Goal: Communication & Community: Answer question/provide support

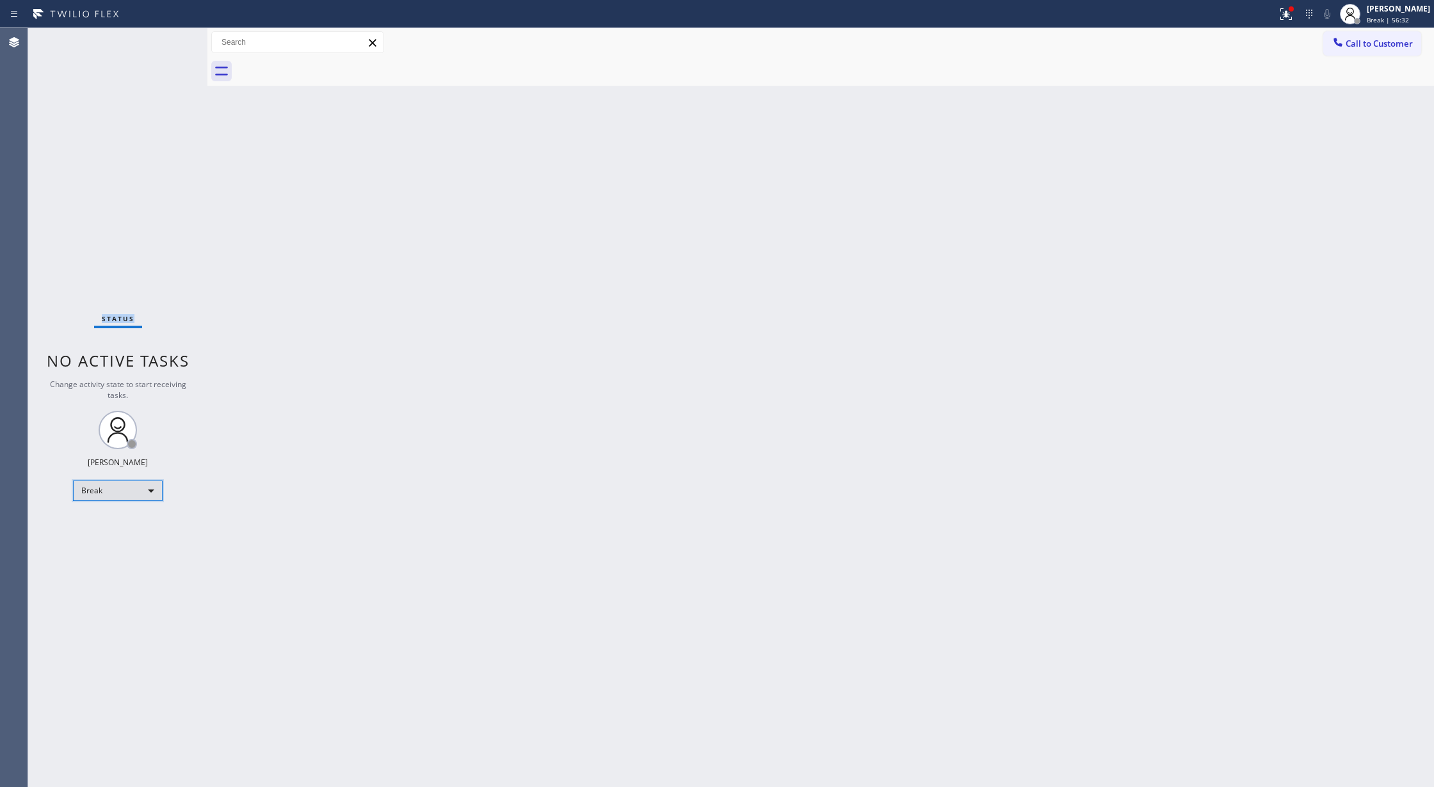
click at [96, 486] on div "Break" at bounding box center [118, 491] width 90 height 20
click at [96, 521] on li "Available" at bounding box center [117, 524] width 86 height 15
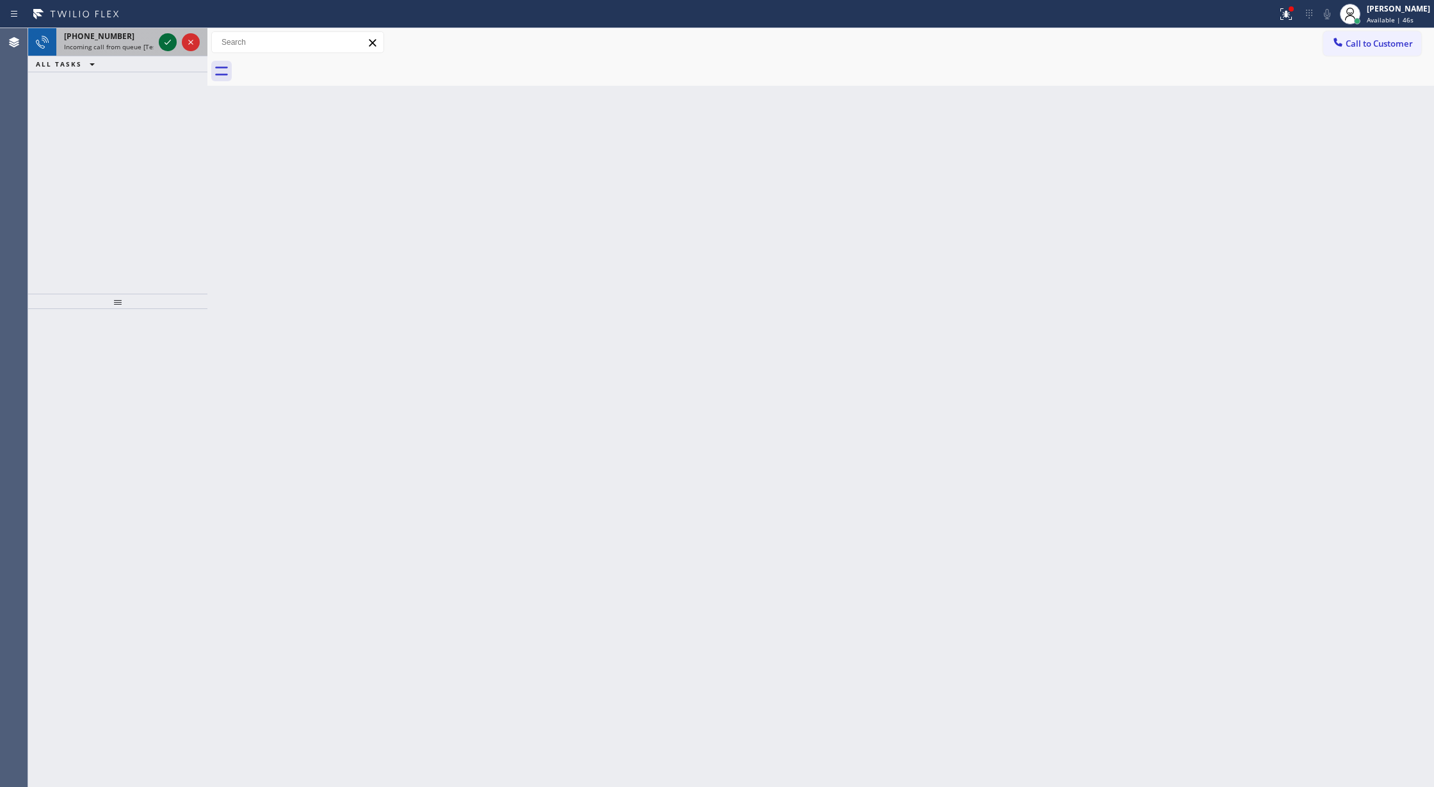
click at [165, 44] on icon at bounding box center [167, 42] width 6 height 5
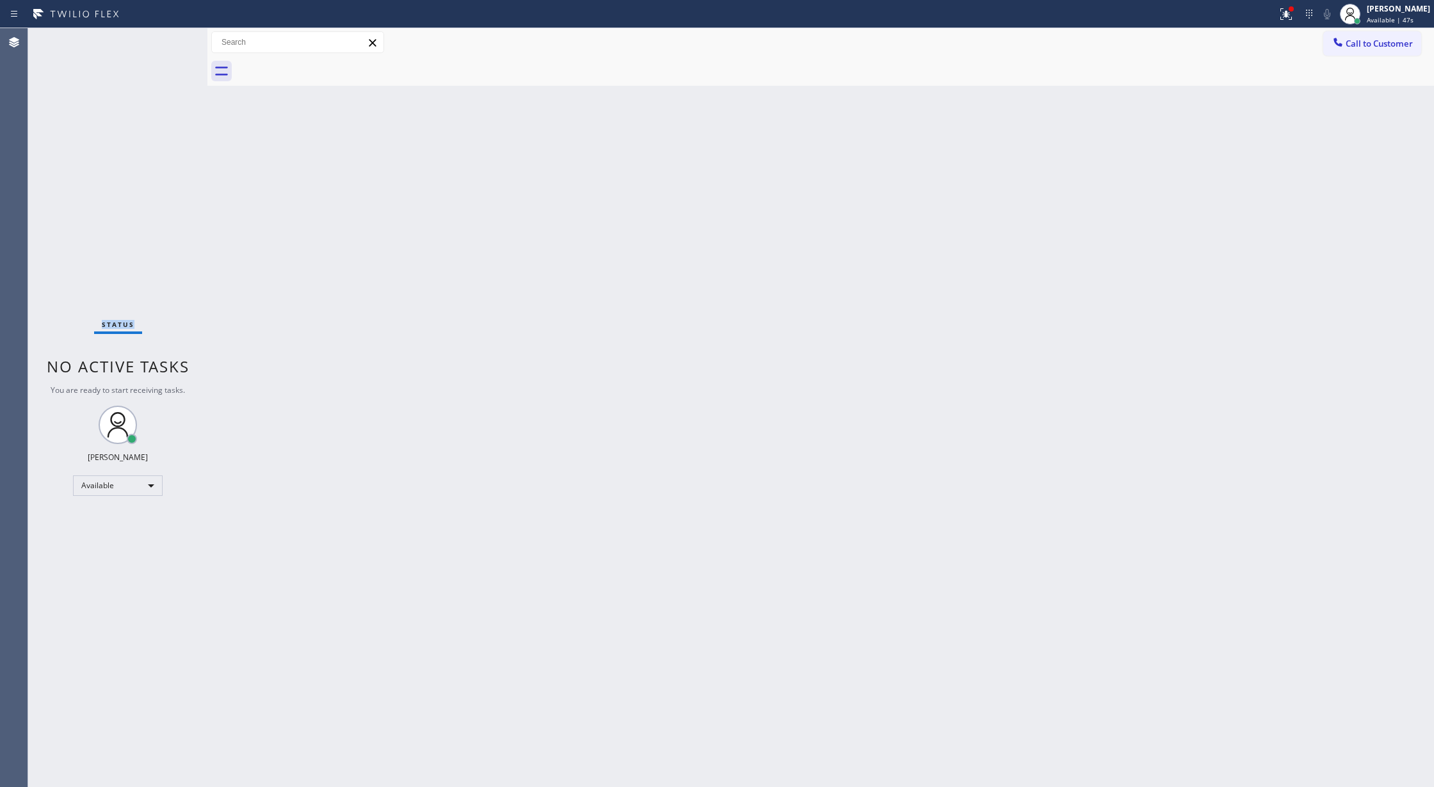
click at [165, 44] on div "Status No active tasks You are ready to start receiving tasks. [PERSON_NAME] Av…" at bounding box center [117, 407] width 179 height 759
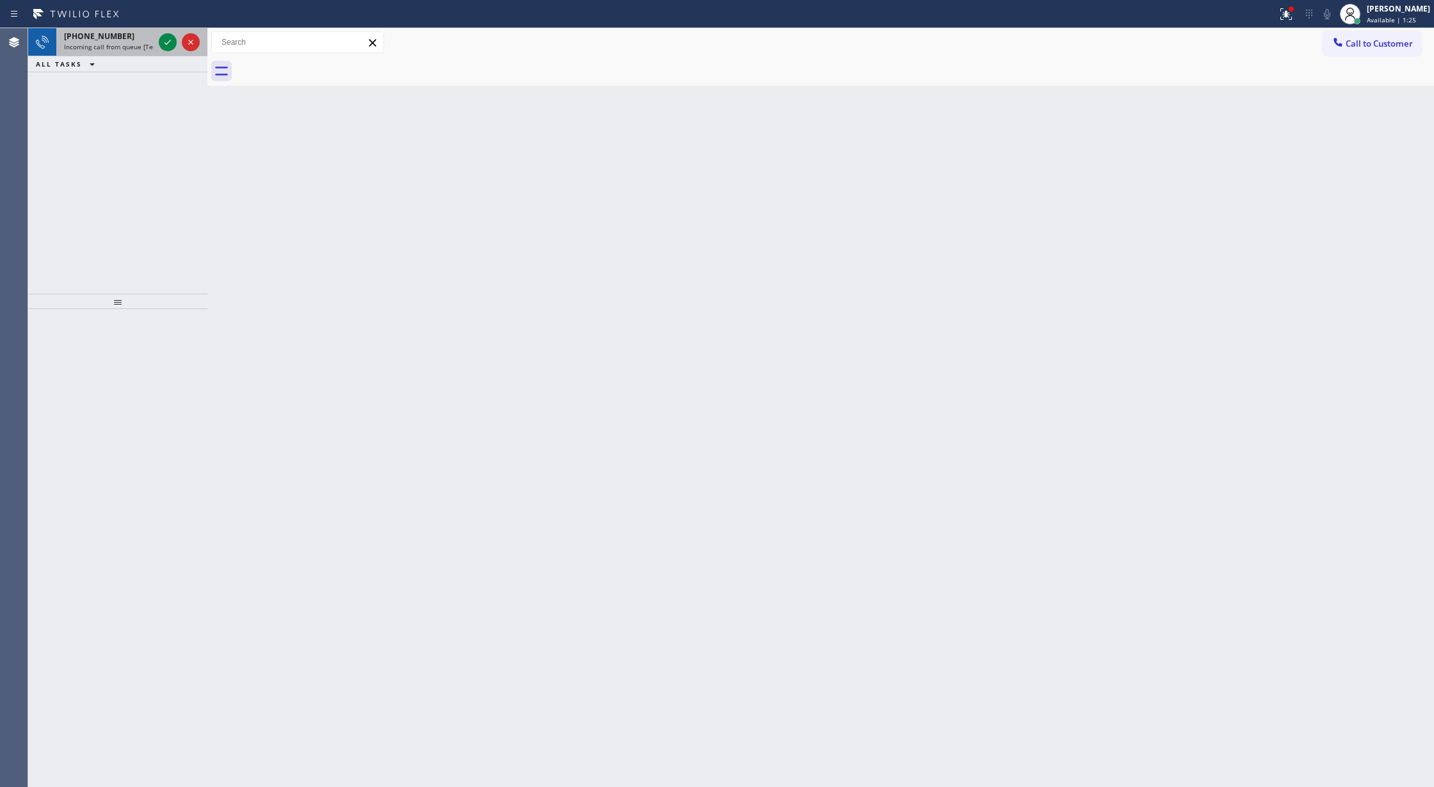
click at [157, 31] on div at bounding box center [179, 42] width 46 height 28
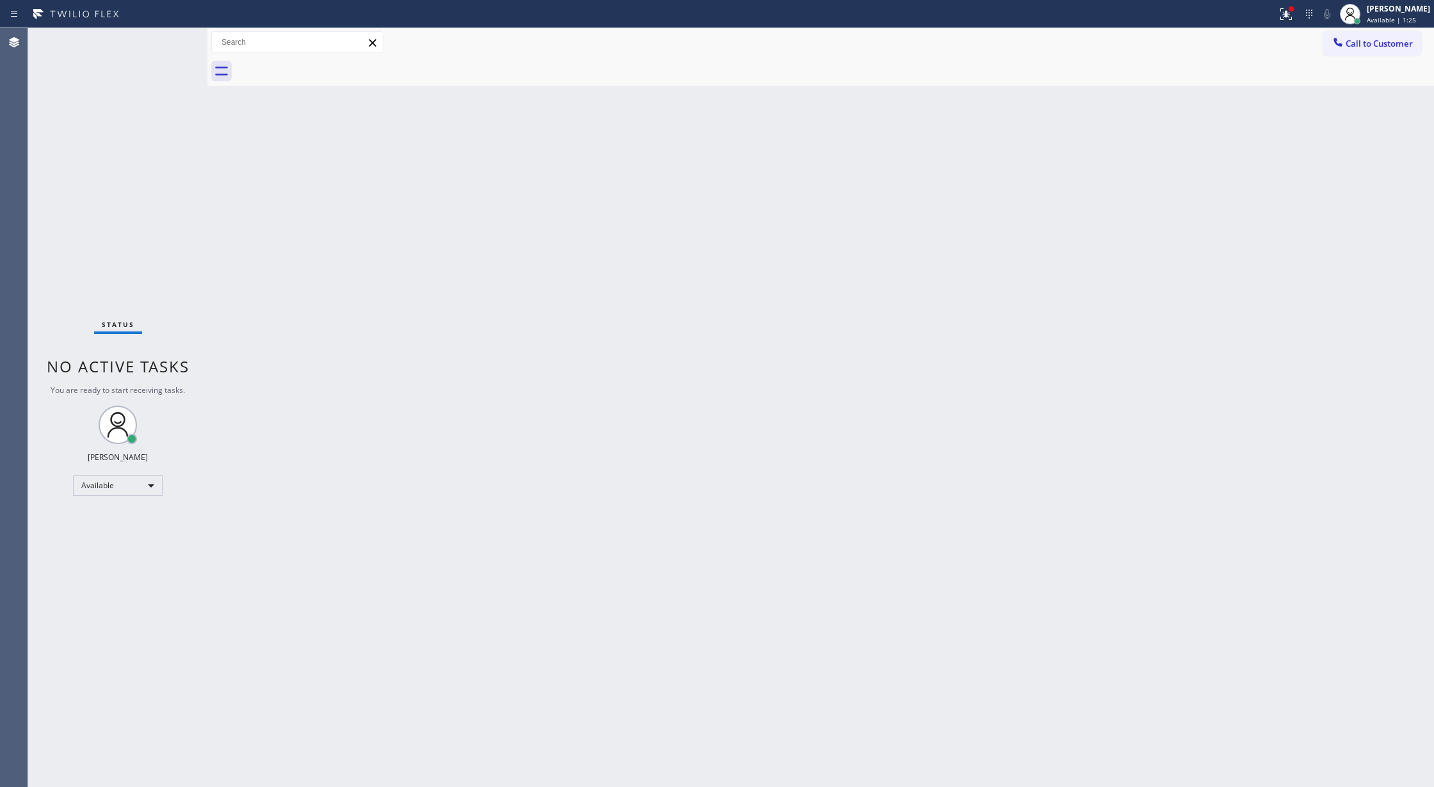
click at [170, 46] on div "Status No active tasks You are ready to start receiving tasks. [PERSON_NAME] Av…" at bounding box center [117, 407] width 179 height 759
click at [129, 49] on div "Status No active tasks You are ready to start receiving tasks. [PERSON_NAME] Av…" at bounding box center [117, 407] width 179 height 759
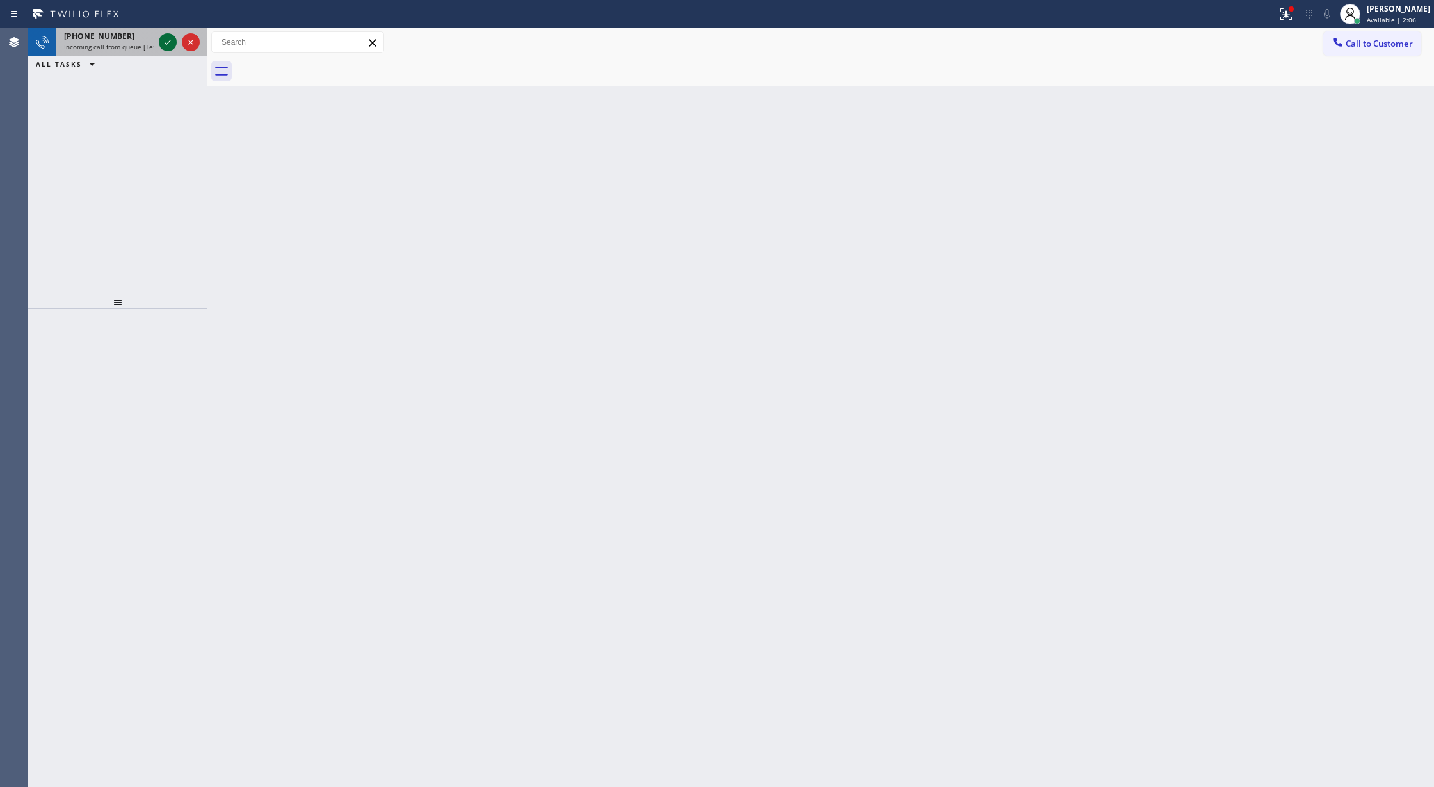
click at [164, 44] on icon at bounding box center [167, 42] width 15 height 15
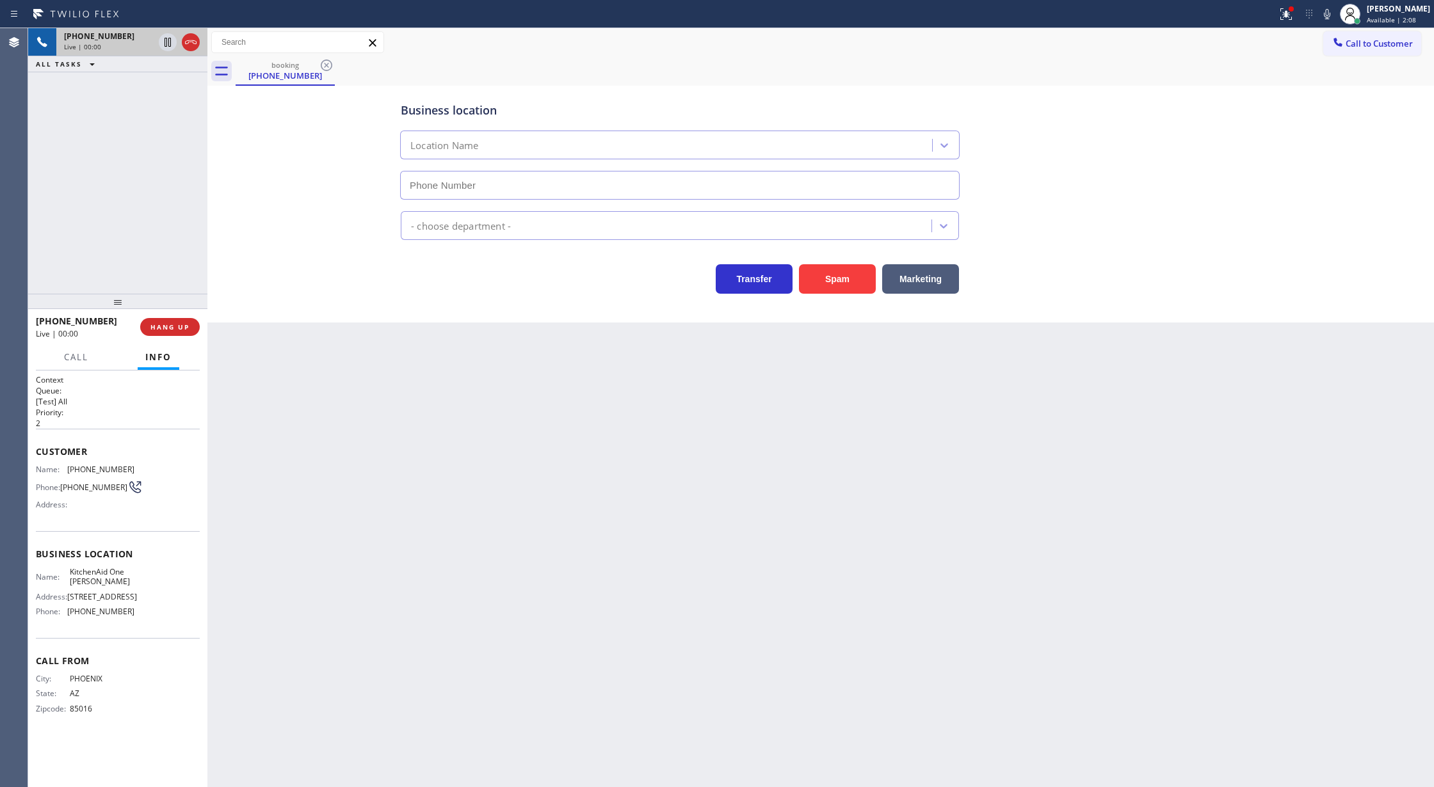
type input "(623) 244-5472"
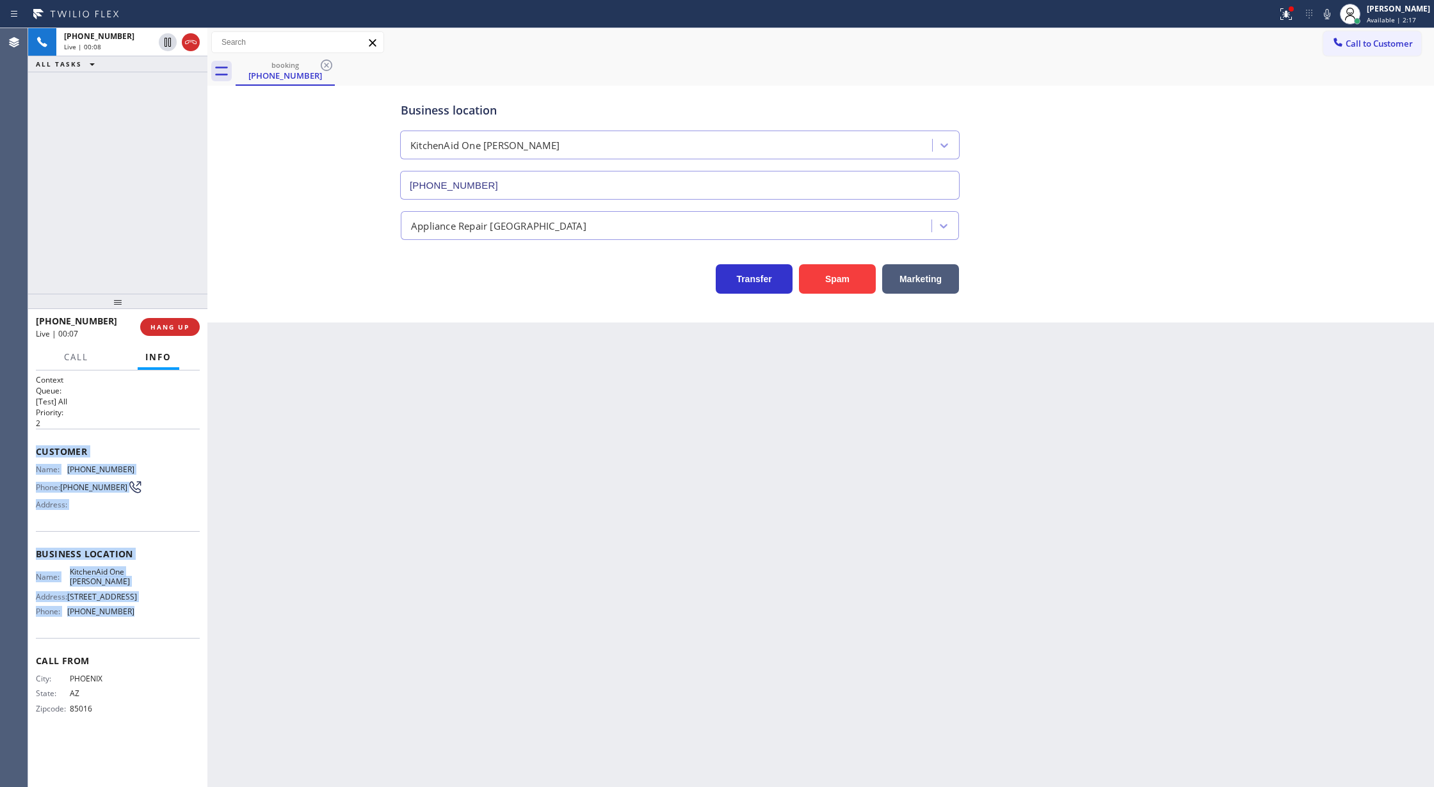
drag, startPoint x: 32, startPoint y: 454, endPoint x: 136, endPoint y: 635, distance: 209.0
click at [136, 635] on div "Context Queue: [Test] All Priority: 2 Customer Name: (480) 313-4679 Phone: (480…" at bounding box center [117, 579] width 179 height 417
copy div "Customer Name: (480) 313-4679 Phone: (480) 313-4679 Address: Business location …"
drag, startPoint x: 193, startPoint y: 45, endPoint x: 193, endPoint y: 253, distance: 208.6
click at [193, 45] on icon at bounding box center [190, 42] width 15 height 15
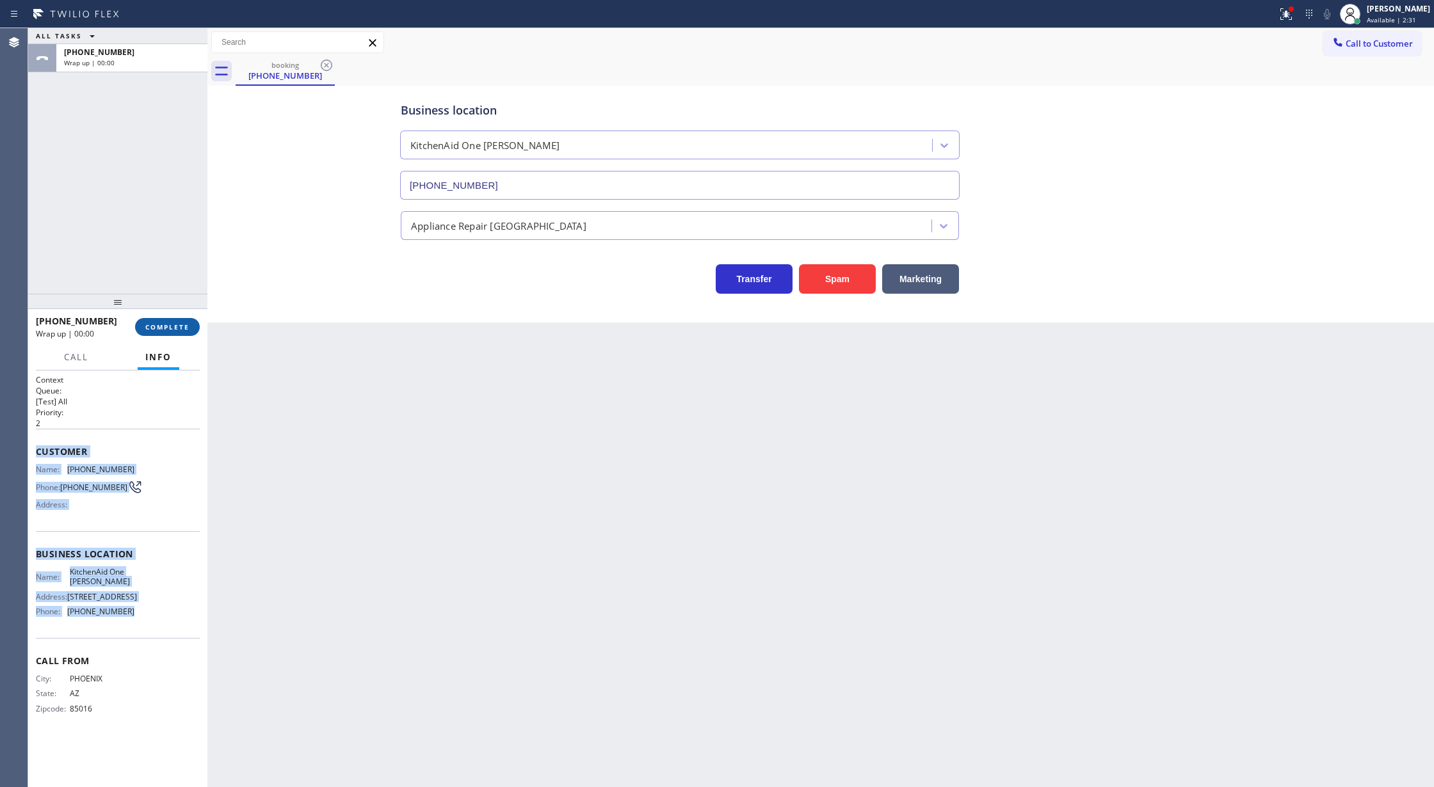
click at [167, 331] on span "COMPLETE" at bounding box center [167, 327] width 44 height 9
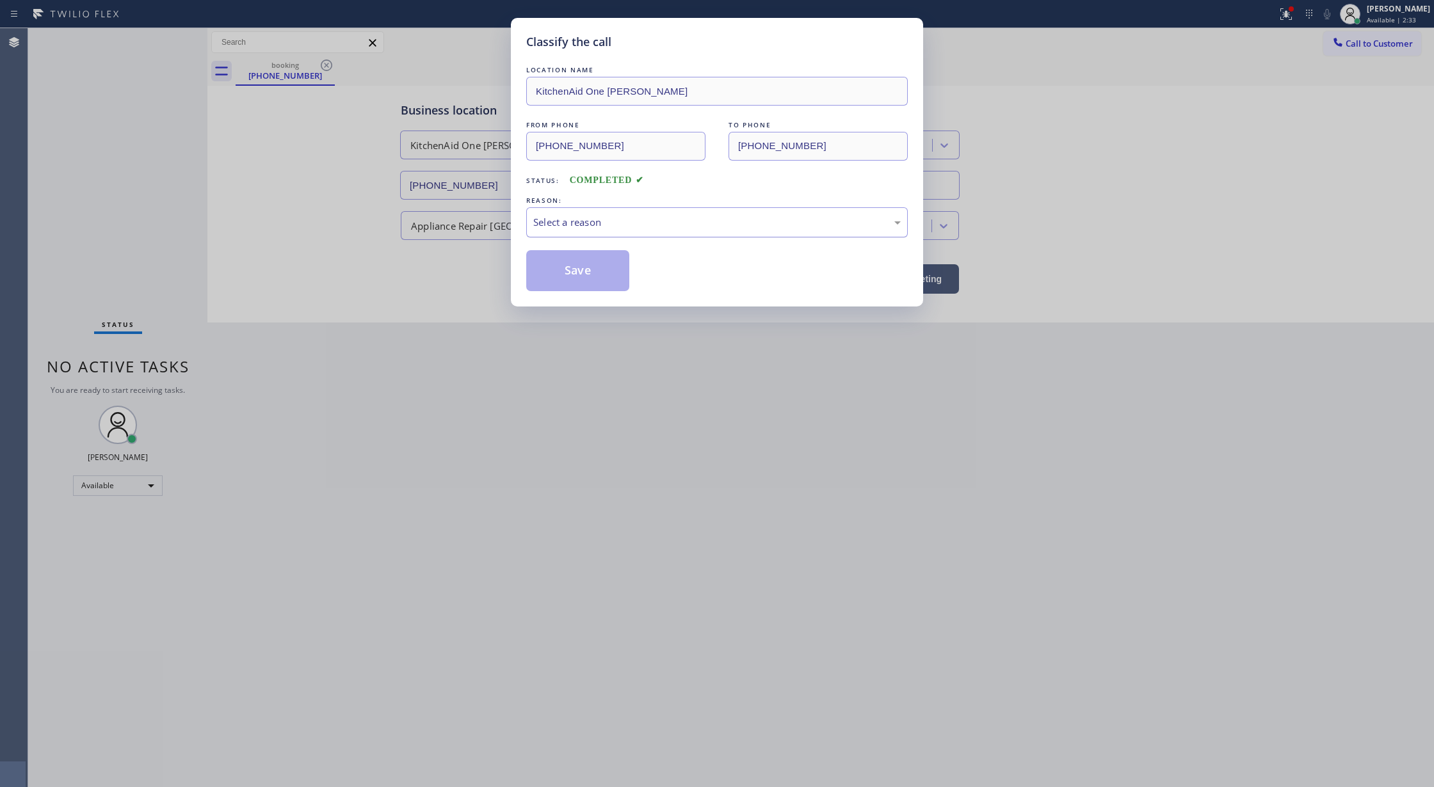
click at [577, 223] on div "Select a reason" at bounding box center [716, 222] width 367 height 15
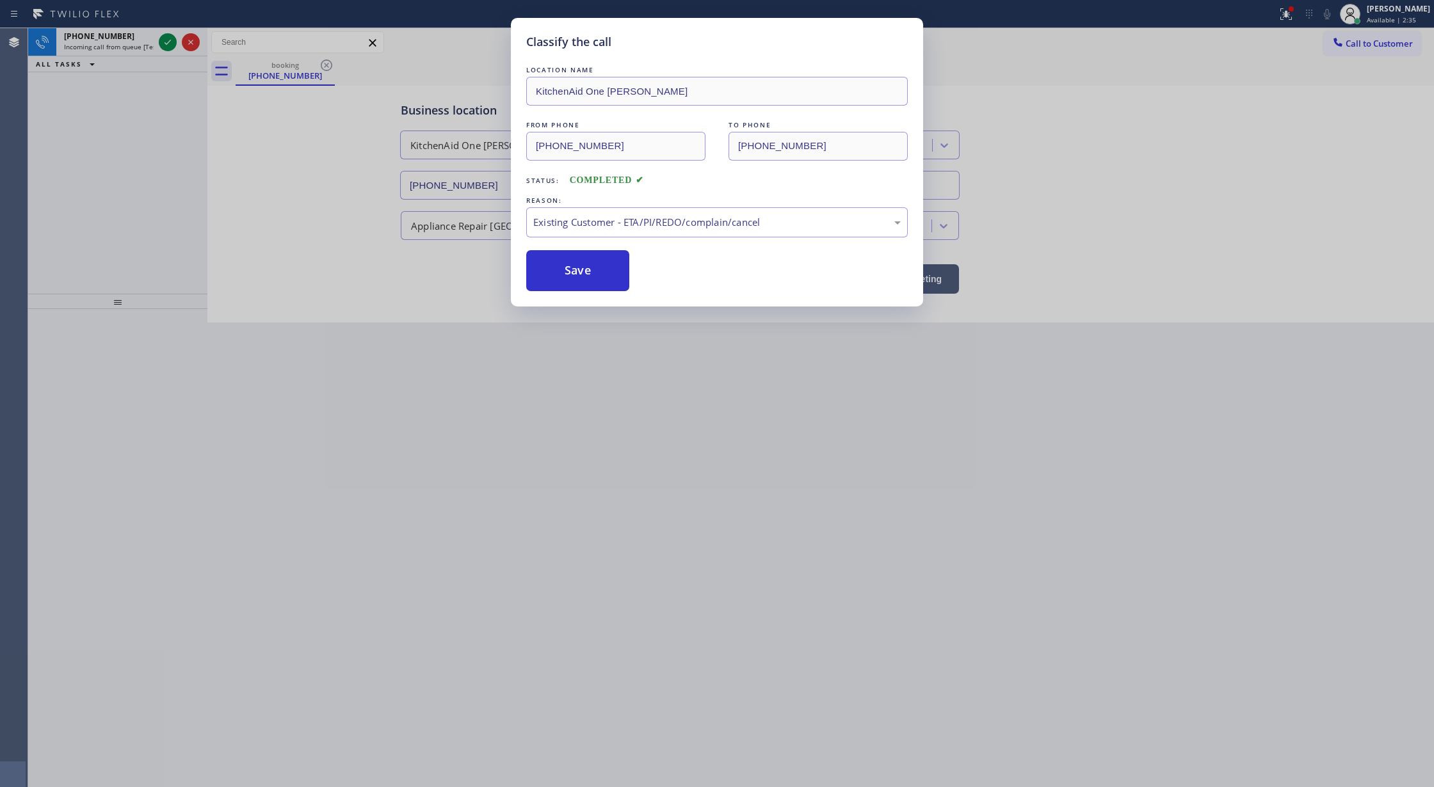
click at [554, 288] on button "Save" at bounding box center [577, 270] width 103 height 41
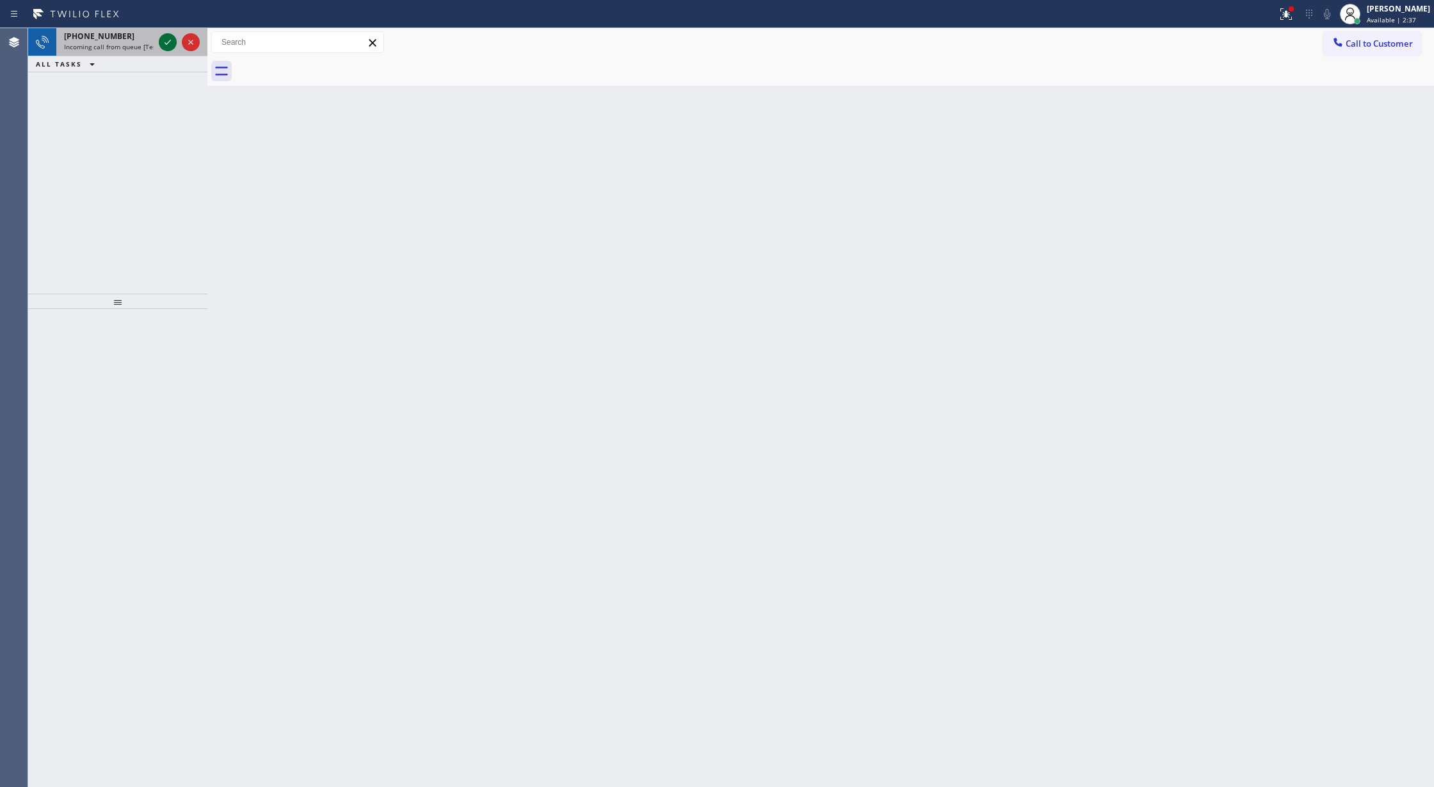
click at [164, 38] on icon at bounding box center [167, 42] width 15 height 15
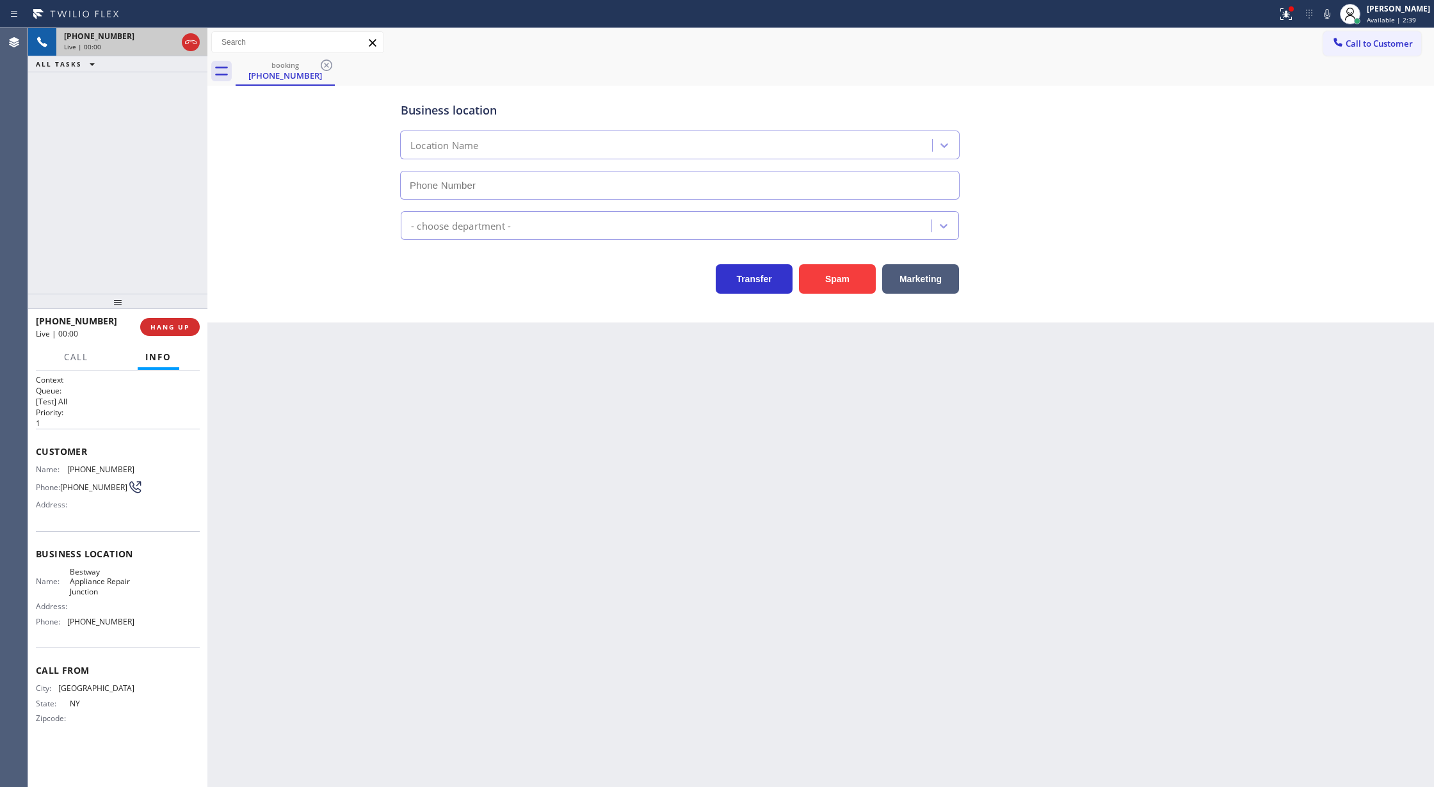
type input "(425) 242-7444"
click at [159, 329] on span "COMPLETE" at bounding box center [167, 327] width 44 height 9
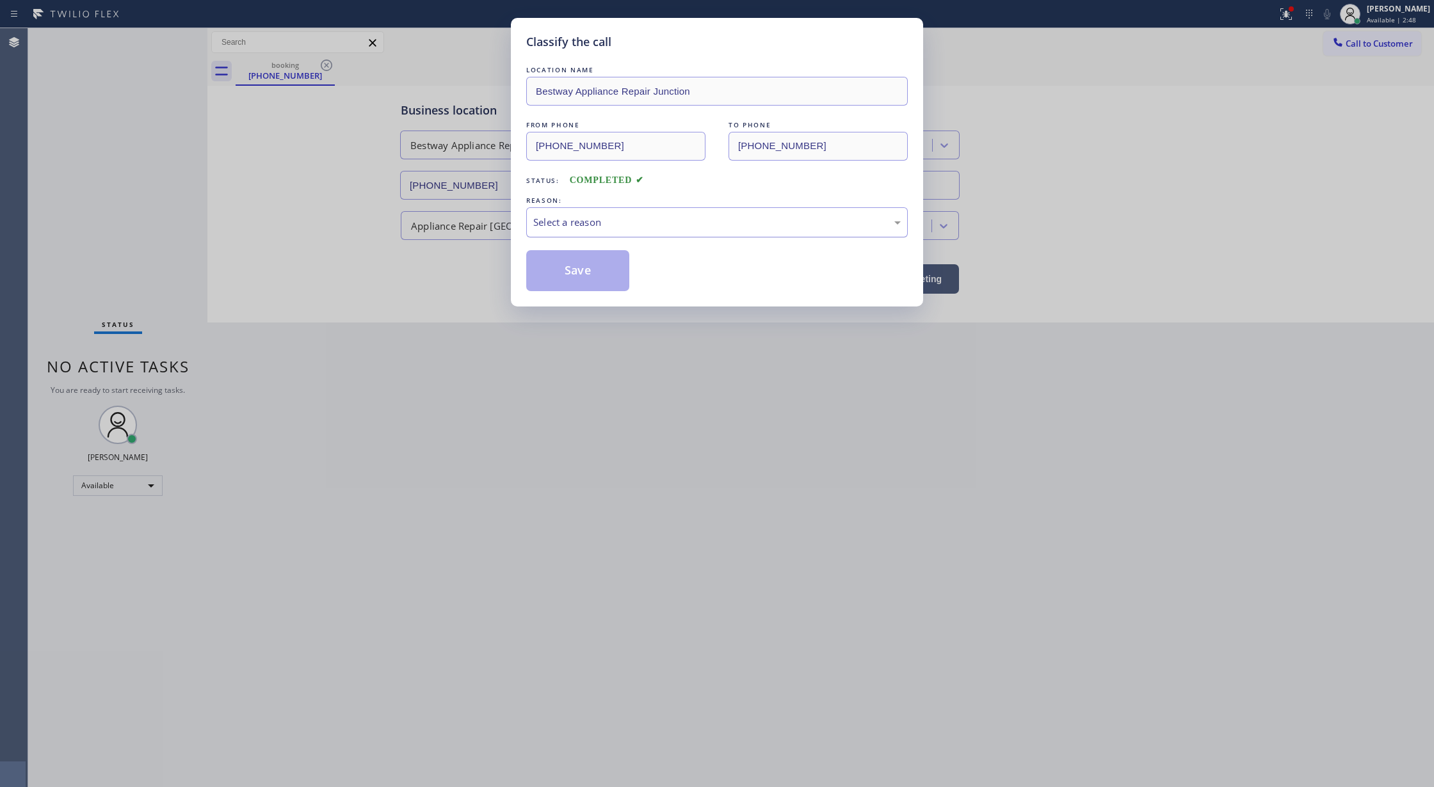
click at [568, 233] on div "Select a reason" at bounding box center [716, 222] width 381 height 30
drag, startPoint x: 555, startPoint y: 332, endPoint x: 551, endPoint y: 339, distance: 8.3
click at [555, 335] on div "Classify the call LOCATION NAME Bestway Appliance Repair Junction FROM PHONE (3…" at bounding box center [717, 393] width 1434 height 787
click at [562, 267] on button "Save" at bounding box center [577, 270] width 103 height 41
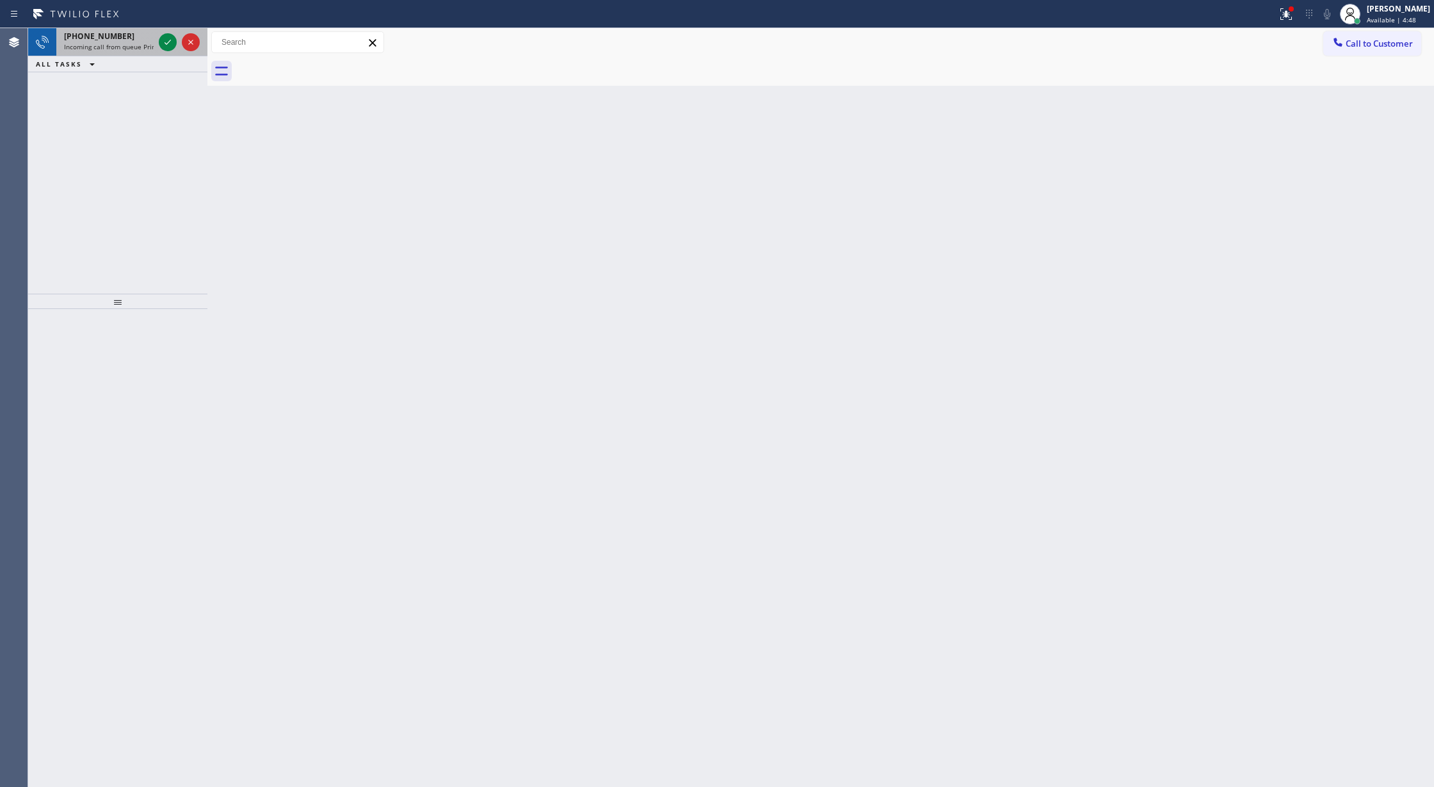
click at [177, 34] on div at bounding box center [179, 42] width 46 height 28
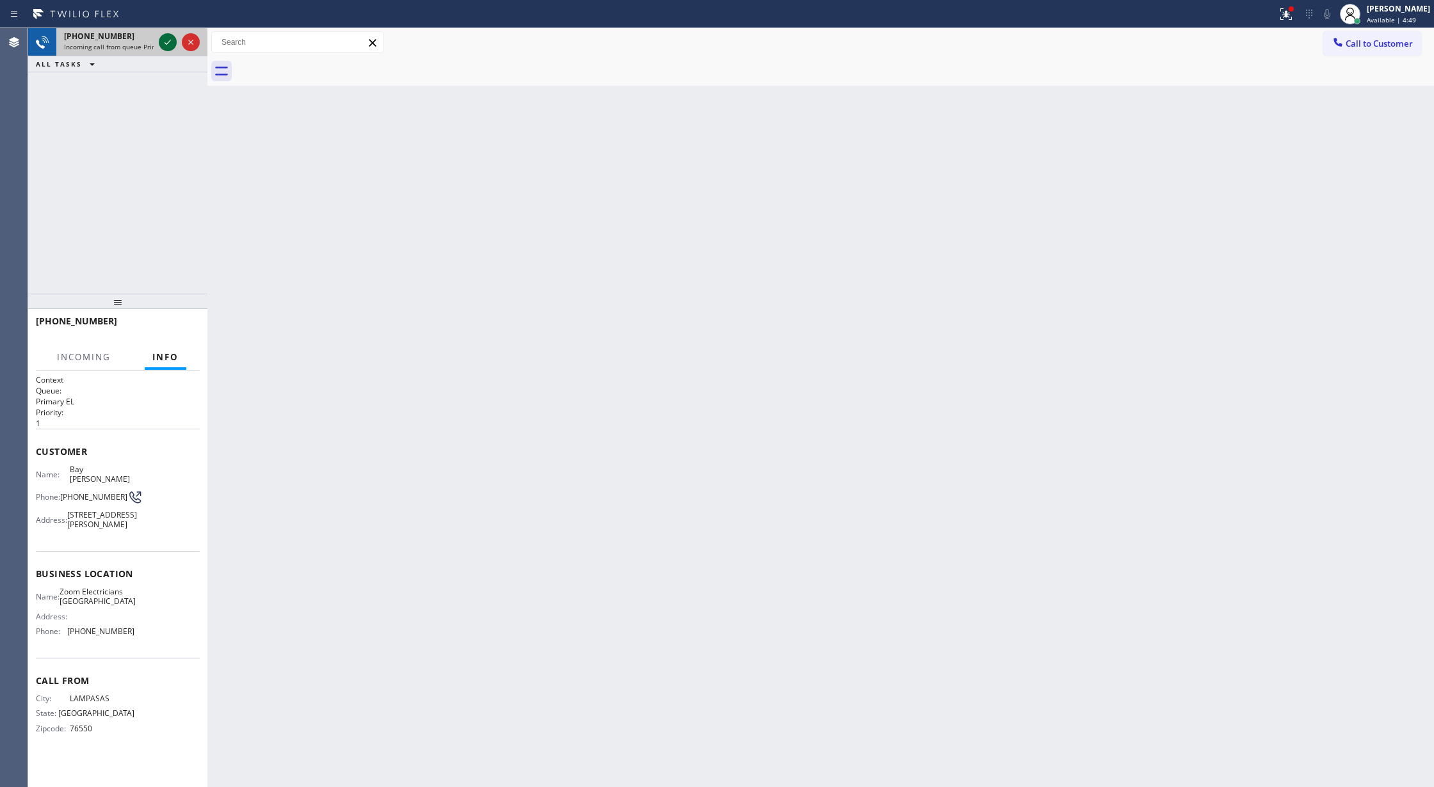
click at [170, 42] on icon at bounding box center [167, 42] width 15 height 15
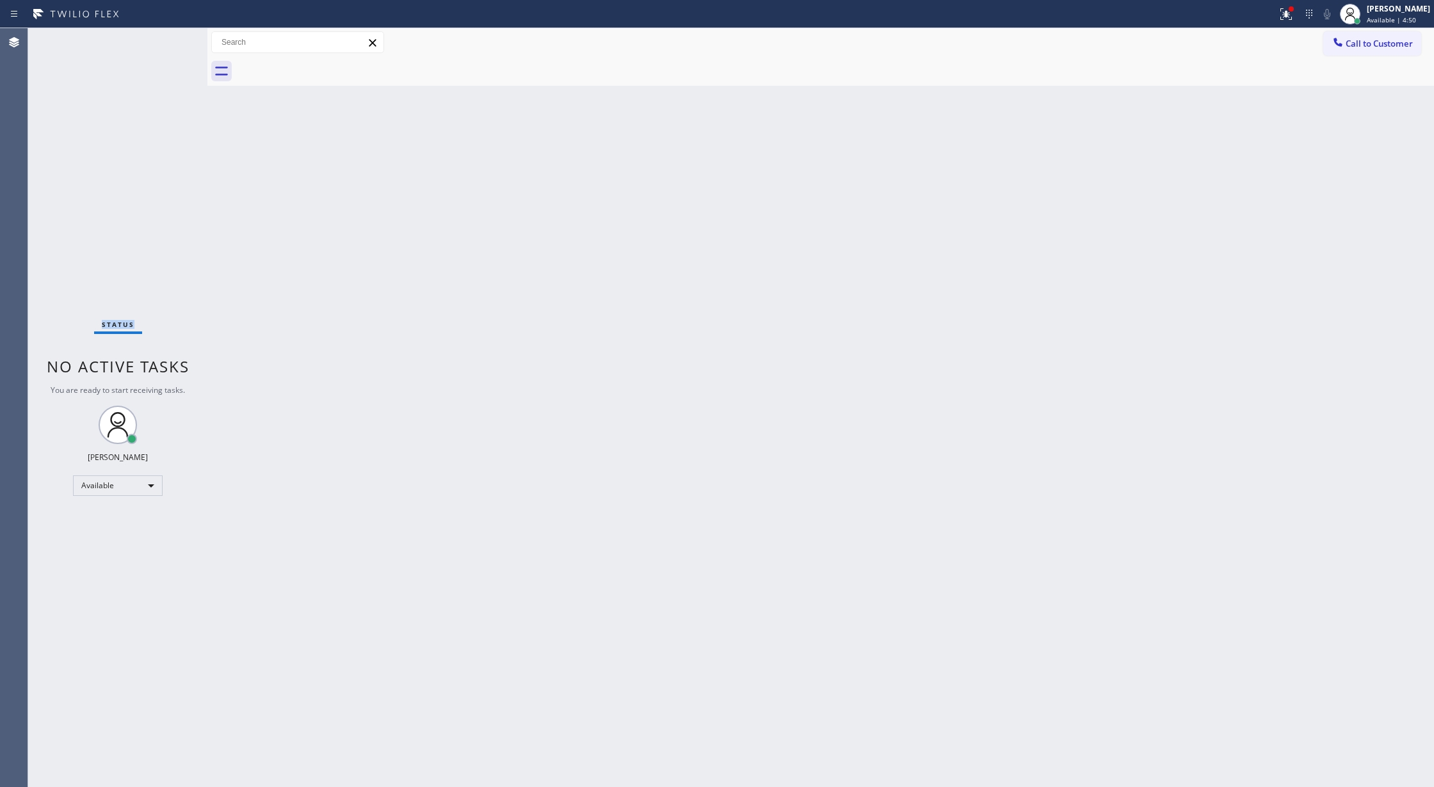
click at [170, 42] on div "Status No active tasks You are ready to start receiving tasks. [PERSON_NAME] Av…" at bounding box center [117, 407] width 179 height 759
click at [167, 40] on div "Status No active tasks You are ready to start receiving tasks. [PERSON_NAME] Av…" at bounding box center [117, 407] width 179 height 759
click at [165, 39] on div "Status No active tasks You are ready to start receiving tasks. [PERSON_NAME] Av…" at bounding box center [117, 407] width 179 height 759
click at [173, 46] on div "Status No active tasks You are ready to start receiving tasks. [PERSON_NAME] Av…" at bounding box center [117, 407] width 179 height 759
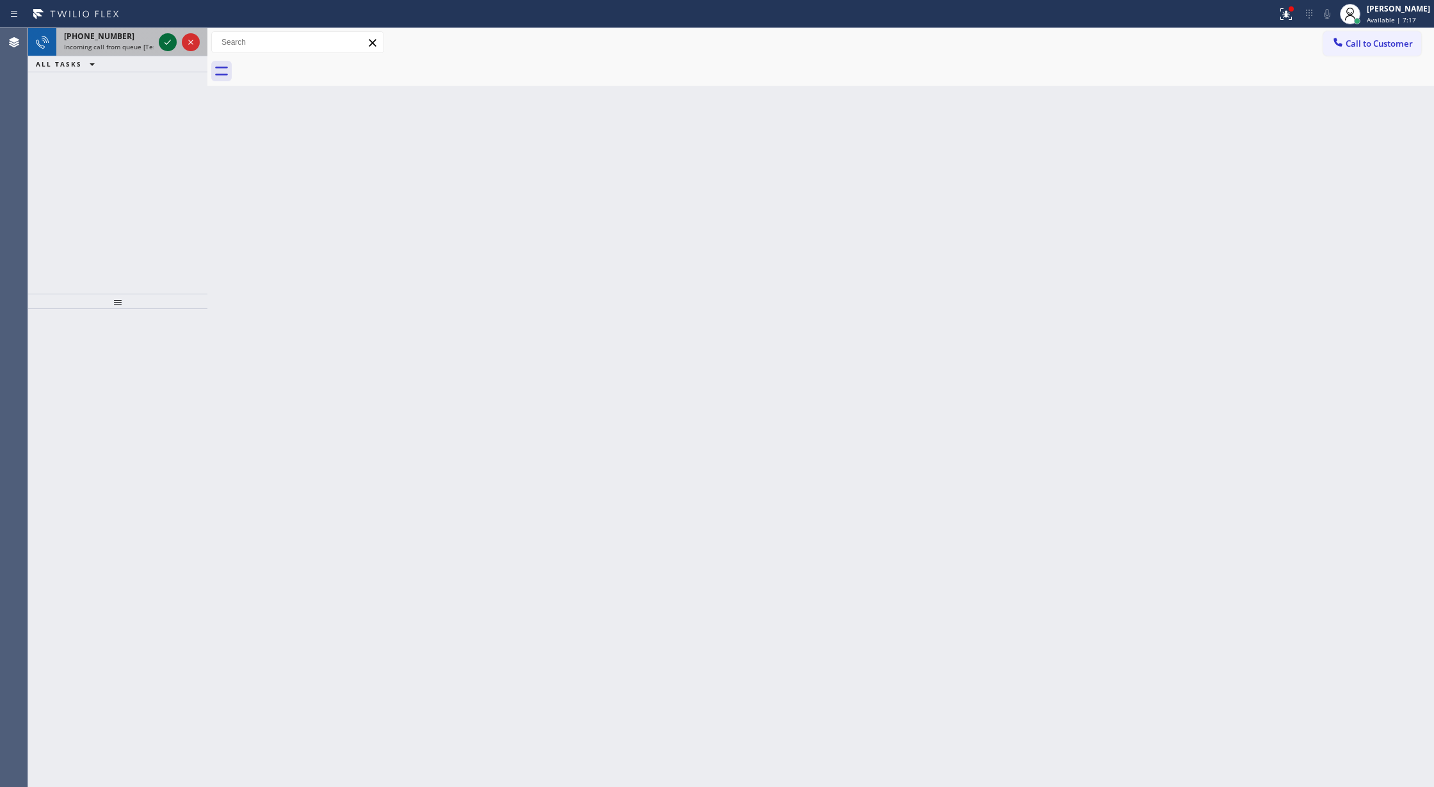
click at [165, 40] on icon at bounding box center [167, 42] width 15 height 15
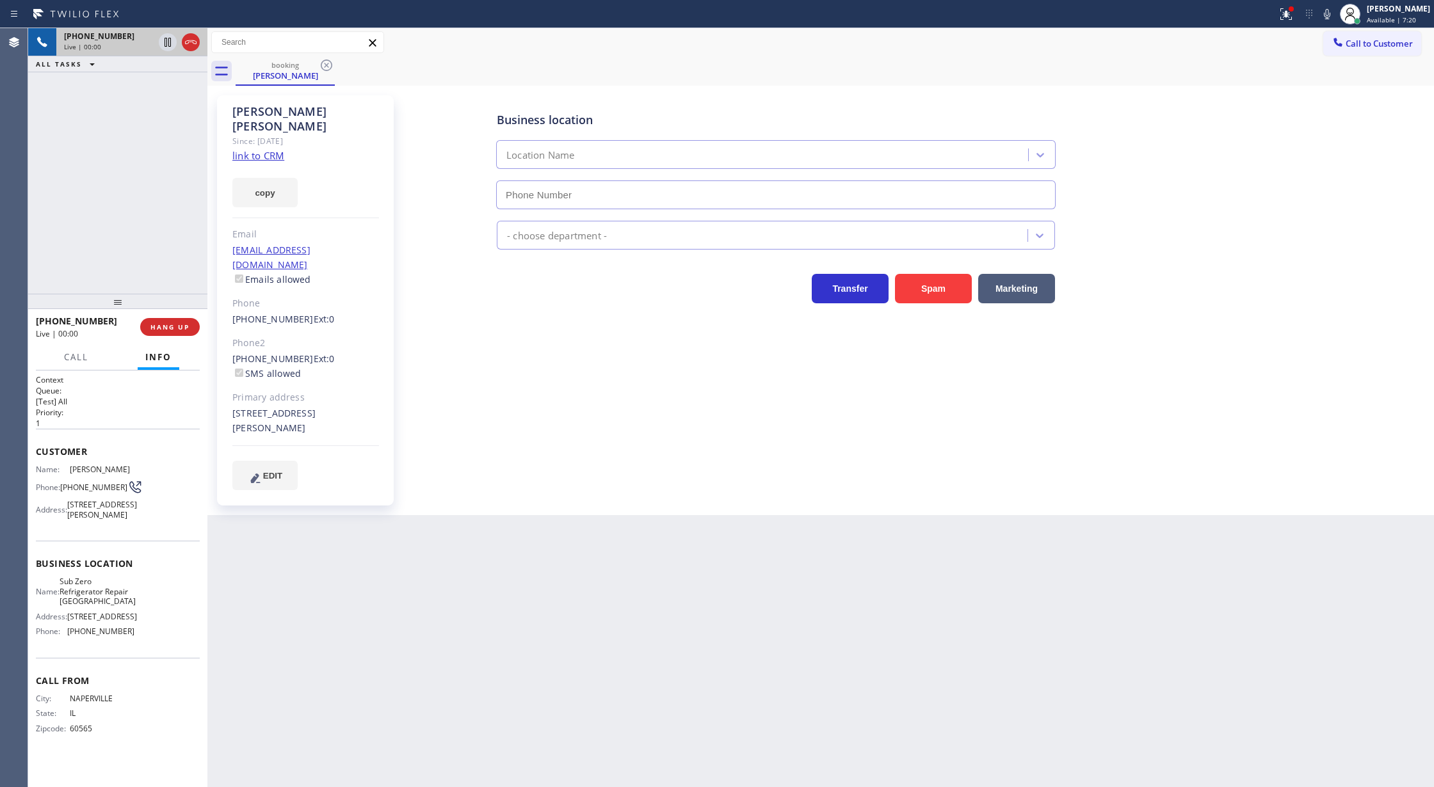
type input "(773) 917-0590"
click at [252, 149] on link "link to CRM" at bounding box center [258, 155] width 52 height 13
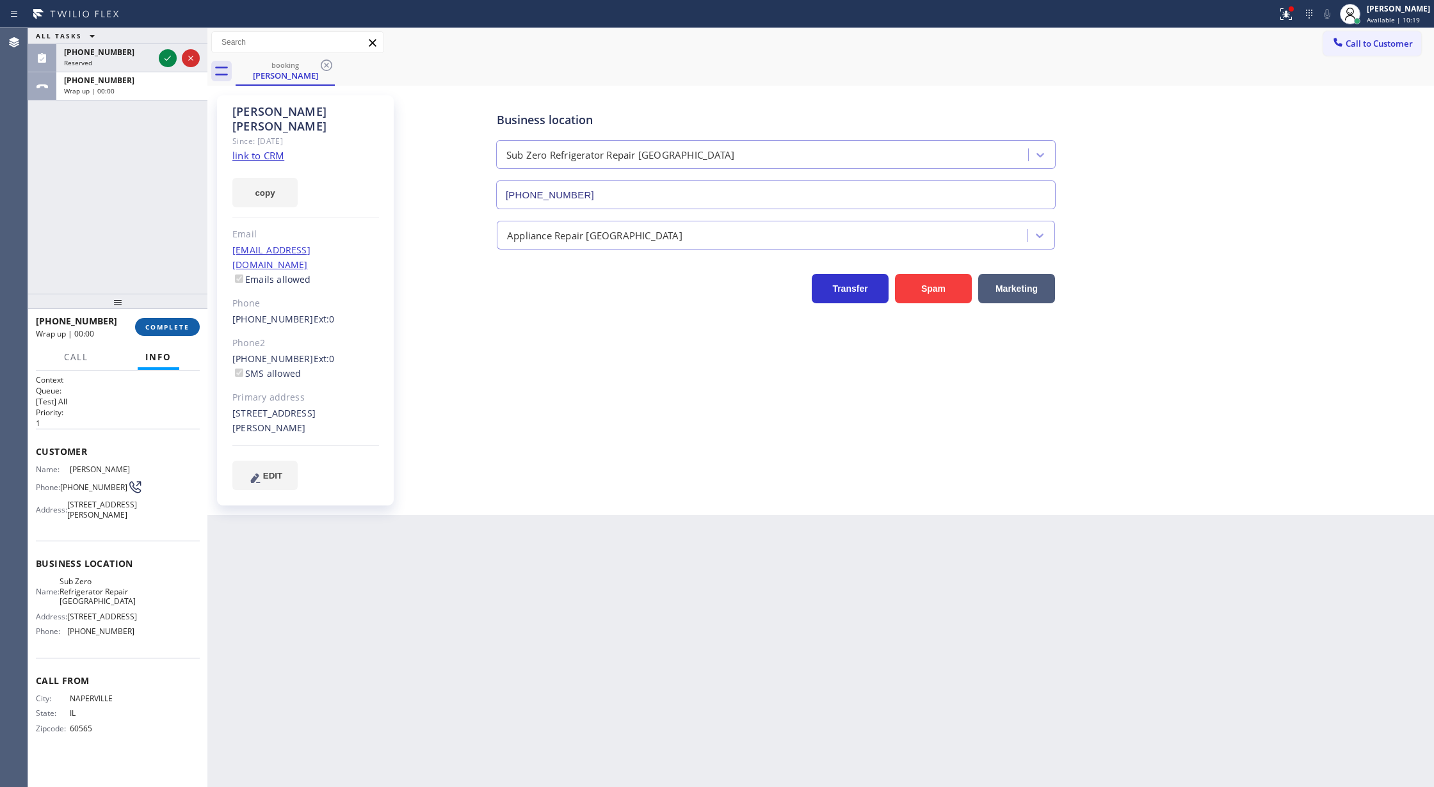
click at [151, 325] on span "COMPLETE" at bounding box center [167, 327] width 44 height 9
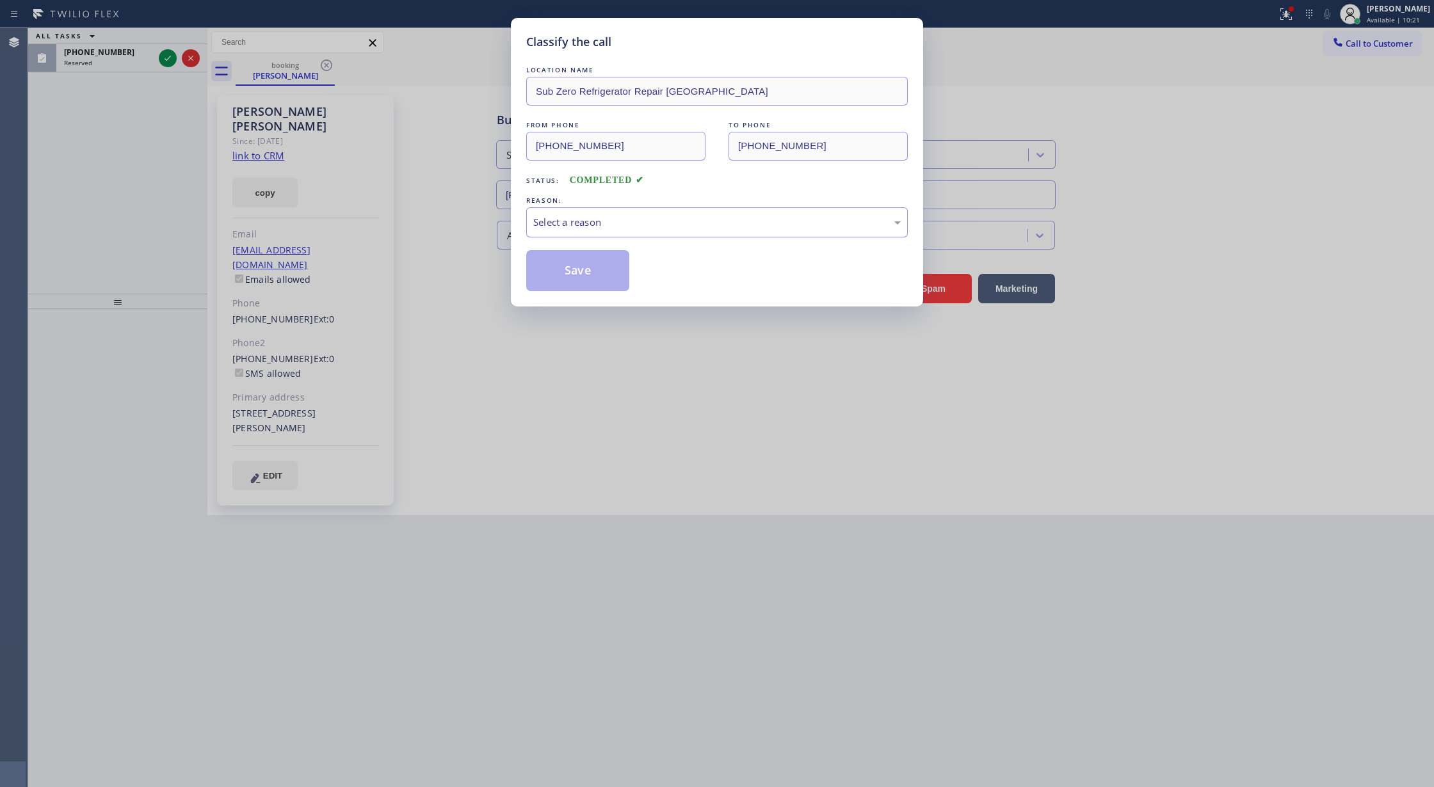
click at [623, 236] on div "Select a reason" at bounding box center [716, 222] width 381 height 30
click at [600, 293] on div "Classify the call LOCATION NAME Sub Zero Refrigerator Repair Chicago FROM PHONE…" at bounding box center [717, 162] width 412 height 289
click at [621, 221] on div "Existing Customer - ETA/PI/REDO/complain/cancel" at bounding box center [716, 222] width 367 height 15
click at [558, 269] on button "Save" at bounding box center [577, 270] width 103 height 41
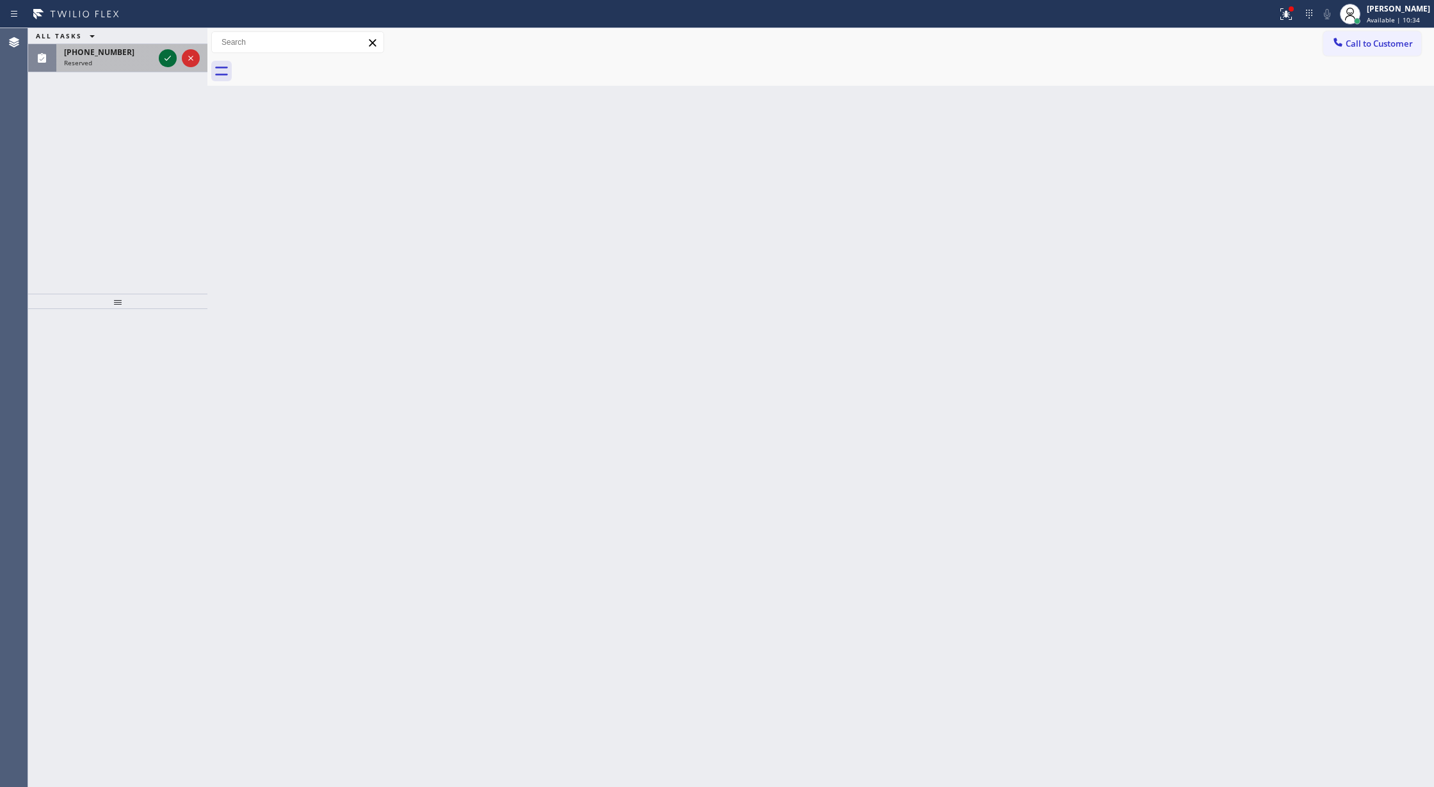
click at [172, 65] on icon at bounding box center [167, 58] width 15 height 15
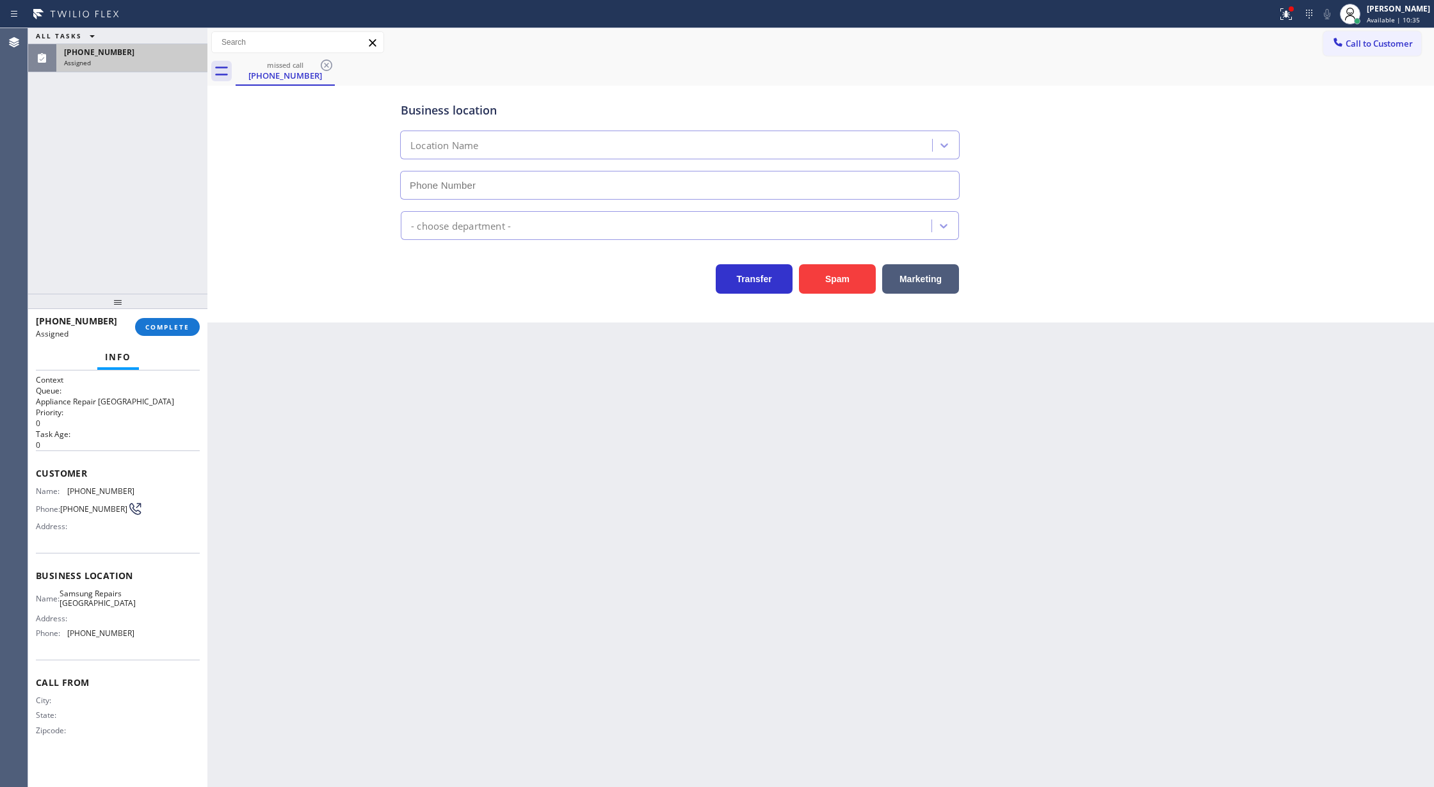
type input "(312) 779-6316"
click at [149, 321] on button "COMPLETE" at bounding box center [167, 327] width 65 height 18
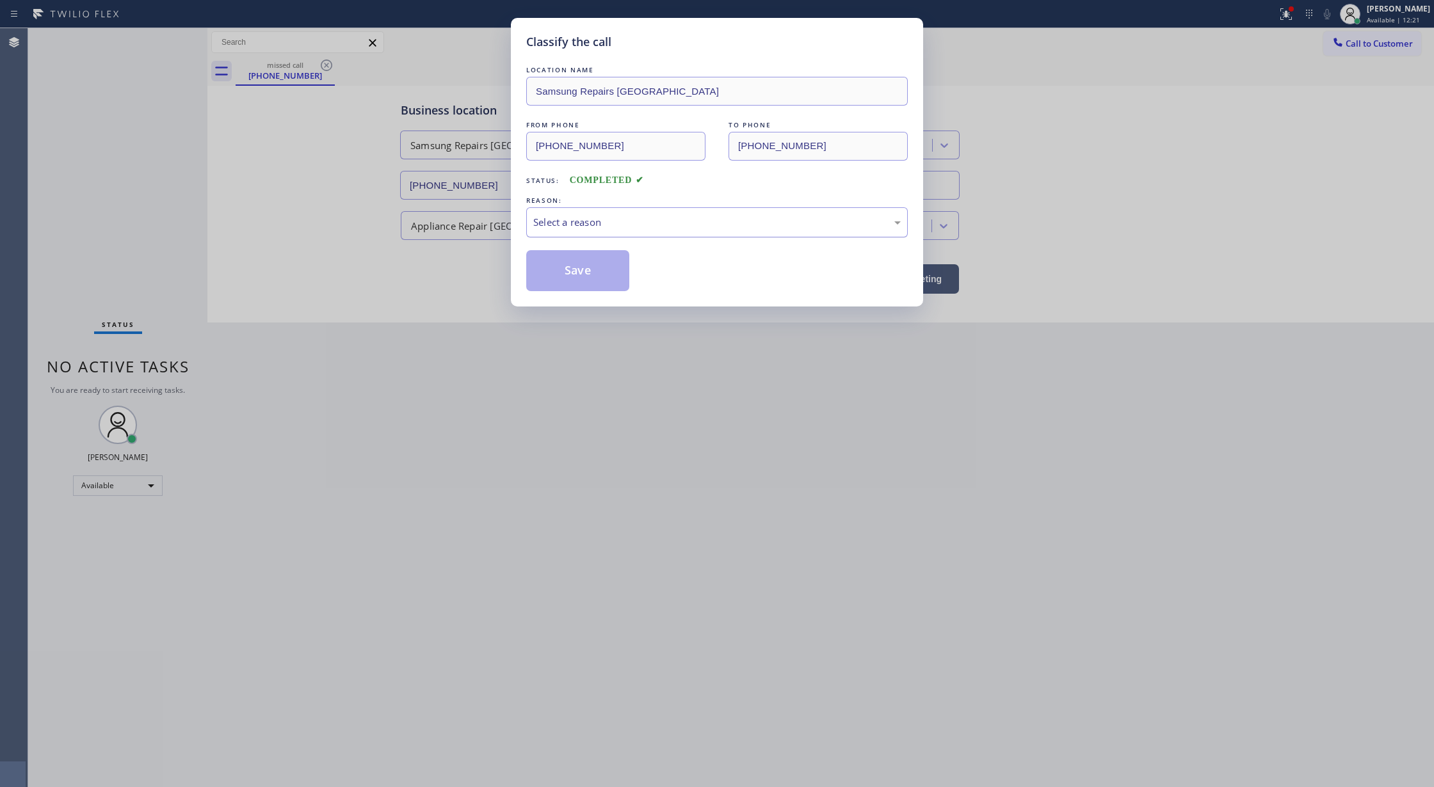
click at [579, 219] on div "Select a reason" at bounding box center [716, 222] width 367 height 15
click at [577, 285] on button "Save" at bounding box center [577, 270] width 103 height 41
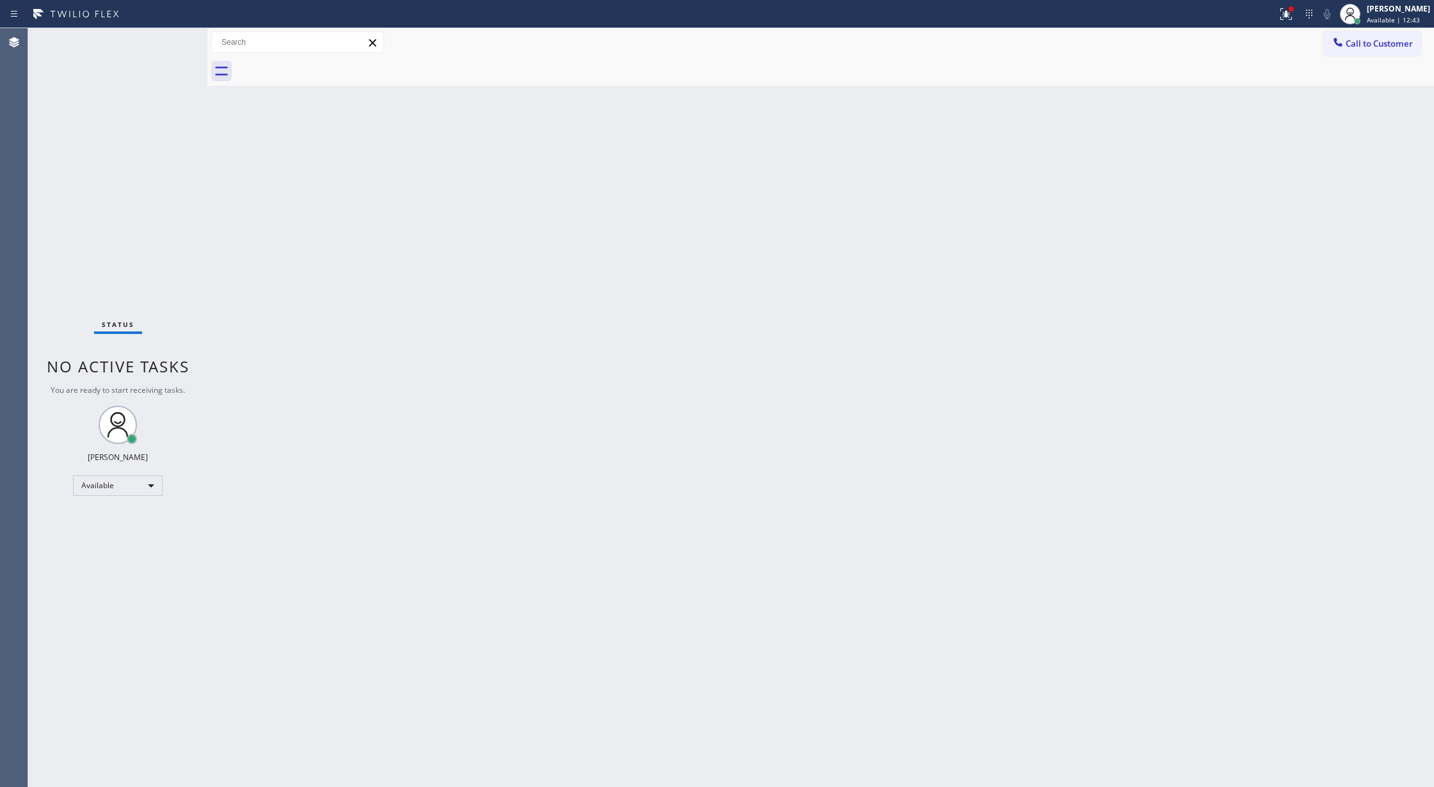
click at [166, 44] on div "Status No active tasks You are ready to start receiving tasks. [PERSON_NAME] Av…" at bounding box center [117, 407] width 179 height 759
click at [163, 45] on div "Status No active tasks You are ready to start receiving tasks. [PERSON_NAME] Av…" at bounding box center [117, 407] width 179 height 759
click at [172, 39] on div "Status No active tasks You are ready to start receiving tasks. [PERSON_NAME] Av…" at bounding box center [117, 407] width 179 height 759
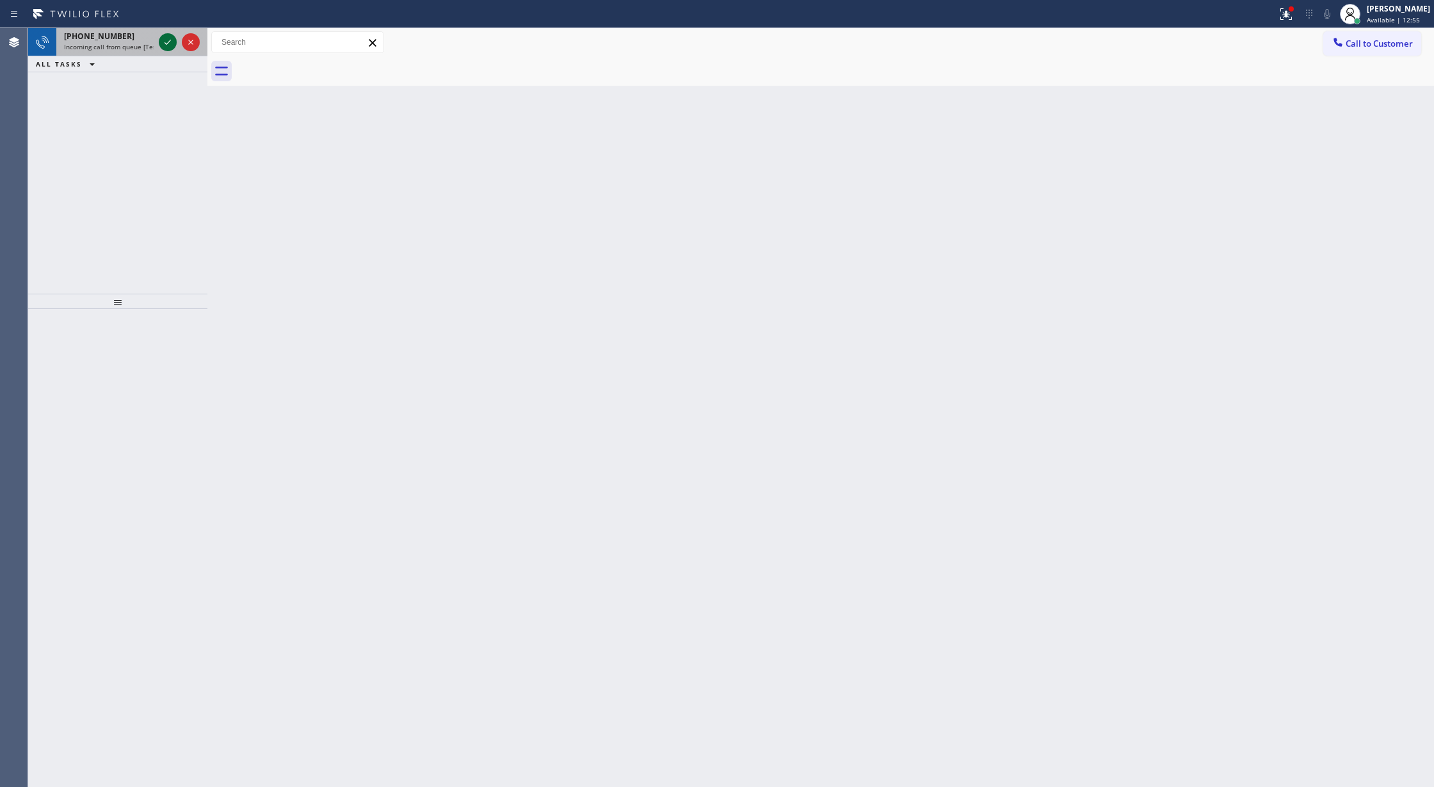
click at [172, 50] on div at bounding box center [179, 42] width 46 height 28
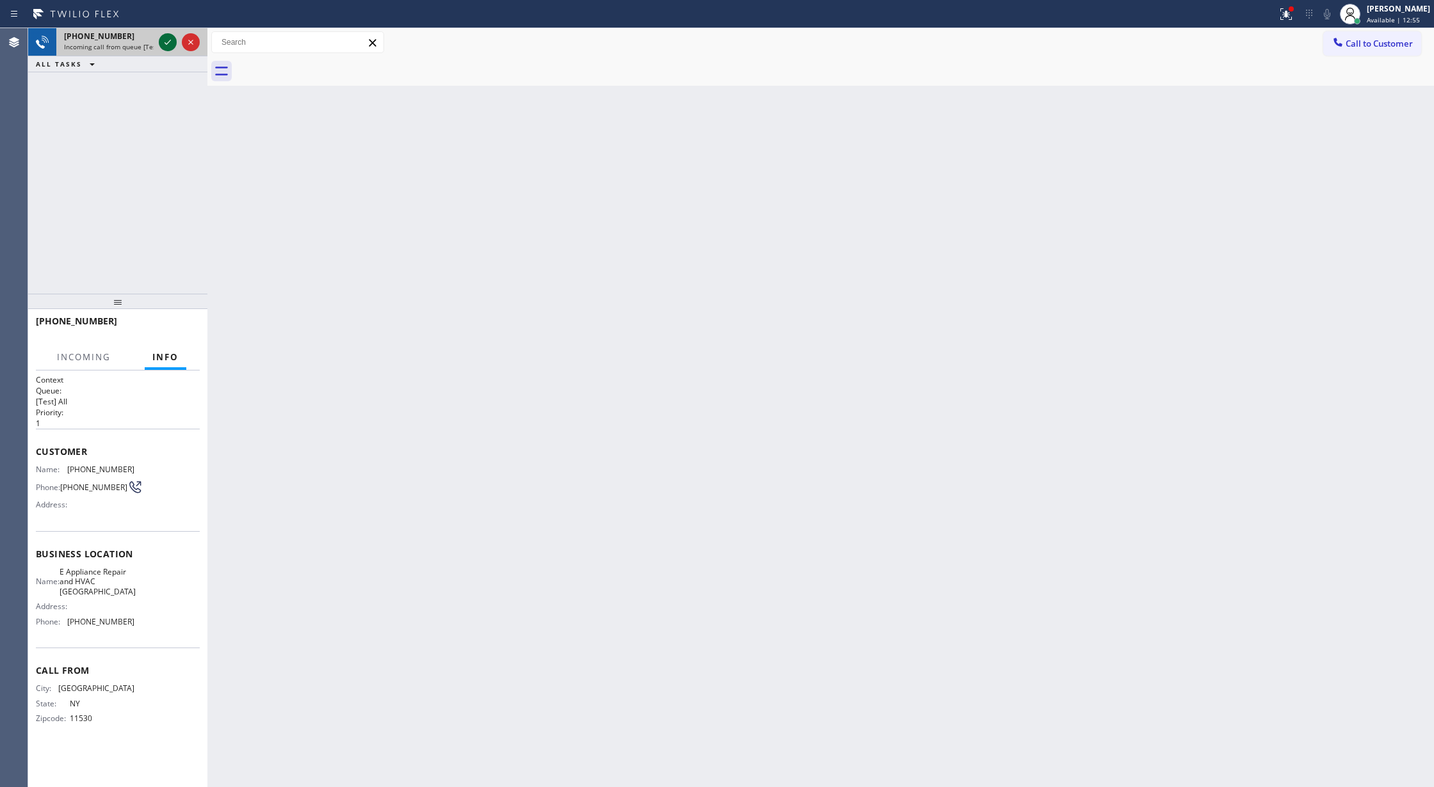
click at [172, 44] on icon at bounding box center [167, 42] width 15 height 15
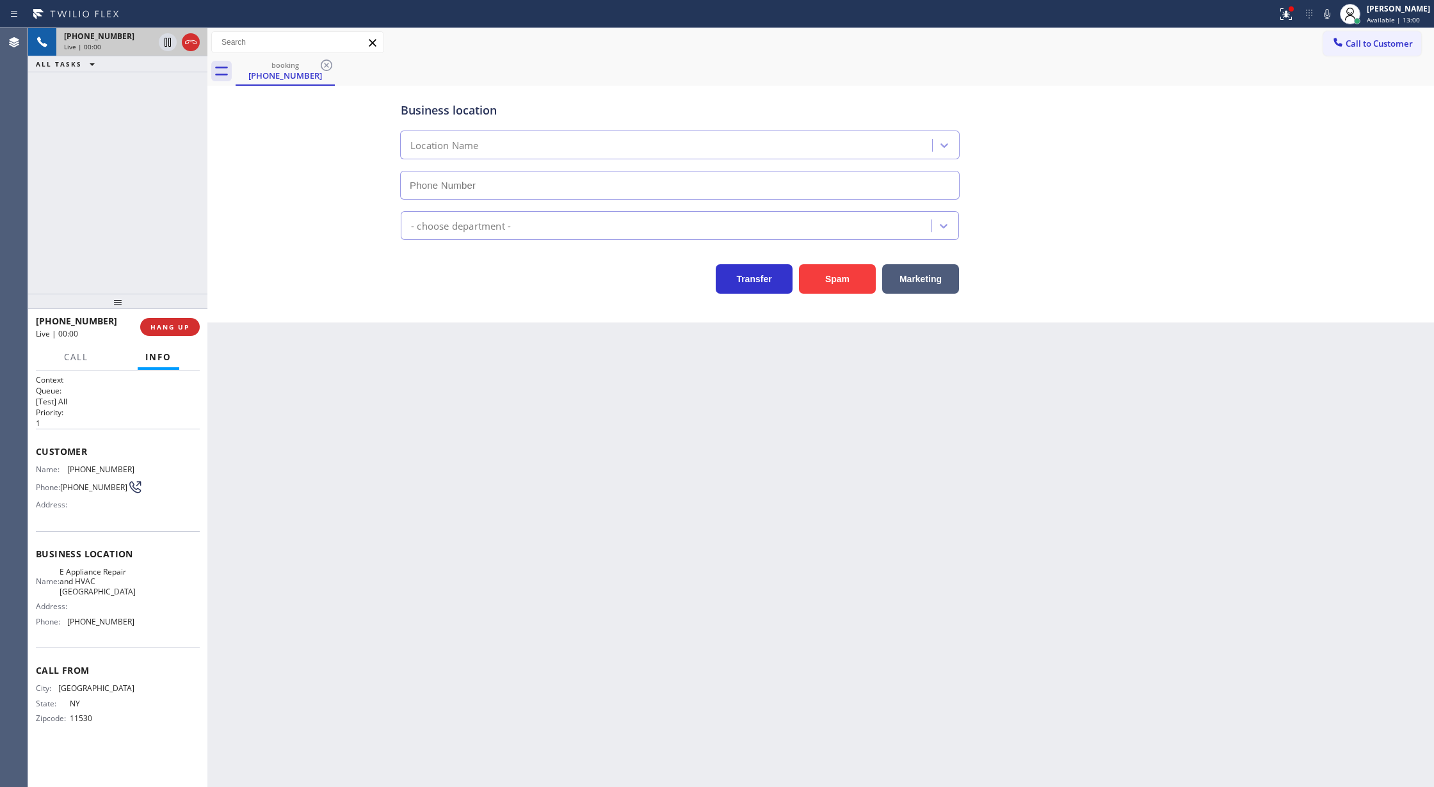
type input "(929) 481-4959"
click at [835, 282] on button "Spam" at bounding box center [837, 278] width 77 height 29
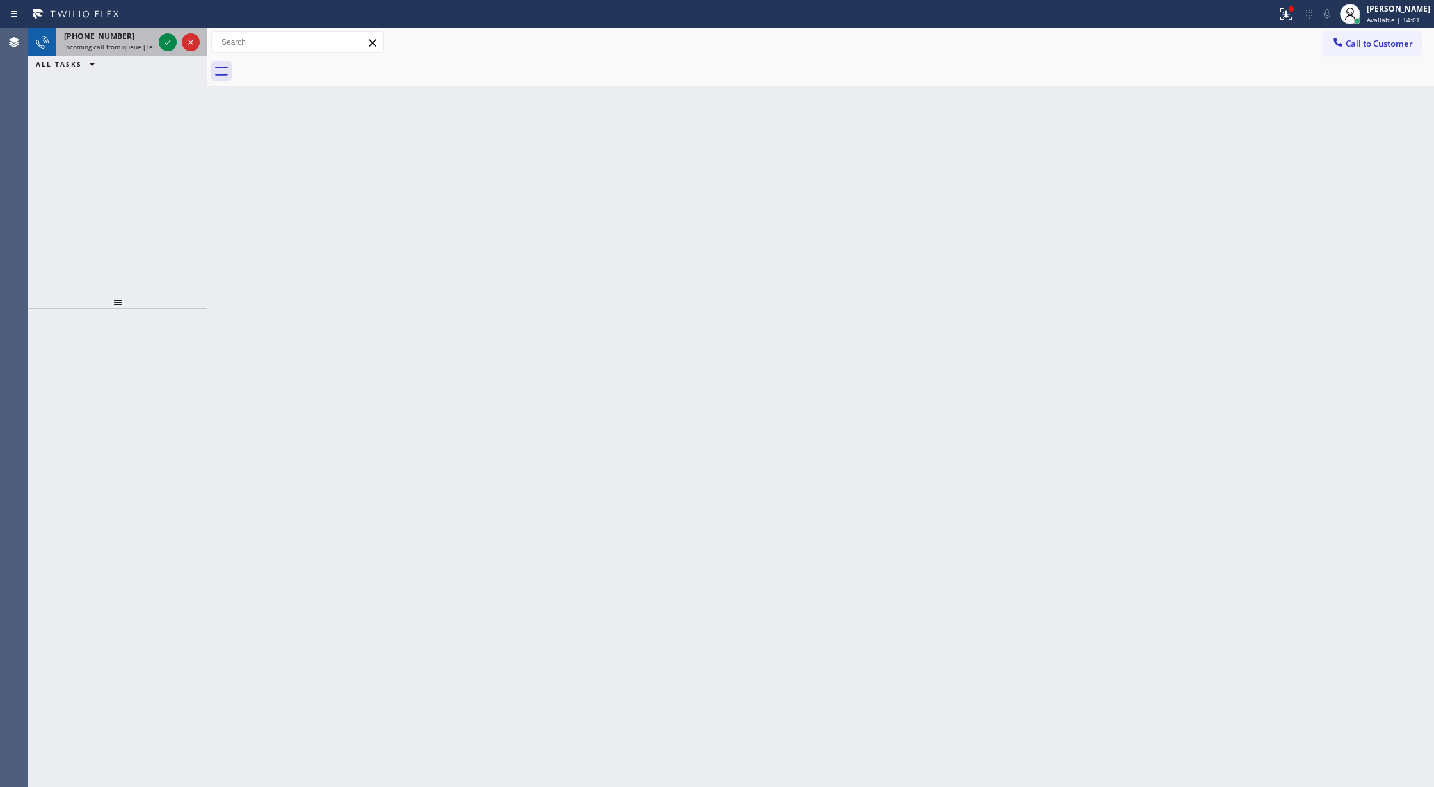
click at [152, 36] on div "+16508233651" at bounding box center [109, 36] width 90 height 11
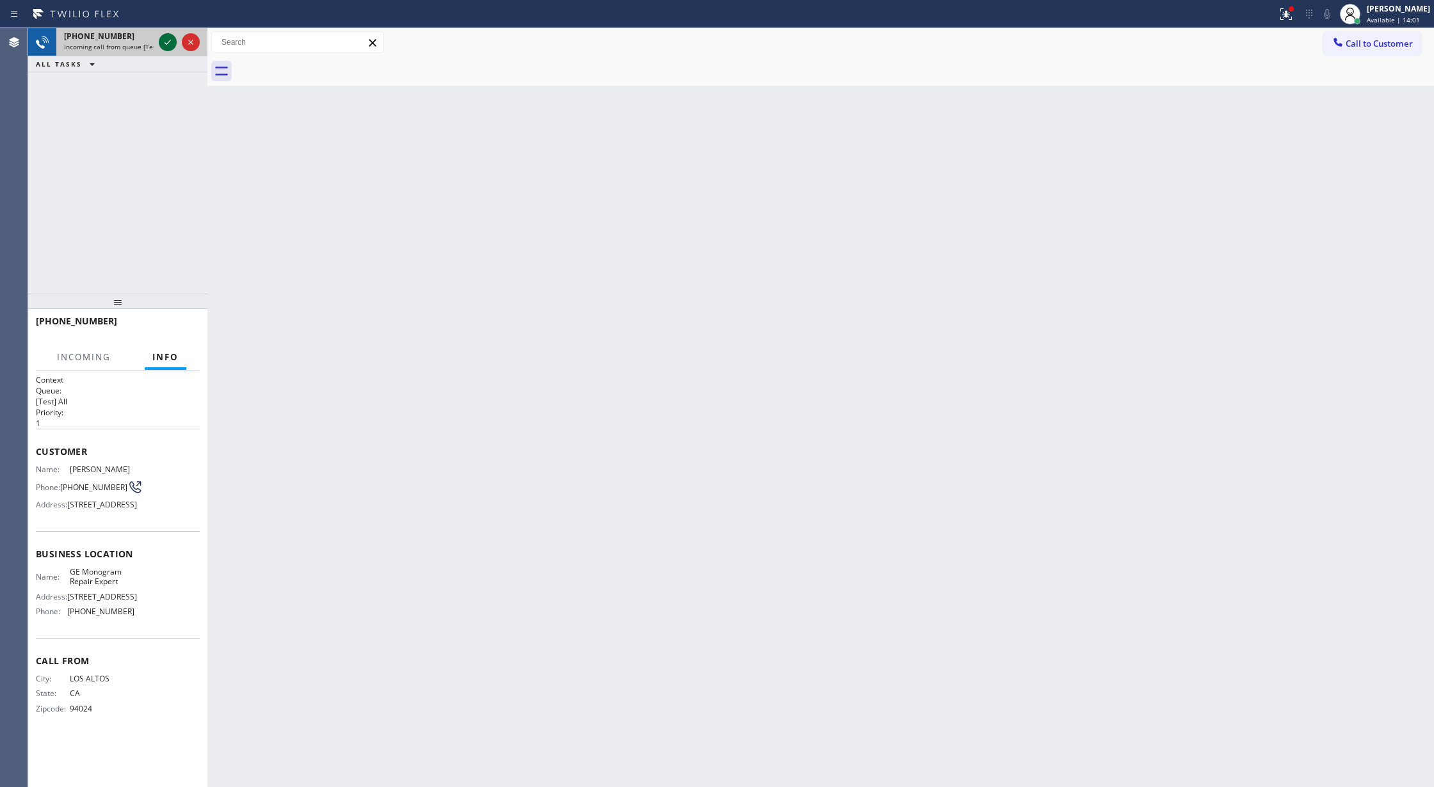
click at [164, 42] on icon at bounding box center [167, 42] width 15 height 15
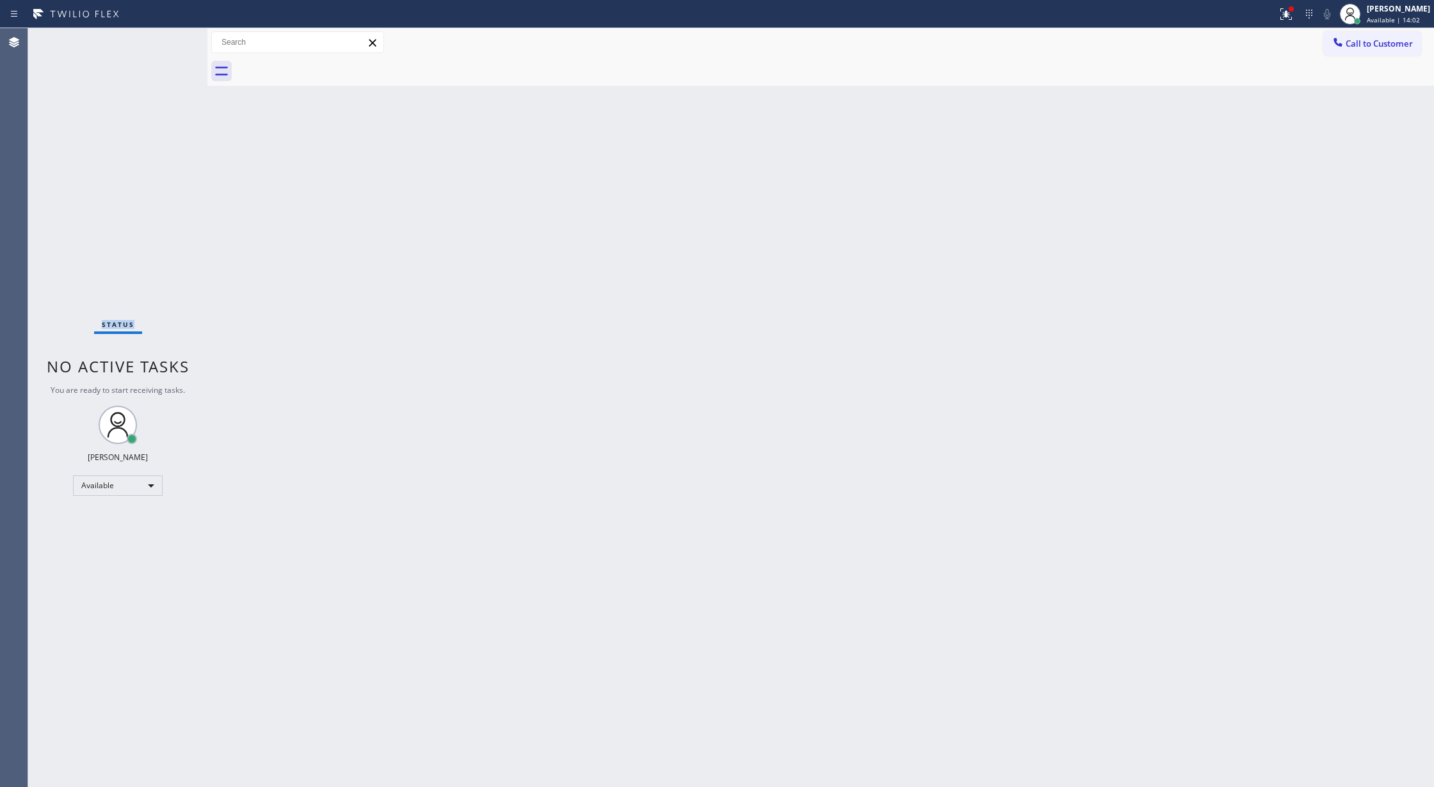
click at [166, 42] on div "Status No active tasks You are ready to start receiving tasks. [PERSON_NAME] Av…" at bounding box center [117, 407] width 179 height 759
click at [167, 42] on div "Status No active tasks You are ready to start receiving tasks. [PERSON_NAME] Av…" at bounding box center [117, 407] width 179 height 759
click at [175, 60] on div "ALL TASKS ALL TASKS ACTIVE TASKS TASKS IN WRAP UP" at bounding box center [117, 64] width 179 height 16
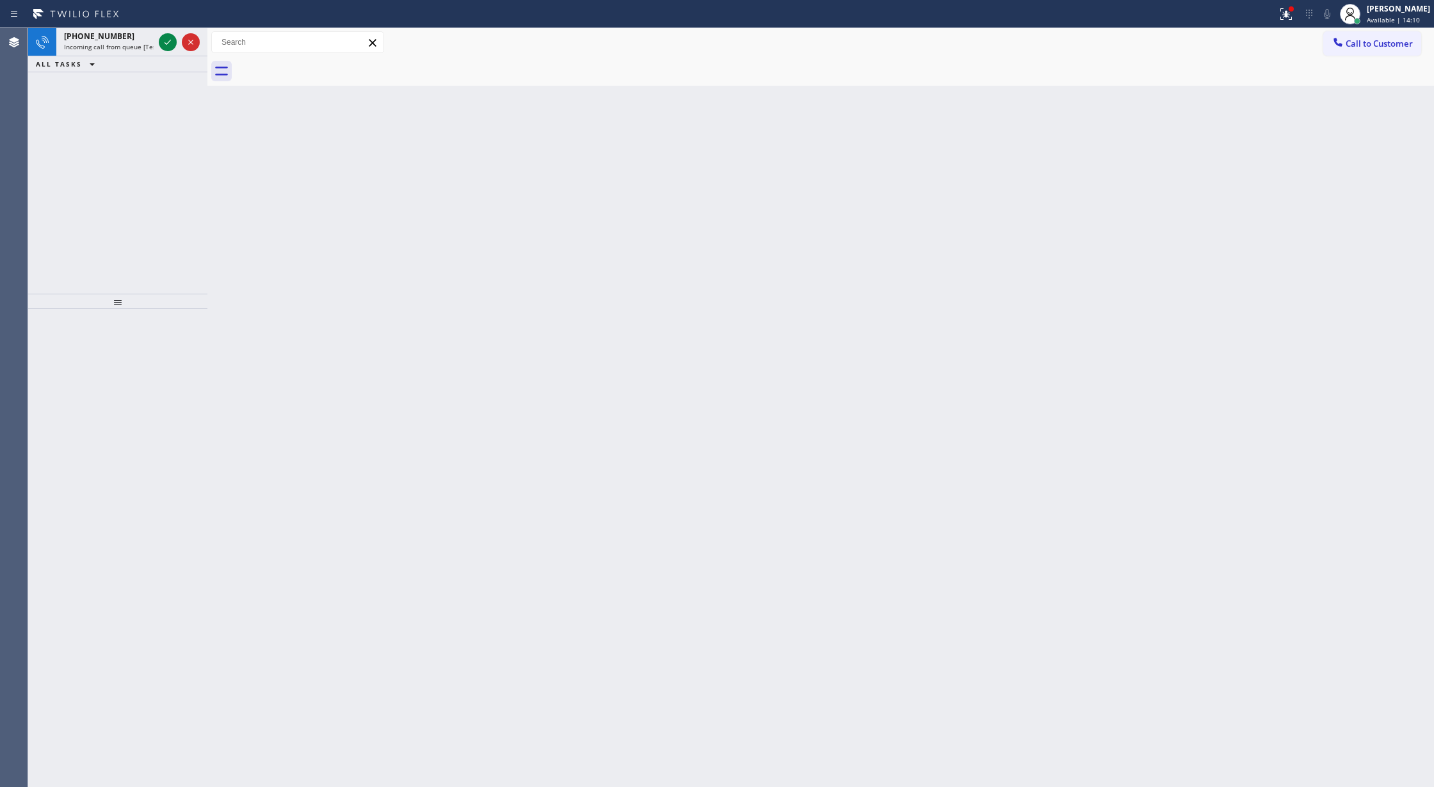
click at [168, 52] on div at bounding box center [179, 42] width 46 height 28
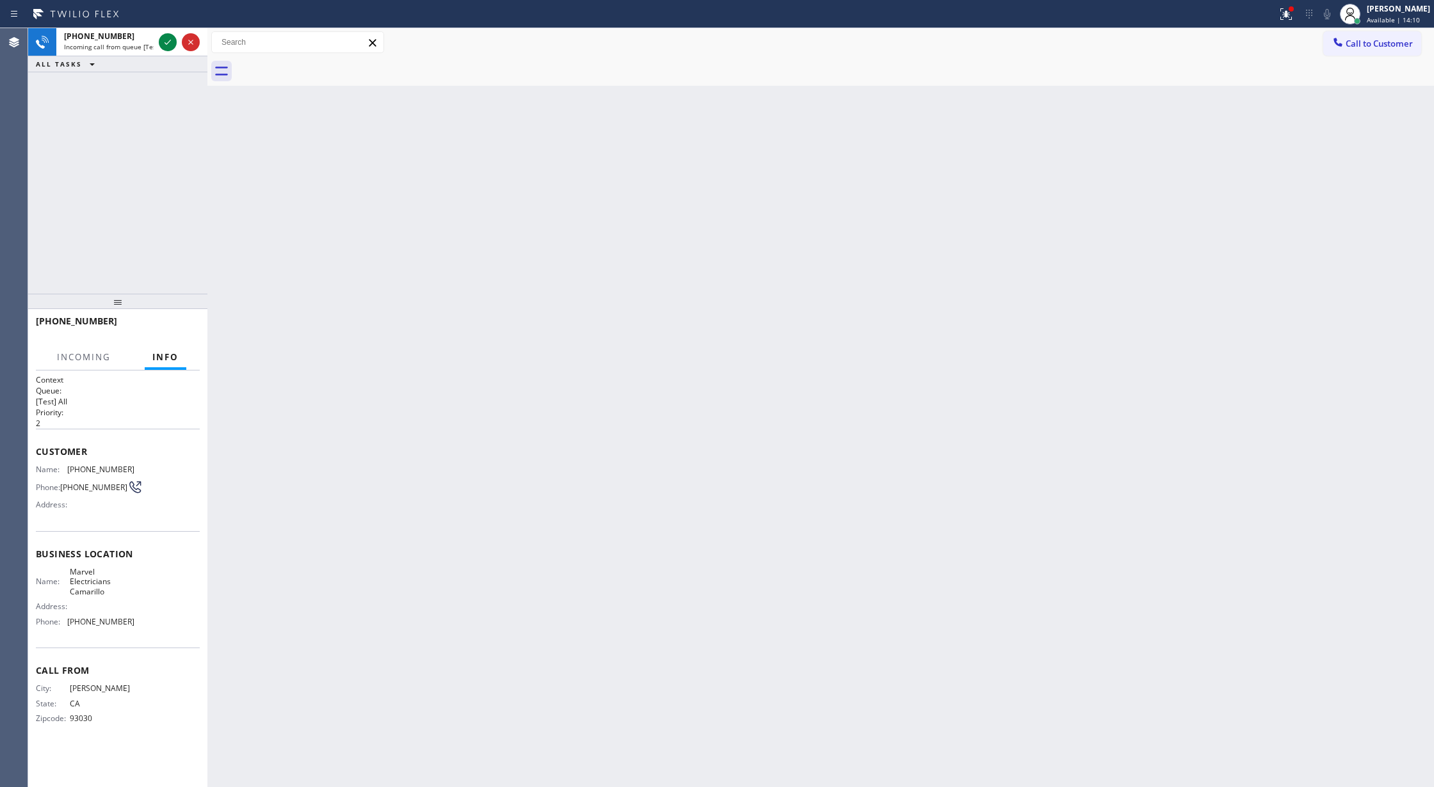
click at [168, 52] on div at bounding box center [179, 42] width 46 height 28
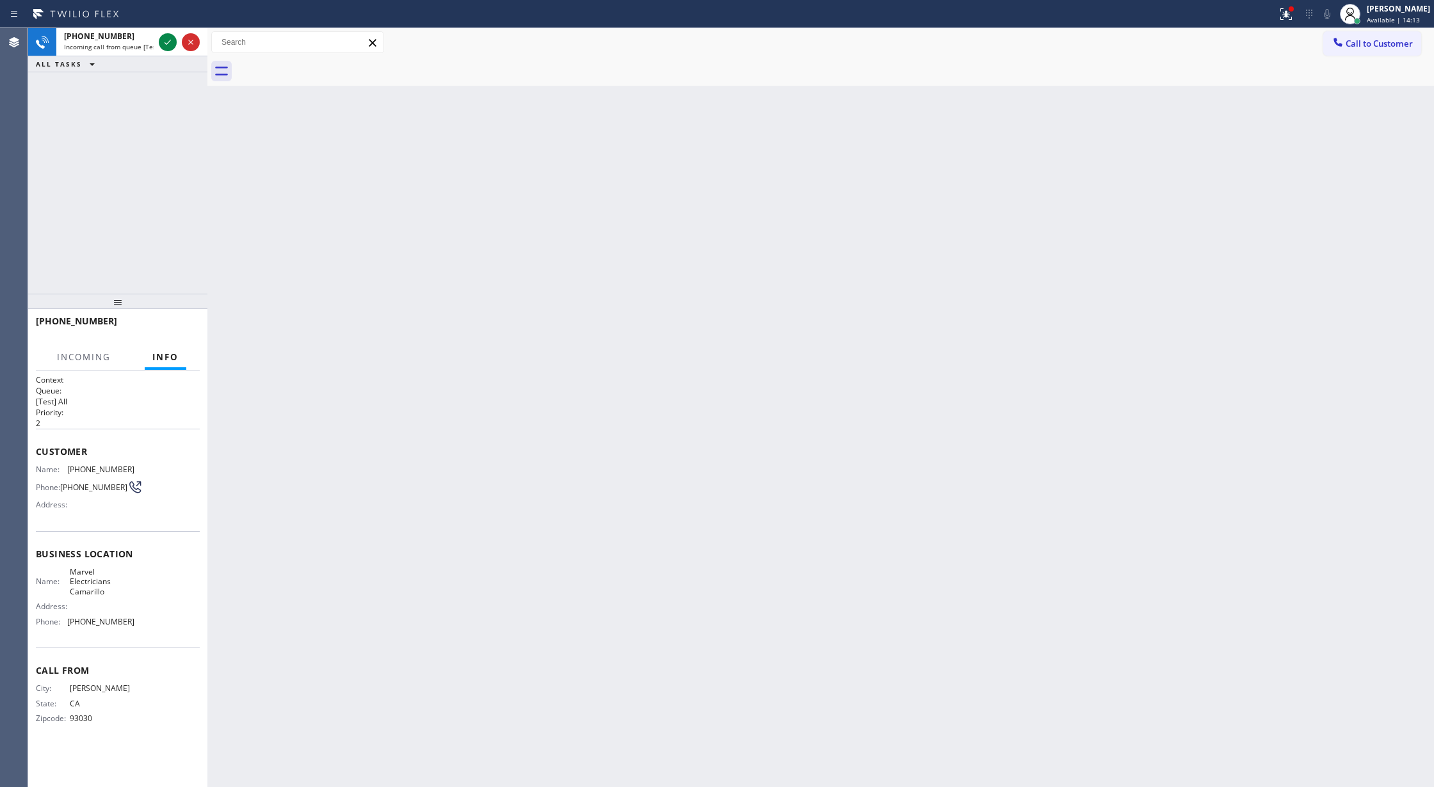
click at [168, 52] on div at bounding box center [179, 42] width 46 height 28
click at [170, 36] on icon at bounding box center [167, 42] width 15 height 15
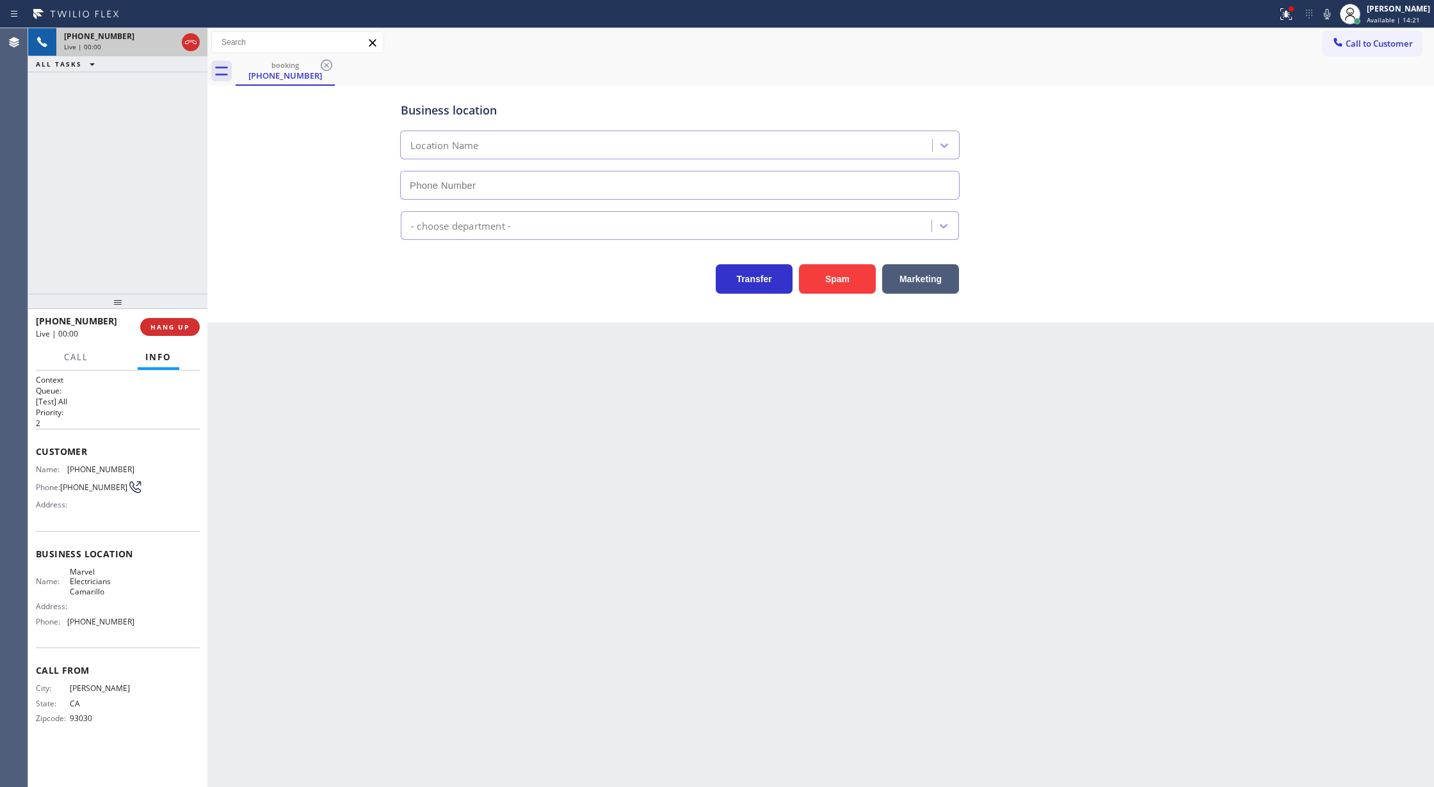
type input "(805) 360-3863"
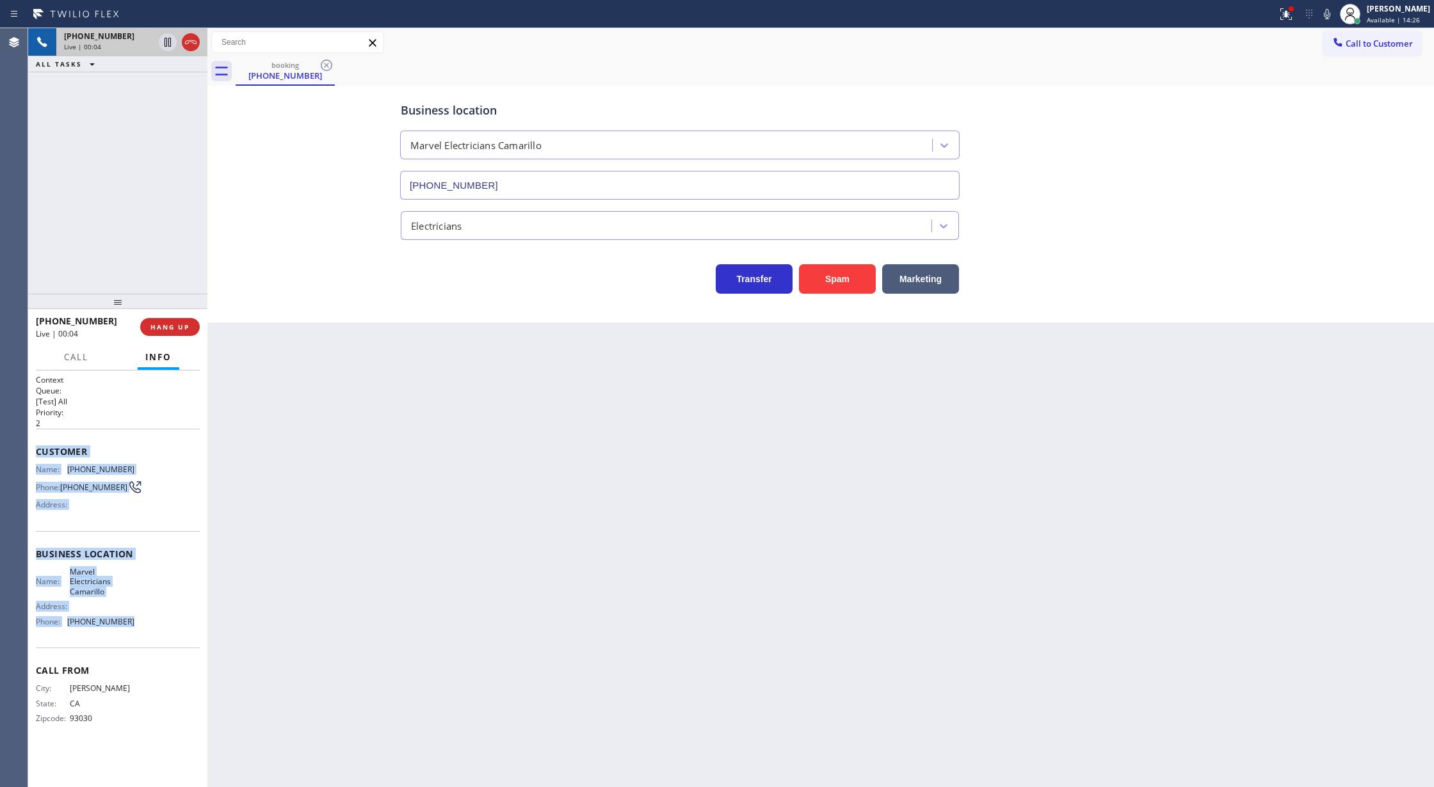
drag, startPoint x: 34, startPoint y: 449, endPoint x: 141, endPoint y: 627, distance: 207.9
click at [141, 627] on div "Context Queue: [Test] All Priority: 2 Customer Name: (805) 340-2925 Phone: (805…" at bounding box center [117, 579] width 179 height 417
copy div "Customer Name: (805) 340-2925 Phone: (805) 340-2925 Address: Business location …"
click at [185, 39] on icon at bounding box center [190, 42] width 15 height 15
click at [157, 326] on span "COMPLETE" at bounding box center [167, 327] width 44 height 9
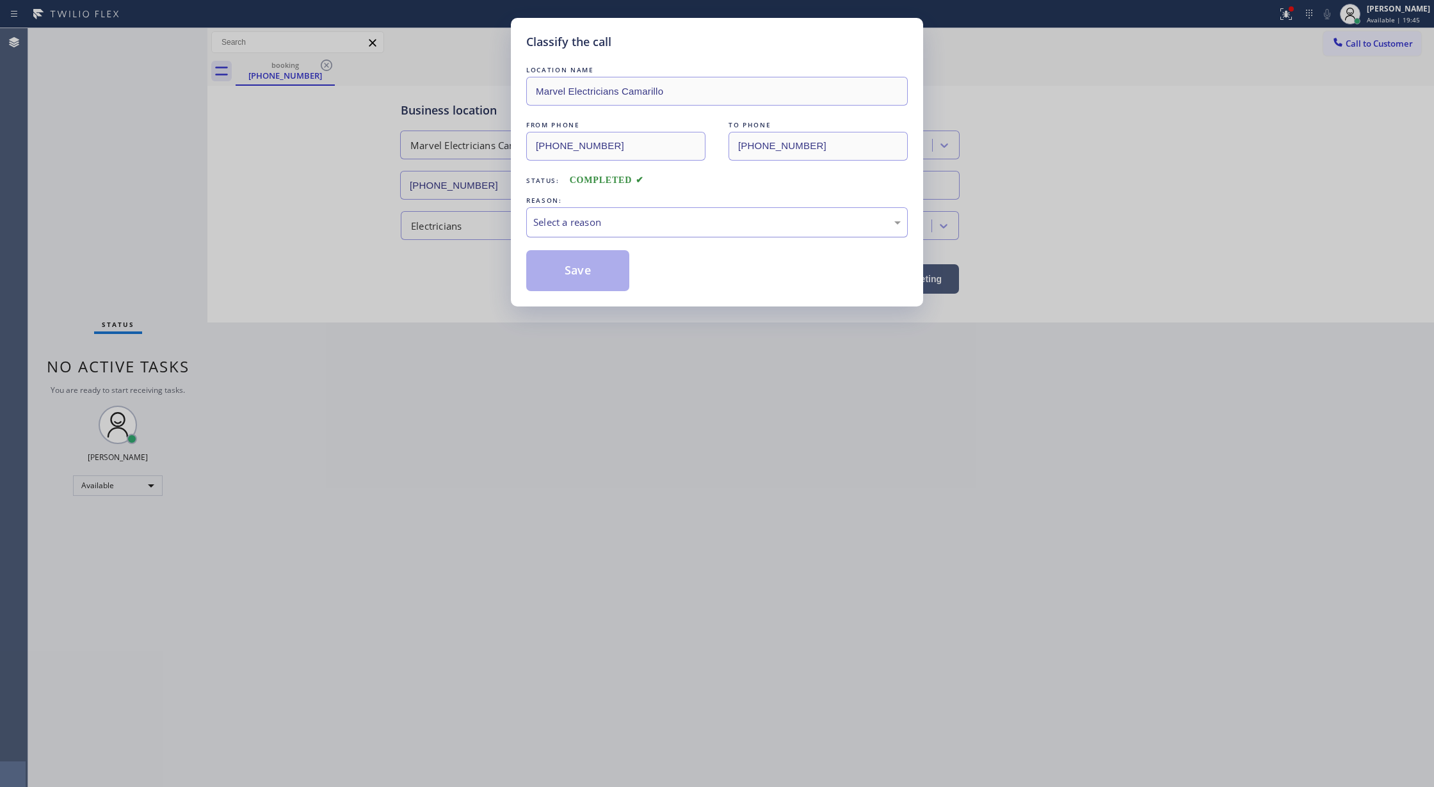
click at [586, 219] on div "Select a reason" at bounding box center [716, 222] width 367 height 15
click at [604, 272] on button "Save" at bounding box center [577, 270] width 103 height 41
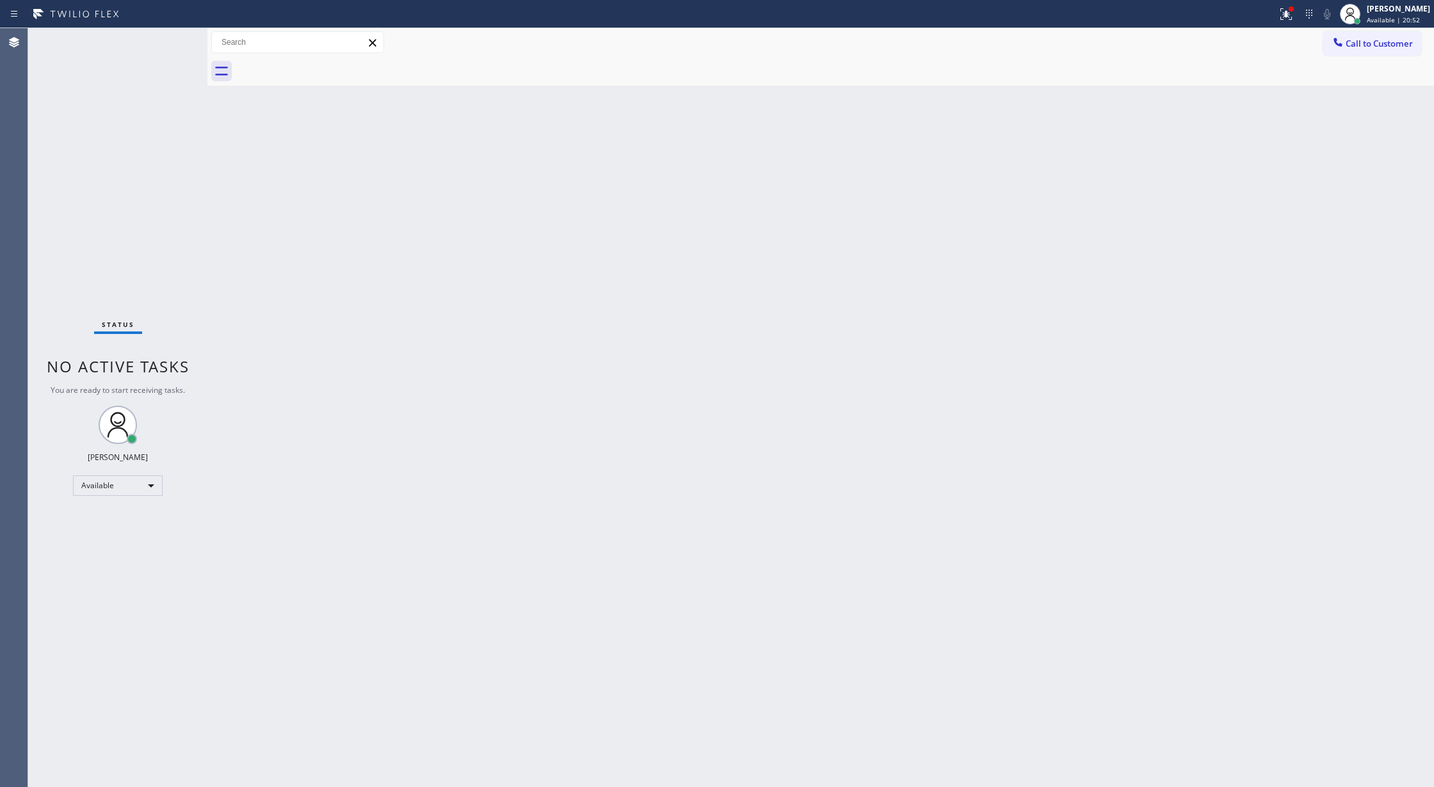
click at [169, 37] on div "Status No active tasks You are ready to start receiving tasks. [PERSON_NAME] Av…" at bounding box center [117, 407] width 179 height 759
click at [172, 37] on div "Status No active tasks You are ready to start receiving tasks. [PERSON_NAME] Av…" at bounding box center [117, 407] width 179 height 759
click at [167, 37] on div "Status No active tasks You are ready to start receiving tasks. [PERSON_NAME] Av…" at bounding box center [117, 407] width 179 height 759
click at [164, 34] on div "Status No active tasks You are ready to start receiving tasks. [PERSON_NAME] Av…" at bounding box center [117, 407] width 179 height 759
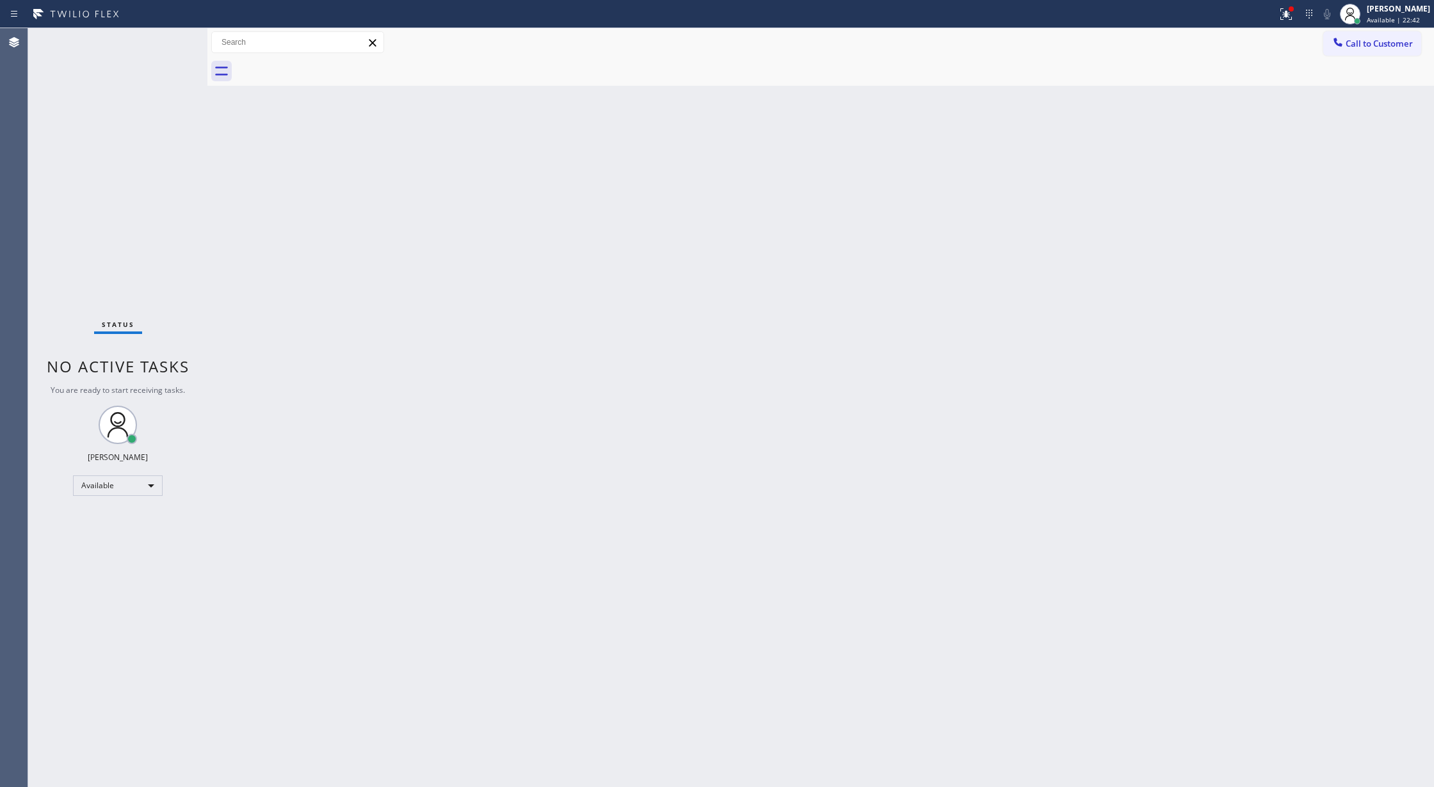
click at [173, 36] on div "Status No active tasks You are ready to start receiving tasks. [PERSON_NAME] Av…" at bounding box center [117, 407] width 179 height 759
click at [164, 40] on div "Status No active tasks You are ready to start receiving tasks. [PERSON_NAME] Av…" at bounding box center [117, 407] width 179 height 759
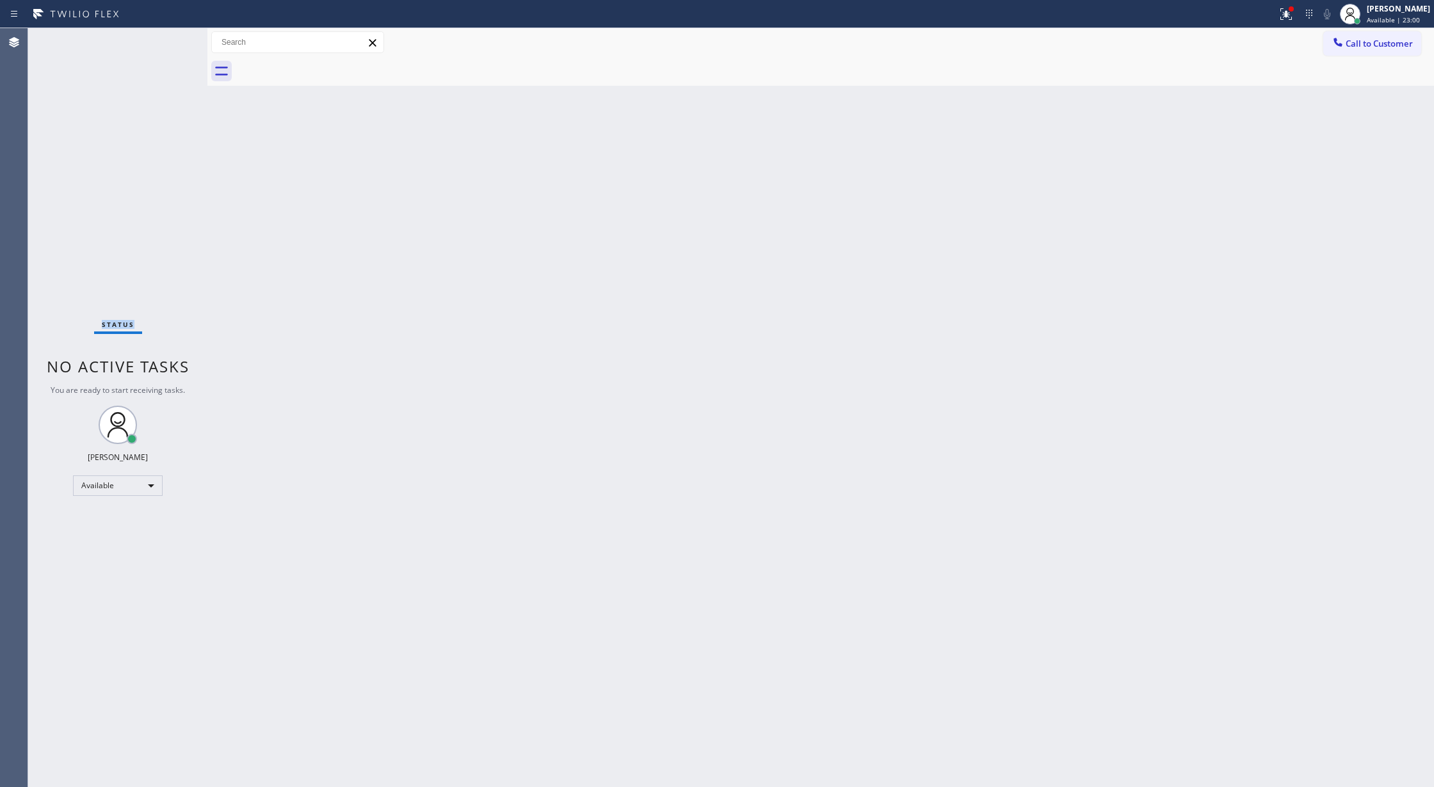
click at [165, 40] on div "Status No active tasks You are ready to start receiving tasks. [PERSON_NAME] Av…" at bounding box center [117, 407] width 179 height 759
click at [166, 39] on div "Status No active tasks You are ready to start receiving tasks. [PERSON_NAME] Av…" at bounding box center [117, 407] width 179 height 759
click at [178, 32] on div "Status No active tasks You are ready to start receiving tasks. [PERSON_NAME] Av…" at bounding box center [117, 407] width 179 height 759
click at [175, 38] on div "Status No active tasks You are ready to start receiving tasks. [PERSON_NAME] Av…" at bounding box center [117, 407] width 179 height 759
click at [167, 59] on icon at bounding box center [167, 58] width 15 height 15
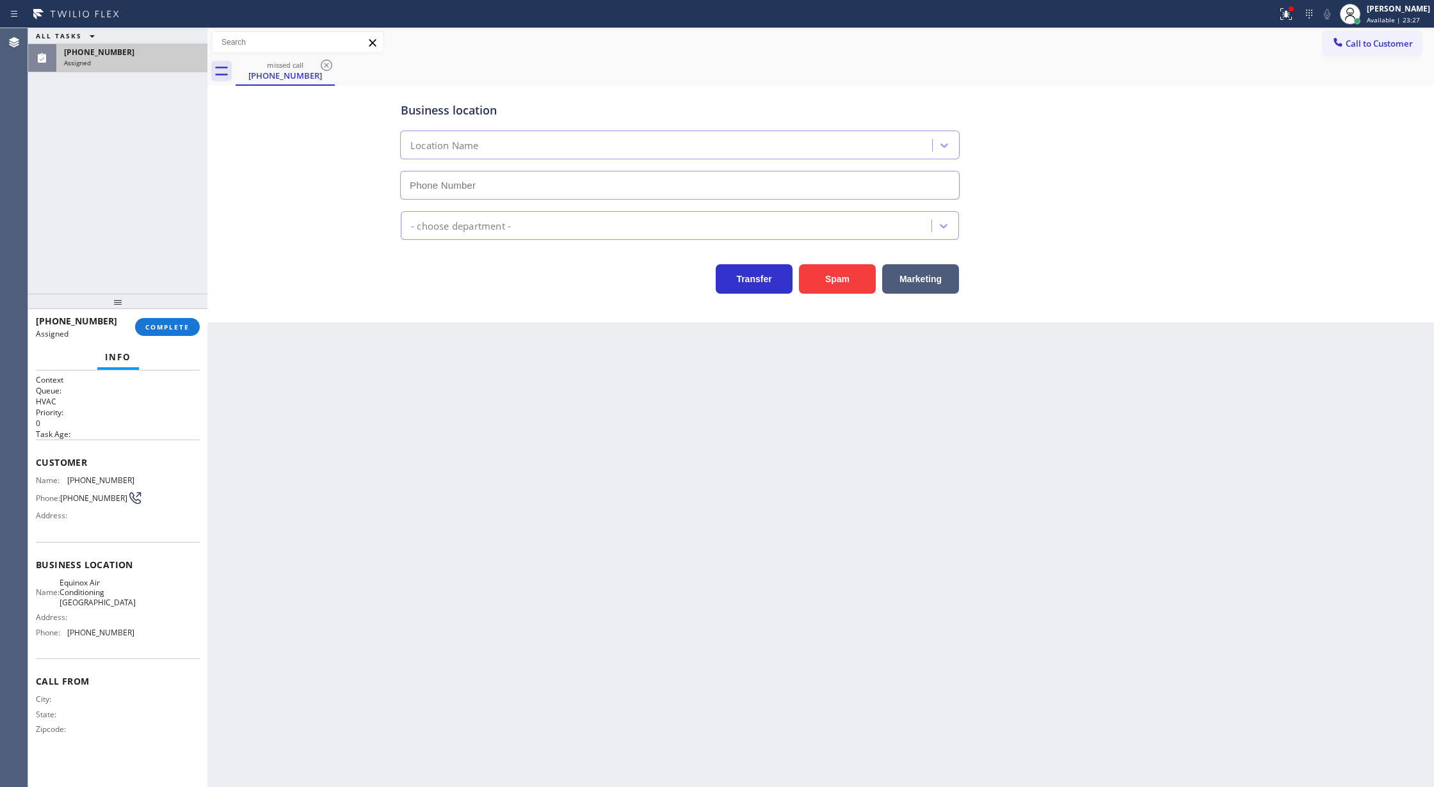
type input "(510) 781-9727"
click at [168, 325] on span "COMPLETE" at bounding box center [167, 327] width 44 height 9
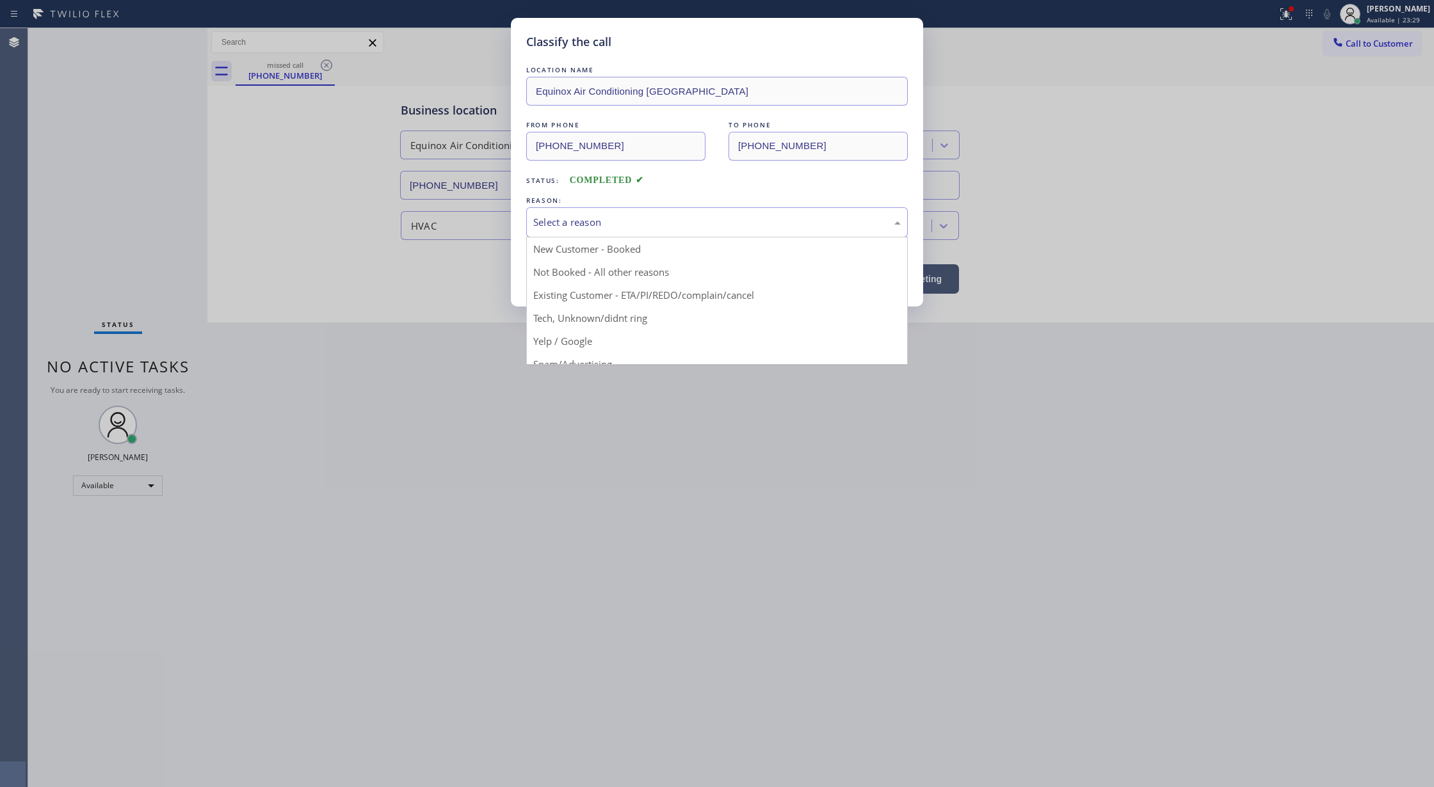
click at [548, 228] on div "Select a reason" at bounding box center [716, 222] width 367 height 15
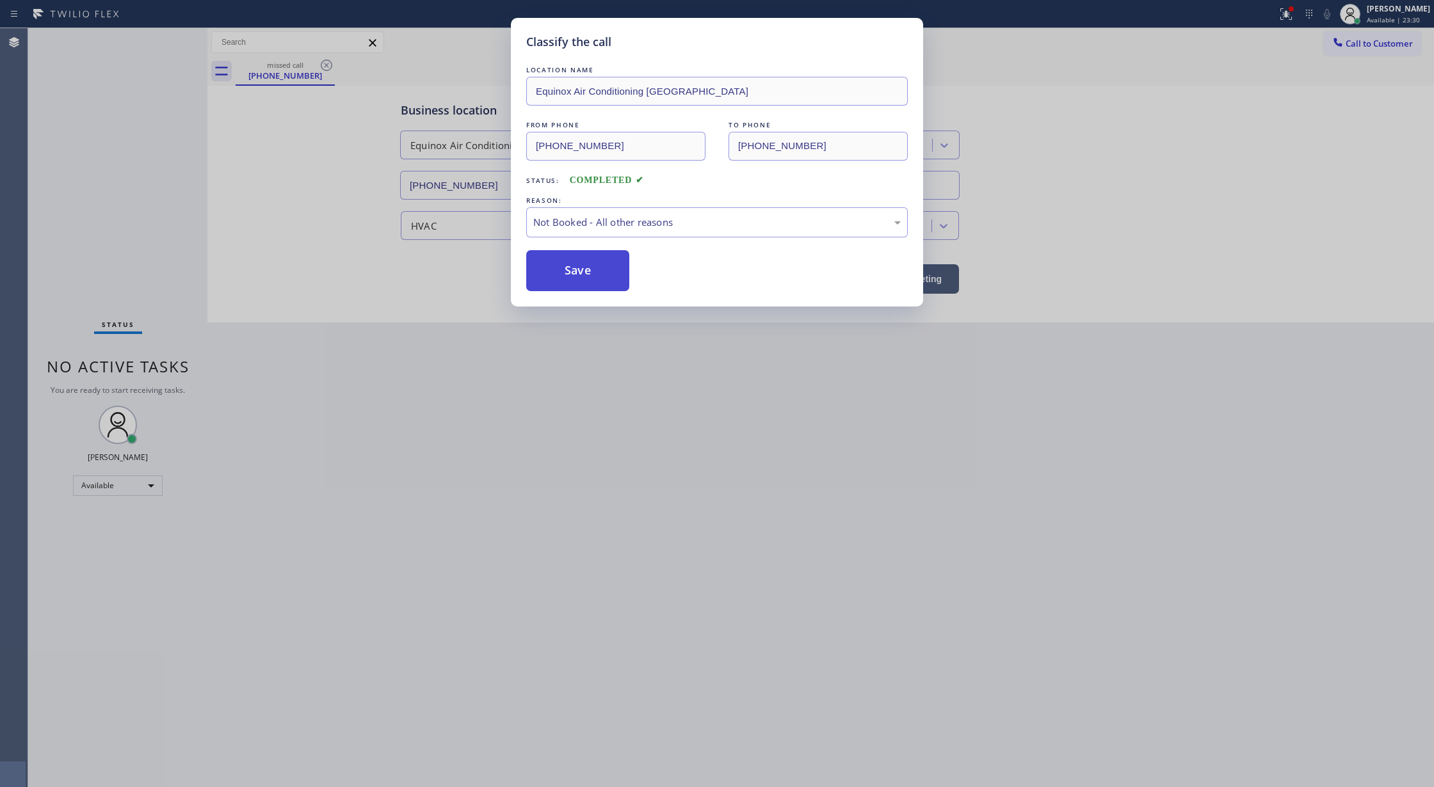
click at [576, 266] on button "Save" at bounding box center [577, 270] width 103 height 41
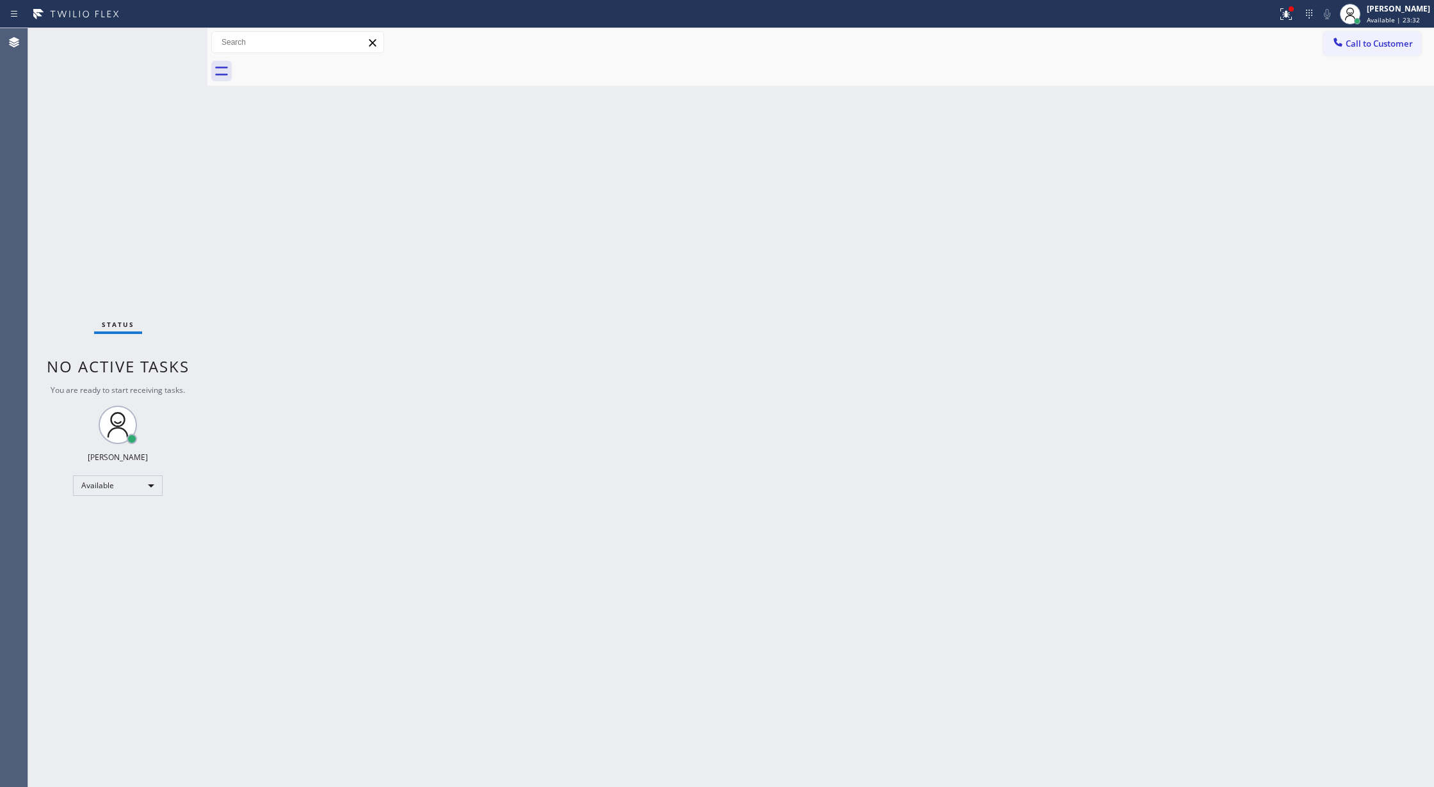
click at [162, 41] on div "Status No active tasks You are ready to start receiving tasks. [PERSON_NAME] Av…" at bounding box center [117, 407] width 179 height 759
click at [180, 41] on div "Status No active tasks You are ready to start receiving tasks. [PERSON_NAME] Av…" at bounding box center [117, 407] width 179 height 759
click at [172, 36] on div "Status No active tasks You are ready to start receiving tasks. [PERSON_NAME] Av…" at bounding box center [117, 407] width 179 height 759
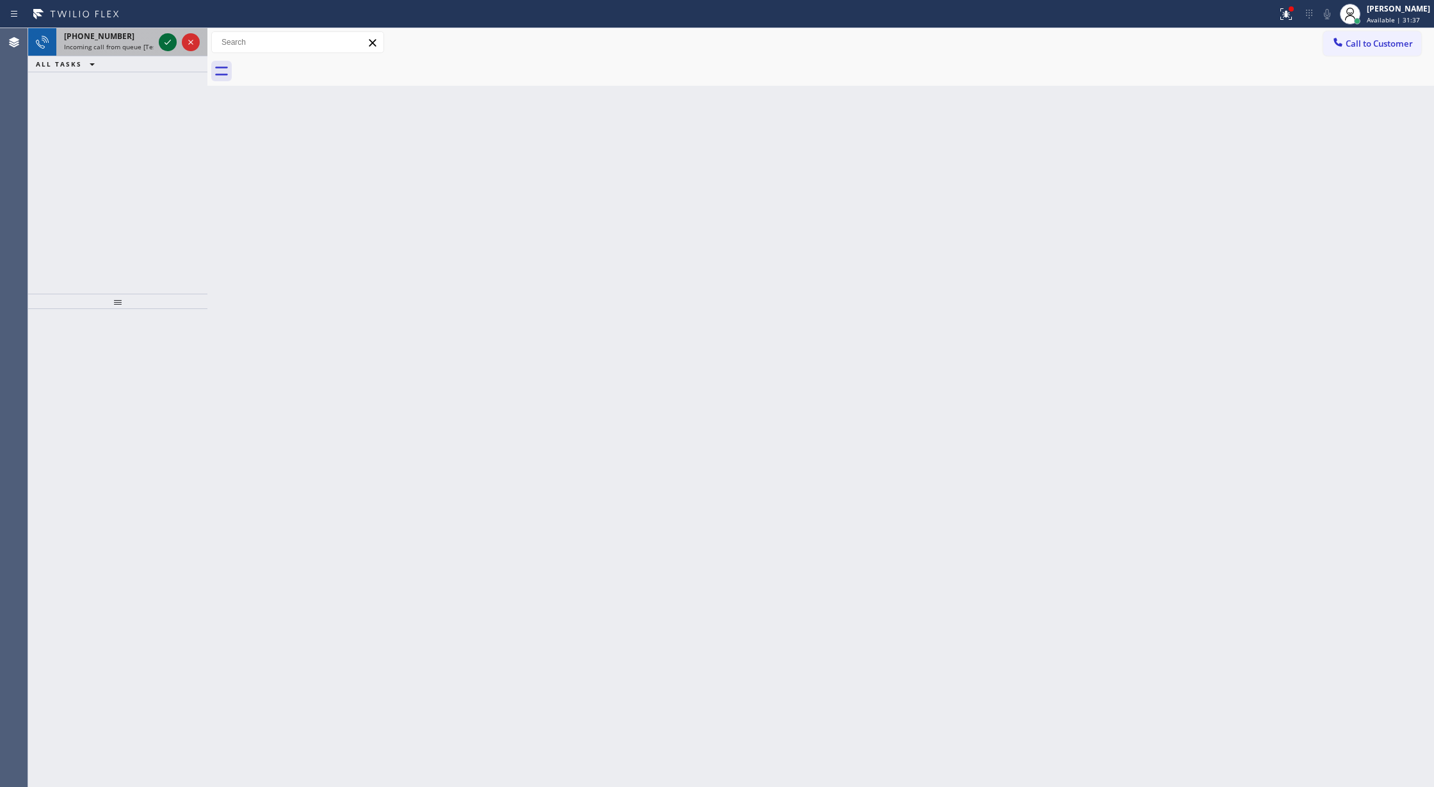
click at [172, 36] on icon at bounding box center [167, 42] width 15 height 15
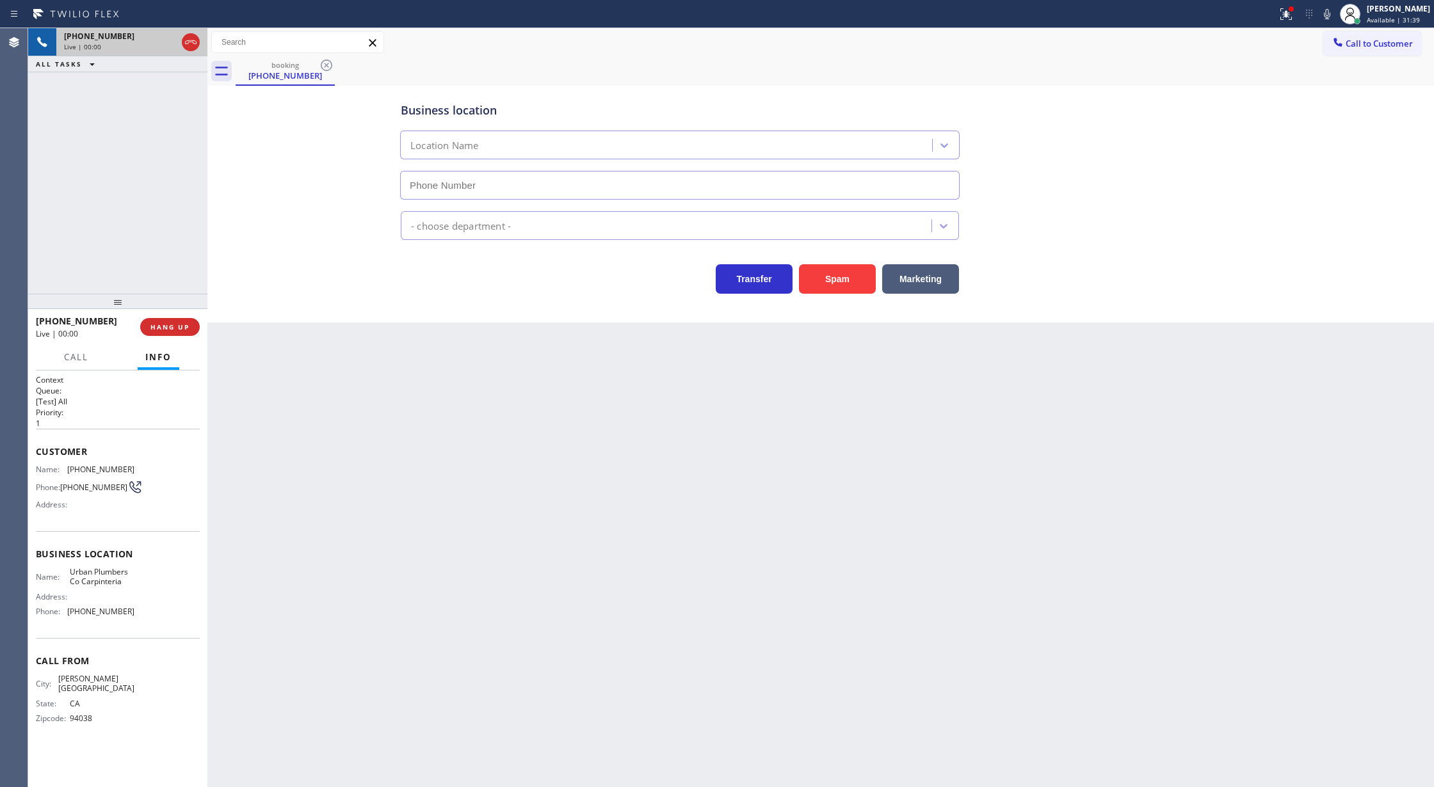
type input "(805) 600-5066"
click at [193, 37] on icon at bounding box center [190, 42] width 15 height 15
click at [180, 326] on span "COMPLETE" at bounding box center [167, 327] width 44 height 9
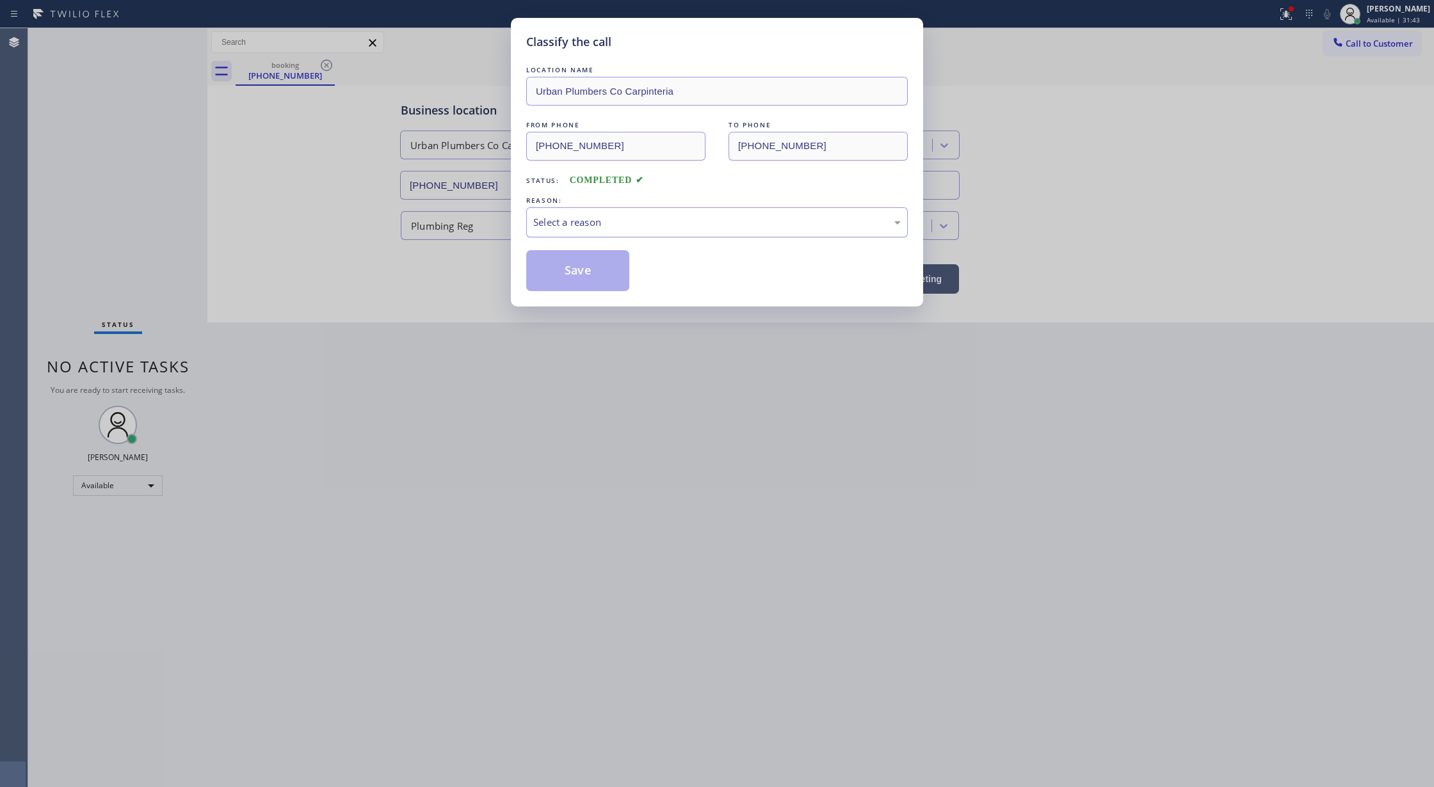
click at [545, 223] on div "Select a reason" at bounding box center [716, 222] width 367 height 15
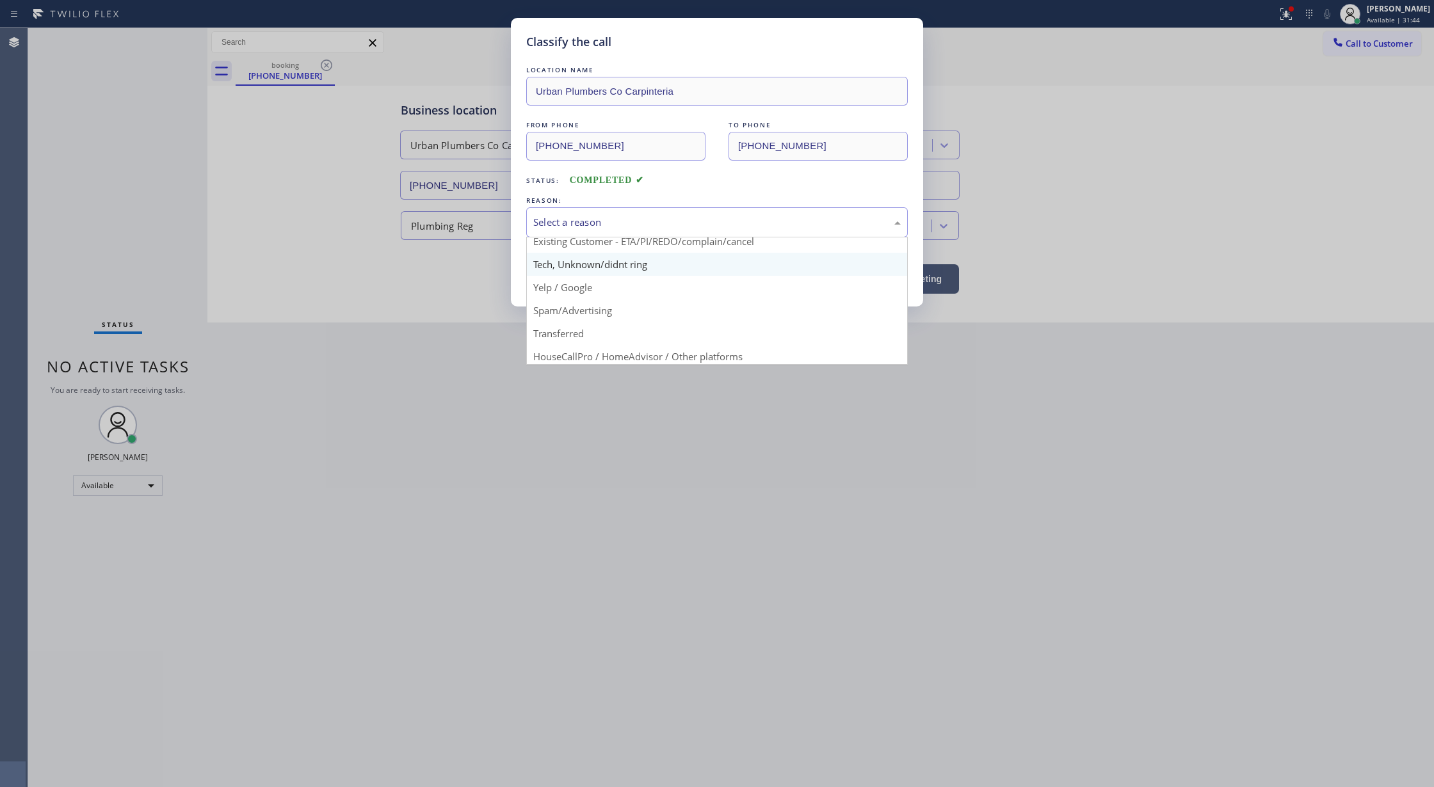
scroll to position [81, 0]
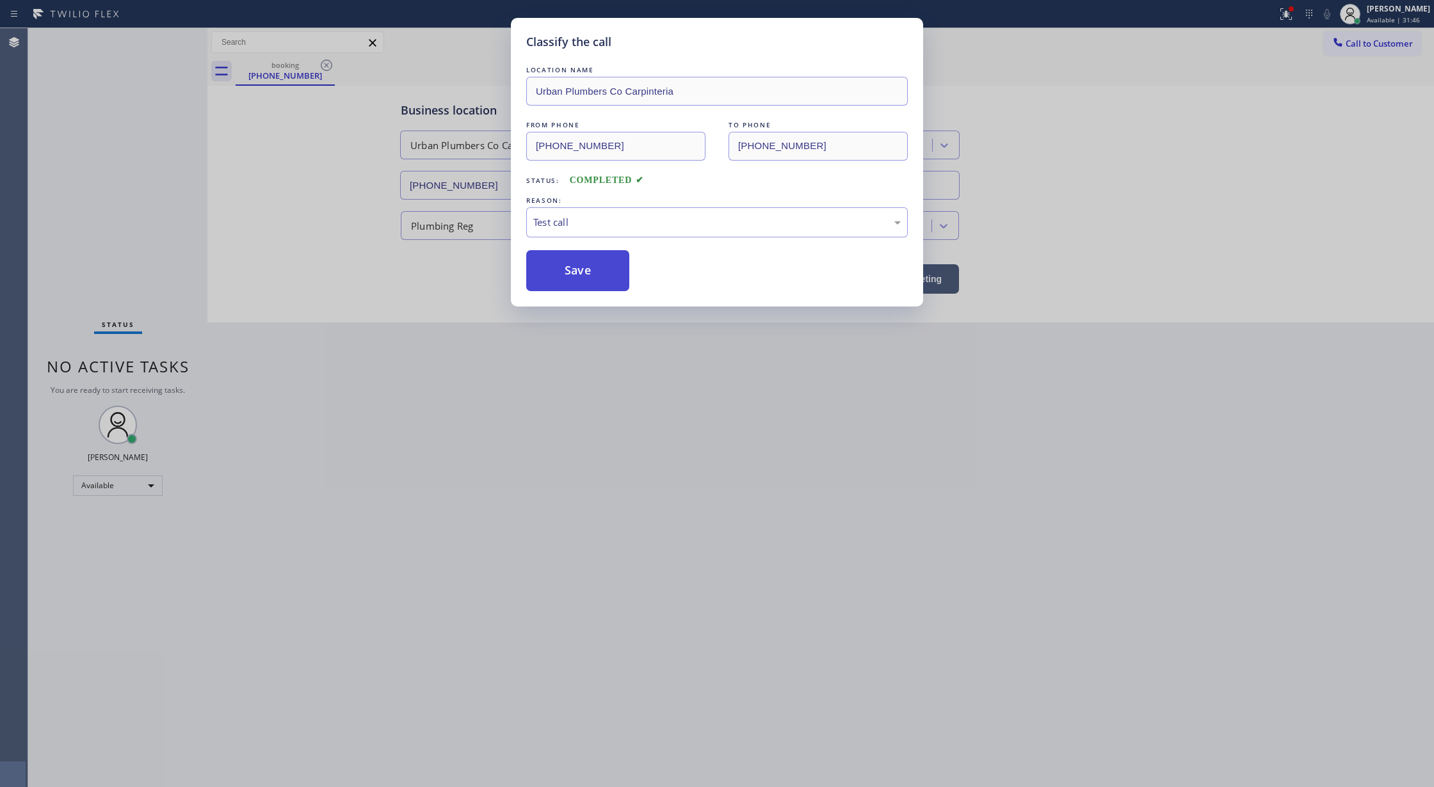
click at [573, 274] on button "Save" at bounding box center [577, 270] width 103 height 41
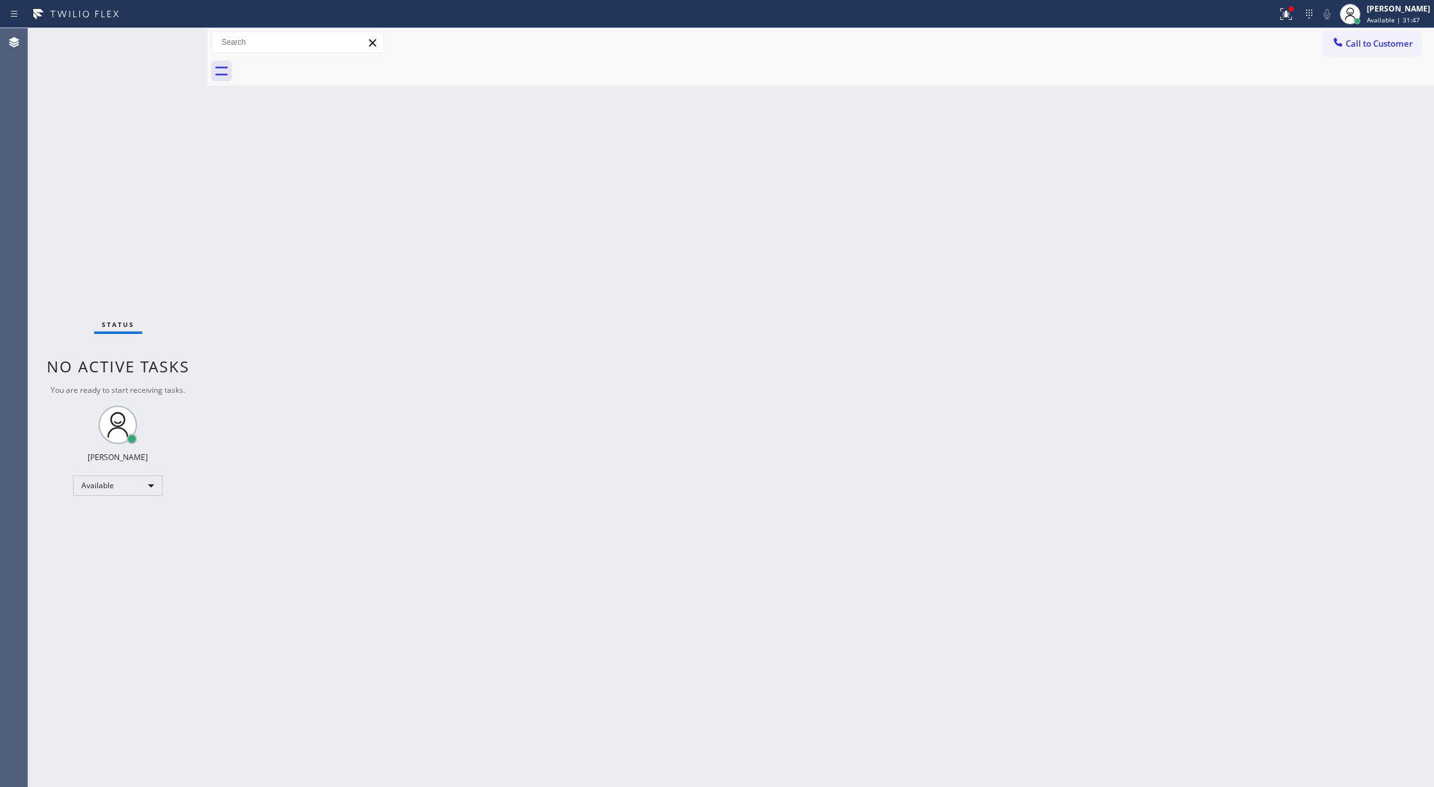
click at [183, 37] on div "Status No active tasks You are ready to start receiving tasks. [PERSON_NAME] Av…" at bounding box center [117, 407] width 179 height 759
click at [170, 36] on div "Status No active tasks You are ready to start receiving tasks. [PERSON_NAME] Av…" at bounding box center [117, 407] width 179 height 759
click at [170, 36] on icon at bounding box center [167, 42] width 15 height 15
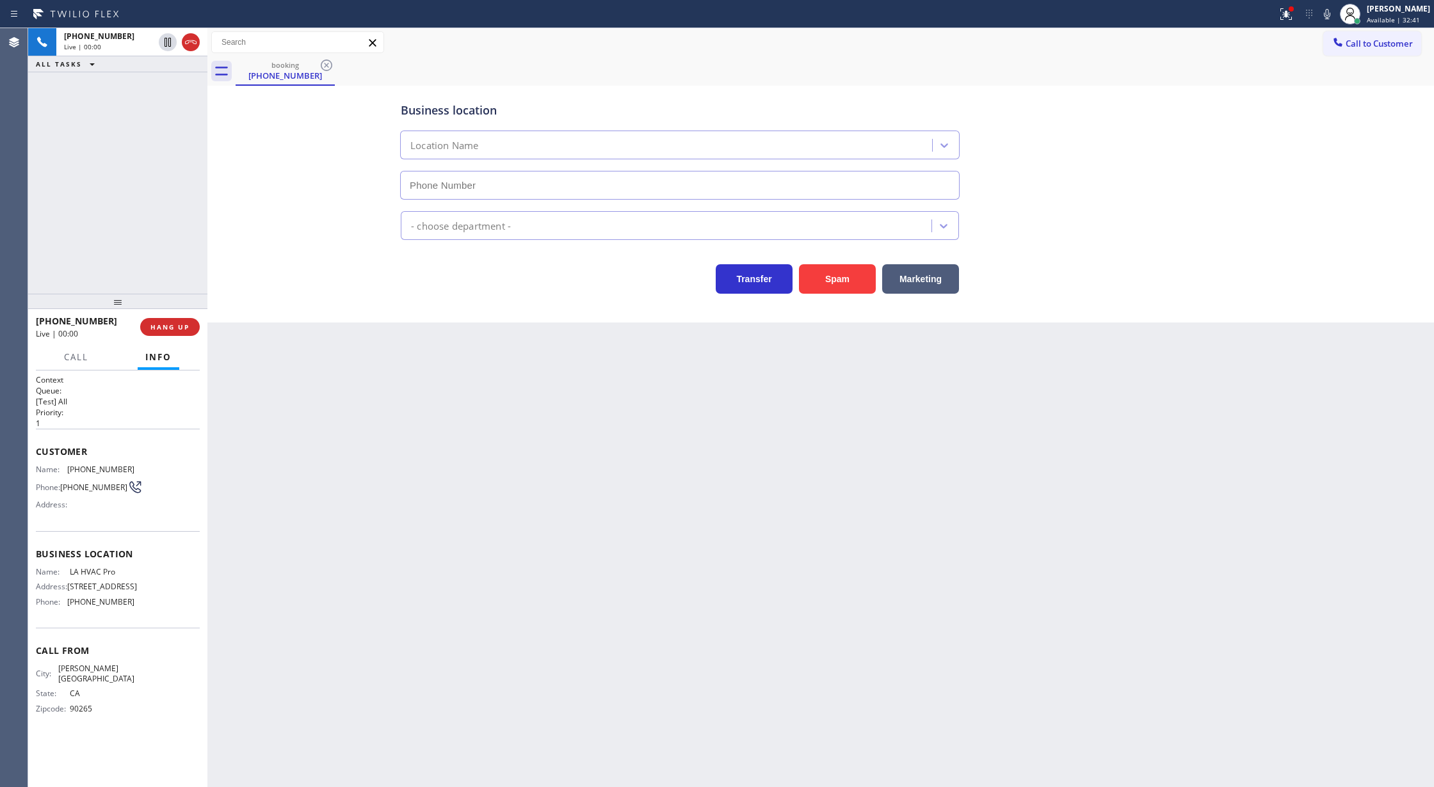
type input "(213) 290-9201"
click at [835, 280] on button "Spam" at bounding box center [837, 278] width 77 height 29
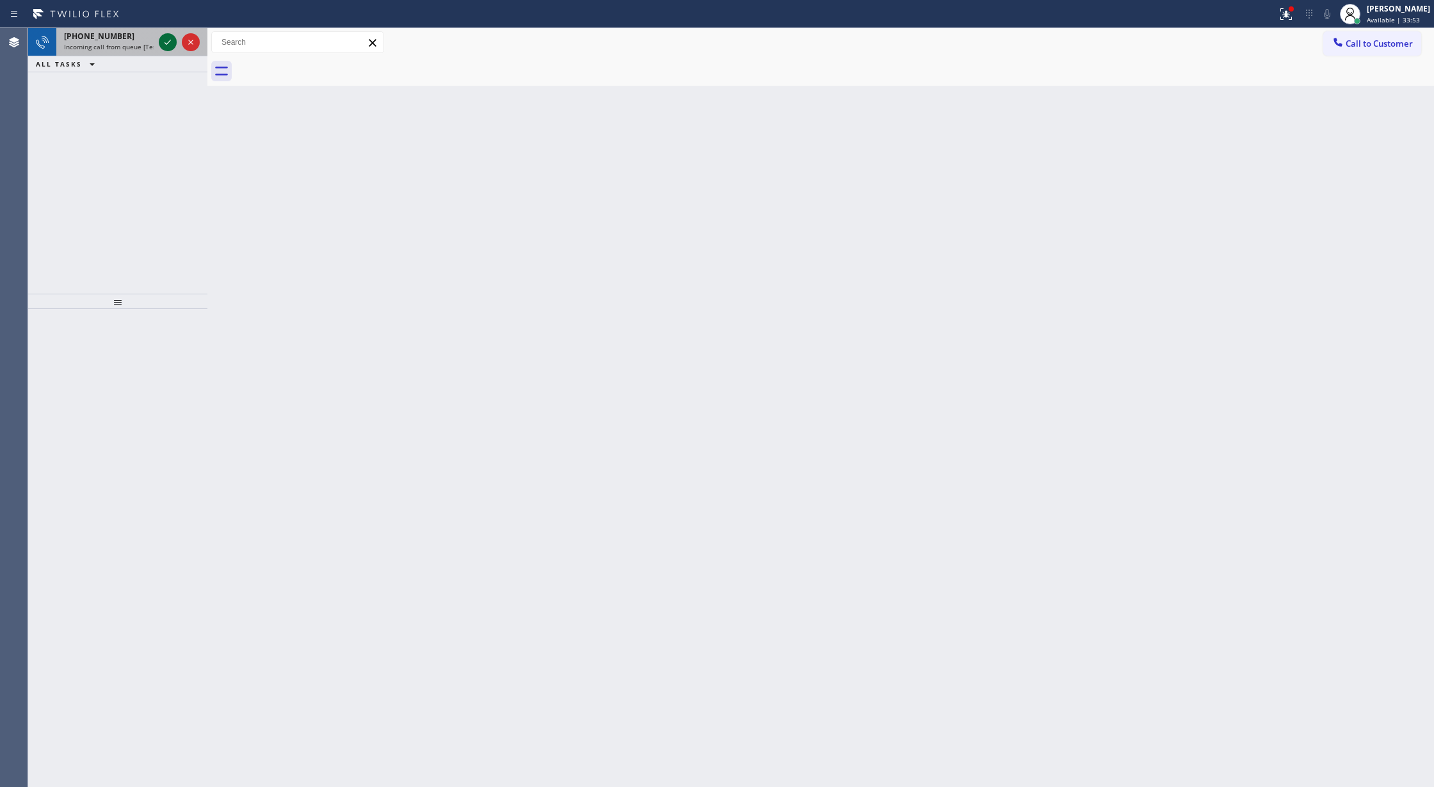
click at [169, 40] on icon at bounding box center [167, 42] width 15 height 15
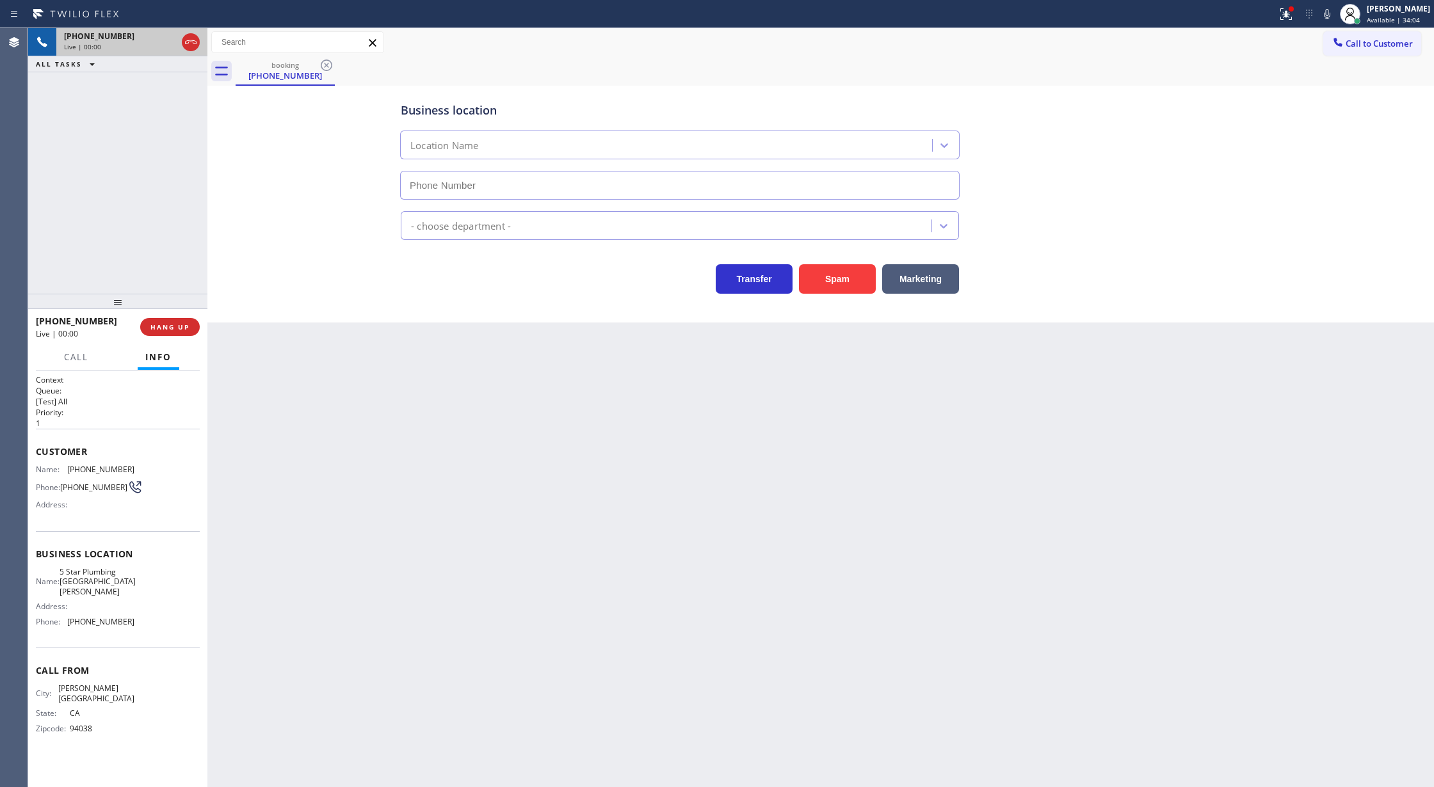
type input "(805) 549-4493"
click at [188, 42] on icon at bounding box center [190, 42] width 15 height 15
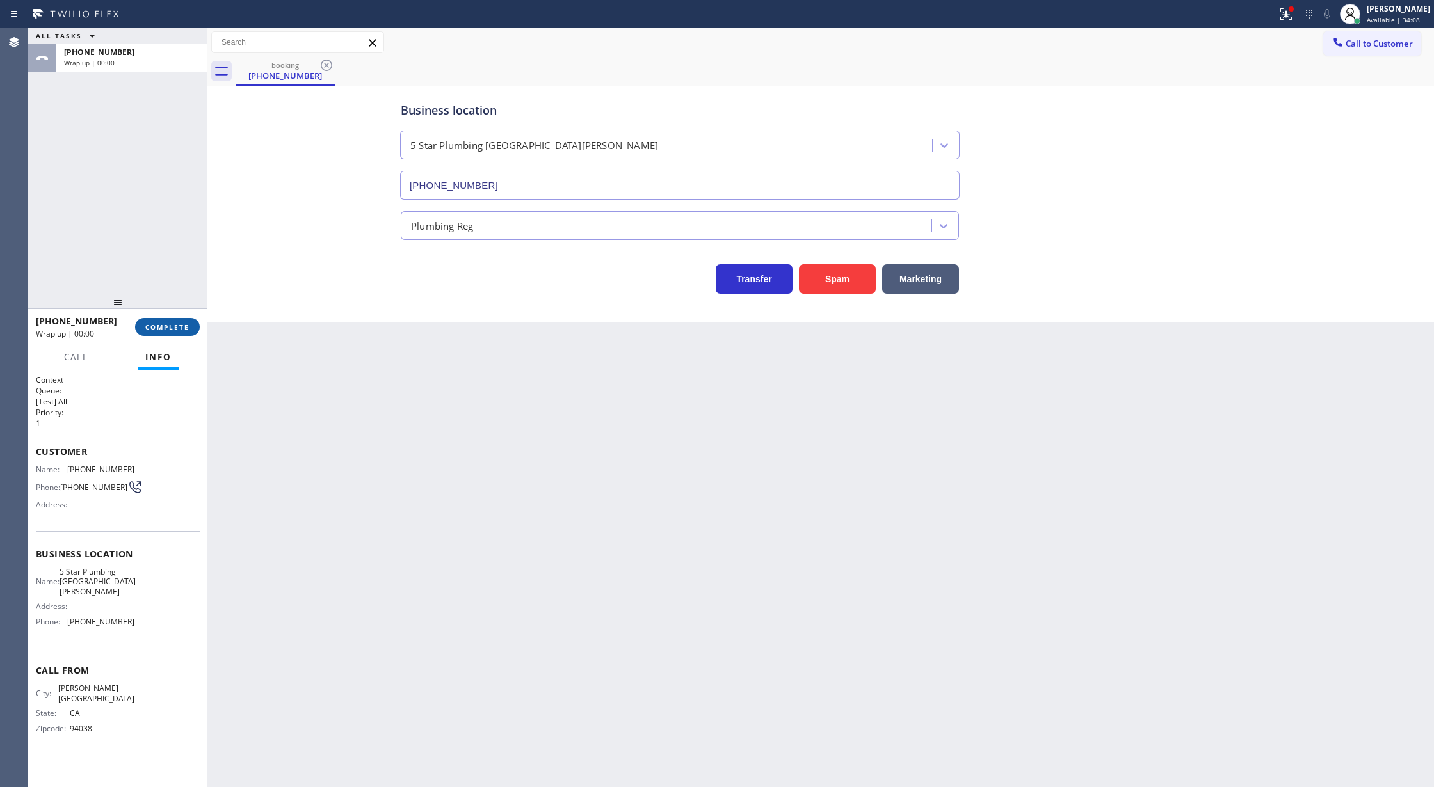
click at [173, 332] on button "COMPLETE" at bounding box center [167, 327] width 65 height 18
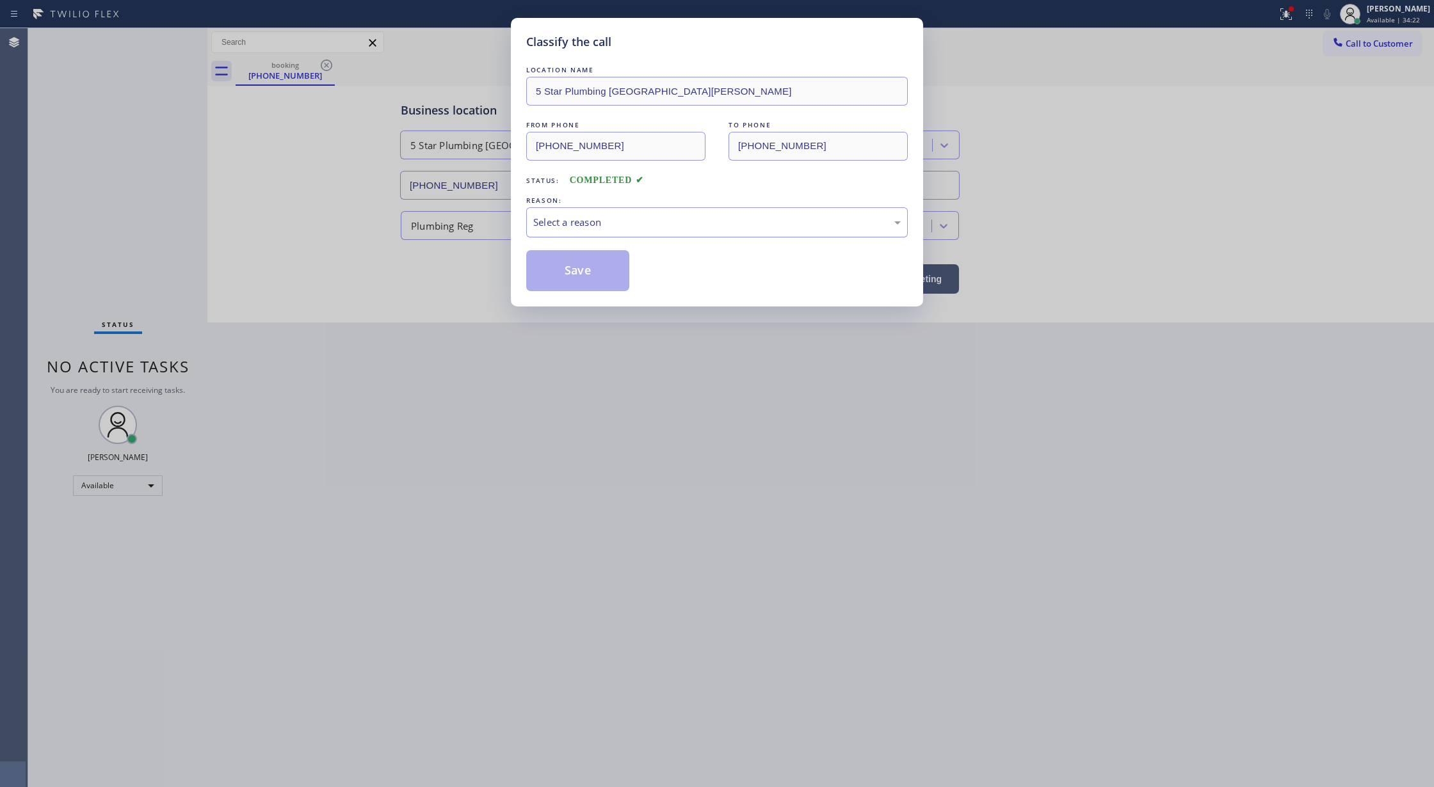
click at [579, 231] on div "Select a reason" at bounding box center [716, 222] width 381 height 30
click at [579, 287] on button "Save" at bounding box center [577, 270] width 103 height 41
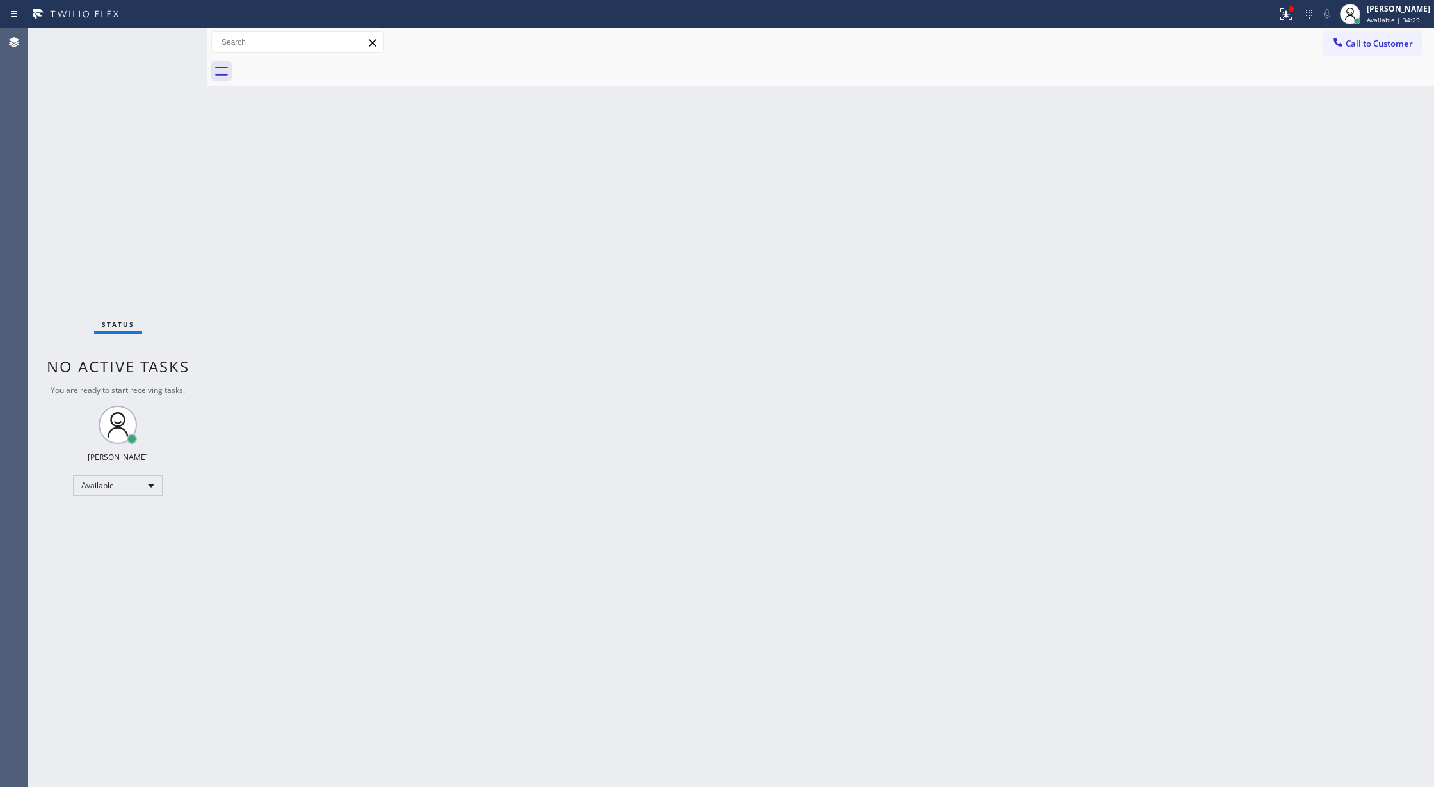
click at [172, 41] on div "Status No active tasks You are ready to start receiving tasks. [PERSON_NAME] Av…" at bounding box center [117, 407] width 179 height 759
click at [167, 35] on div "Status No active tasks You are ready to start receiving tasks. [PERSON_NAME] Av…" at bounding box center [117, 407] width 179 height 759
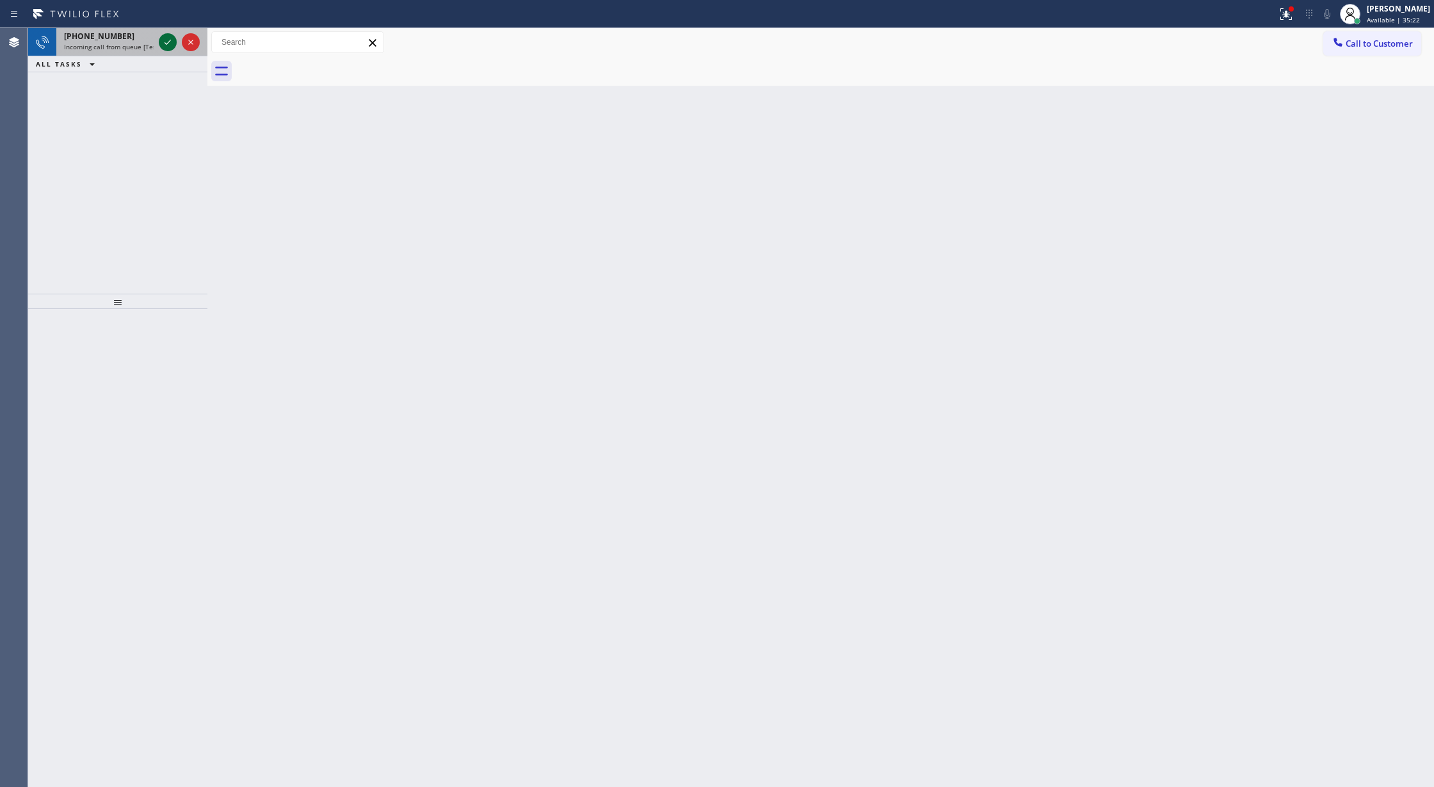
click at [167, 35] on icon at bounding box center [167, 42] width 15 height 15
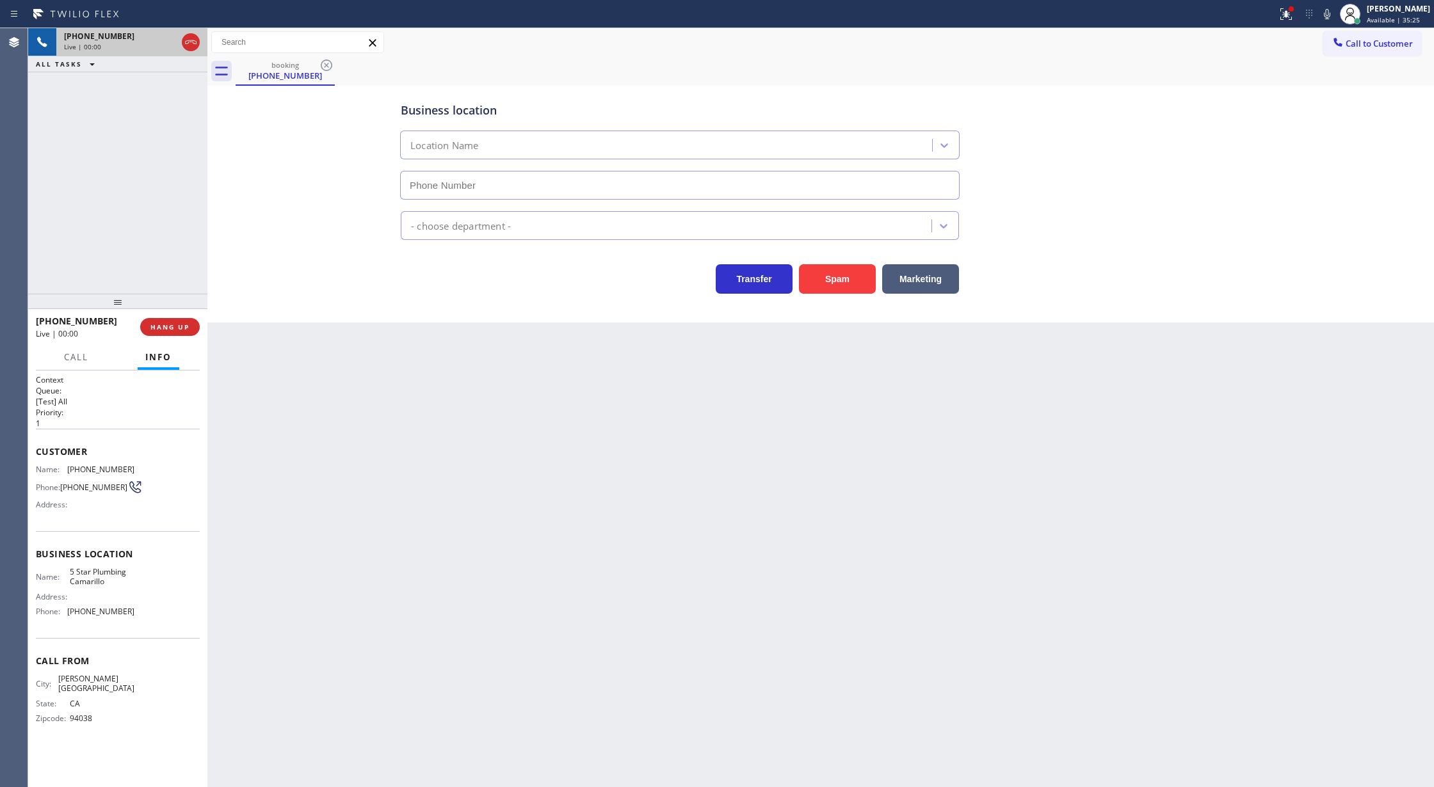
type input "(805) 549-5707"
click at [191, 36] on icon at bounding box center [190, 42] width 15 height 15
click at [157, 330] on span "COMPLETE" at bounding box center [167, 327] width 44 height 9
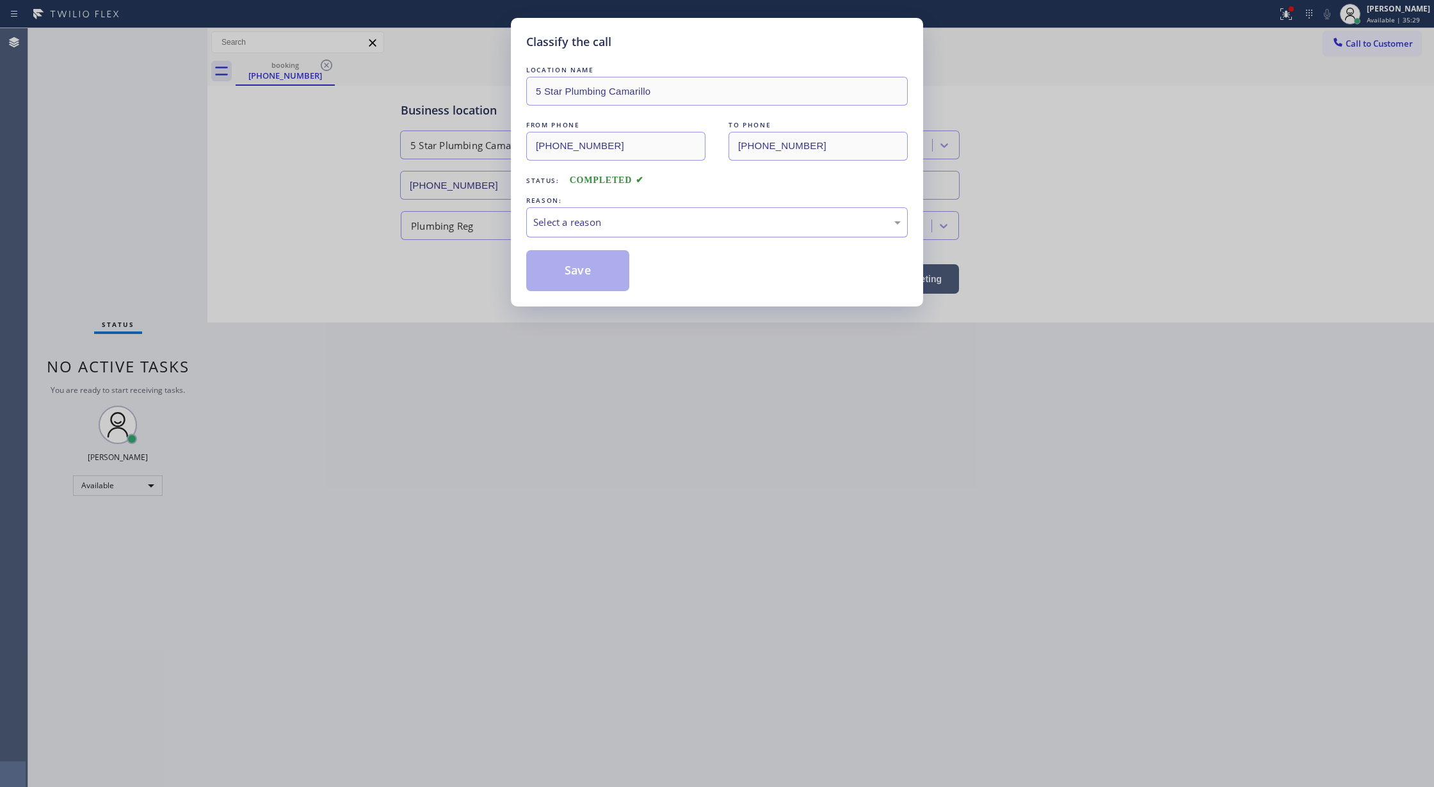
click at [587, 232] on div "Select a reason" at bounding box center [716, 222] width 381 height 30
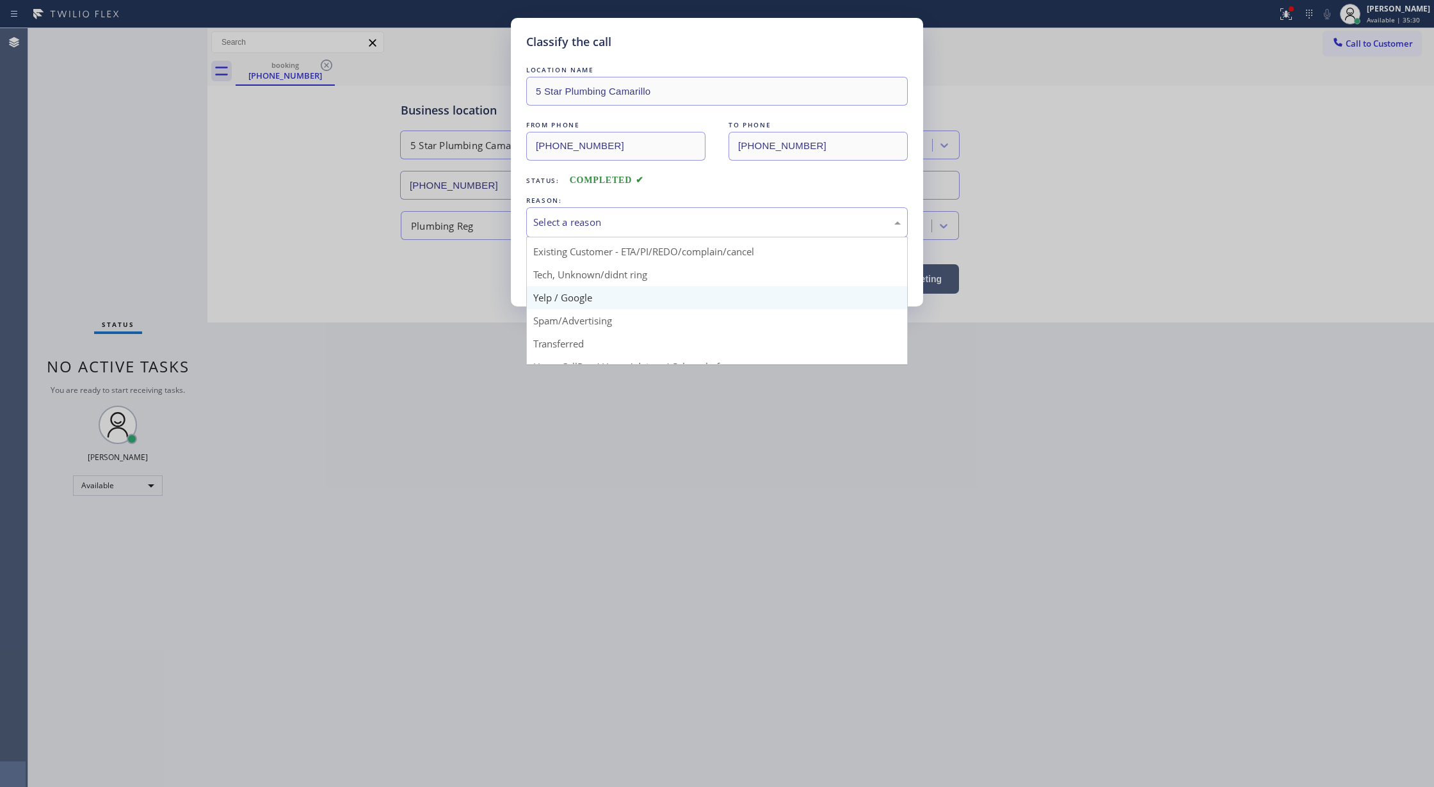
scroll to position [81, 0]
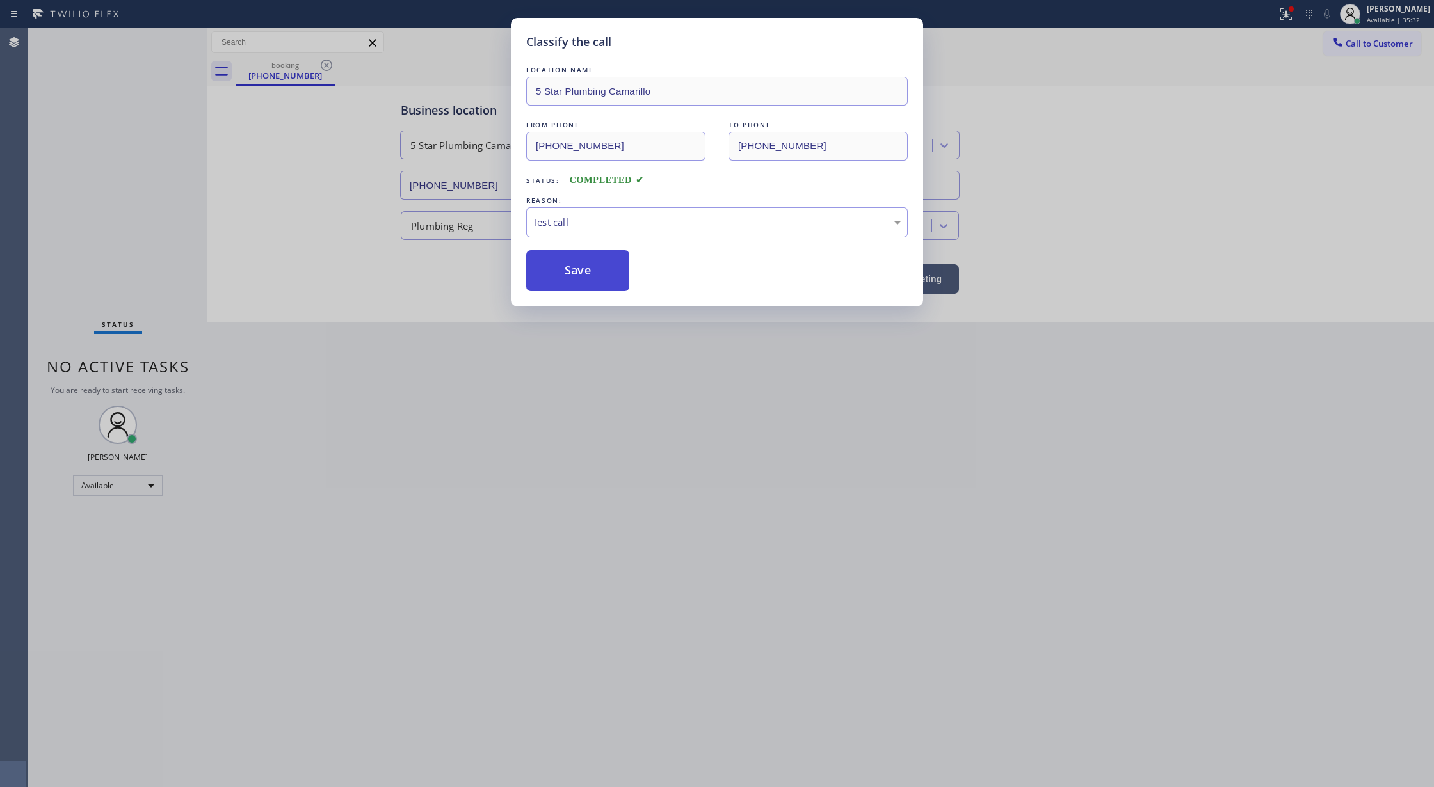
click at [585, 267] on button "Save" at bounding box center [577, 270] width 103 height 41
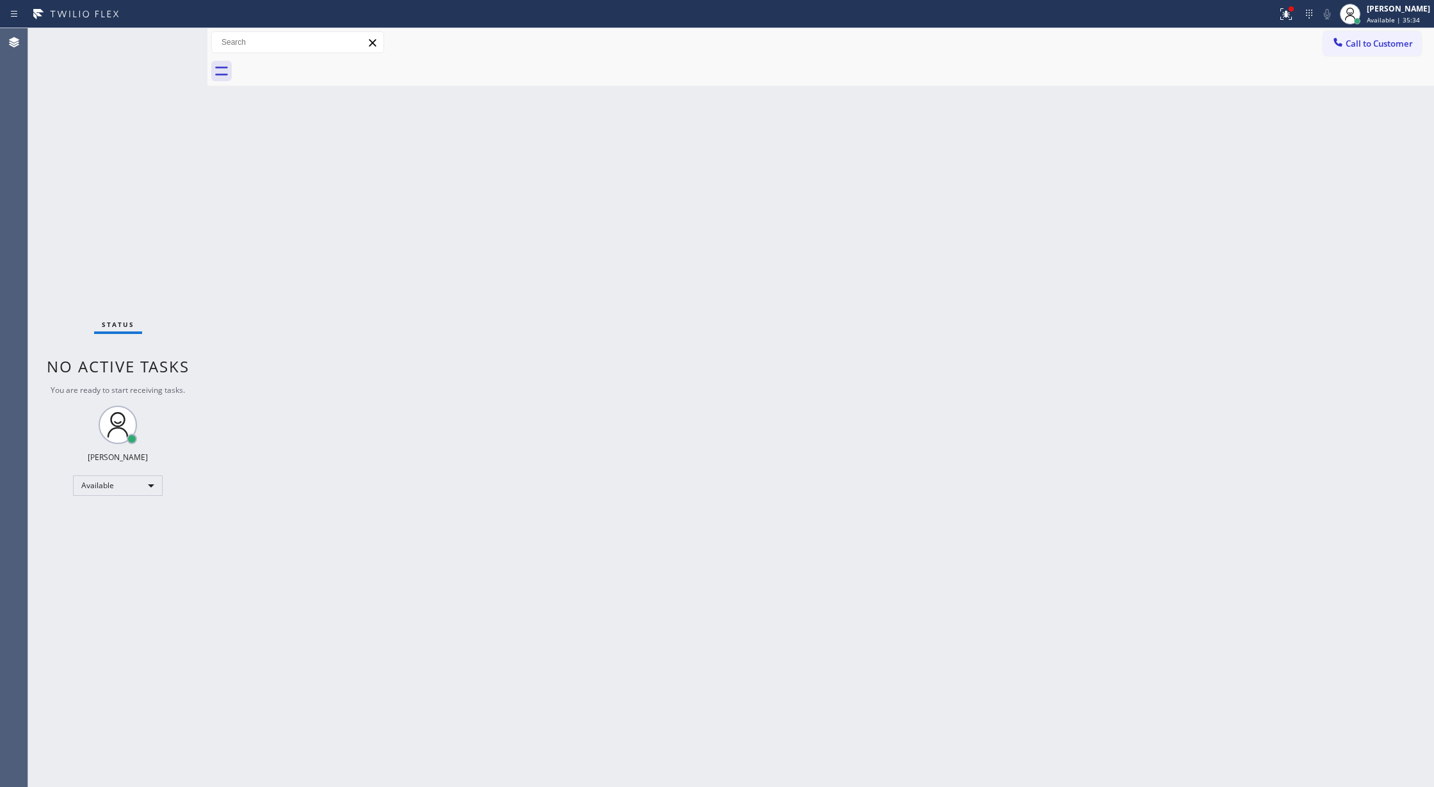
click at [172, 42] on div "Status No active tasks You are ready to start receiving tasks. [PERSON_NAME] Av…" at bounding box center [117, 407] width 179 height 759
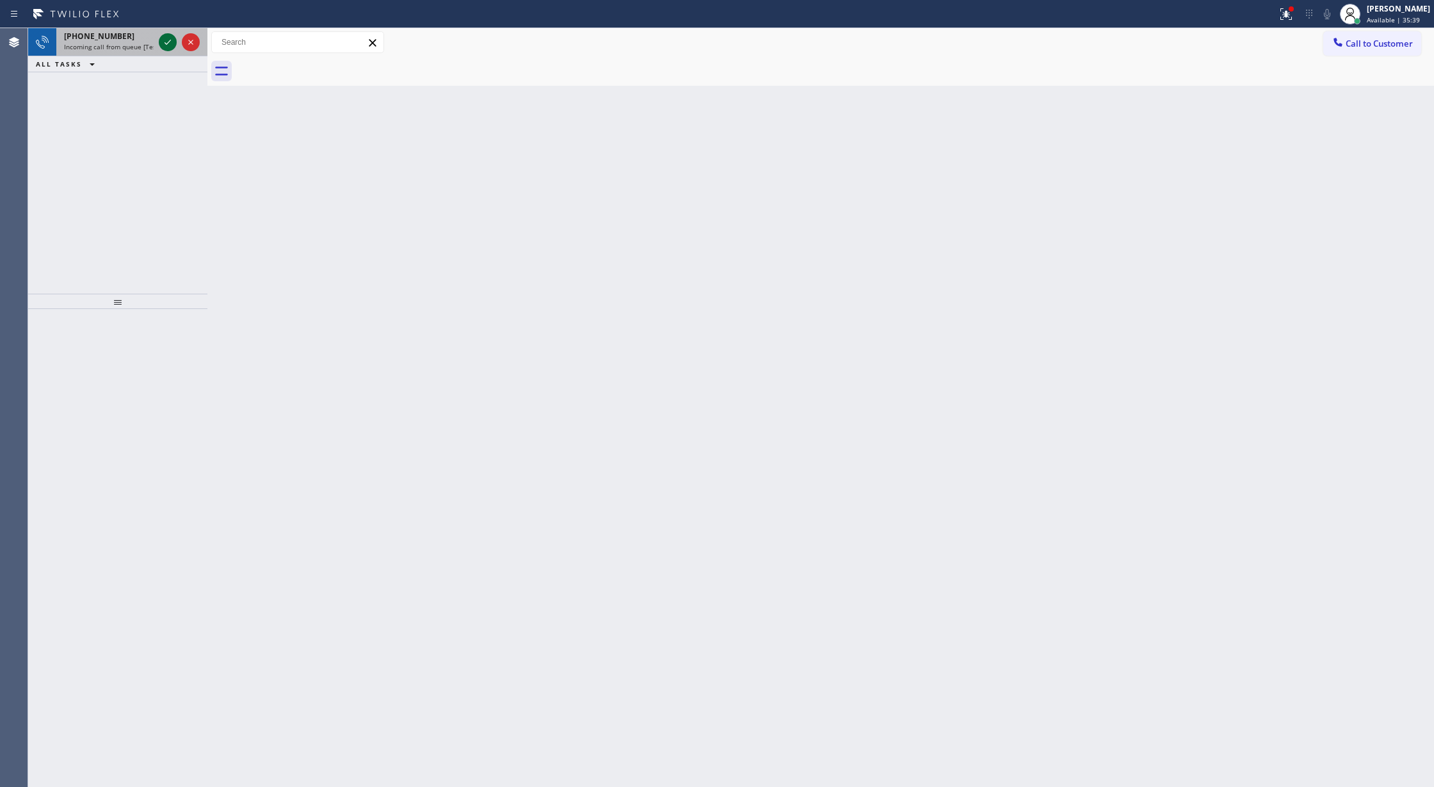
click at [172, 42] on icon at bounding box center [167, 42] width 15 height 15
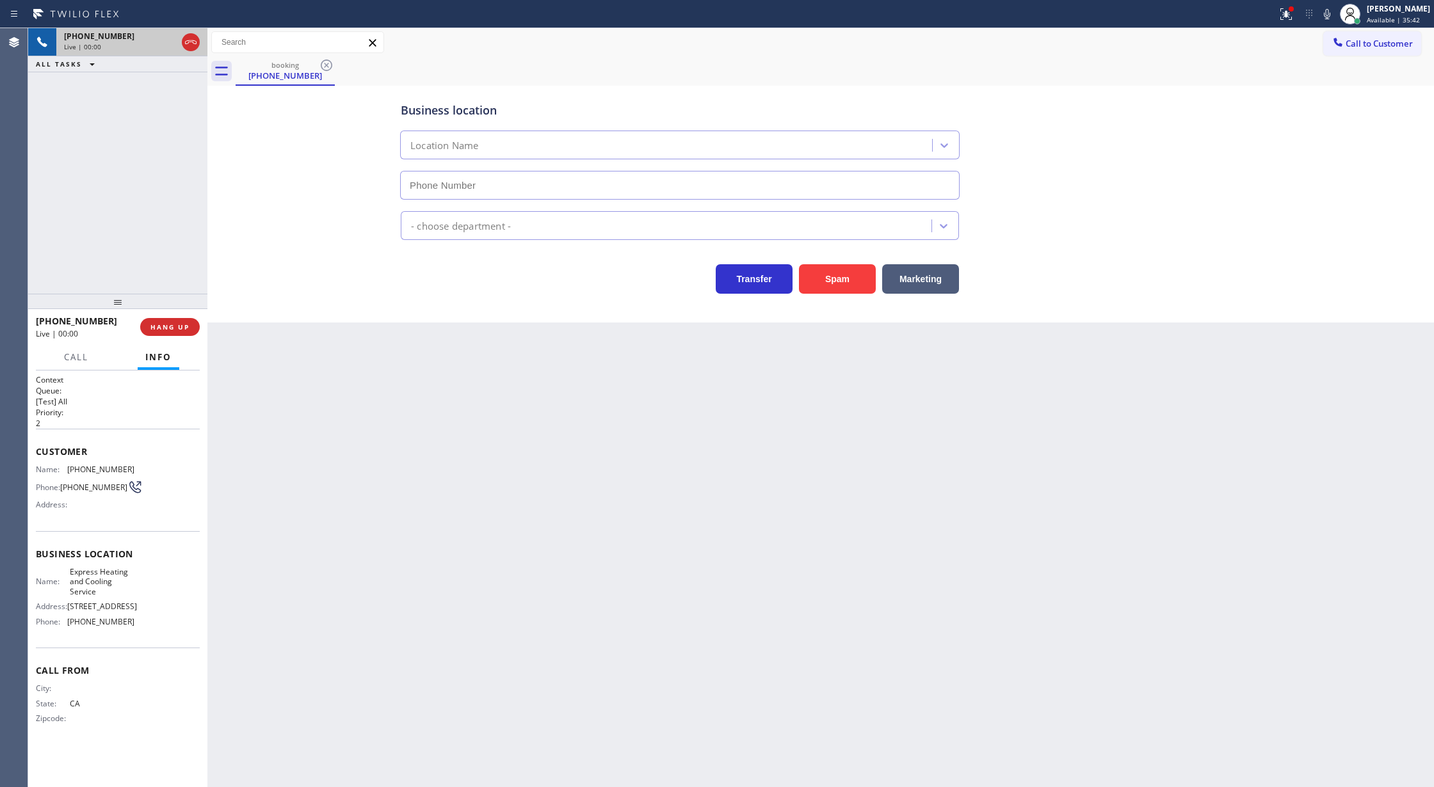
type input "(626) 967-6930"
click at [191, 45] on icon at bounding box center [190, 42] width 15 height 15
click at [166, 328] on span "COMPLETE" at bounding box center [167, 327] width 44 height 9
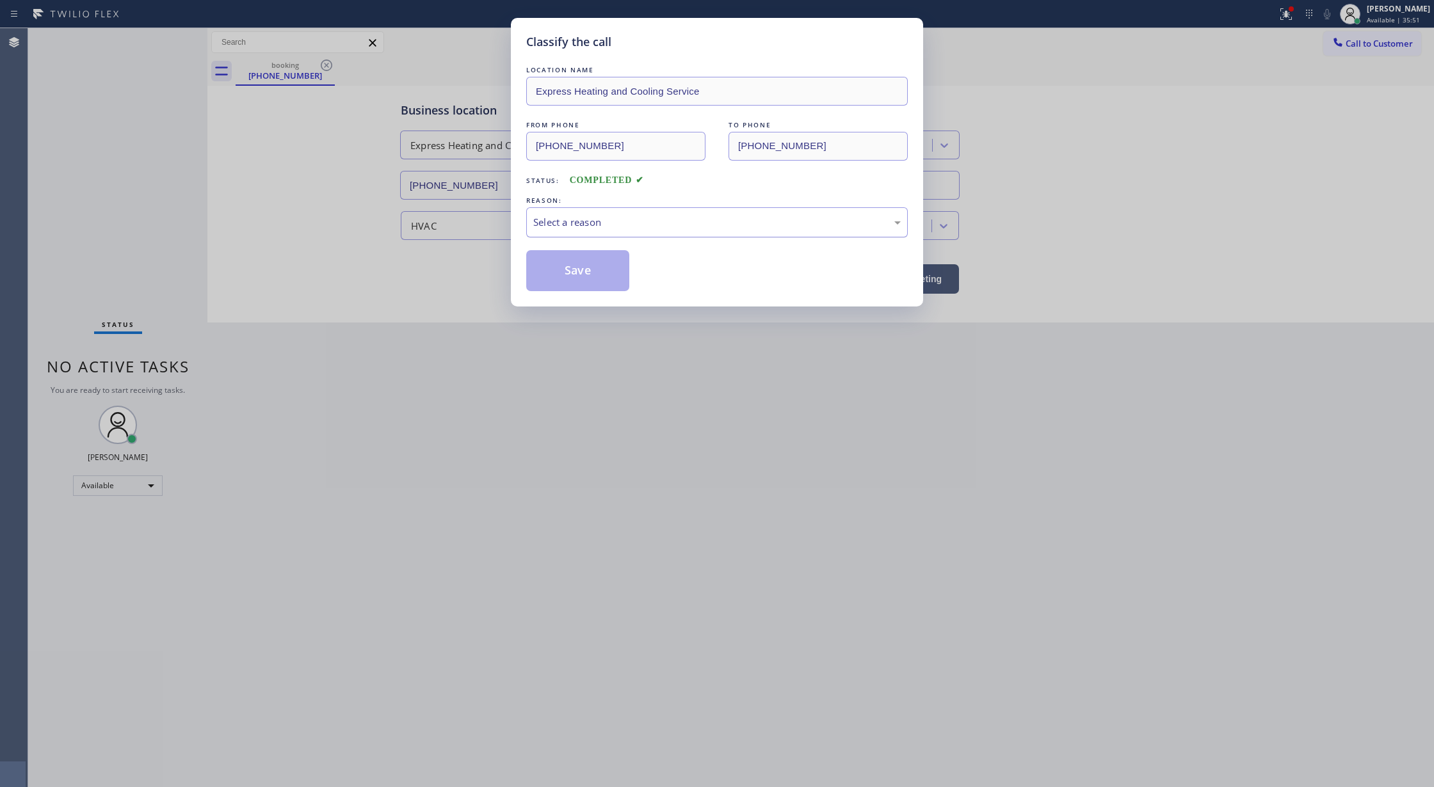
click at [564, 223] on div "Select a reason" at bounding box center [716, 222] width 367 height 15
click at [584, 290] on button "Save" at bounding box center [577, 270] width 103 height 41
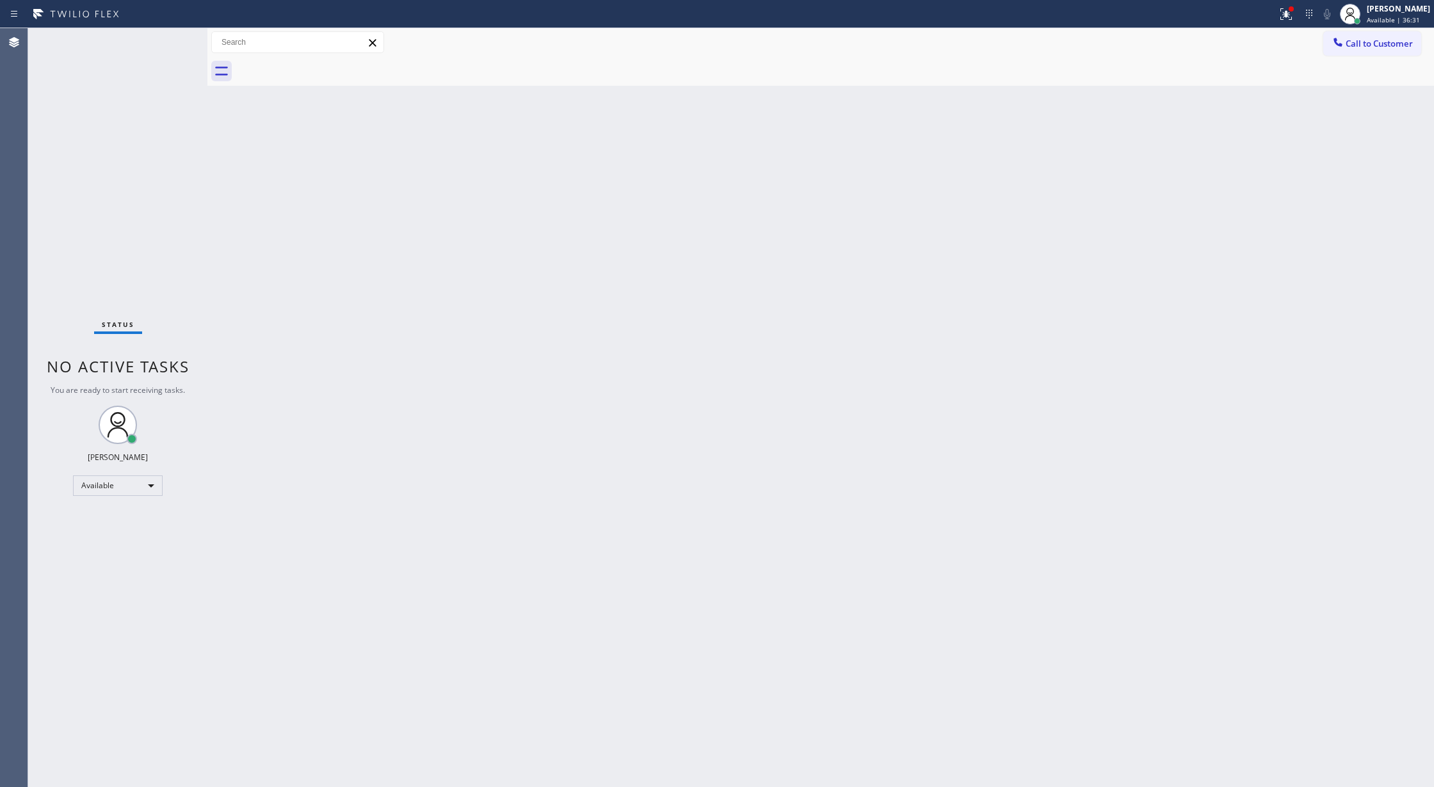
click at [182, 52] on div "Status No active tasks You are ready to start receiving tasks. [PERSON_NAME] Av…" at bounding box center [117, 407] width 179 height 759
click at [190, 39] on div "Status No active tasks You are ready to start receiving tasks. [PERSON_NAME] Av…" at bounding box center [117, 407] width 179 height 759
click at [170, 34] on div "Status No active tasks You are ready to start receiving tasks. [PERSON_NAME] Av…" at bounding box center [117, 407] width 179 height 759
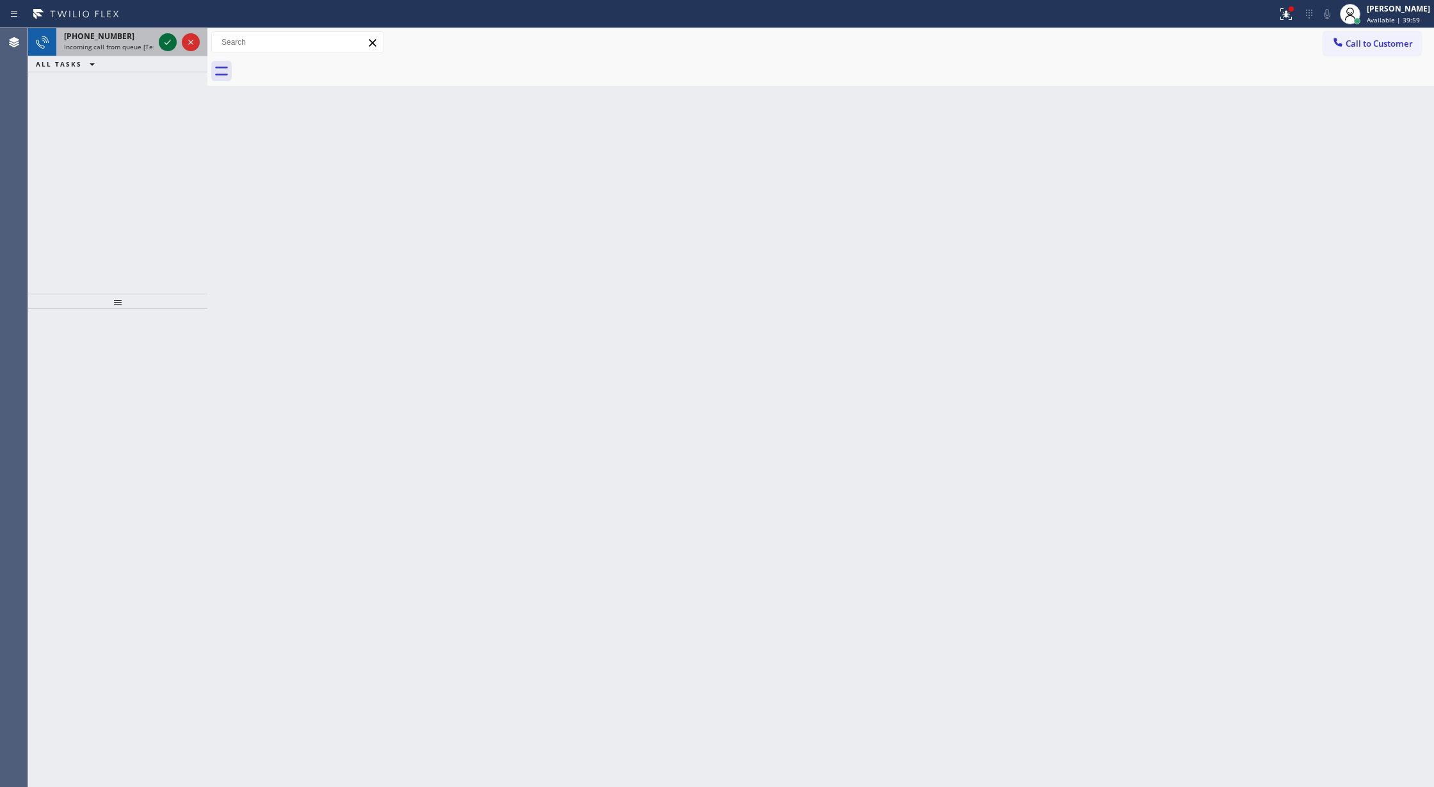
click at [163, 42] on icon at bounding box center [167, 42] width 15 height 15
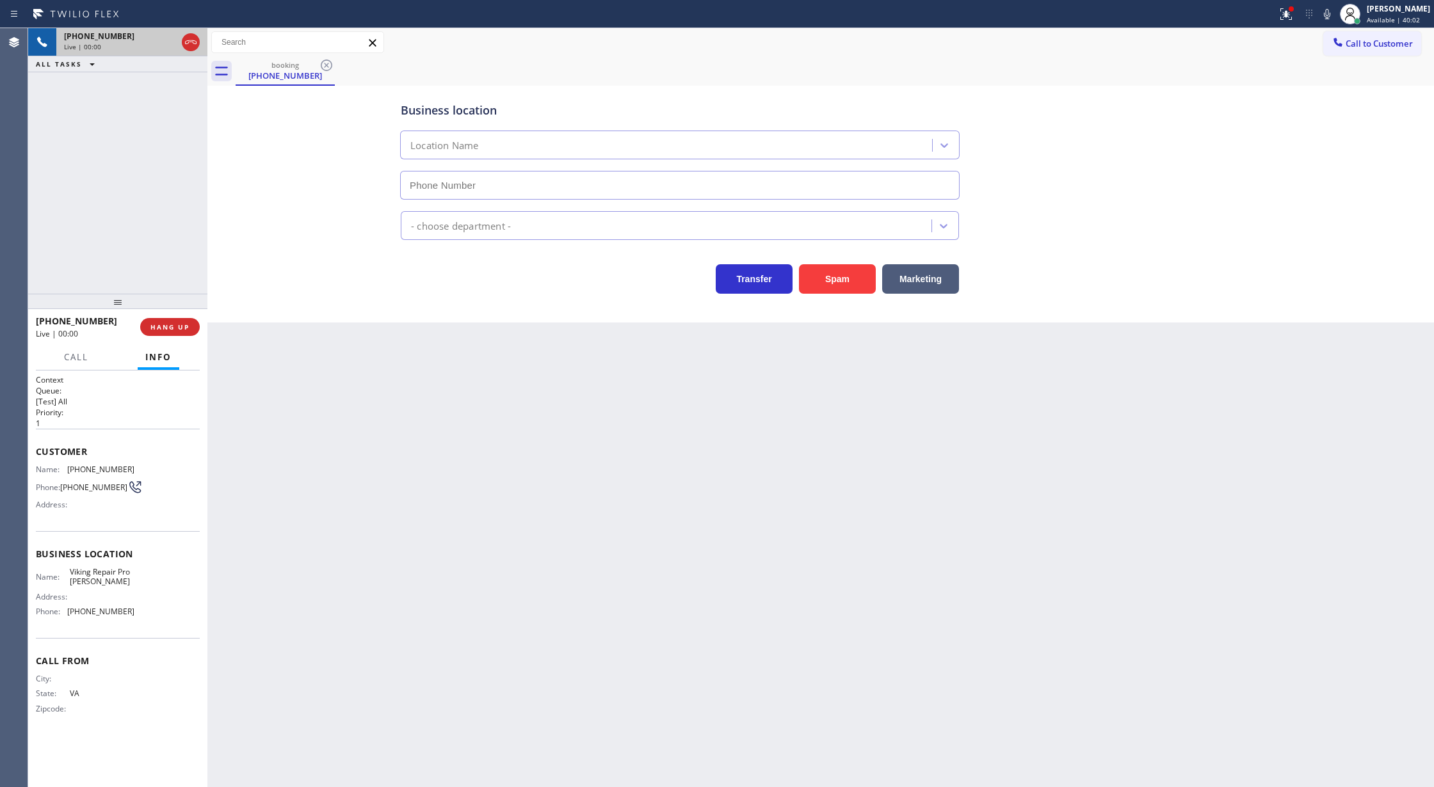
type input "(503) 694-4818"
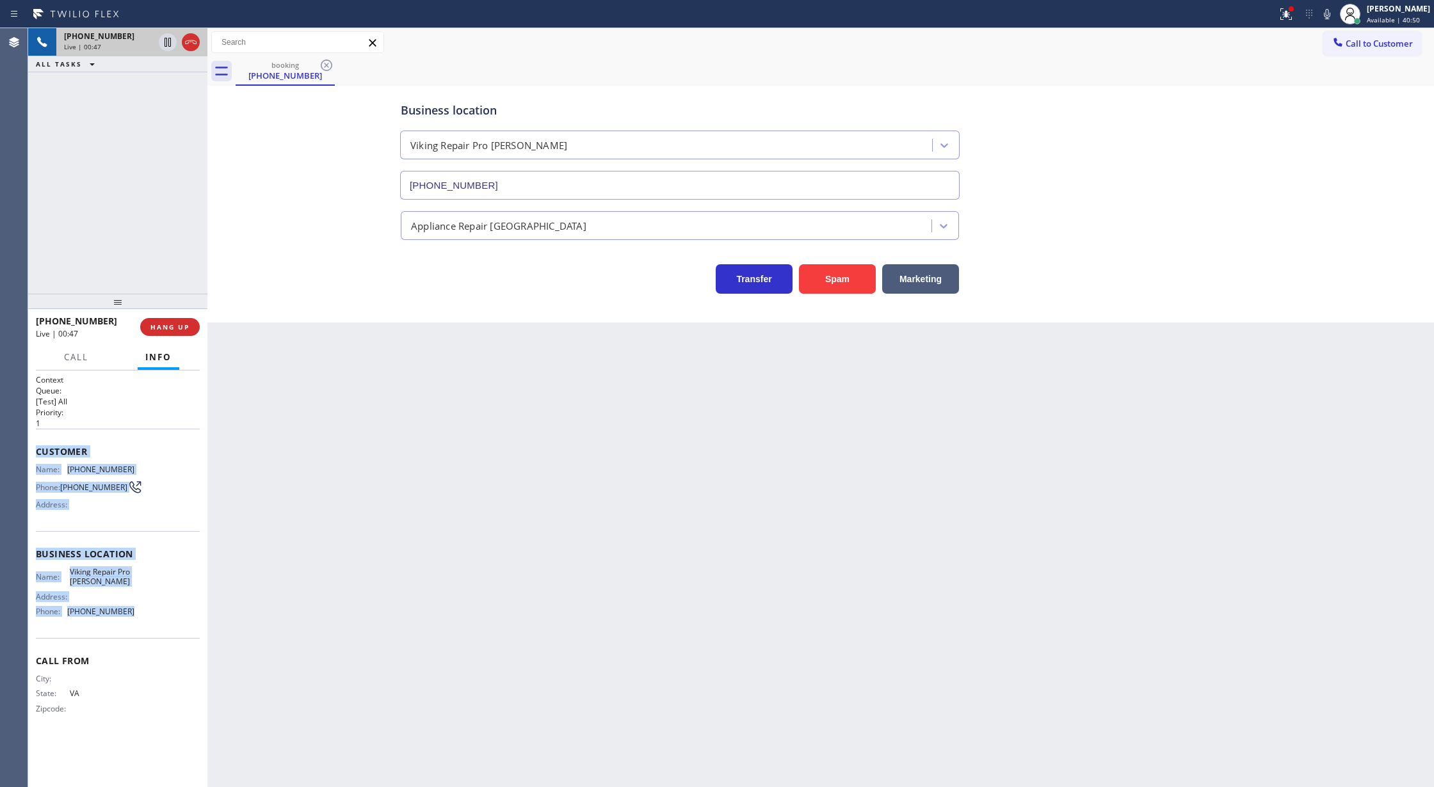
drag, startPoint x: 32, startPoint y: 451, endPoint x: 143, endPoint y: 628, distance: 208.8
click at [143, 628] on div "Context Queue: [Test] All Priority: 1 Customer Name: (571) 477-8661 Phone: (571…" at bounding box center [117, 579] width 179 height 417
copy div "Customer Name: (571) 477-8661 Phone: (571) 477-8661 Address: Business location …"
click at [1334, 15] on icon at bounding box center [1326, 13] width 15 height 15
click at [1334, 16] on icon at bounding box center [1326, 13] width 15 height 15
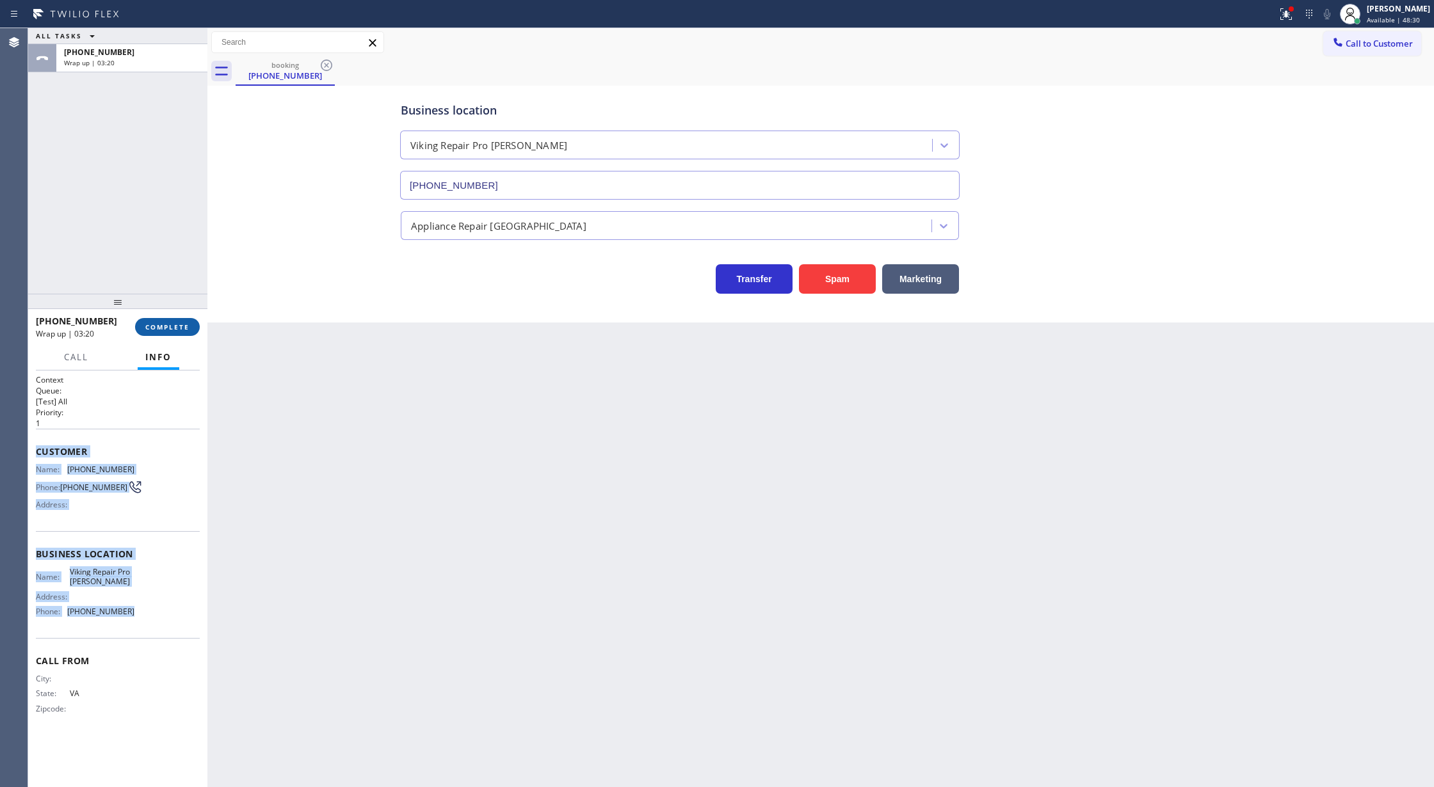
click at [172, 331] on span "COMPLETE" at bounding box center [167, 327] width 44 height 9
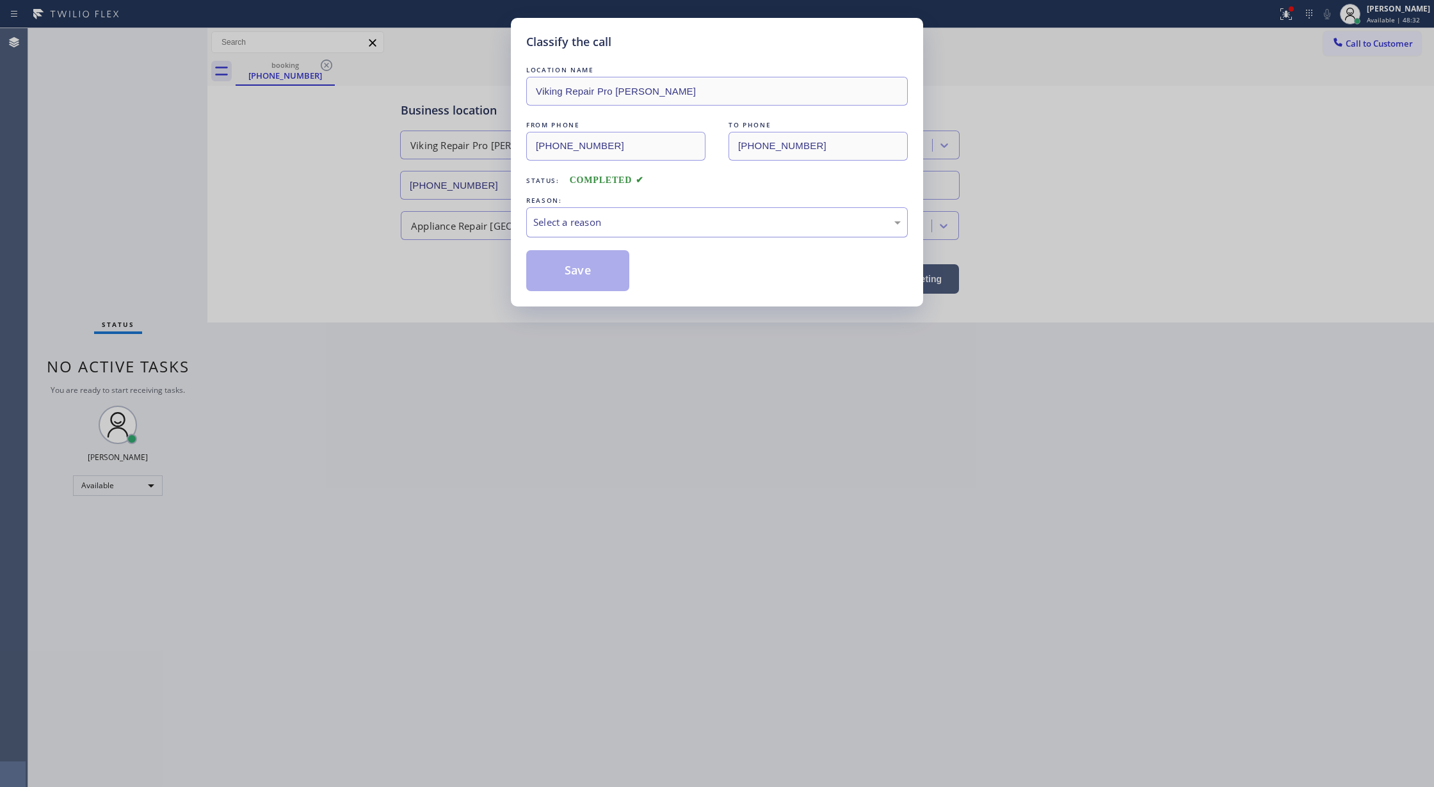
click at [573, 234] on div "Select a reason" at bounding box center [716, 222] width 381 height 30
click at [561, 275] on button "Save" at bounding box center [577, 270] width 103 height 41
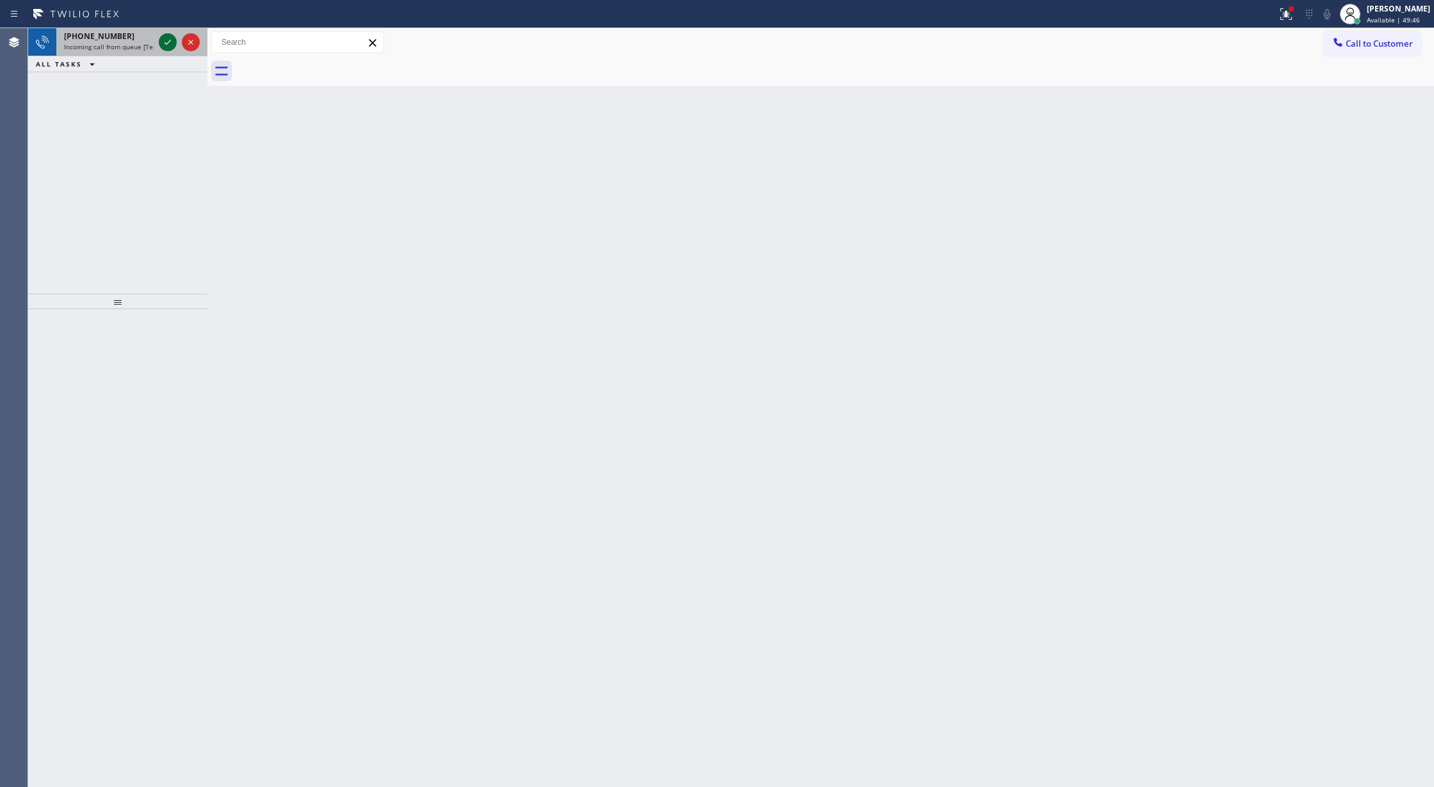
click at [165, 42] on icon at bounding box center [167, 42] width 15 height 15
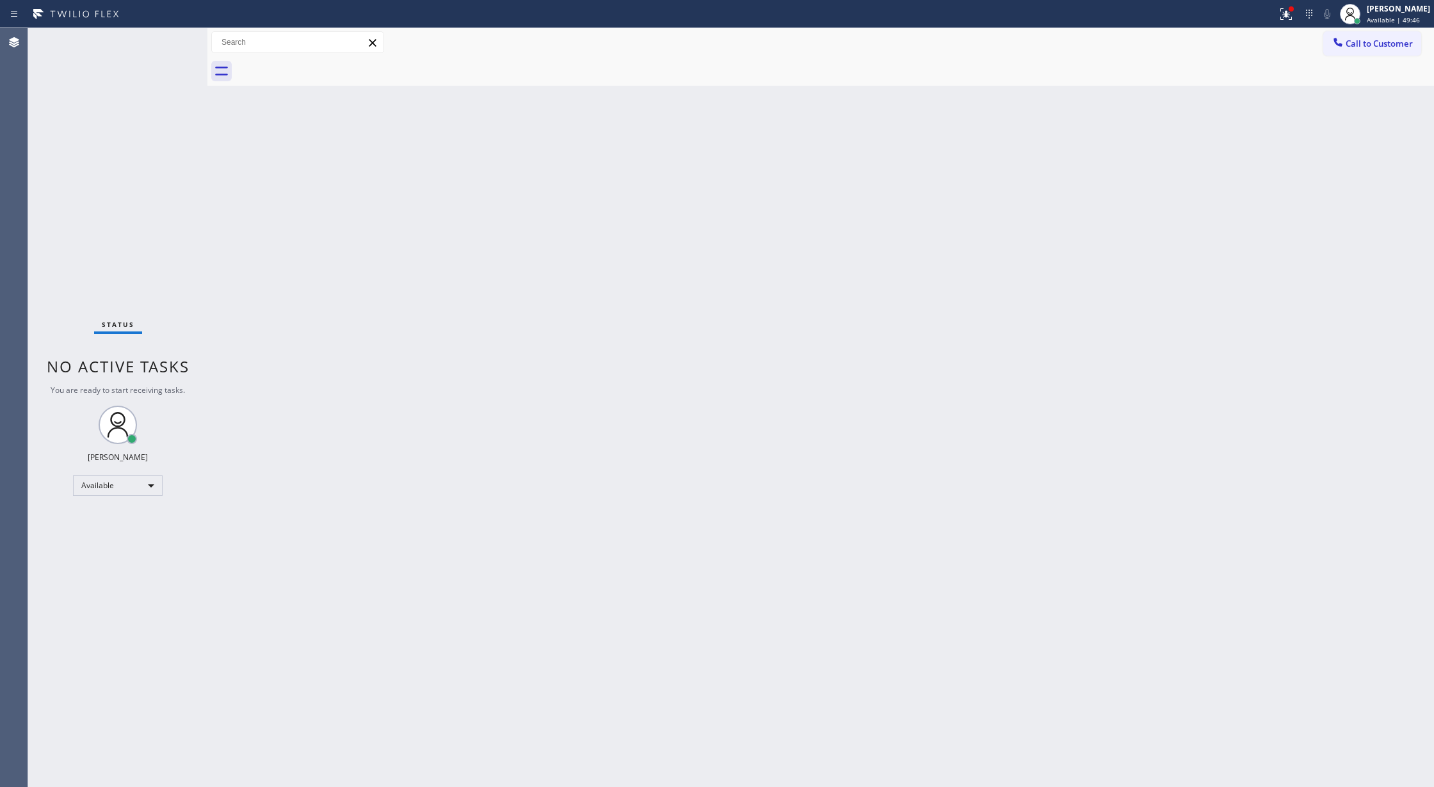
click at [165, 42] on div "Status No active tasks You are ready to start receiving tasks. [PERSON_NAME] Av…" at bounding box center [117, 407] width 179 height 759
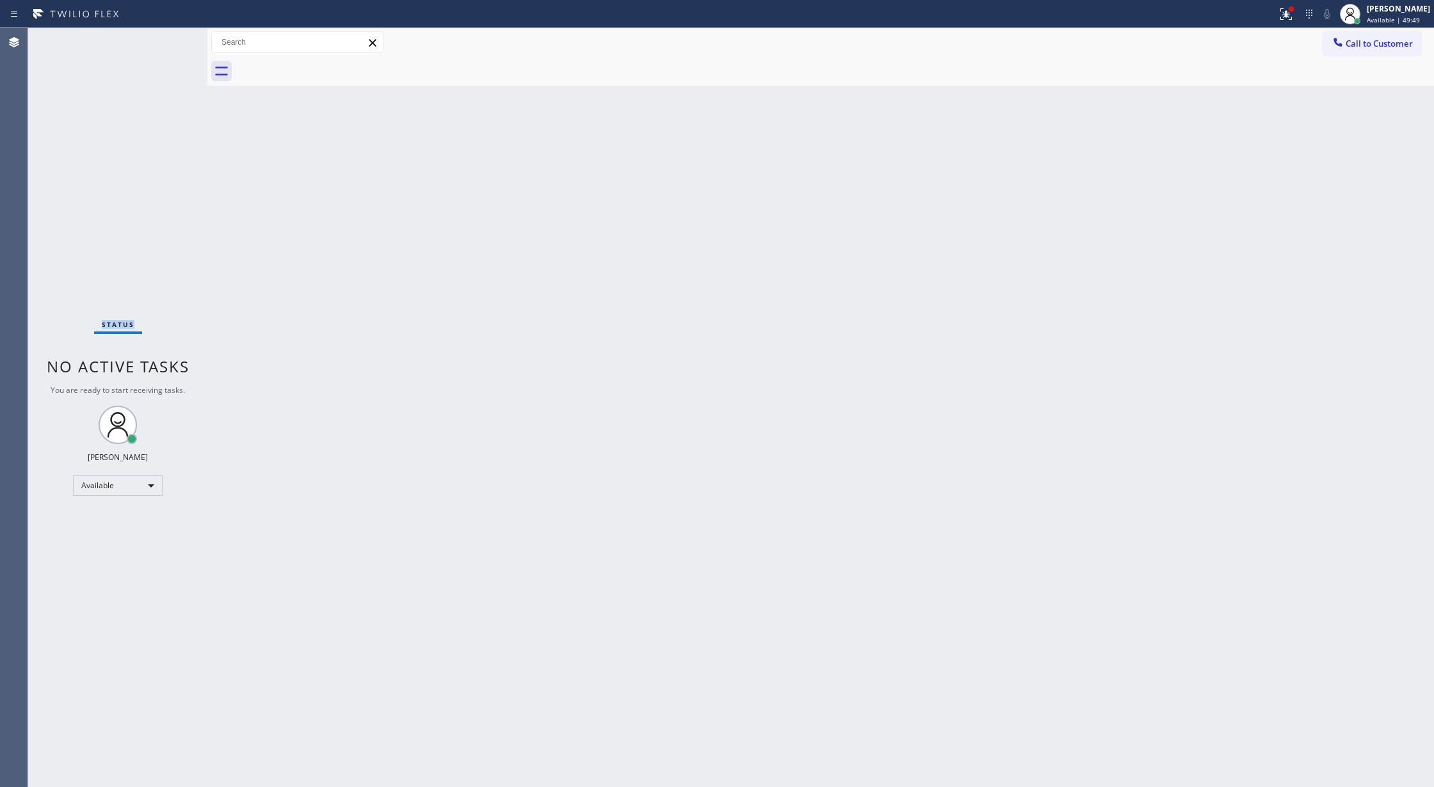
click at [167, 42] on div "Status No active tasks You are ready to start receiving tasks. [PERSON_NAME] Av…" at bounding box center [117, 407] width 179 height 759
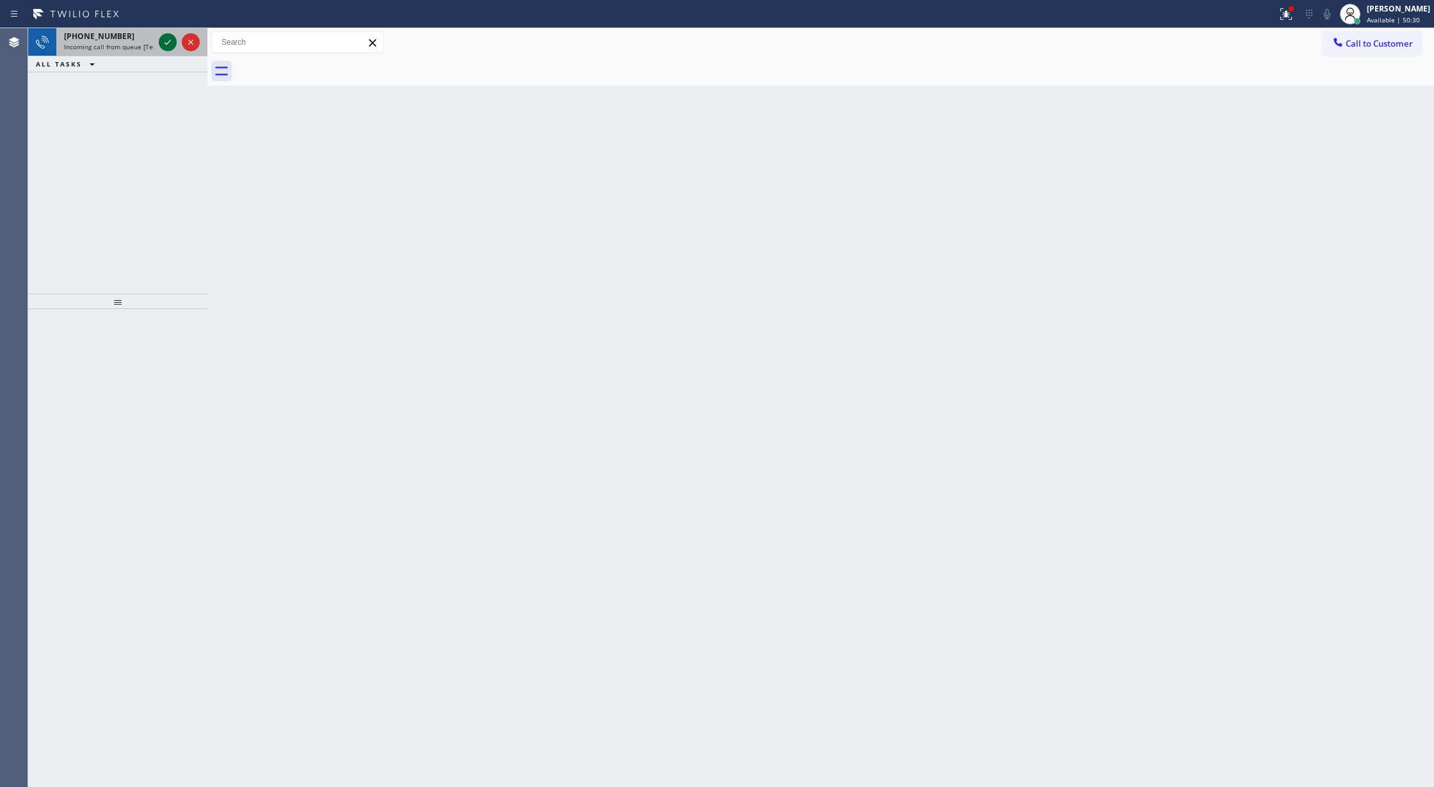
click at [163, 46] on icon at bounding box center [167, 42] width 15 height 15
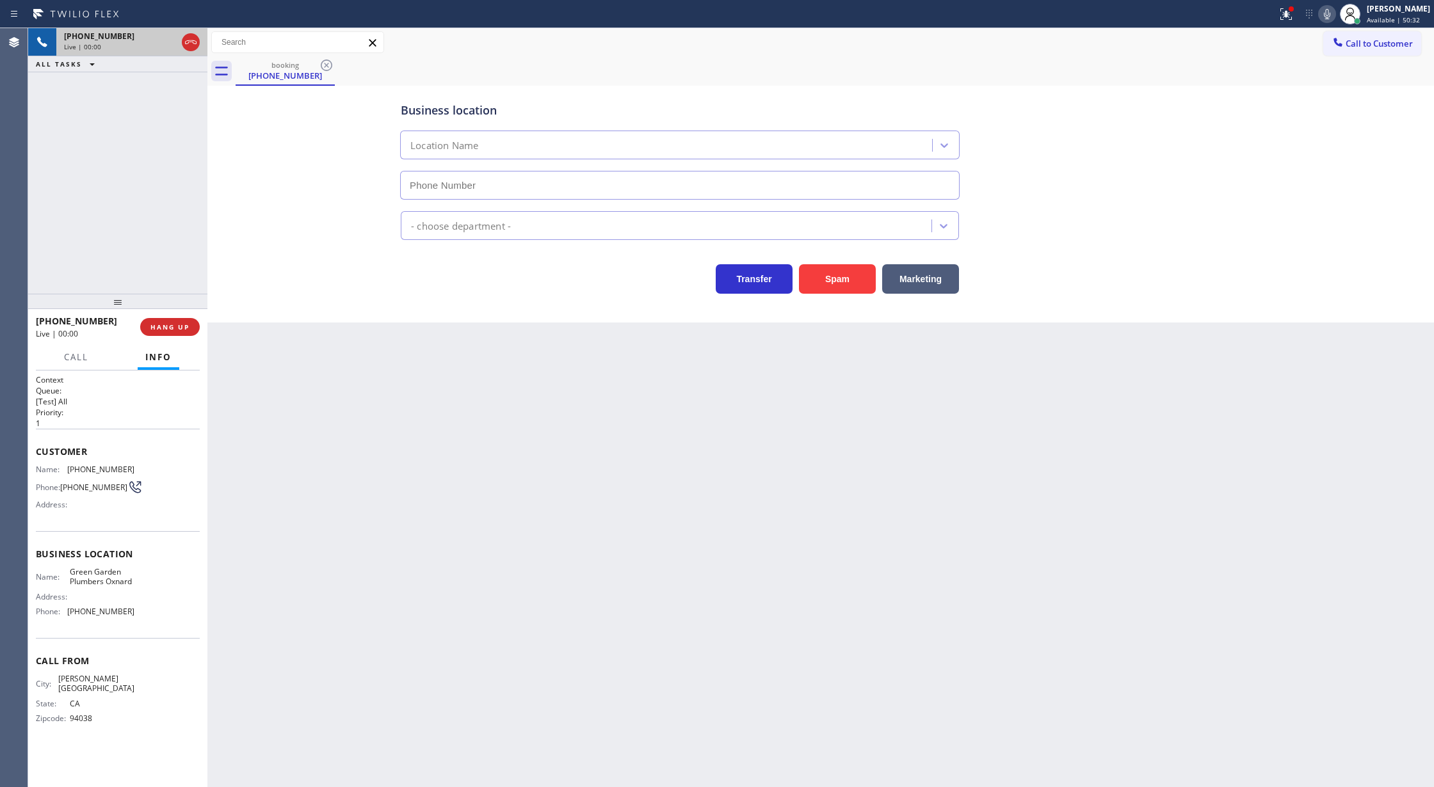
type input "(805) 695-2474"
drag, startPoint x: 189, startPoint y: 37, endPoint x: 234, endPoint y: 189, distance: 158.6
click at [189, 39] on icon at bounding box center [190, 42] width 15 height 15
click at [164, 328] on span "COMPLETE" at bounding box center [167, 327] width 44 height 9
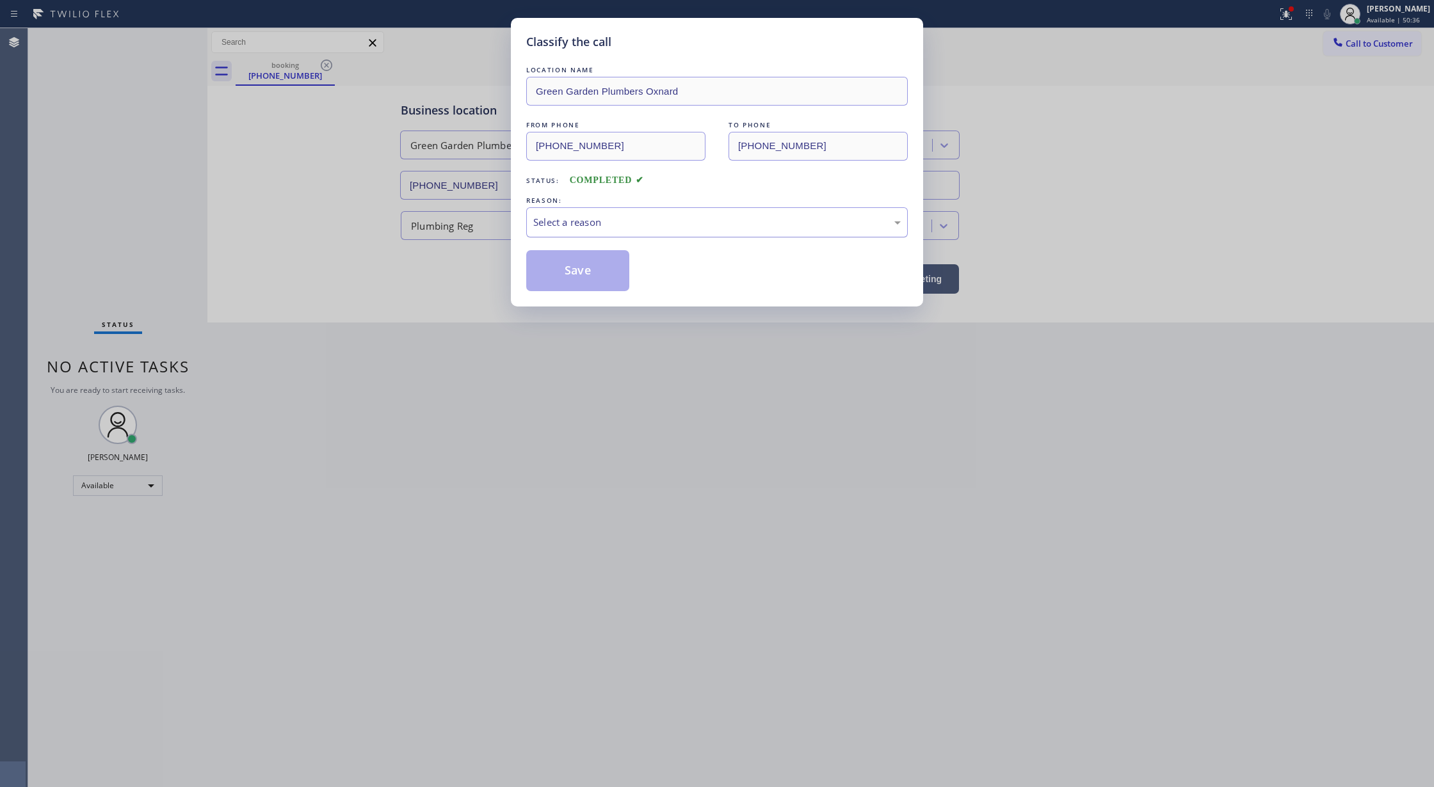
click at [595, 225] on div "Select a reason" at bounding box center [716, 222] width 367 height 15
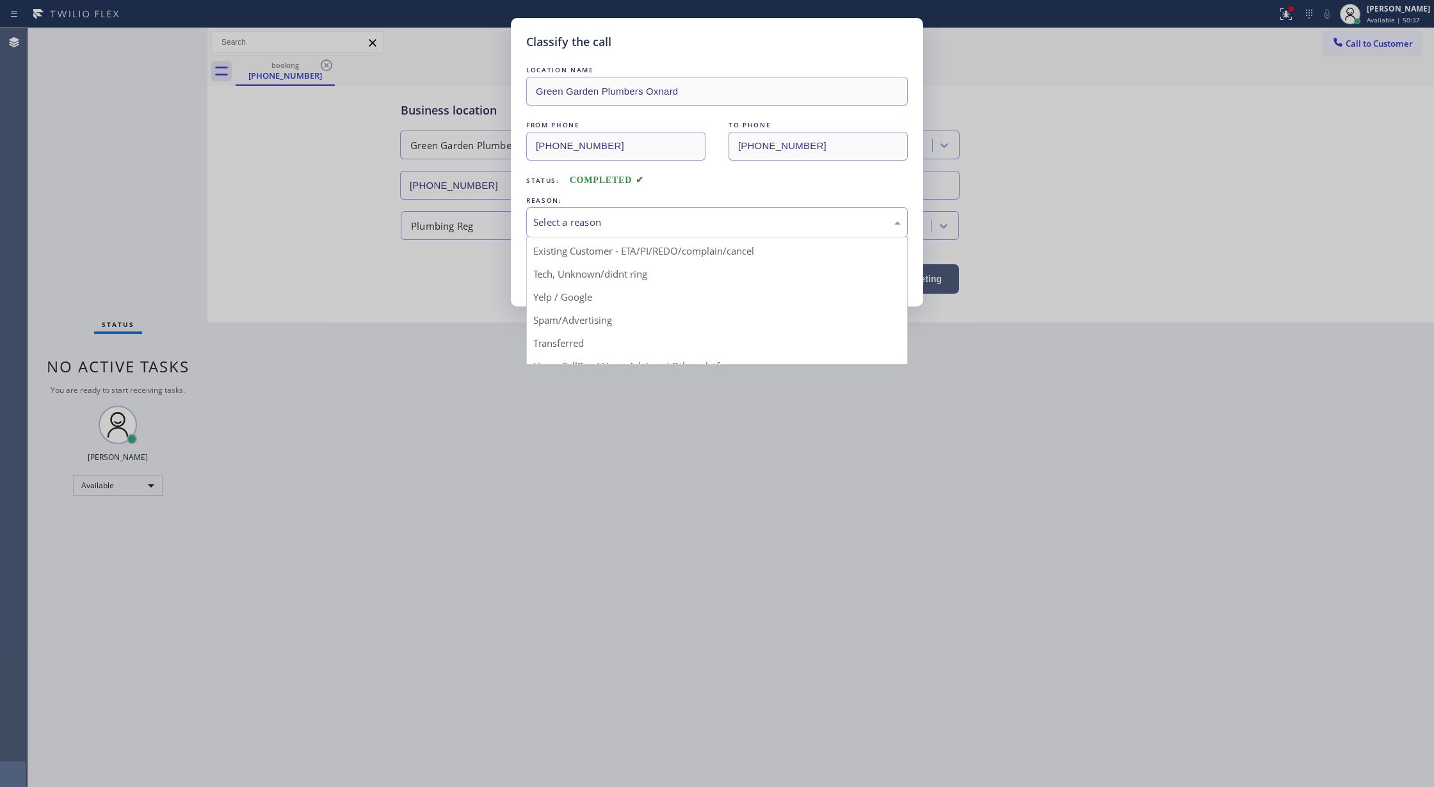
scroll to position [81, 0]
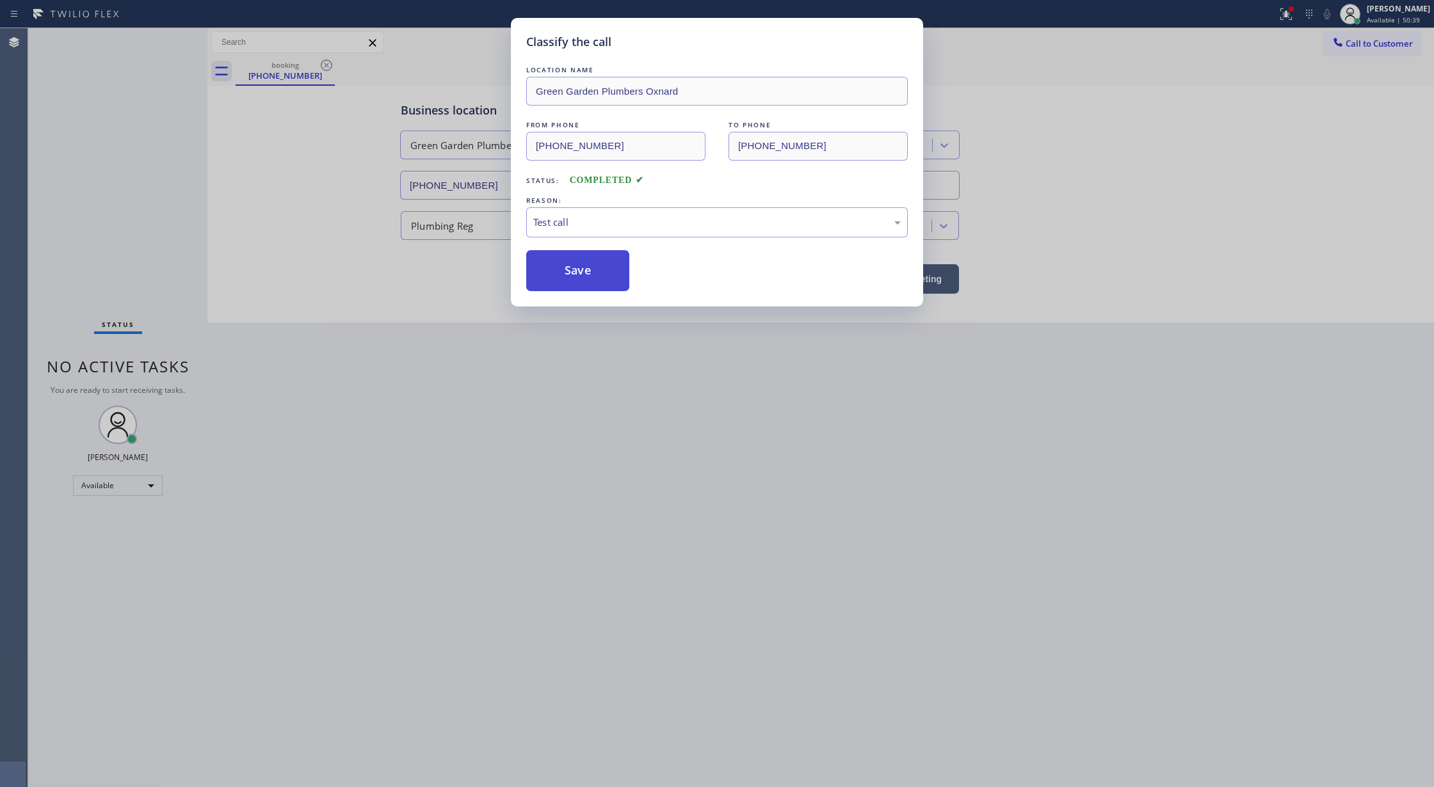
click at [554, 265] on button "Save" at bounding box center [577, 270] width 103 height 41
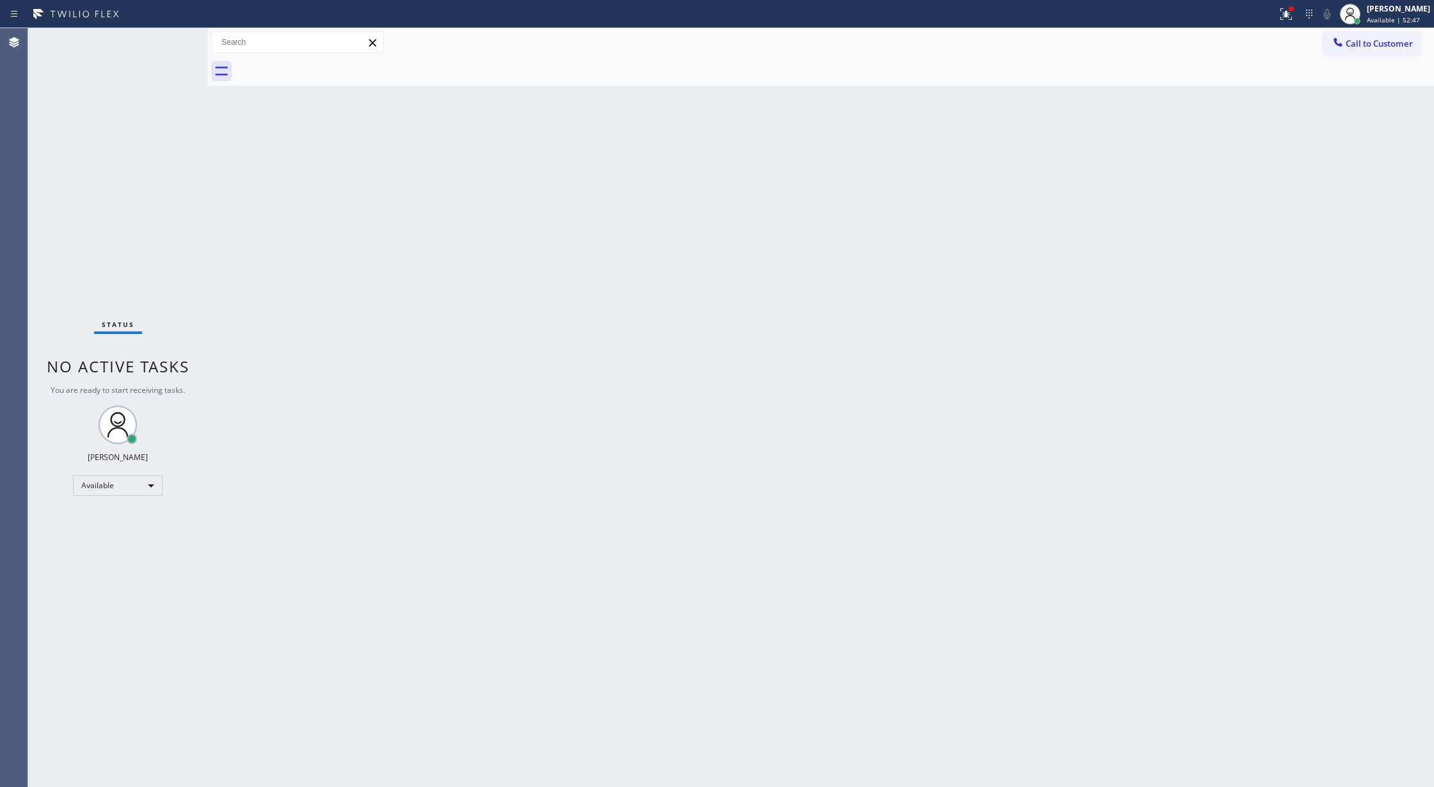
click at [165, 47] on div "Status No active tasks You are ready to start receiving tasks. [PERSON_NAME] Av…" at bounding box center [117, 407] width 179 height 759
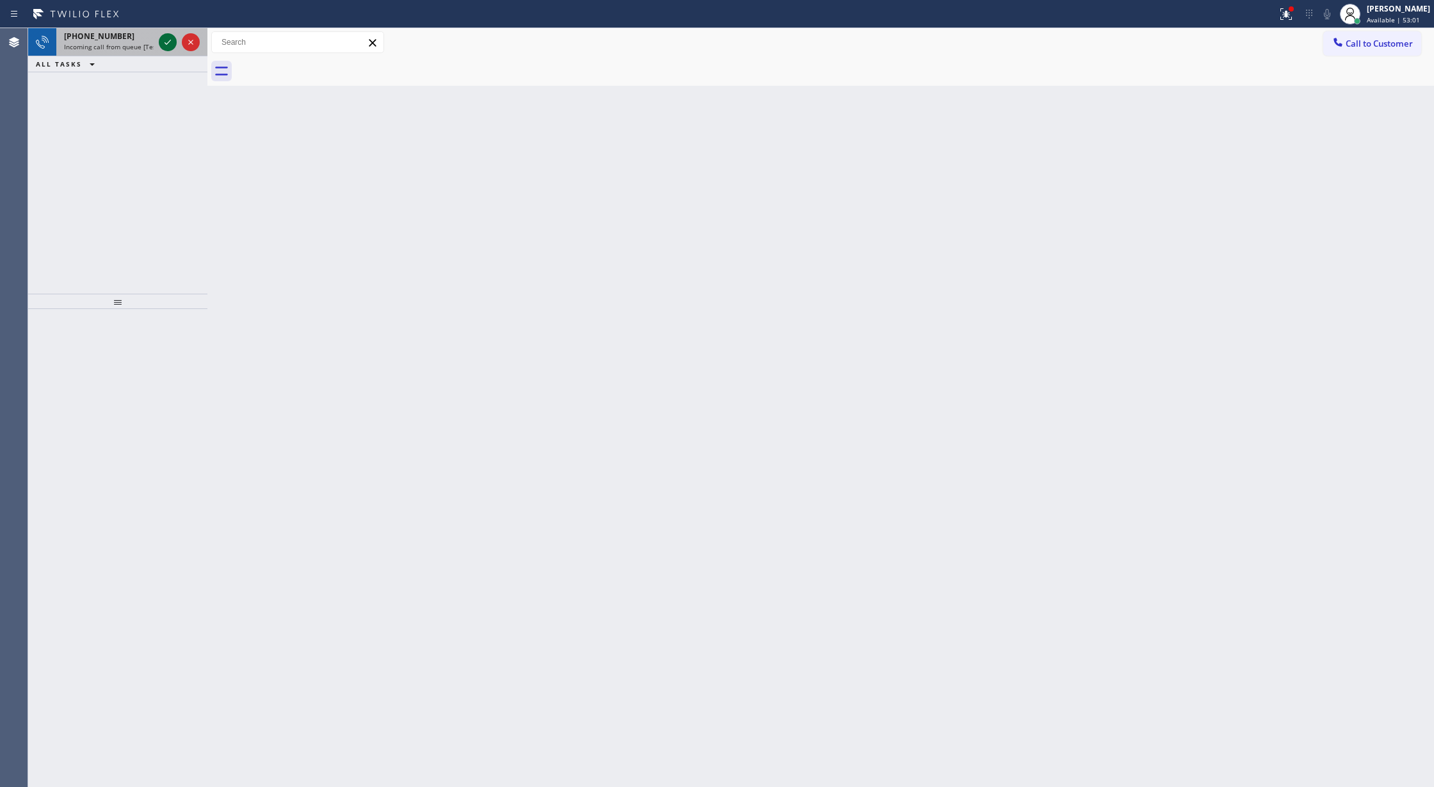
click at [167, 47] on icon at bounding box center [167, 42] width 15 height 15
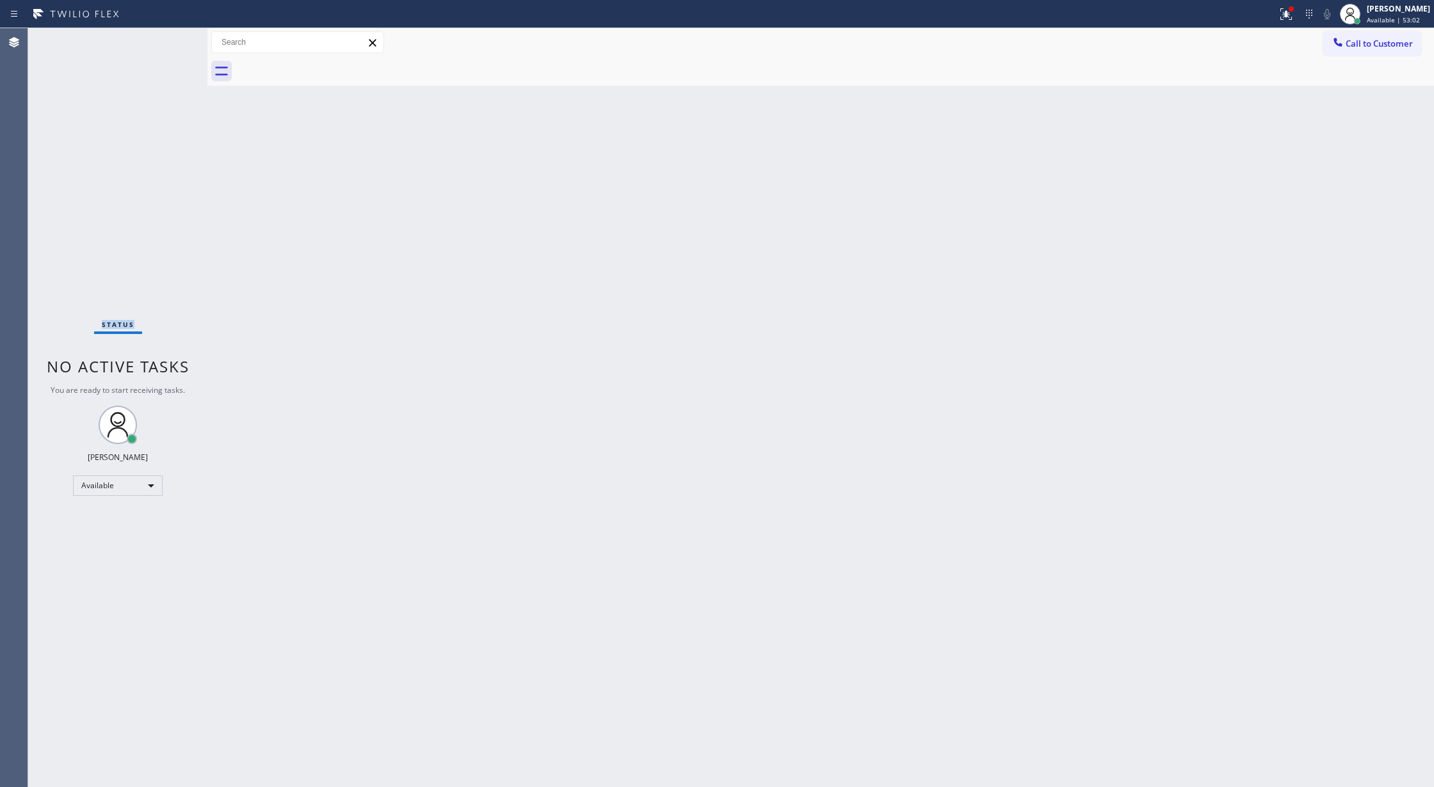
click at [167, 47] on div "Status No active tasks You are ready to start receiving tasks. [PERSON_NAME] Av…" at bounding box center [117, 407] width 179 height 759
click at [166, 46] on div "Status No active tasks You are ready to start receiving tasks. [PERSON_NAME] Av…" at bounding box center [117, 407] width 179 height 759
click at [174, 42] on div "Status No active tasks You are ready to start receiving tasks. [PERSON_NAME] Av…" at bounding box center [117, 407] width 179 height 759
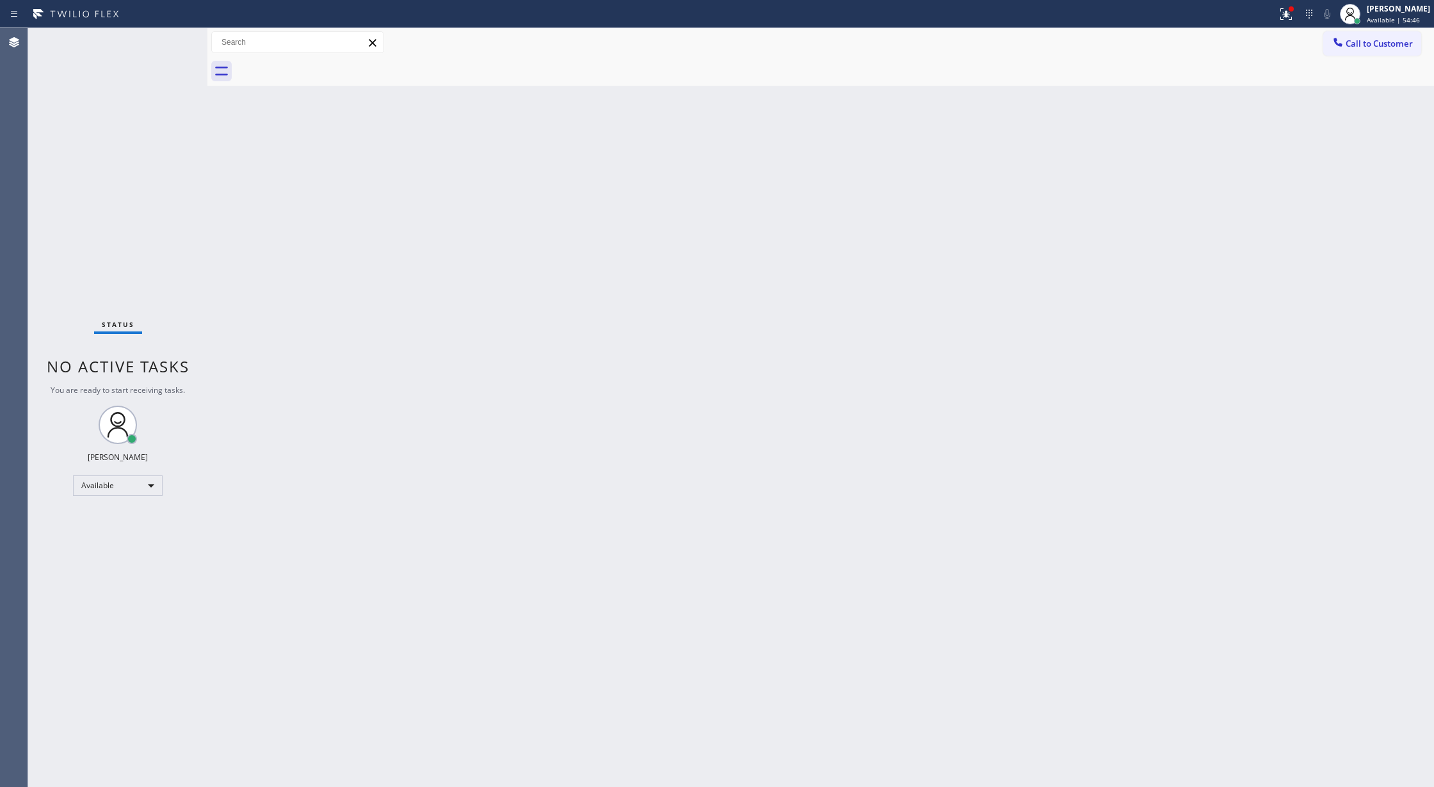
click at [174, 42] on div "Status No active tasks You are ready to start receiving tasks. [PERSON_NAME] Av…" at bounding box center [117, 407] width 179 height 759
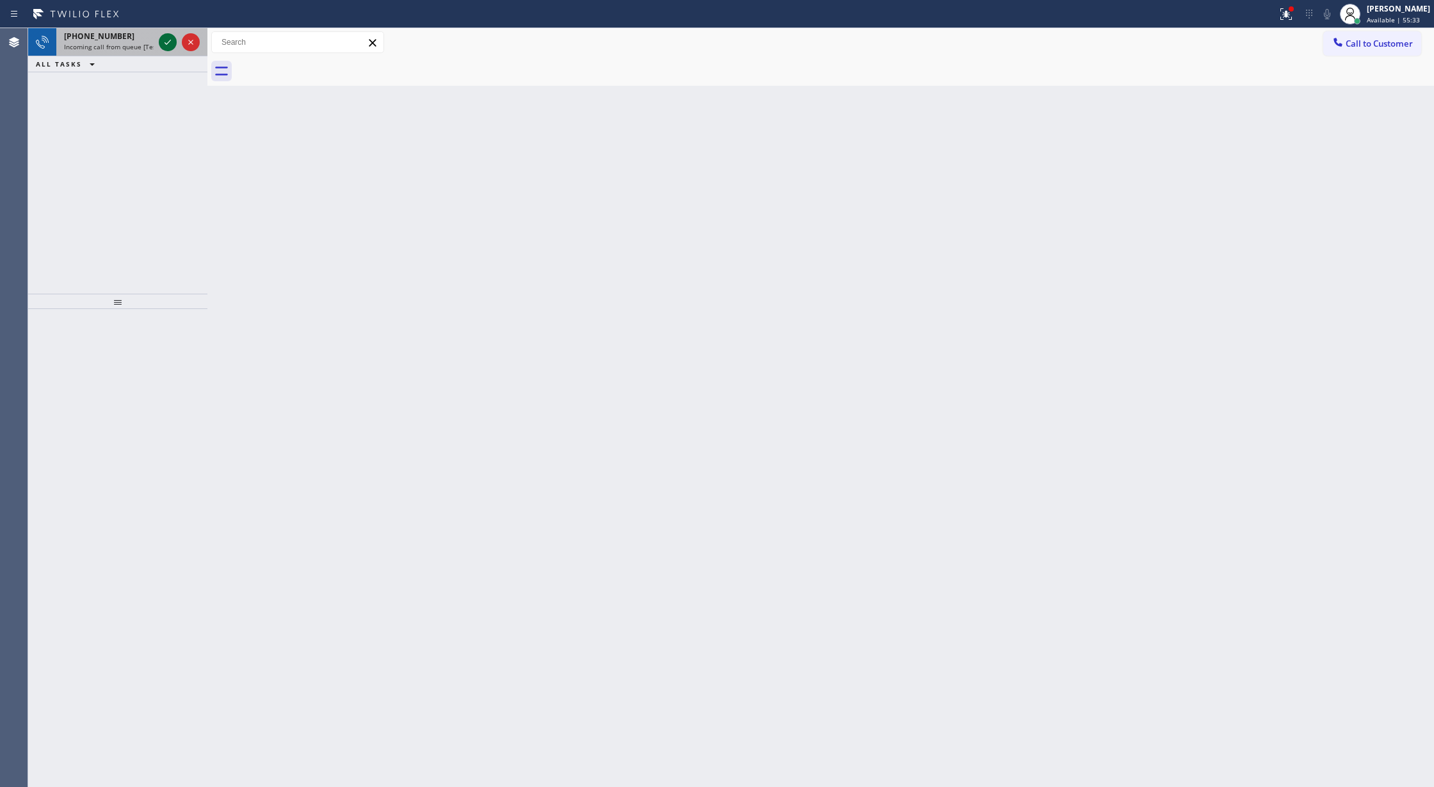
click at [170, 44] on icon at bounding box center [167, 42] width 15 height 15
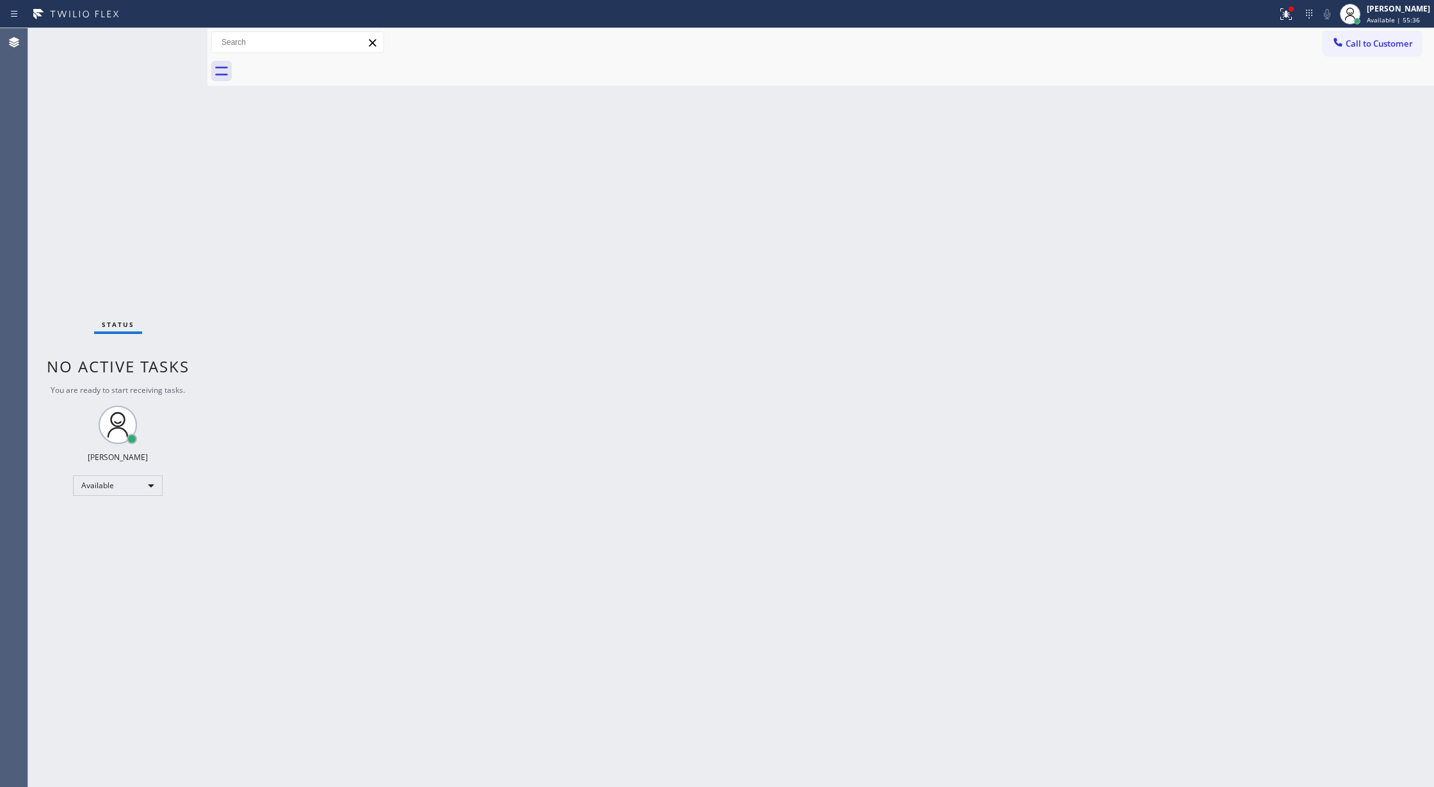
click at [165, 42] on div "Status No active tasks You are ready to start receiving tasks. [PERSON_NAME] Av…" at bounding box center [117, 407] width 179 height 759
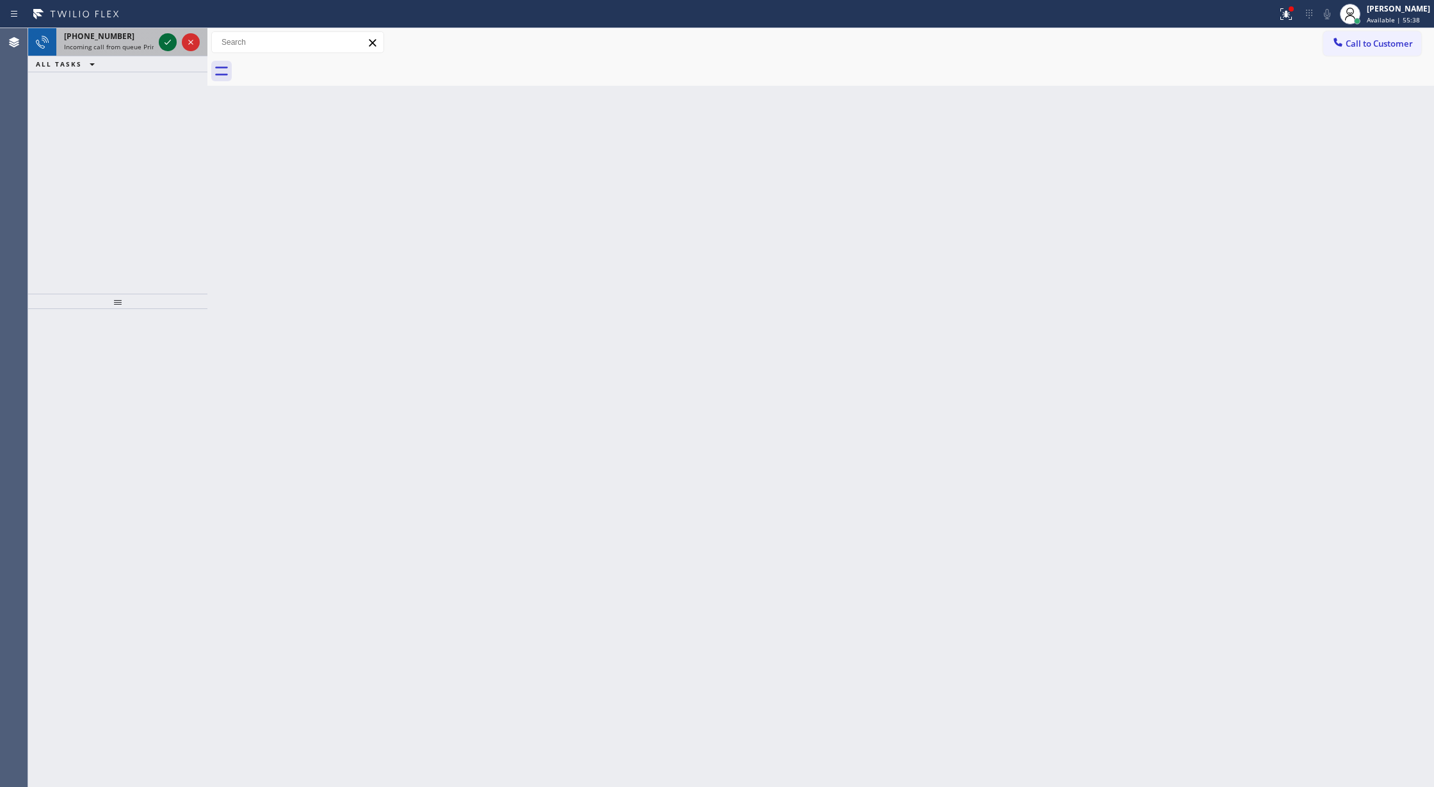
click at [167, 44] on icon at bounding box center [167, 42] width 6 height 5
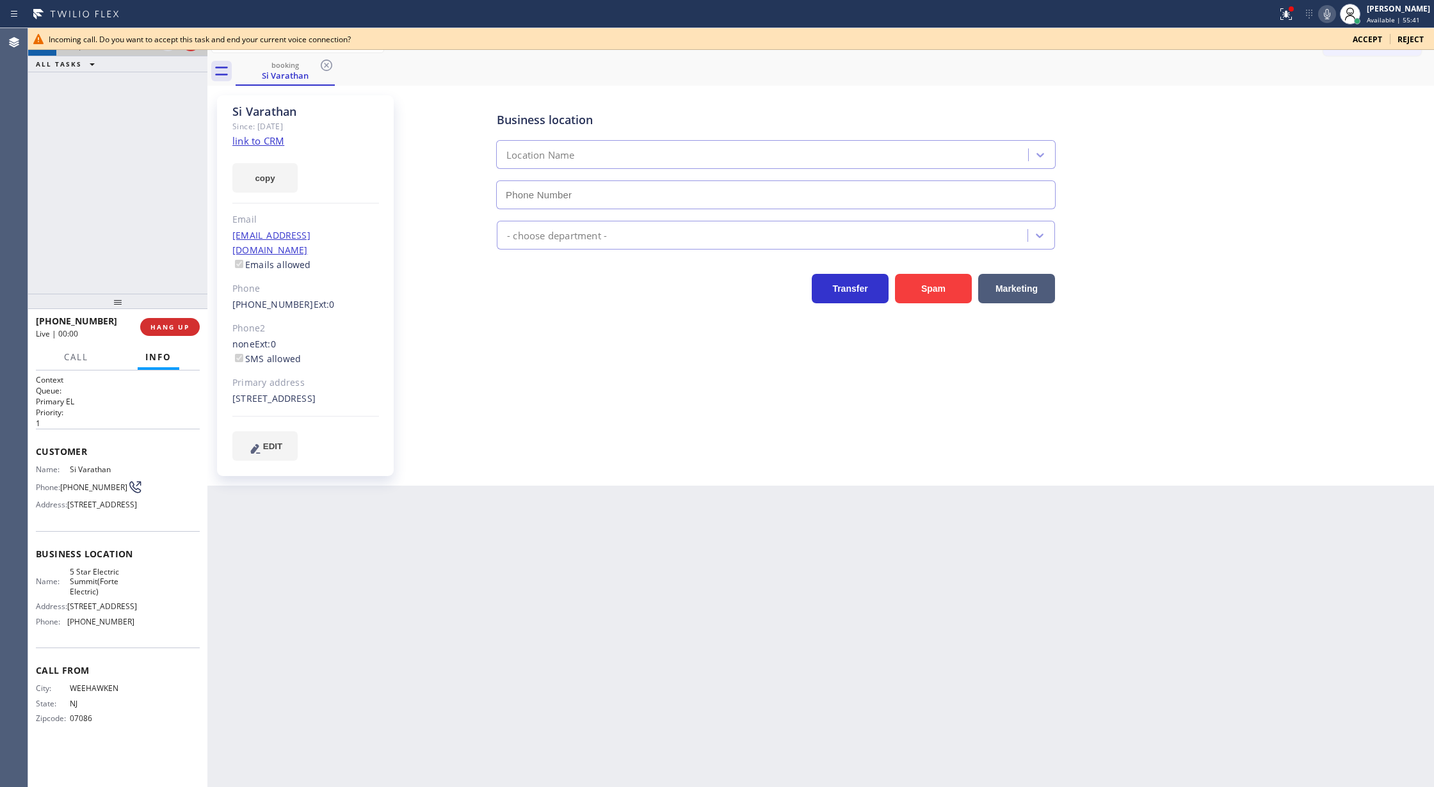
type input "(908) 201-8274"
click at [252, 142] on link "link to CRM" at bounding box center [258, 140] width 52 height 13
click at [165, 324] on span "COMPLETE" at bounding box center [167, 327] width 44 height 9
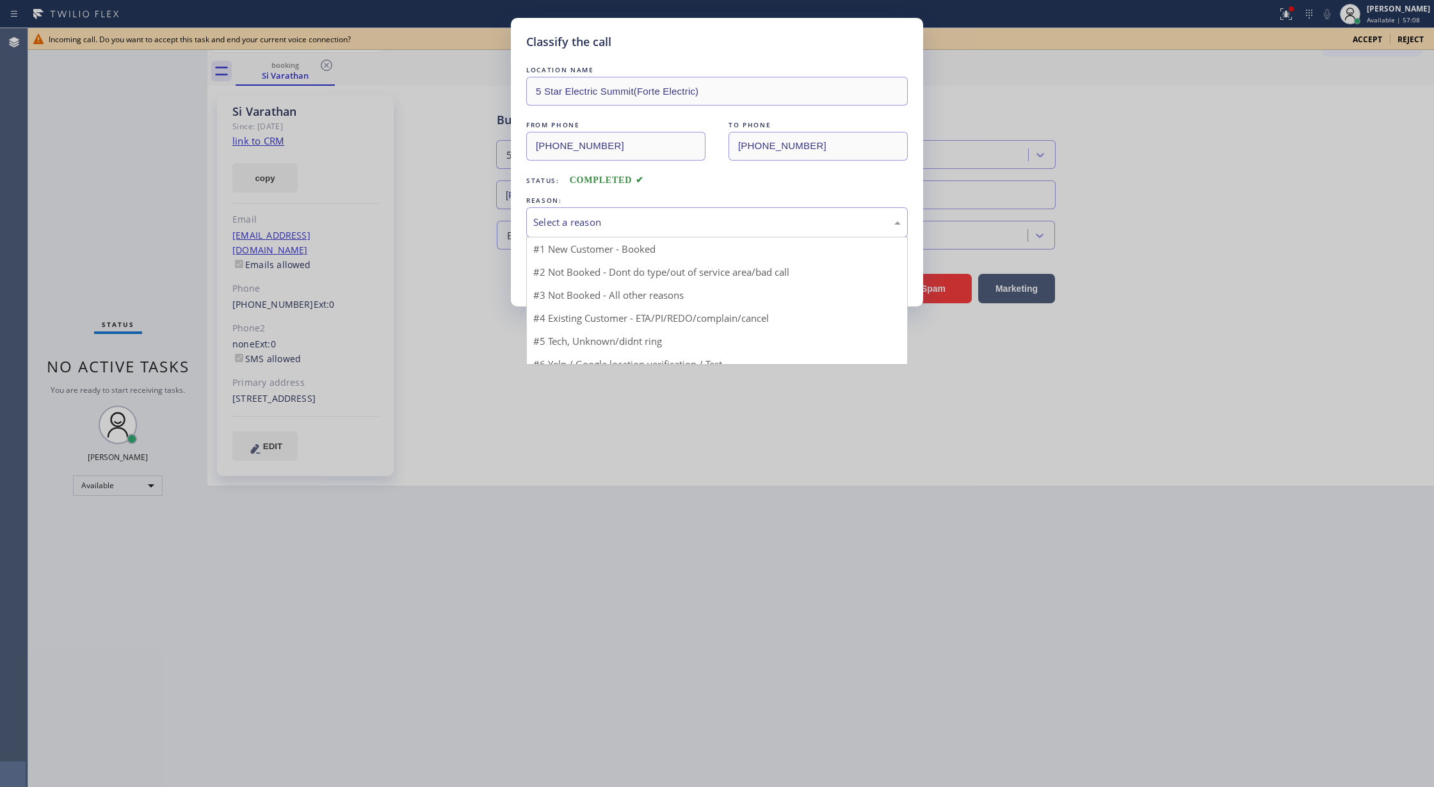
click at [579, 223] on div "Select a reason" at bounding box center [716, 222] width 367 height 15
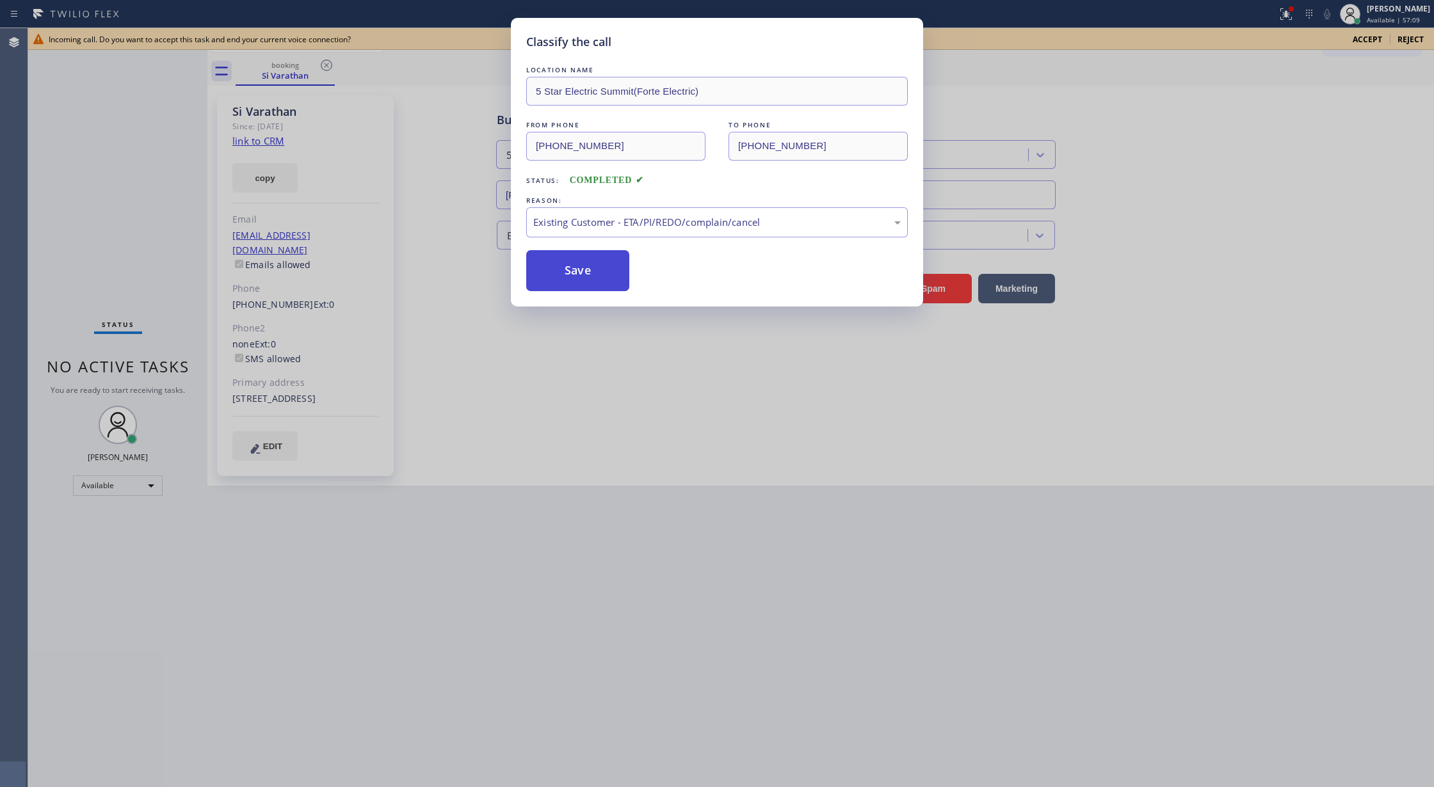
click at [562, 278] on button "Save" at bounding box center [577, 270] width 103 height 41
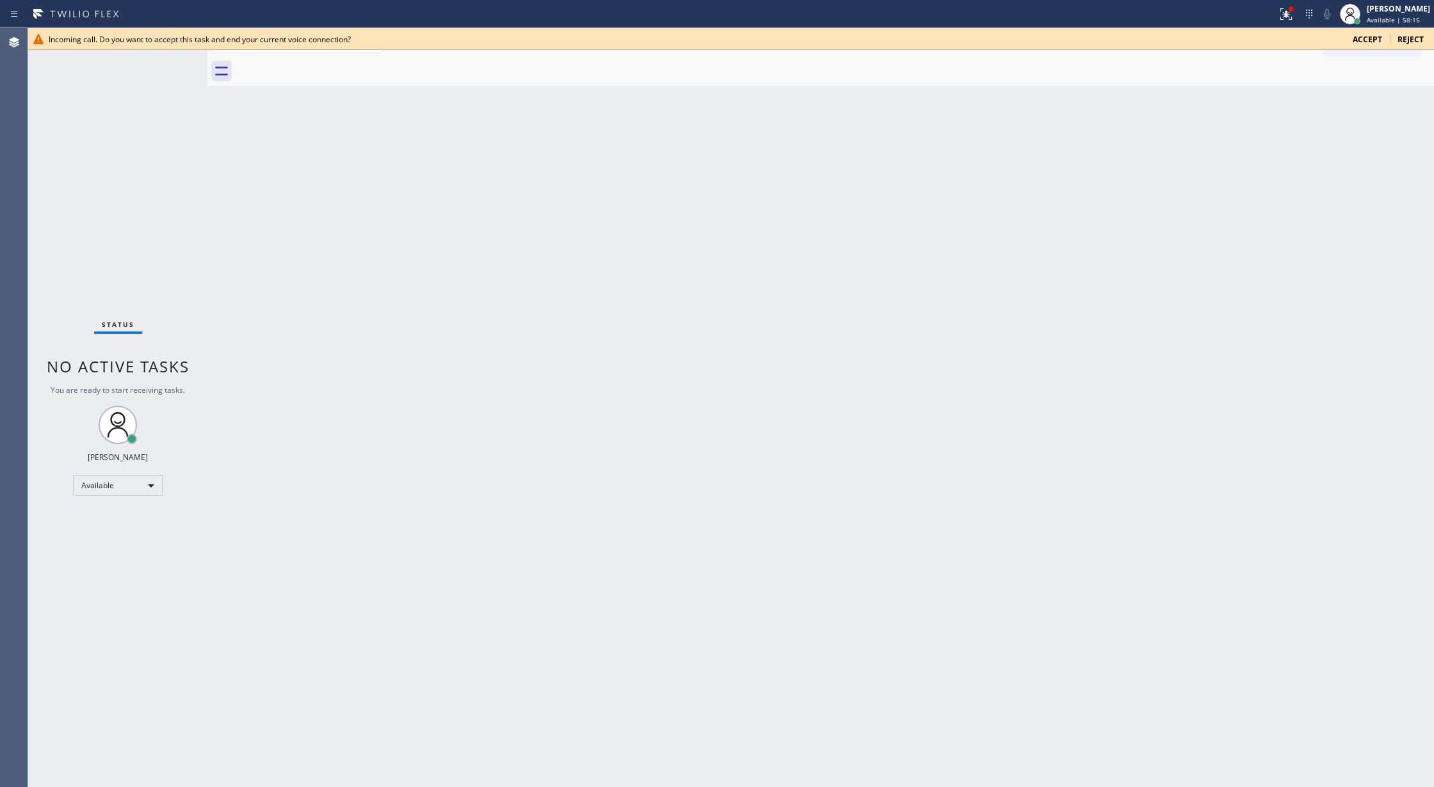
drag, startPoint x: 1408, startPoint y: 44, endPoint x: 975, endPoint y: 128, distance: 440.8
click at [1408, 44] on span "Reject" at bounding box center [1410, 39] width 26 height 11
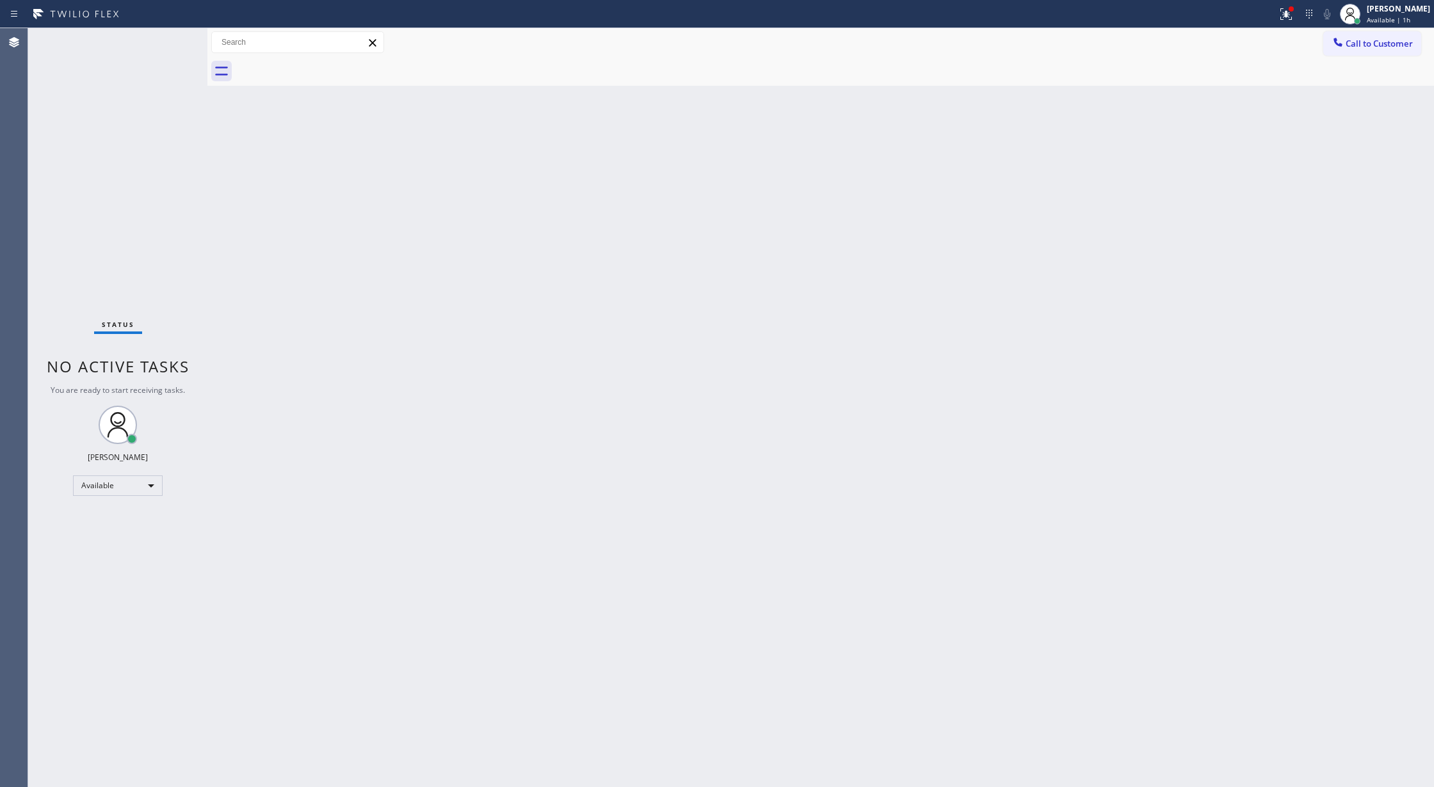
click at [157, 44] on div "Status No active tasks You are ready to start receiving tasks. [PERSON_NAME] Av…" at bounding box center [117, 407] width 179 height 759
click at [159, 44] on div "Status No active tasks You are ready to start receiving tasks. [PERSON_NAME] Av…" at bounding box center [117, 407] width 179 height 759
click at [173, 32] on div "Status No active tasks You are ready to start receiving tasks. [PERSON_NAME] Av…" at bounding box center [117, 407] width 179 height 759
click at [164, 37] on div "Status No active tasks You are ready to start receiving tasks. [PERSON_NAME] Av…" at bounding box center [117, 407] width 179 height 759
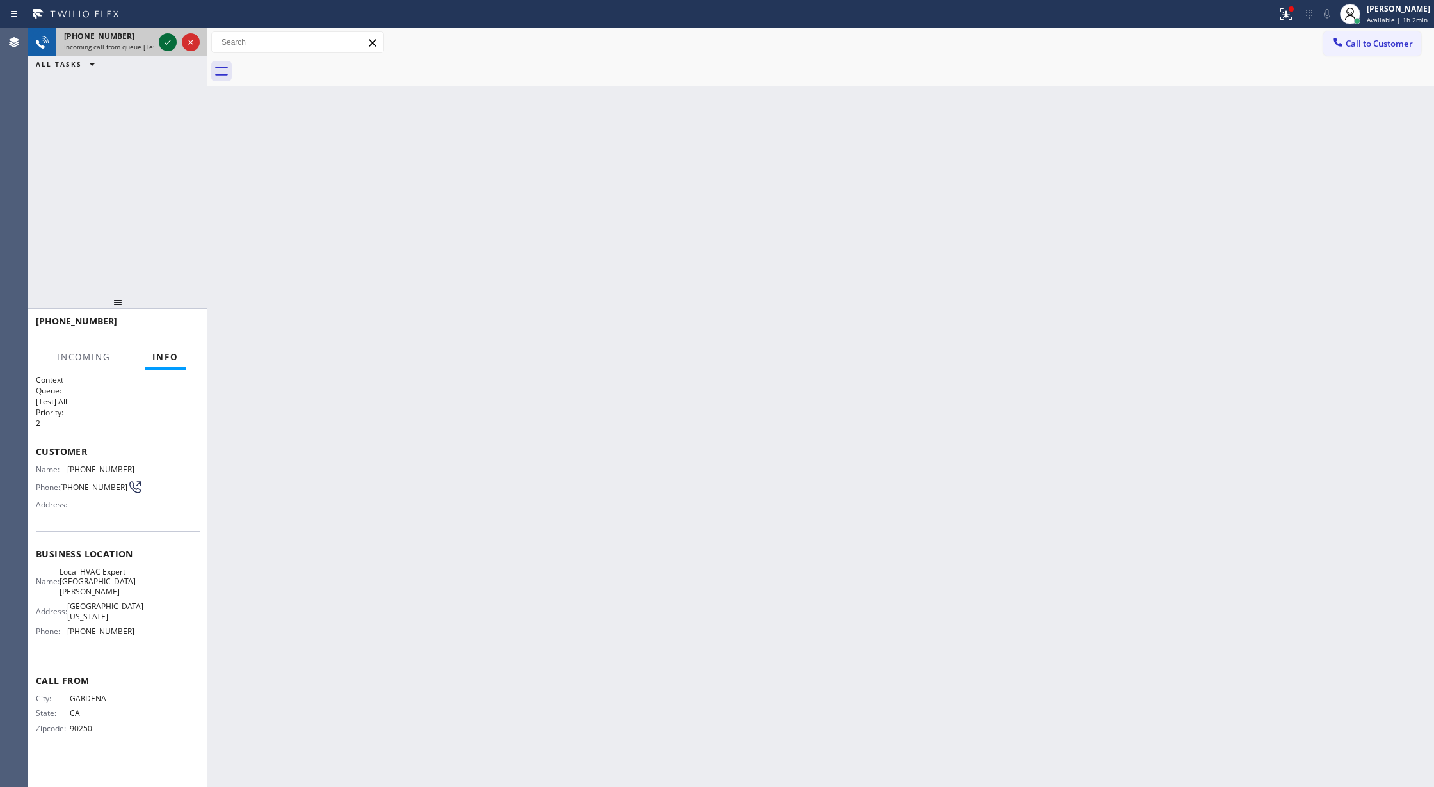
click at [161, 44] on icon at bounding box center [167, 42] width 15 height 15
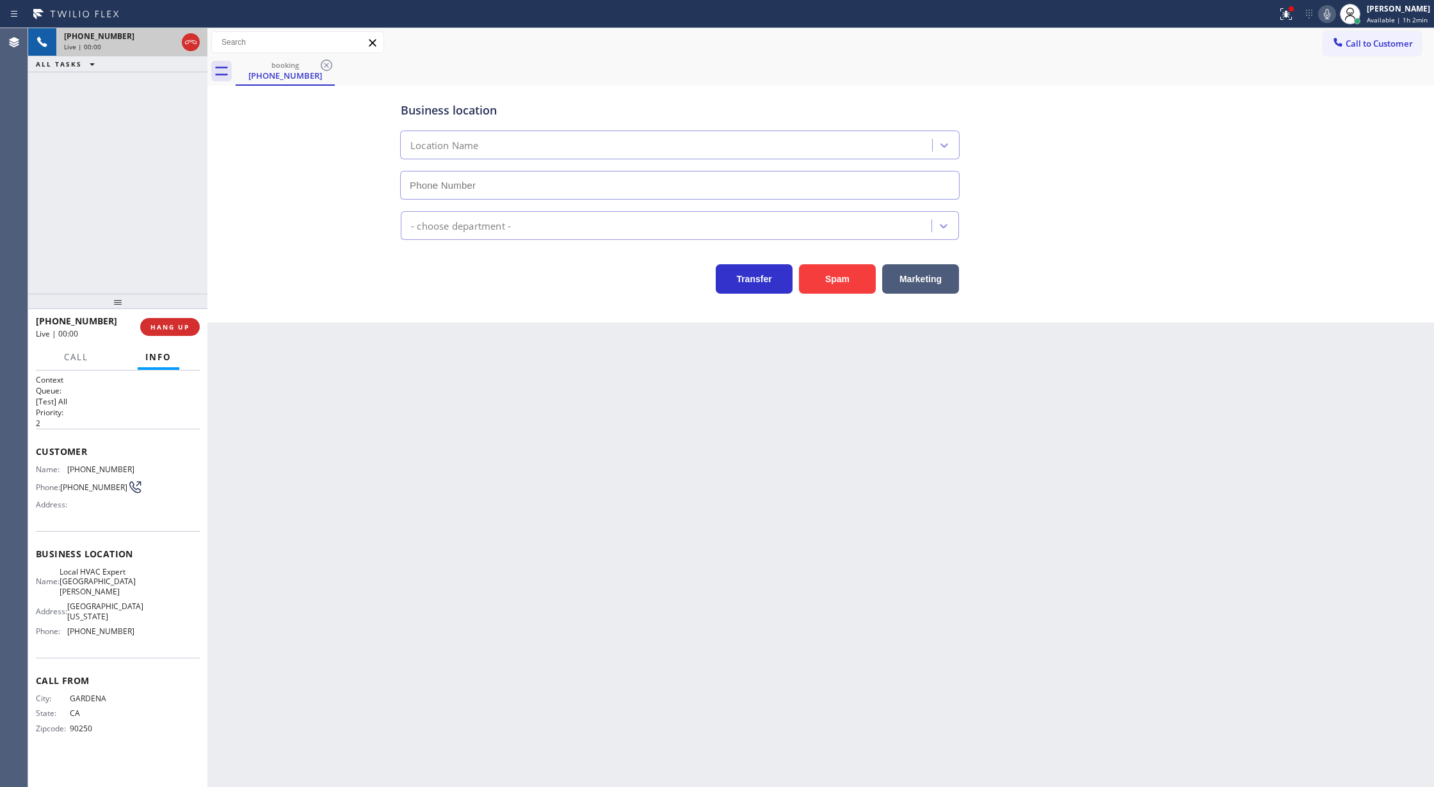
type input "(310) 254-9661"
click at [842, 282] on button "Spam" at bounding box center [837, 278] width 77 height 29
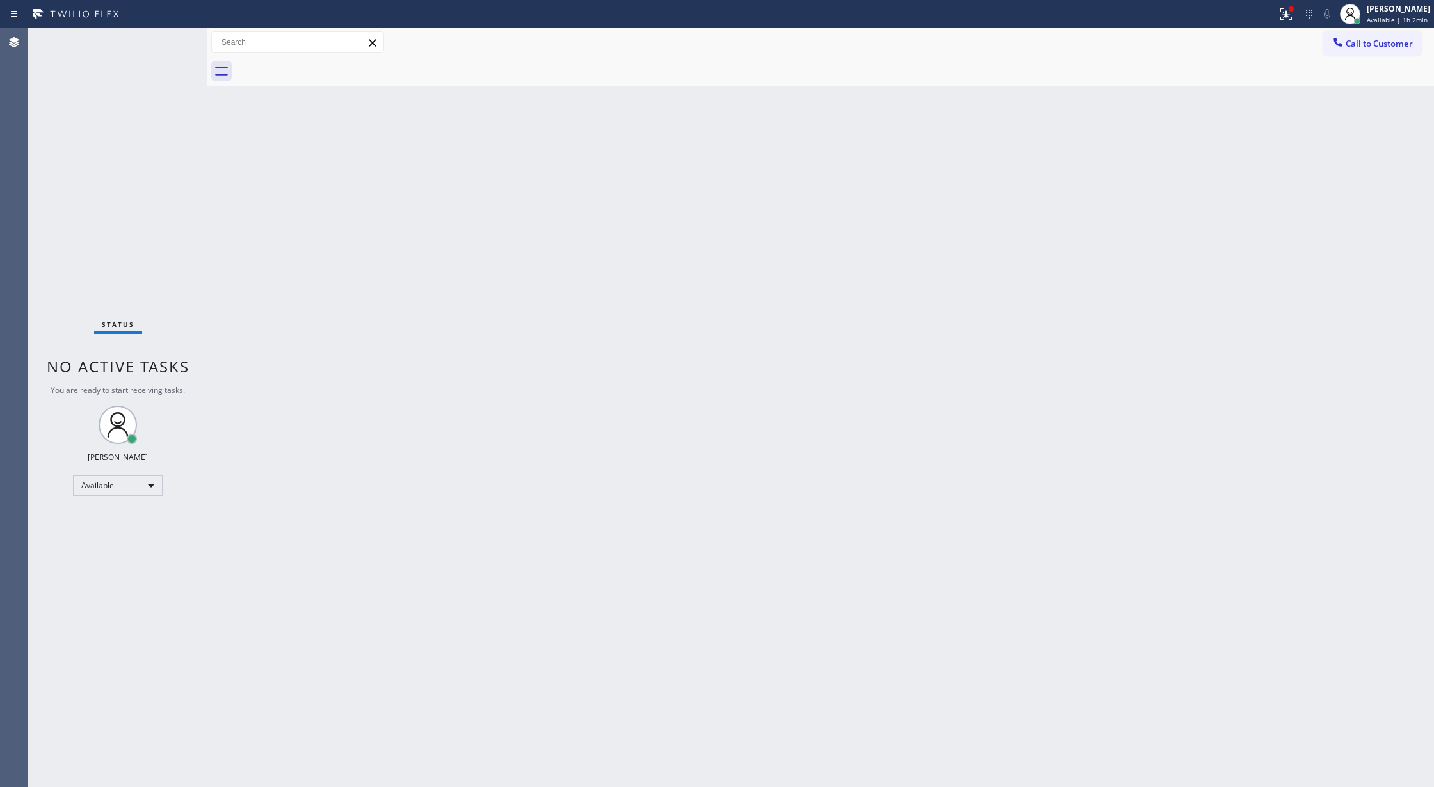
click at [417, 520] on div "Back to Dashboard Change Sender ID Customers Technicians Select a contact Outbo…" at bounding box center [820, 407] width 1226 height 759
click at [170, 36] on div "Status No active tasks You are ready to start receiving tasks. [PERSON_NAME] Av…" at bounding box center [117, 407] width 179 height 759
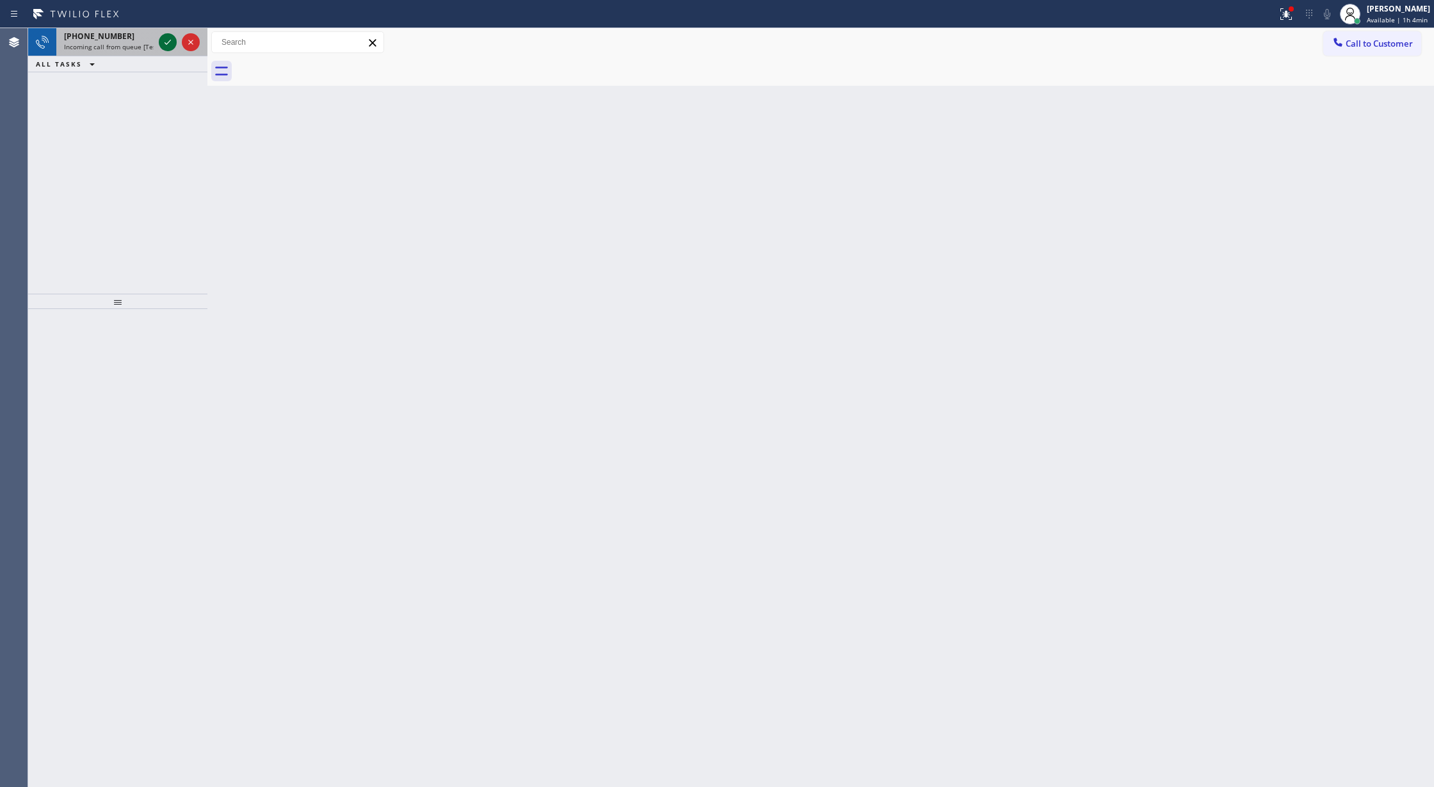
click at [159, 35] on div at bounding box center [168, 42] width 18 height 15
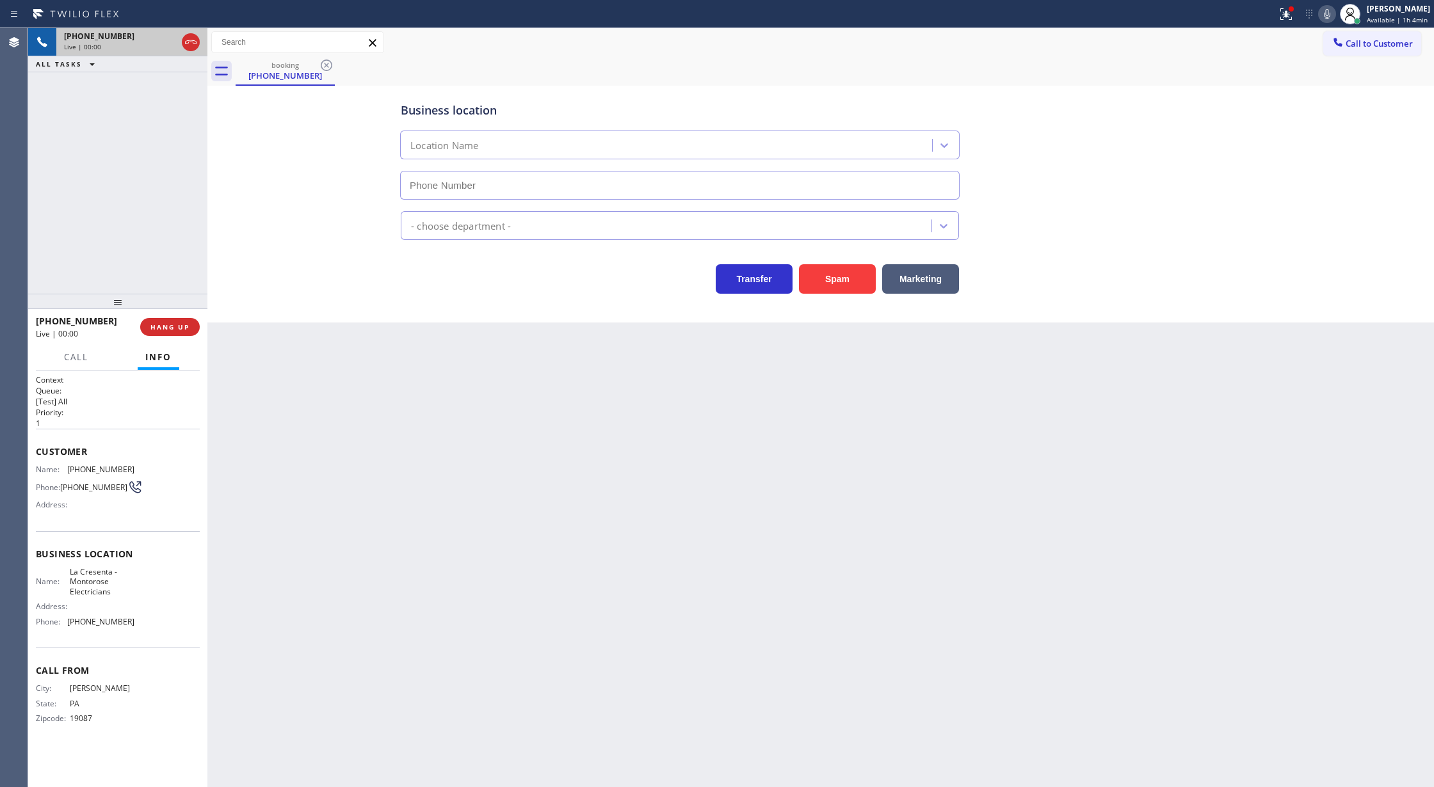
type input "(323) 703-5579"
click at [189, 44] on icon at bounding box center [190, 42] width 15 height 15
click at [170, 324] on span "COMPLETE" at bounding box center [167, 327] width 44 height 9
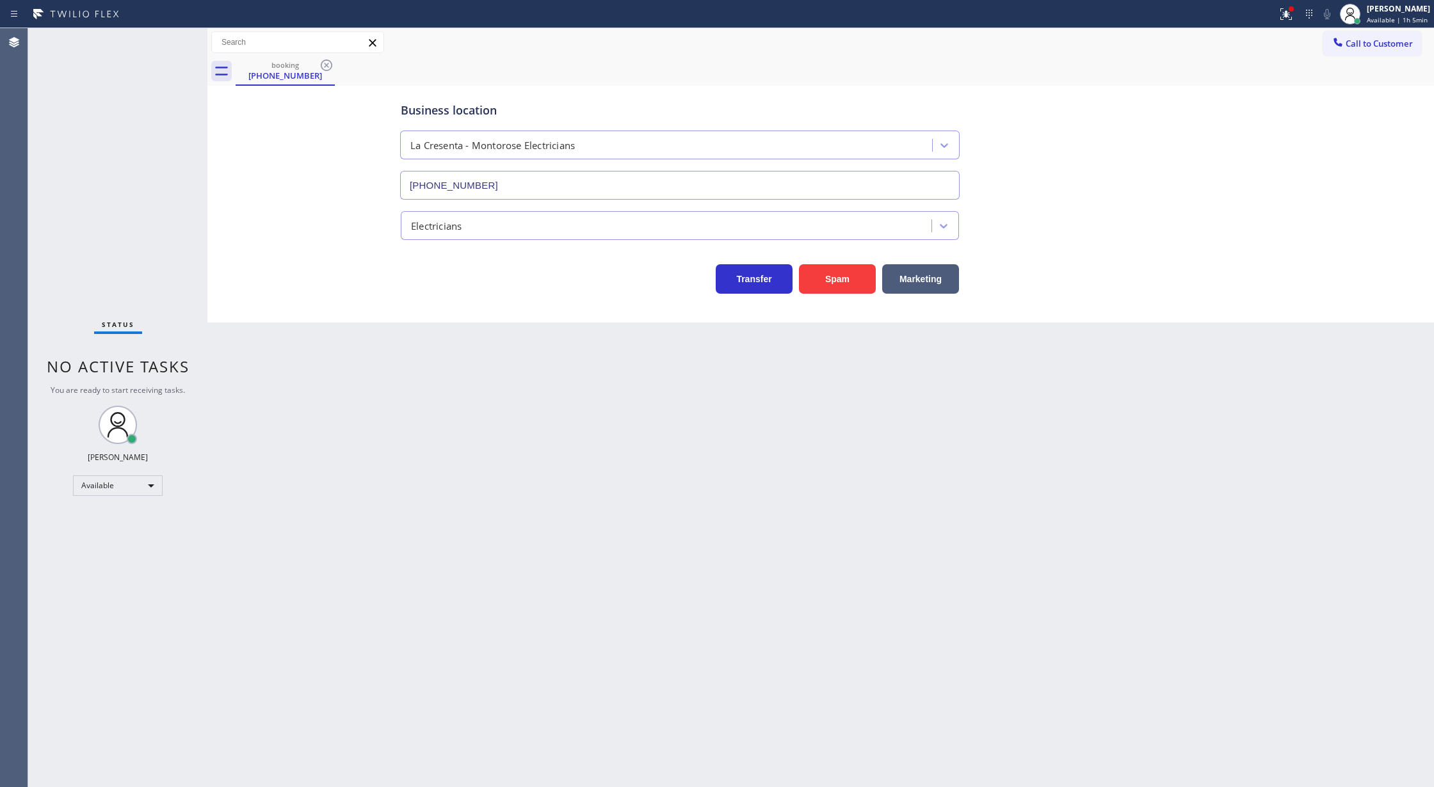
click at [634, 224] on div "Electricians" at bounding box center [667, 225] width 527 height 22
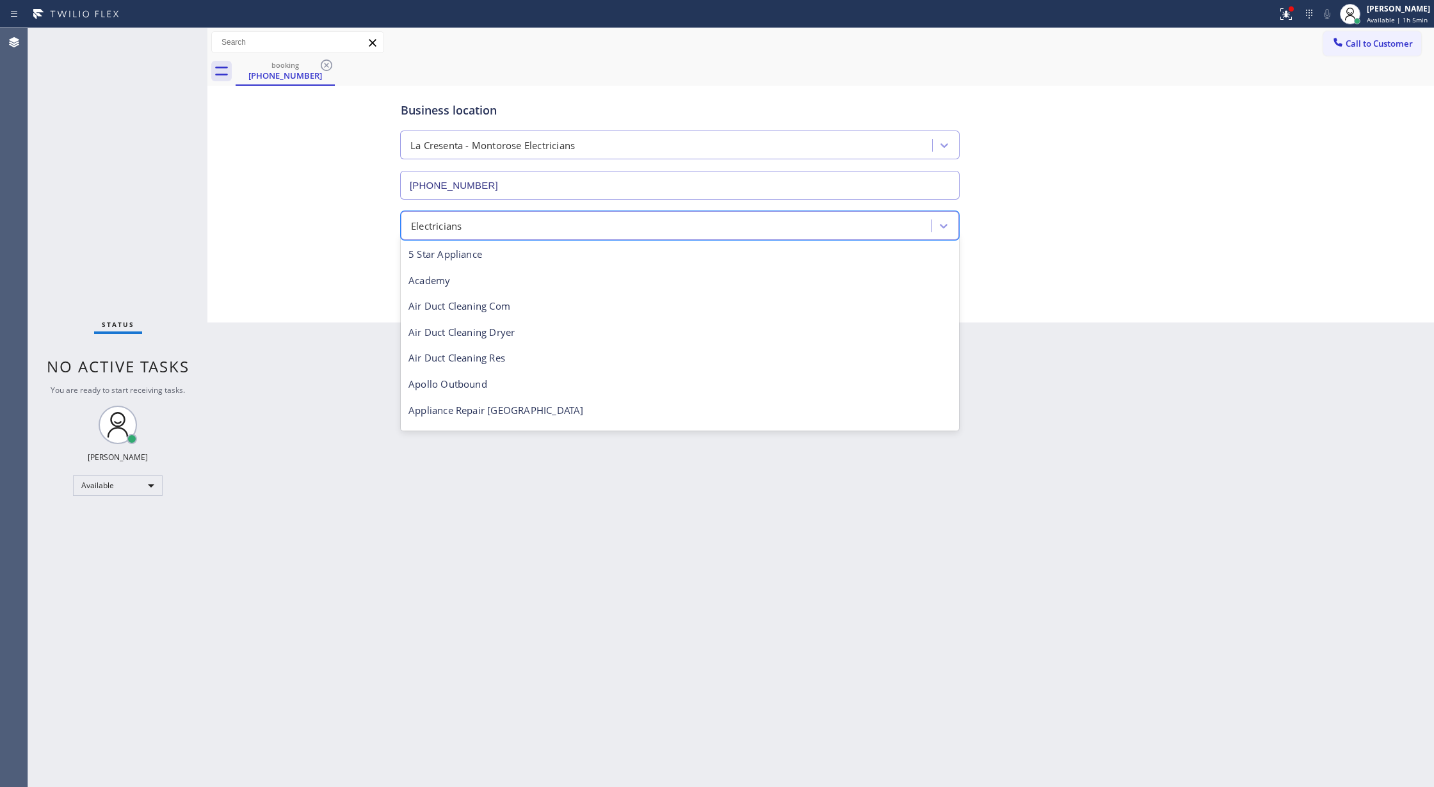
scroll to position [131, 0]
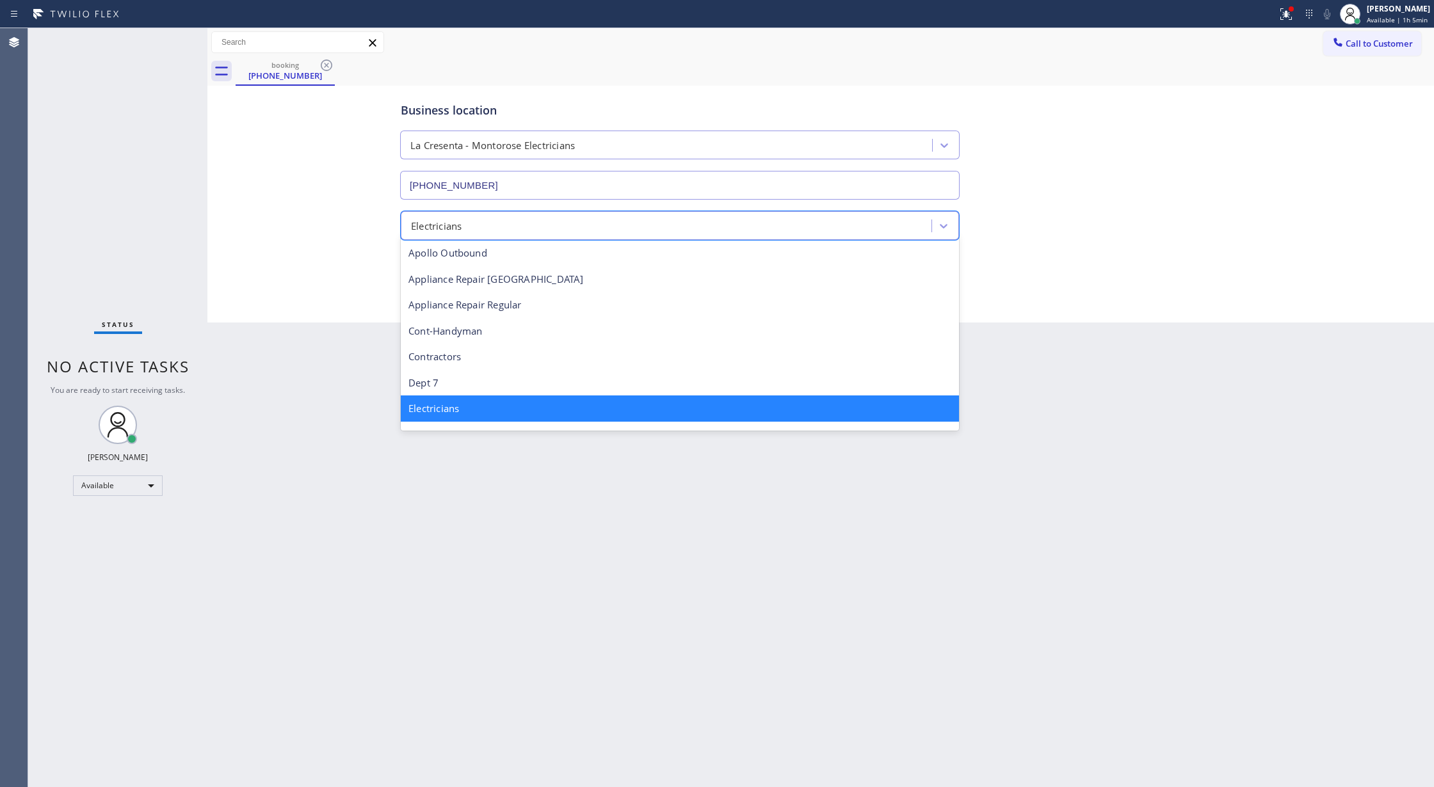
click at [269, 212] on div "Business location La Cresenta - Montorose Electricians (323) 703-5579 option El…" at bounding box center [821, 191] width 1220 height 205
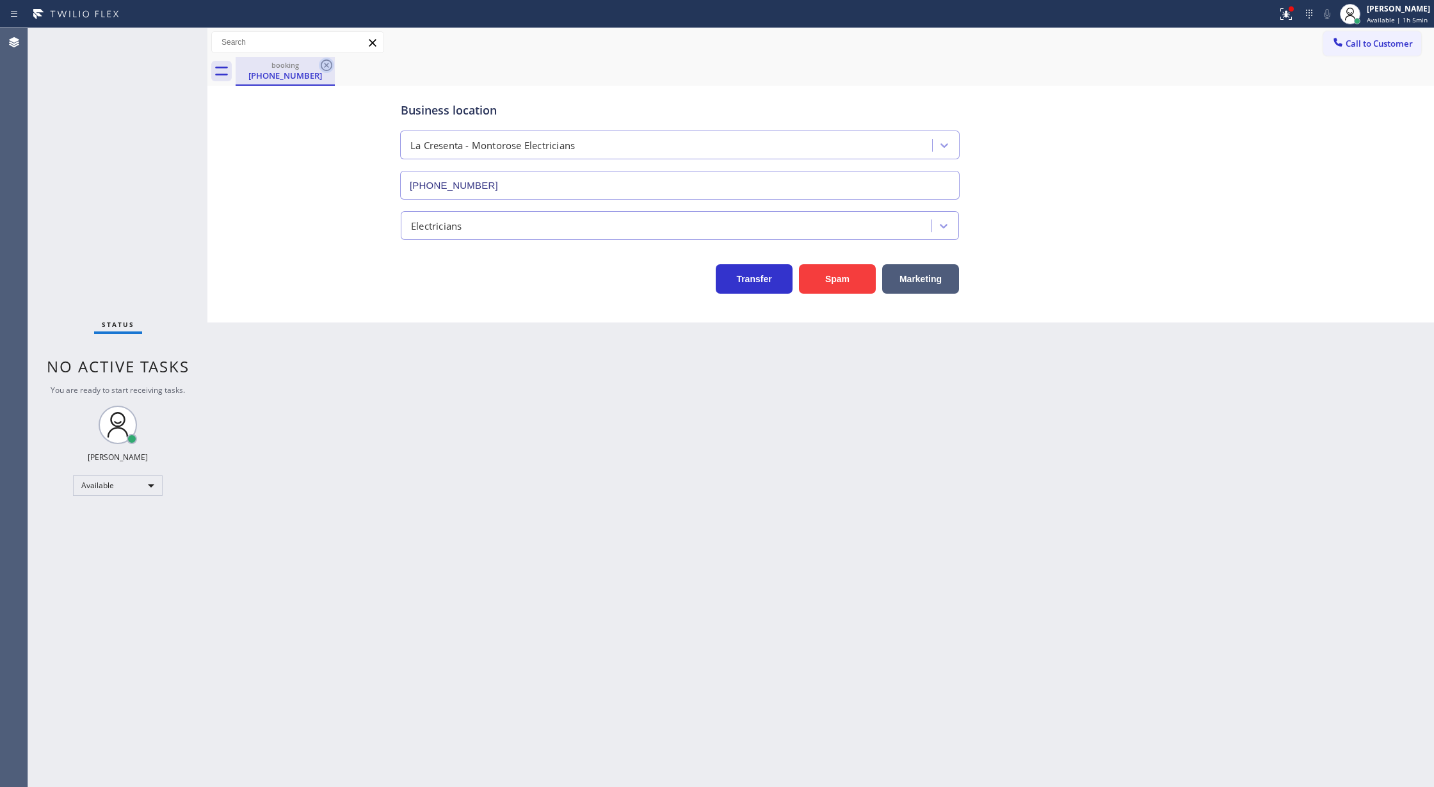
click at [328, 65] on icon at bounding box center [326, 65] width 15 height 15
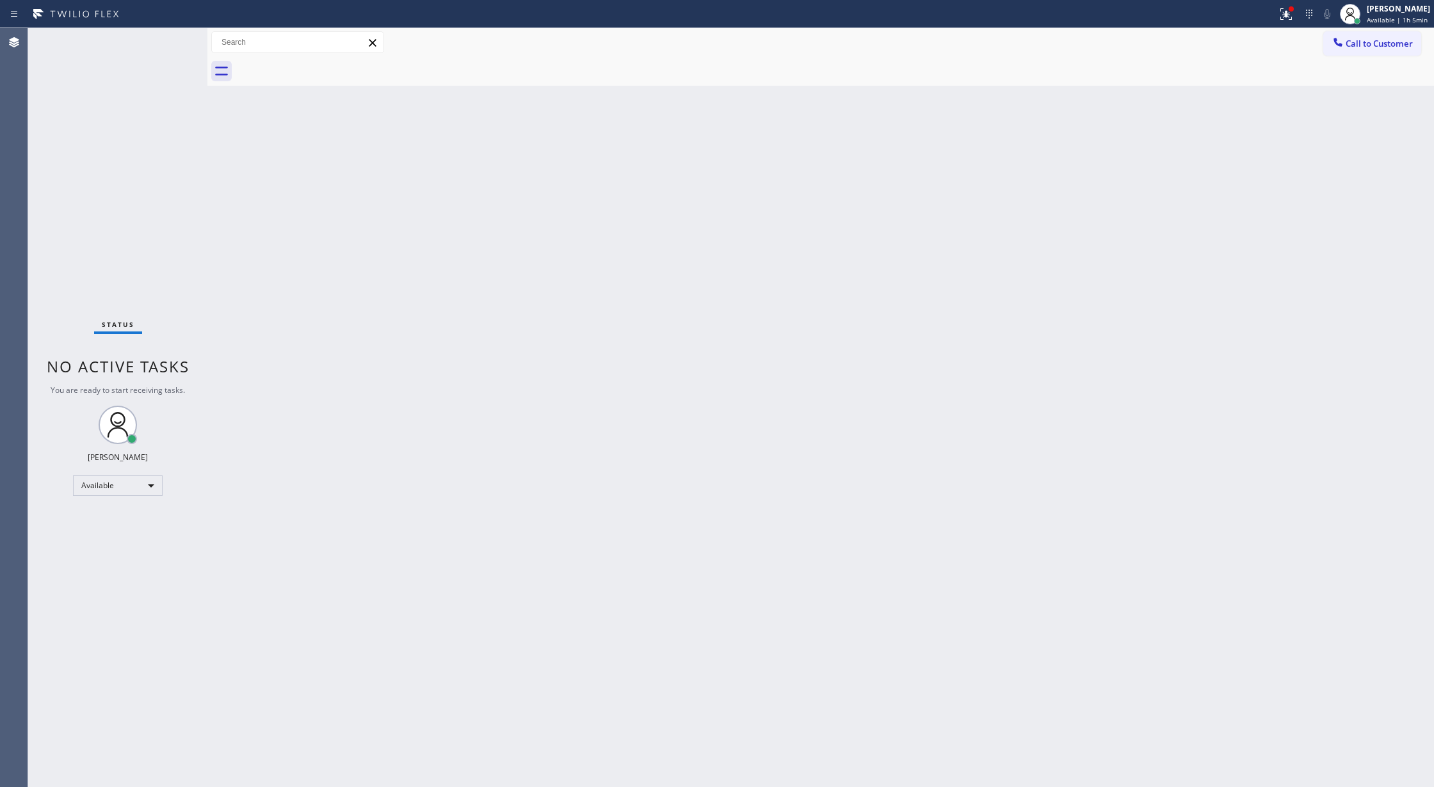
click at [170, 39] on div "Status No active tasks You are ready to start receiving tasks. [PERSON_NAME] Av…" at bounding box center [117, 407] width 179 height 759
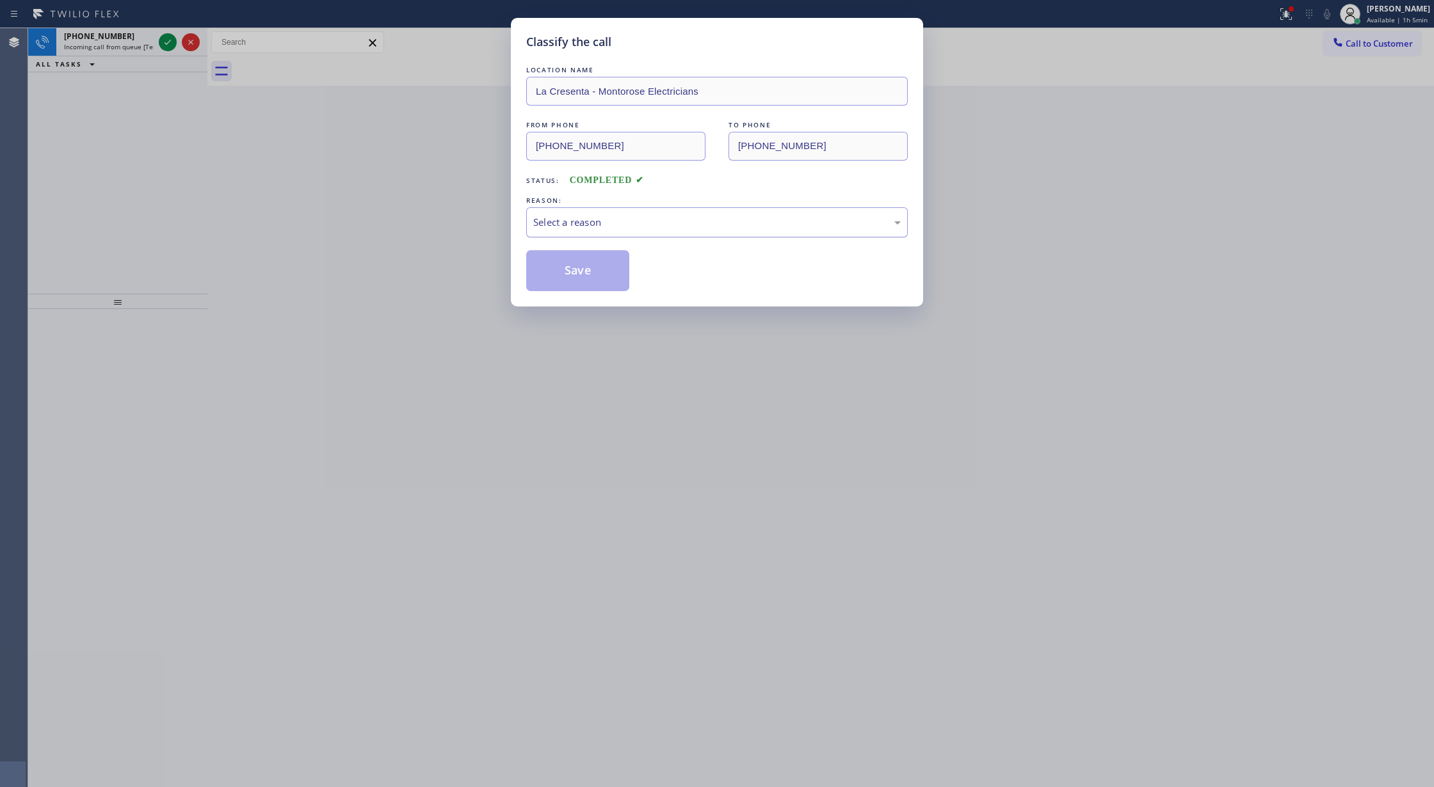
click at [697, 224] on div "Select a reason" at bounding box center [716, 222] width 367 height 15
click at [580, 275] on button "Save" at bounding box center [577, 270] width 103 height 41
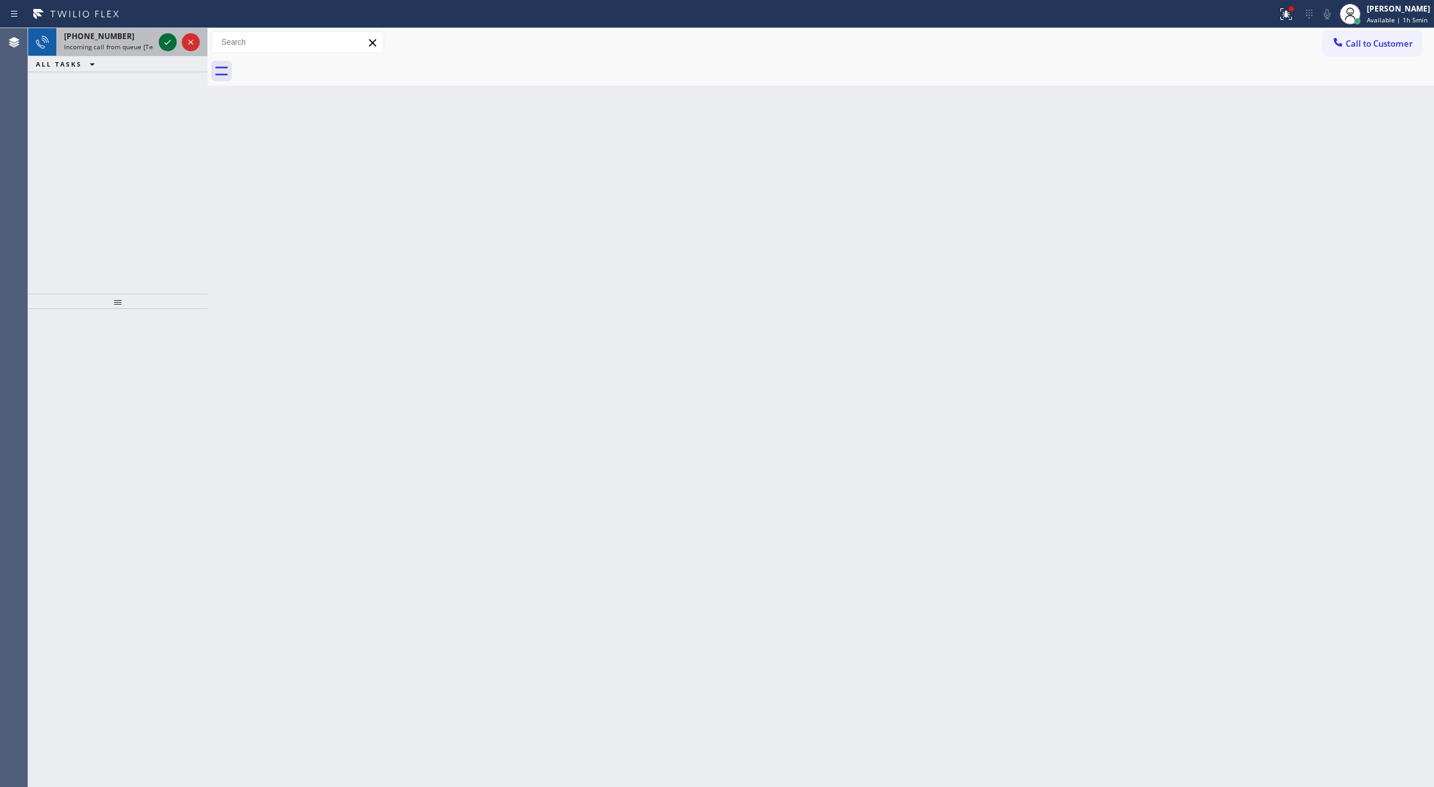
click at [165, 38] on icon at bounding box center [167, 42] width 15 height 15
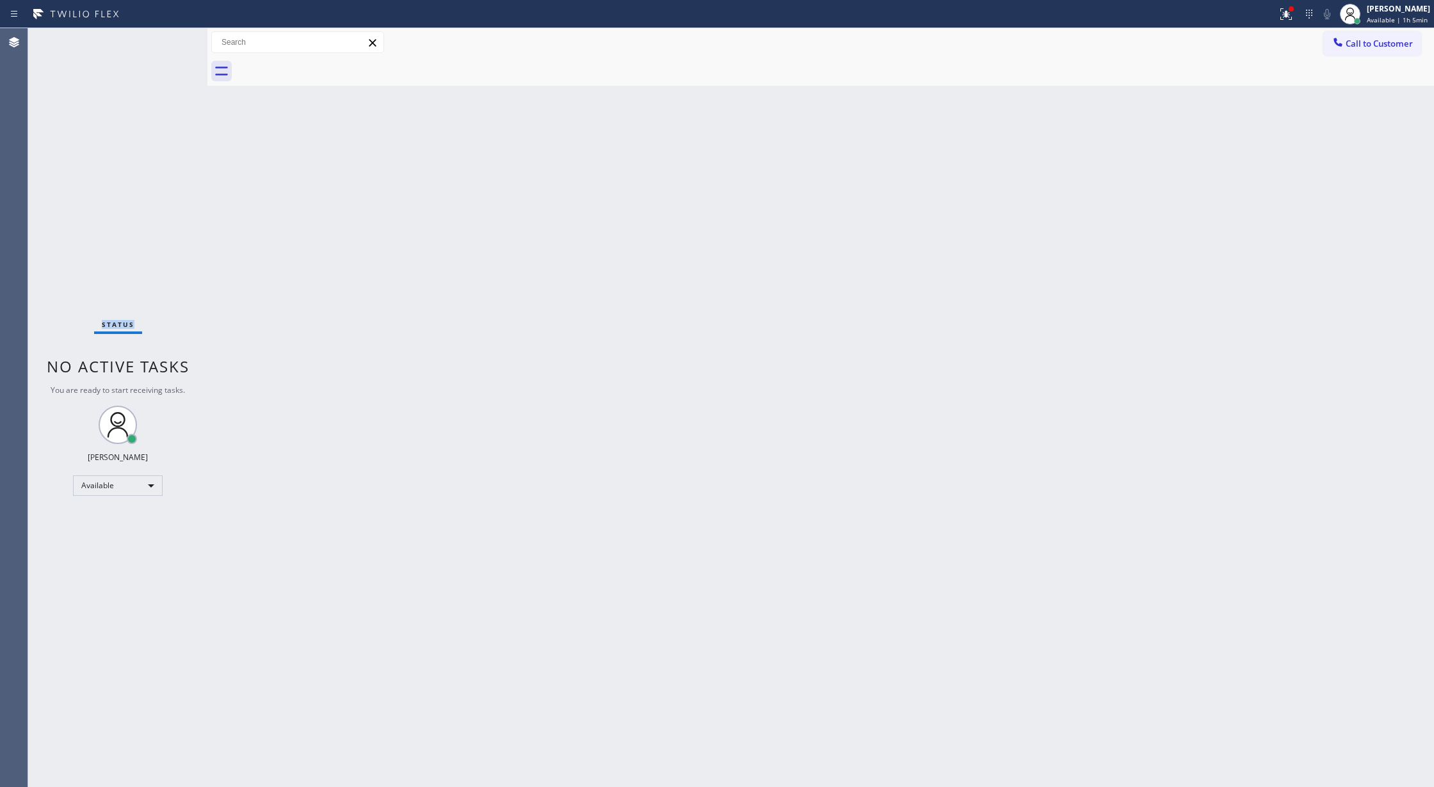
click at [165, 38] on div "Status No active tasks You are ready to start receiving tasks. [PERSON_NAME] Av…" at bounding box center [117, 407] width 179 height 759
click at [168, 42] on div "Status No active tasks You are ready to start receiving tasks. [PERSON_NAME] Av…" at bounding box center [117, 407] width 179 height 759
click at [169, 39] on div "Status No active tasks You are ready to start receiving tasks. [PERSON_NAME] Av…" at bounding box center [117, 407] width 179 height 759
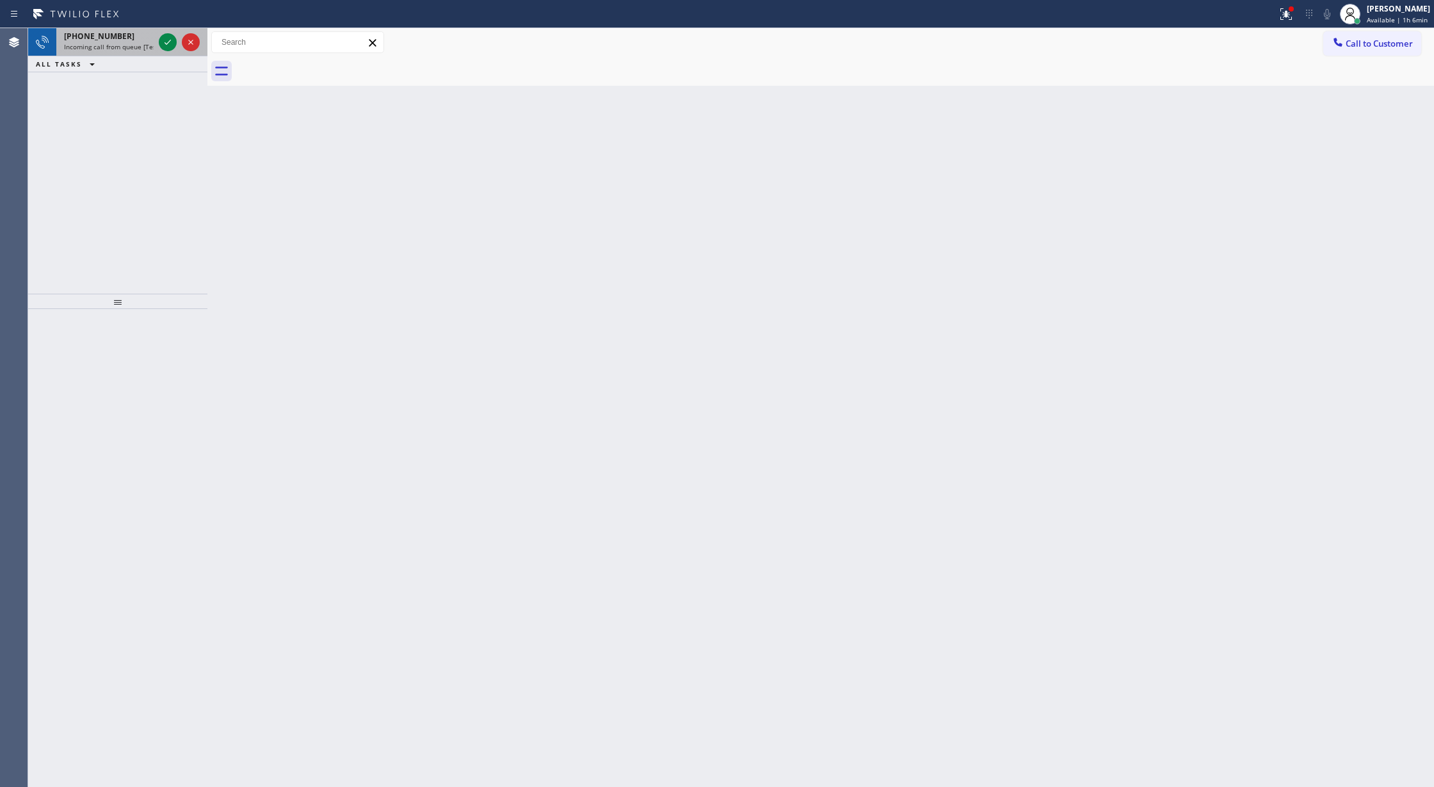
drag, startPoint x: 169, startPoint y: 39, endPoint x: 129, endPoint y: 47, distance: 41.2
click at [162, 38] on icon at bounding box center [167, 42] width 15 height 15
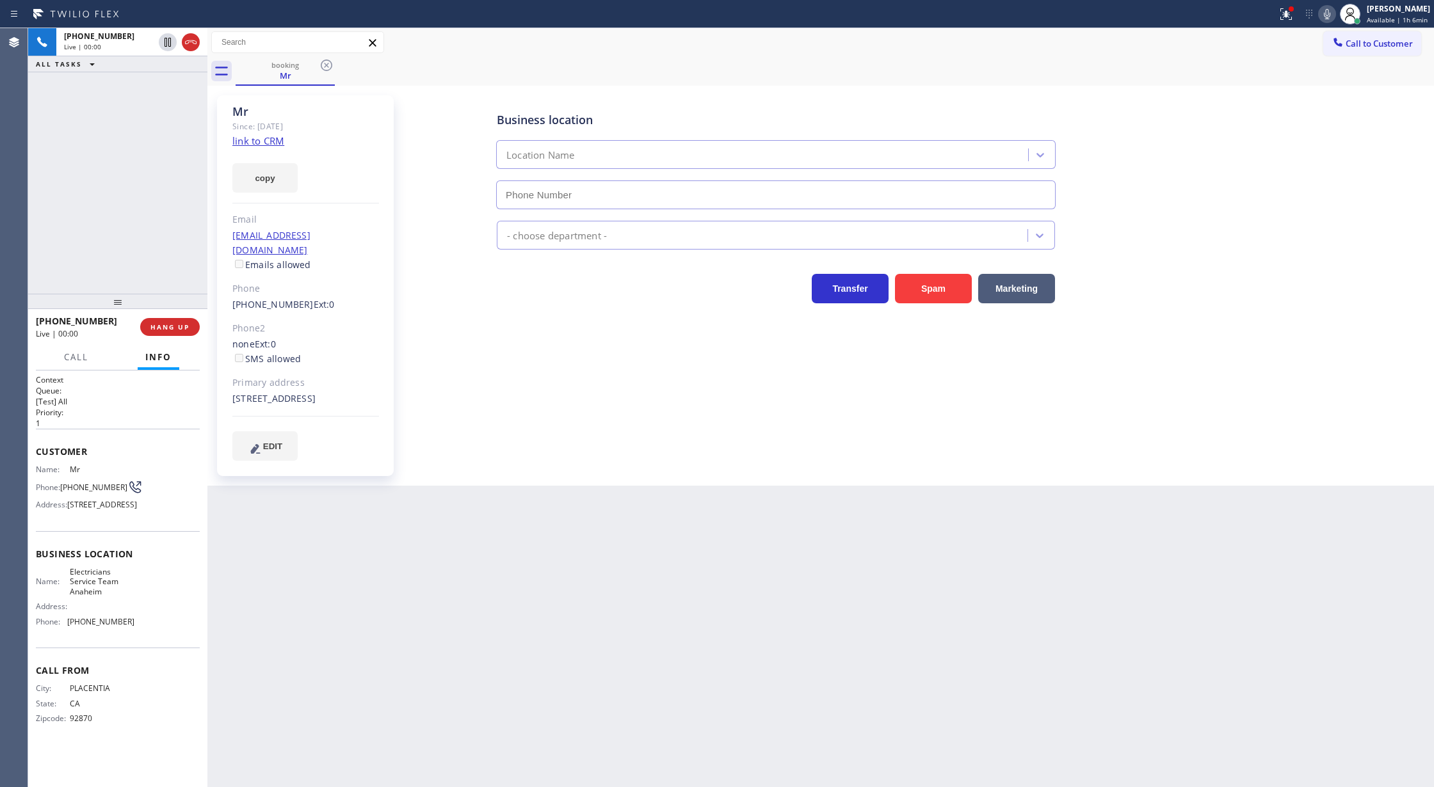
type input "(657) 315-6775"
click at [257, 146] on link "link to CRM" at bounding box center [258, 140] width 52 height 13
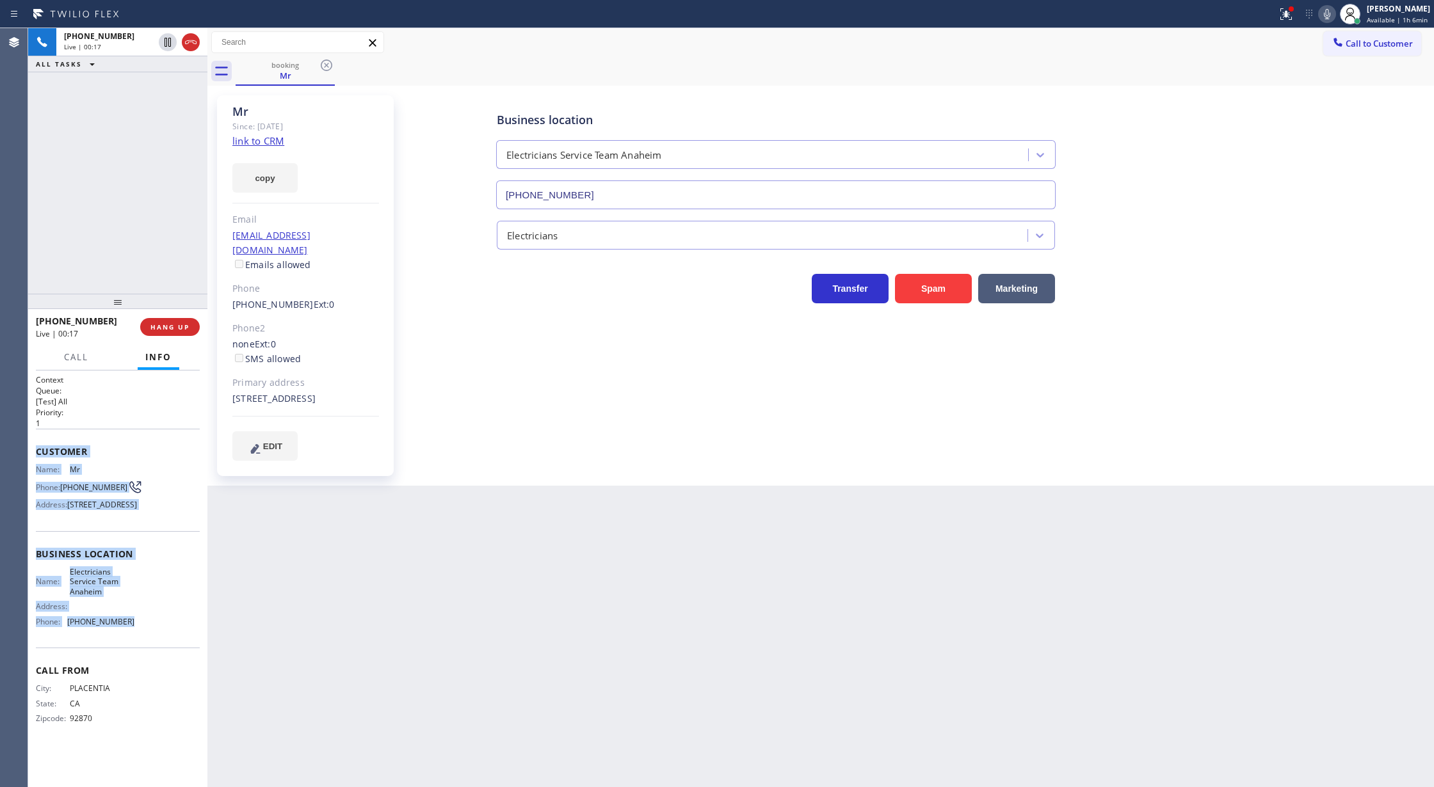
drag, startPoint x: 33, startPoint y: 451, endPoint x: 128, endPoint y: 641, distance: 212.4
click at [128, 641] on div "Context Queue: [Test] All Priority: 1 Customer Name: Mr Phone: (714) 951-4830 A…" at bounding box center [117, 579] width 179 height 417
copy div "Customer Name: Mr Phone: (714) 951-4830 Address: 1500 West Elm Avenue, Anaheim …"
drag, startPoint x: 1323, startPoint y: 16, endPoint x: 1326, endPoint y: 23, distance: 7.5
click at [1323, 16] on icon at bounding box center [1325, 13] width 15 height 15
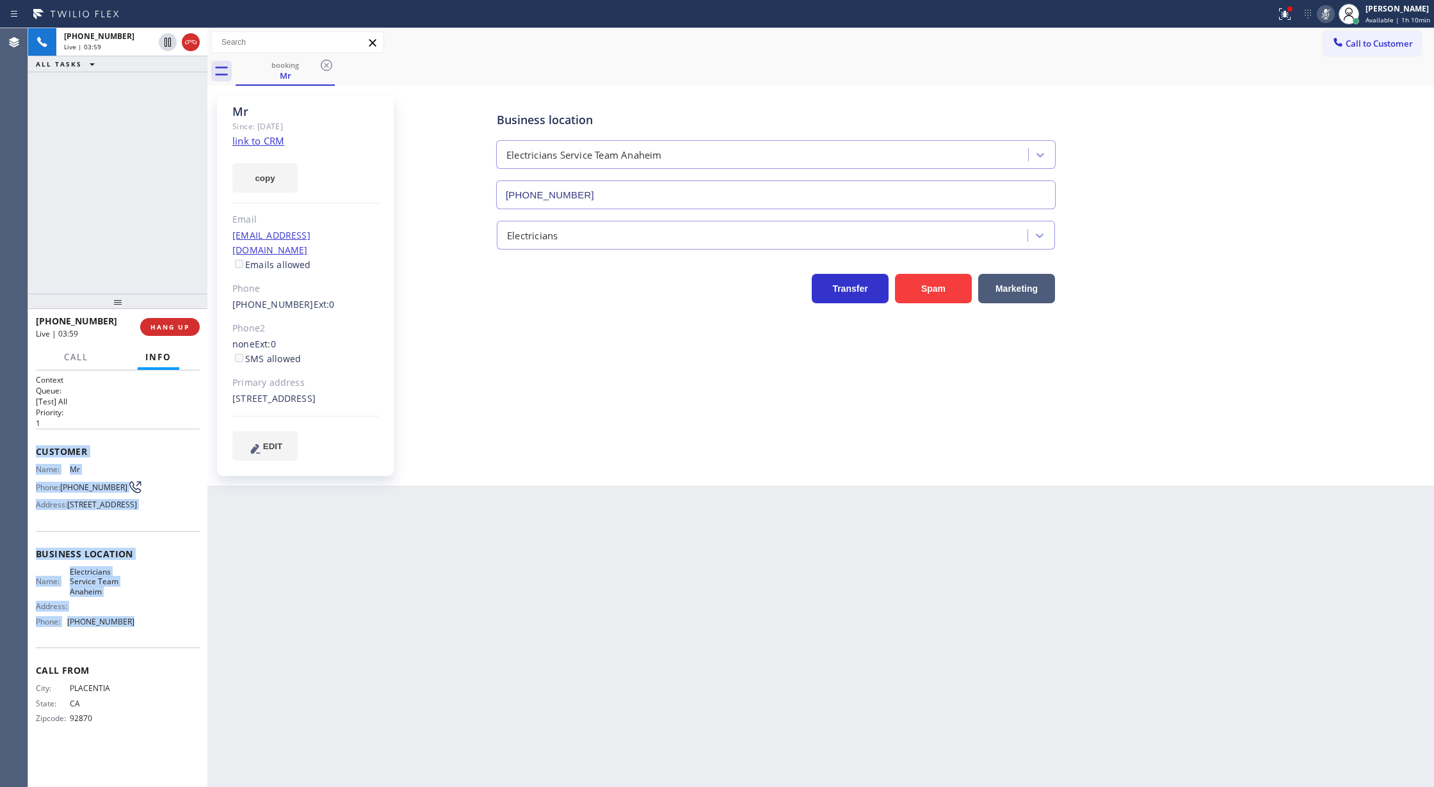
click at [1329, 12] on icon at bounding box center [1325, 13] width 15 height 15
click at [157, 328] on span "COMPLETE" at bounding box center [167, 327] width 44 height 9
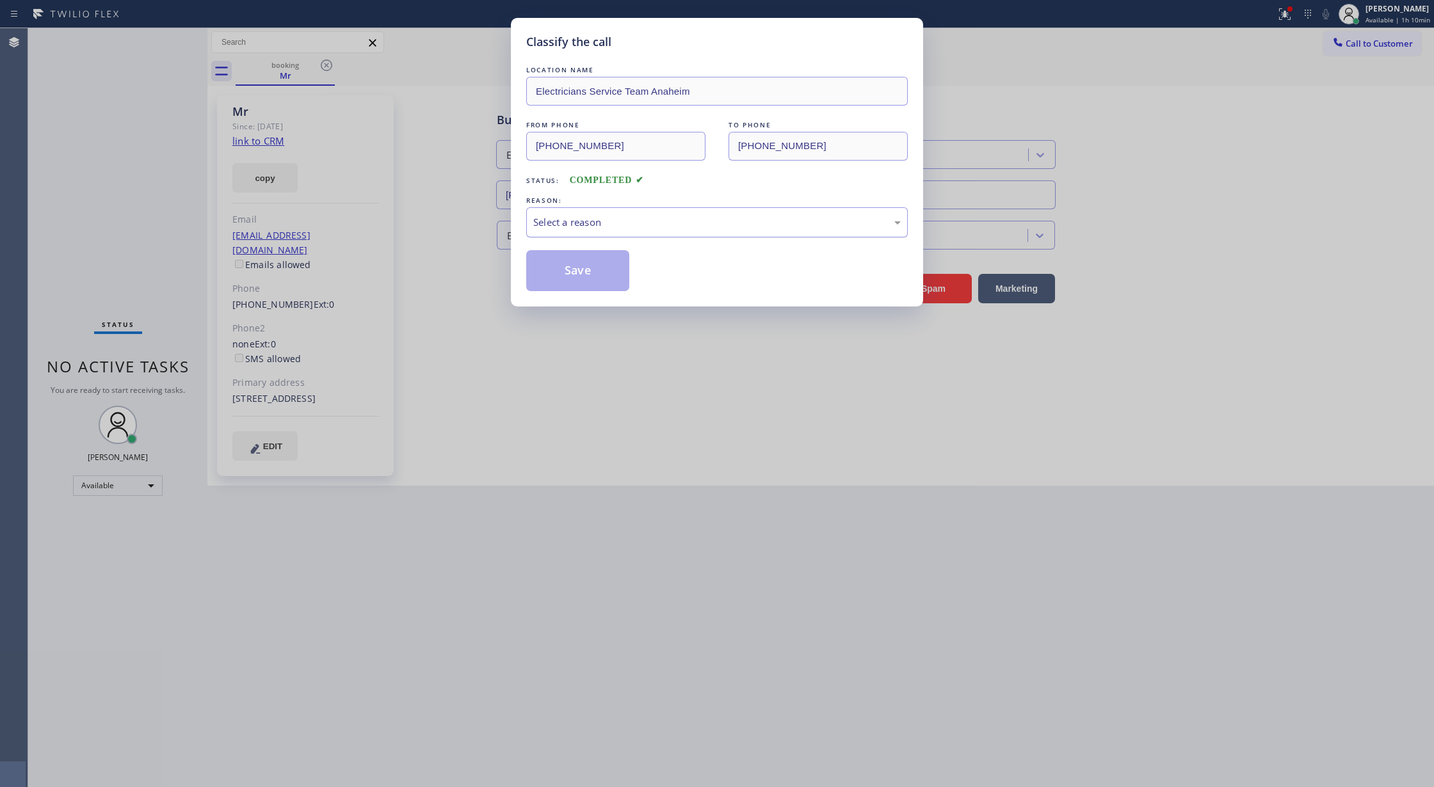
click at [649, 224] on div "Select a reason" at bounding box center [716, 222] width 367 height 15
click at [574, 275] on button "Save" at bounding box center [577, 270] width 103 height 41
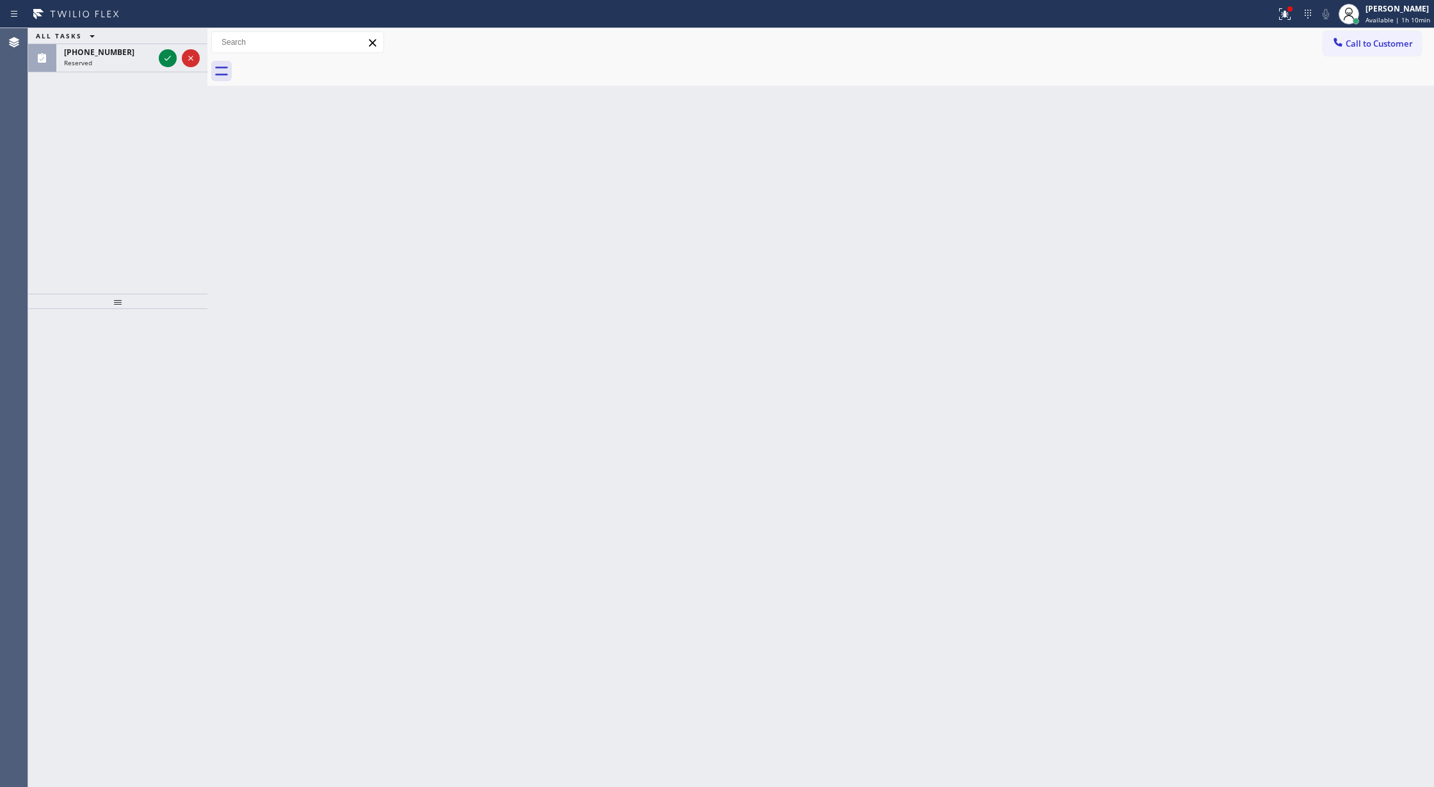
drag, startPoint x: 164, startPoint y: 55, endPoint x: 149, endPoint y: 186, distance: 131.5
click at [164, 55] on icon at bounding box center [167, 58] width 15 height 15
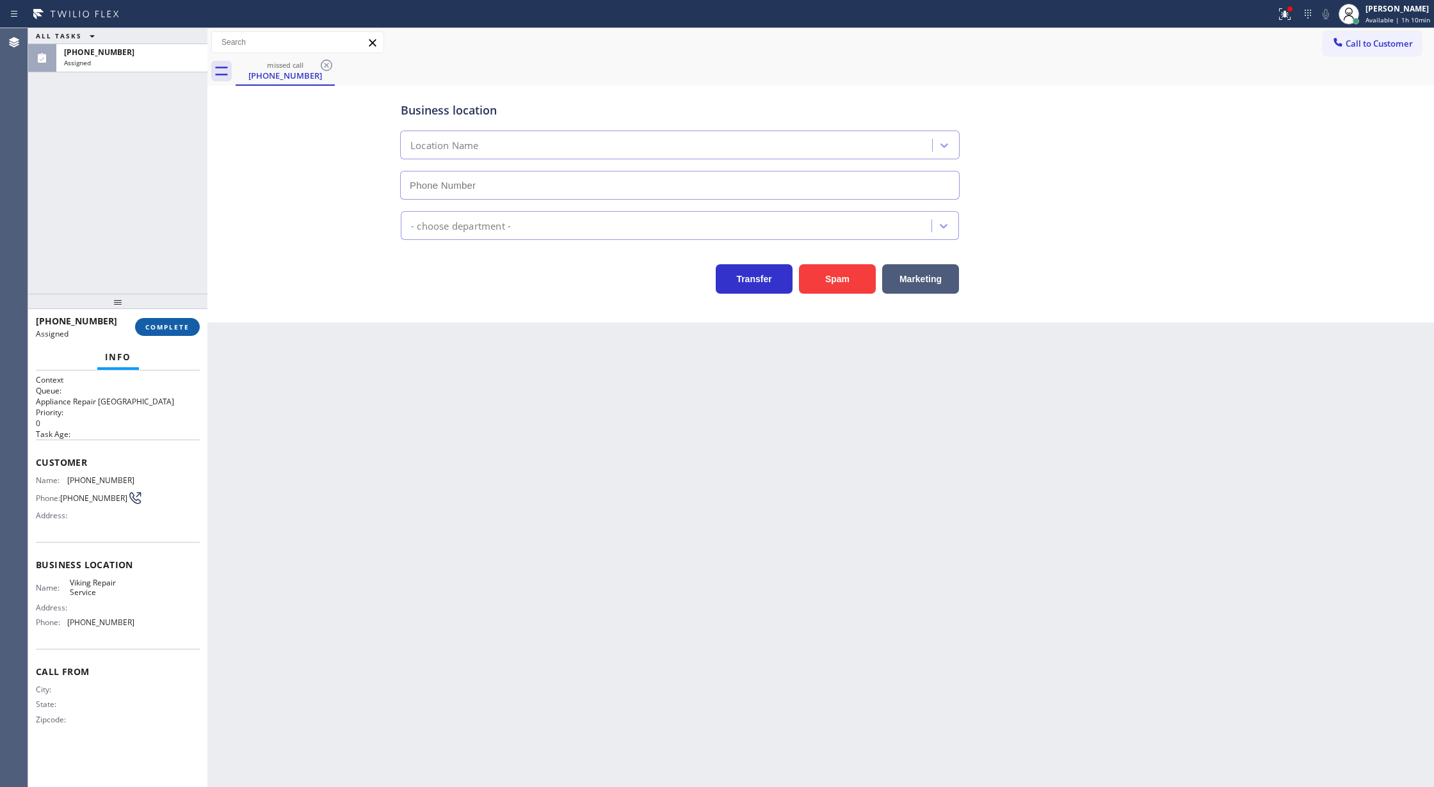
type input "(805) 303-5959"
click at [163, 330] on span "COMPLETE" at bounding box center [167, 327] width 44 height 9
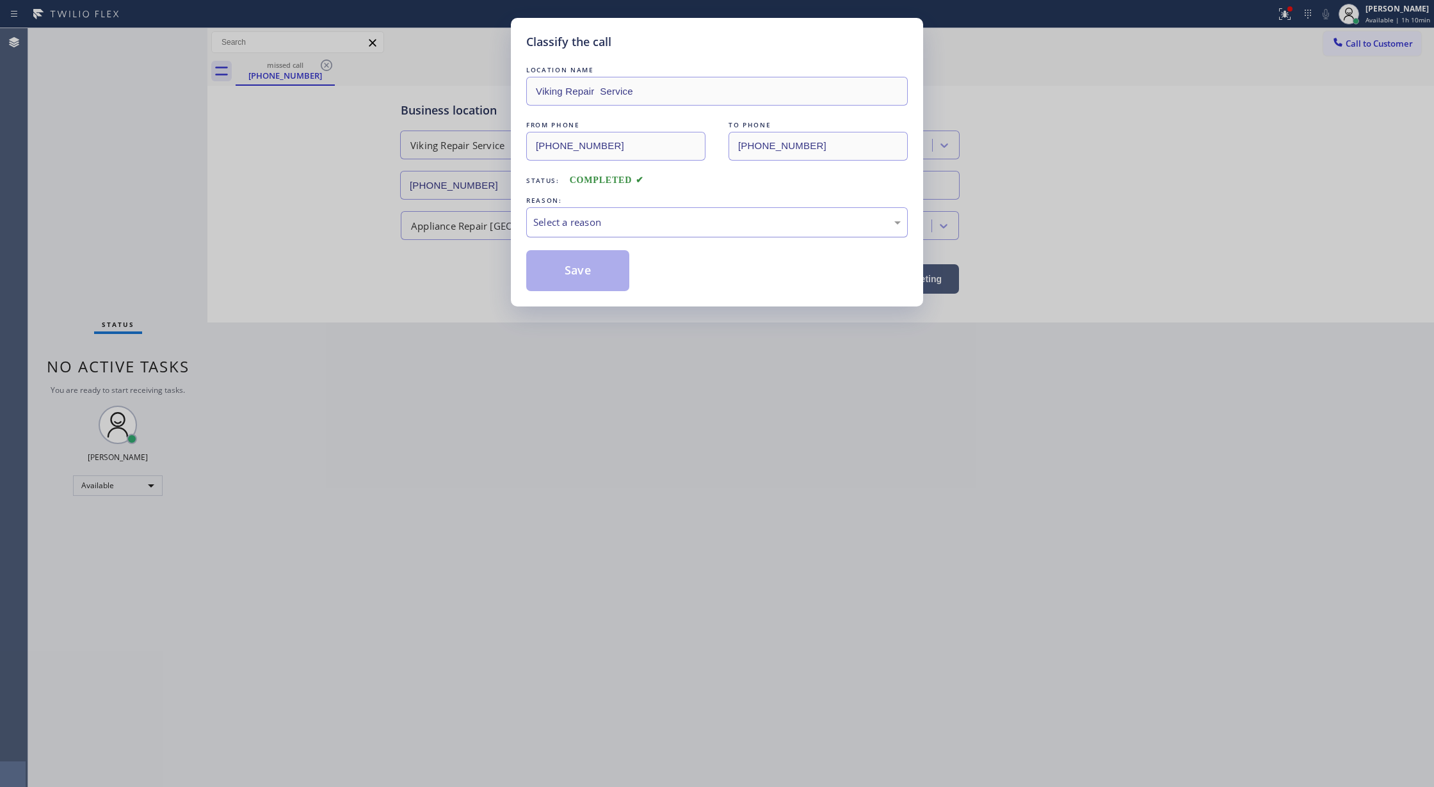
click at [632, 225] on div "Select a reason" at bounding box center [716, 222] width 367 height 15
click at [566, 276] on button "Save" at bounding box center [577, 270] width 103 height 41
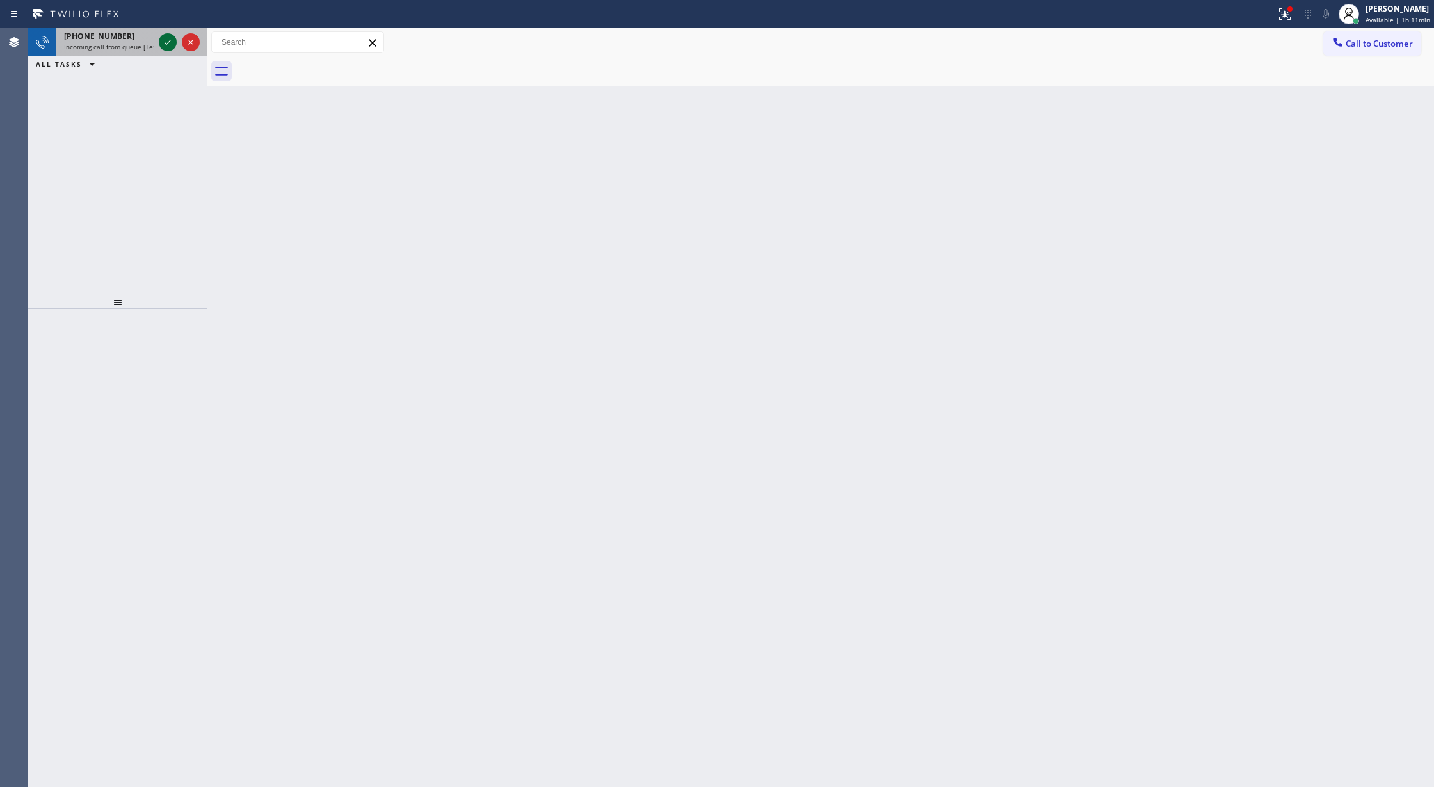
click at [162, 45] on icon at bounding box center [167, 42] width 15 height 15
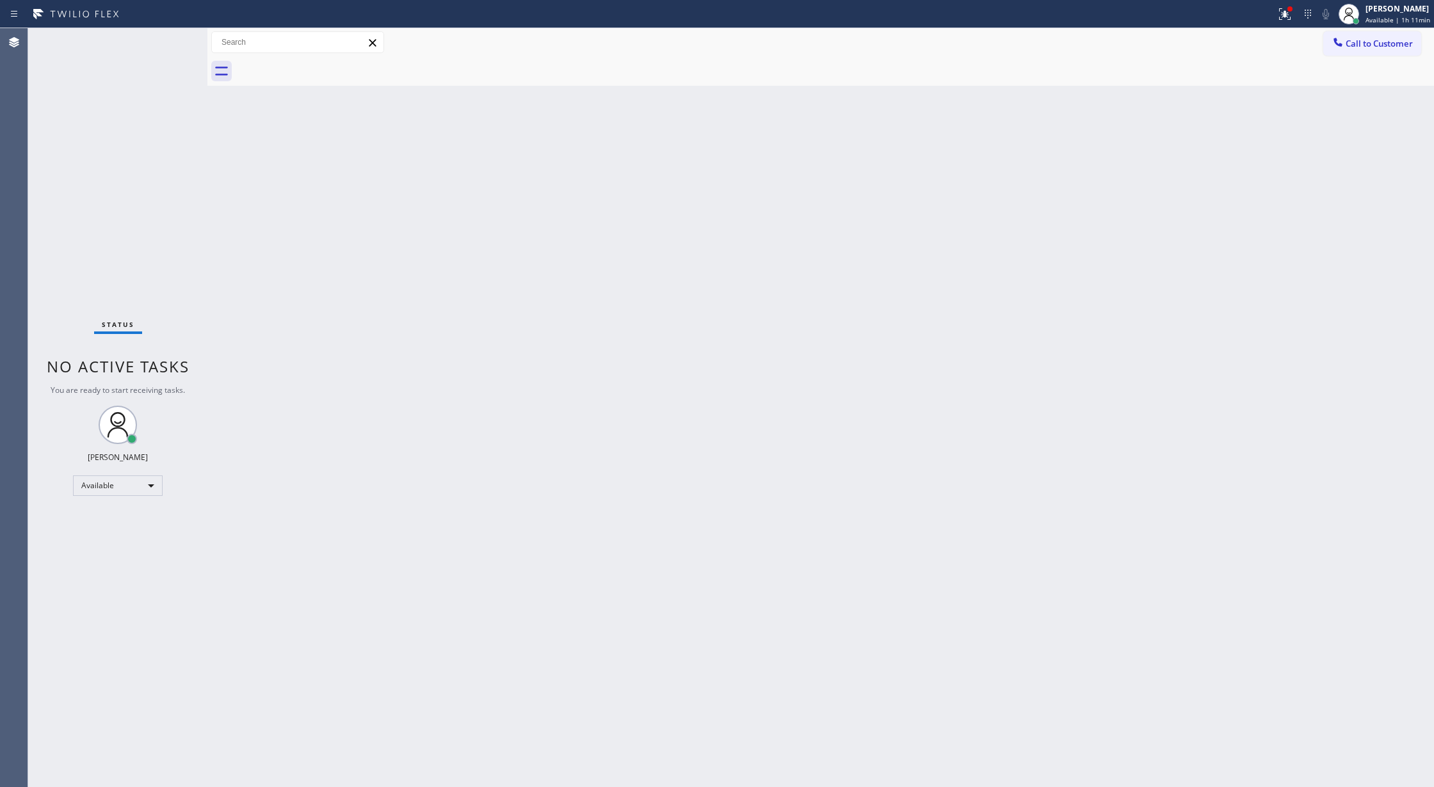
click at [162, 45] on div "Status No active tasks You are ready to start receiving tasks. [PERSON_NAME] Av…" at bounding box center [117, 407] width 179 height 759
click at [170, 36] on div "Status No active tasks You are ready to start receiving tasks. [PERSON_NAME] Av…" at bounding box center [117, 407] width 179 height 759
click at [172, 35] on div "Status No active tasks You are ready to start receiving tasks. [PERSON_NAME] Av…" at bounding box center [117, 407] width 179 height 759
click at [172, 37] on div "Status No active tasks You are ready to start receiving tasks. [PERSON_NAME] Av…" at bounding box center [117, 407] width 179 height 759
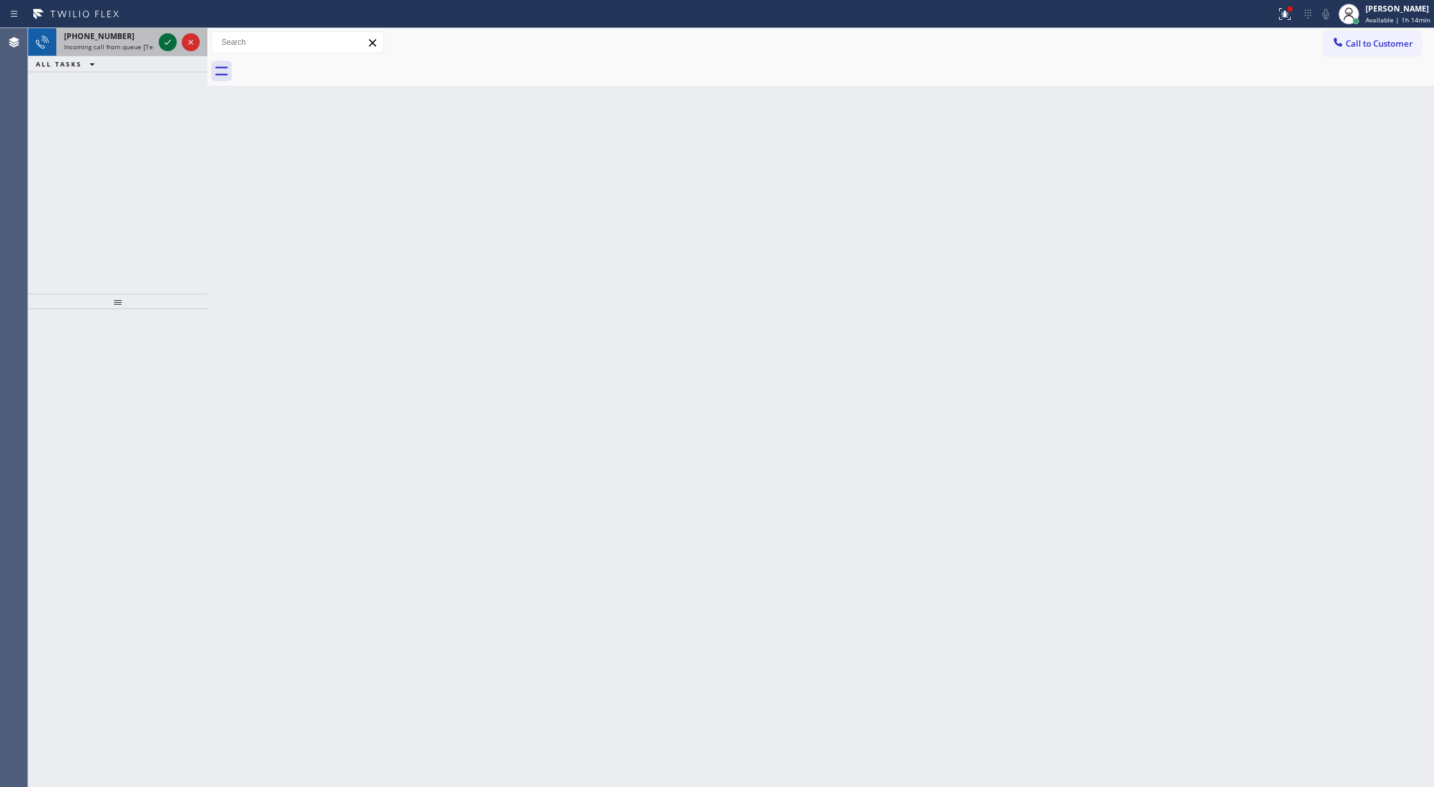
click at [168, 42] on icon at bounding box center [167, 42] width 6 height 5
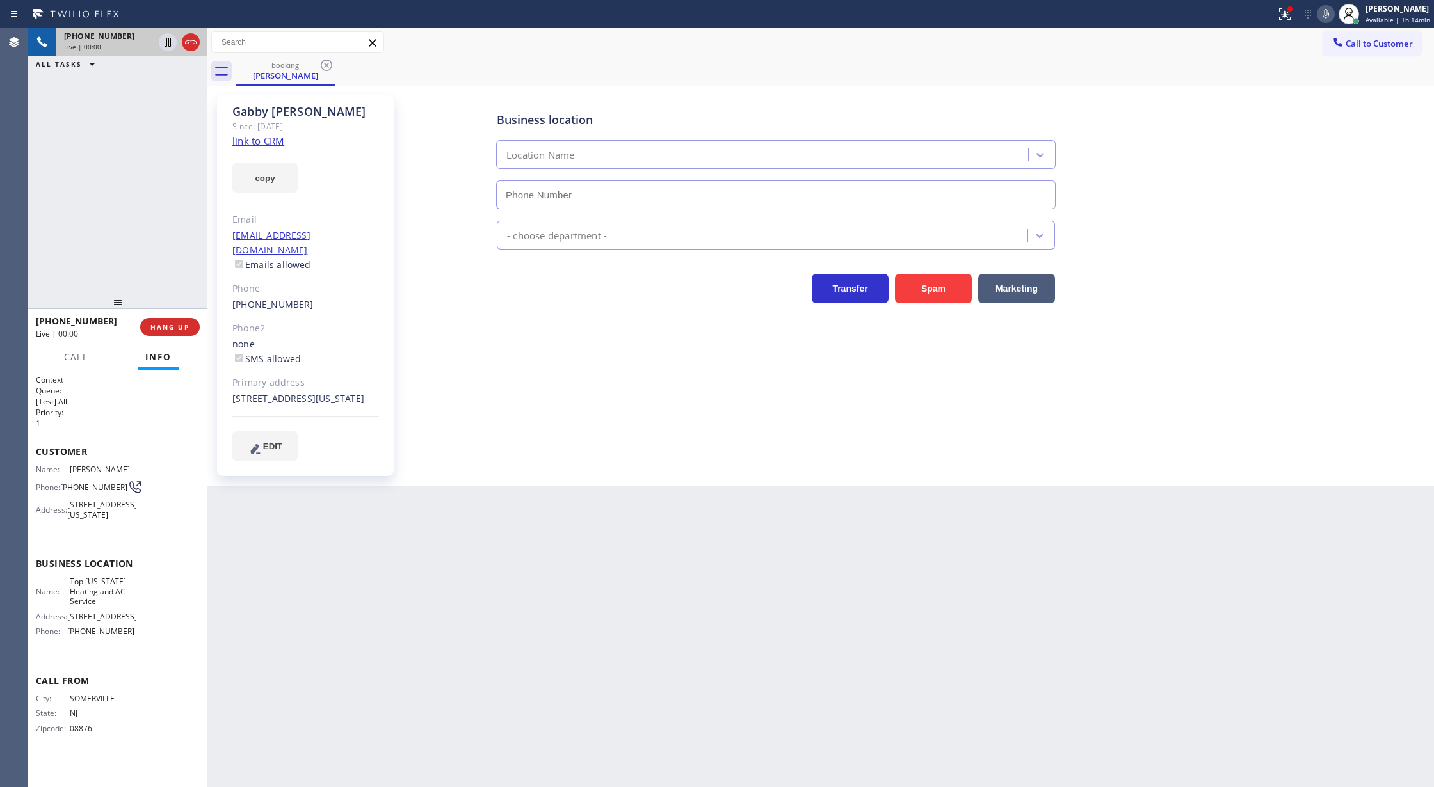
type input "(646) 846-9755"
click at [251, 145] on link "link to CRM" at bounding box center [258, 140] width 52 height 13
click at [191, 47] on icon at bounding box center [190, 42] width 15 height 15
click at [172, 326] on span "COMPLETE" at bounding box center [167, 327] width 44 height 9
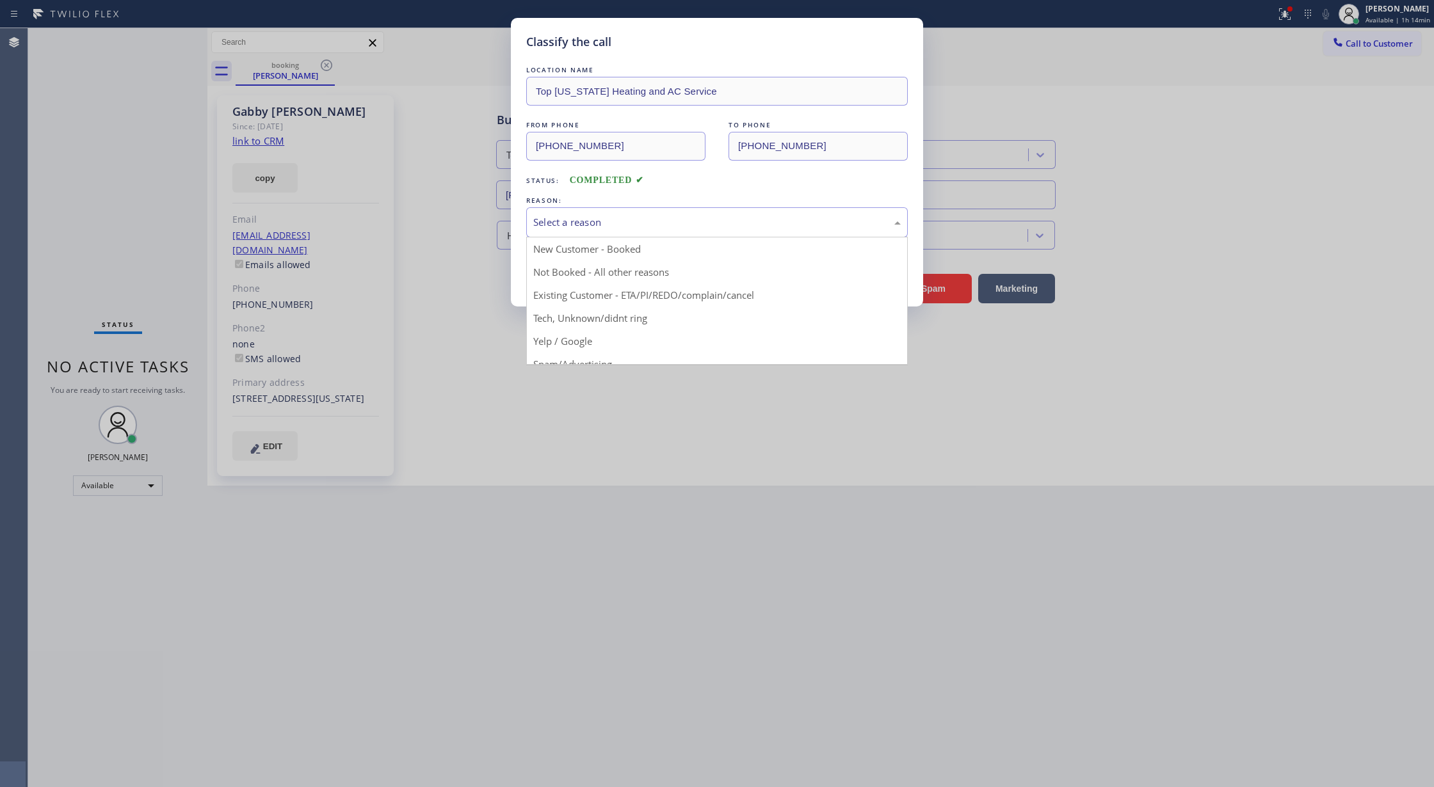
click at [566, 231] on div "Select a reason" at bounding box center [716, 222] width 381 height 30
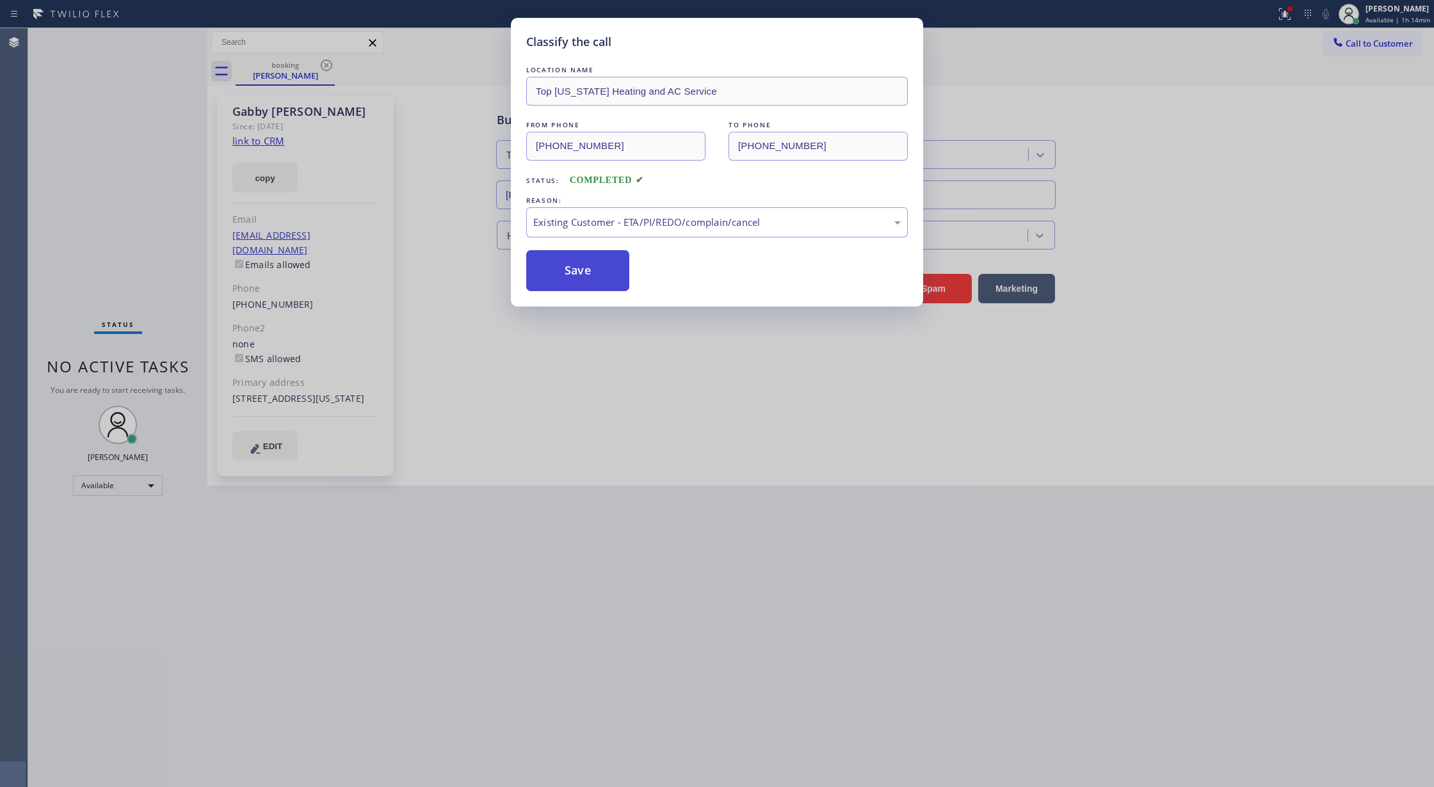
click at [561, 268] on button "Save" at bounding box center [577, 270] width 103 height 41
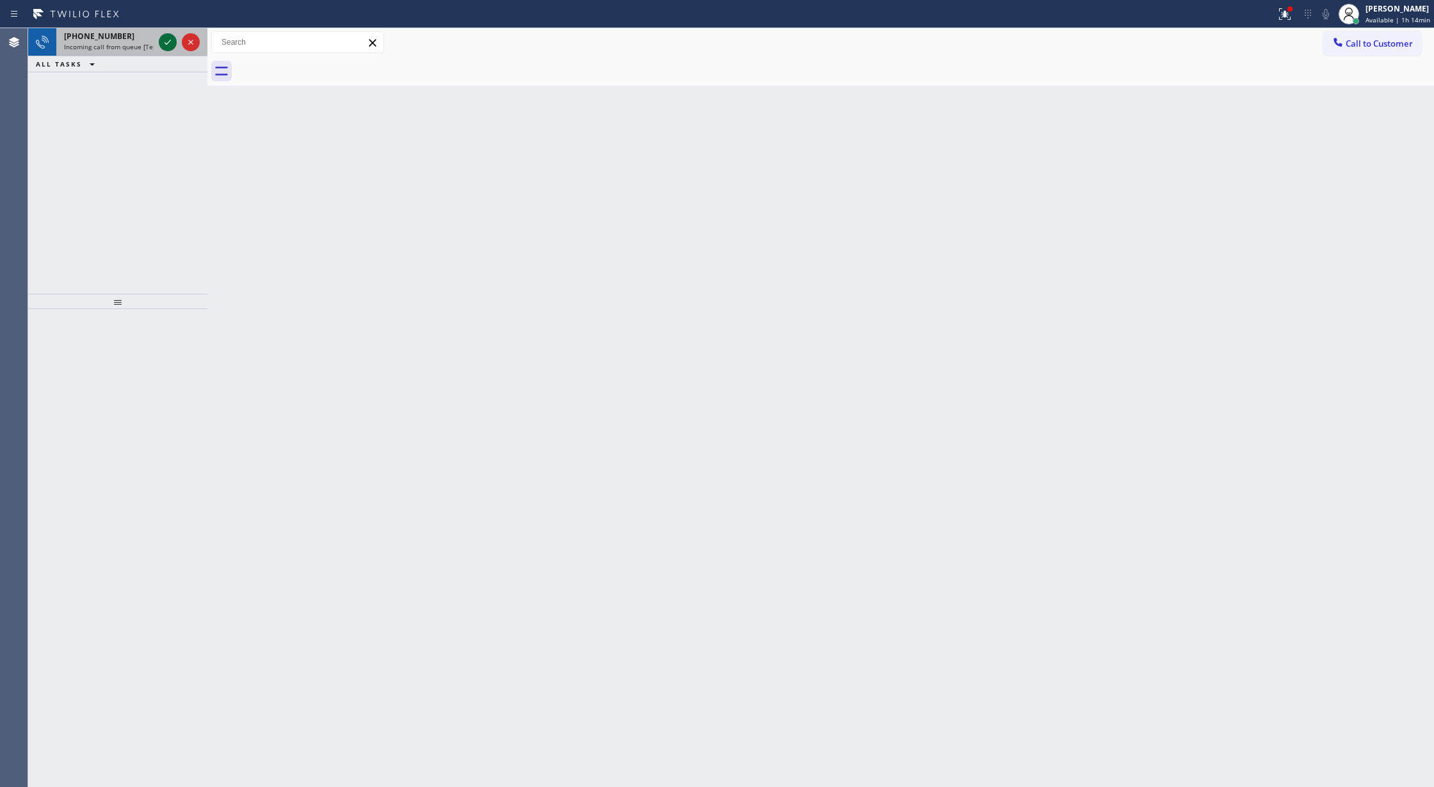
click at [160, 41] on icon at bounding box center [167, 42] width 15 height 15
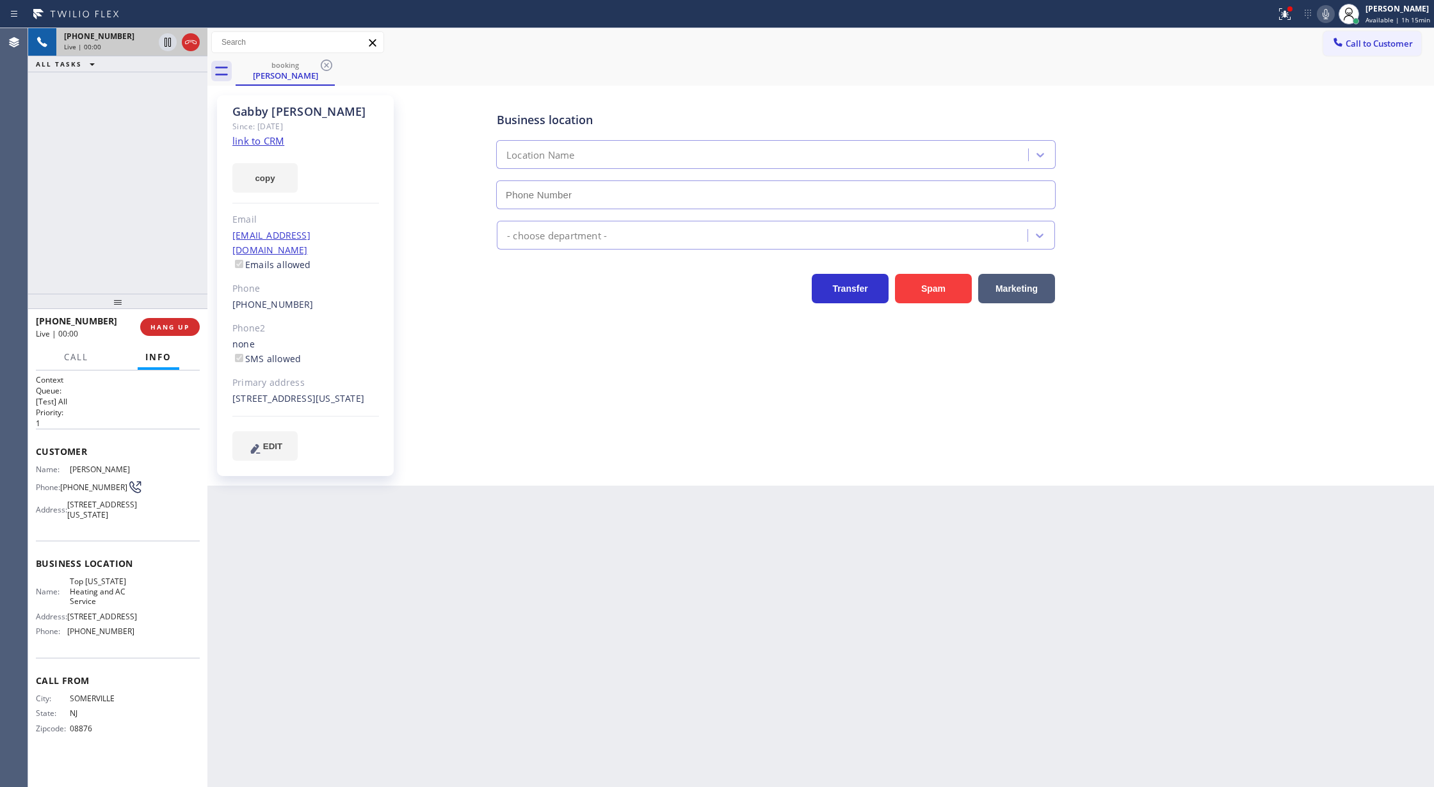
type input "(646) 846-9755"
click at [156, 323] on span "HANG UP" at bounding box center [169, 327] width 39 height 9
click at [172, 330] on span "COMPLETE" at bounding box center [167, 327] width 44 height 9
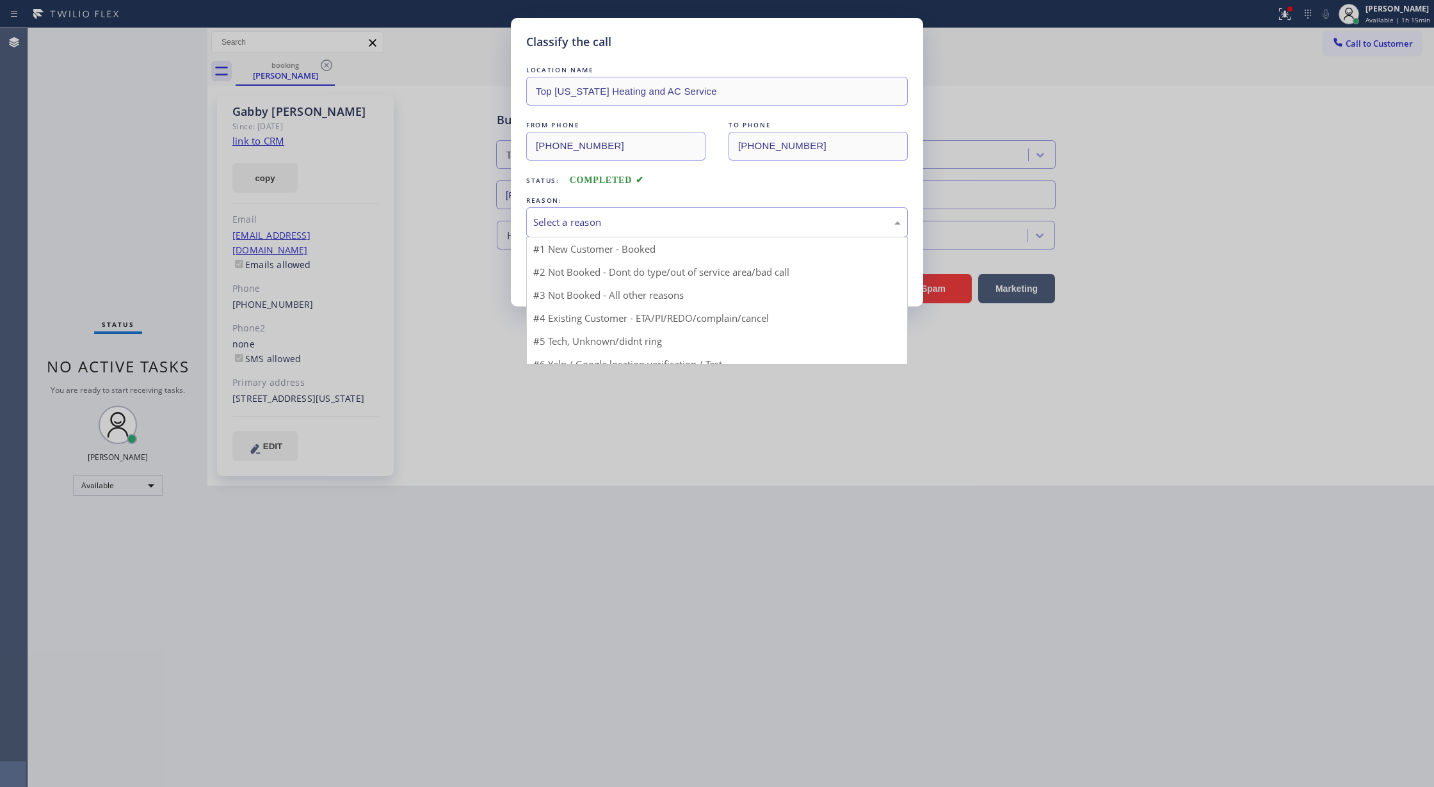
click at [627, 215] on div "Select a reason" at bounding box center [716, 222] width 367 height 15
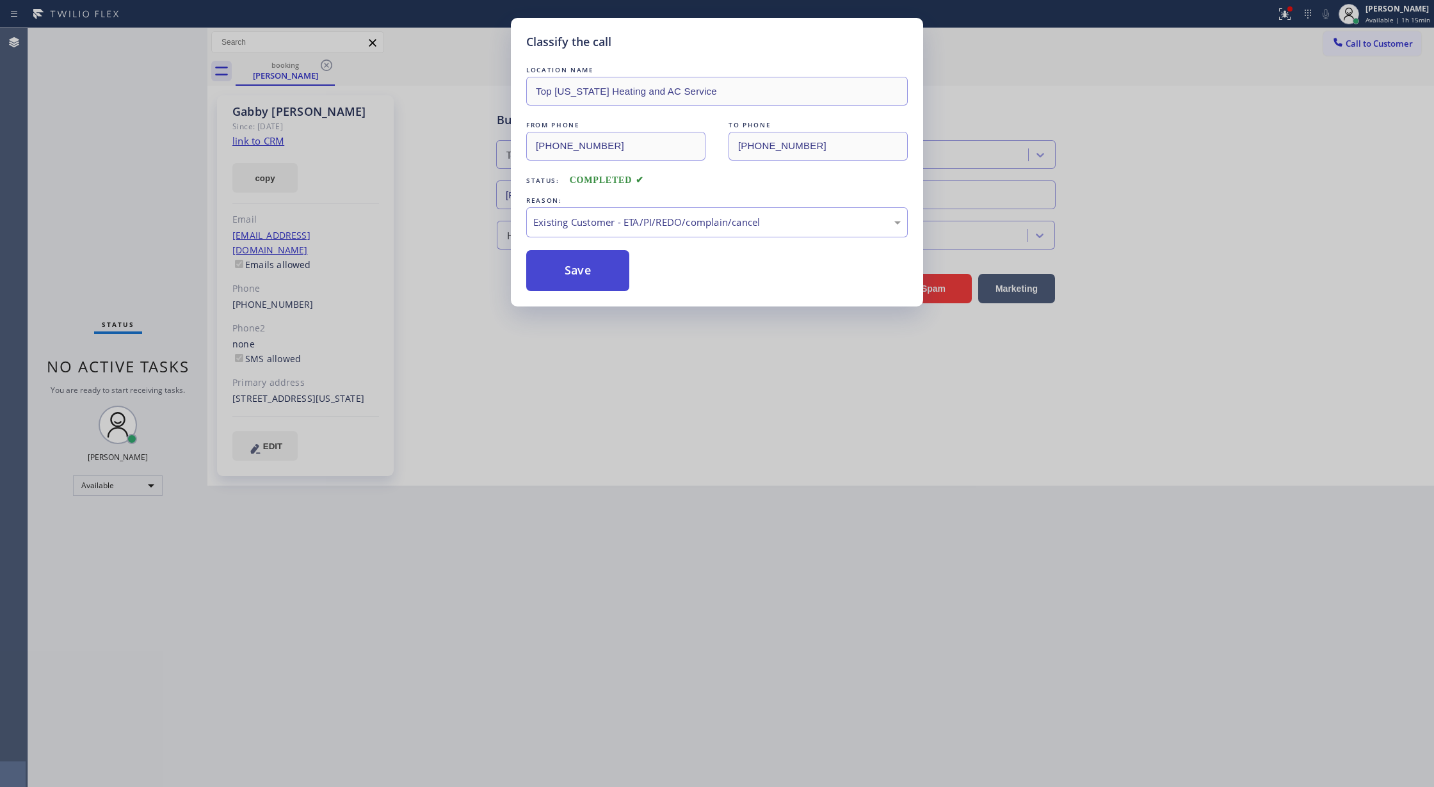
click at [584, 280] on button "Save" at bounding box center [577, 270] width 103 height 41
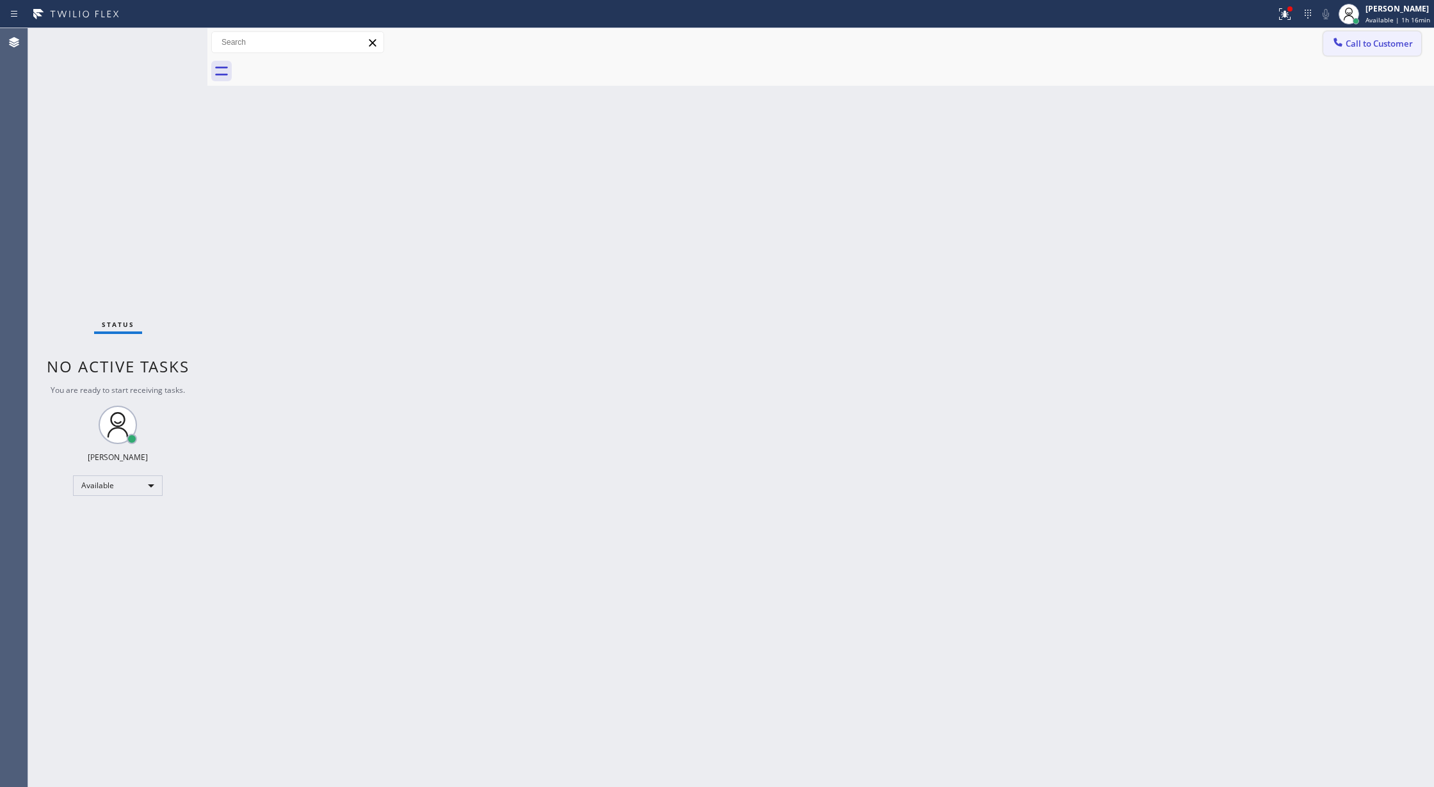
click at [1350, 47] on span "Call to Customer" at bounding box center [1378, 44] width 67 height 12
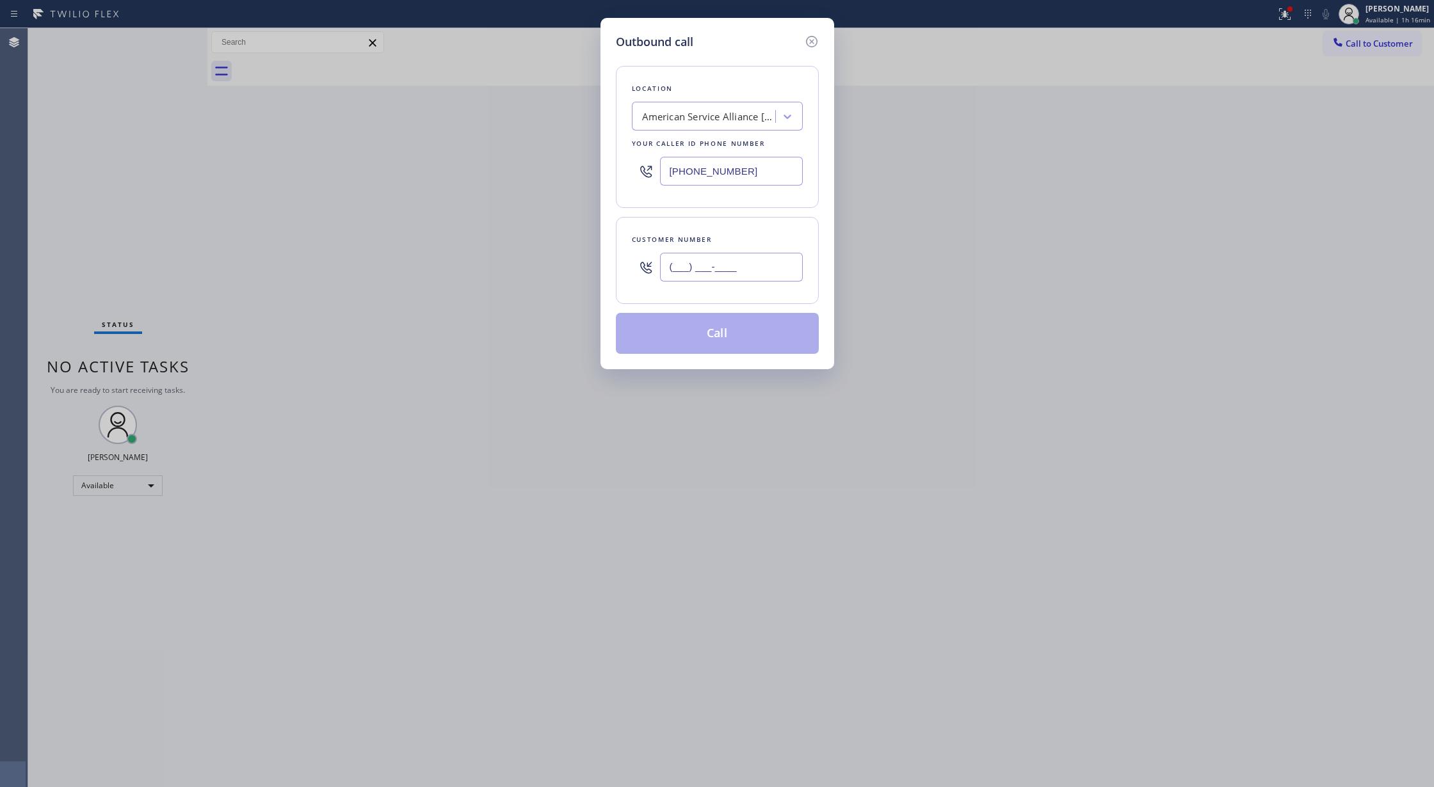
click at [673, 269] on input "(___) ___-____" at bounding box center [731, 267] width 143 height 29
paste input "714) 951-4830"
type input "(714) 951-4830"
drag, startPoint x: 746, startPoint y: 170, endPoint x: 495, endPoint y: 170, distance: 250.9
click at [495, 170] on div "Outbound call Location American Service Alliance San Diego Your caller id phone…" at bounding box center [717, 393] width 1434 height 787
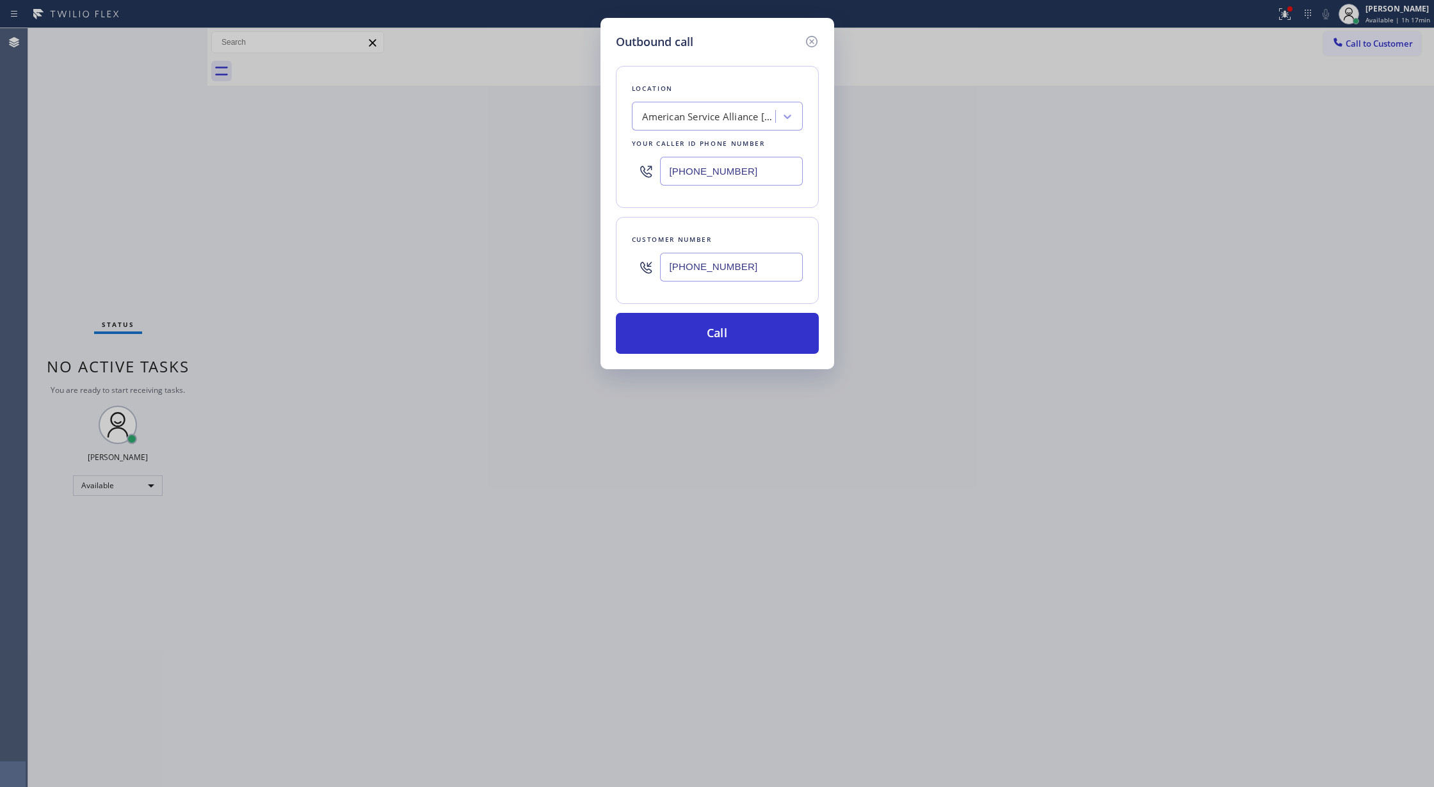
paste input "57) 315-6775"
type input "(657) 315-6775"
click at [703, 344] on button "Call" at bounding box center [717, 333] width 203 height 41
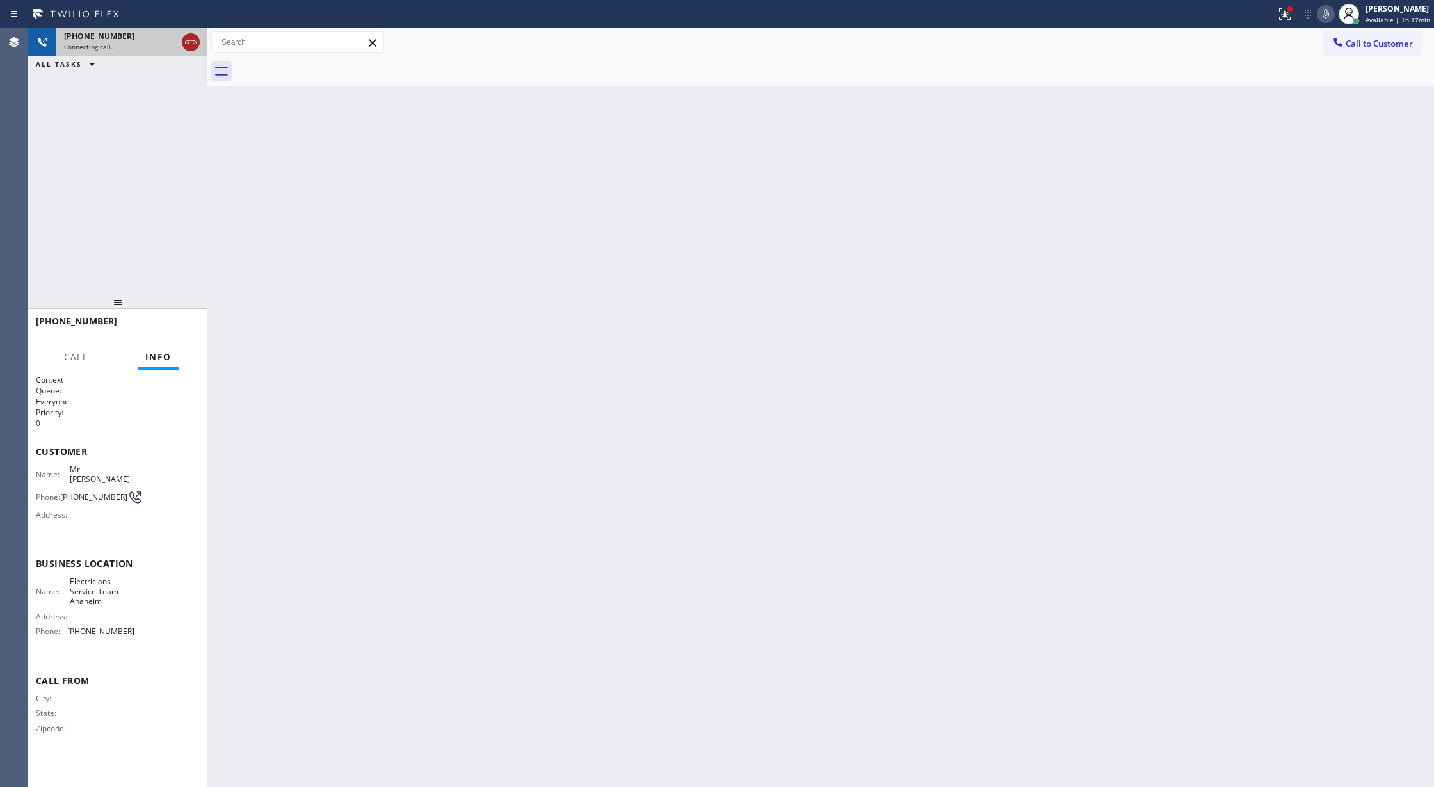
click at [191, 39] on icon at bounding box center [190, 42] width 15 height 15
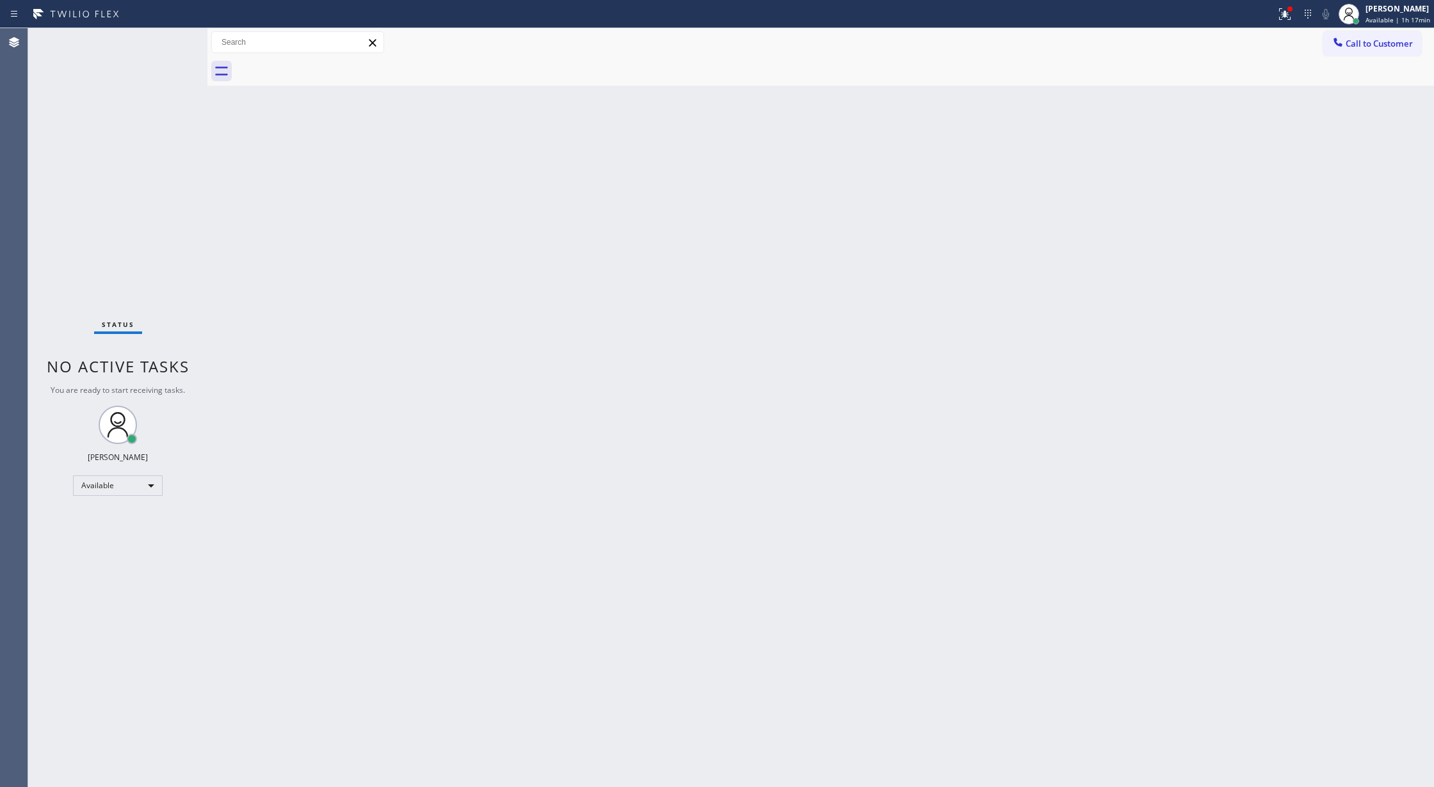
click at [169, 38] on div "Status No active tasks You are ready to start receiving tasks. [PERSON_NAME] Av…" at bounding box center [117, 407] width 179 height 759
click at [174, 42] on div "Status No active tasks You are ready to start receiving tasks. [PERSON_NAME] Av…" at bounding box center [117, 407] width 179 height 759
click at [169, 39] on div "Status No active tasks You are ready to start receiving tasks. [PERSON_NAME] Av…" at bounding box center [117, 407] width 179 height 759
click at [170, 42] on div "Status No active tasks You are ready to start receiving tasks. [PERSON_NAME] Av…" at bounding box center [117, 407] width 179 height 759
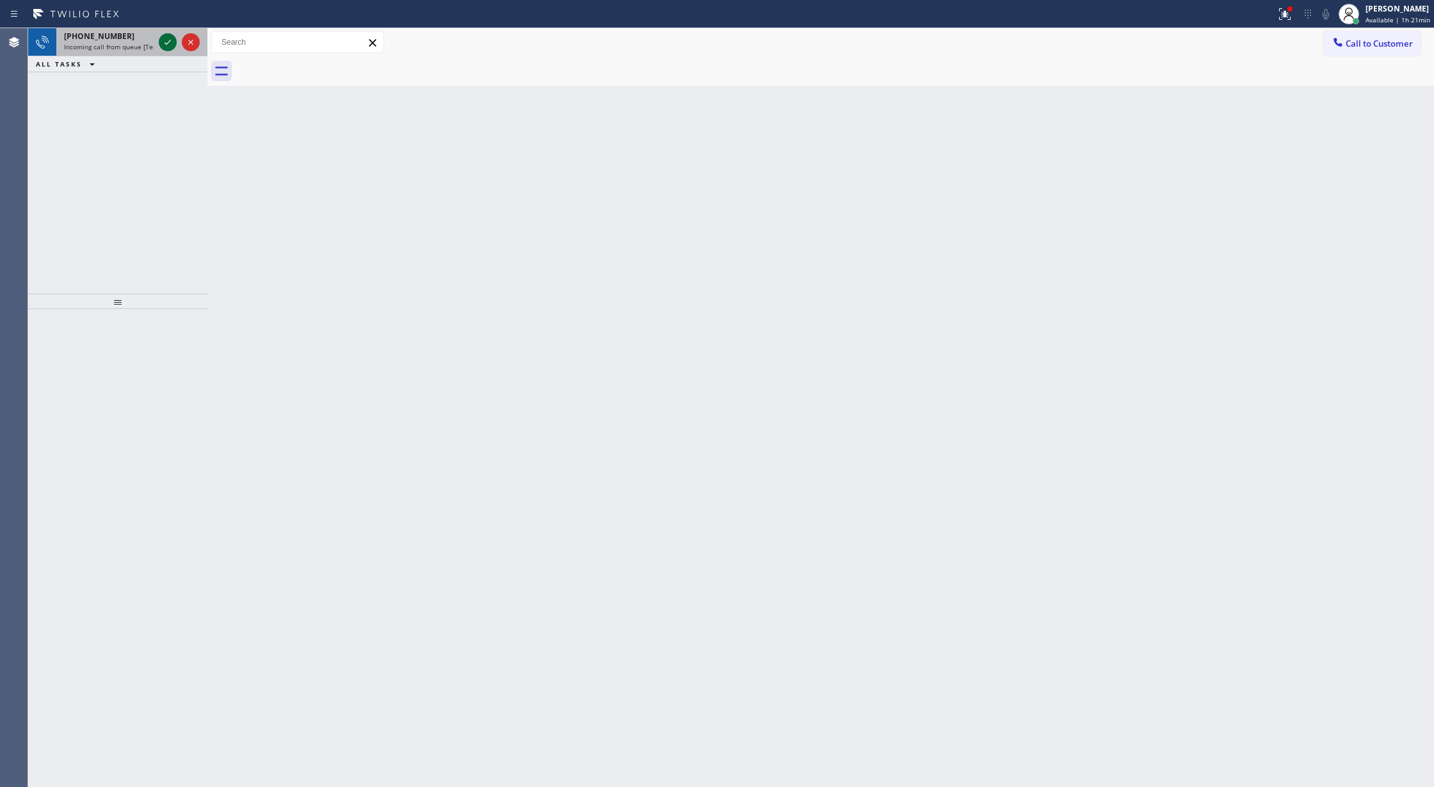
click at [168, 44] on icon at bounding box center [167, 42] width 15 height 15
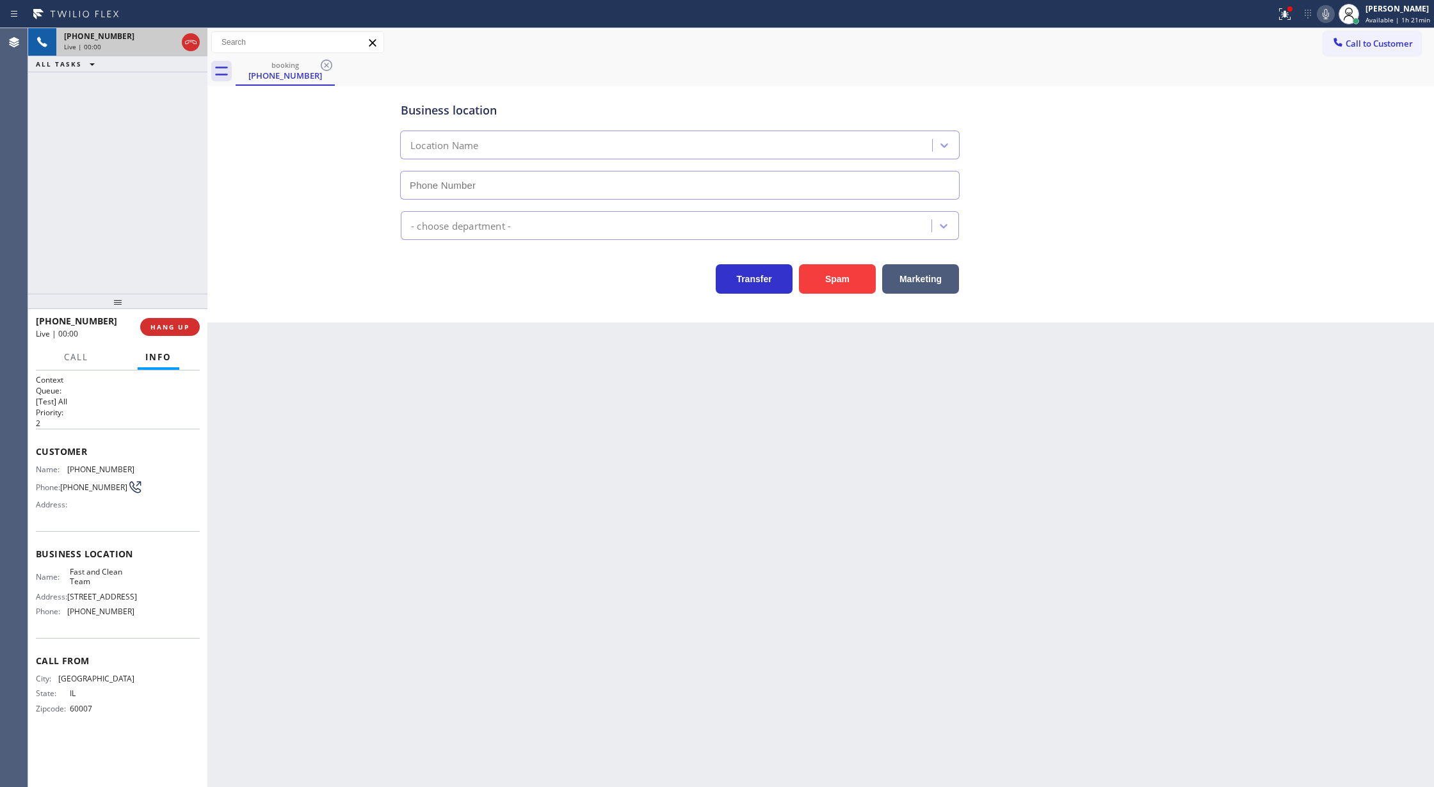
type input "(708) 477-3656"
click at [189, 44] on icon at bounding box center [190, 42] width 15 height 15
click at [165, 323] on span "COMPLETE" at bounding box center [167, 327] width 44 height 9
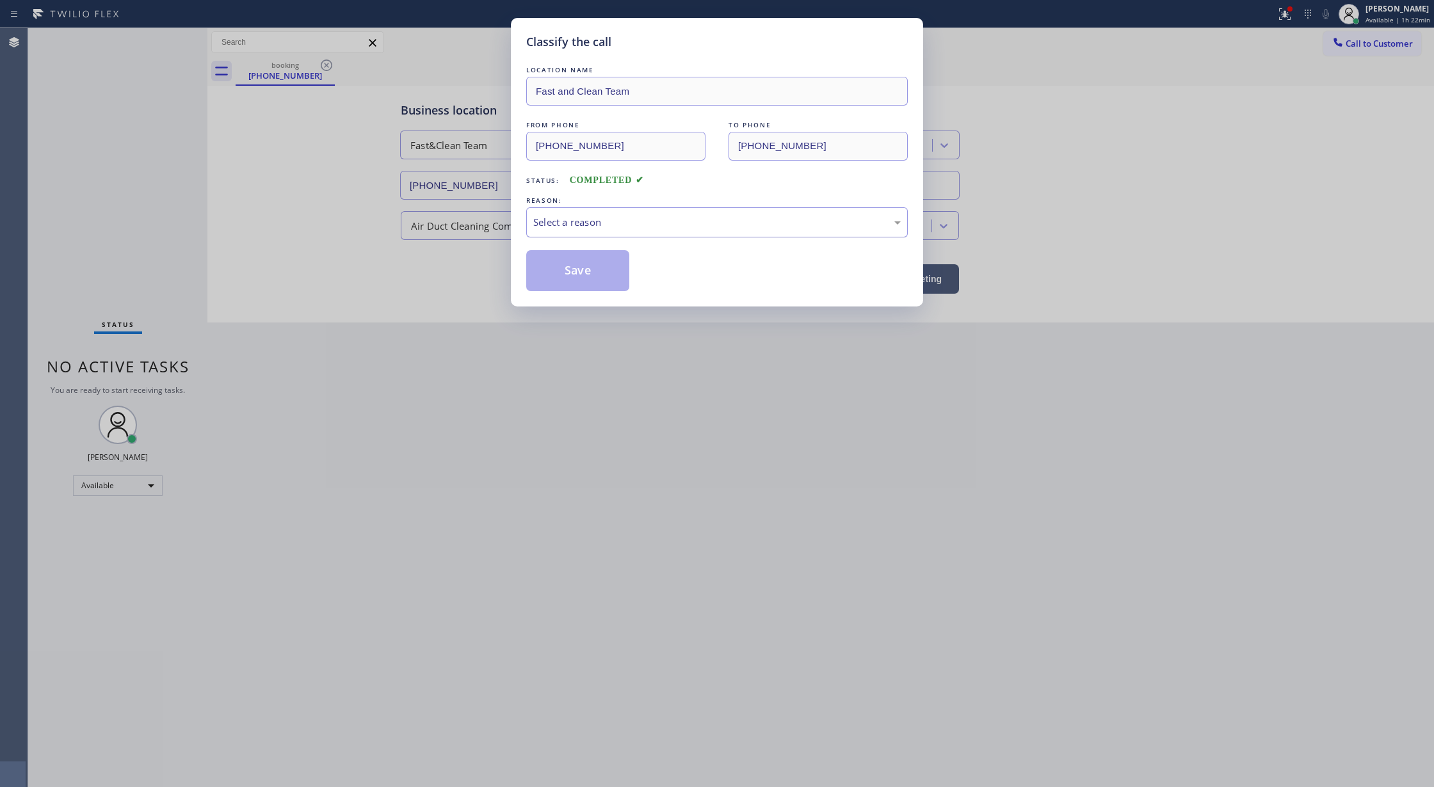
click at [625, 226] on div "Select a reason" at bounding box center [716, 222] width 367 height 15
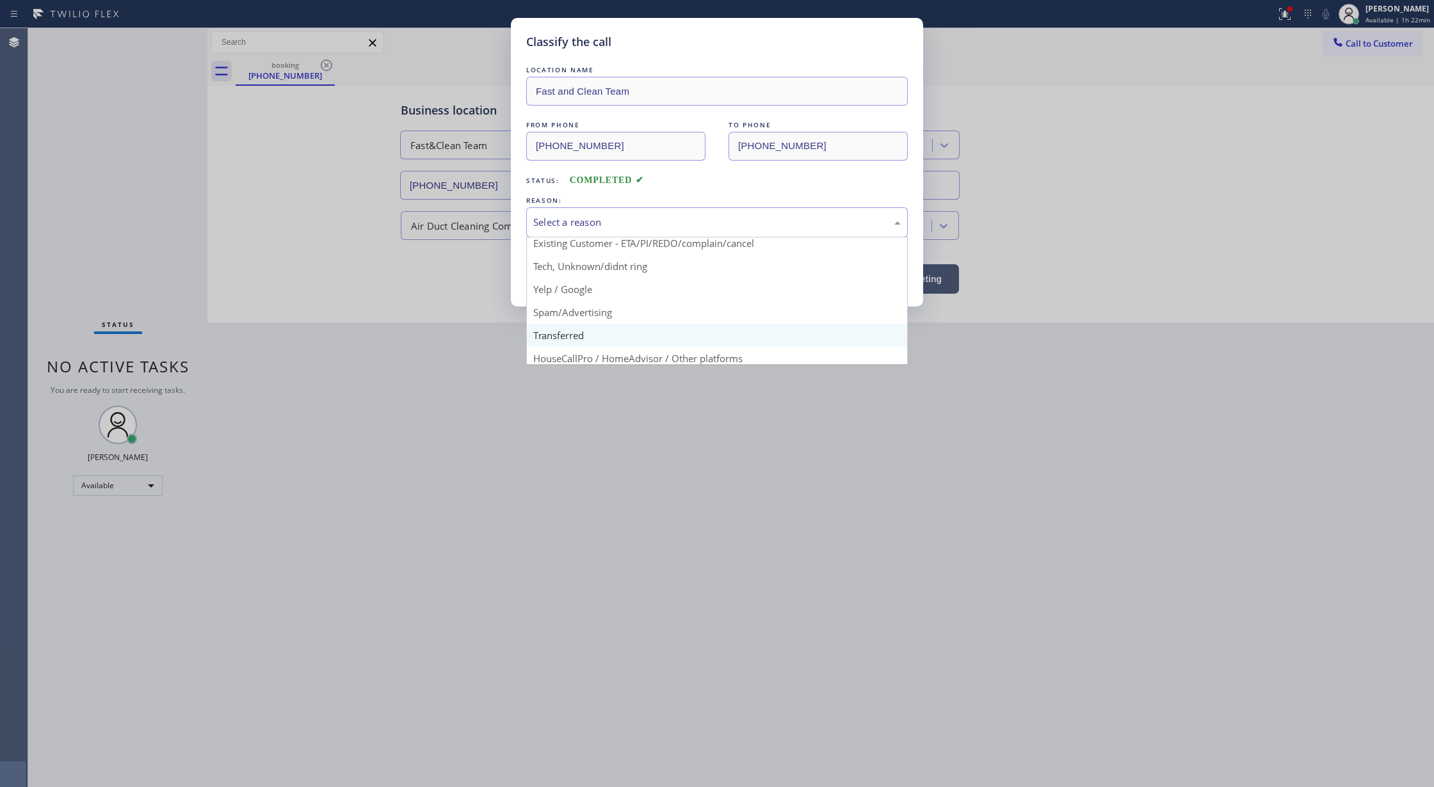
scroll to position [81, 0]
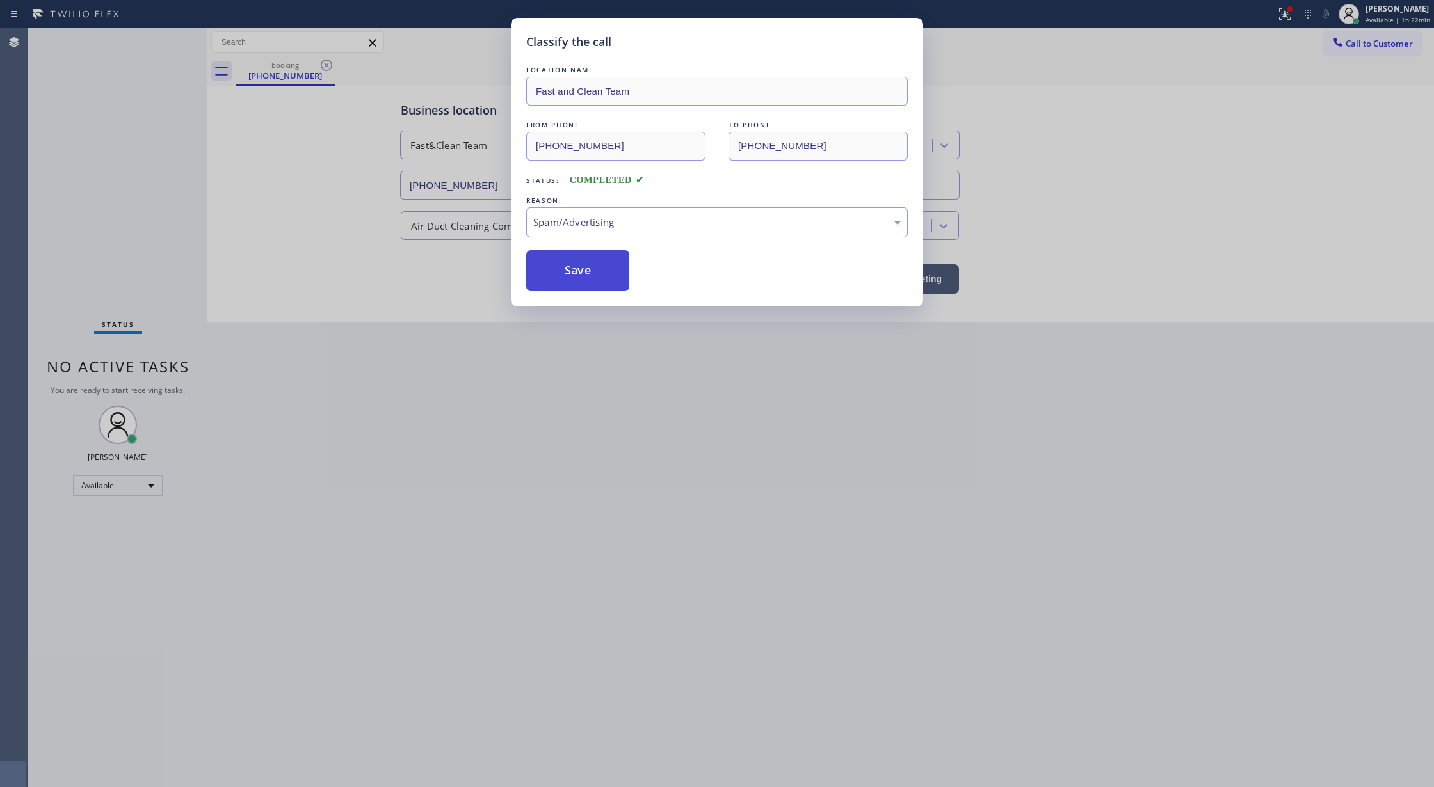
click at [575, 282] on button "Save" at bounding box center [577, 270] width 103 height 41
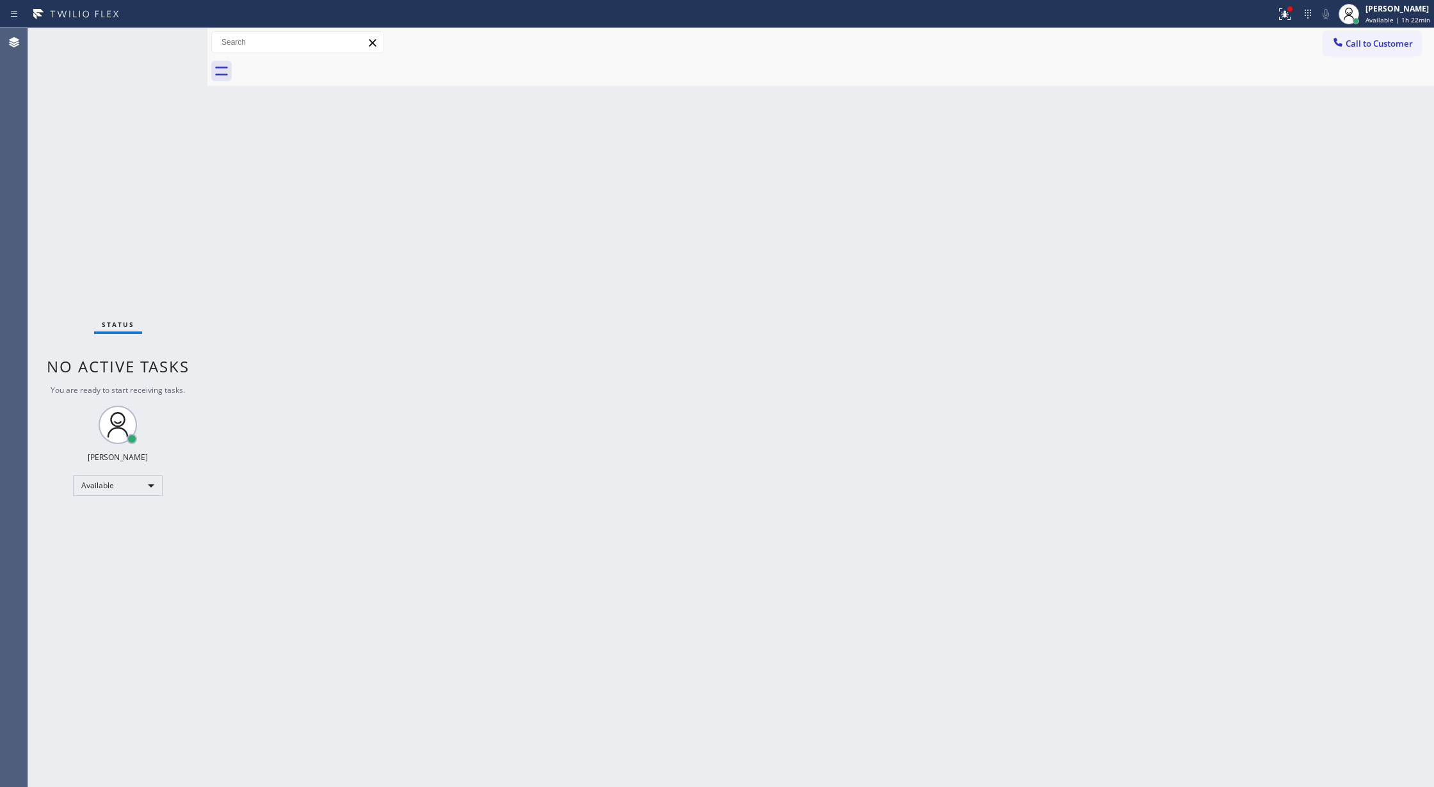
click at [175, 37] on div "Status No active tasks You are ready to start receiving tasks. [PERSON_NAME] Av…" at bounding box center [117, 407] width 179 height 759
click at [339, 494] on div "Back to Dashboard Change Sender ID Customers Technicians Select a contact Outbo…" at bounding box center [820, 407] width 1226 height 759
click at [413, 292] on div "Back to Dashboard Change Sender ID Customers Technicians Select a contact Outbo…" at bounding box center [820, 407] width 1226 height 759
click at [161, 37] on div "Status No active tasks You are ready to start receiving tasks. [PERSON_NAME] Av…" at bounding box center [117, 407] width 179 height 759
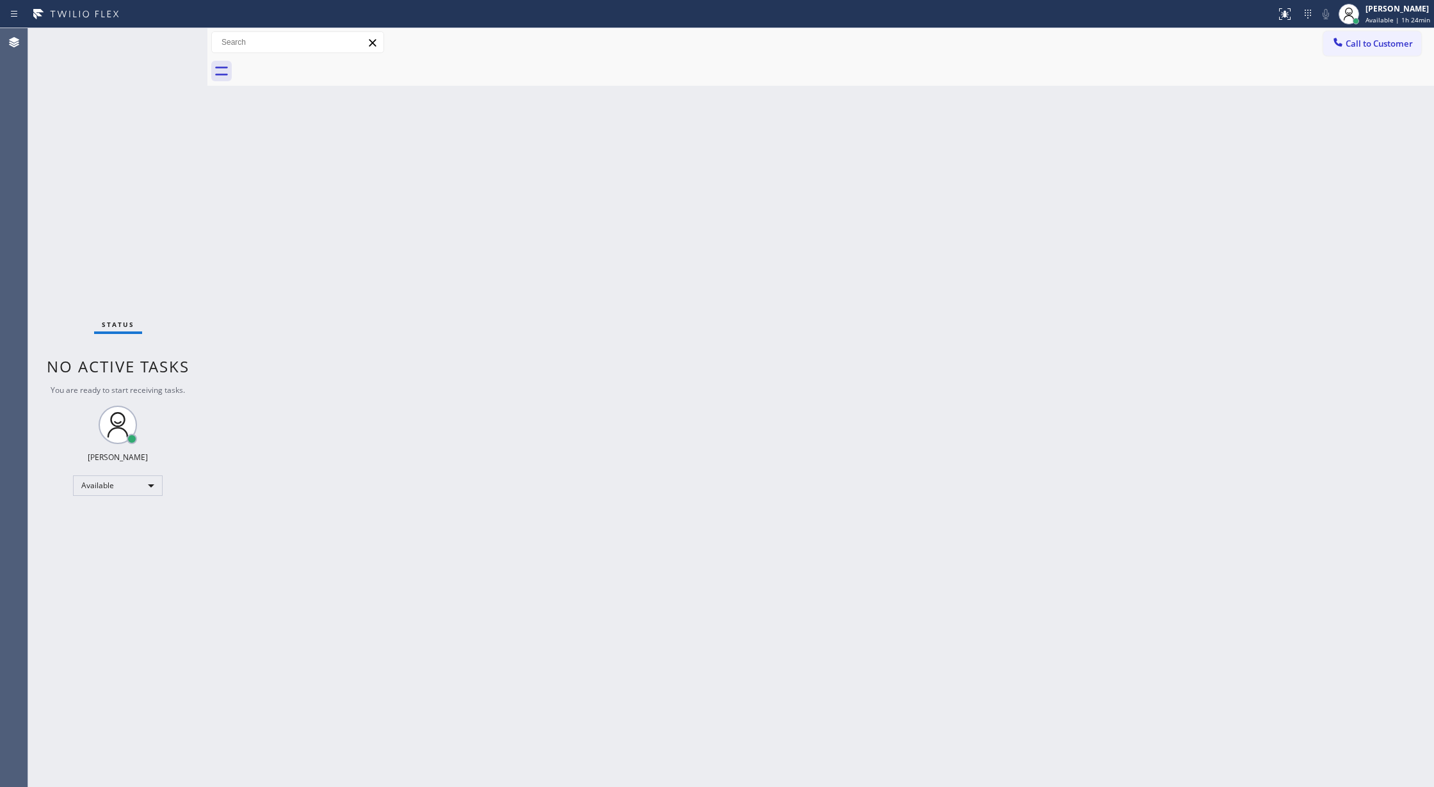
click at [164, 42] on div "Status No active tasks You are ready to start receiving tasks. [PERSON_NAME] Av…" at bounding box center [117, 407] width 179 height 759
click at [1024, 165] on div "Back to Dashboard Change Sender ID Customers Technicians Select a contact Outbo…" at bounding box center [820, 407] width 1226 height 759
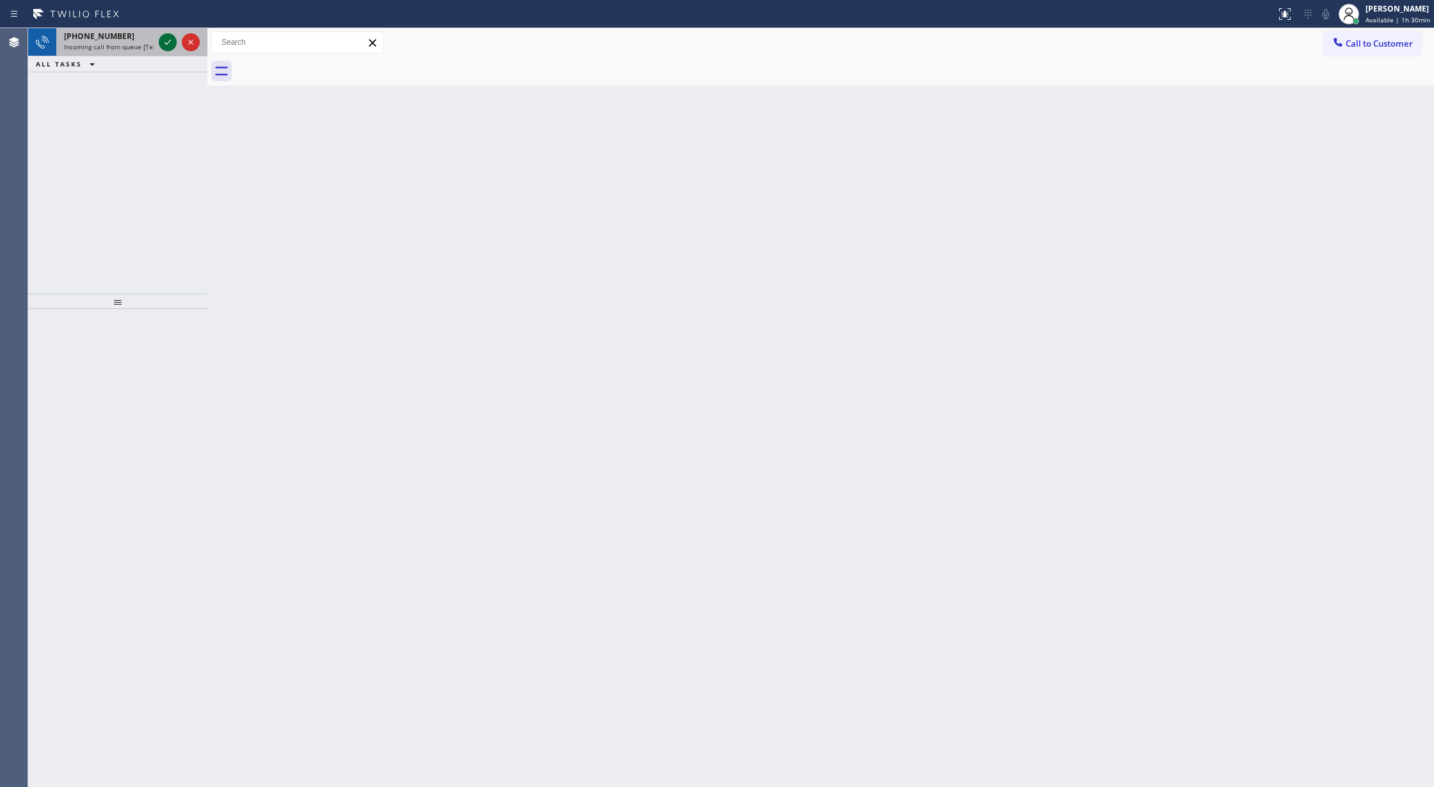
click at [164, 44] on icon at bounding box center [167, 42] width 15 height 15
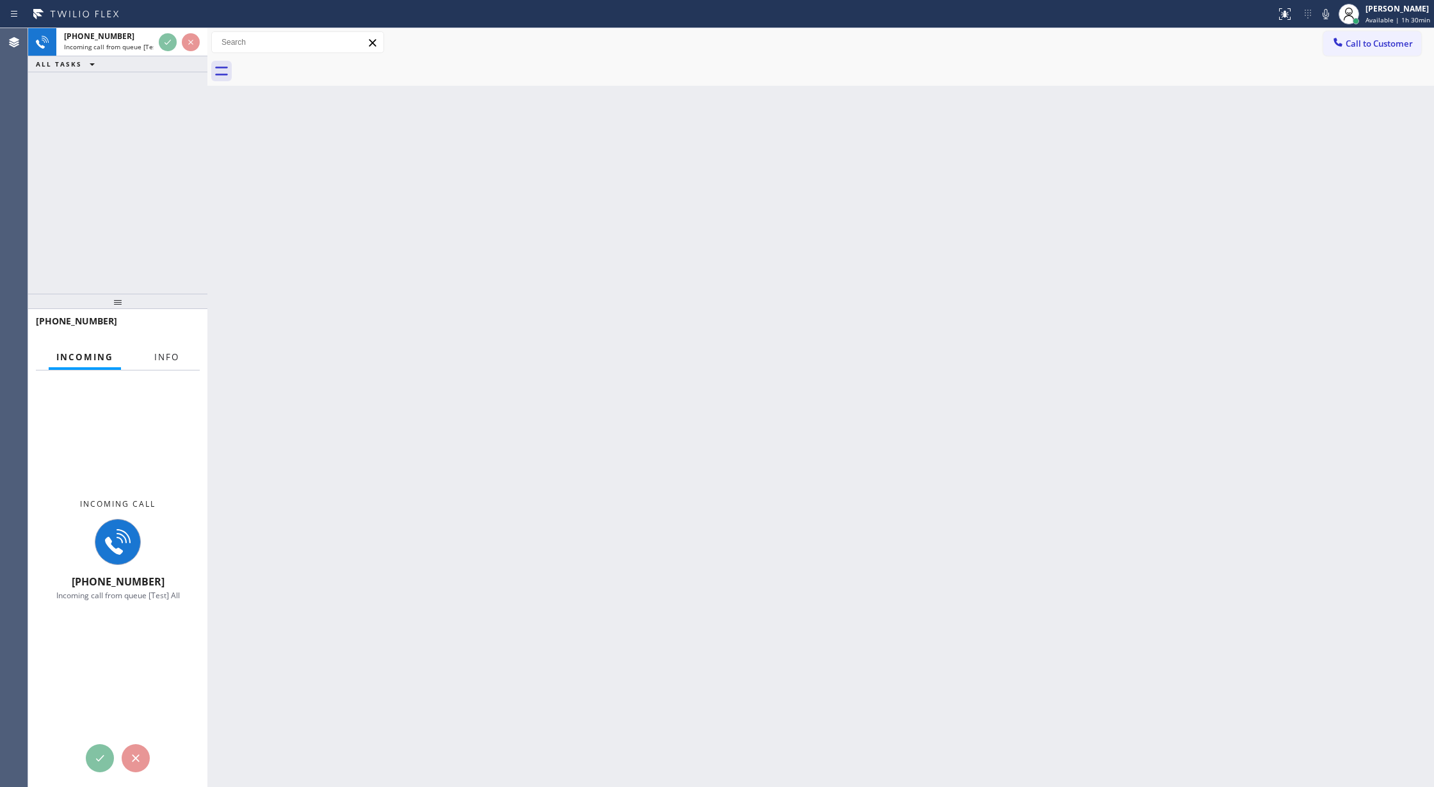
click at [154, 354] on span "Info" at bounding box center [166, 357] width 25 height 12
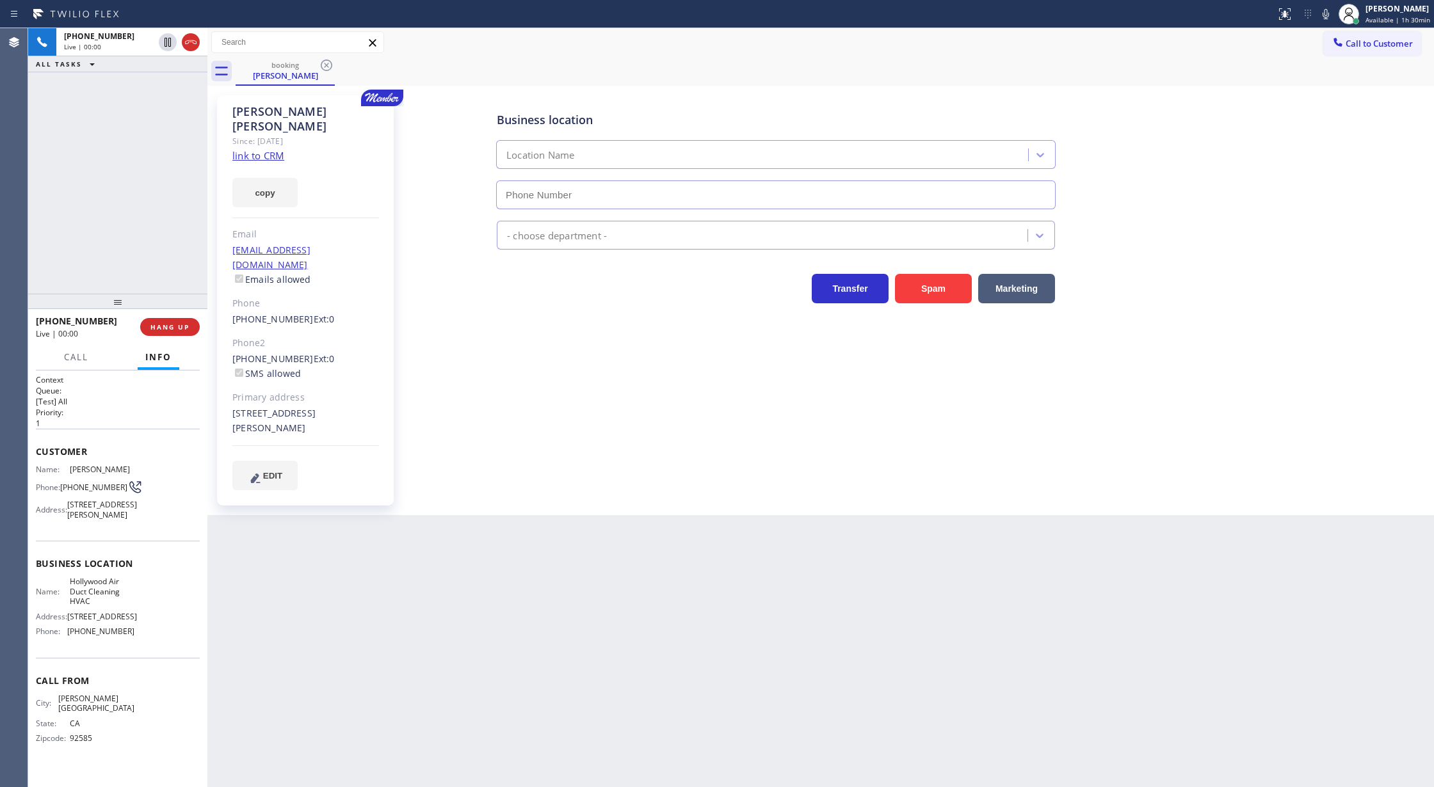
type input "[PHONE_NUMBER]"
click at [252, 149] on link "link to CRM" at bounding box center [258, 155] width 52 height 13
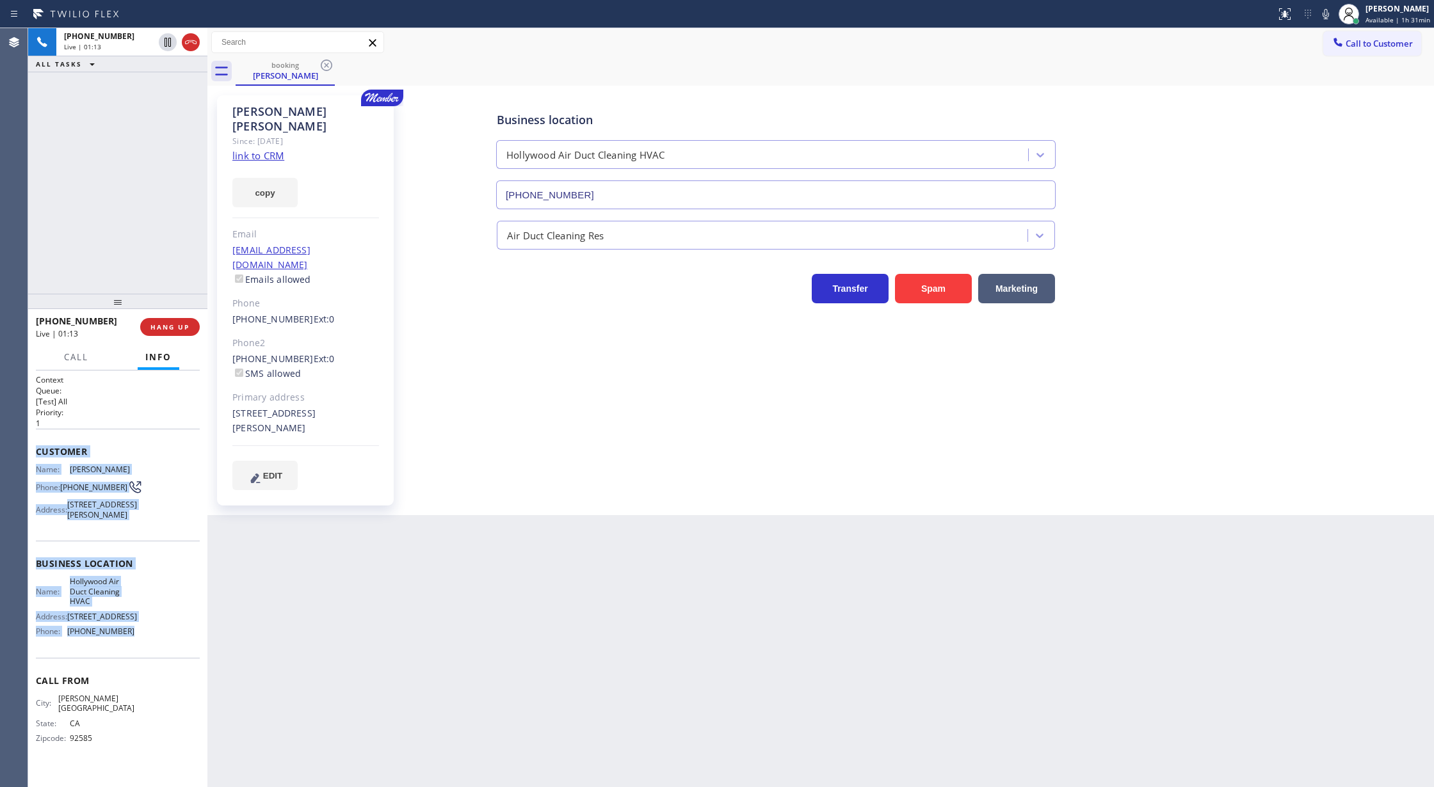
drag, startPoint x: 36, startPoint y: 451, endPoint x: 141, endPoint y: 676, distance: 248.5
click at [141, 676] on div "Context Queue: [Test] All Priority: 1 Customer Name: [PERSON_NAME] Phone: [PHON…" at bounding box center [118, 569] width 164 height 390
copy div "Customer Name: [PERSON_NAME] Phone: [PHONE_NUMBER] Address: [STREET_ADDRESS][PE…"
click at [1326, 13] on icon at bounding box center [1325, 13] width 15 height 15
click at [1327, 13] on icon at bounding box center [1325, 13] width 15 height 15
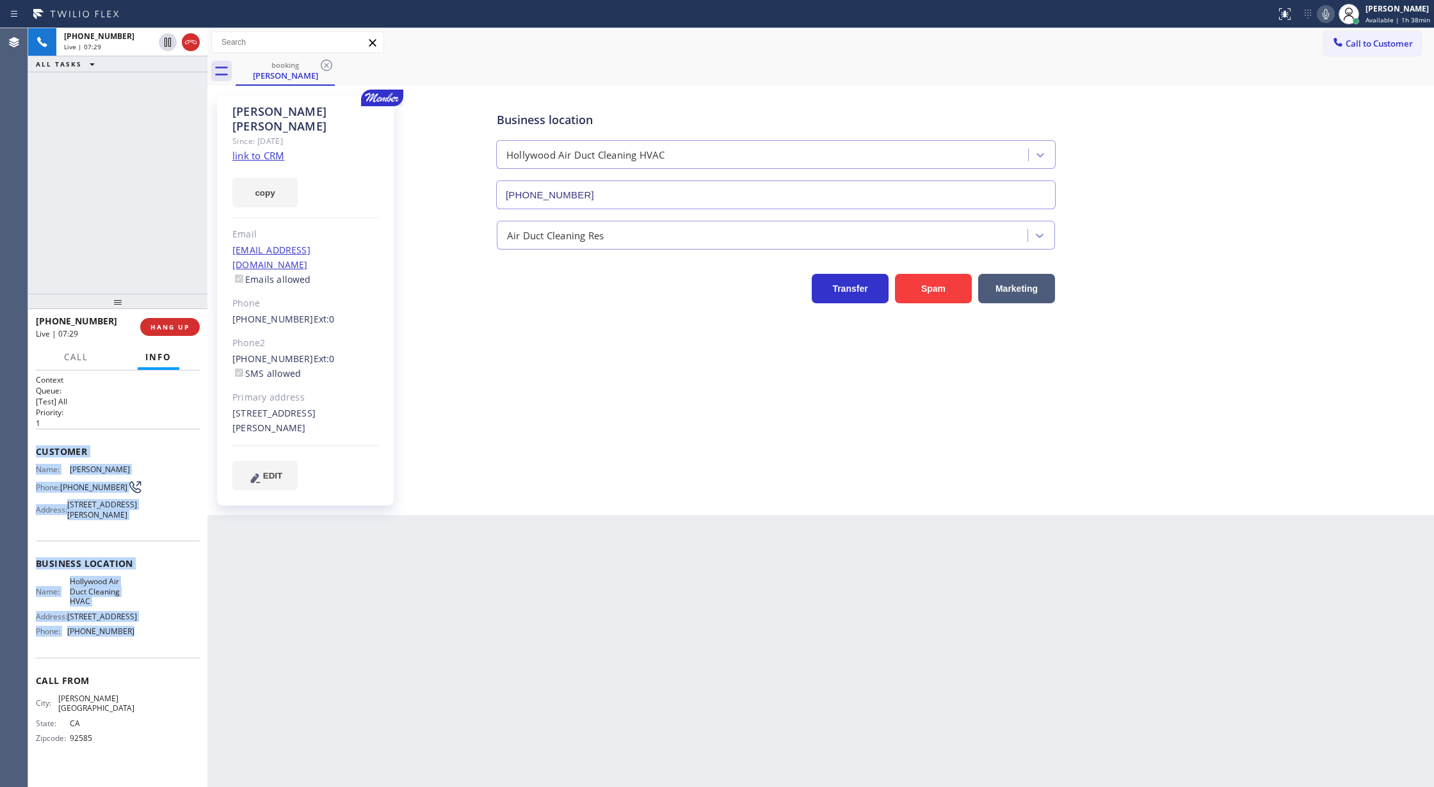
click at [1329, 13] on icon at bounding box center [1325, 13] width 15 height 15
click at [168, 45] on icon at bounding box center [167, 42] width 15 height 15
drag, startPoint x: 1320, startPoint y: 8, endPoint x: 1055, endPoint y: 22, distance: 264.7
click at [1320, 8] on icon at bounding box center [1325, 13] width 15 height 15
click at [162, 44] on icon at bounding box center [167, 42] width 15 height 15
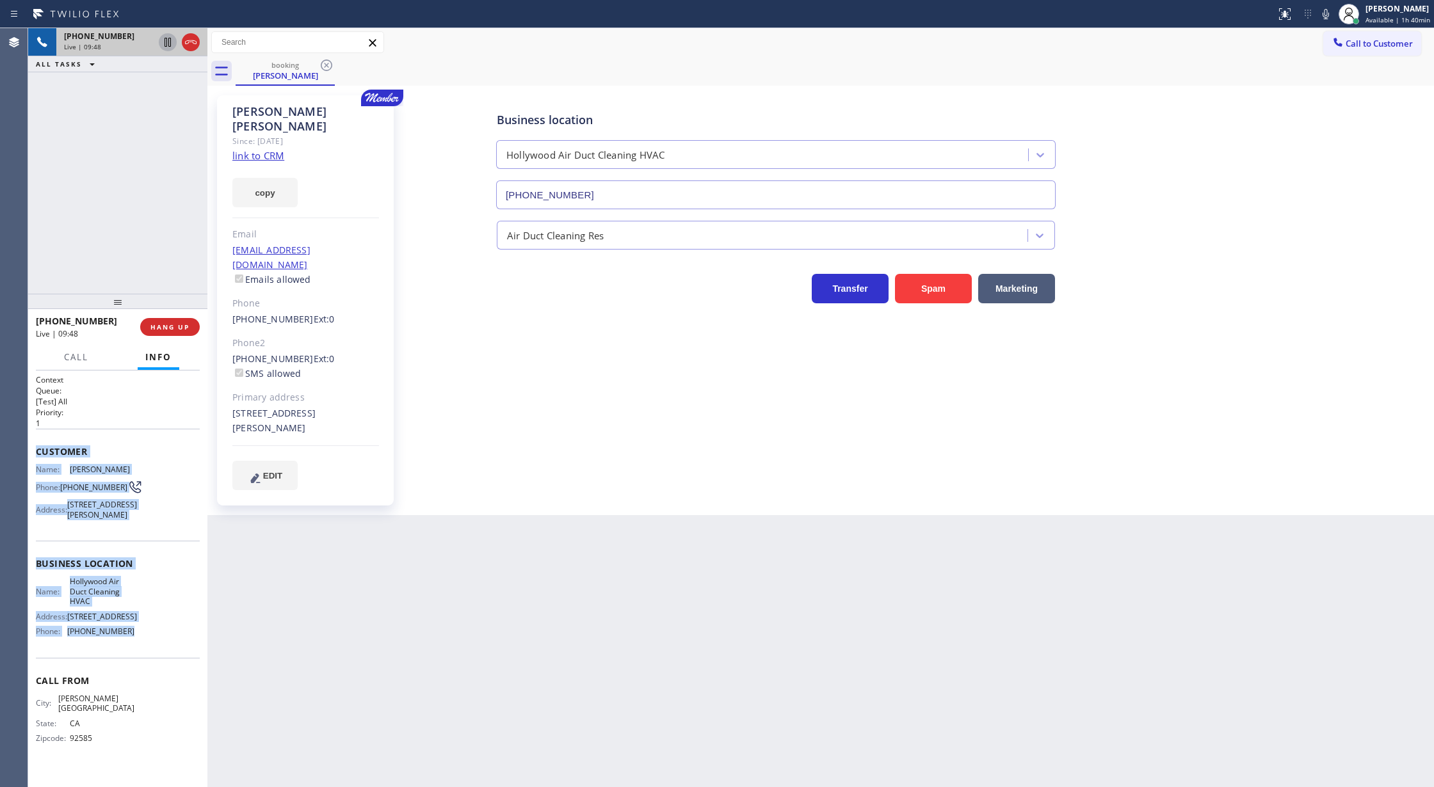
click at [189, 42] on icon at bounding box center [191, 42] width 12 height 4
click at [159, 325] on span "COMPLETE" at bounding box center [167, 327] width 44 height 9
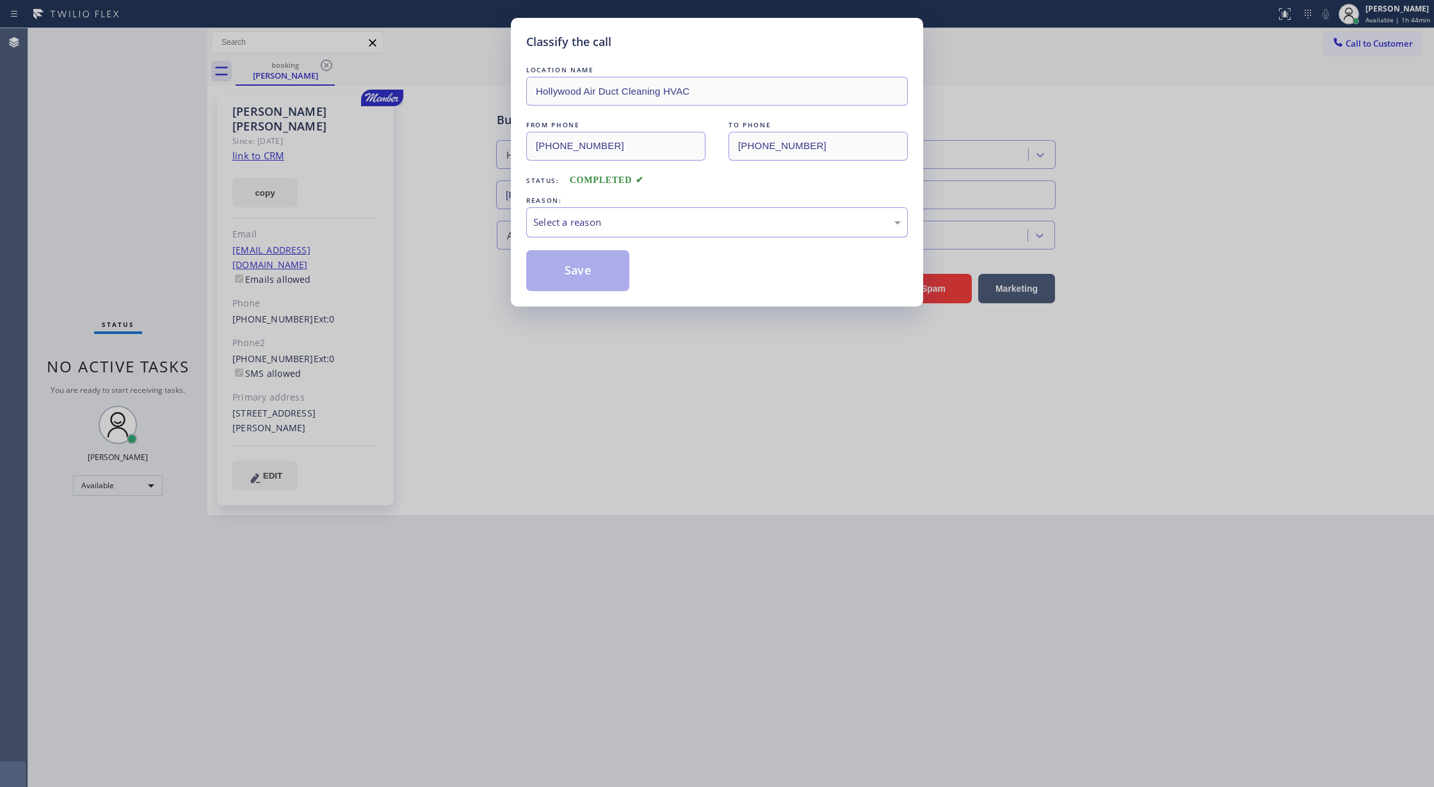
click at [602, 216] on div "Select a reason" at bounding box center [716, 222] width 367 height 15
click at [566, 275] on button "Save" at bounding box center [577, 270] width 103 height 41
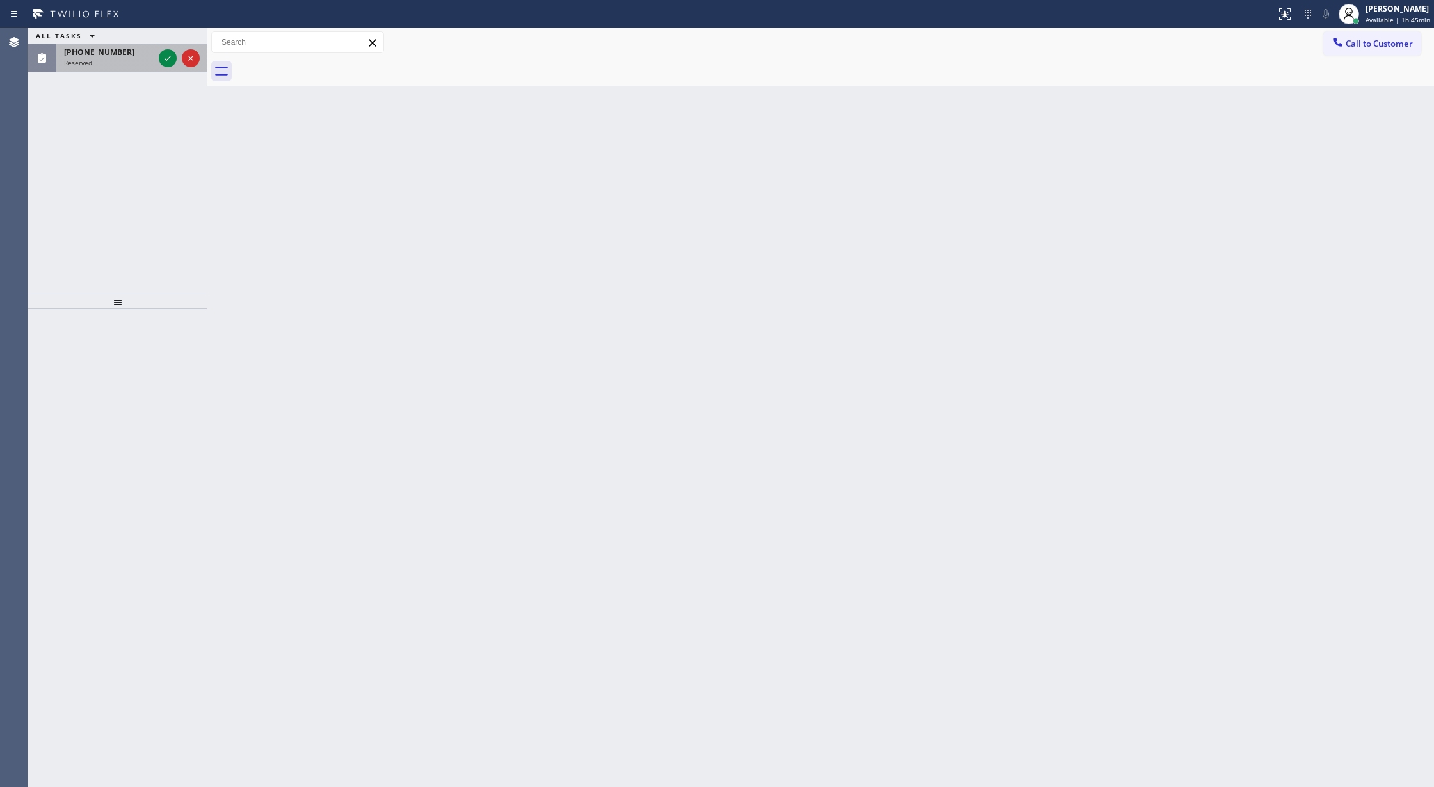
click at [154, 60] on div "[PHONE_NUMBER] Reserved" at bounding box center [106, 58] width 100 height 28
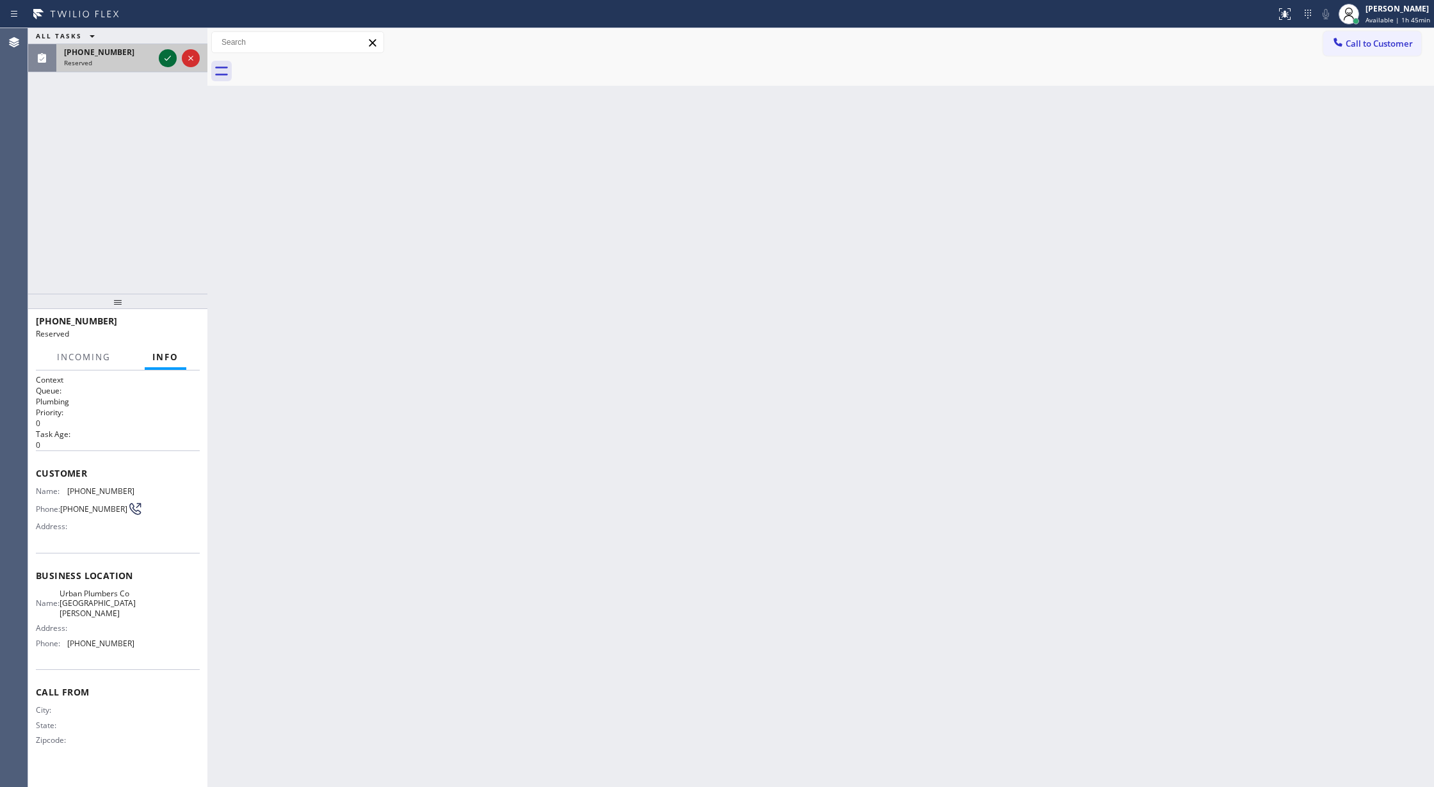
click at [161, 59] on icon at bounding box center [167, 58] width 15 height 15
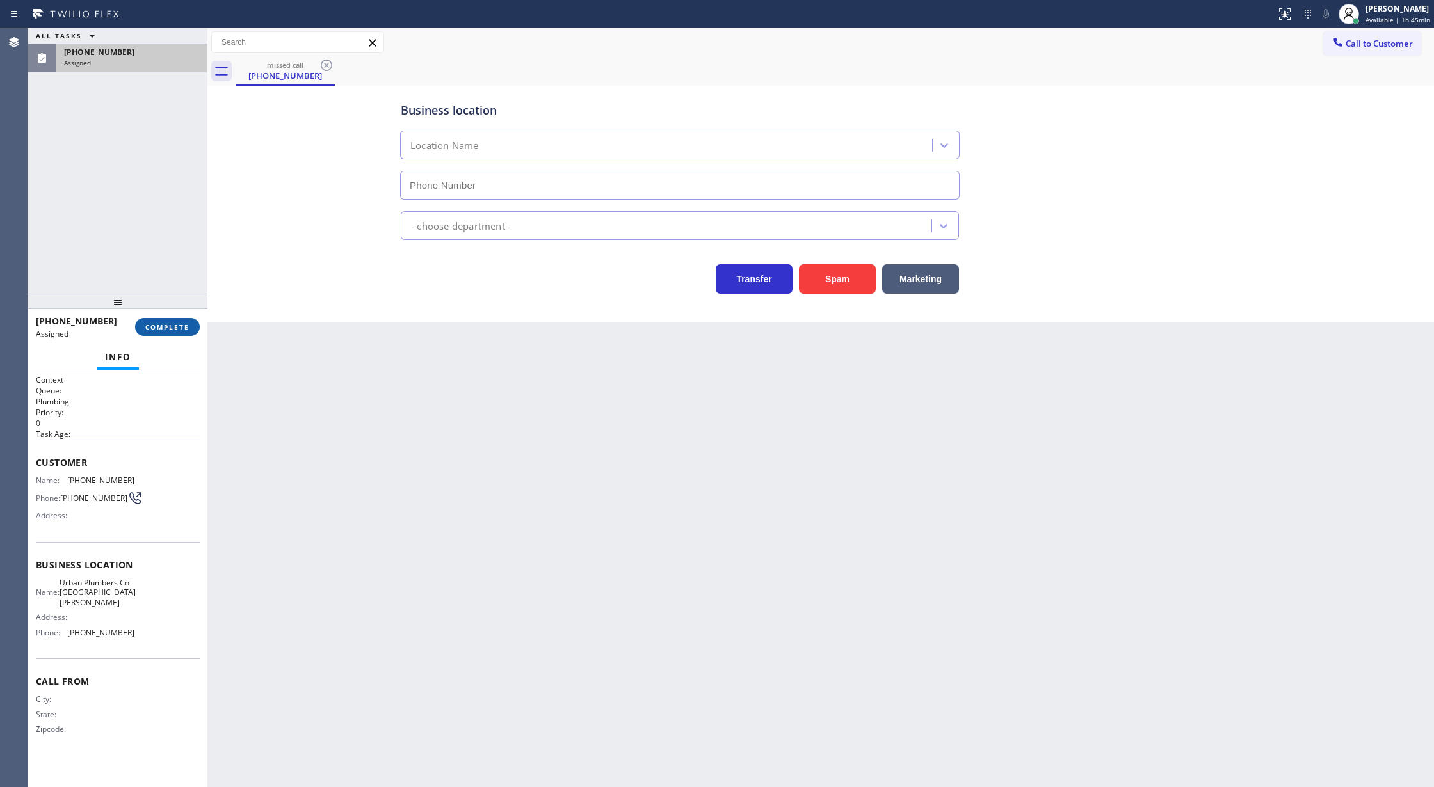
type input "[PHONE_NUMBER]"
drag, startPoint x: 167, startPoint y: 326, endPoint x: 691, endPoint y: 290, distance: 525.4
click at [166, 326] on span "COMPLETE" at bounding box center [167, 327] width 44 height 9
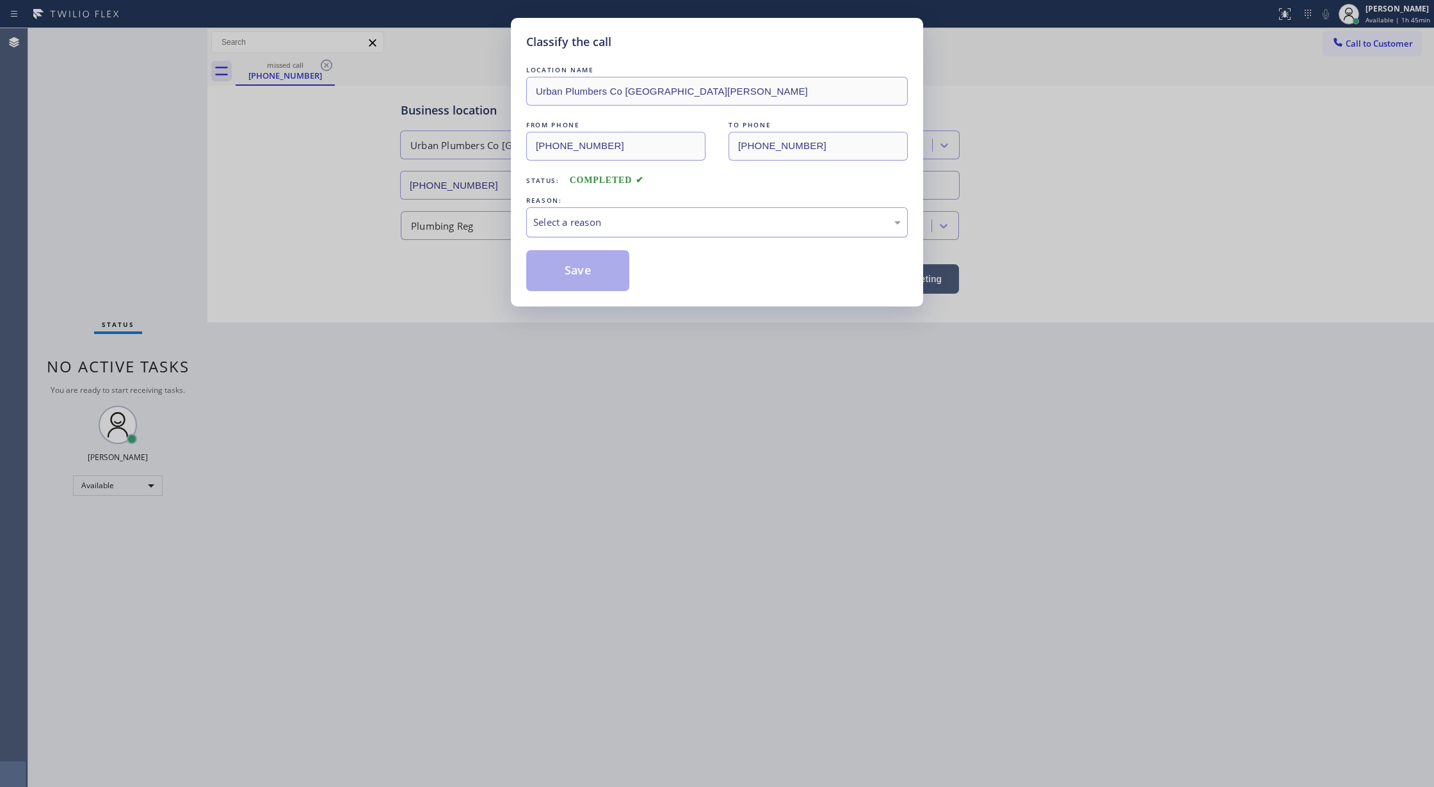
click at [600, 226] on div "Select a reason" at bounding box center [716, 222] width 367 height 15
click at [570, 269] on button "Save" at bounding box center [577, 270] width 103 height 41
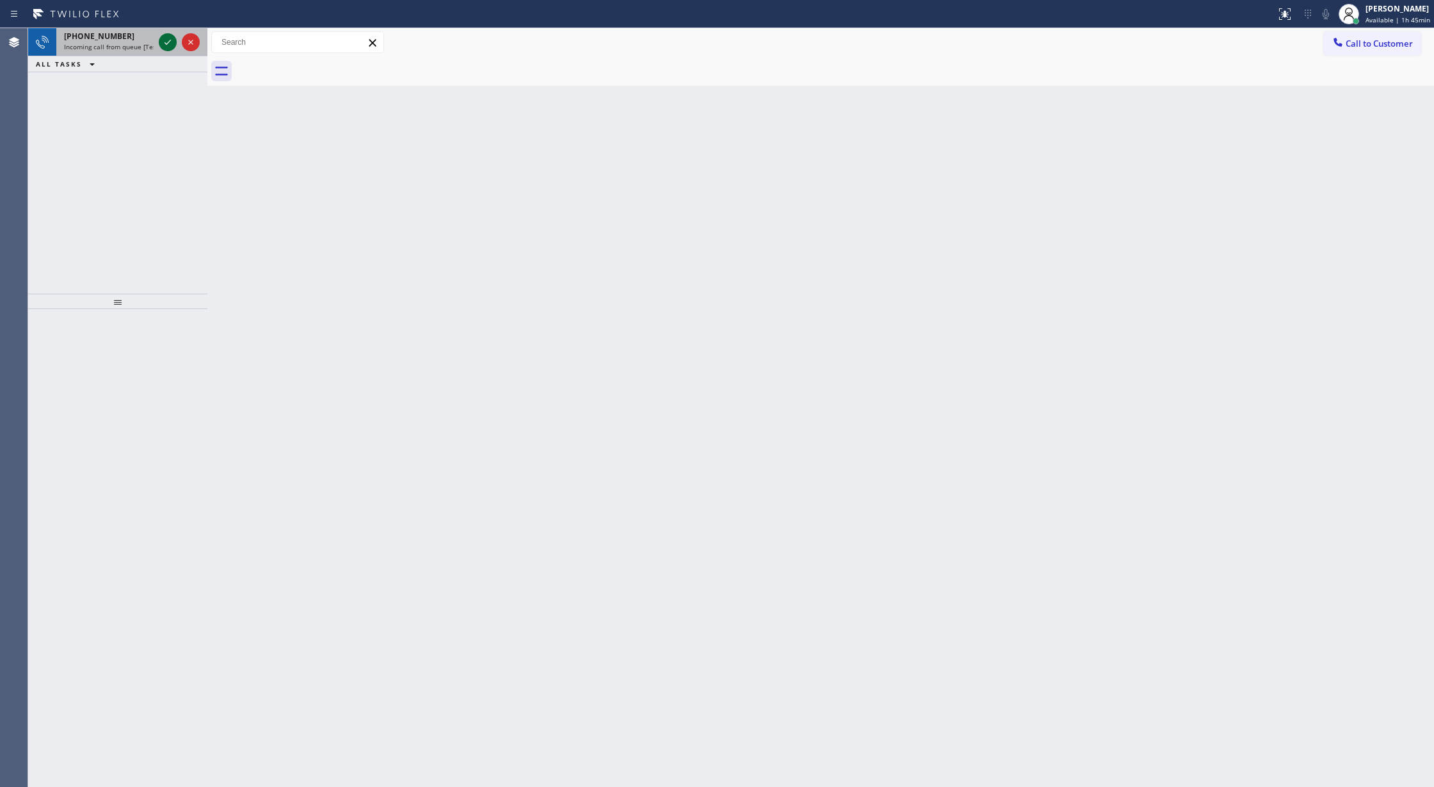
click at [161, 47] on icon at bounding box center [167, 42] width 15 height 15
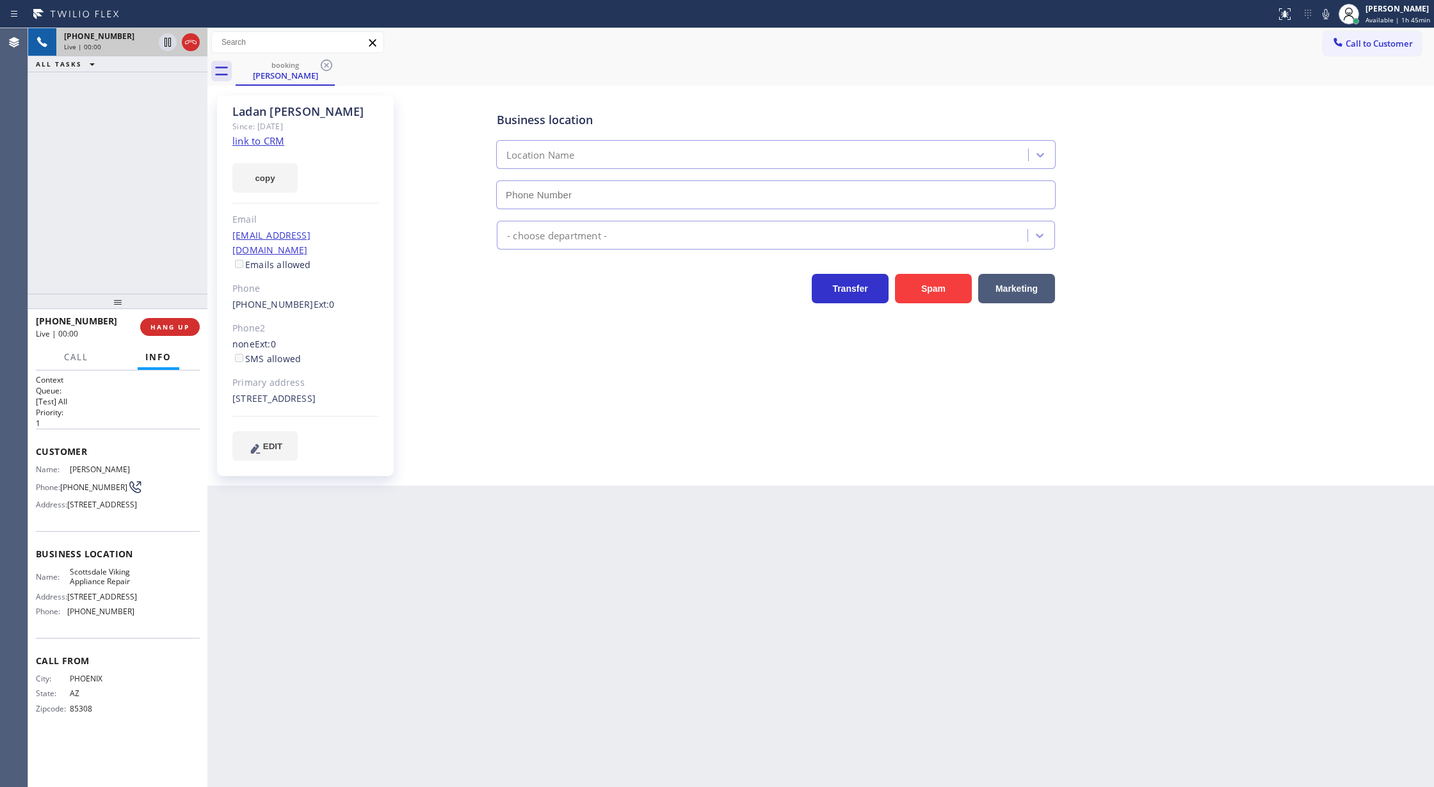
type input "[PHONE_NUMBER]"
click at [256, 139] on link "link to CRM" at bounding box center [258, 140] width 52 height 13
click at [1327, 19] on icon at bounding box center [1325, 13] width 15 height 15
click at [167, 41] on icon at bounding box center [167, 42] width 15 height 15
click at [125, 128] on div "[PHONE_NUMBER] Live | 02:32 ALL TASKS ALL TASKS ACTIVE TASKS TASKS IN WRAP UP" at bounding box center [117, 161] width 179 height 266
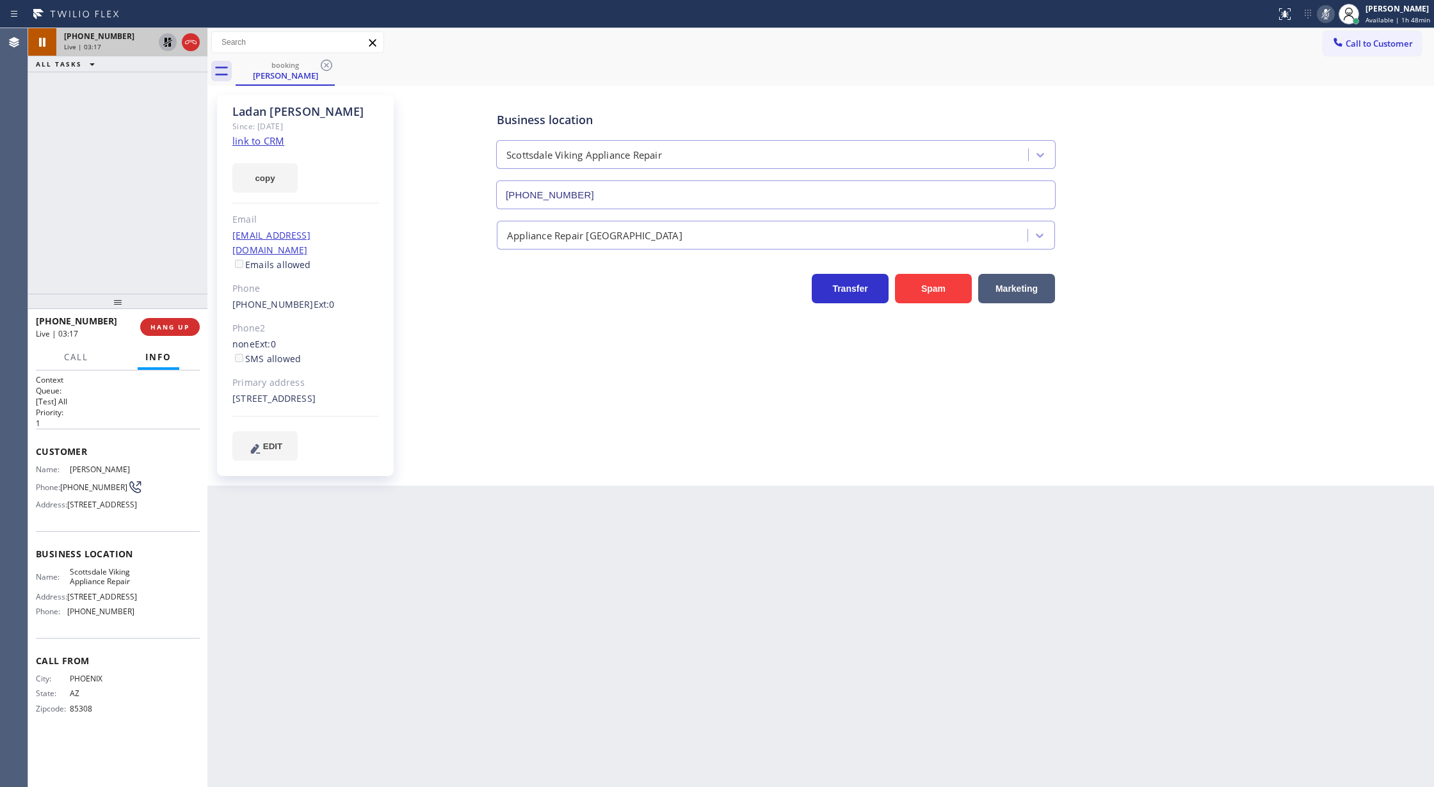
drag, startPoint x: 1325, startPoint y: 13, endPoint x: 1160, endPoint y: 31, distance: 166.1
click at [1325, 13] on icon at bounding box center [1325, 14] width 6 height 10
click at [162, 41] on icon at bounding box center [167, 42] width 15 height 15
click at [1326, 13] on icon at bounding box center [1325, 13] width 15 height 15
click at [1332, 15] on icon at bounding box center [1325, 13] width 15 height 15
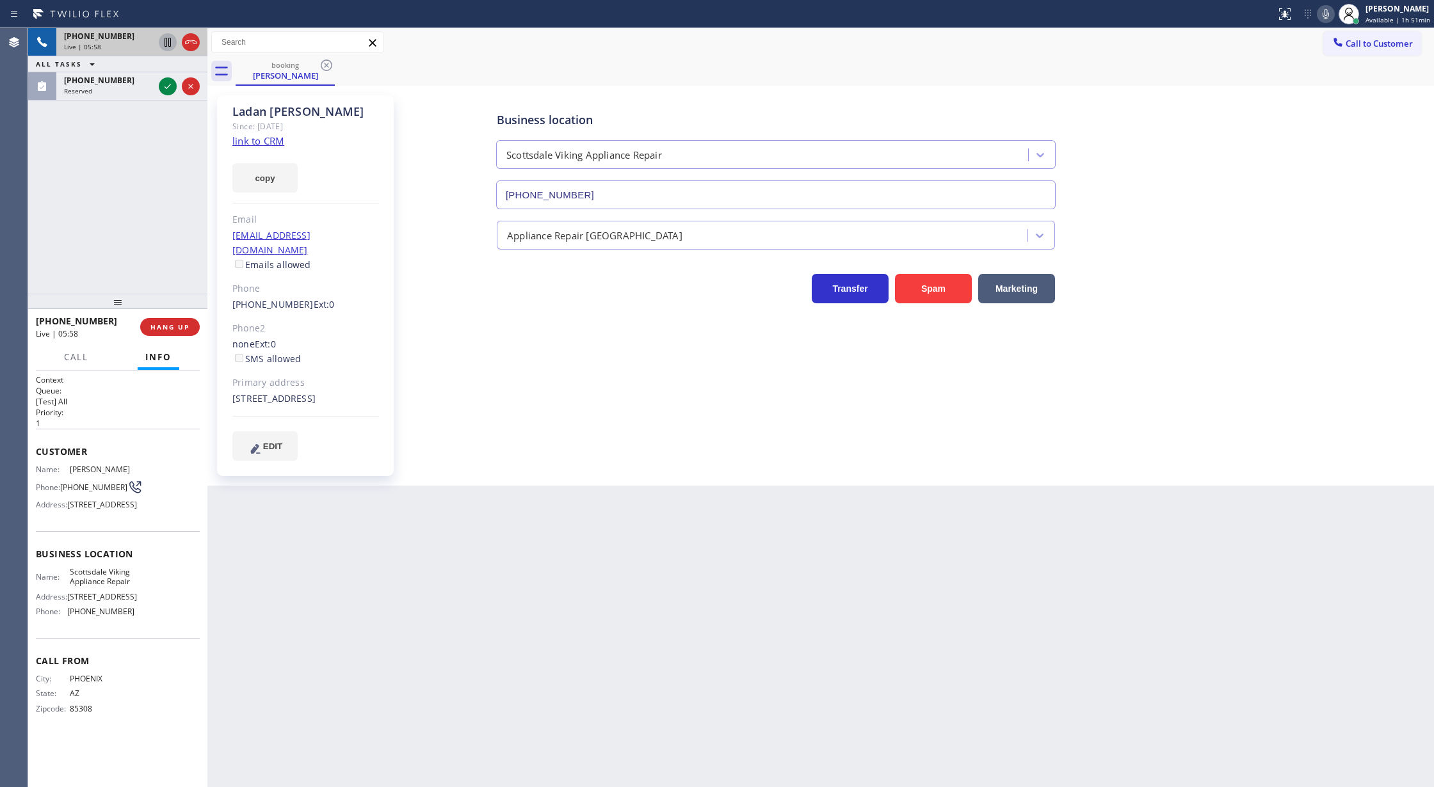
drag, startPoint x: 169, startPoint y: 90, endPoint x: 88, endPoint y: 499, distance: 417.4
click at [169, 90] on icon at bounding box center [167, 86] width 15 height 15
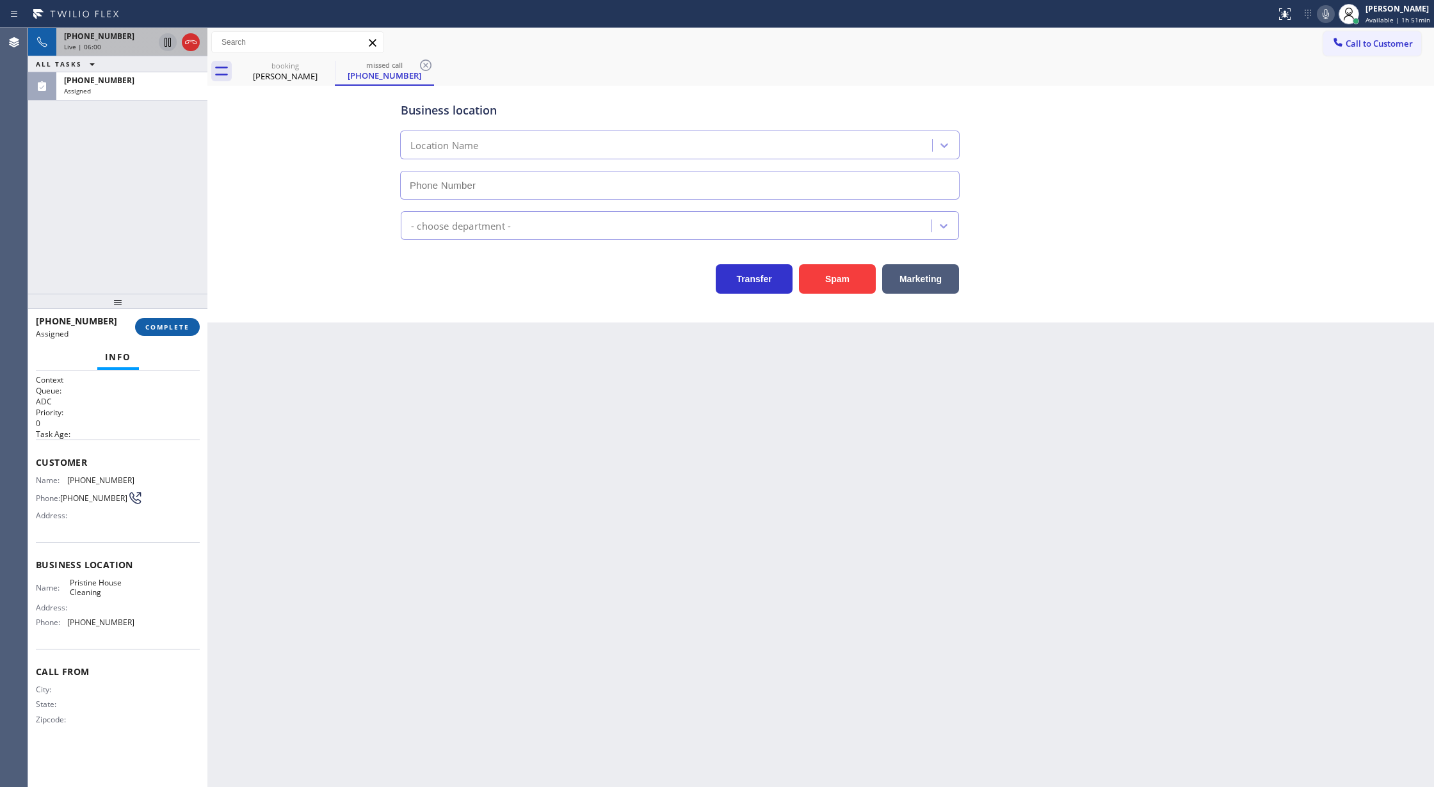
type input "[PHONE_NUMBER]"
click at [168, 326] on span "COMPLETE" at bounding box center [167, 327] width 44 height 9
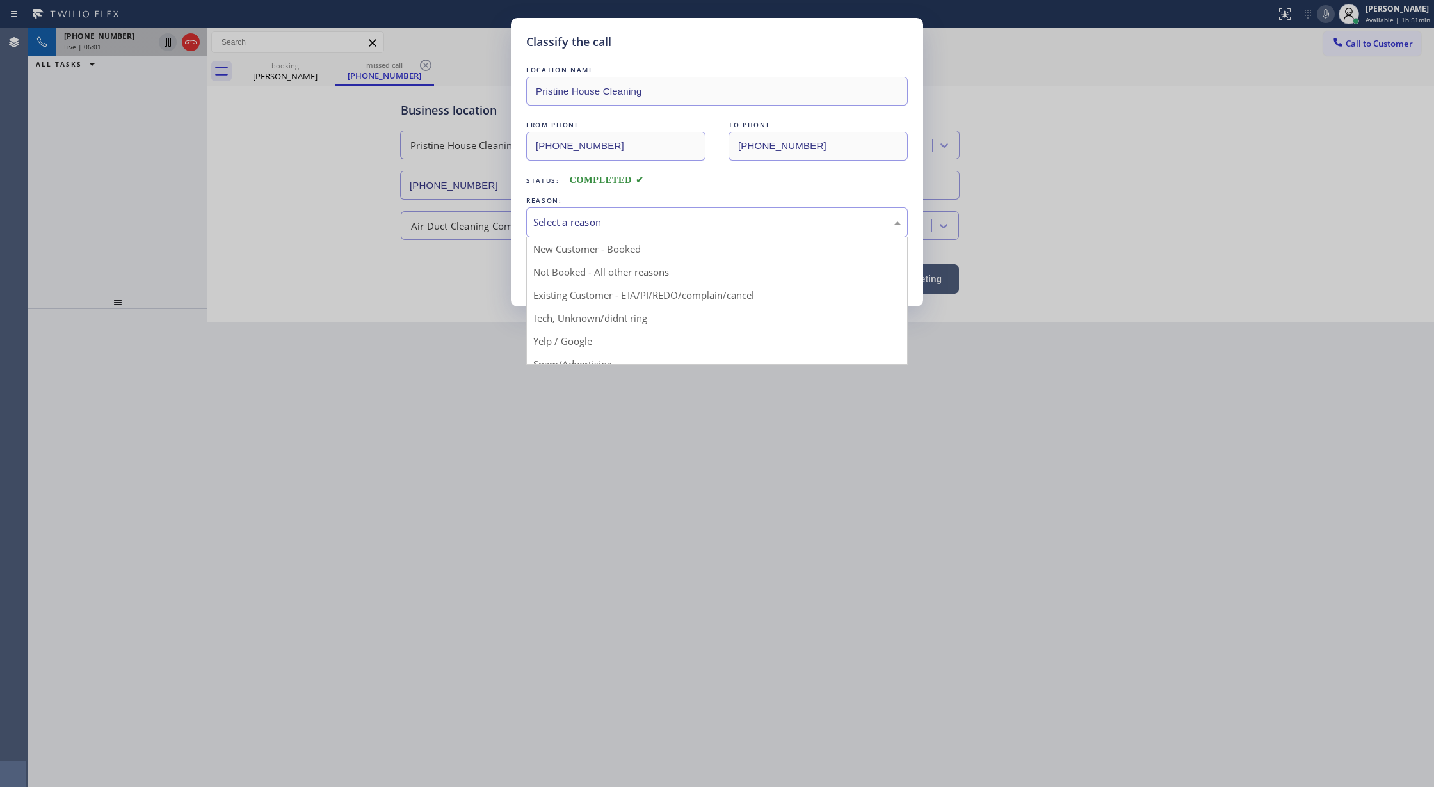
click at [579, 214] on div "Select a reason" at bounding box center [716, 222] width 381 height 30
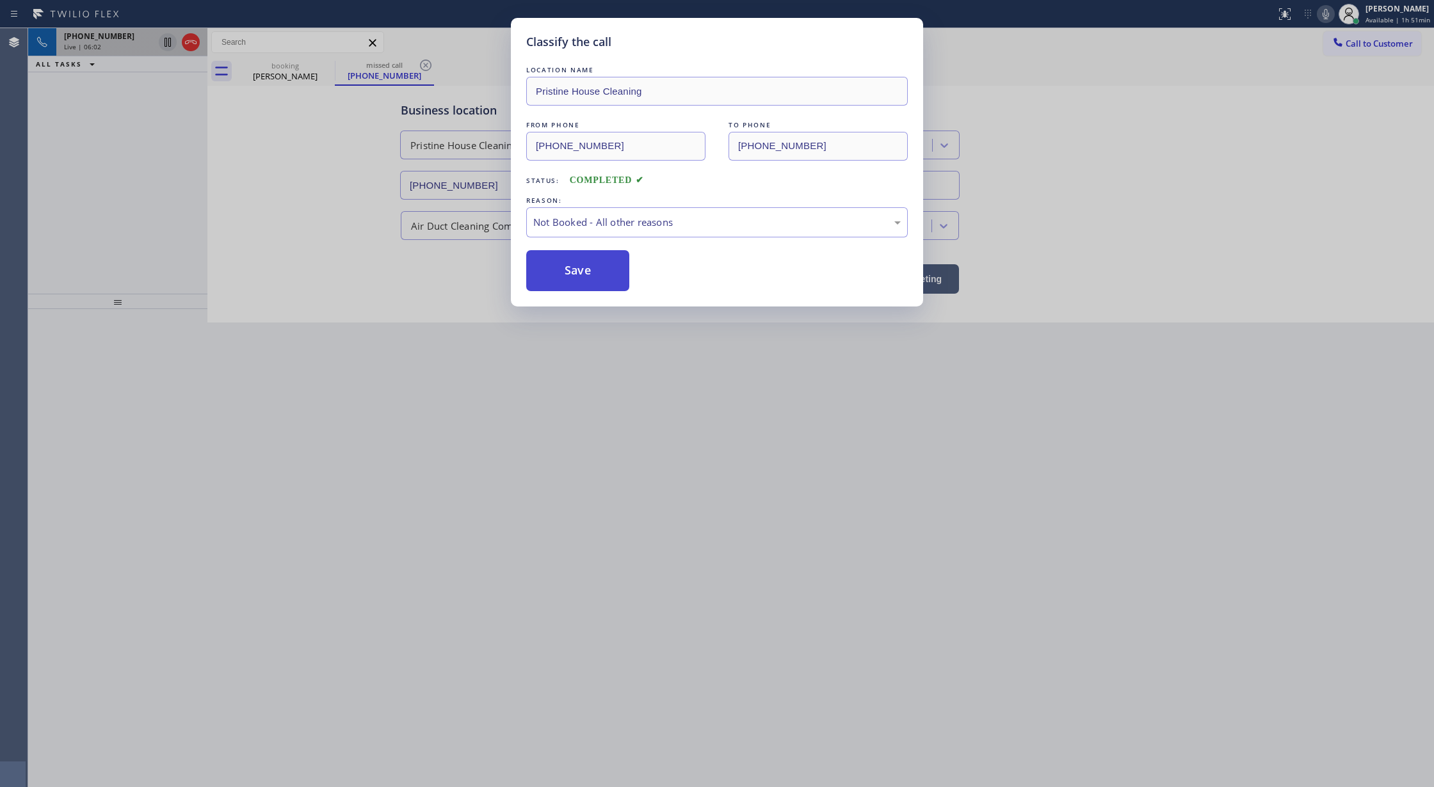
click at [577, 265] on button "Save" at bounding box center [577, 270] width 103 height 41
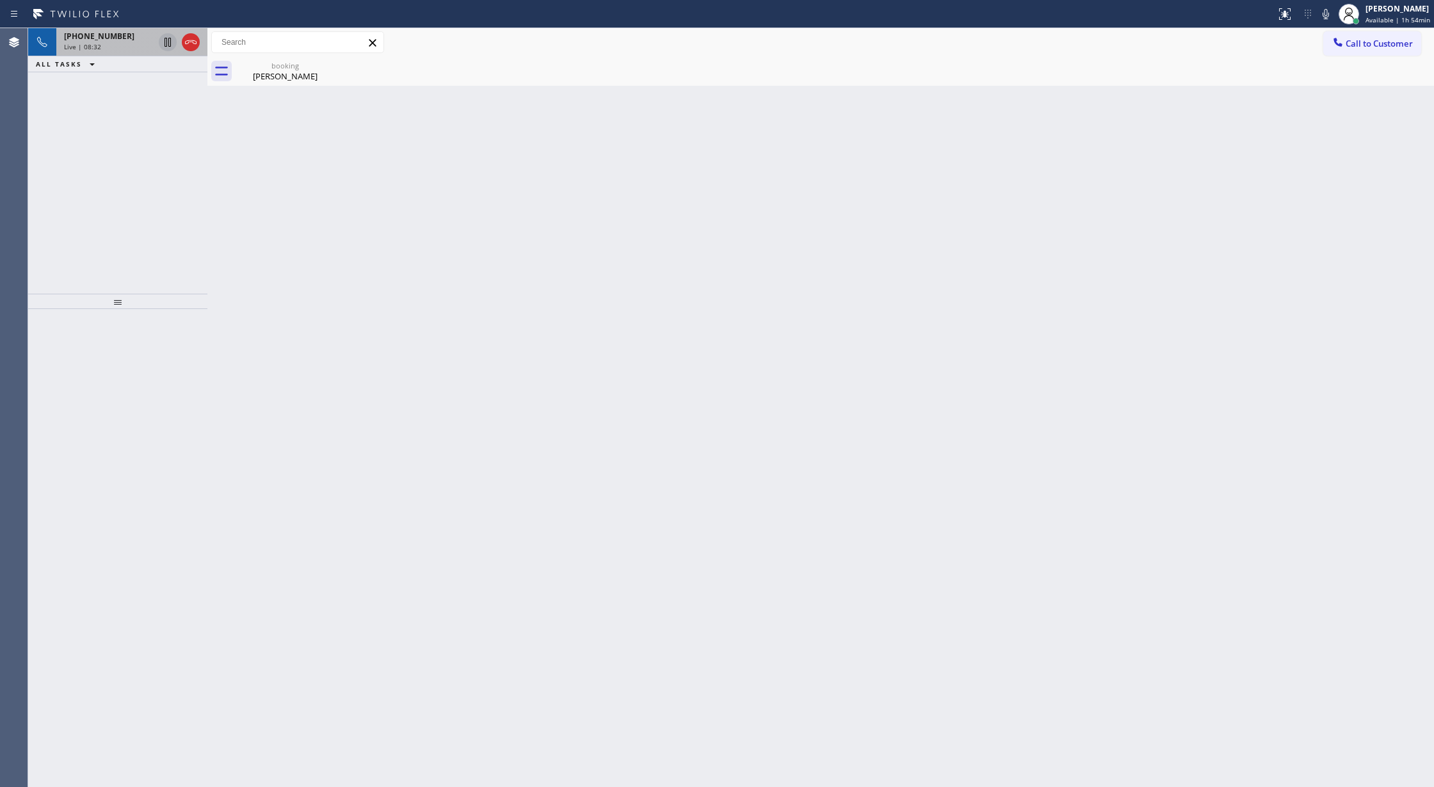
drag, startPoint x: 1329, startPoint y: 13, endPoint x: 1309, endPoint y: 44, distance: 36.2
click at [1329, 13] on icon at bounding box center [1325, 13] width 15 height 15
click at [164, 82] on icon at bounding box center [167, 86] width 15 height 15
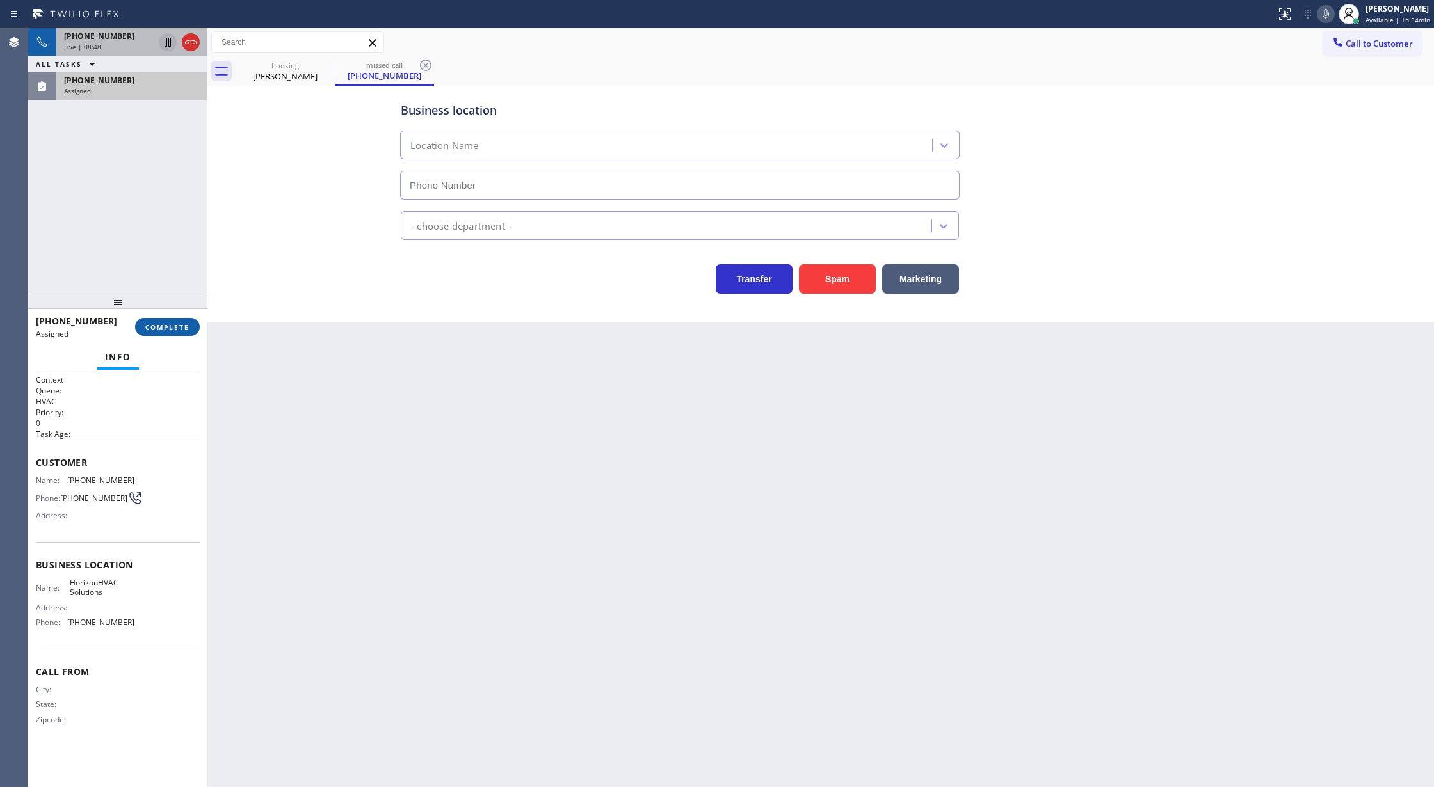
type input "[PHONE_NUMBER]"
click at [166, 326] on span "COMPLETE" at bounding box center [167, 327] width 44 height 9
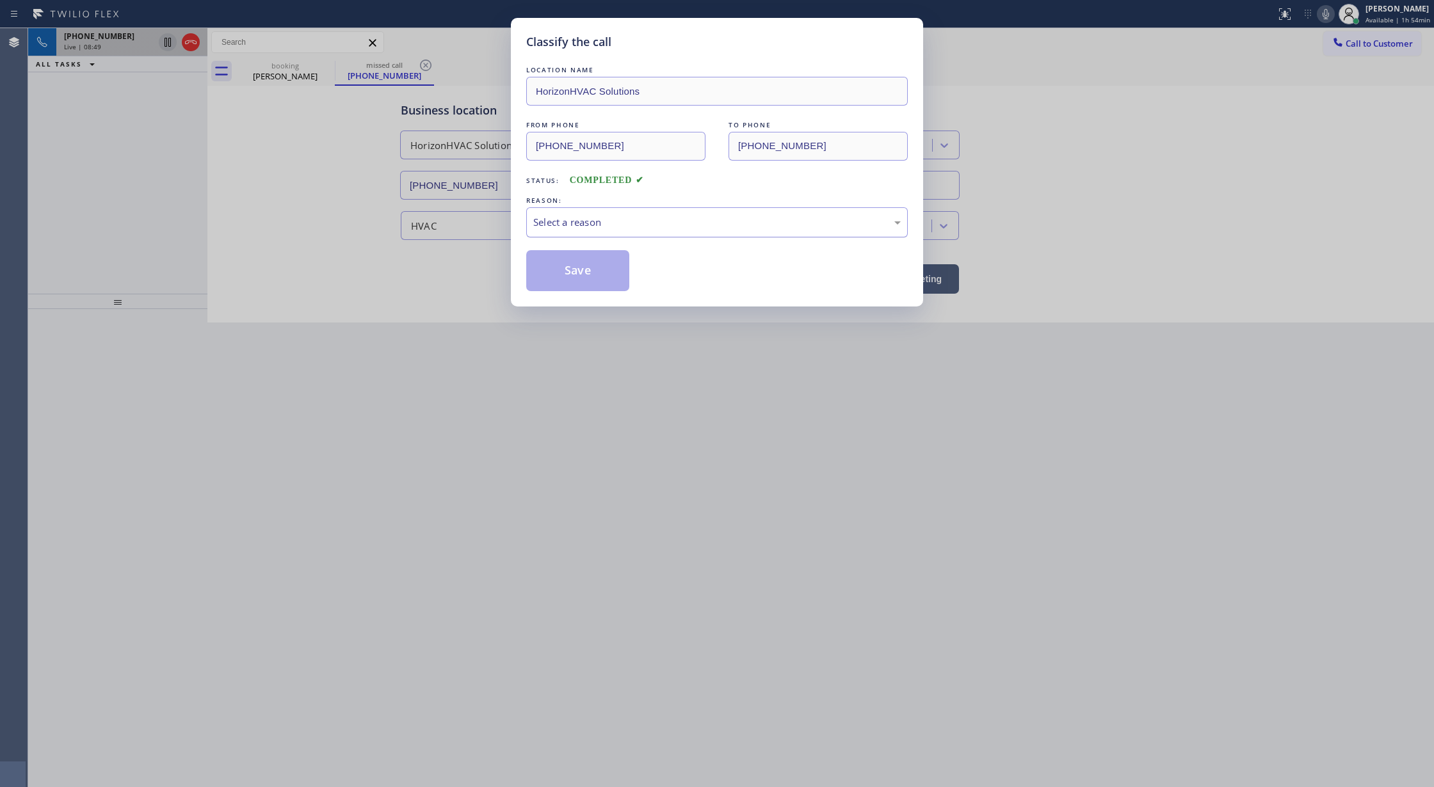
click at [592, 221] on div "Select a reason" at bounding box center [716, 222] width 367 height 15
click at [577, 267] on button "Save" at bounding box center [577, 270] width 103 height 41
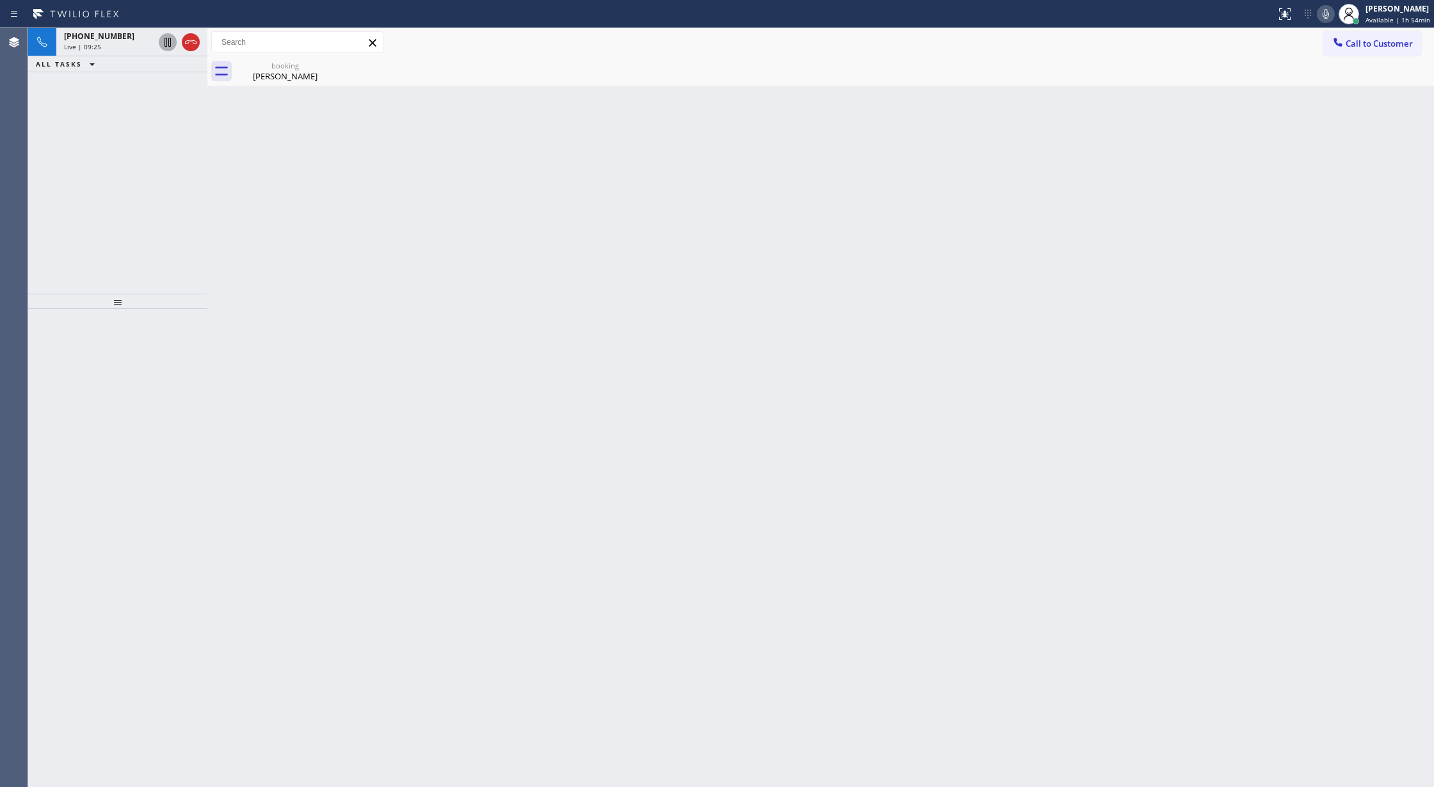
drag, startPoint x: 120, startPoint y: 33, endPoint x: 213, endPoint y: 88, distance: 107.6
click at [120, 33] on div "[PHONE_NUMBER]" at bounding box center [109, 36] width 90 height 11
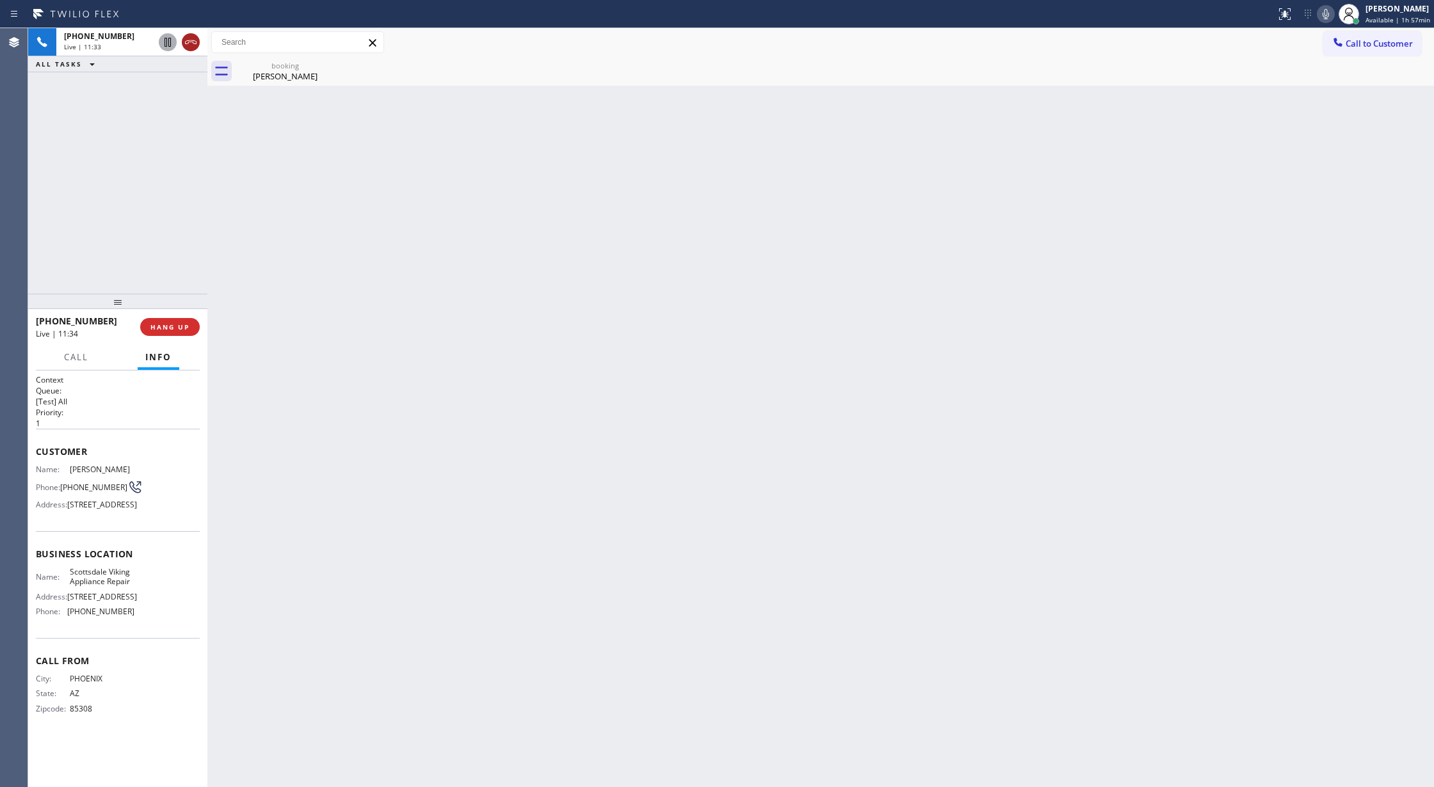
click at [184, 41] on icon at bounding box center [190, 42] width 15 height 15
click at [164, 340] on div "[PHONE_NUMBER] Wrap up | 00:01 COMPLETE" at bounding box center [118, 326] width 164 height 33
click at [162, 340] on div "[PHONE_NUMBER] Wrap up | 00:01 COMPLETE" at bounding box center [118, 326] width 164 height 33
click at [145, 326] on span "COMPLETE" at bounding box center [167, 327] width 44 height 9
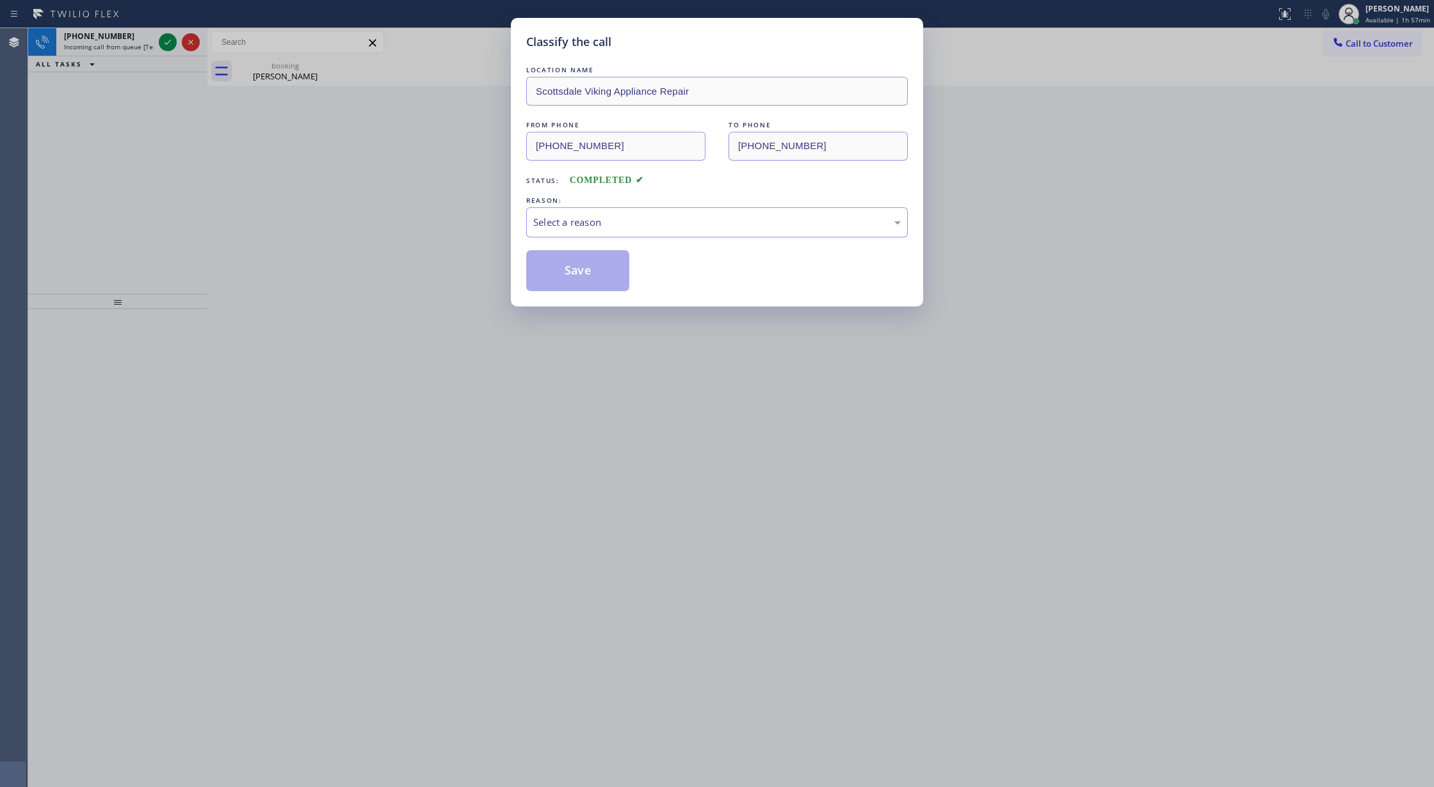
click at [622, 208] on div "Select a reason" at bounding box center [716, 222] width 381 height 30
drag, startPoint x: 580, startPoint y: 268, endPoint x: 200, endPoint y: 73, distance: 427.0
click at [580, 266] on button "Save" at bounding box center [577, 270] width 103 height 41
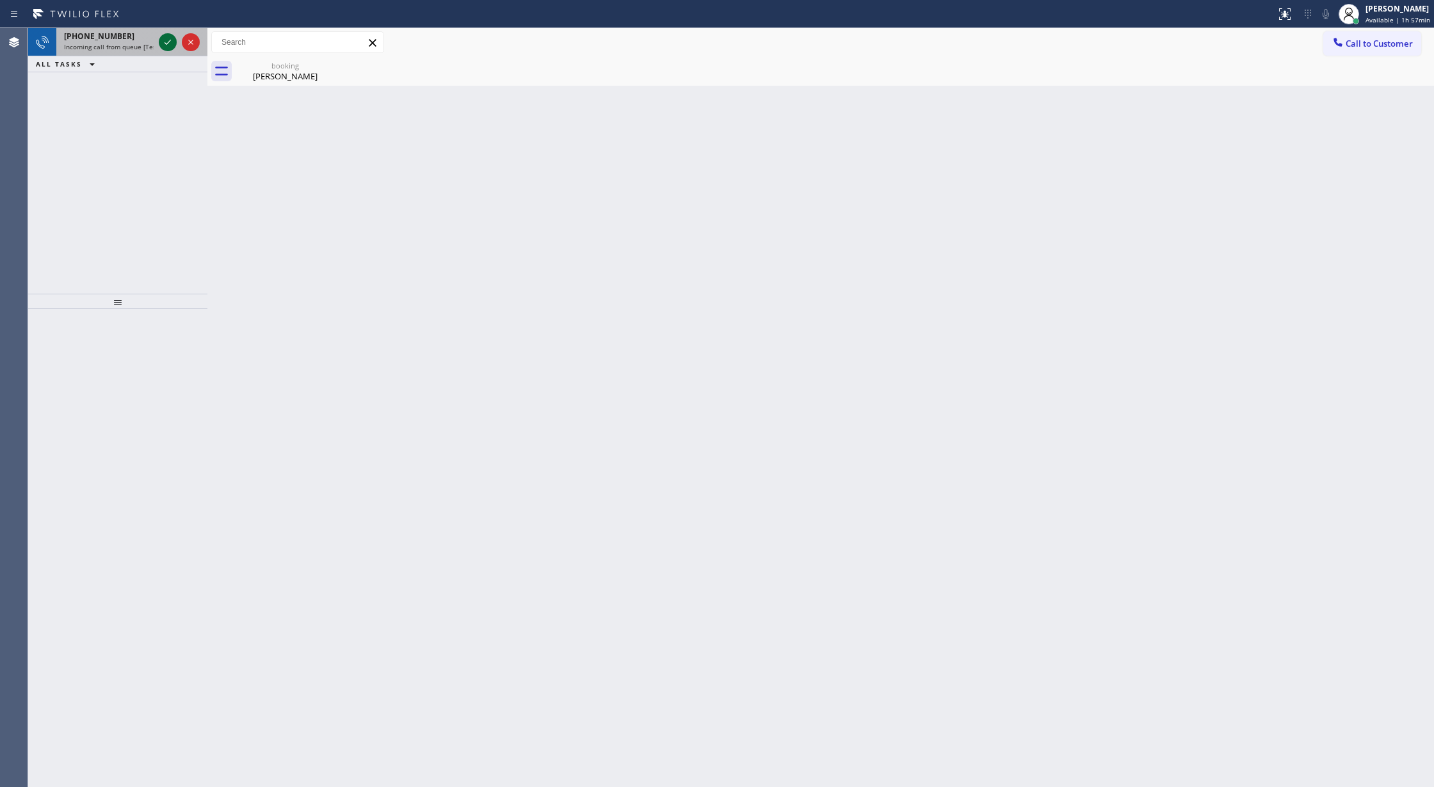
click at [165, 42] on icon at bounding box center [167, 42] width 15 height 15
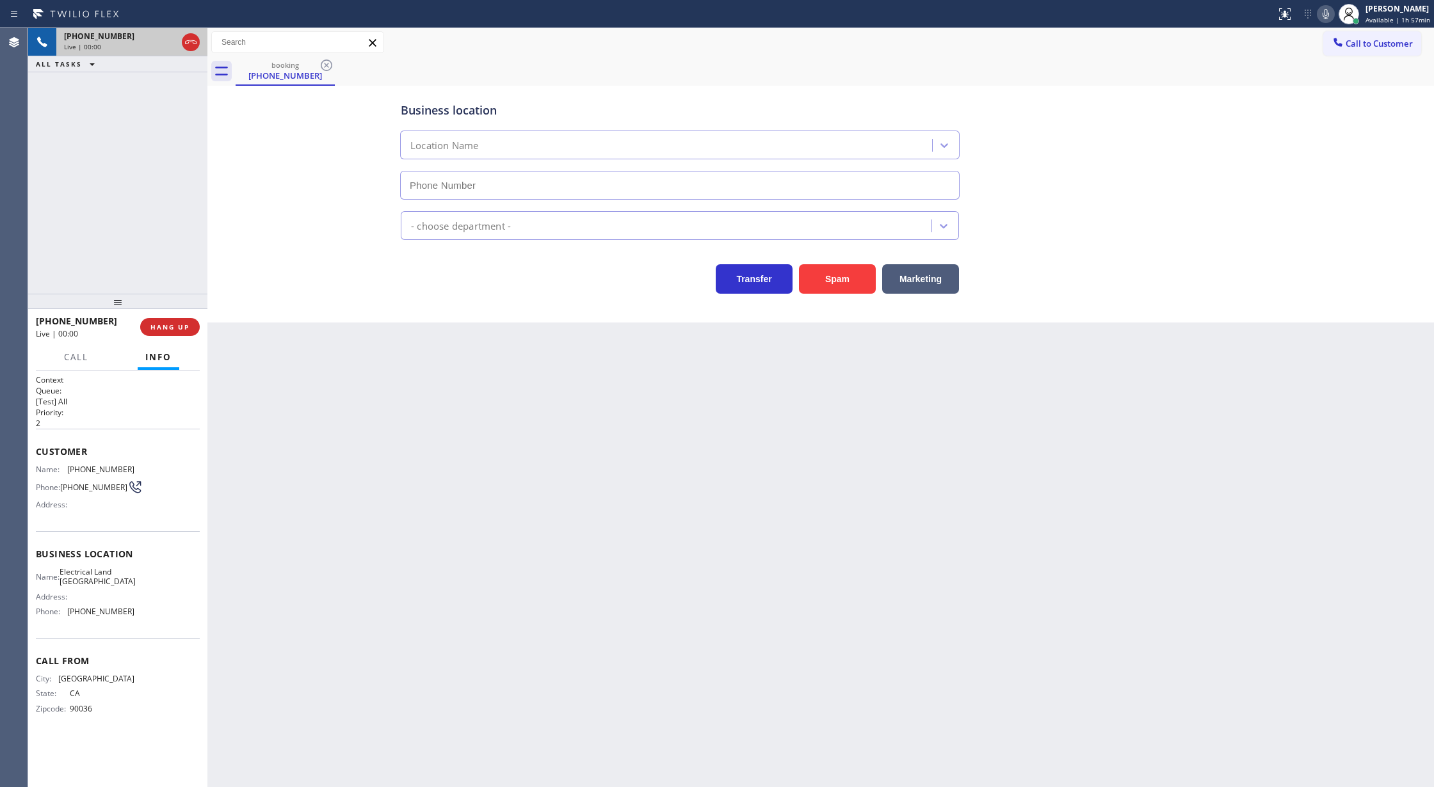
type input "[PHONE_NUMBER]"
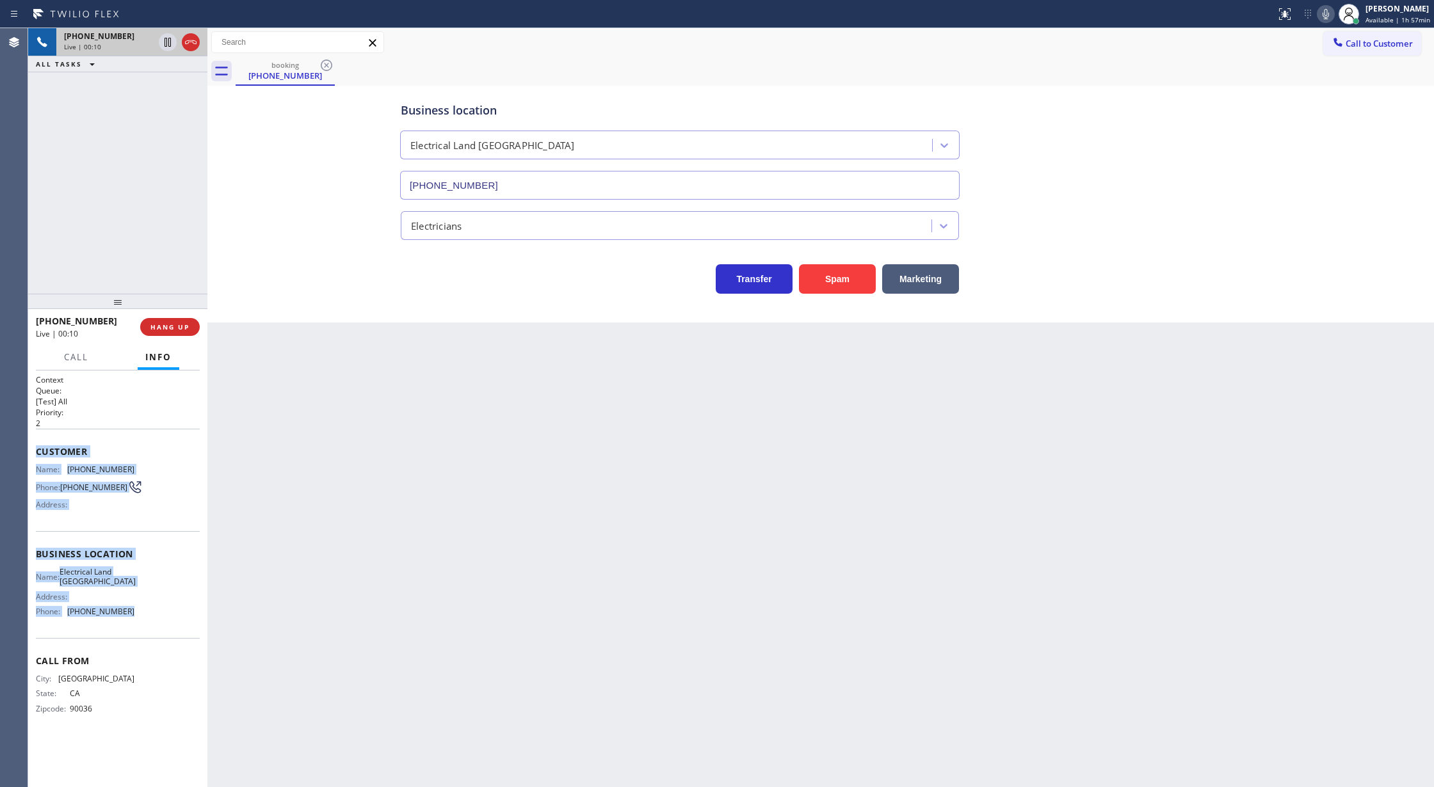
drag, startPoint x: 36, startPoint y: 452, endPoint x: 159, endPoint y: 628, distance: 215.2
click at [159, 628] on div "Context Queue: [Test] All Priority: 2 Customer Name: [PHONE_NUMBER] Phone: [PHO…" at bounding box center [118, 554] width 164 height 360
copy div "Customer Name: [PHONE_NUMBER] Phone: [PHONE_NUMBER] Address: Business location …"
click at [172, 569] on div "Name: Electrical Land [GEOGRAPHIC_DATA] Address: Phone: [PHONE_NUMBER]" at bounding box center [118, 594] width 164 height 55
drag, startPoint x: 31, startPoint y: 454, endPoint x: 150, endPoint y: 607, distance: 193.4
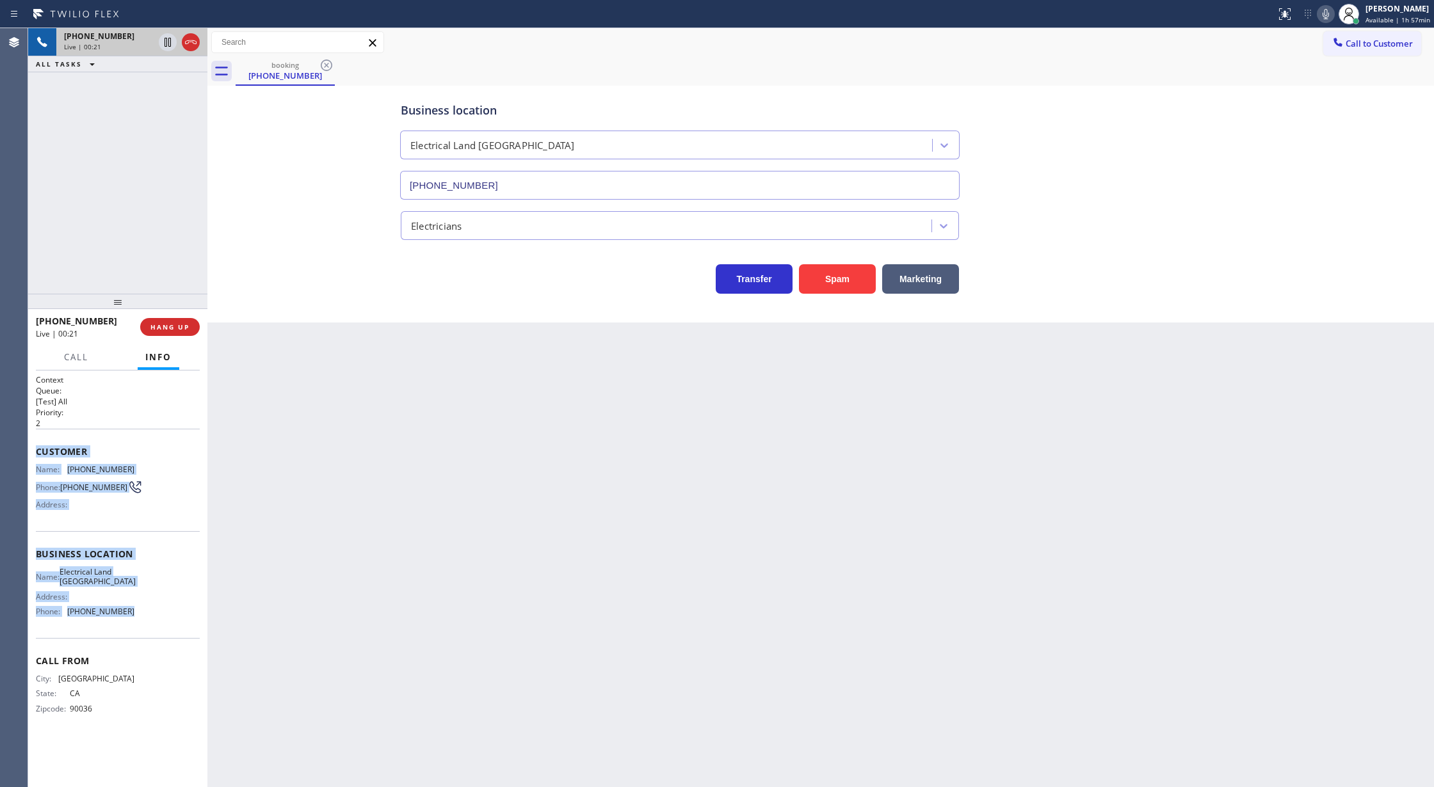
click at [150, 607] on div "Context Queue: [Test] All Priority: 2 Customer Name: [PHONE_NUMBER] Phone: [PHO…" at bounding box center [117, 579] width 179 height 417
copy div "Customer Name: [PHONE_NUMBER] Phone: [PHONE_NUMBER] Address: Business location …"
drag, startPoint x: 159, startPoint y: 90, endPoint x: 186, endPoint y: 218, distance: 131.3
click at [160, 90] on icon at bounding box center [167, 86] width 15 height 15
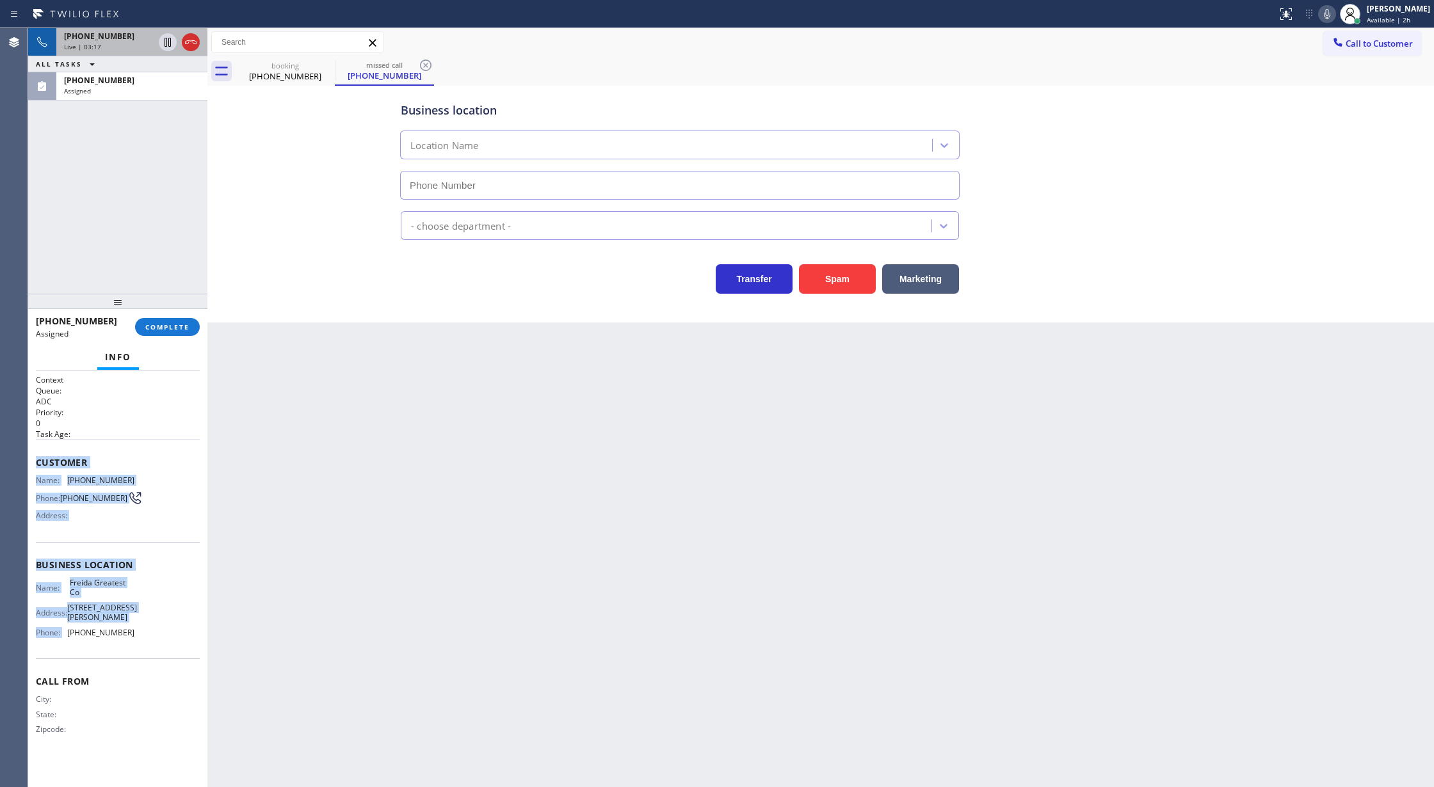
click at [155, 326] on span "COMPLETE" at bounding box center [167, 327] width 44 height 9
type input "[PHONE_NUMBER]"
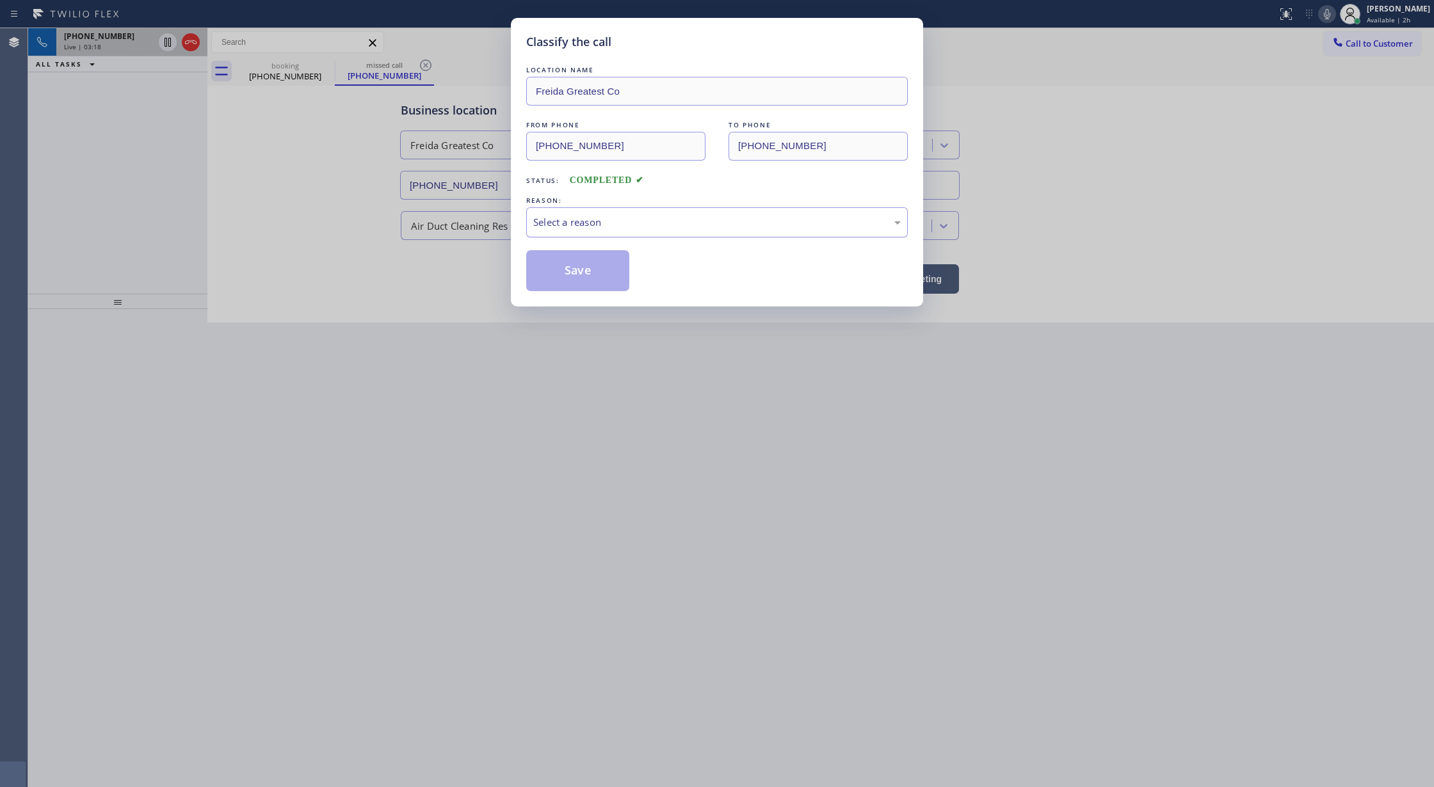
click at [587, 233] on div "Select a reason" at bounding box center [716, 222] width 381 height 30
click at [569, 275] on button "Save" at bounding box center [577, 270] width 103 height 41
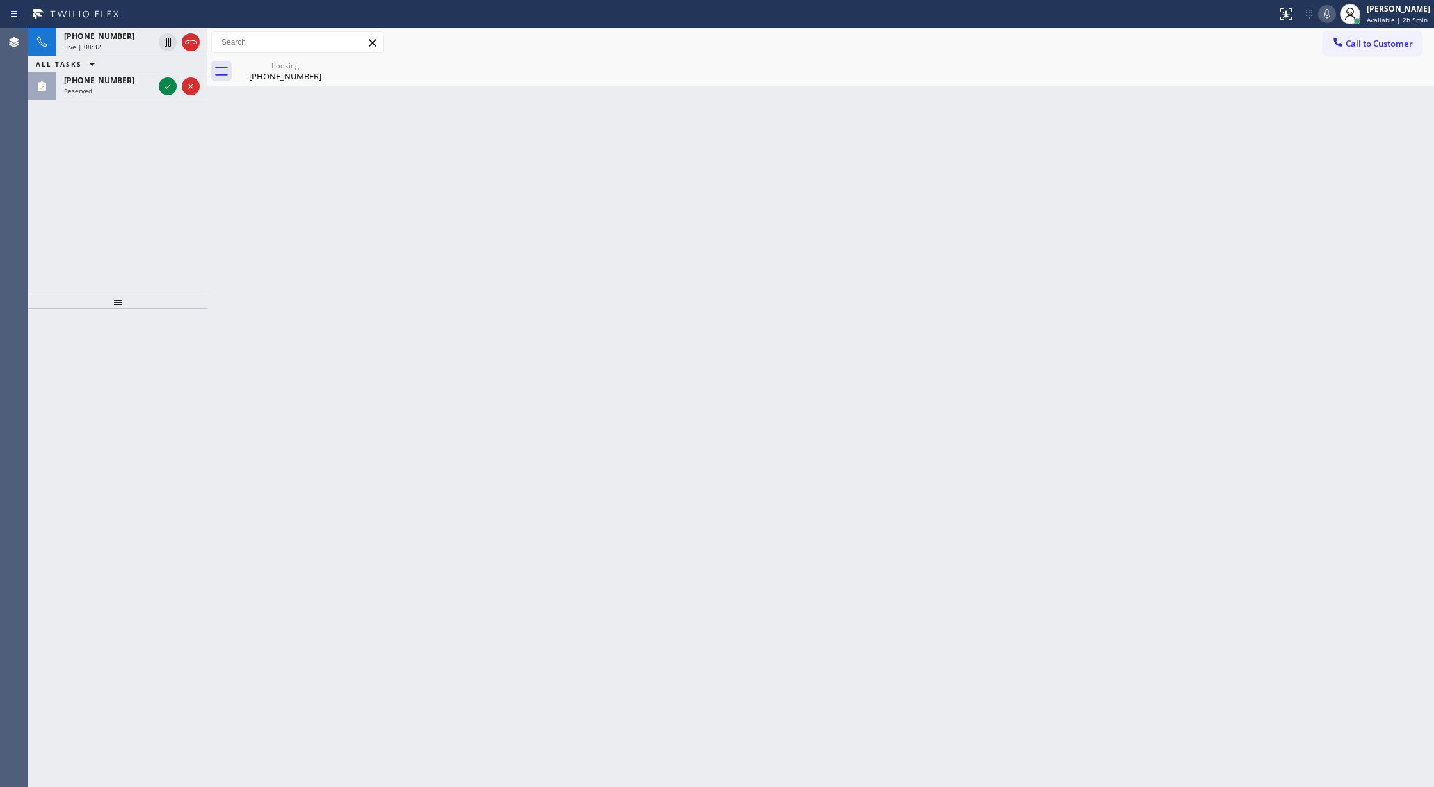
drag, startPoint x: 188, startPoint y: 40, endPoint x: 218, endPoint y: 120, distance: 86.1
click at [188, 40] on icon at bounding box center [190, 42] width 15 height 15
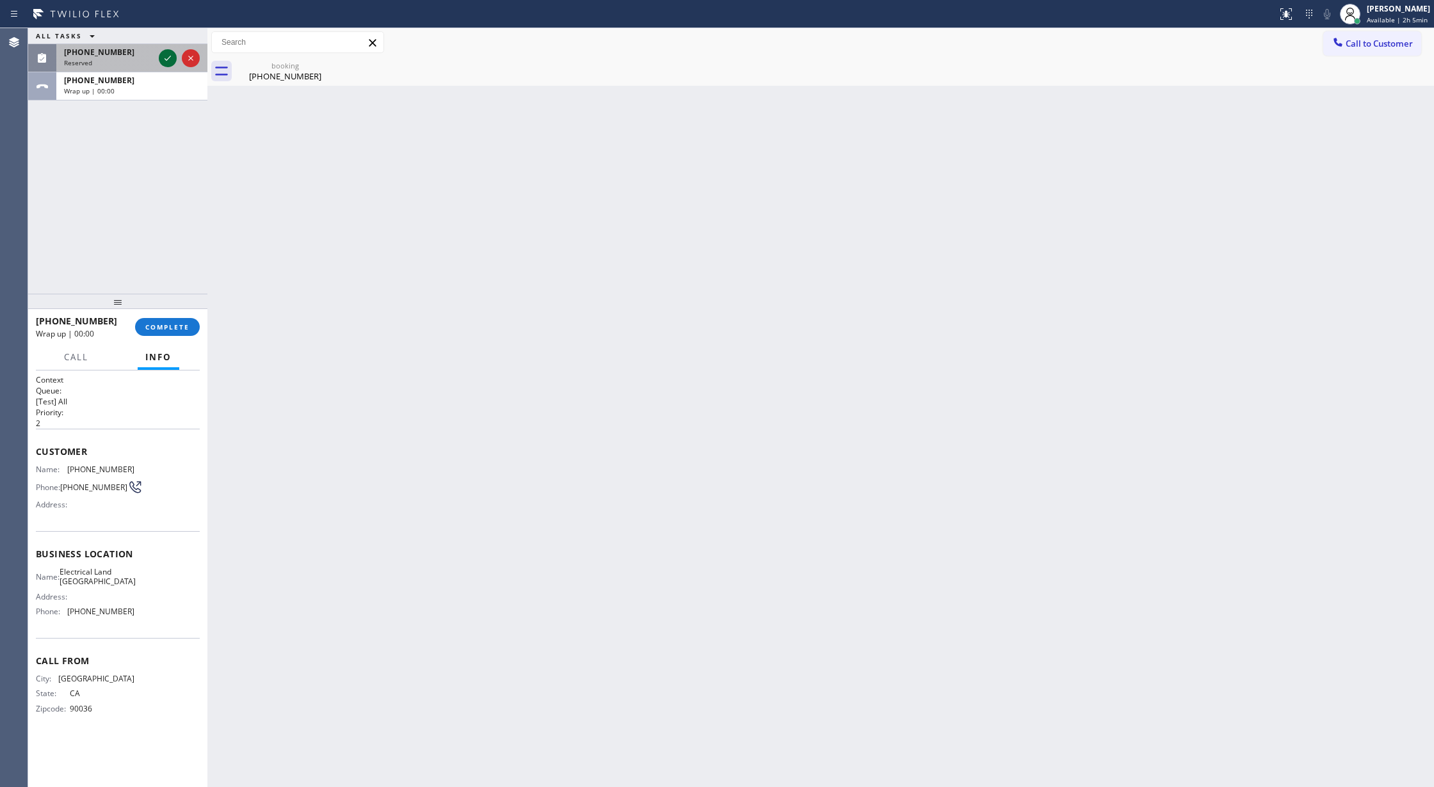
click at [164, 52] on icon at bounding box center [167, 58] width 15 height 15
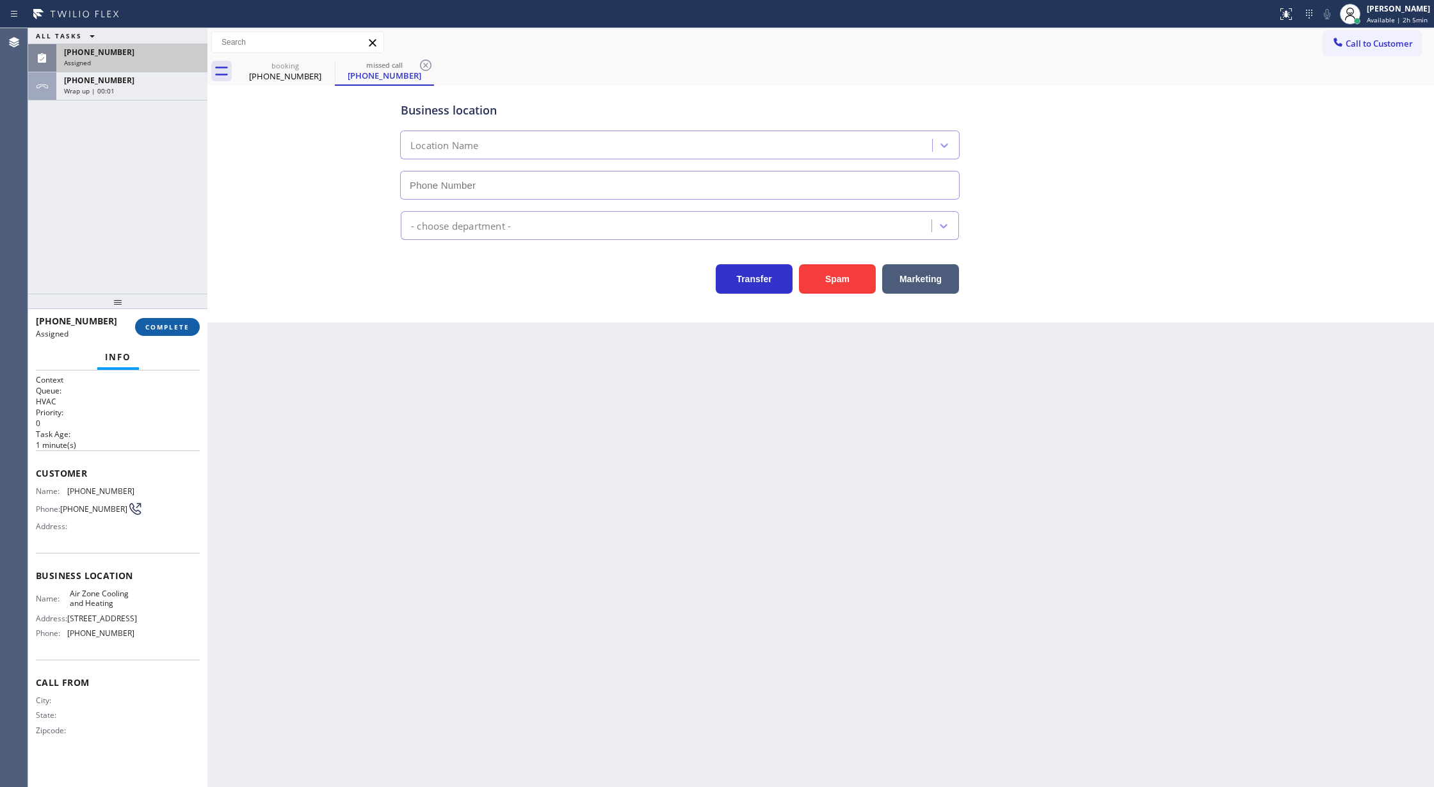
click at [156, 332] on button "COMPLETE" at bounding box center [167, 327] width 65 height 18
type input "[PHONE_NUMBER]"
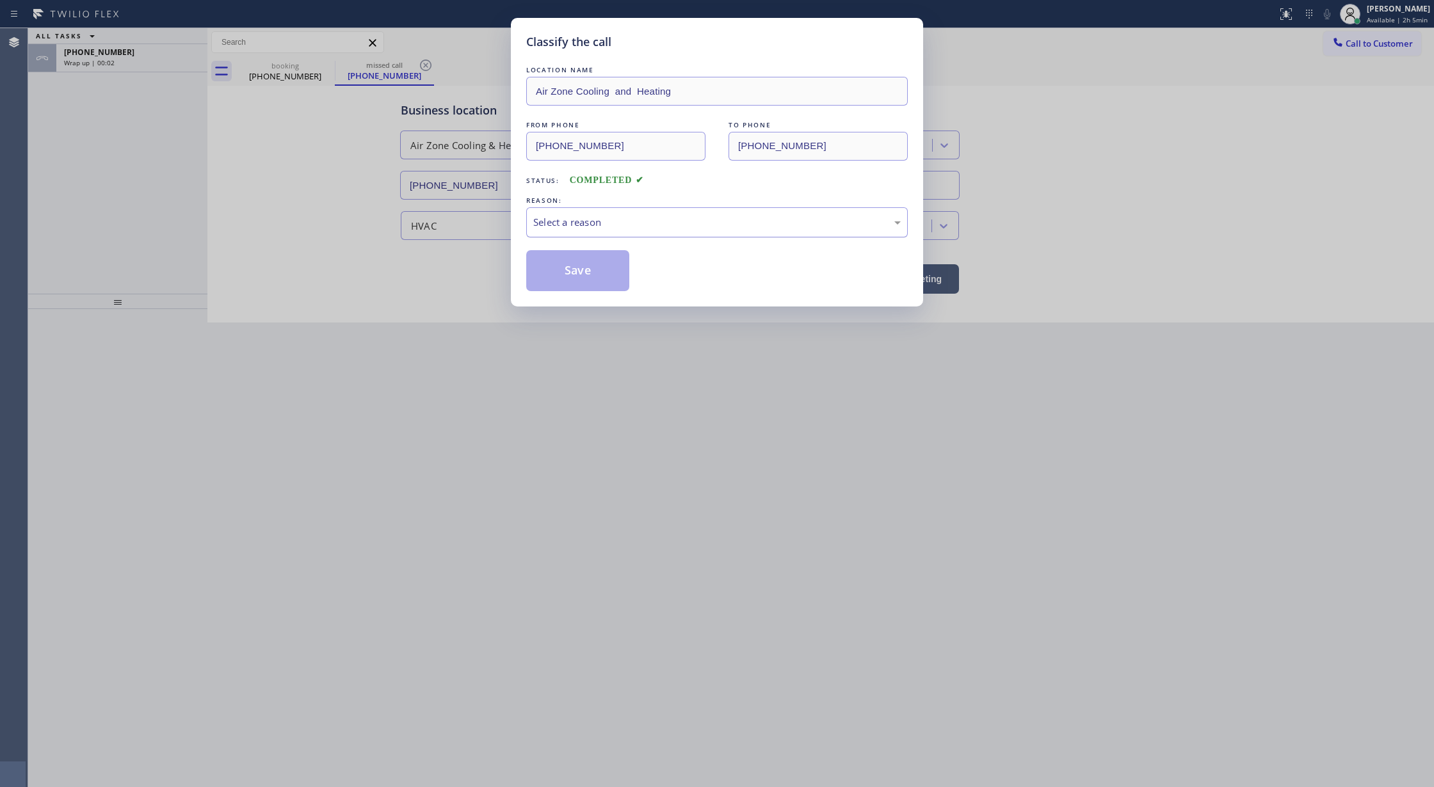
click at [619, 228] on div "Select a reason" at bounding box center [716, 222] width 367 height 15
click at [584, 275] on button "Save" at bounding box center [577, 270] width 103 height 41
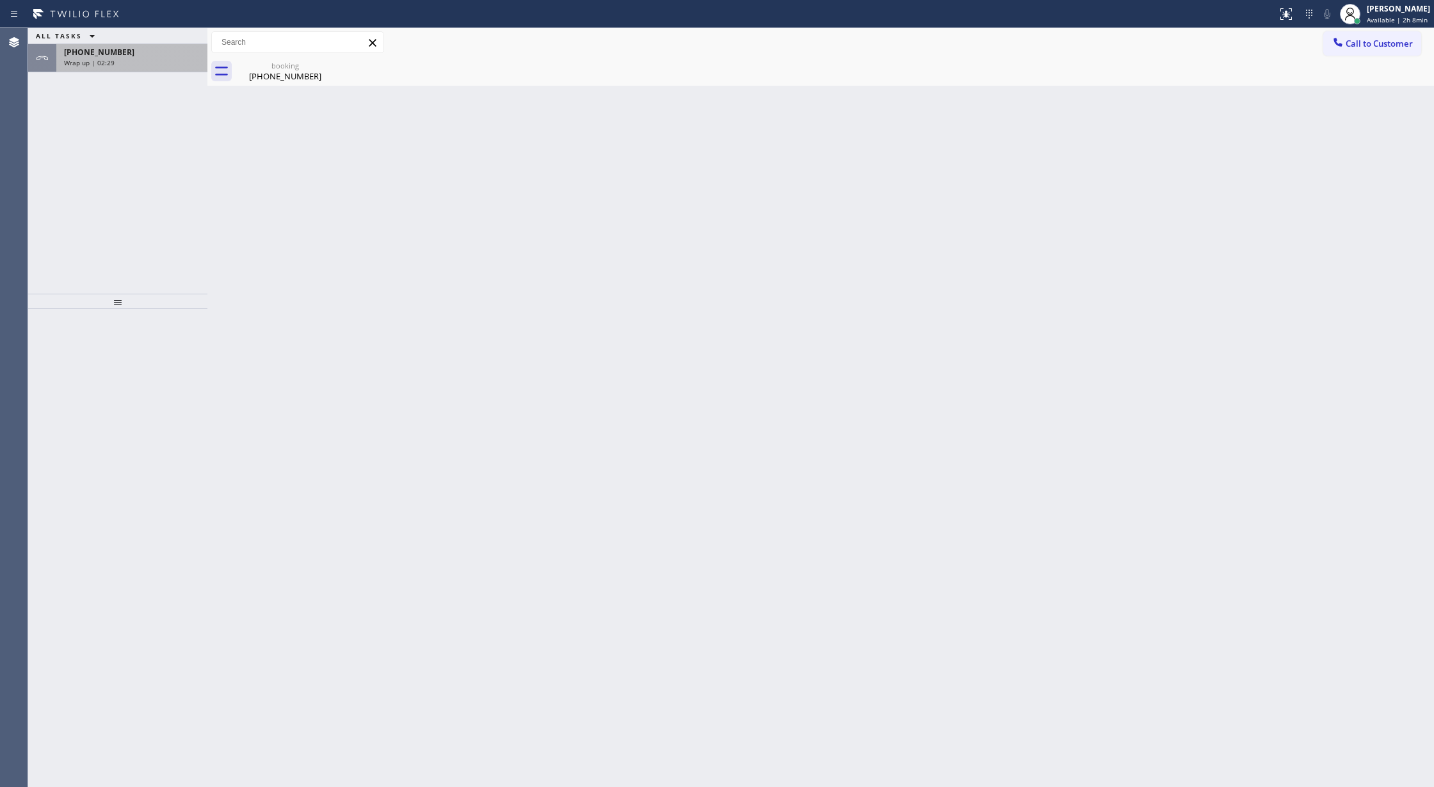
click at [147, 58] on div "Wrap up | 02:29" at bounding box center [132, 62] width 136 height 9
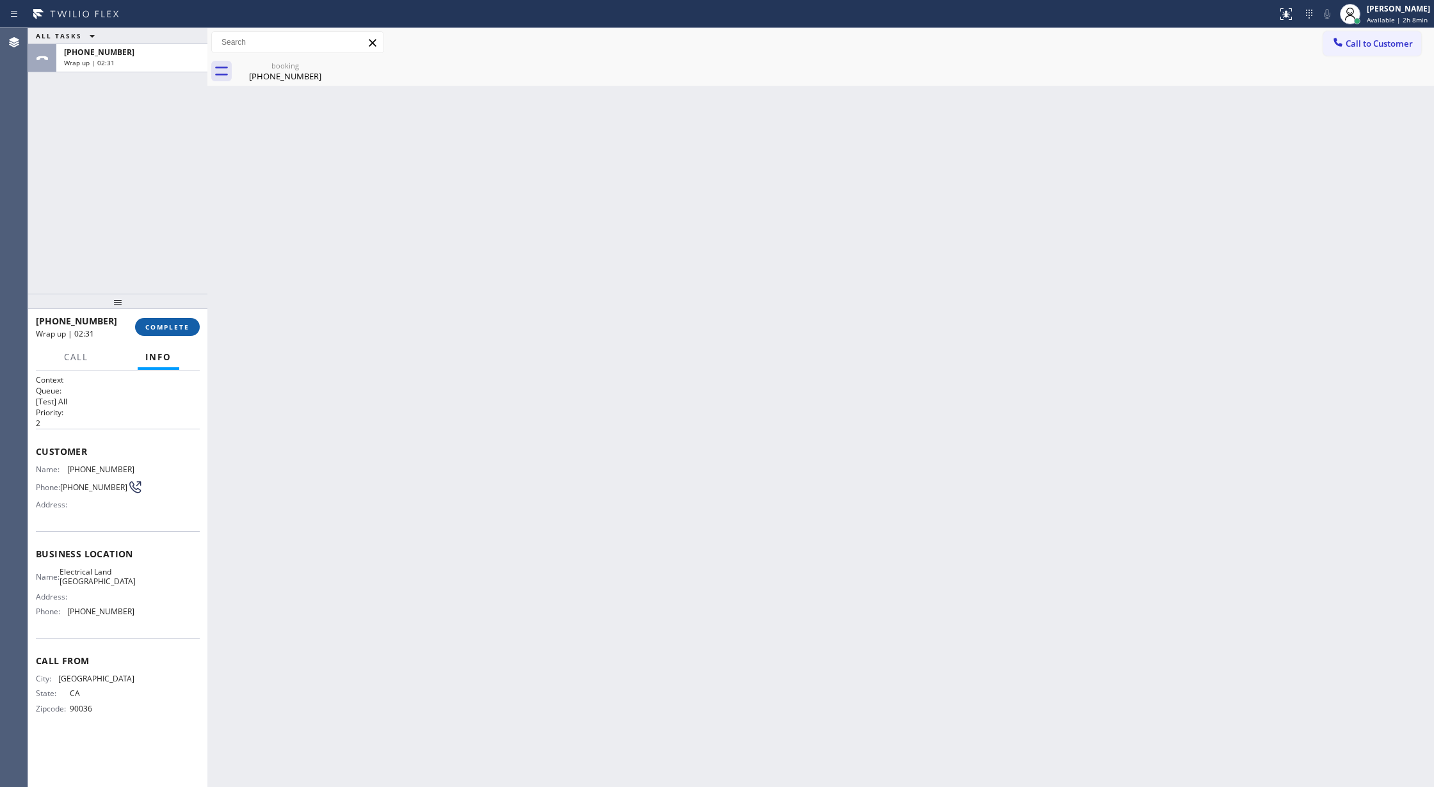
click at [152, 333] on button "COMPLETE" at bounding box center [167, 327] width 65 height 18
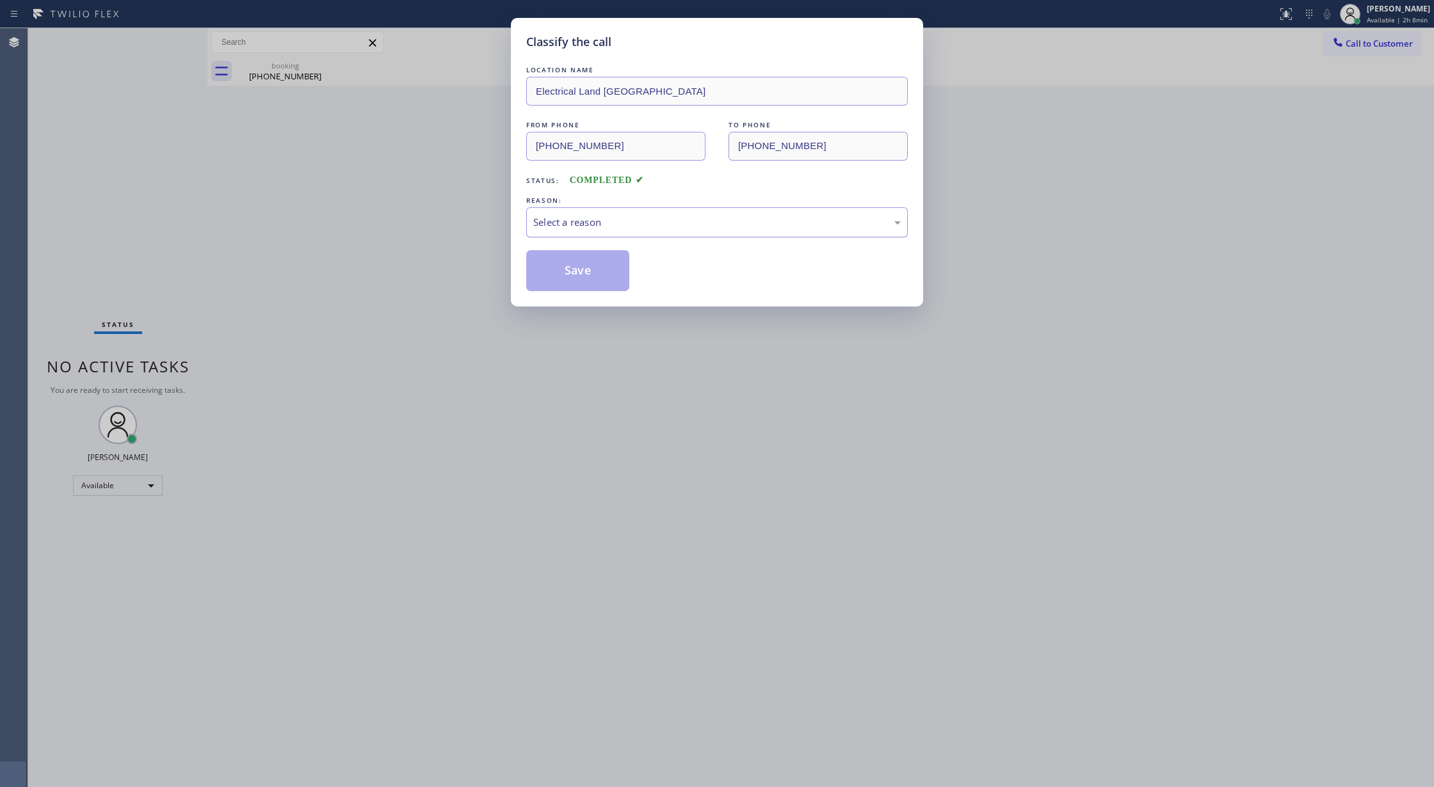
click at [623, 224] on div "Select a reason" at bounding box center [716, 222] width 367 height 15
click at [571, 283] on button "Save" at bounding box center [577, 270] width 103 height 41
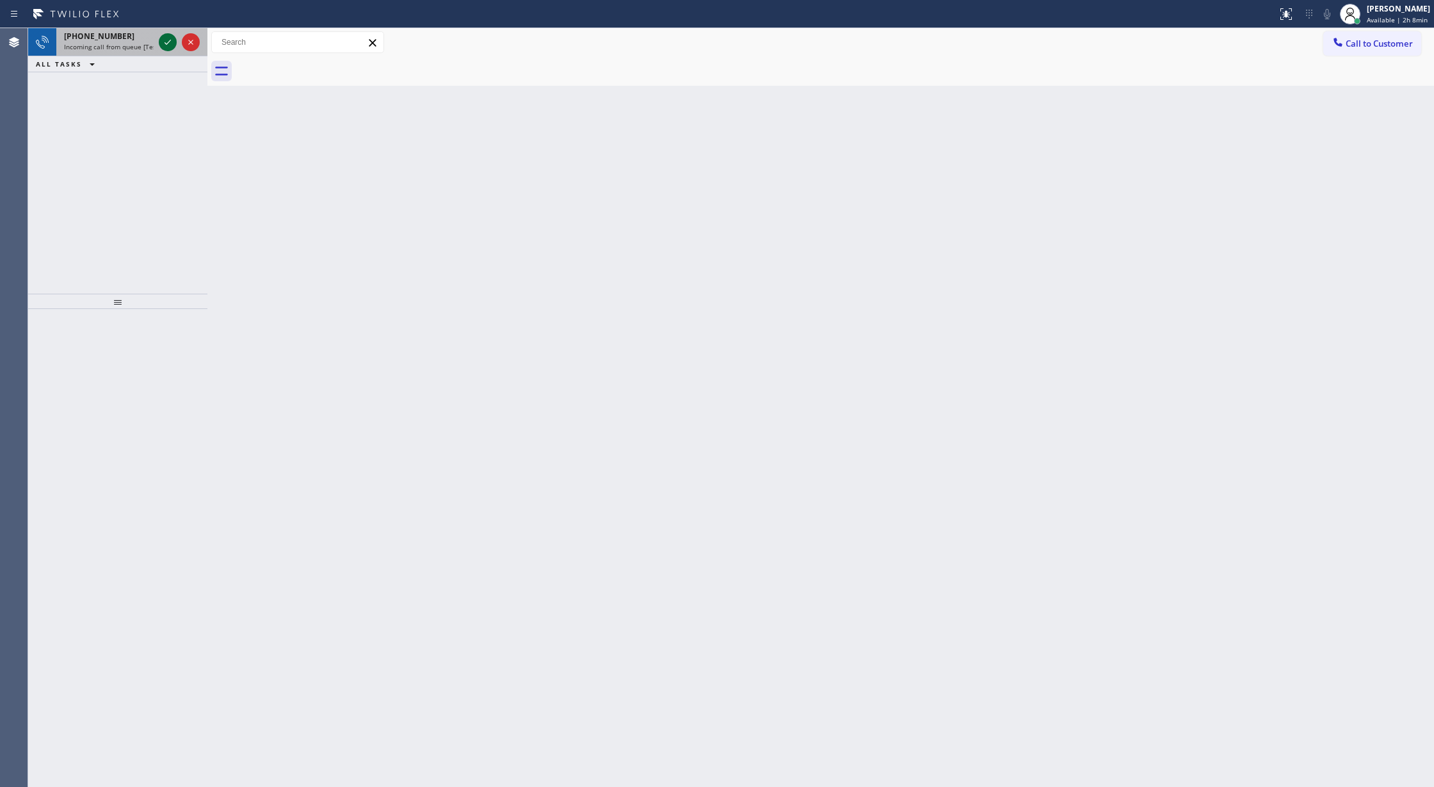
click at [163, 44] on icon at bounding box center [167, 42] width 15 height 15
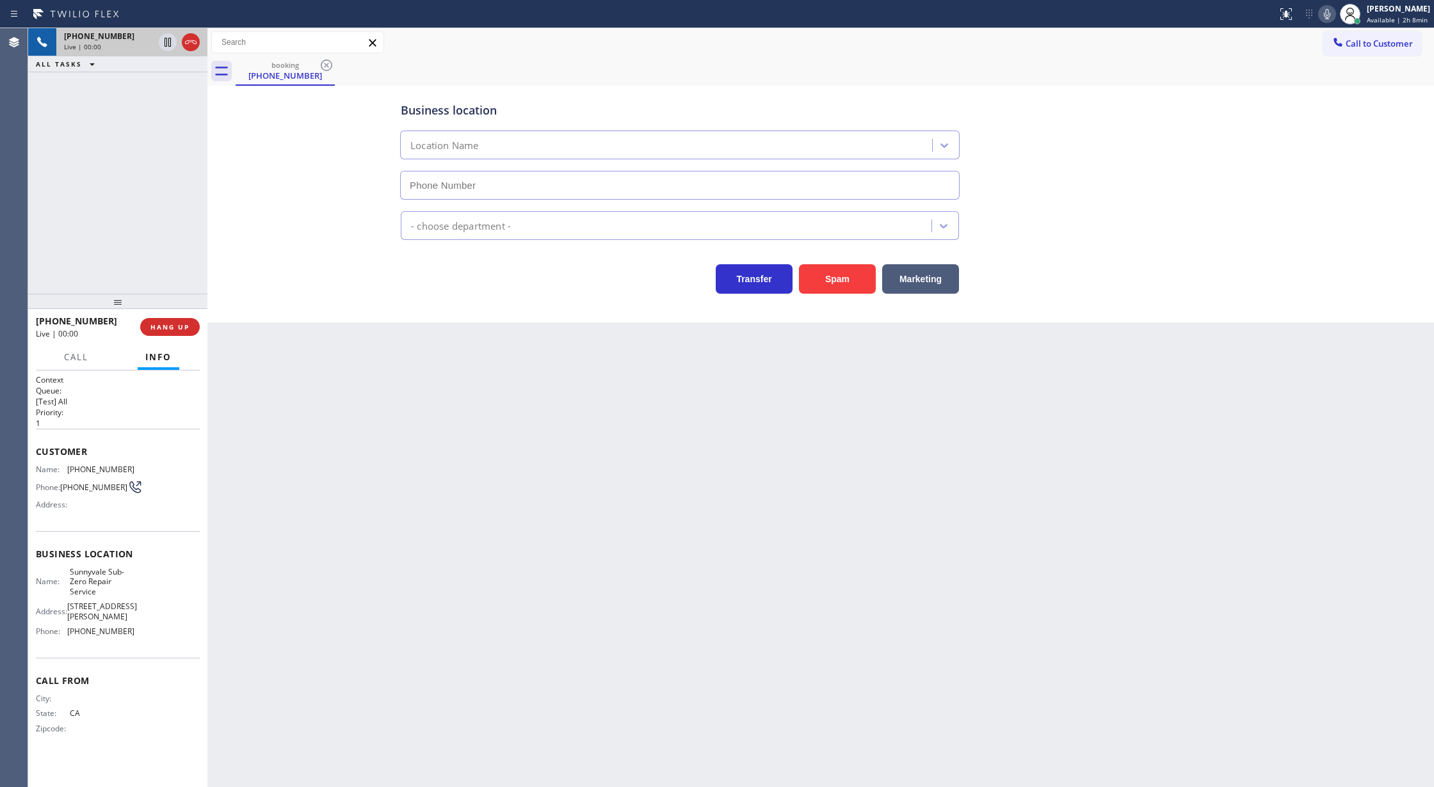
click at [163, 44] on icon at bounding box center [167, 42] width 15 height 15
click at [163, 44] on div "Live | 00:00" at bounding box center [120, 46] width 113 height 9
type input "[PHONE_NUMBER]"
click at [159, 328] on span "COMPLETE" at bounding box center [167, 327] width 44 height 9
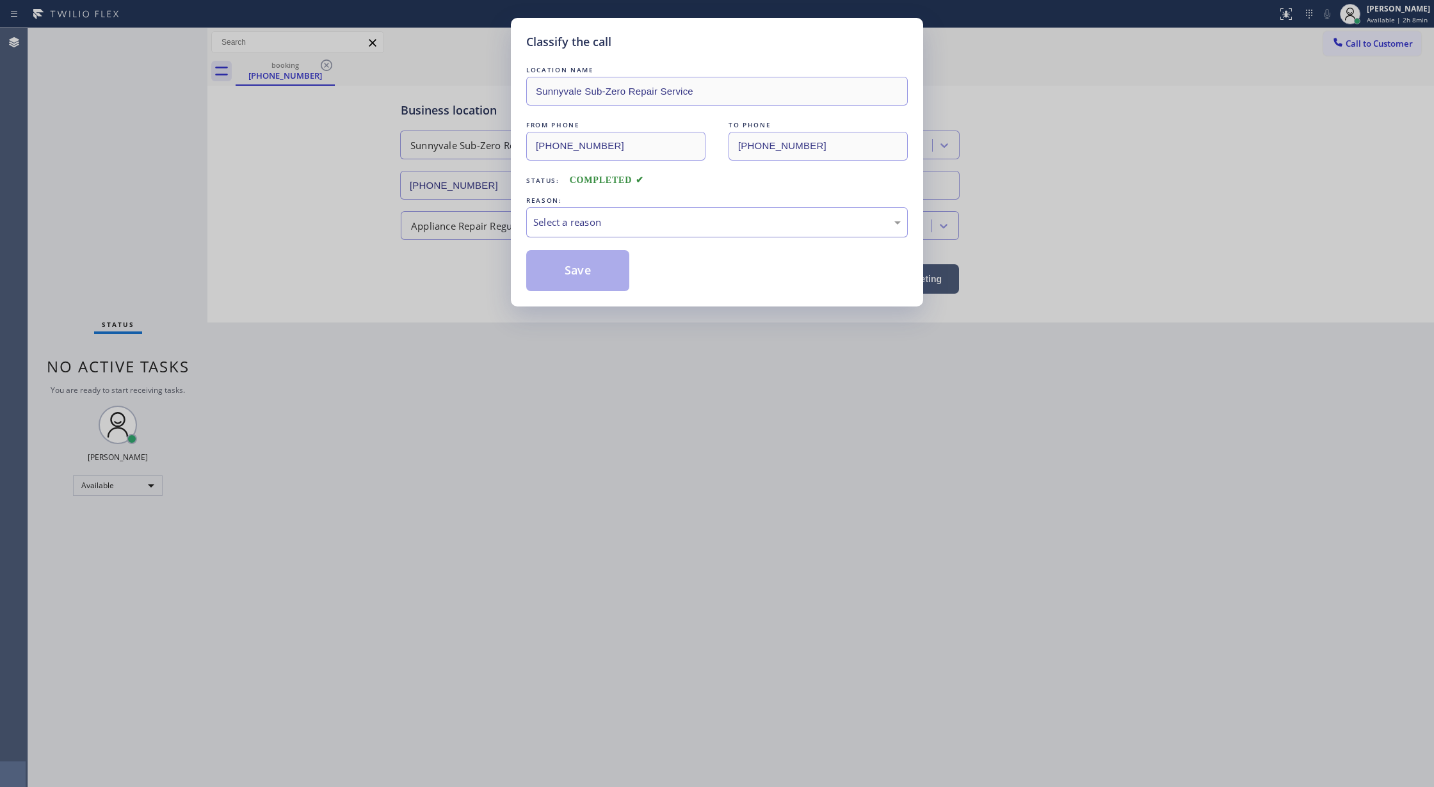
click at [626, 214] on div "Select a reason" at bounding box center [716, 222] width 381 height 30
click at [575, 274] on button "Save" at bounding box center [577, 270] width 103 height 41
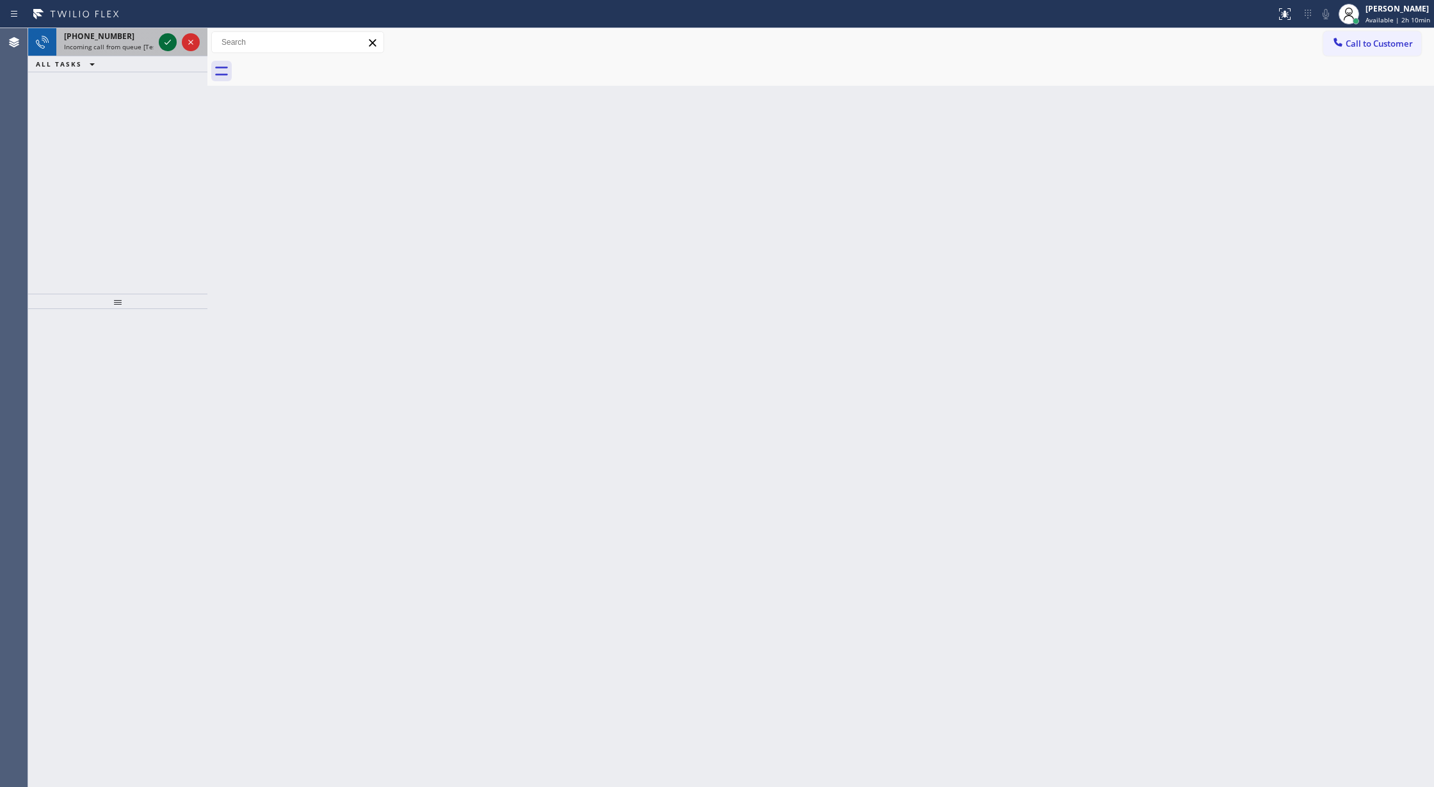
click at [164, 40] on icon at bounding box center [167, 42] width 15 height 15
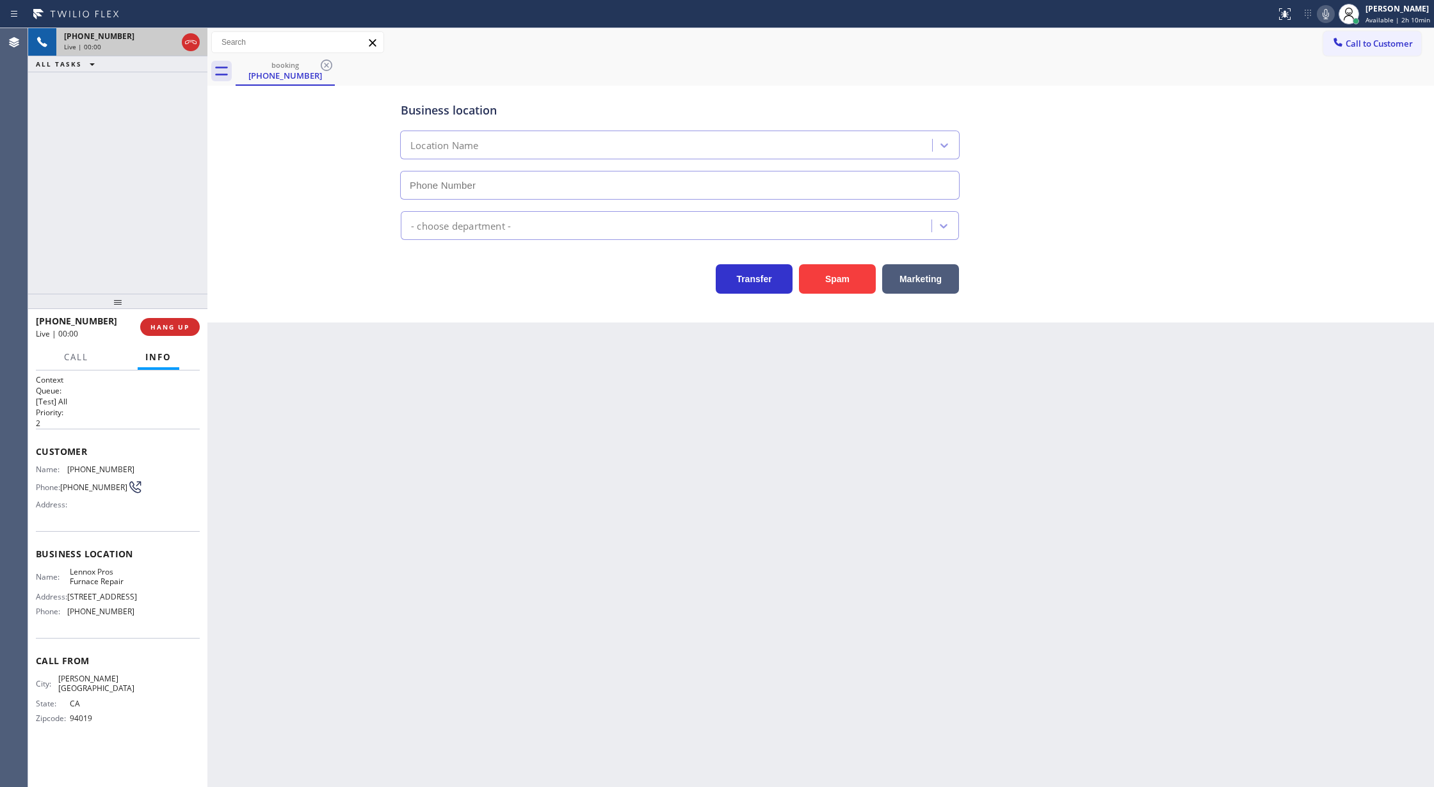
type input "[PHONE_NUMBER]"
click at [162, 323] on span "COMPLETE" at bounding box center [167, 327] width 44 height 9
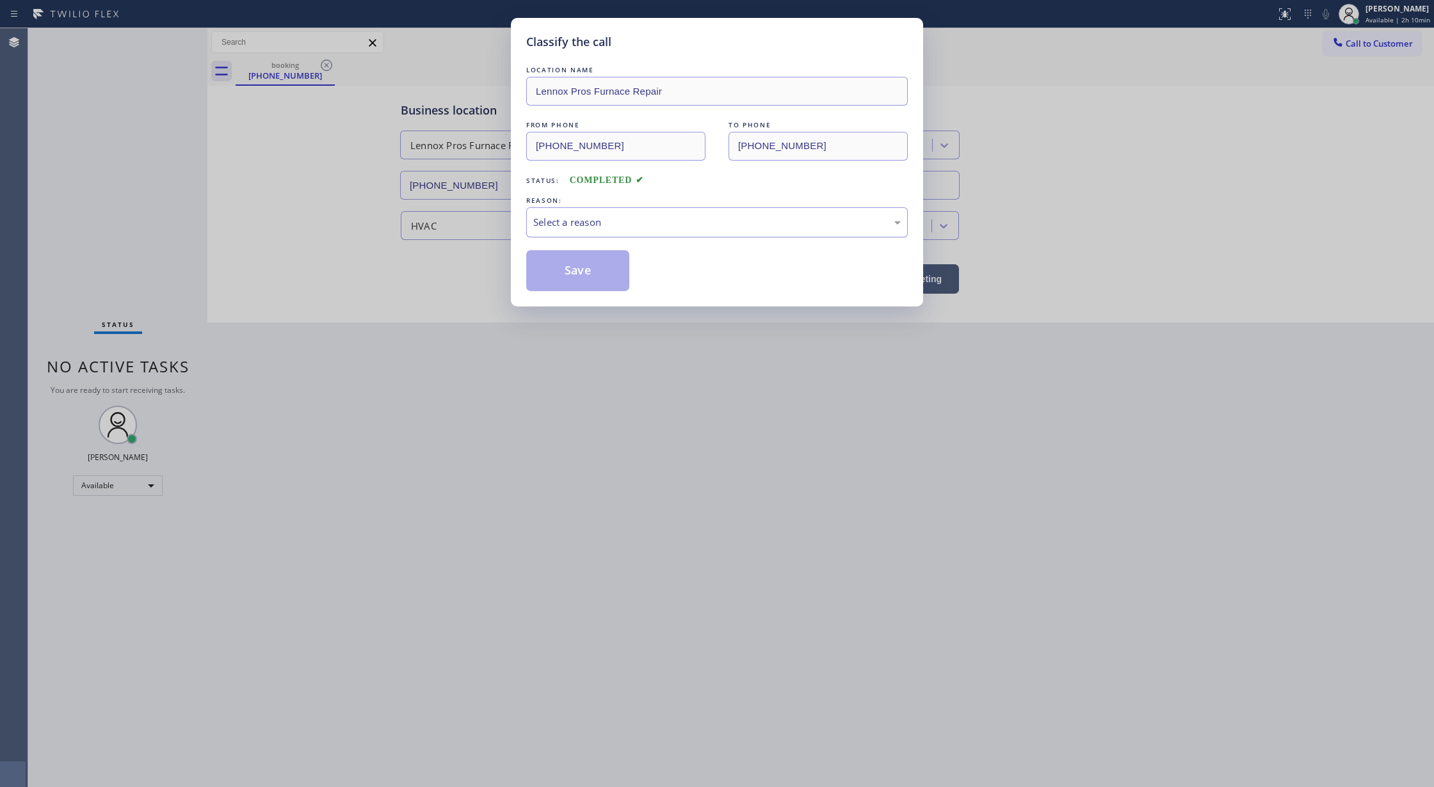
click at [607, 231] on div "Select a reason" at bounding box center [716, 222] width 381 height 30
click at [570, 262] on button "Save" at bounding box center [577, 270] width 103 height 41
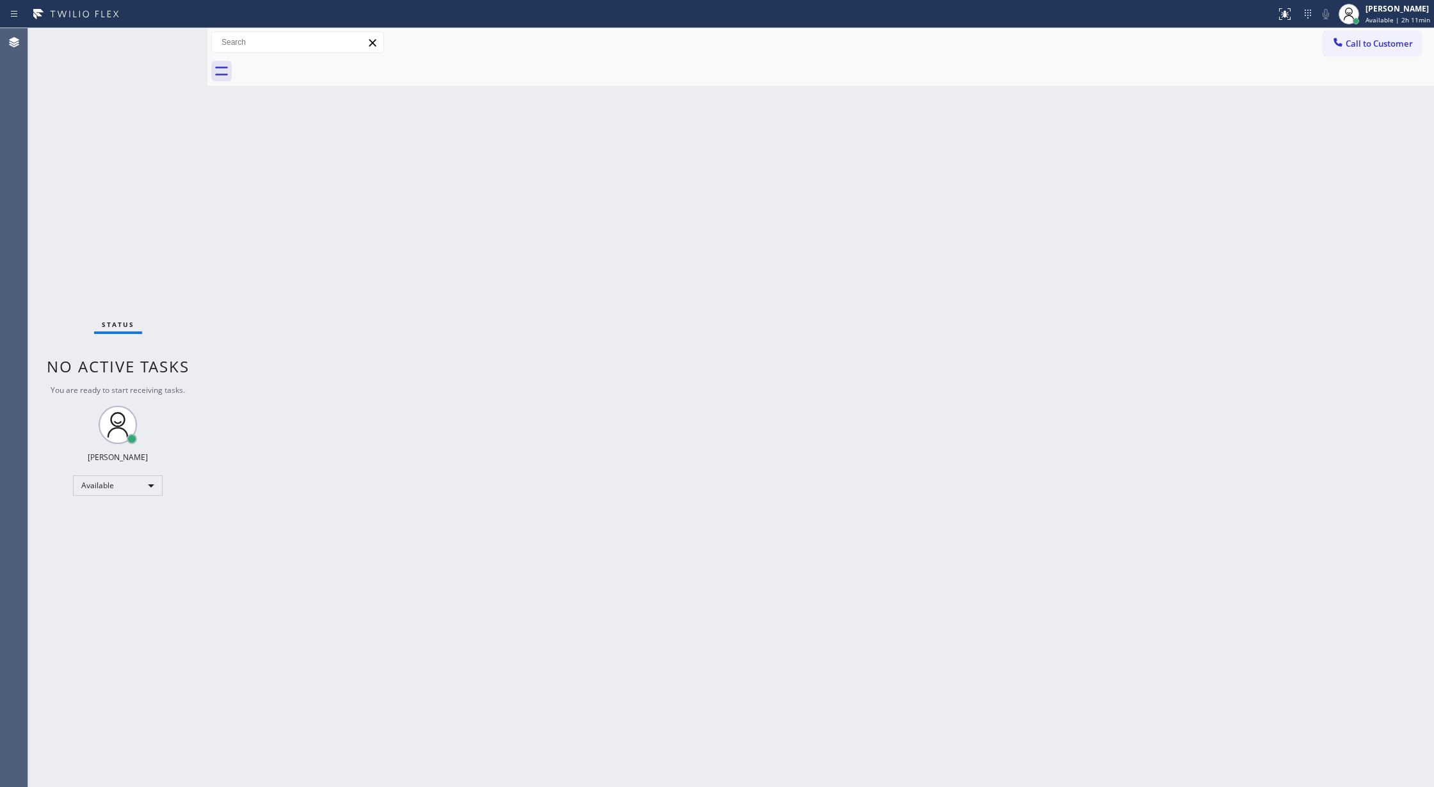
click at [169, 45] on div "Status No active tasks You are ready to start receiving tasks. [PERSON_NAME] Av…" at bounding box center [117, 407] width 179 height 759
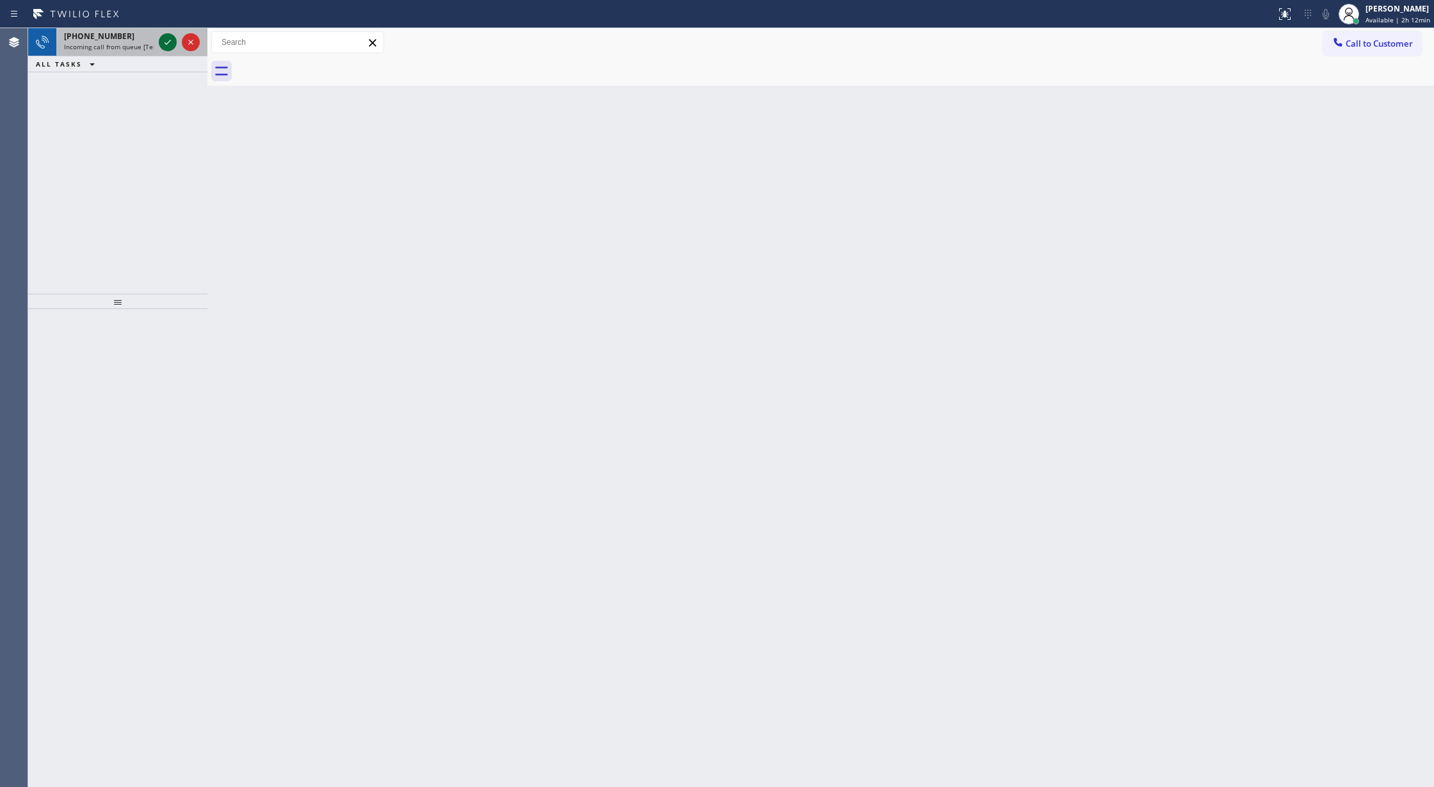
click at [164, 37] on icon at bounding box center [167, 42] width 15 height 15
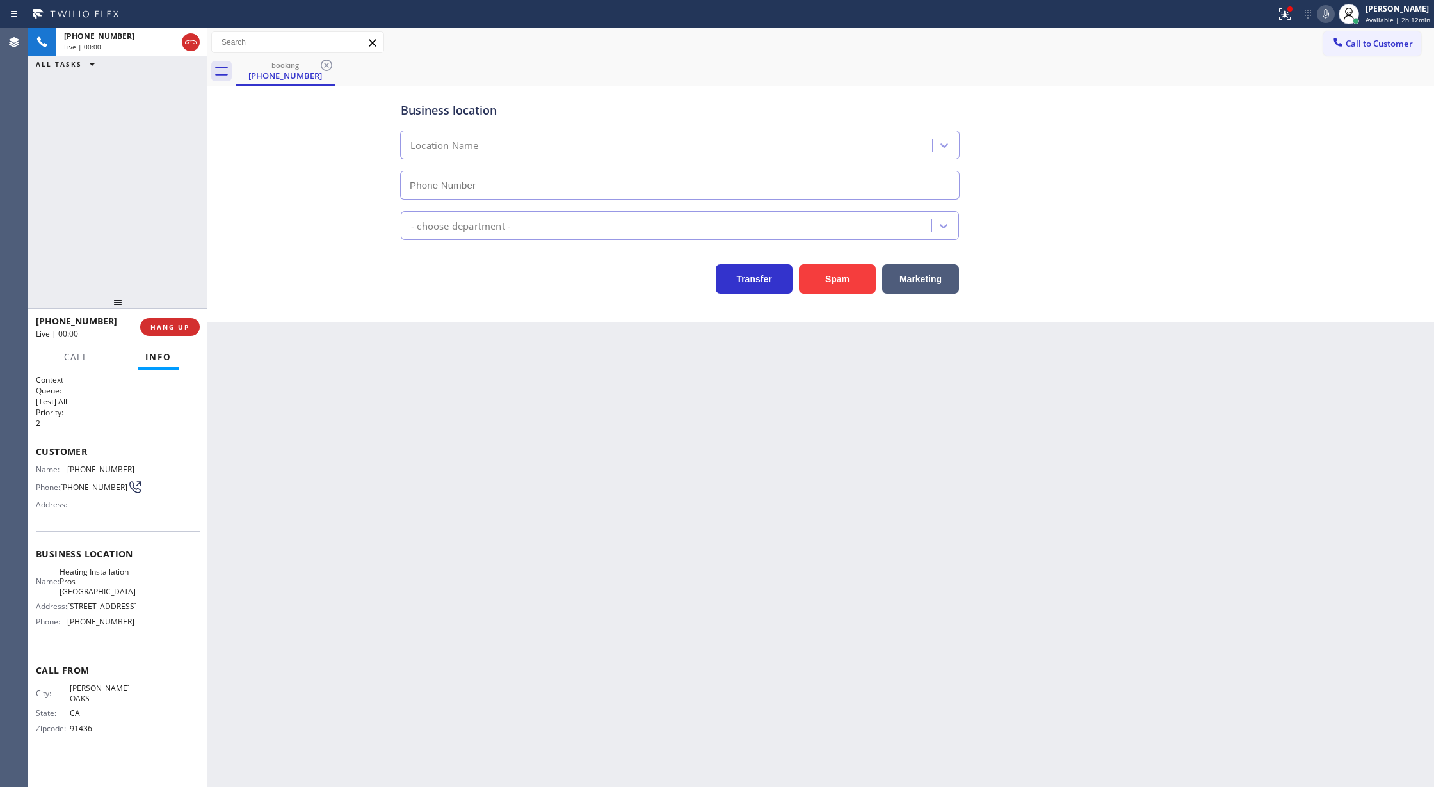
type input "[PHONE_NUMBER]"
click at [188, 41] on icon at bounding box center [190, 42] width 15 height 15
click at [172, 325] on span "COMPLETE" at bounding box center [167, 327] width 44 height 9
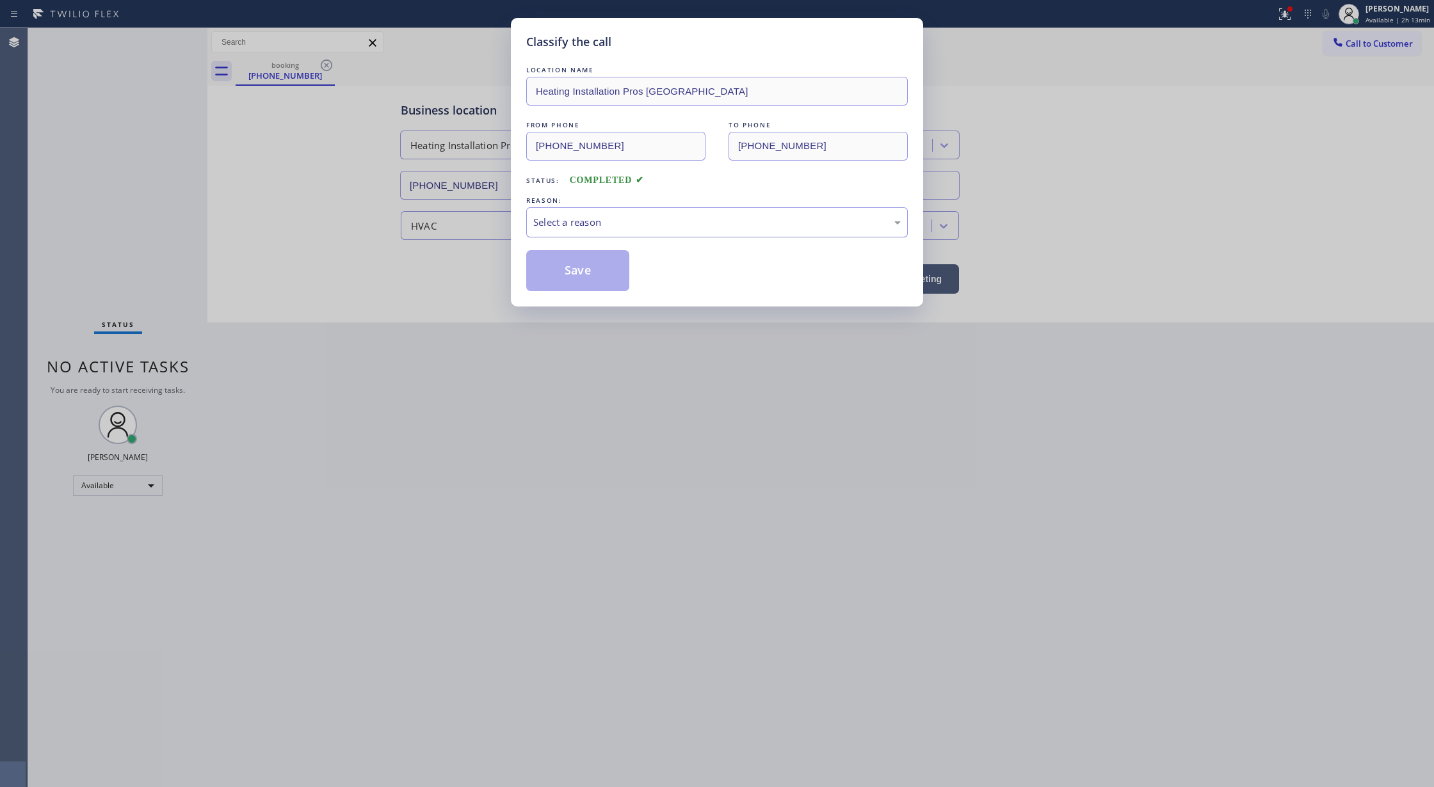
click at [577, 228] on div "Select a reason" at bounding box center [716, 222] width 367 height 15
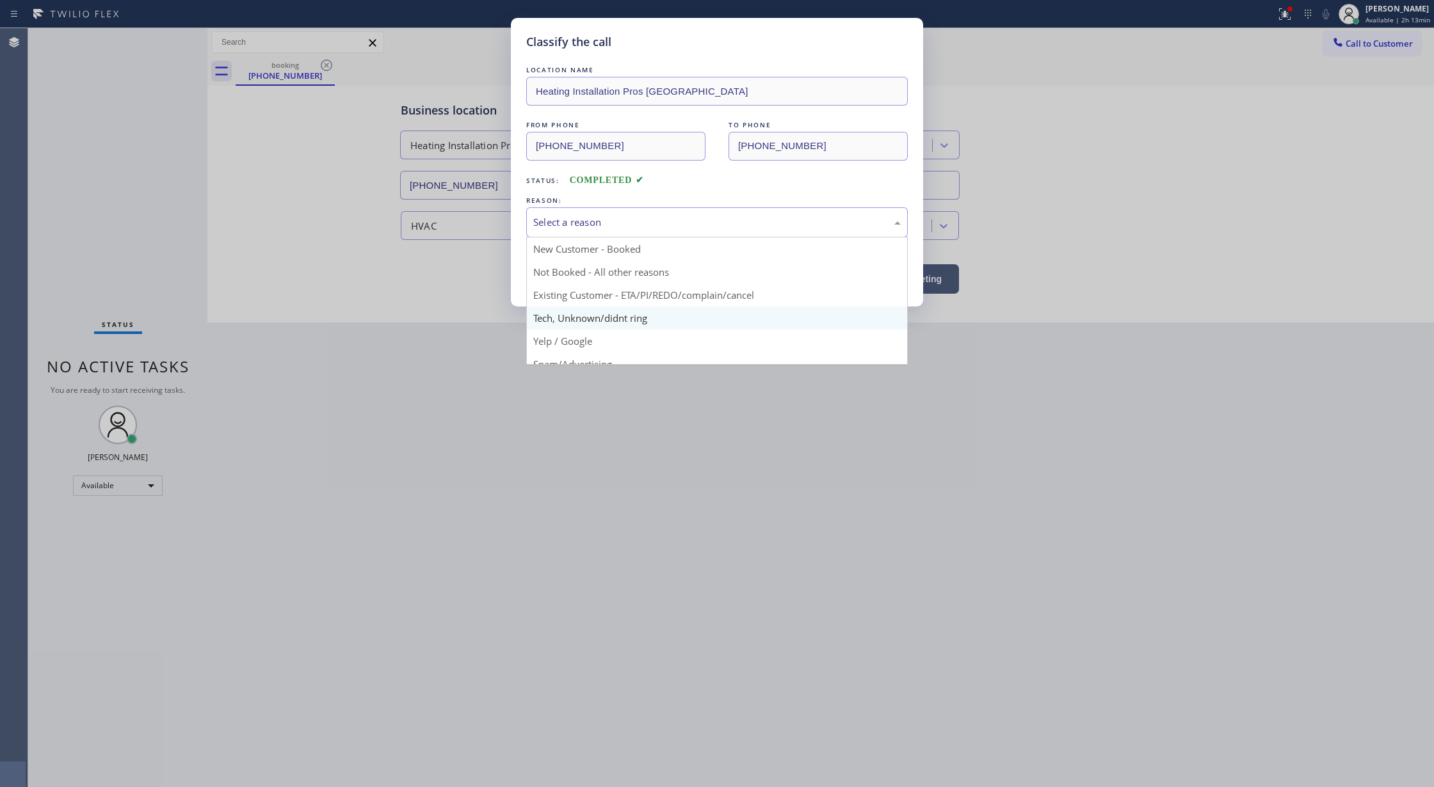
scroll to position [81, 0]
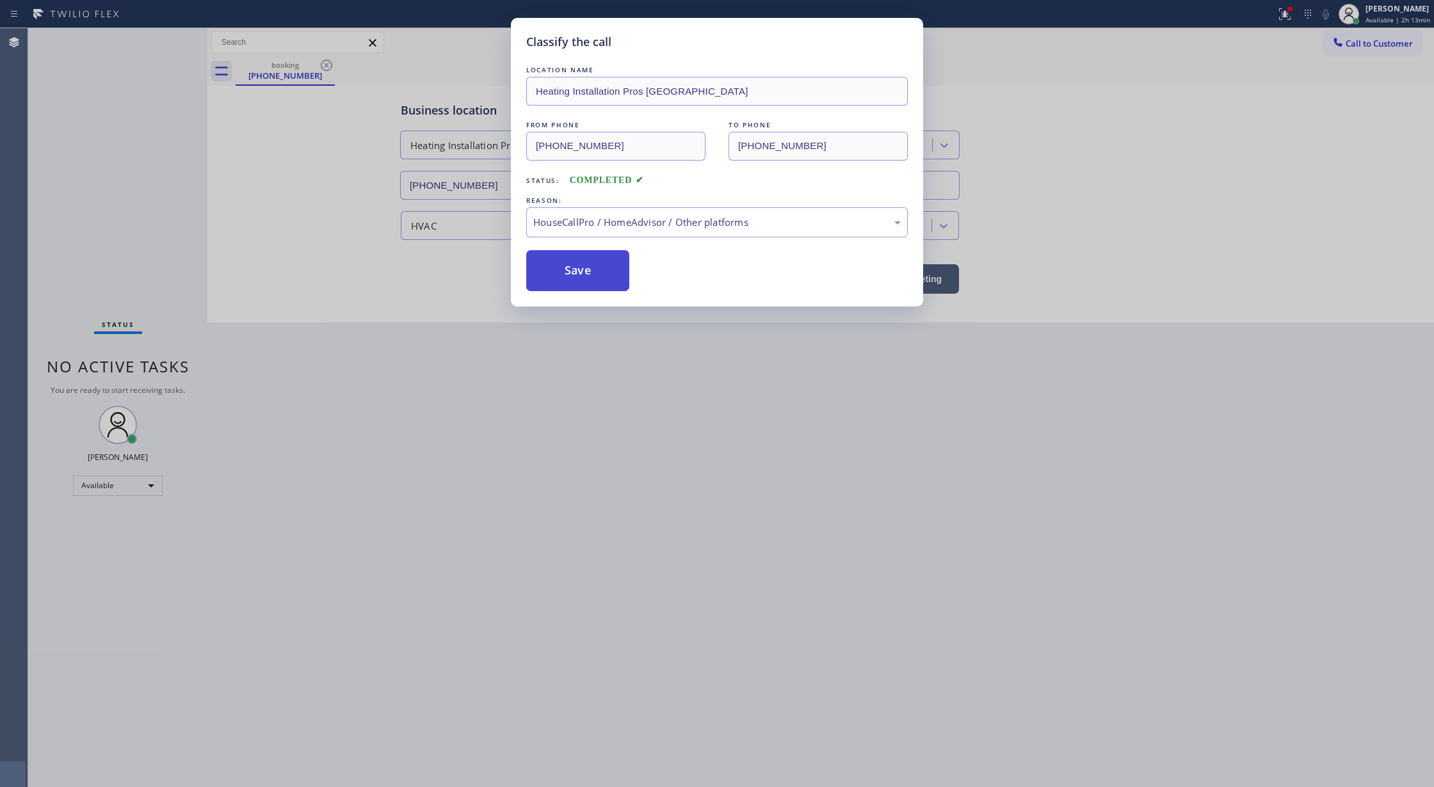
click at [574, 280] on button "Save" at bounding box center [577, 270] width 103 height 41
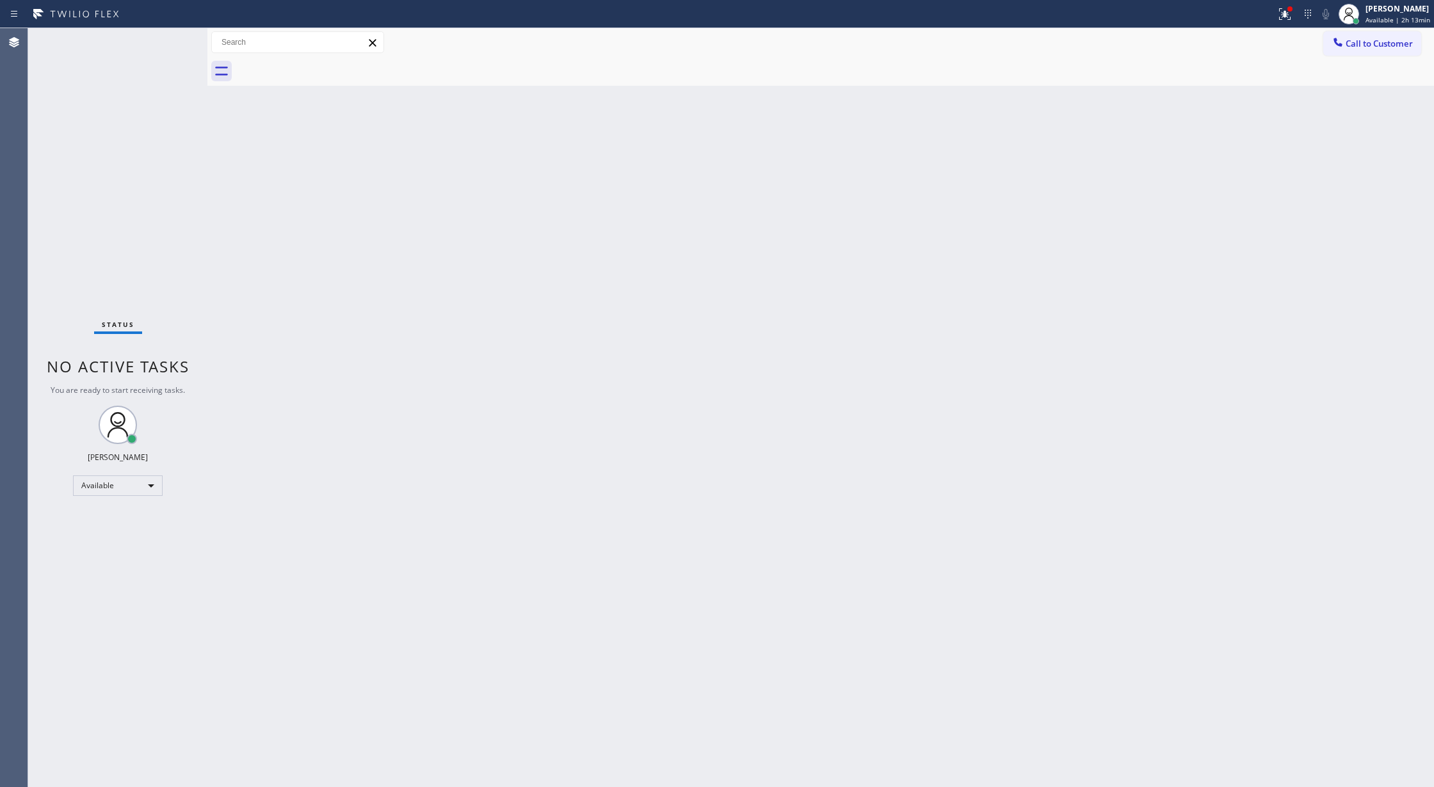
click at [182, 40] on div "Status No active tasks You are ready to start receiving tasks. [PERSON_NAME] Av…" at bounding box center [117, 407] width 179 height 759
click at [170, 39] on div "Status No active tasks You are ready to start receiving tasks. [PERSON_NAME] Av…" at bounding box center [117, 407] width 179 height 759
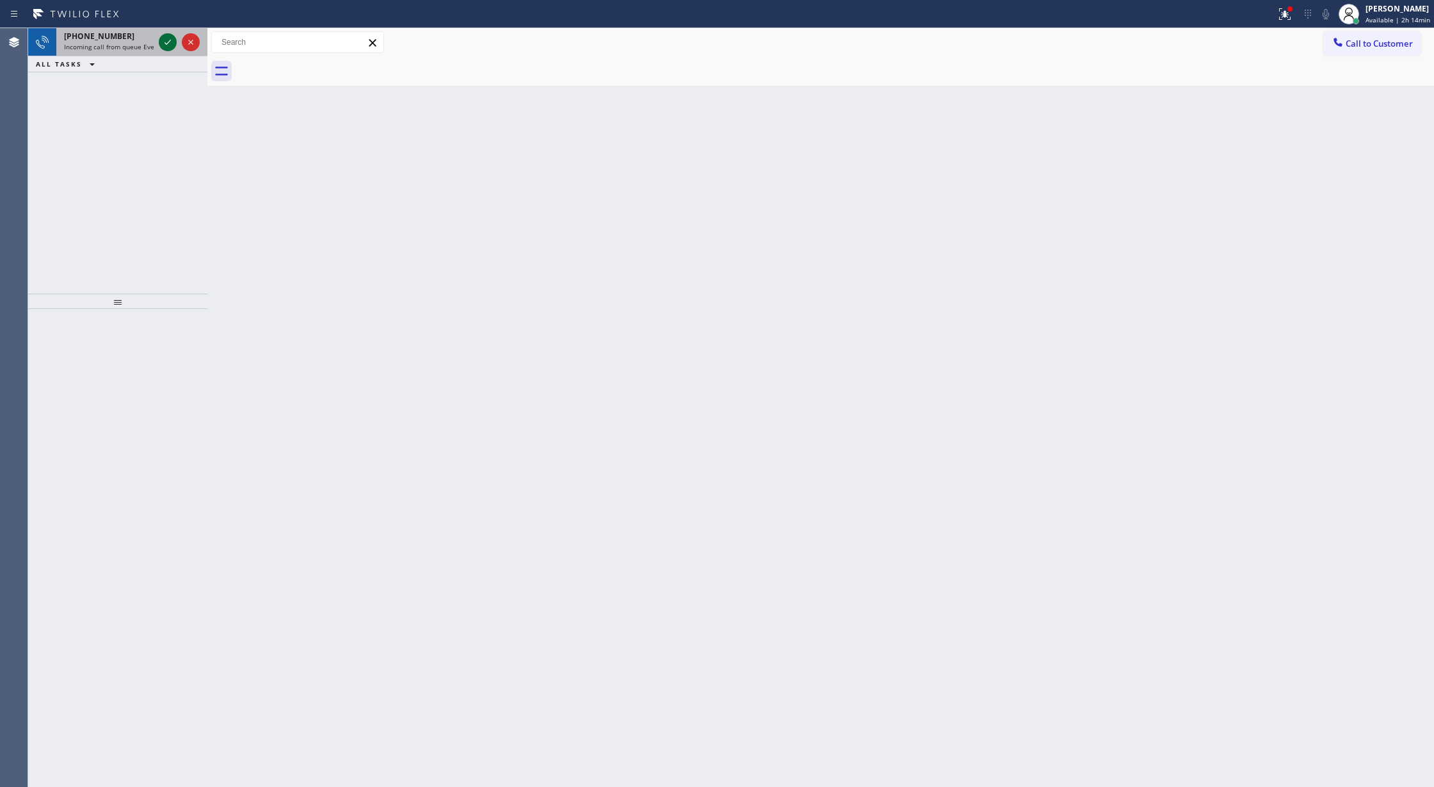
click at [166, 42] on icon at bounding box center [167, 42] width 15 height 15
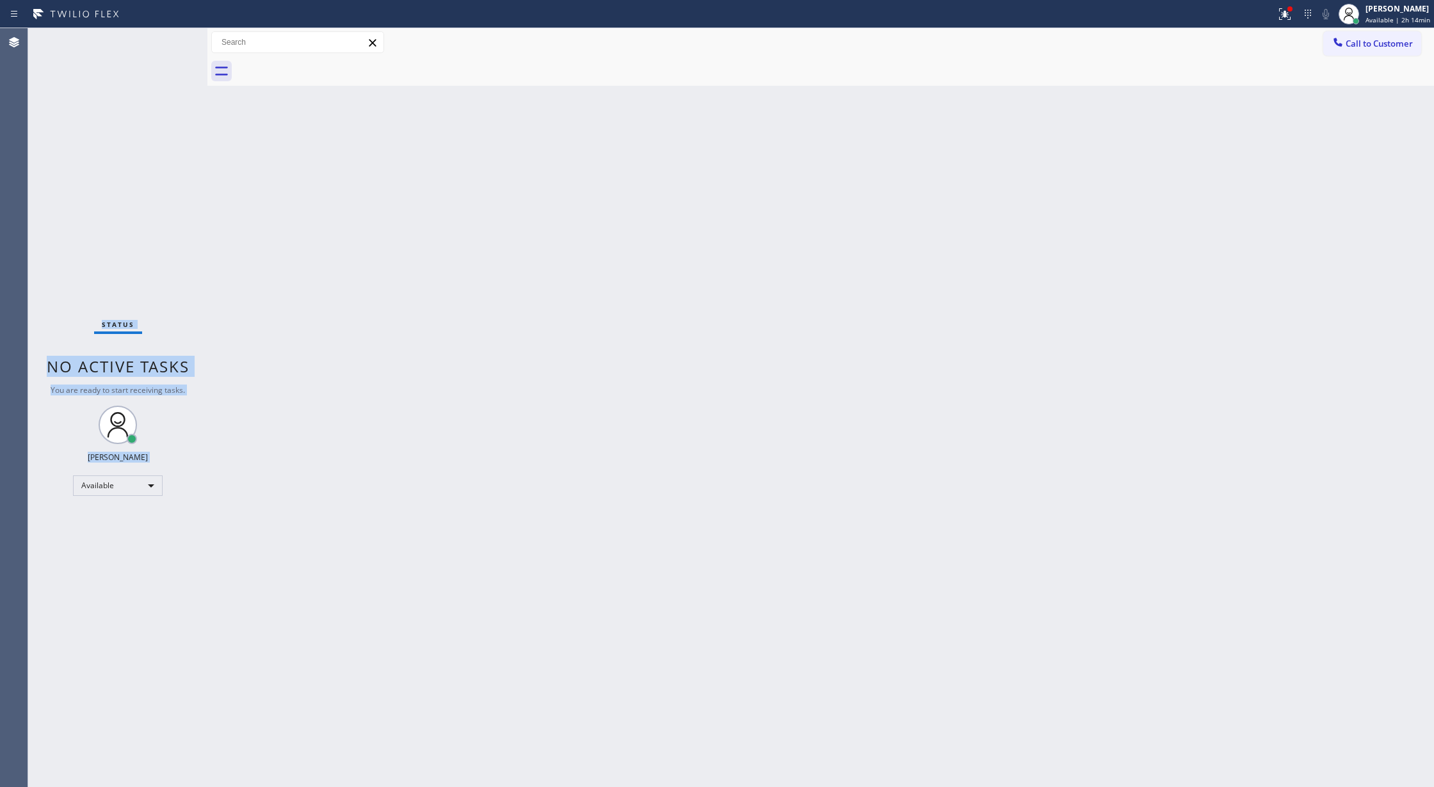
click at [166, 42] on div "Status No active tasks You are ready to start receiving tasks. [PERSON_NAME] Av…" at bounding box center [117, 407] width 179 height 759
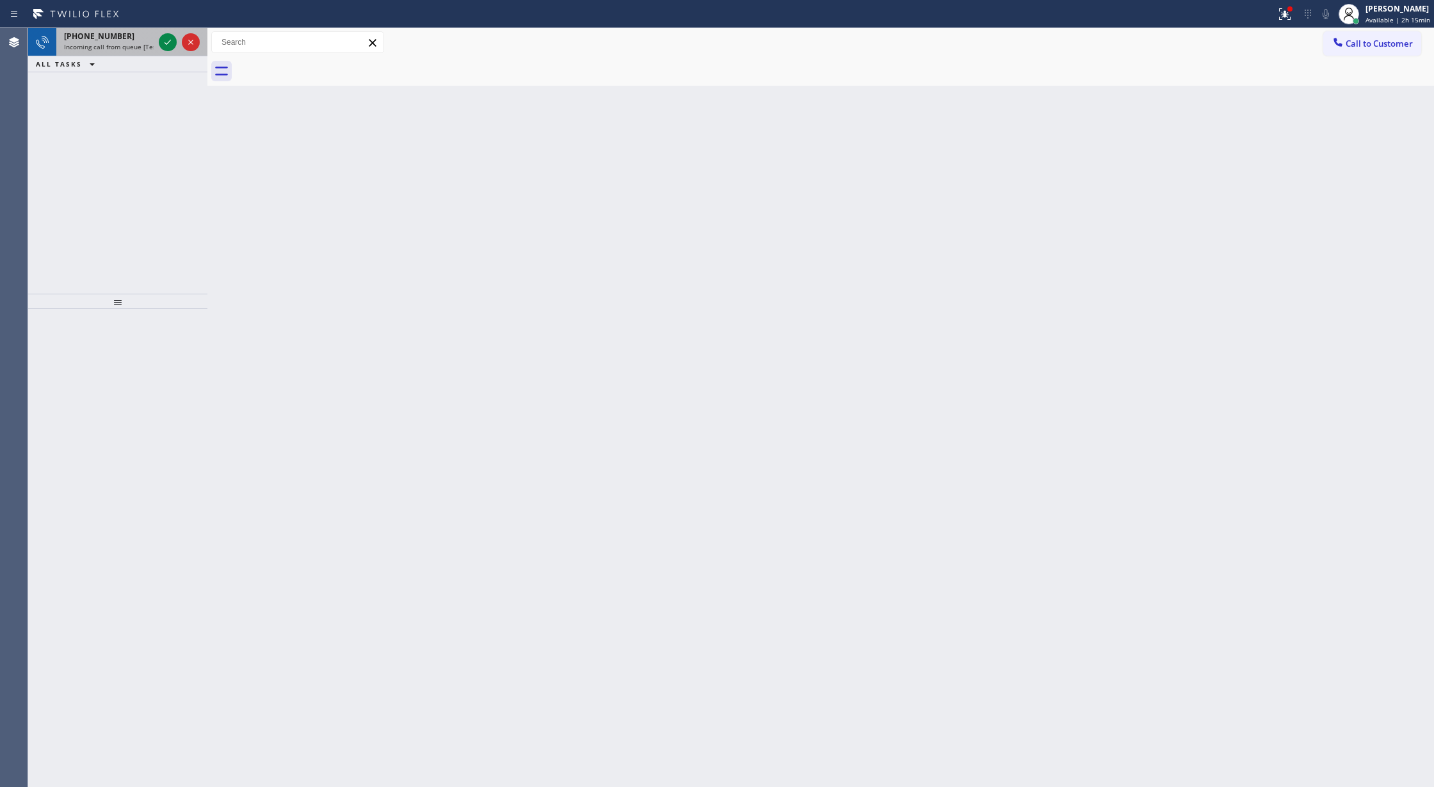
click at [154, 37] on div "[PHONE_NUMBER] Incoming call from queue [Test] All" at bounding box center [106, 42] width 100 height 28
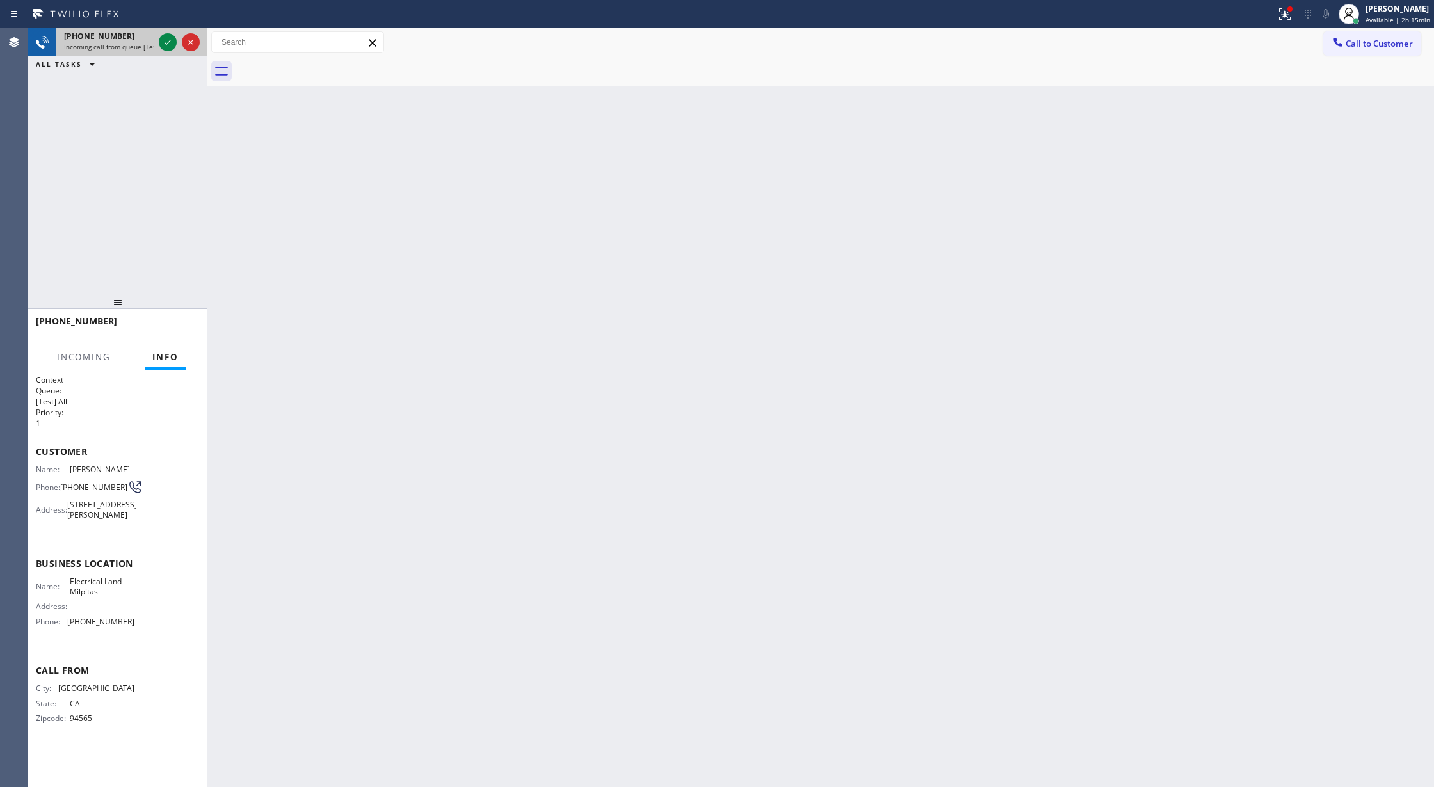
click at [157, 41] on div at bounding box center [179, 42] width 46 height 28
click at [160, 38] on icon at bounding box center [167, 42] width 15 height 15
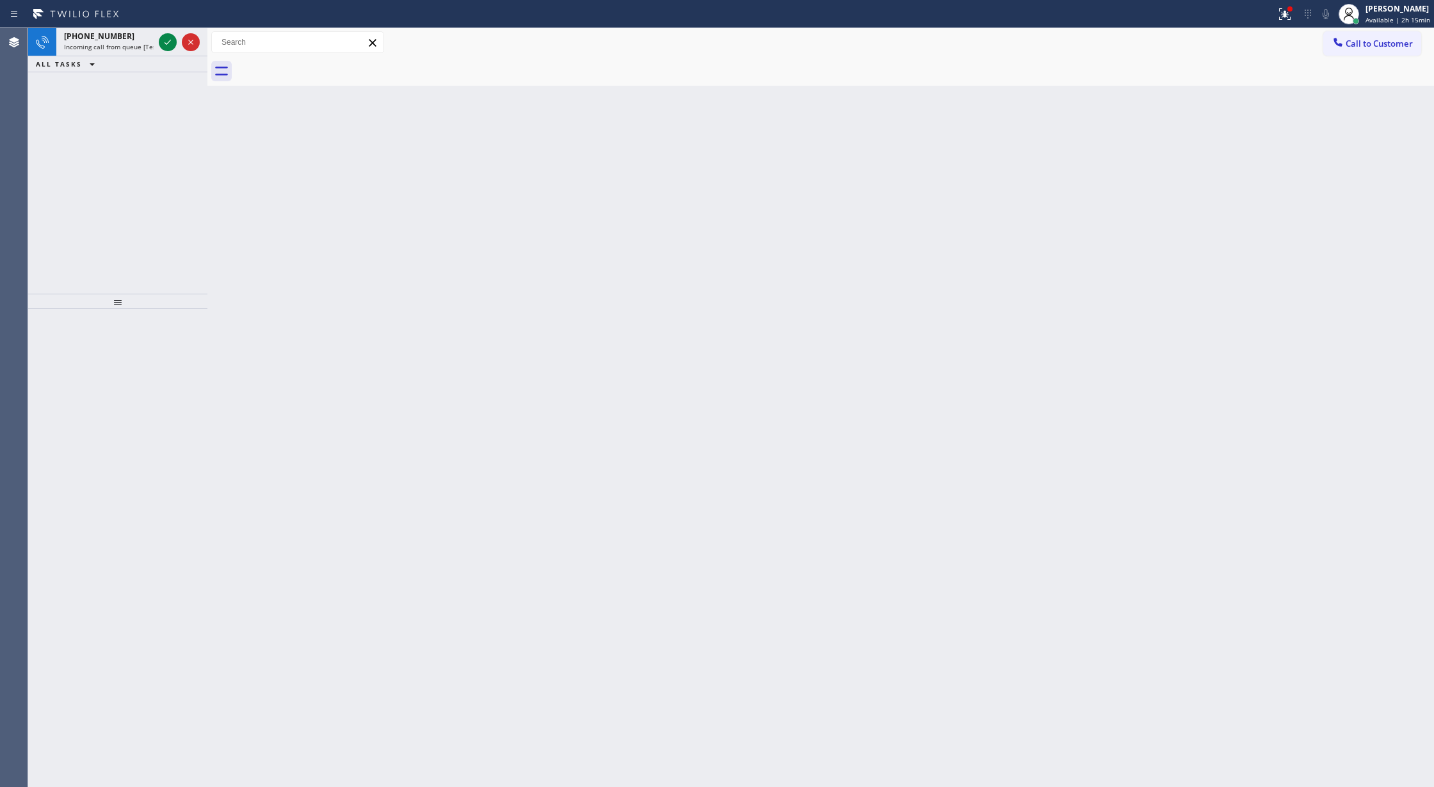
click at [160, 38] on icon at bounding box center [167, 42] width 15 height 15
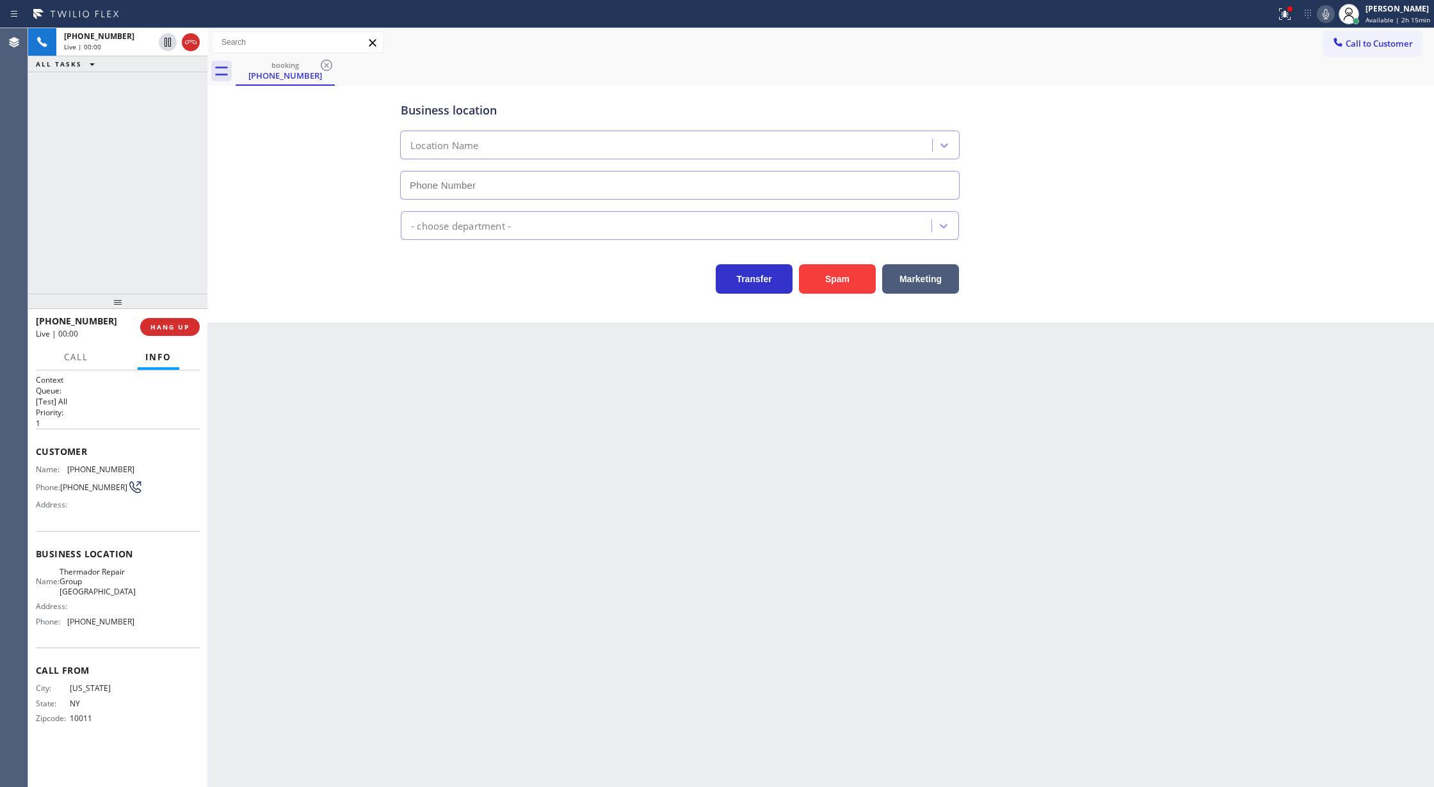
type input "[PHONE_NUMBER]"
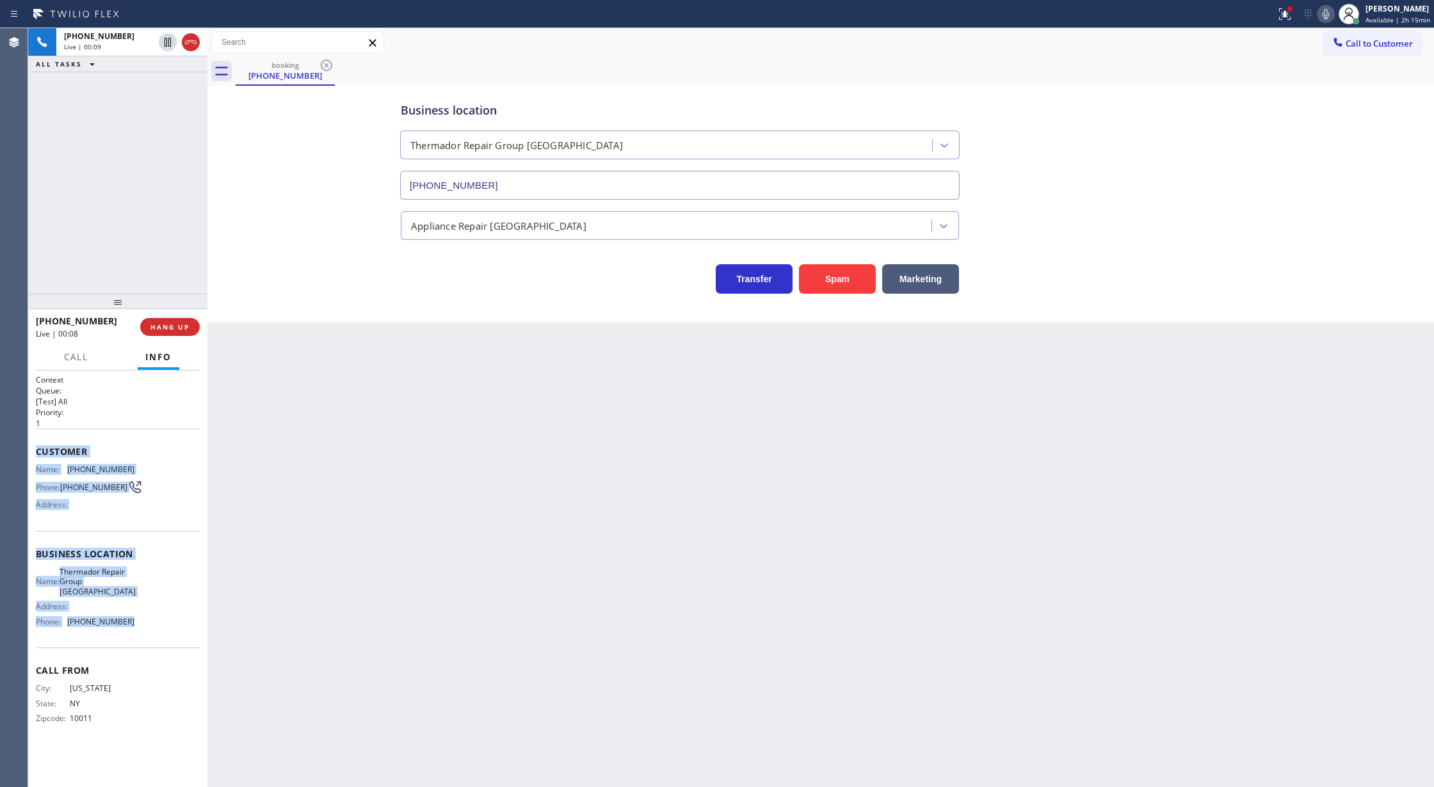
drag, startPoint x: 31, startPoint y: 454, endPoint x: 131, endPoint y: 641, distance: 211.9
click at [131, 641] on div "Context Queue: [Test] All Priority: 1 Customer Name: [PHONE_NUMBER] Phone: [PHO…" at bounding box center [117, 579] width 179 height 417
copy div "Customer Name: [PHONE_NUMBER] Phone: [PHONE_NUMBER] Address: Business location …"
click at [163, 44] on icon at bounding box center [167, 42] width 15 height 15
click at [1324, 12] on icon at bounding box center [1325, 13] width 15 height 15
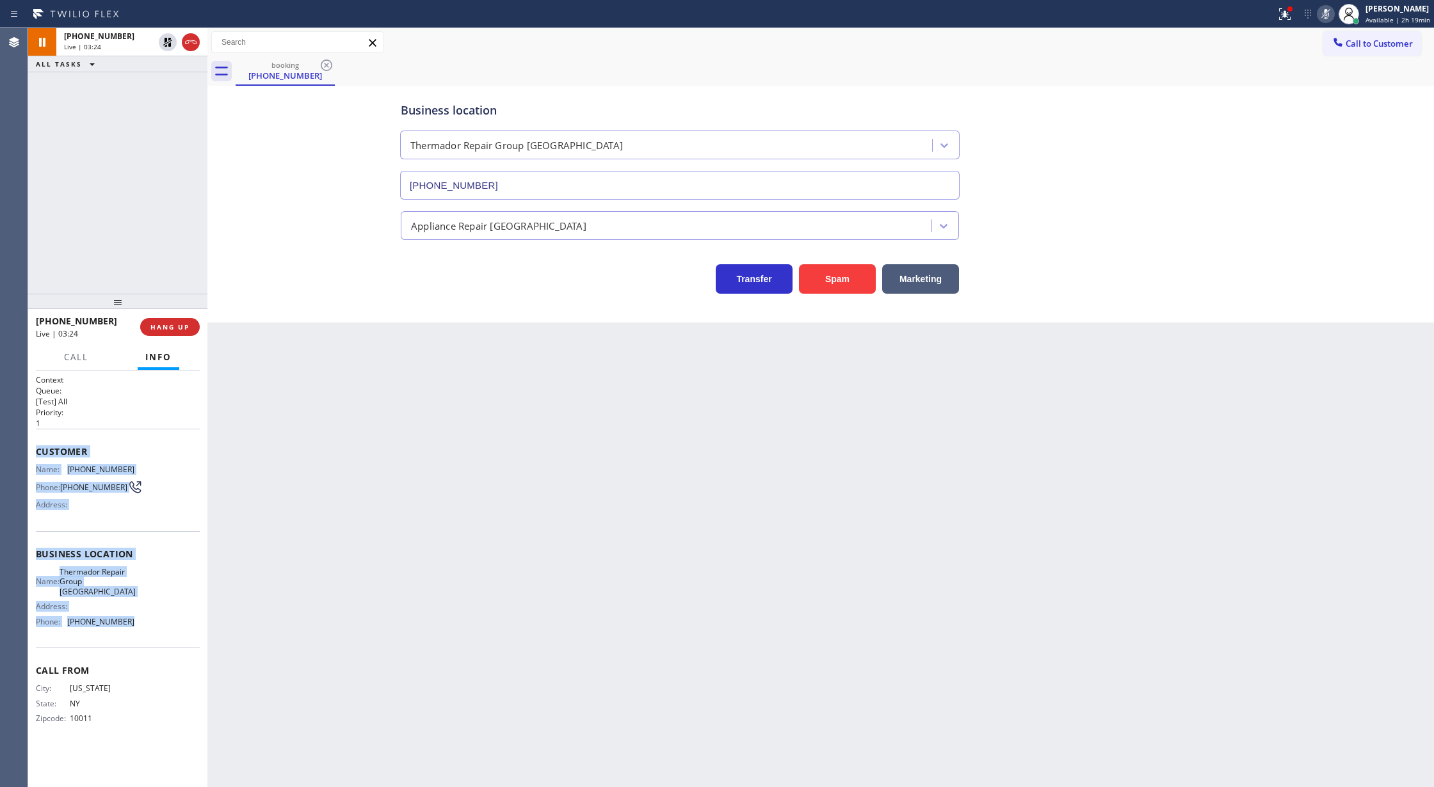
drag, startPoint x: 165, startPoint y: 39, endPoint x: 927, endPoint y: 54, distance: 762.3
click at [165, 39] on icon at bounding box center [167, 42] width 9 height 9
click at [1321, 19] on icon at bounding box center [1325, 13] width 15 height 15
click at [188, 44] on icon at bounding box center [191, 42] width 12 height 4
click at [164, 323] on span "COMPLETE" at bounding box center [167, 327] width 44 height 9
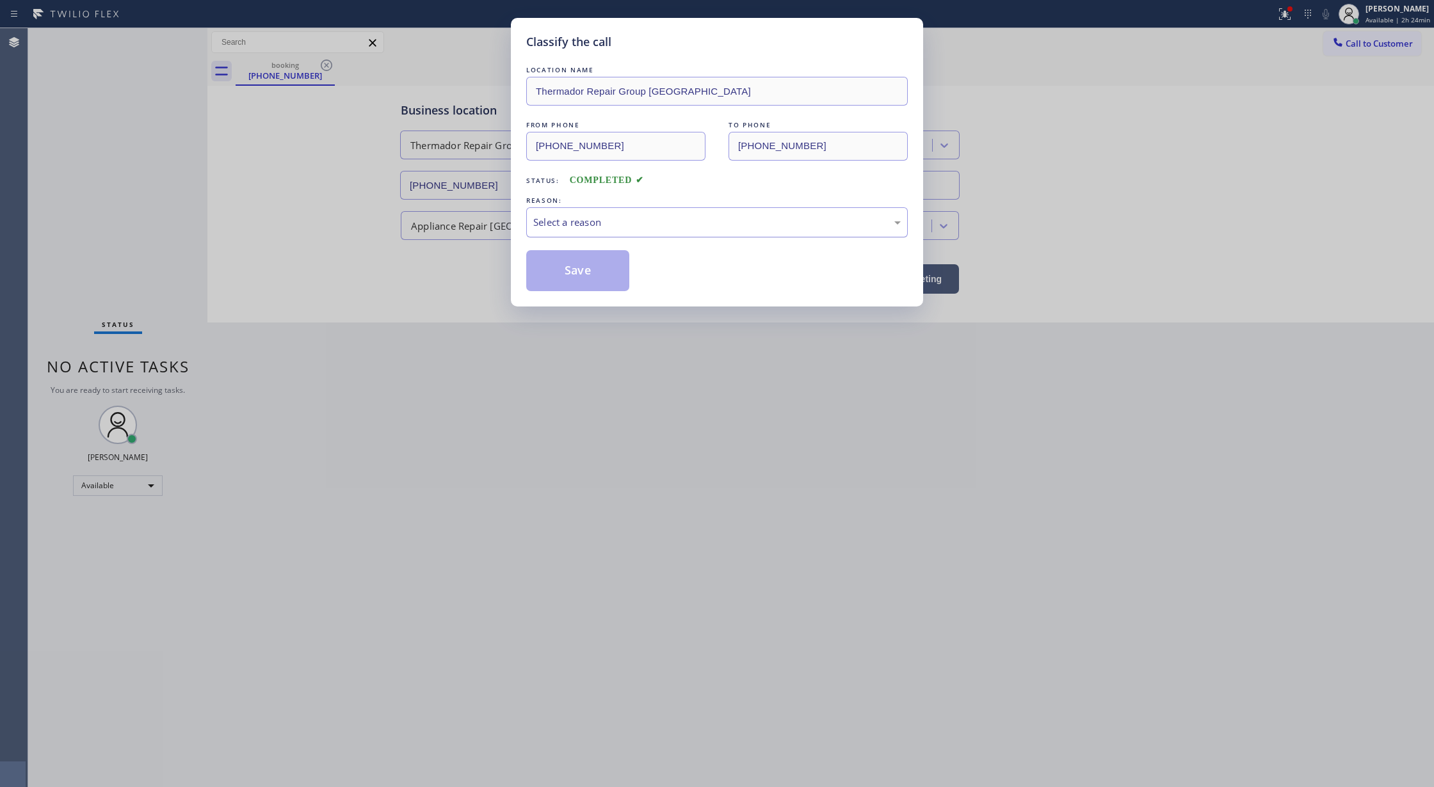
click at [602, 214] on div "Select a reason" at bounding box center [716, 222] width 381 height 30
click at [575, 274] on button "Save" at bounding box center [577, 270] width 103 height 41
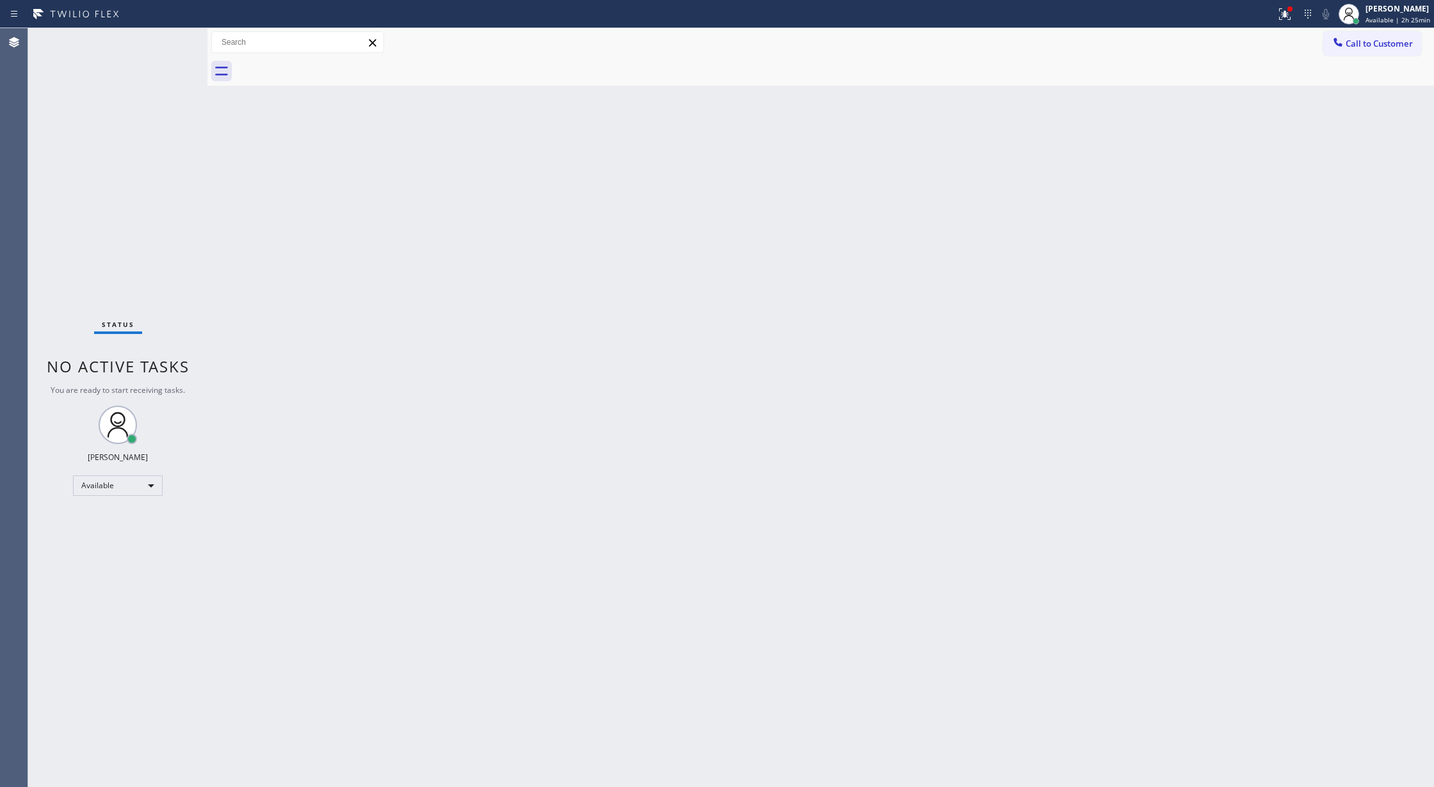
click at [175, 33] on div "Status No active tasks You are ready to start receiving tasks. [PERSON_NAME] Av…" at bounding box center [117, 407] width 179 height 759
click at [172, 31] on div "Status No active tasks You are ready to start receiving tasks. [PERSON_NAME] Av…" at bounding box center [117, 407] width 179 height 759
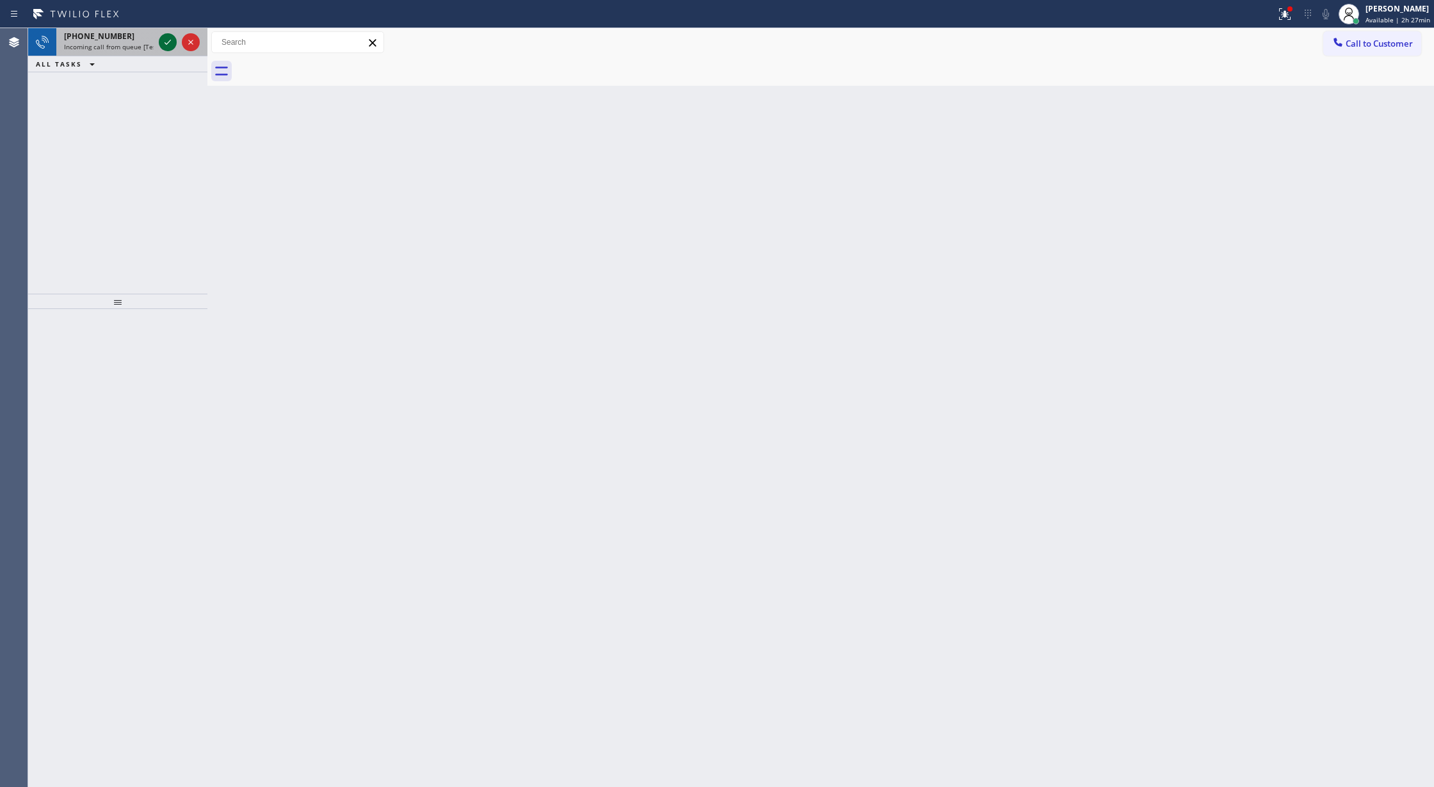
click at [166, 41] on icon at bounding box center [167, 42] width 15 height 15
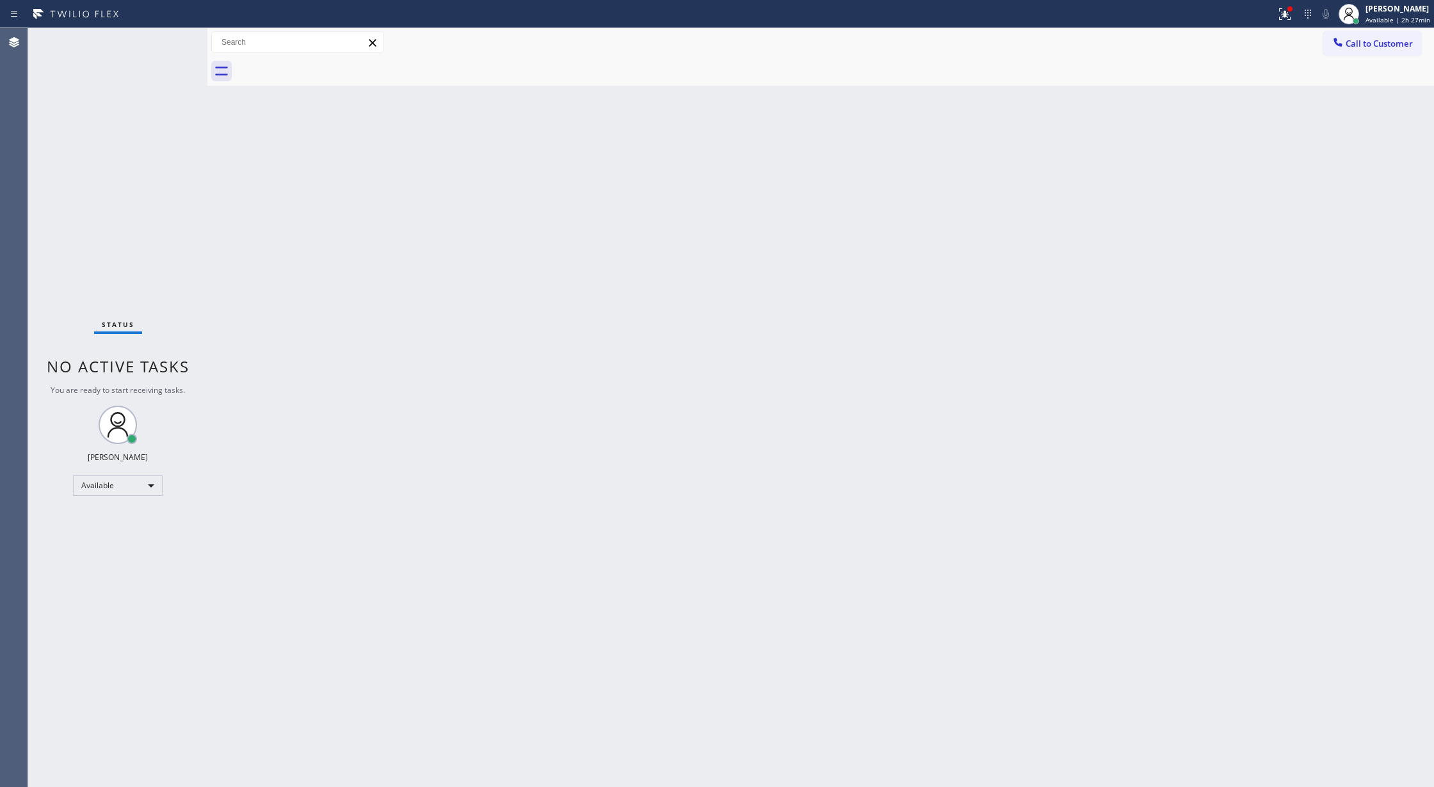
click at [152, 41] on div "Status No active tasks You are ready to start receiving tasks. [PERSON_NAME] Av…" at bounding box center [117, 407] width 179 height 759
drag, startPoint x: 160, startPoint y: 41, endPoint x: 331, endPoint y: 271, distance: 286.8
click at [163, 41] on div "Status No active tasks You are ready to start receiving tasks. [PERSON_NAME] Av…" at bounding box center [117, 407] width 179 height 759
click at [379, 538] on div "Back to Dashboard Change Sender ID Customers Technicians Select a contact Outbo…" at bounding box center [820, 407] width 1226 height 759
click at [170, 36] on div "Status No active tasks You are ready to start receiving tasks. [PERSON_NAME] Av…" at bounding box center [117, 407] width 179 height 759
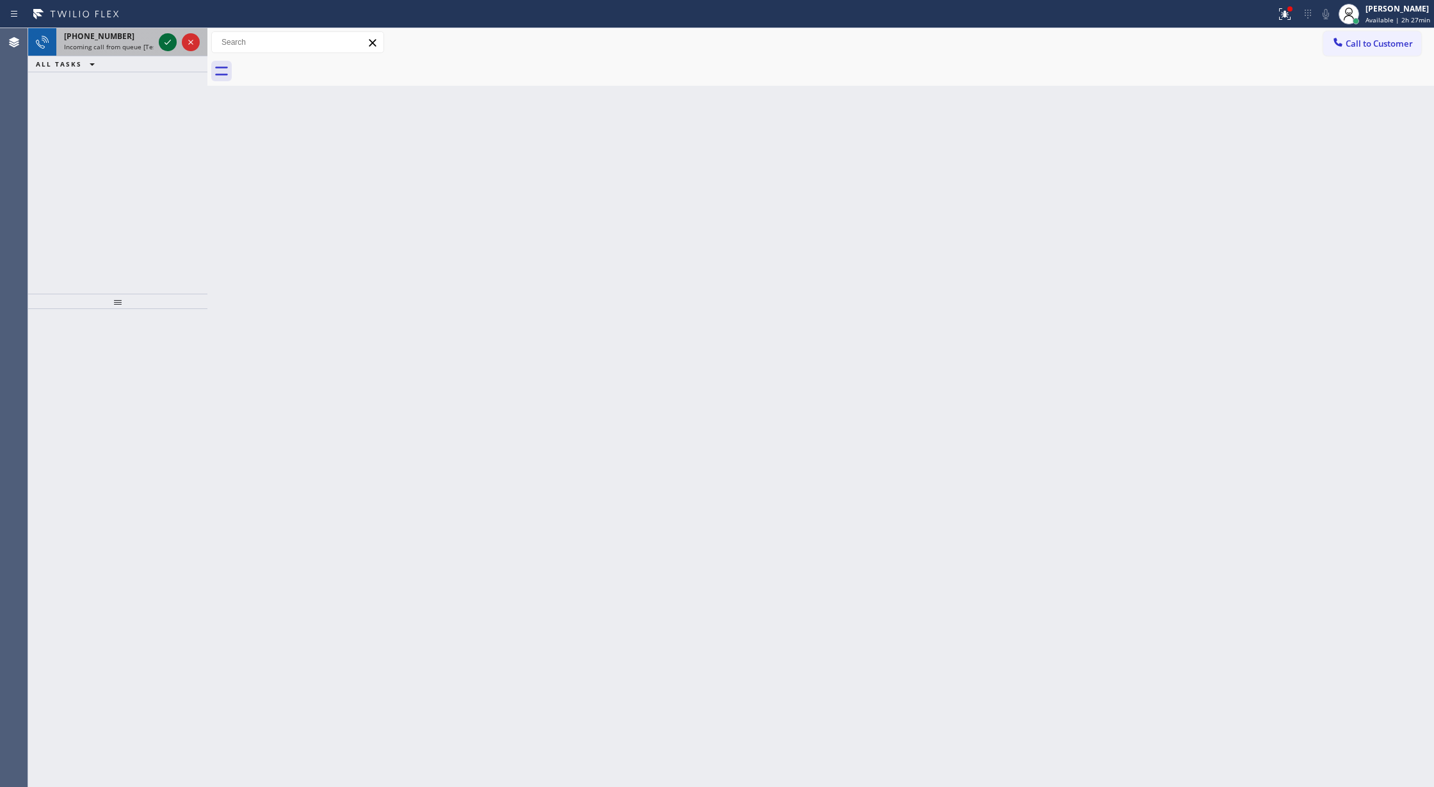
click at [163, 37] on icon at bounding box center [167, 42] width 15 height 15
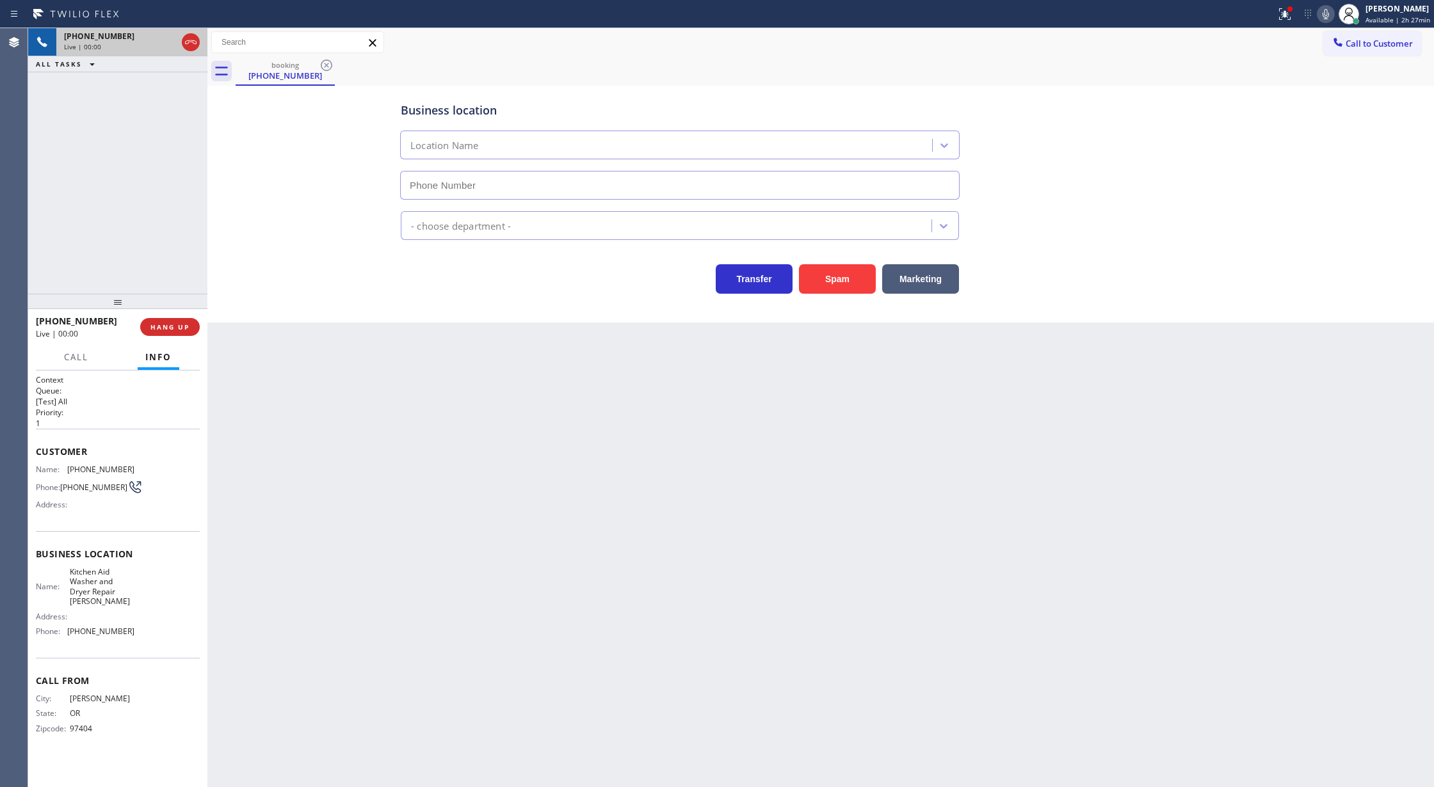
type input "[PHONE_NUMBER]"
click at [193, 42] on icon at bounding box center [190, 42] width 15 height 15
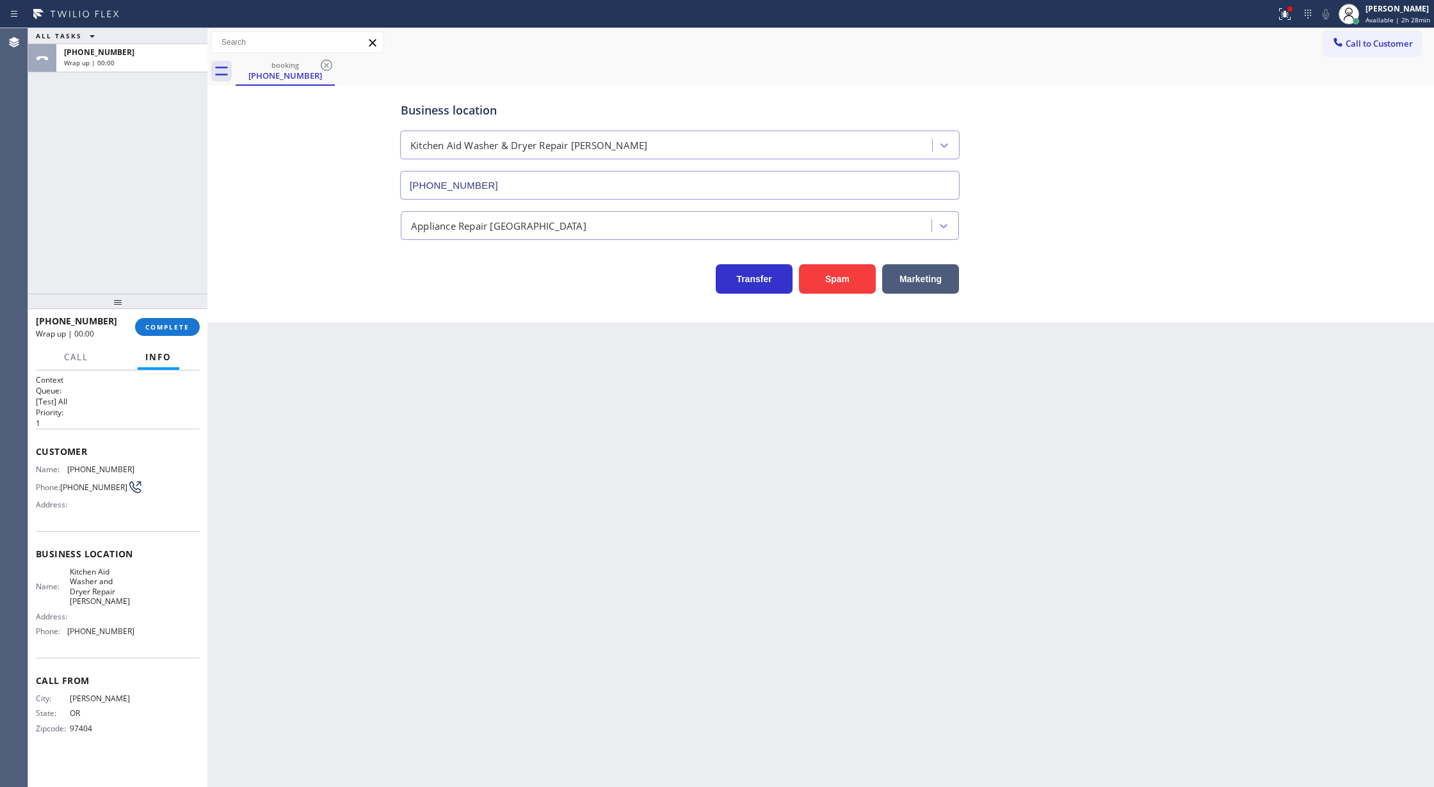
click at [152, 316] on div "[PHONE_NUMBER] Wrap up | 00:00 COMPLETE" at bounding box center [118, 326] width 164 height 33
click at [155, 326] on span "COMPLETE" at bounding box center [167, 327] width 44 height 9
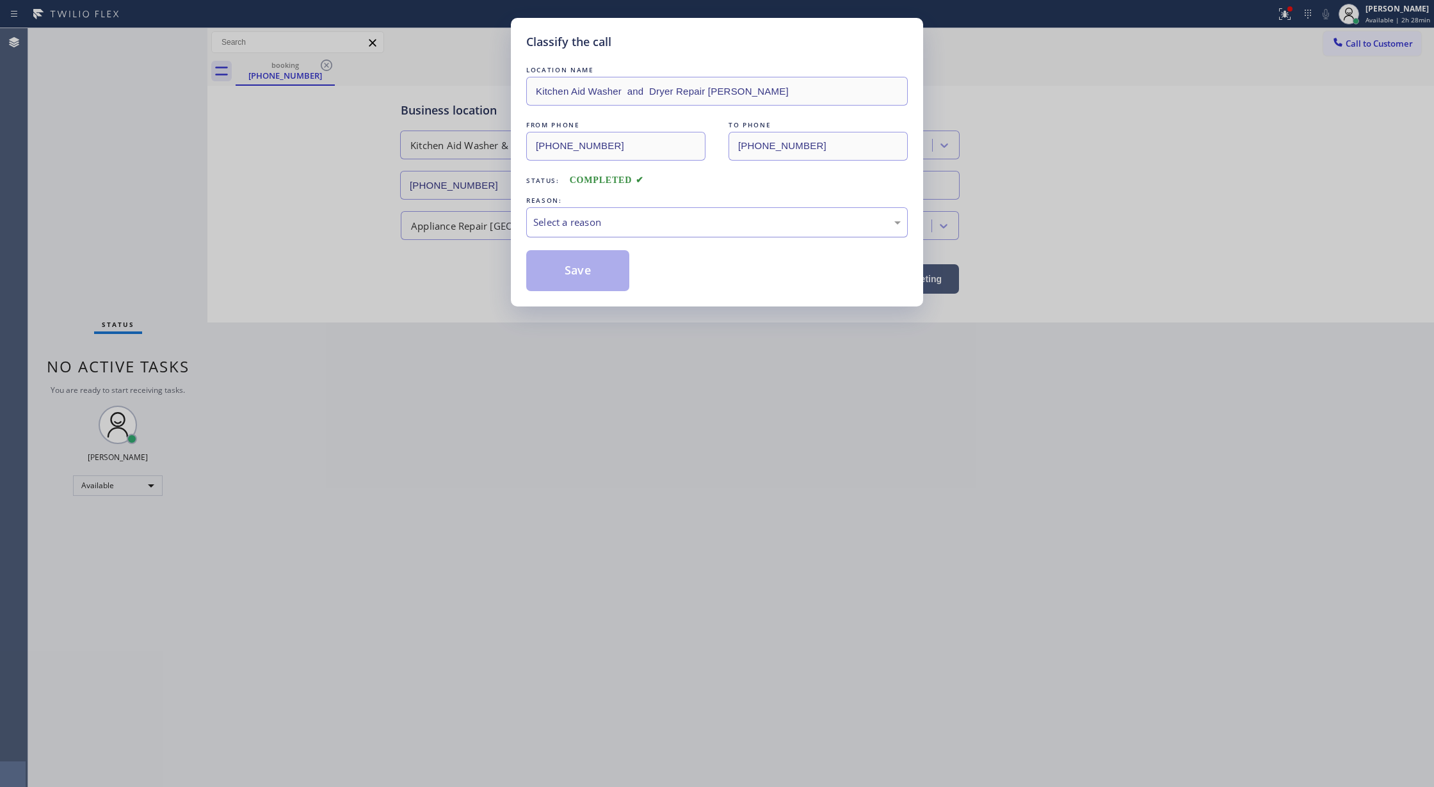
click at [617, 232] on div "Select a reason" at bounding box center [716, 222] width 381 height 30
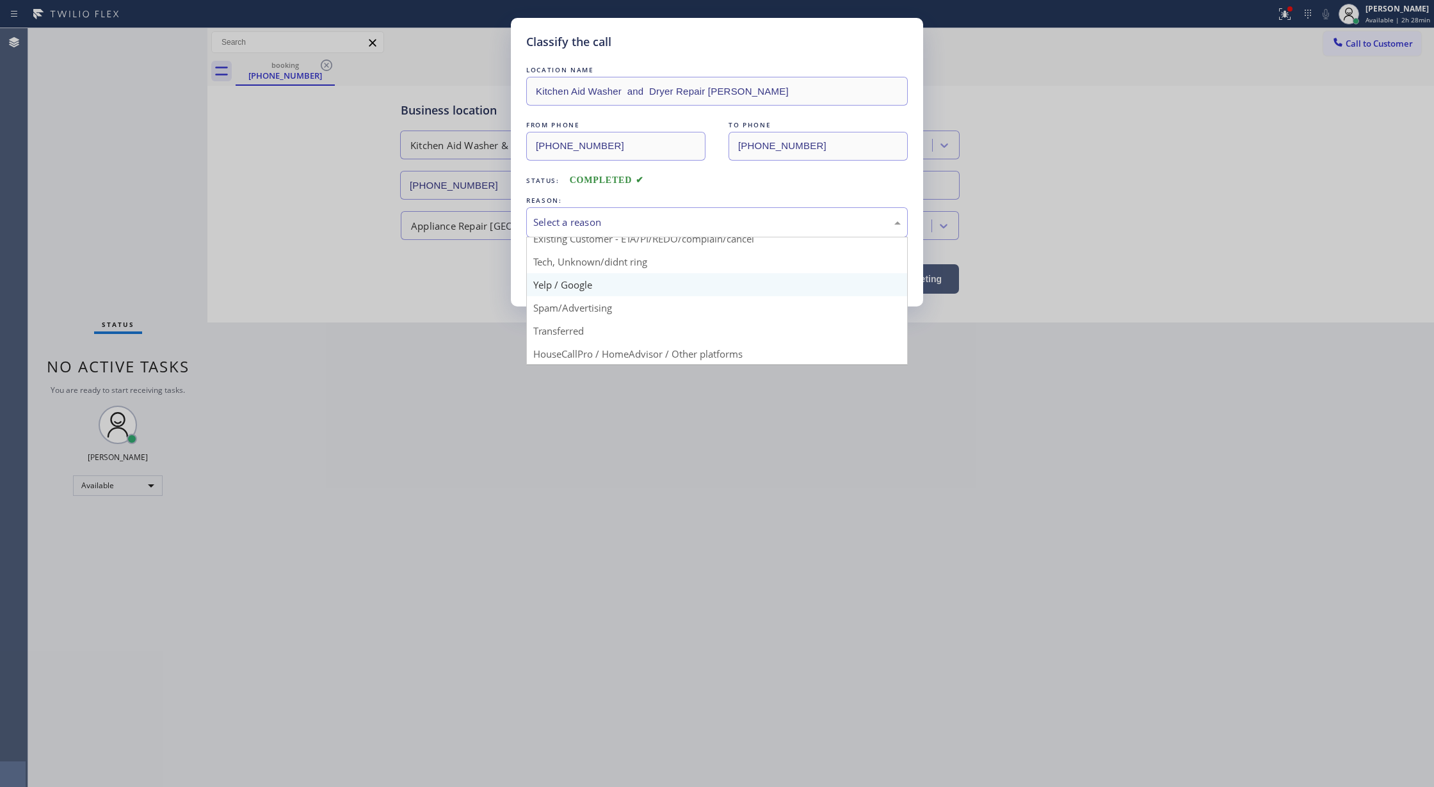
scroll to position [81, 0]
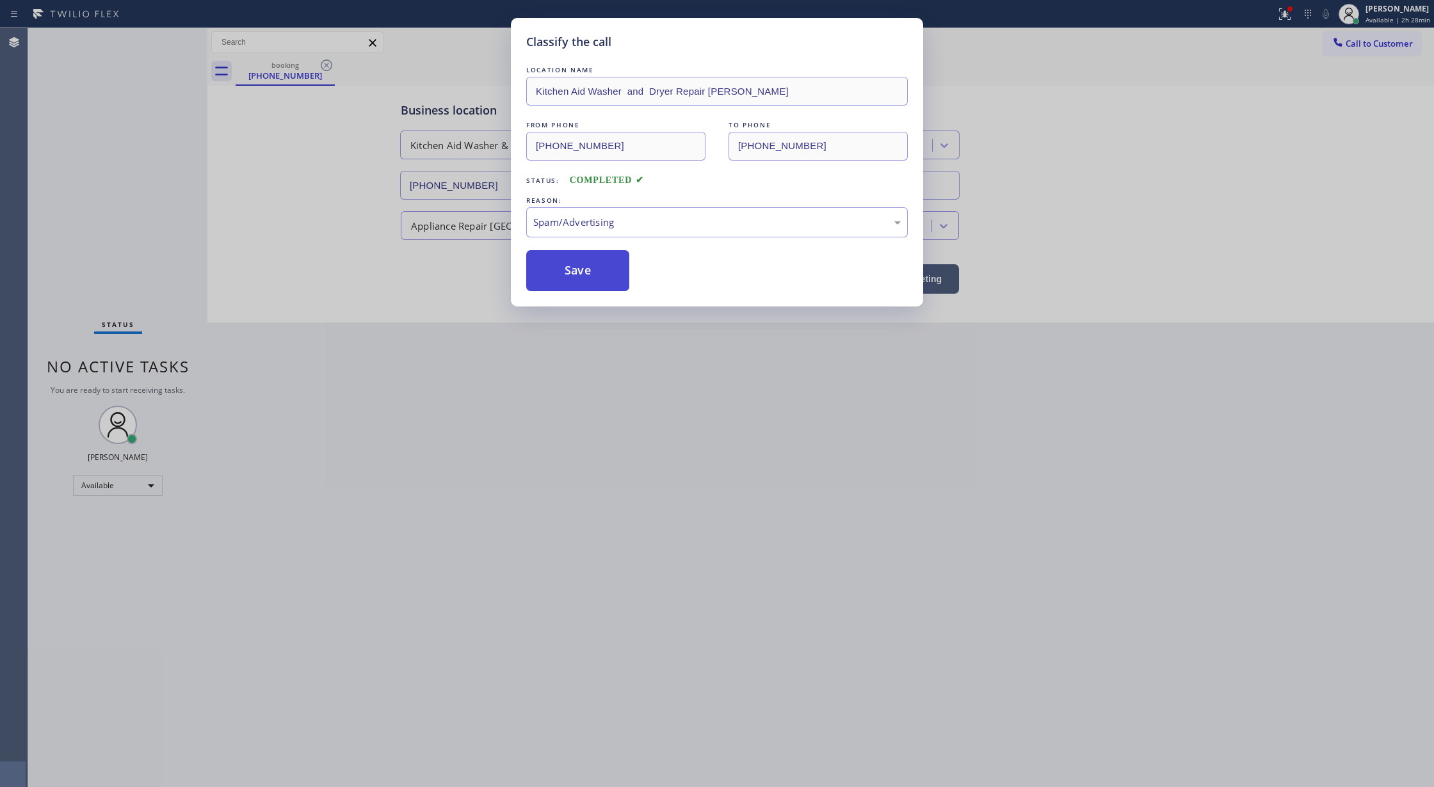
click at [576, 259] on button "Save" at bounding box center [577, 270] width 103 height 41
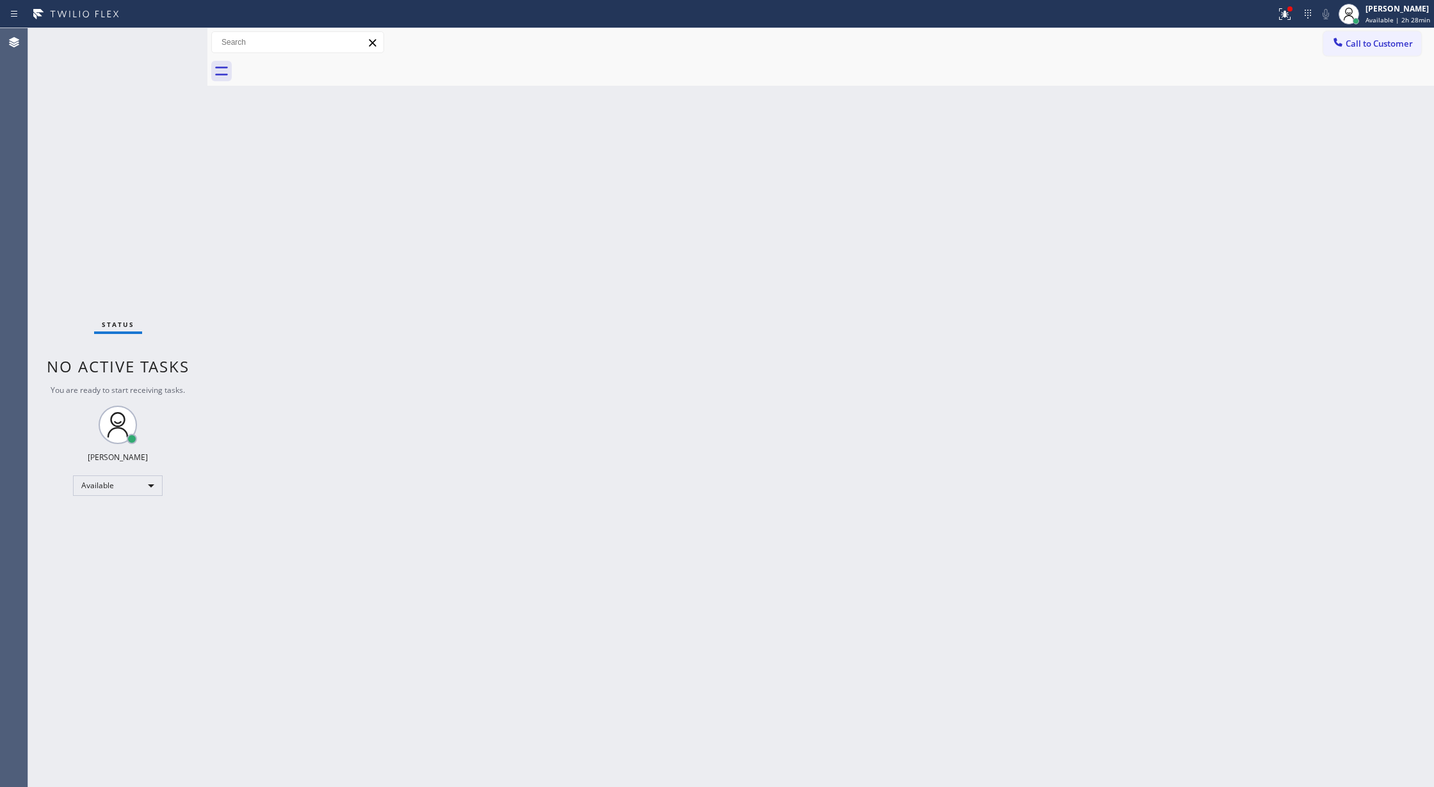
click at [178, 37] on div "Status No active tasks You are ready to start receiving tasks. [PERSON_NAME] Av…" at bounding box center [117, 407] width 179 height 759
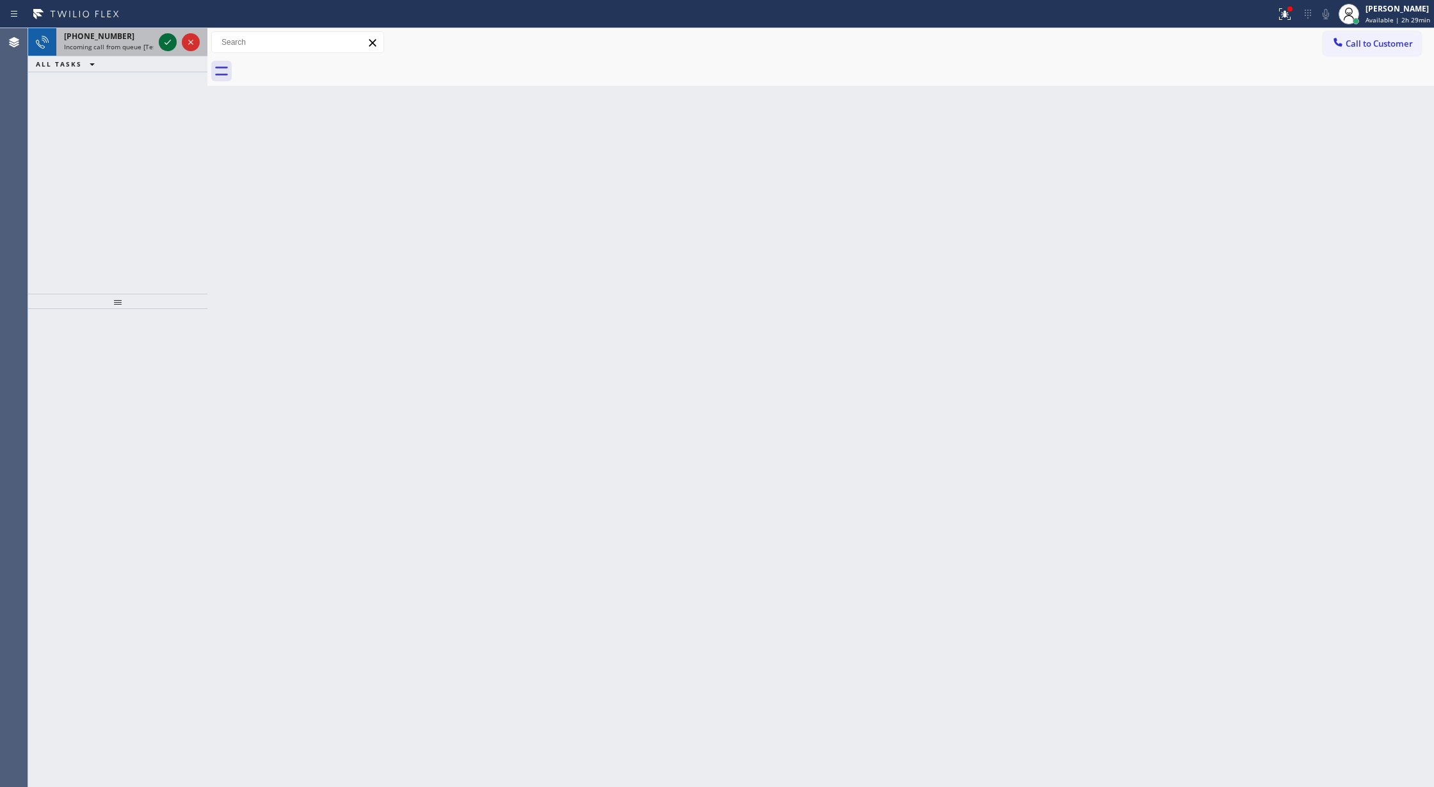
click at [170, 42] on icon at bounding box center [167, 42] width 15 height 15
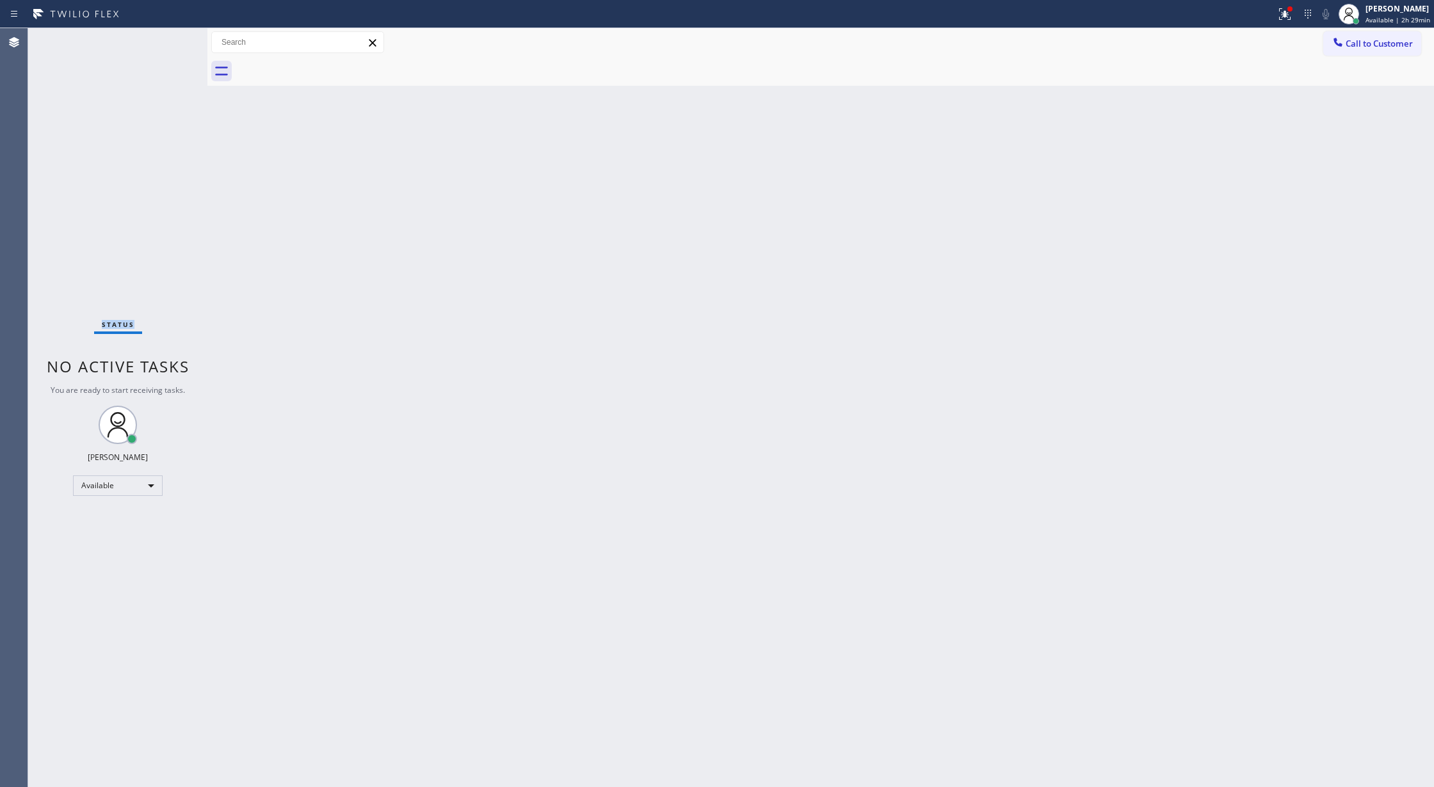
click at [170, 42] on div "Status No active tasks You are ready to start receiving tasks. [PERSON_NAME] Av…" at bounding box center [117, 407] width 179 height 759
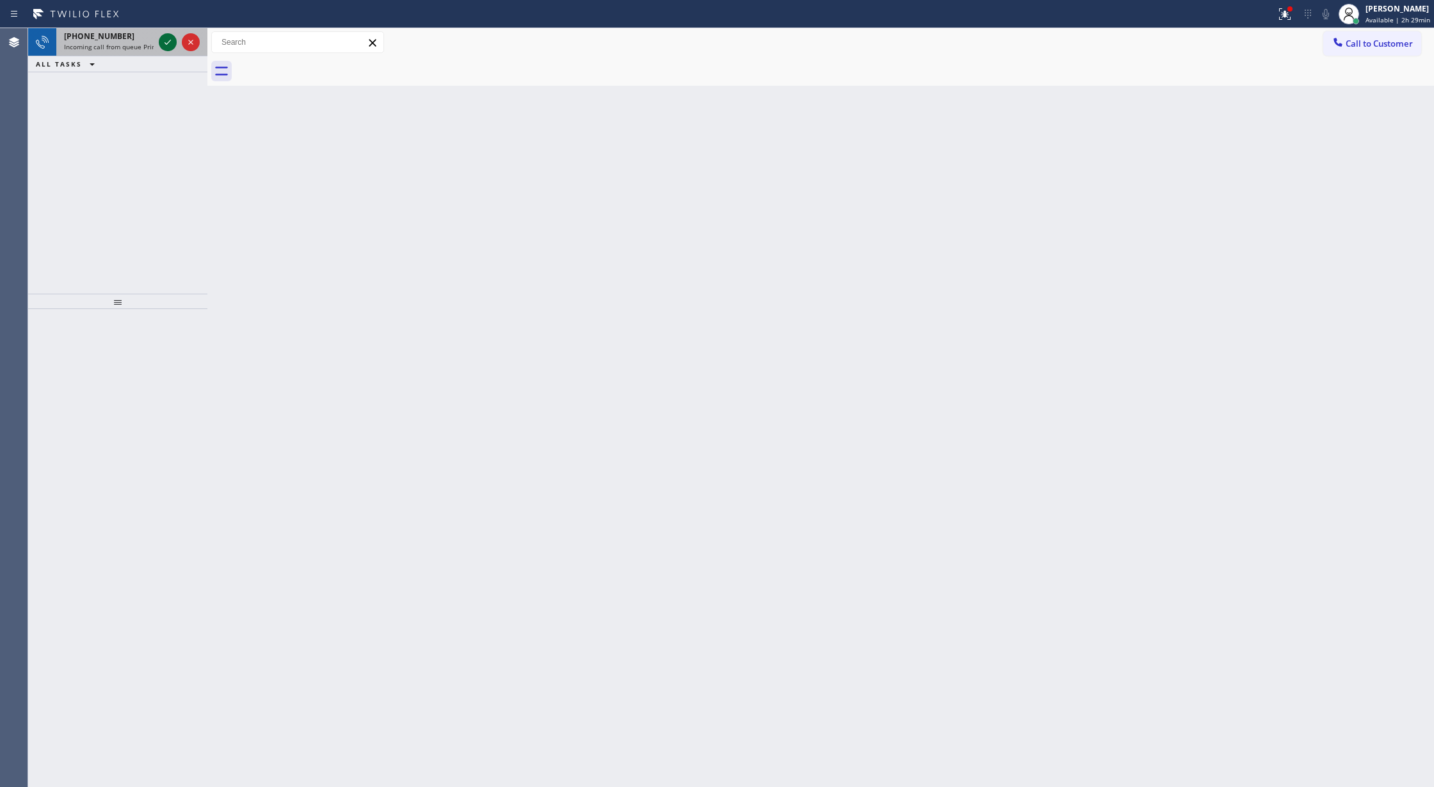
click at [170, 42] on icon at bounding box center [167, 42] width 15 height 15
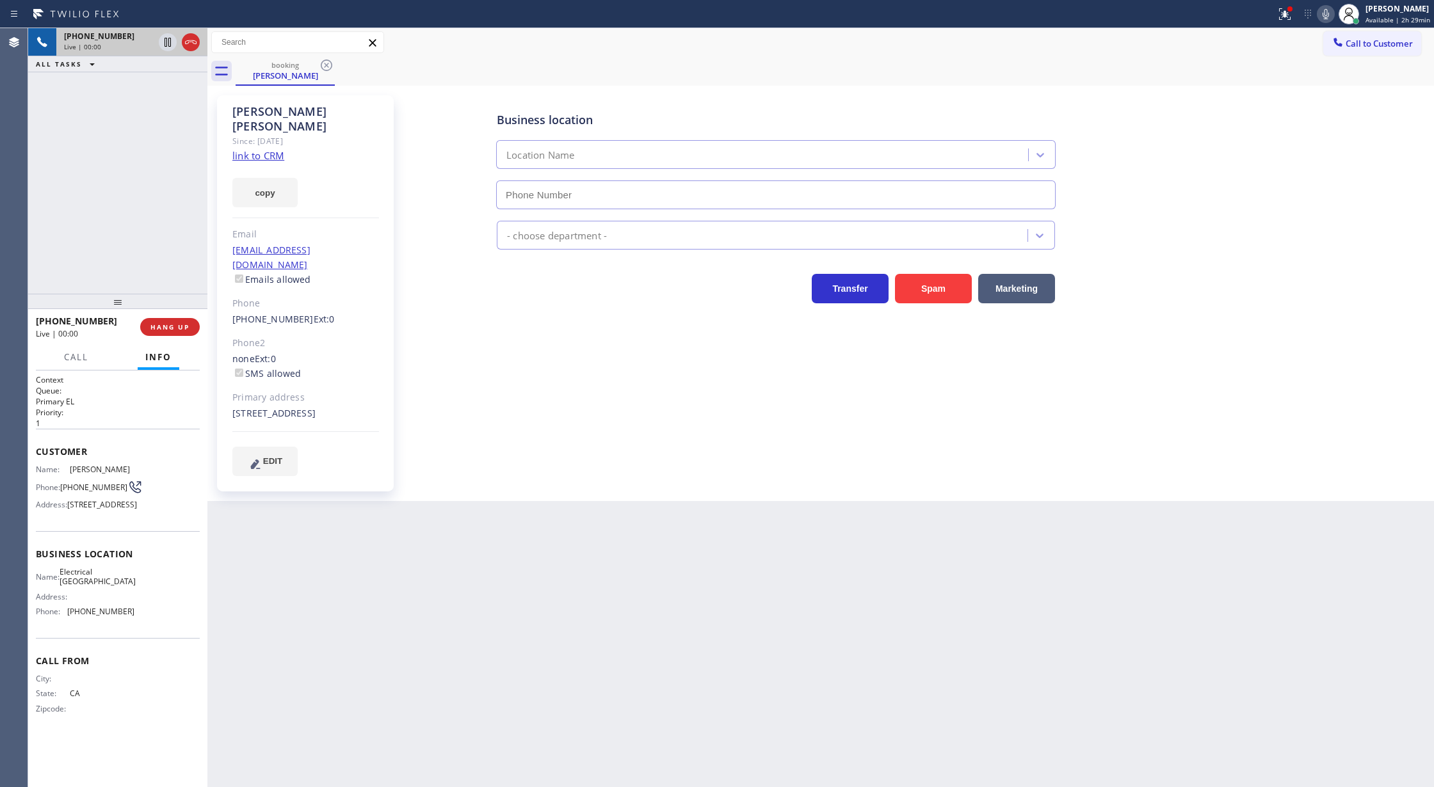
type input "[PHONE_NUMBER]"
click at [252, 149] on link "link to CRM" at bounding box center [258, 155] width 52 height 13
click at [1325, 13] on icon at bounding box center [1325, 14] width 6 height 10
click at [1326, 19] on icon at bounding box center [1325, 13] width 15 height 15
click at [1329, 19] on icon at bounding box center [1325, 14] width 6 height 10
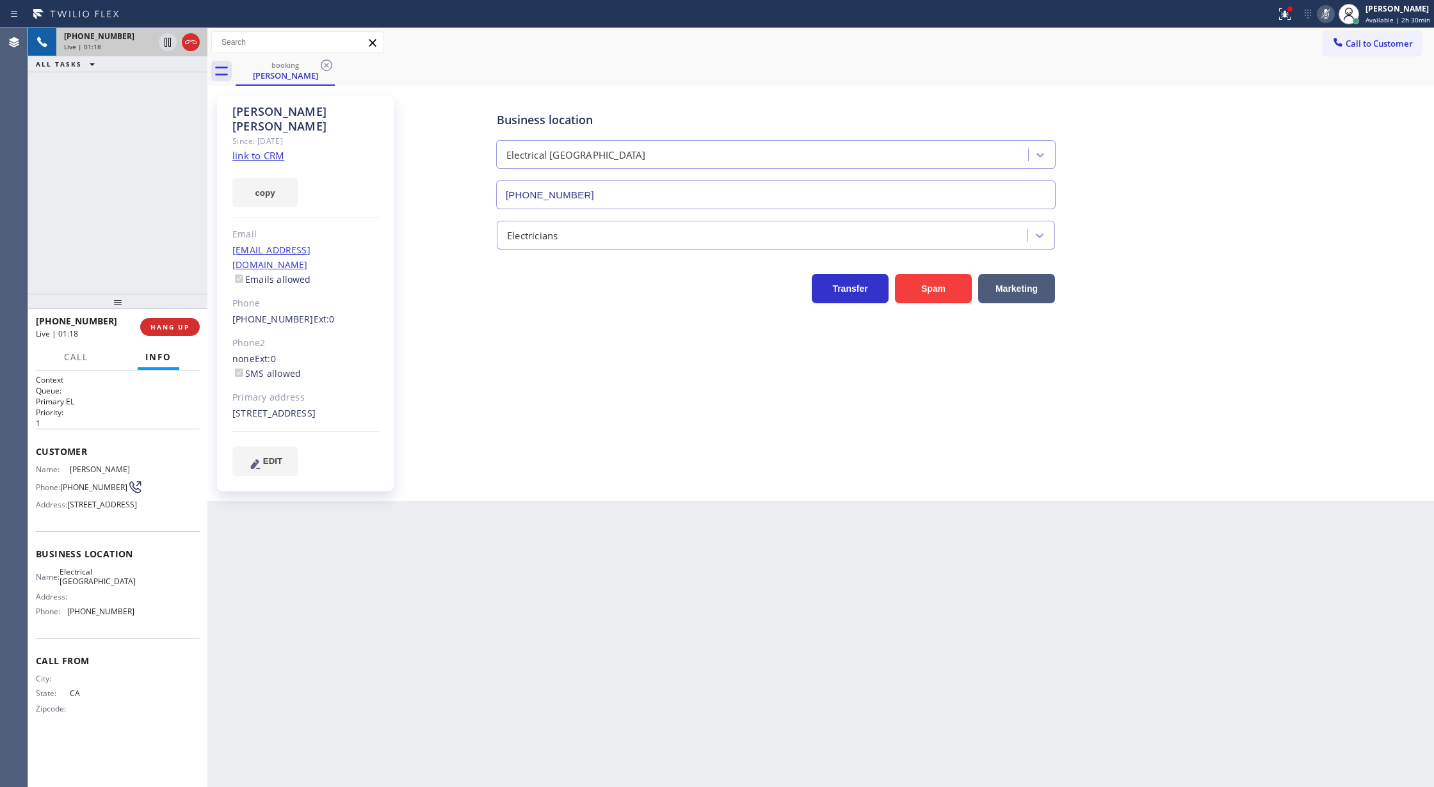
click at [1323, 13] on icon at bounding box center [1325, 13] width 15 height 15
click at [77, 353] on span "Call" at bounding box center [76, 357] width 24 height 12
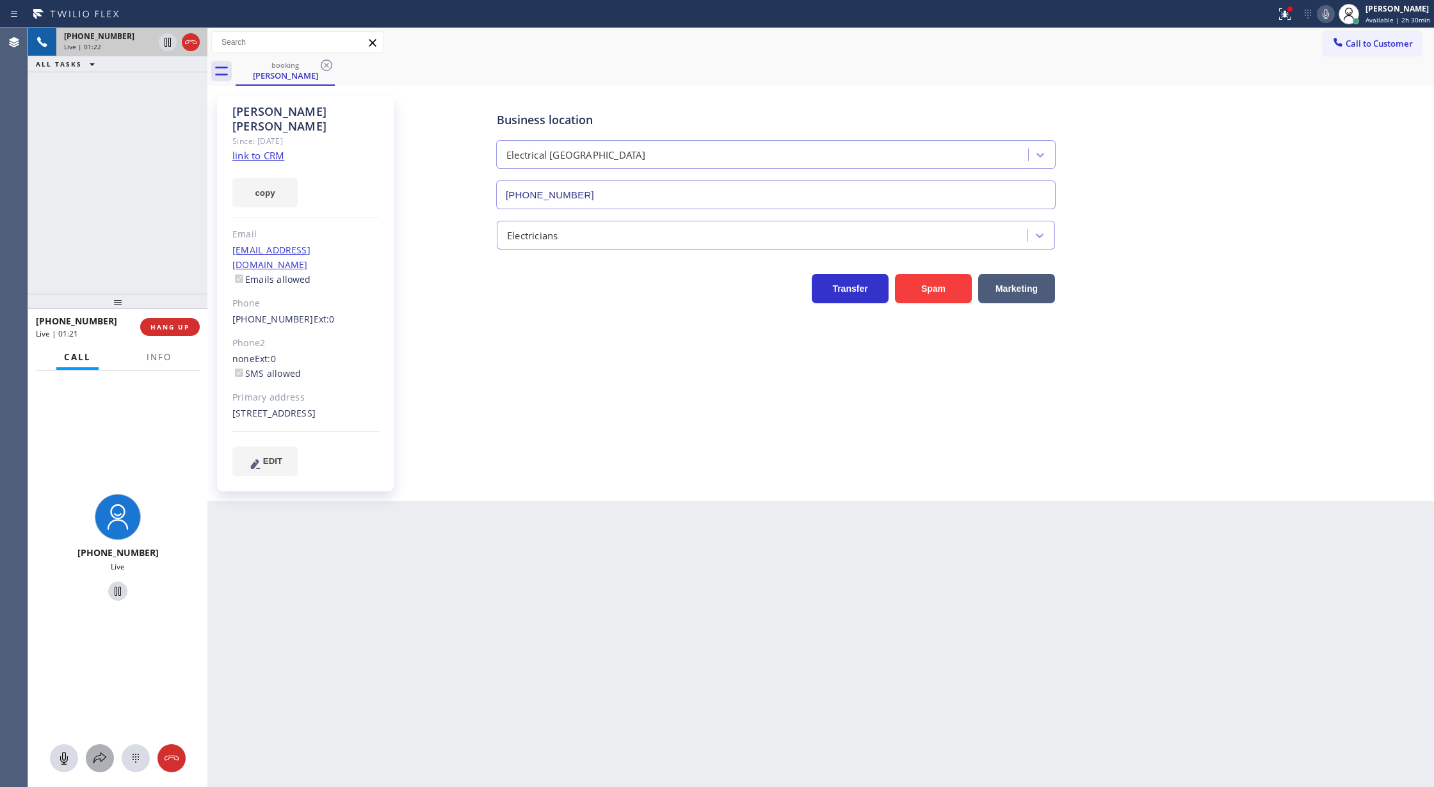
click at [102, 763] on icon at bounding box center [99, 758] width 15 height 15
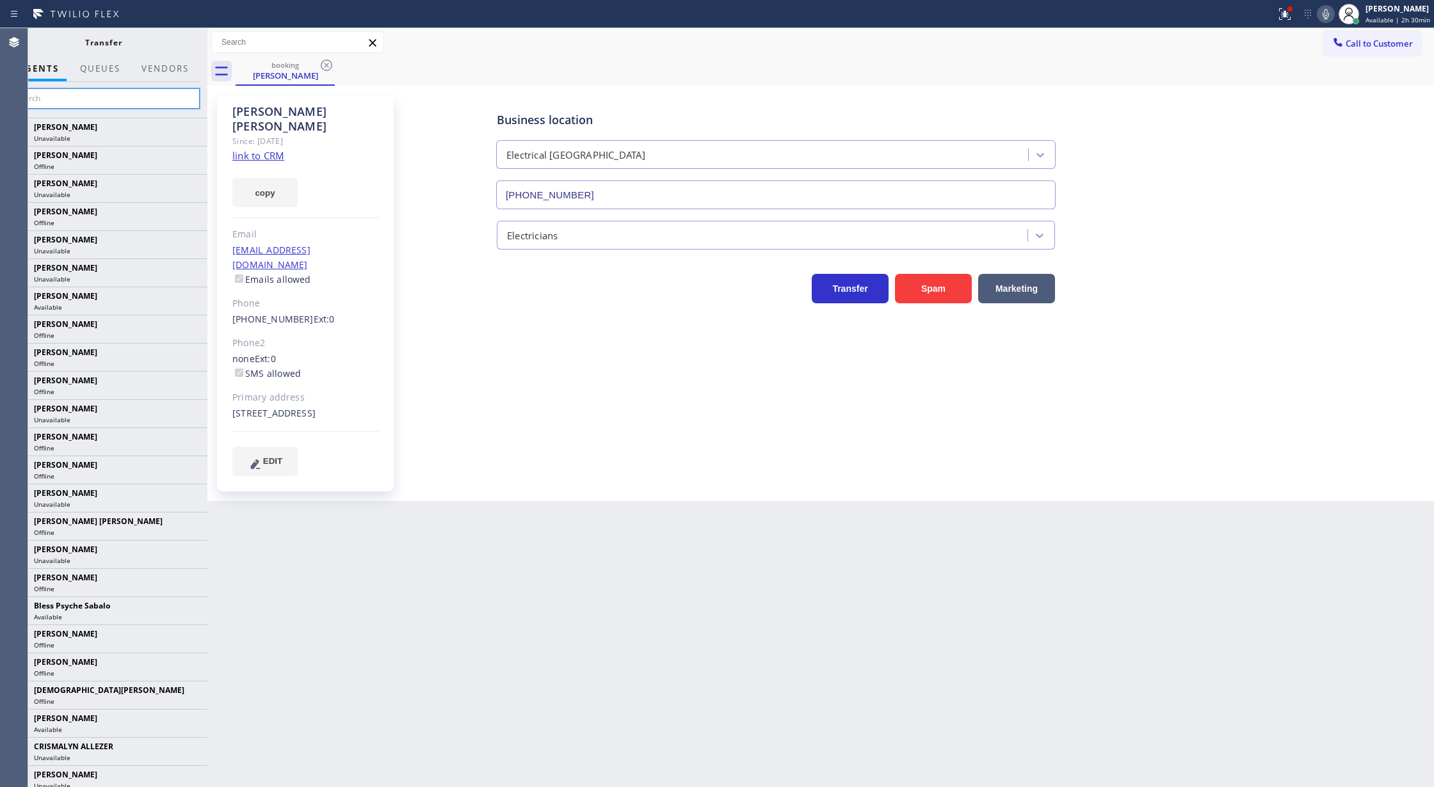
click at [76, 104] on input "text" at bounding box center [103, 98] width 193 height 20
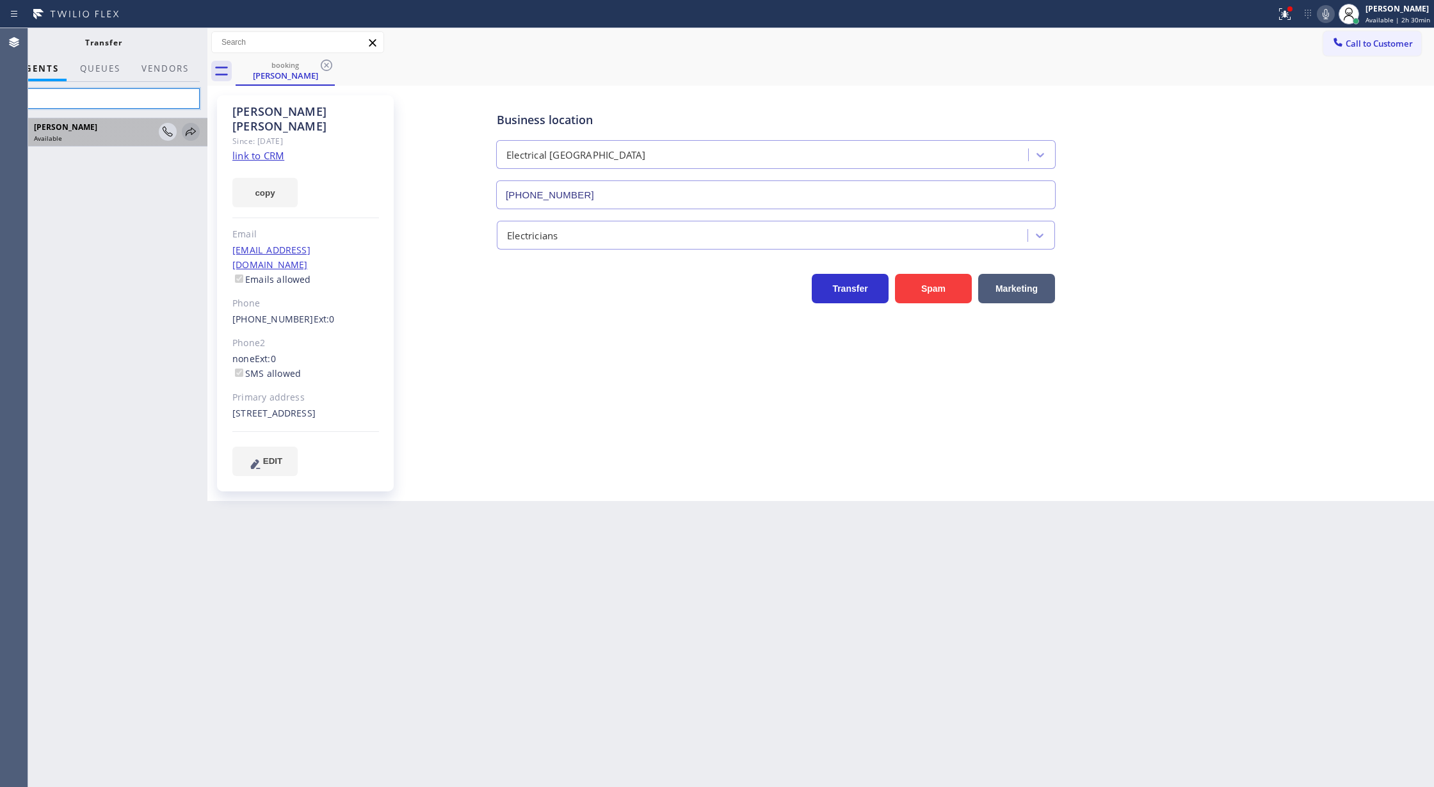
type input "boli"
click at [189, 131] on icon at bounding box center [190, 131] width 15 height 15
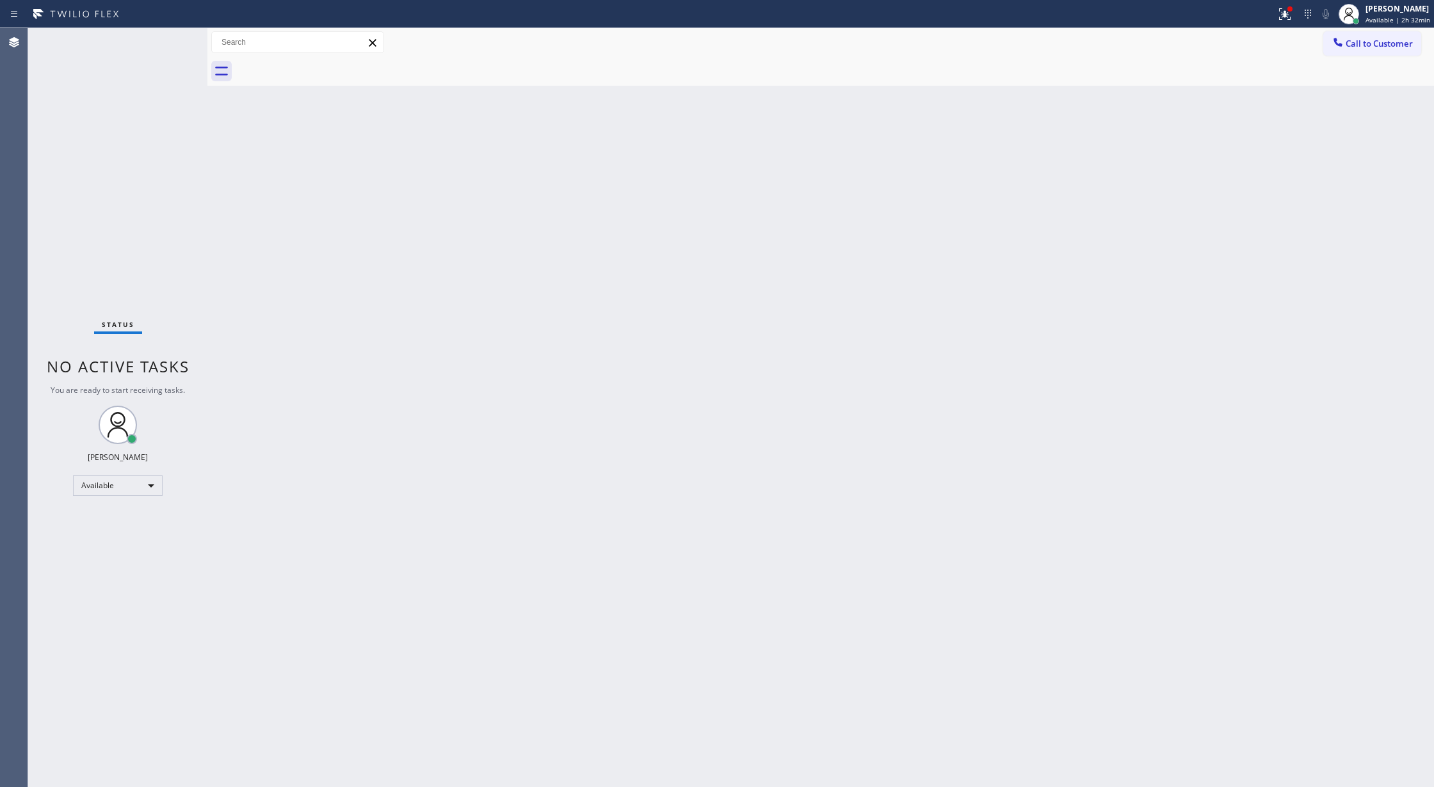
click at [157, 36] on div "Status No active tasks You are ready to start receiving tasks. [PERSON_NAME] Av…" at bounding box center [117, 407] width 179 height 759
click at [172, 35] on div "Status No active tasks You are ready to start receiving tasks. [PERSON_NAME] Av…" at bounding box center [117, 407] width 179 height 759
click at [170, 36] on div "Status No active tasks You are ready to start receiving tasks. [PERSON_NAME] Av…" at bounding box center [117, 407] width 179 height 759
click at [168, 33] on div "Status No active tasks You are ready to start receiving tasks. [PERSON_NAME] Av…" at bounding box center [117, 407] width 179 height 759
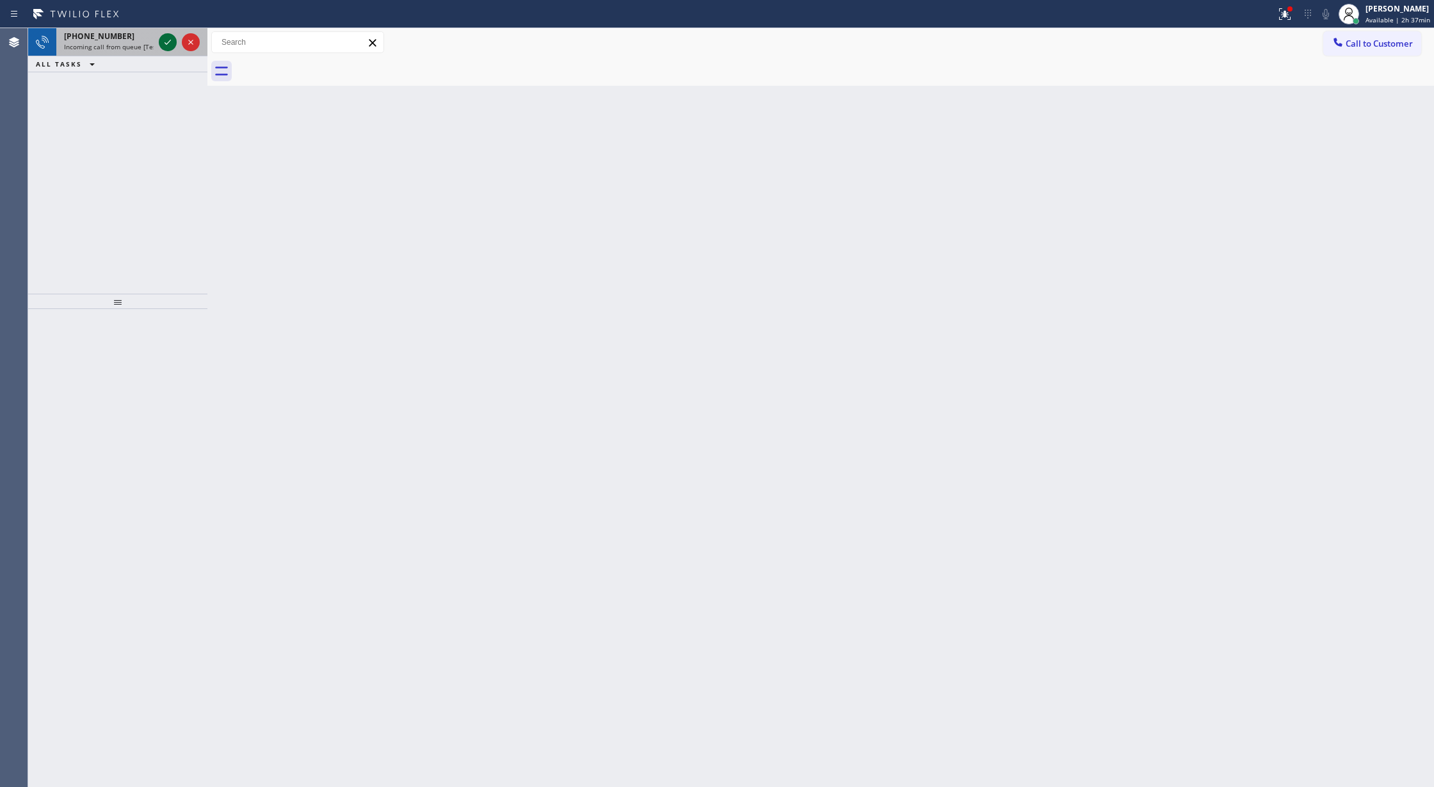
click at [172, 44] on icon at bounding box center [167, 42] width 15 height 15
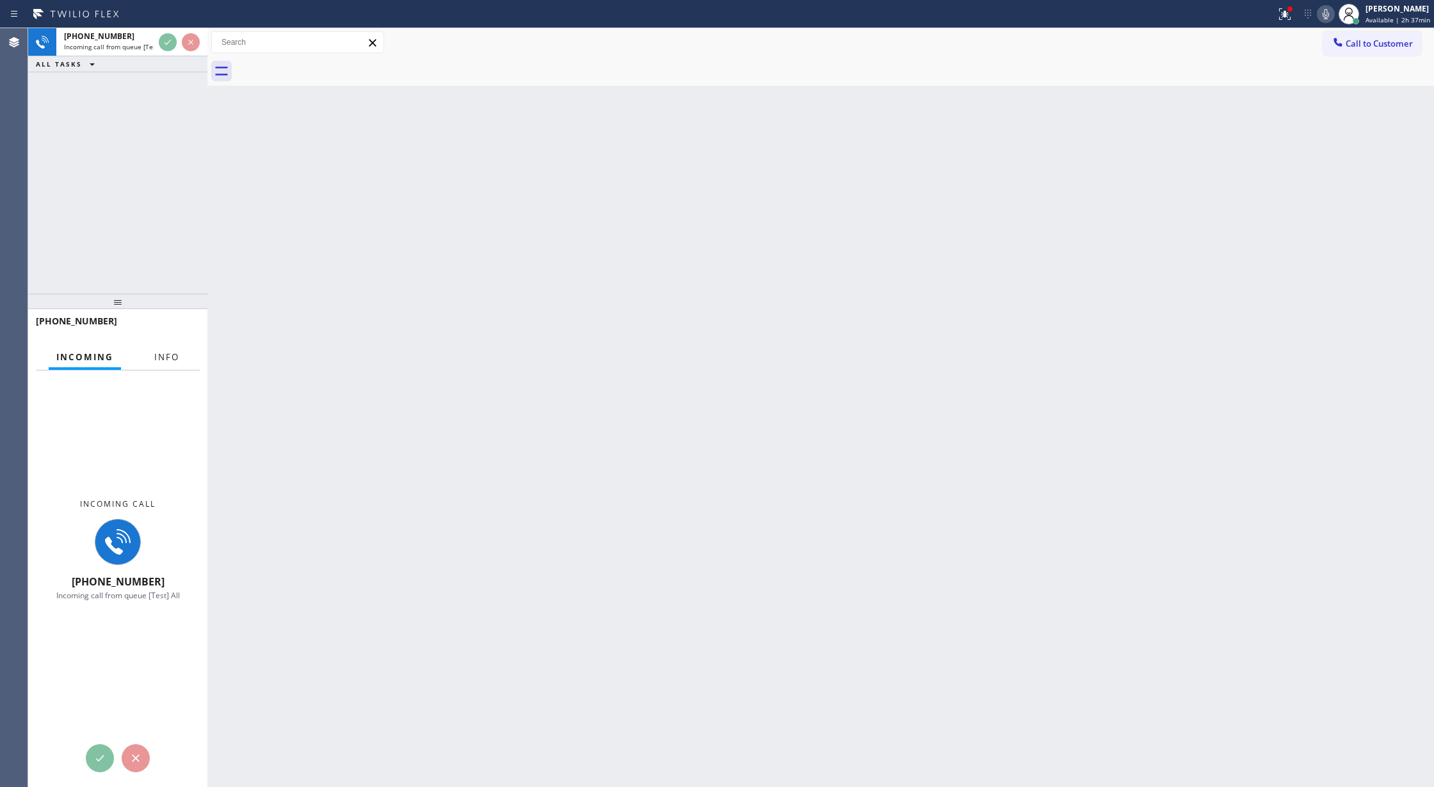
click at [160, 366] on button "Info" at bounding box center [167, 357] width 40 height 25
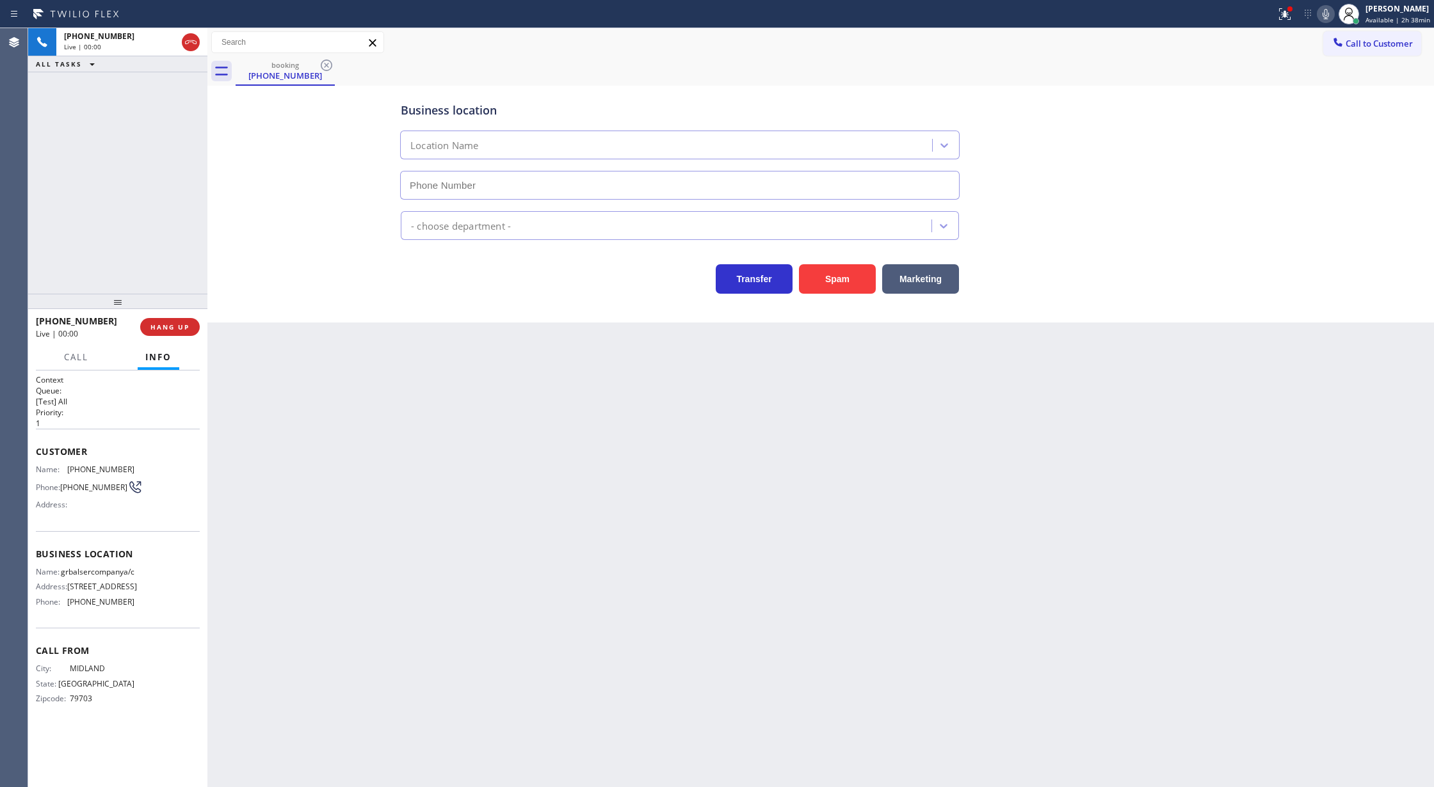
type input "[PHONE_NUMBER]"
click at [154, 316] on div "[PHONE_NUMBER] Wrap up | 01:39 COMPLETE" at bounding box center [118, 326] width 164 height 33
click at [170, 320] on button "COMPLETE" at bounding box center [167, 327] width 65 height 18
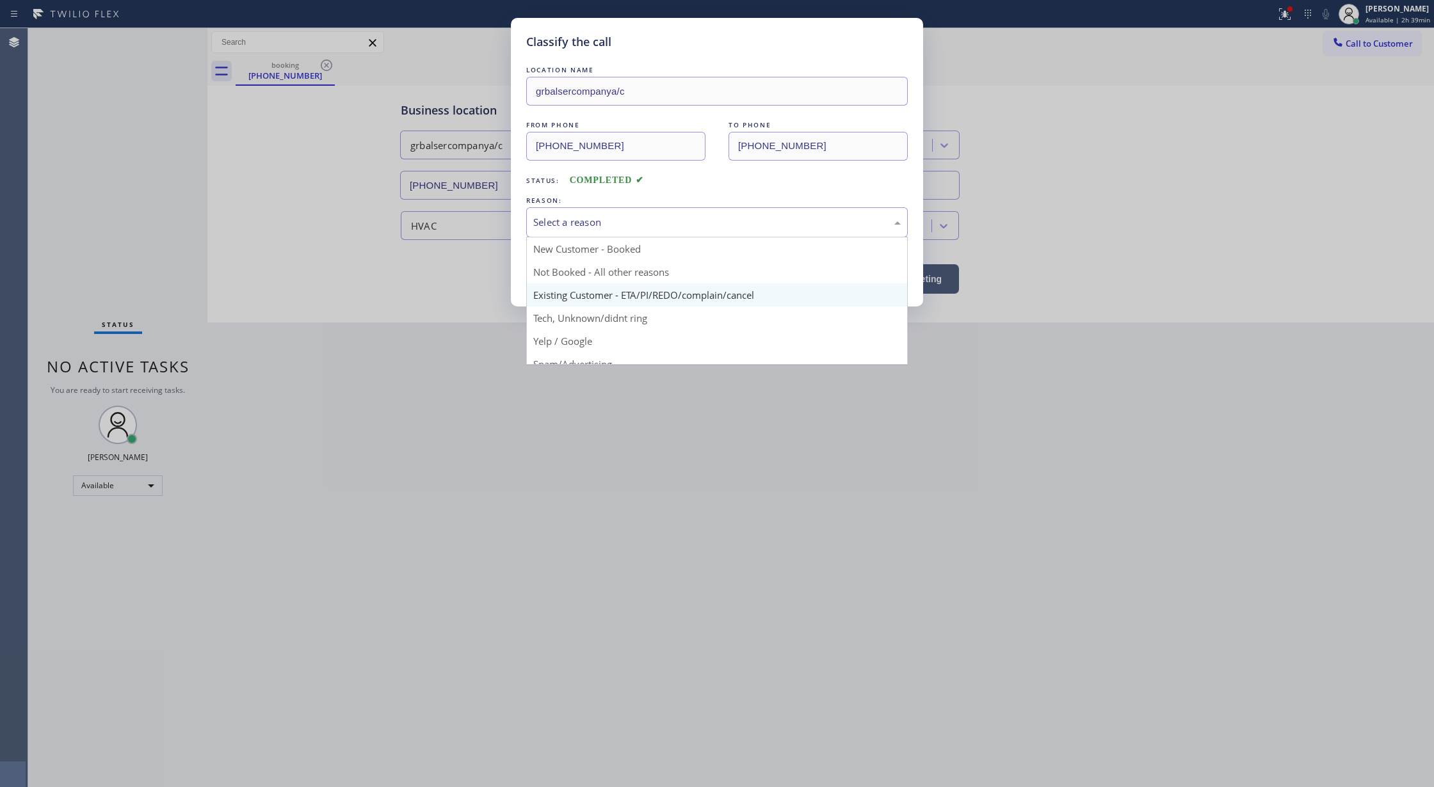
drag, startPoint x: 539, startPoint y: 234, endPoint x: 573, endPoint y: 284, distance: 61.2
click at [541, 232] on div "Select a reason" at bounding box center [716, 222] width 381 height 30
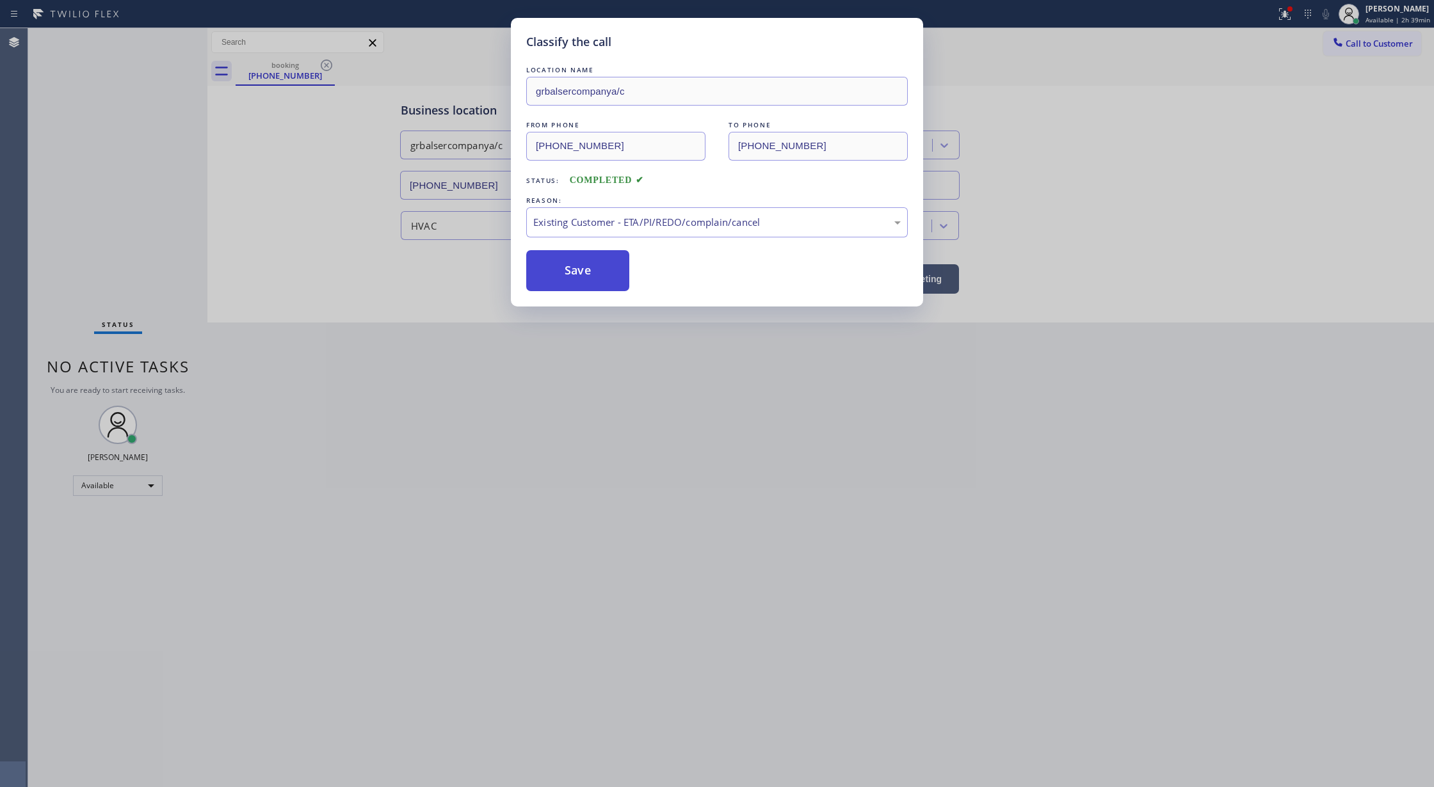
click at [562, 269] on button "Save" at bounding box center [577, 270] width 103 height 41
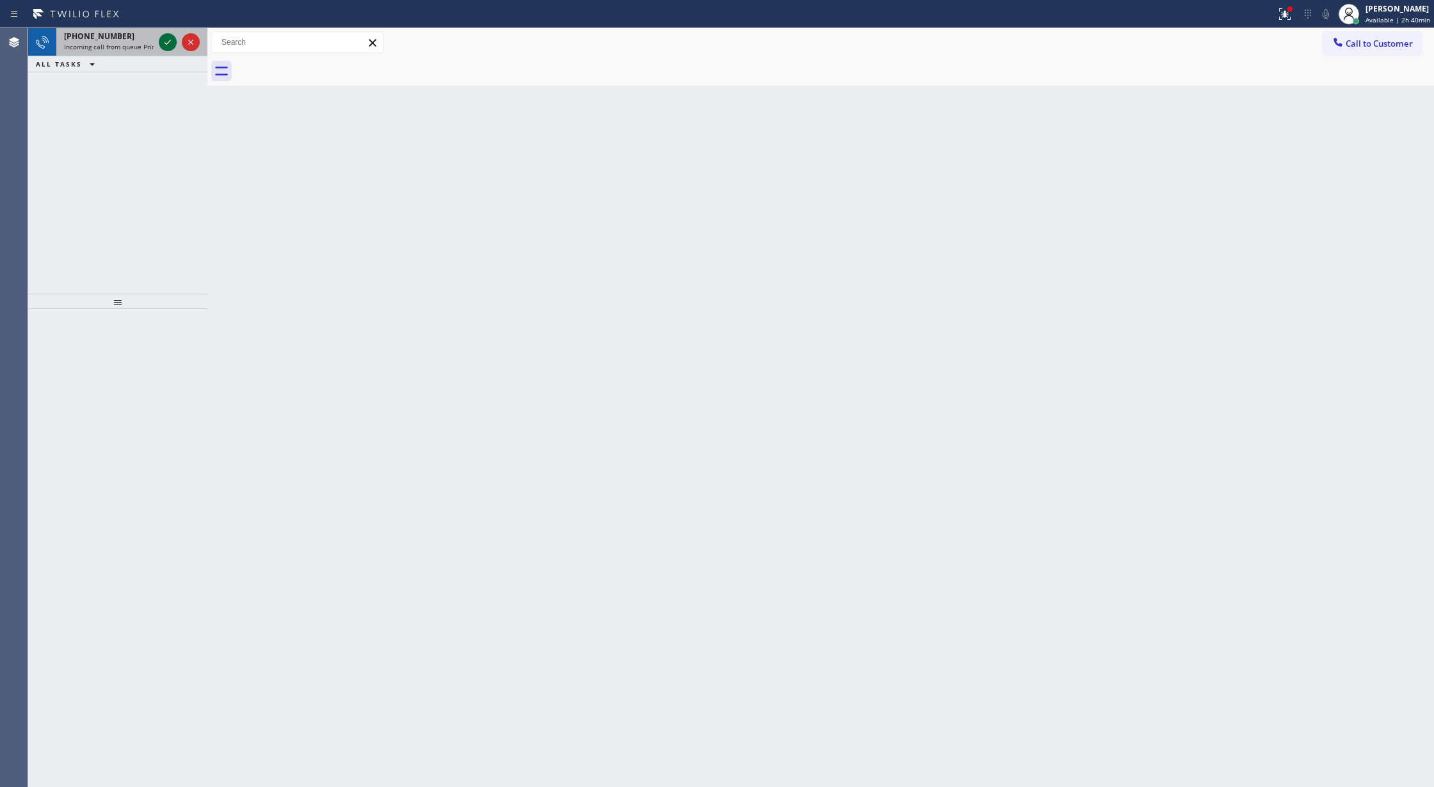
click at [164, 42] on icon at bounding box center [167, 42] width 15 height 15
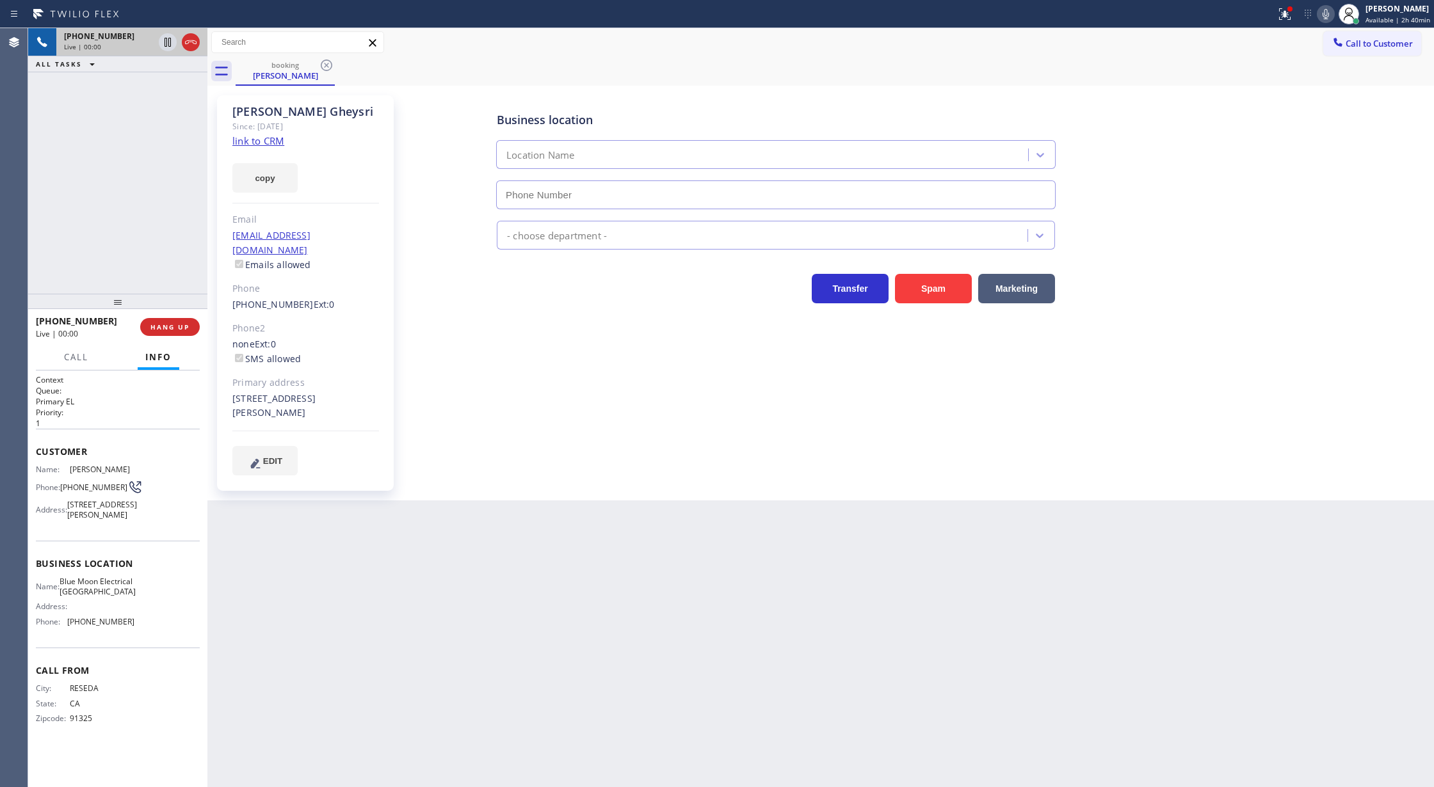
type input "[PHONE_NUMBER]"
click at [259, 131] on div "Since: [DATE]" at bounding box center [305, 126] width 147 height 15
click at [257, 144] on link "link to CRM" at bounding box center [258, 140] width 52 height 13
click at [1327, 17] on icon at bounding box center [1325, 14] width 6 height 10
drag, startPoint x: 1329, startPoint y: 15, endPoint x: 1311, endPoint y: 28, distance: 22.0
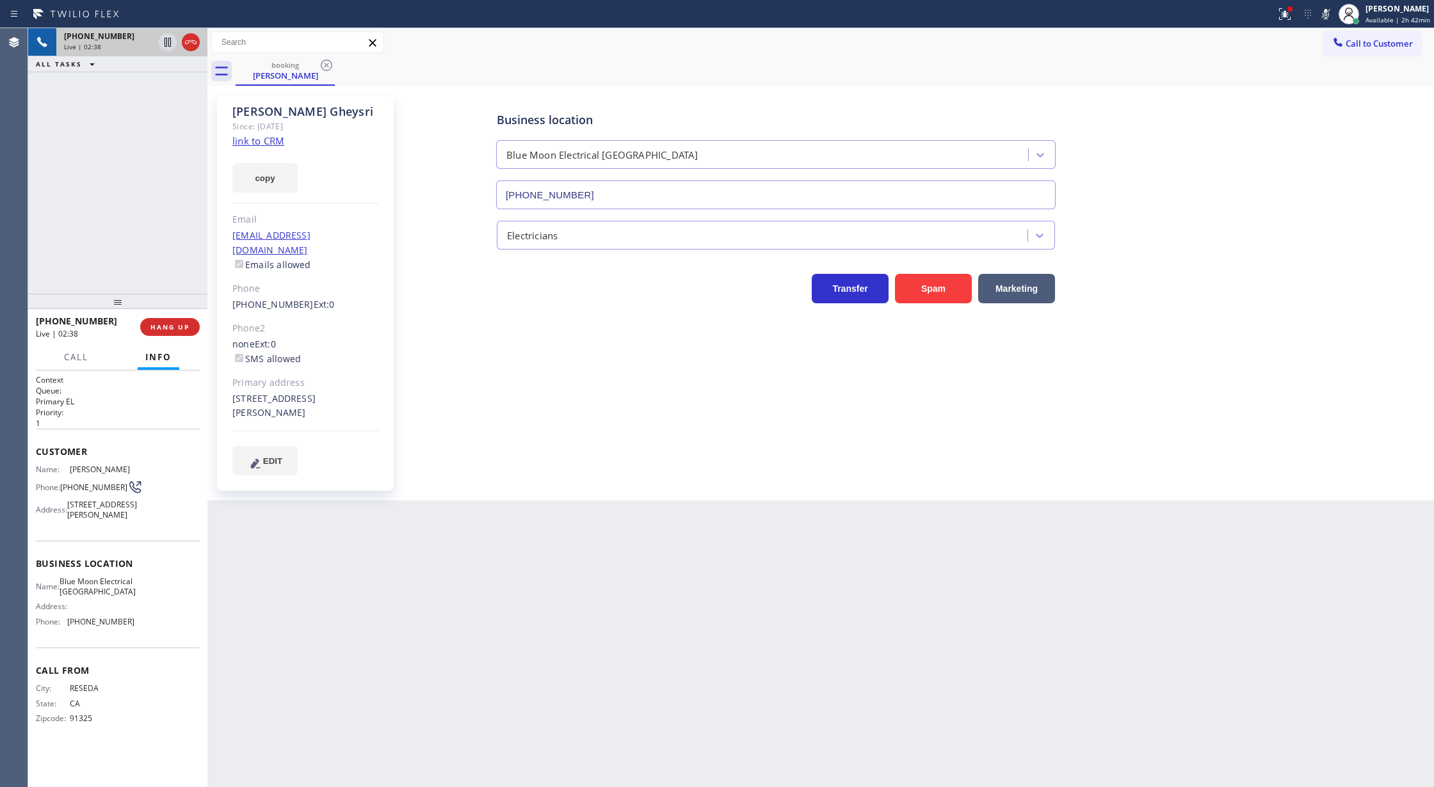
click at [1327, 14] on icon at bounding box center [1325, 13] width 15 height 15
drag, startPoint x: 189, startPoint y: 45, endPoint x: 247, endPoint y: 436, distance: 395.9
click at [189, 45] on icon at bounding box center [190, 42] width 15 height 15
click at [160, 328] on span "COMPLETE" at bounding box center [167, 327] width 44 height 9
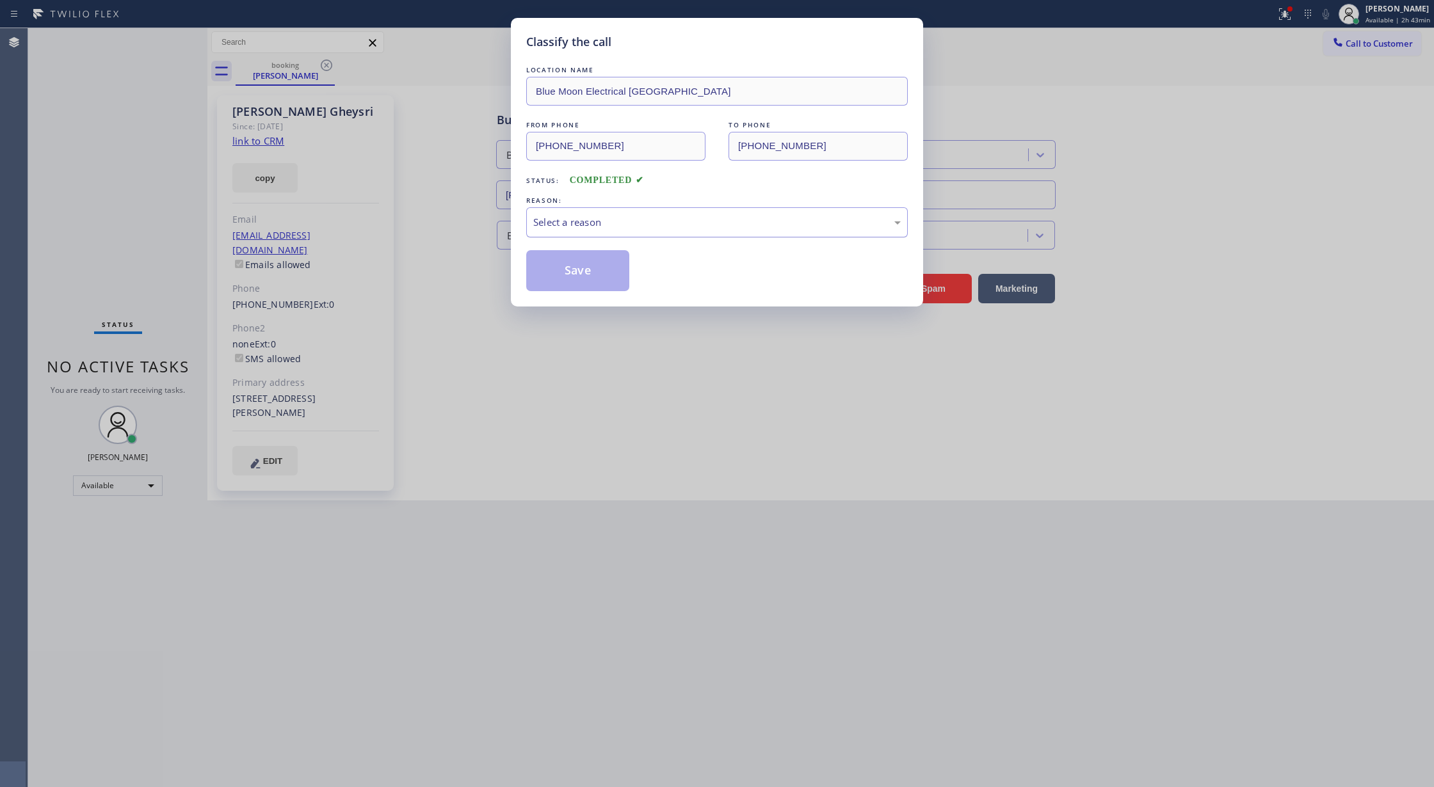
click at [638, 237] on div "Select a reason" at bounding box center [716, 222] width 381 height 30
click at [569, 267] on button "Save" at bounding box center [577, 270] width 103 height 41
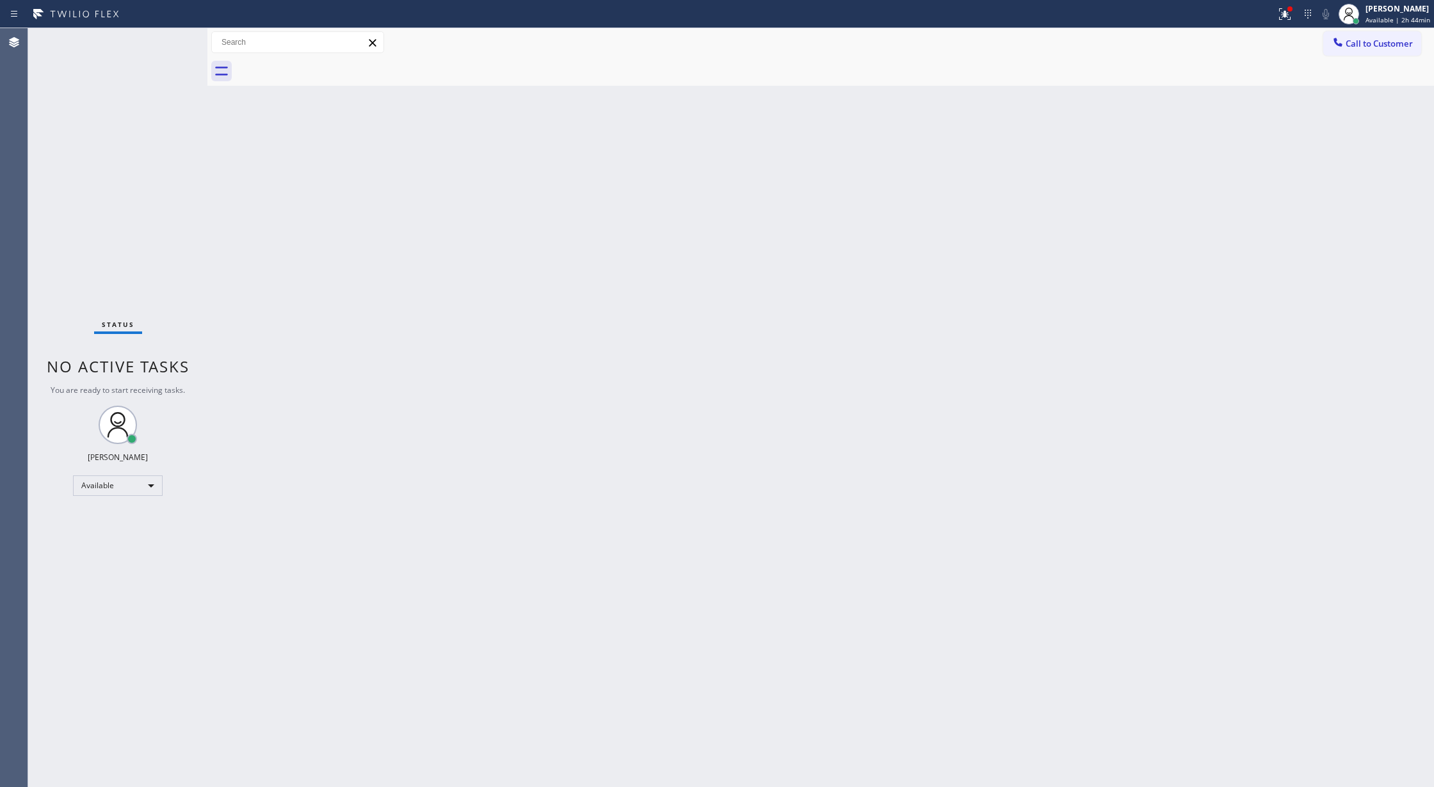
click at [166, 50] on div "Status No active tasks You are ready to start receiving tasks. [PERSON_NAME] Av…" at bounding box center [117, 407] width 179 height 759
click at [167, 42] on div "Status No active tasks You are ready to start receiving tasks. [PERSON_NAME] Av…" at bounding box center [117, 407] width 179 height 759
click at [164, 45] on div "Status No active tasks You are ready to start receiving tasks. [PERSON_NAME] Av…" at bounding box center [117, 407] width 179 height 759
click at [1034, 674] on div "Back to Dashboard Change Sender ID Customers Technicians Select a contact Outbo…" at bounding box center [820, 407] width 1226 height 759
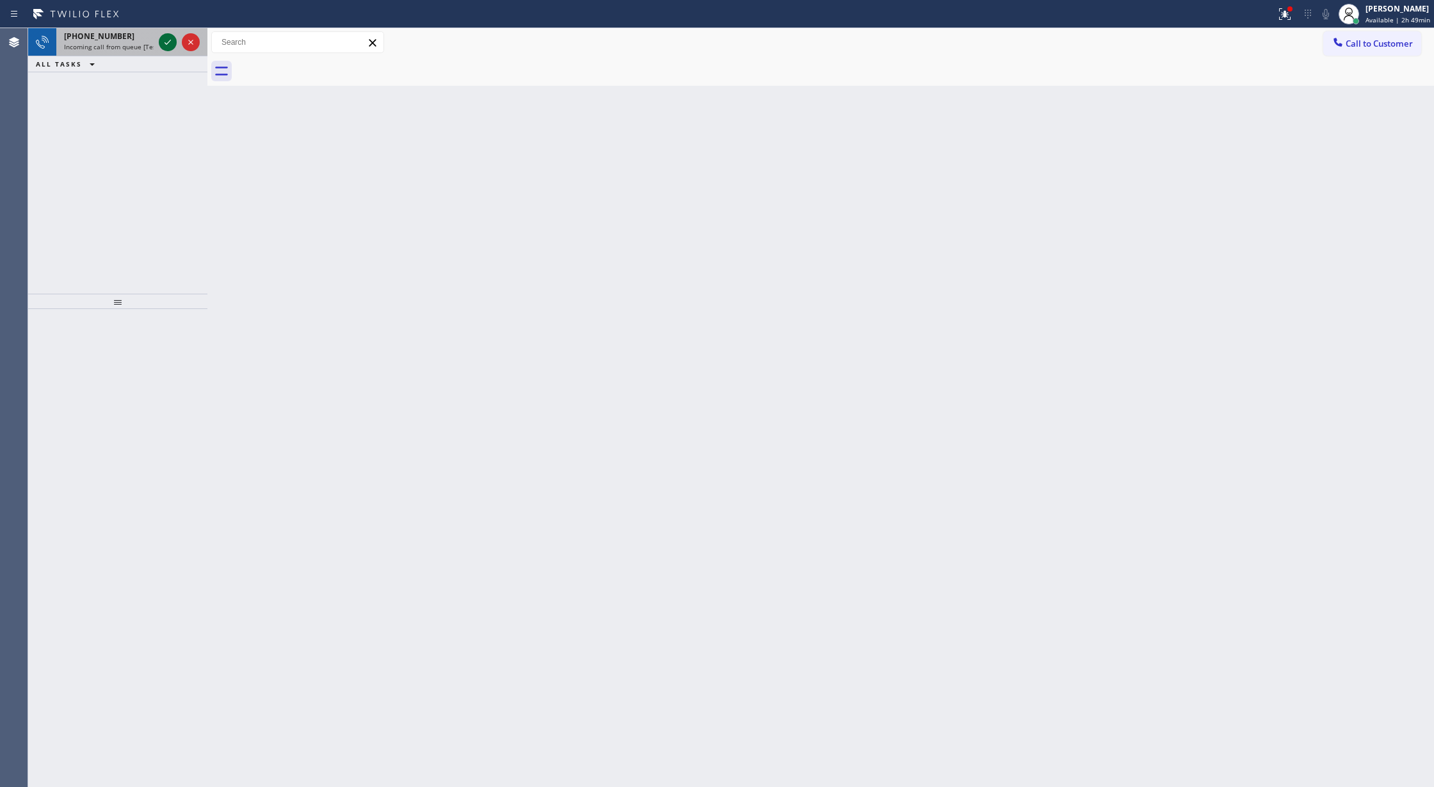
click at [159, 40] on div at bounding box center [168, 42] width 18 height 15
click at [157, 36] on div at bounding box center [179, 42] width 46 height 28
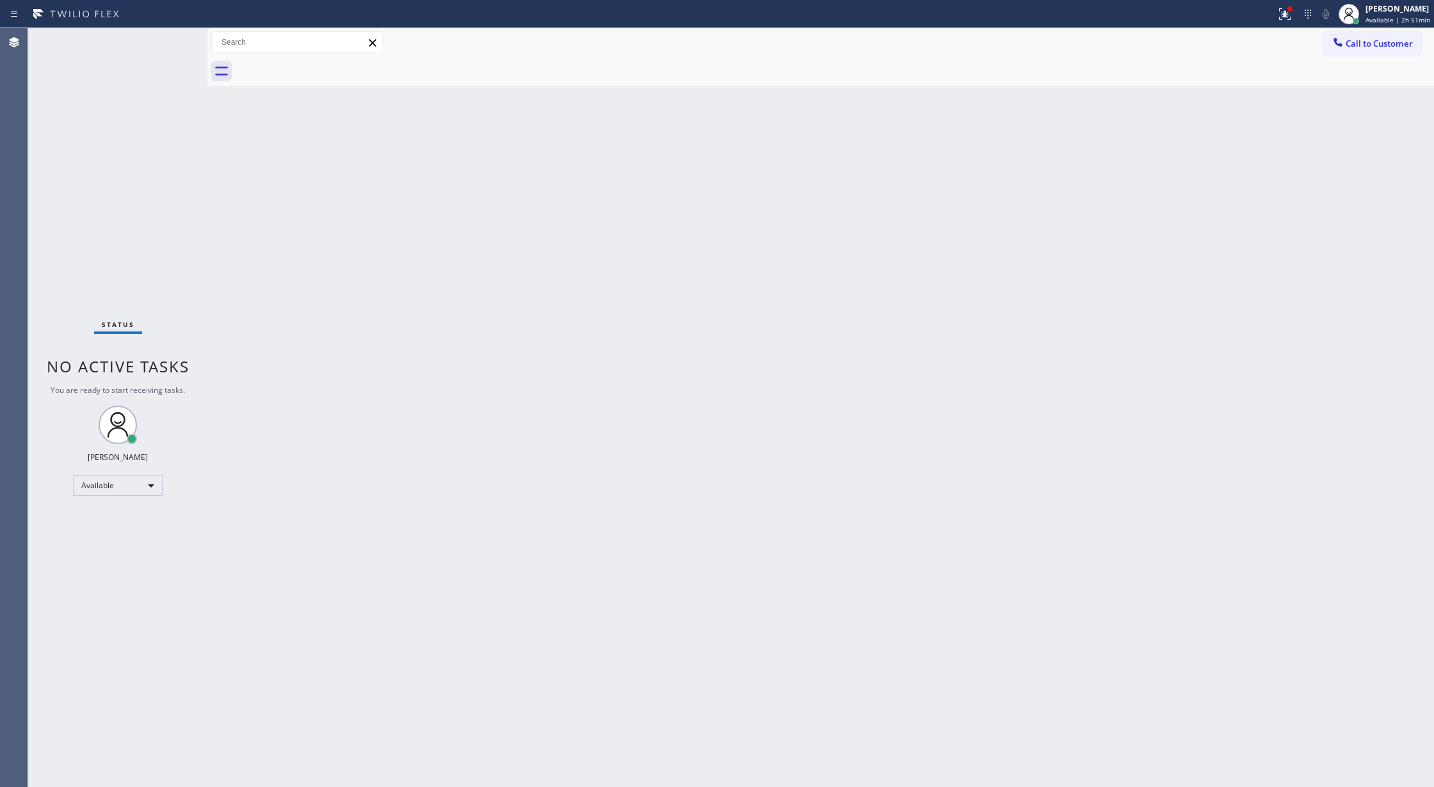
click at [164, 38] on div "Status No active tasks You are ready to start receiving tasks. [PERSON_NAME] Av…" at bounding box center [117, 407] width 179 height 759
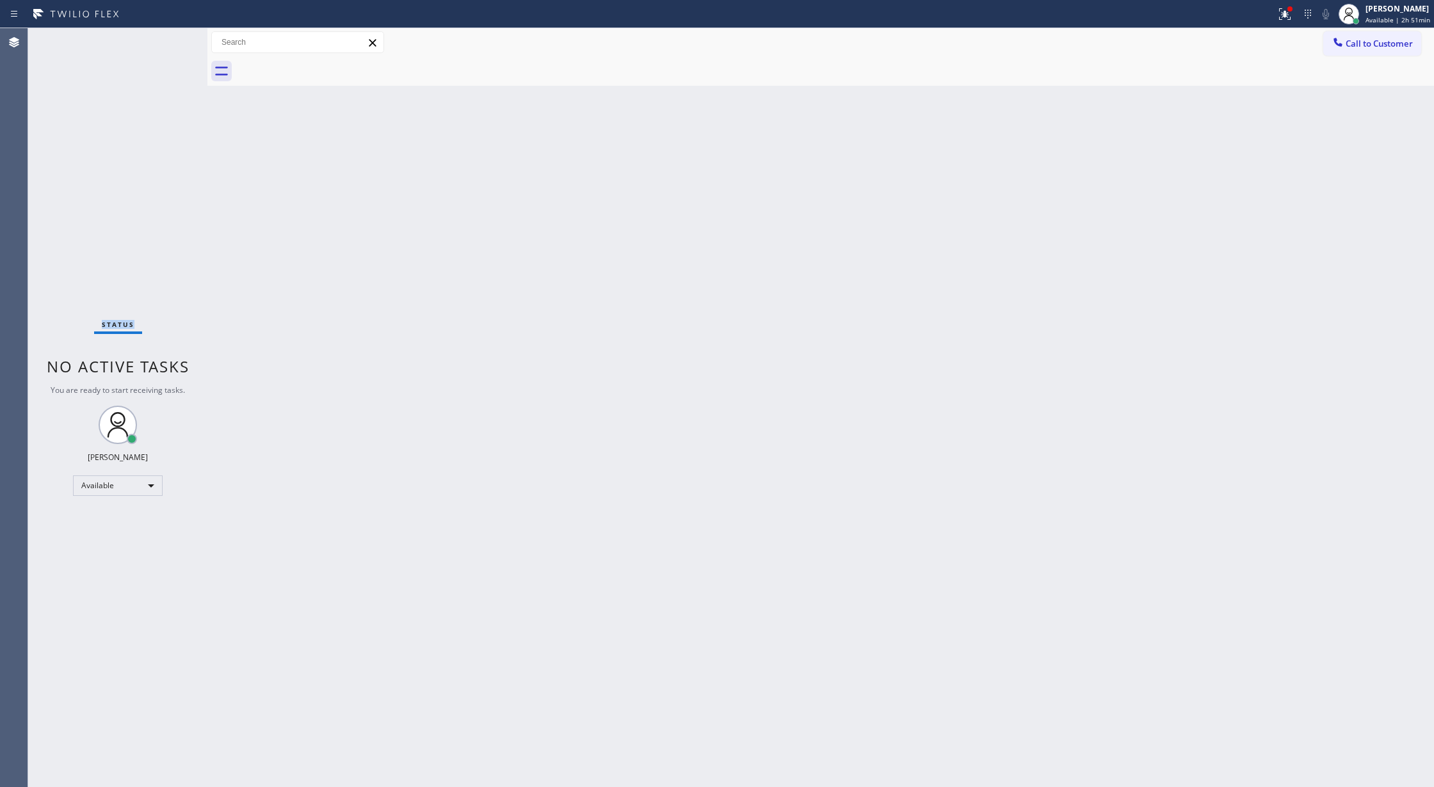
click at [164, 38] on div "Status No active tasks You are ready to start receiving tasks. [PERSON_NAME] Av…" at bounding box center [117, 407] width 179 height 759
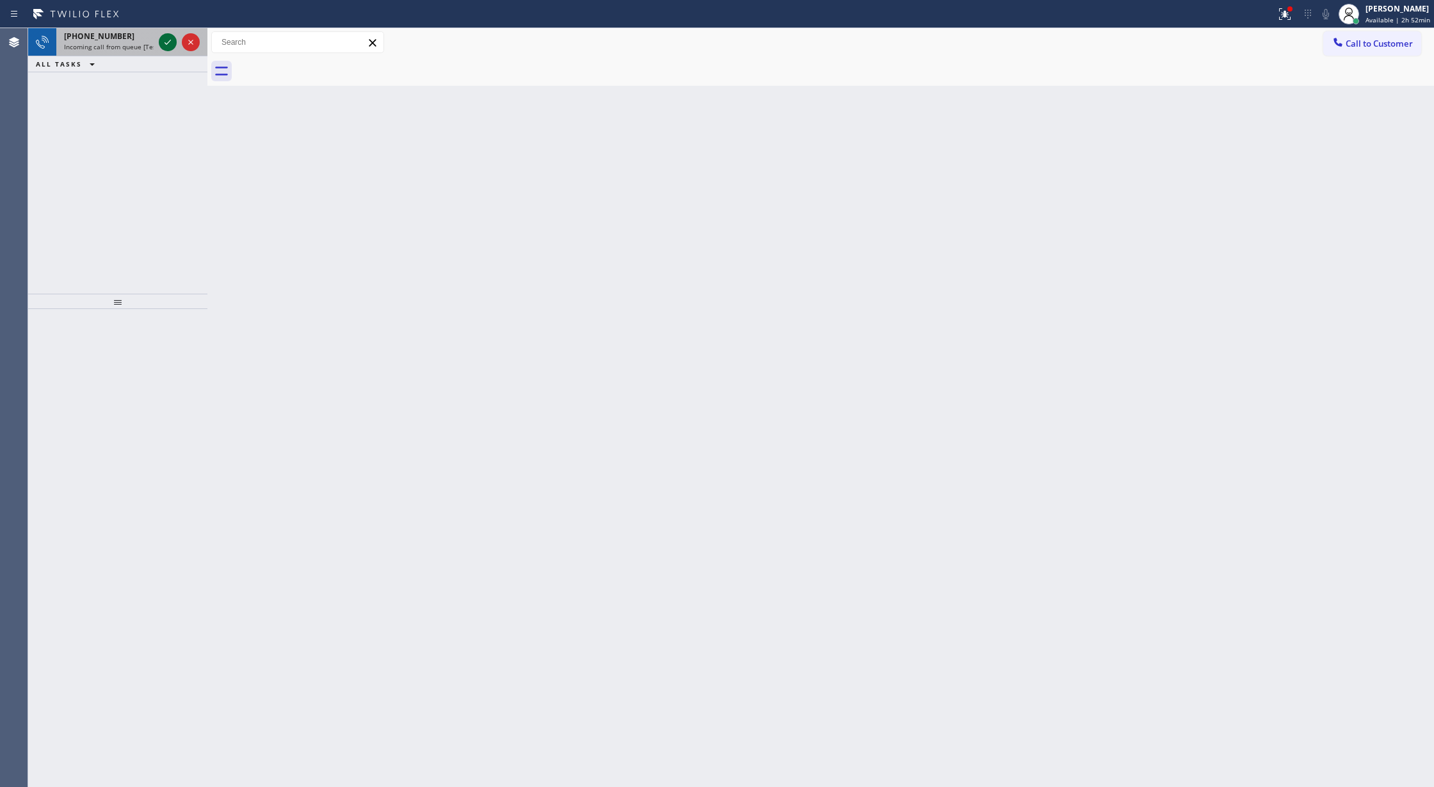
click at [166, 44] on icon at bounding box center [167, 42] width 15 height 15
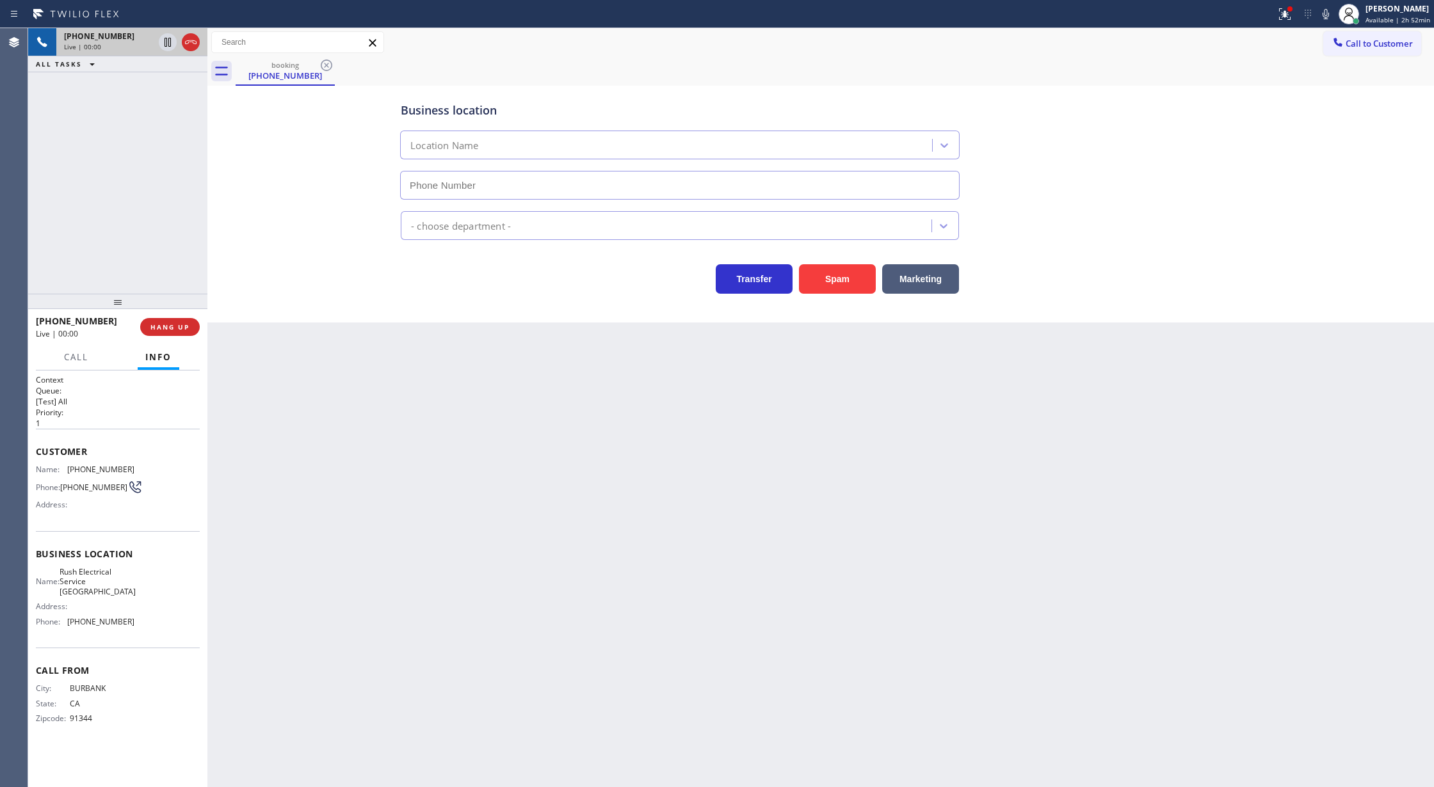
type input "[PHONE_NUMBER]"
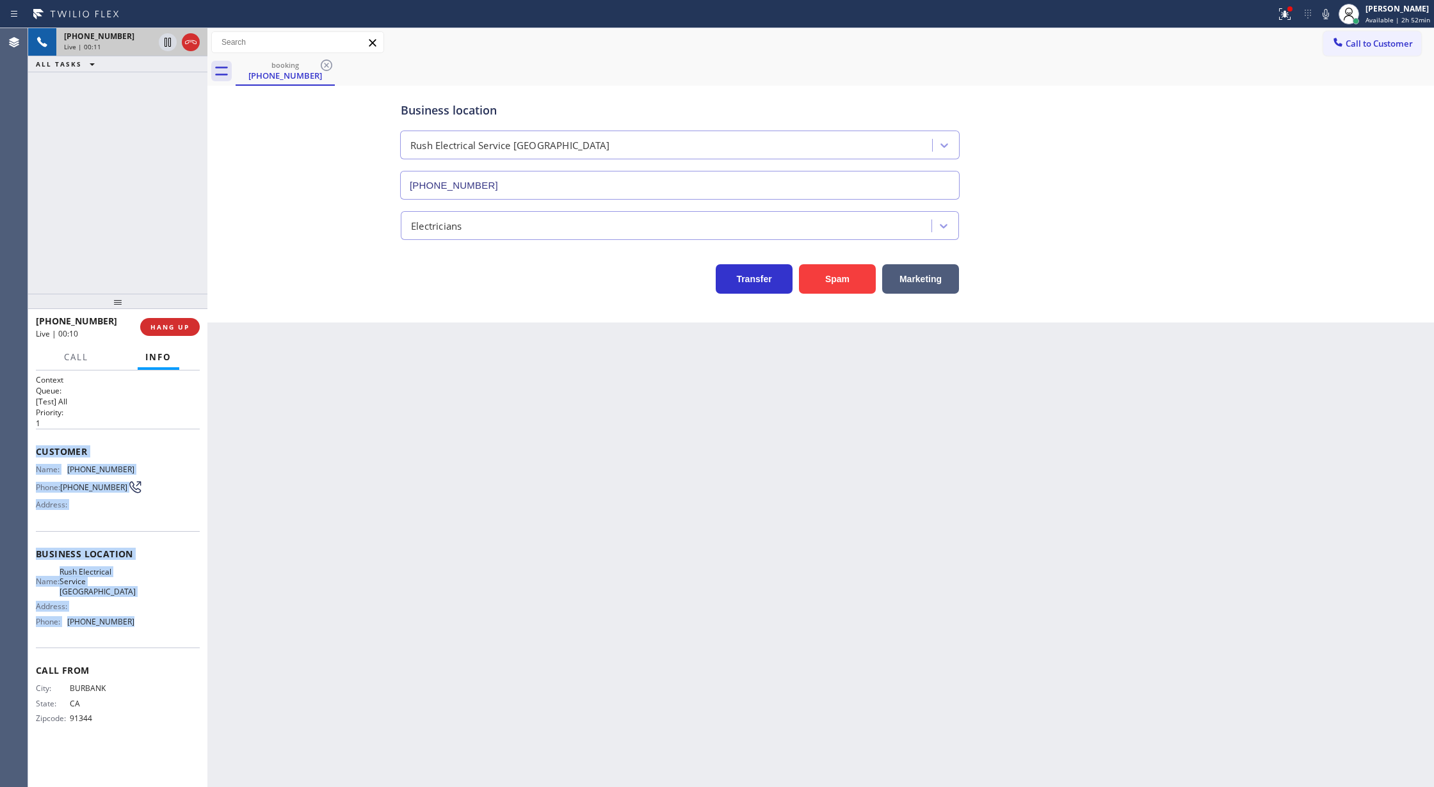
copy div "Customer Name: [PHONE_NUMBER] Phone: [PHONE_NUMBER] Address: Business location …"
drag, startPoint x: 34, startPoint y: 451, endPoint x: 167, endPoint y: 627, distance: 220.7
click at [165, 626] on div "Context Queue: [Test] All Priority: 1 Customer Name: [PHONE_NUMBER] Phone: [PHO…" at bounding box center [117, 579] width 179 height 417
click at [187, 324] on span "COMPLETE" at bounding box center [167, 327] width 44 height 9
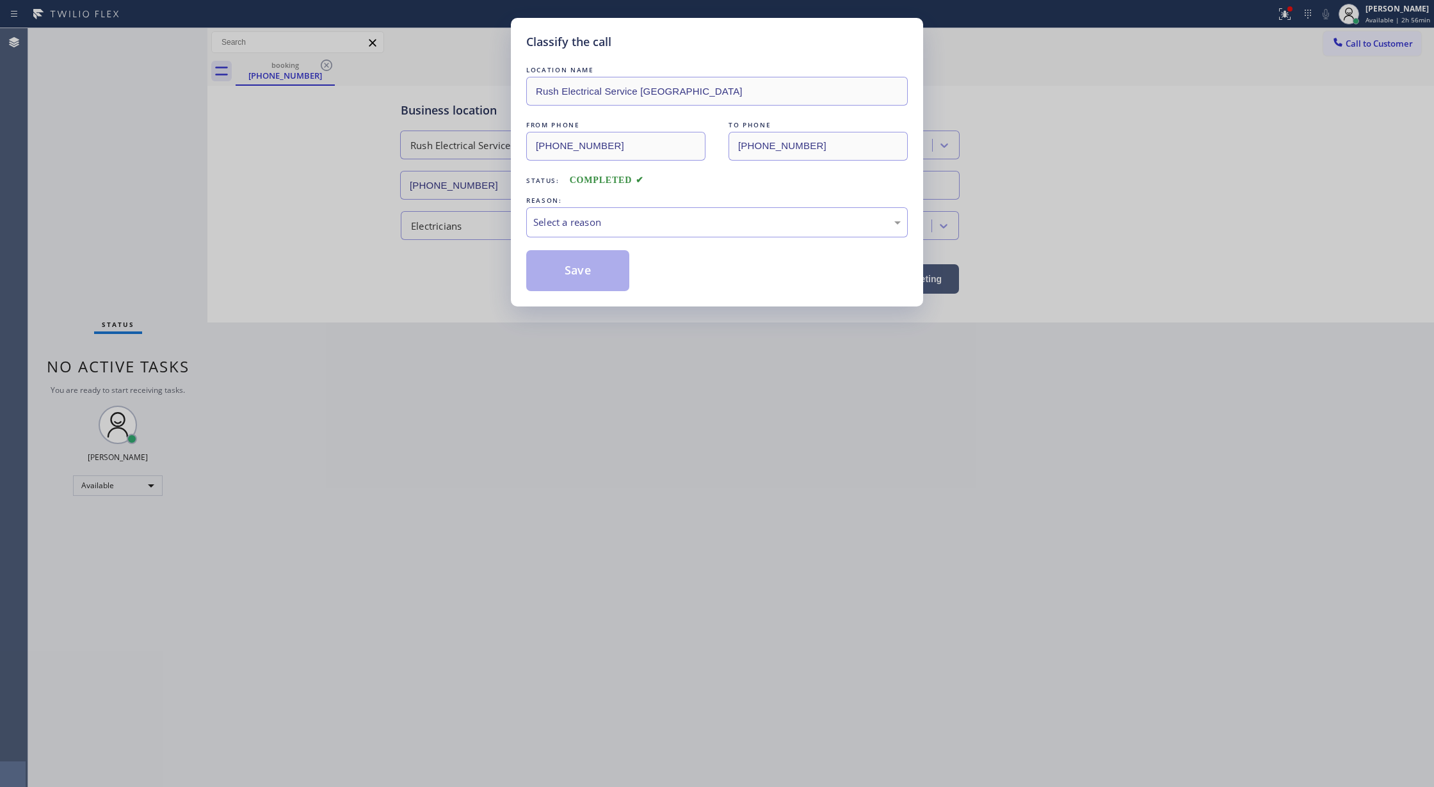
click at [570, 220] on div "Select a reason" at bounding box center [716, 222] width 367 height 15
click at [582, 277] on button "Save" at bounding box center [577, 270] width 103 height 41
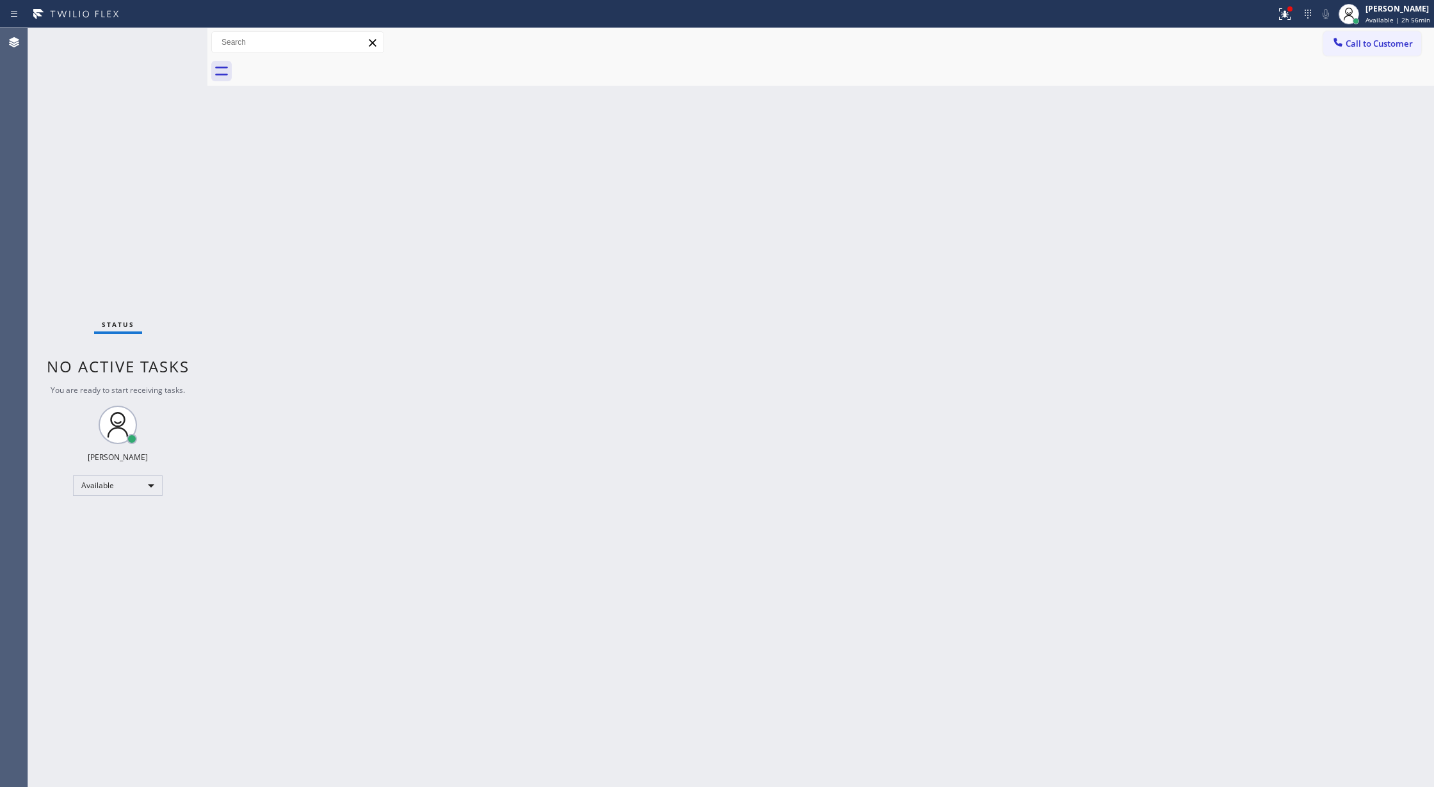
drag, startPoint x: 1296, startPoint y: 250, endPoint x: 1340, endPoint y: 180, distance: 82.6
click at [1296, 250] on div "Back to Dashboard Change Sender ID Customers Technicians Select a contact Outbo…" at bounding box center [820, 407] width 1226 height 759
click at [1371, 47] on span "Call to Customer" at bounding box center [1378, 44] width 67 height 12
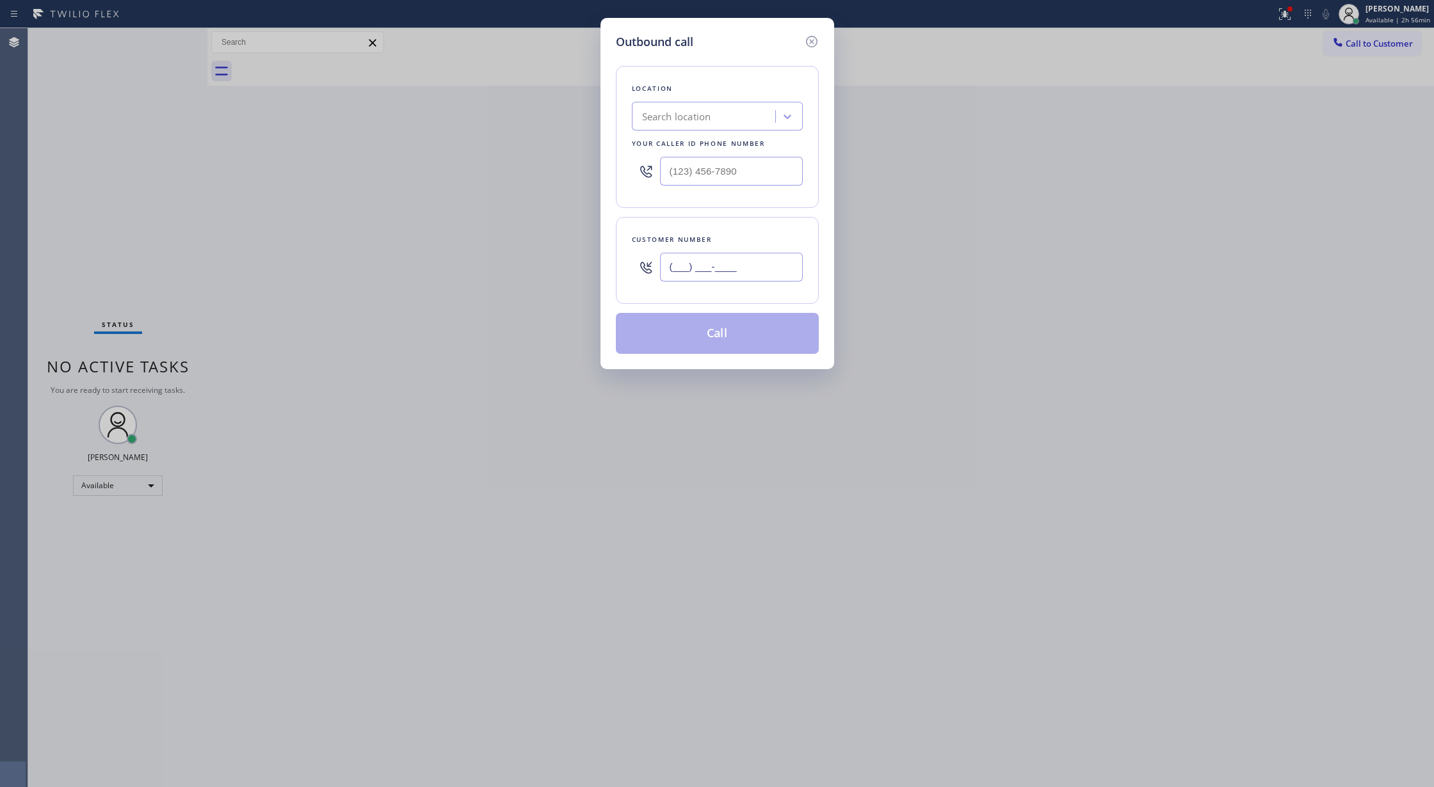
click at [666, 274] on input "(___) ___-____" at bounding box center [731, 267] width 143 height 29
paste input "818) 693-5098"
type input "[PHONE_NUMBER]"
drag, startPoint x: 749, startPoint y: 175, endPoint x: 555, endPoint y: 173, distance: 193.3
click at [555, 173] on div "Outbound call Location Search location Your caller id phone number (___) ___-__…" at bounding box center [717, 393] width 1434 height 787
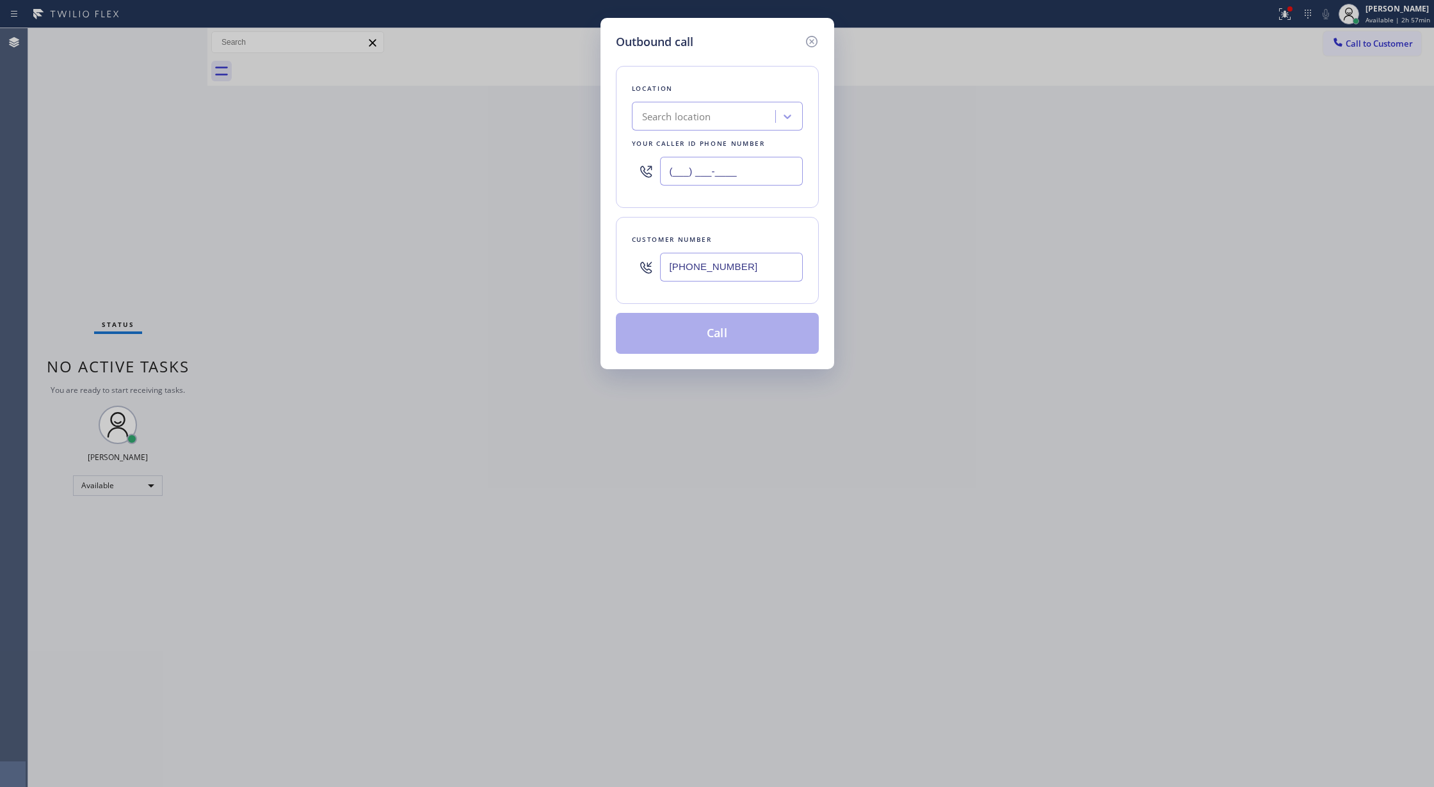
paste input "805) 307-3272"
type input "[PHONE_NUMBER]"
click at [719, 336] on button "Call" at bounding box center [717, 333] width 203 height 41
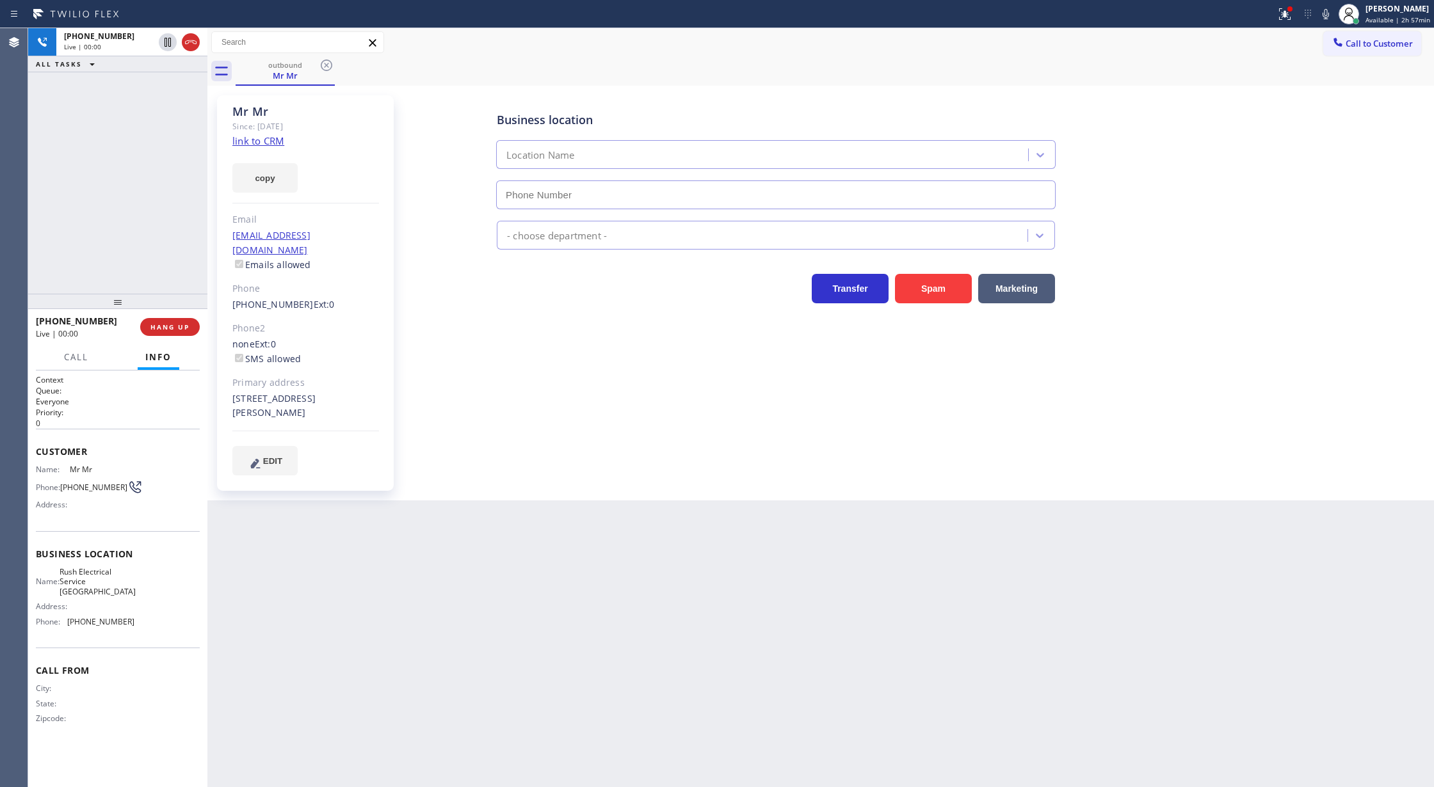
type input "[PHONE_NUMBER]"
click at [267, 141] on link "link to CRM" at bounding box center [258, 140] width 52 height 13
click at [173, 323] on span "COMPLETE" at bounding box center [167, 327] width 44 height 9
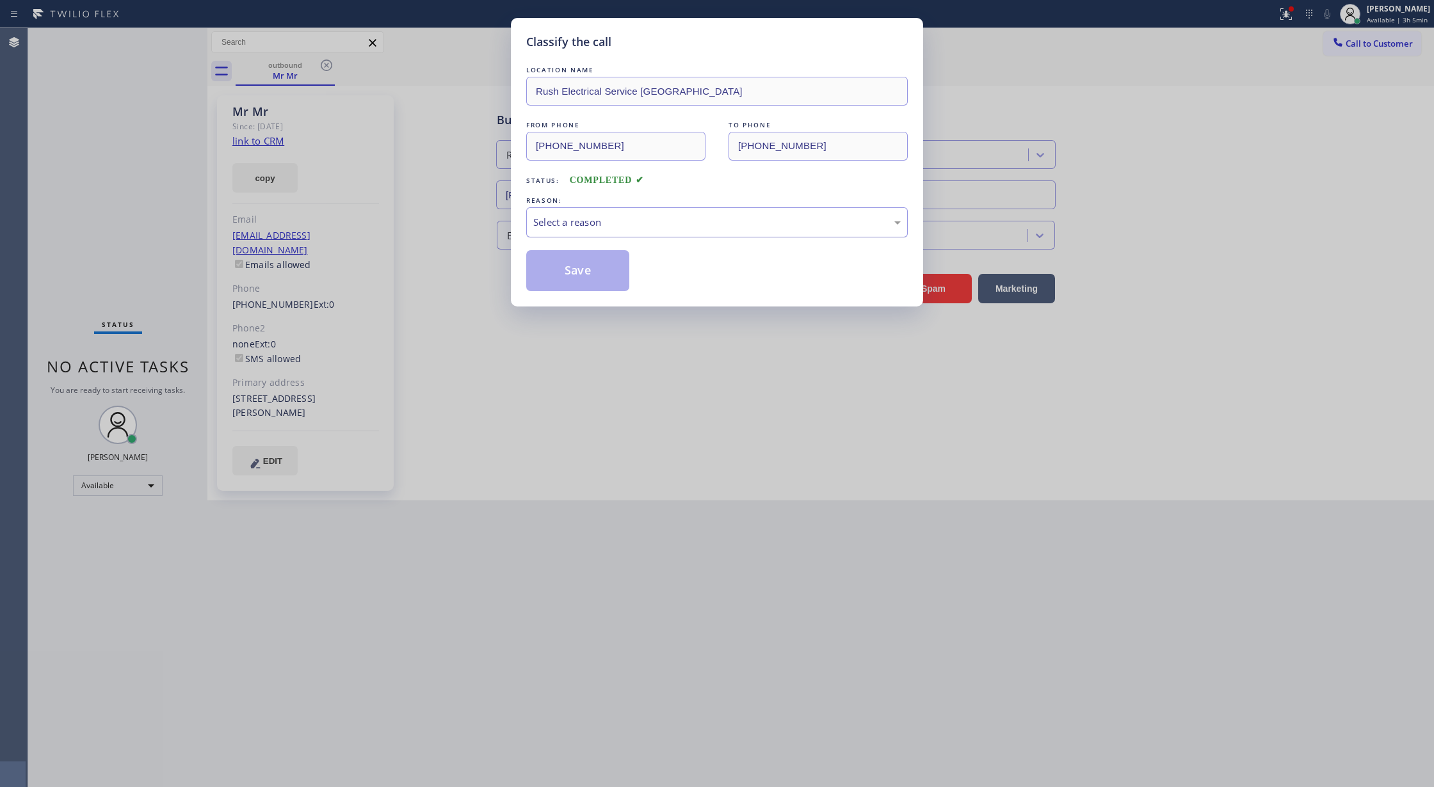
click at [591, 219] on div "Select a reason" at bounding box center [716, 222] width 367 height 15
click at [577, 275] on button "Save" at bounding box center [577, 270] width 103 height 41
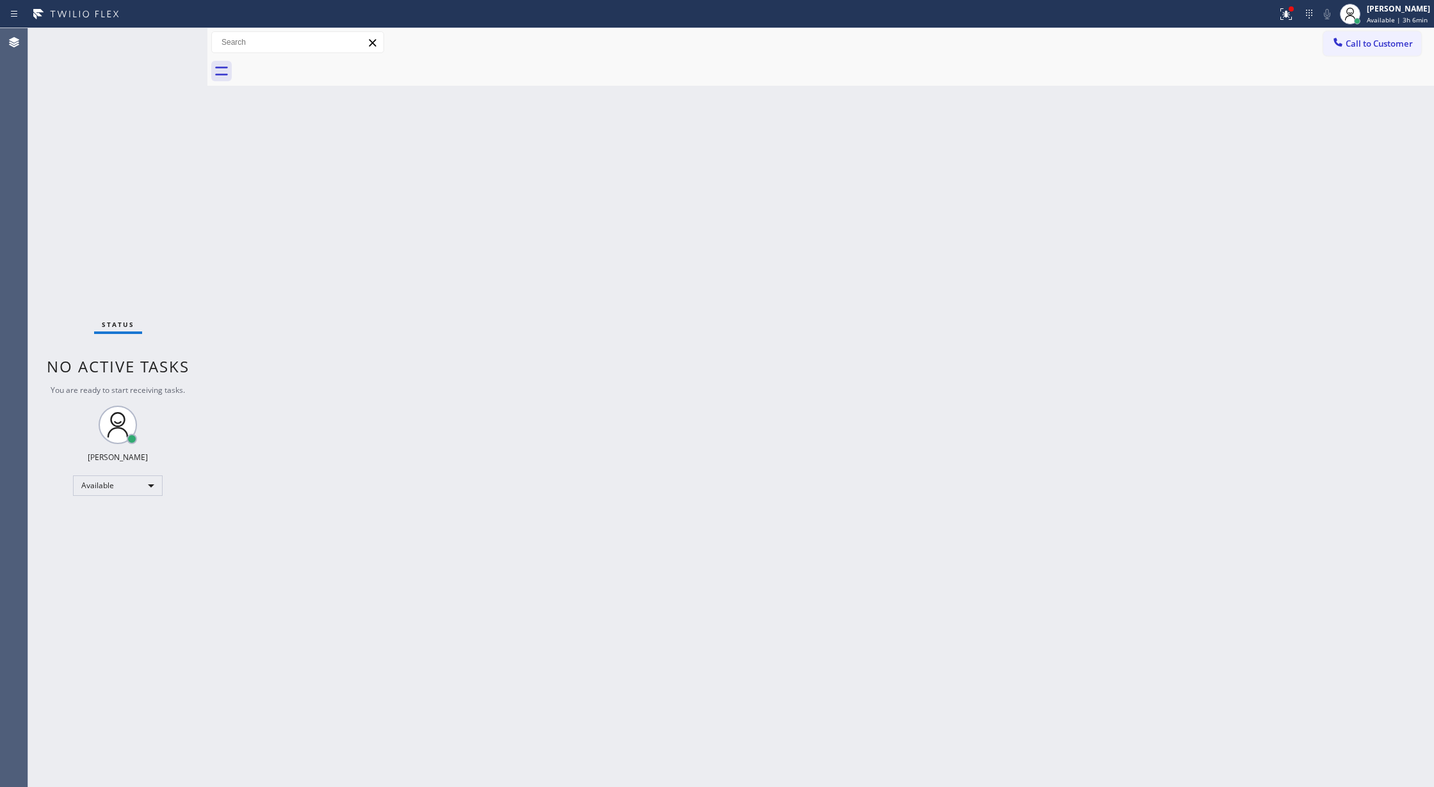
click at [167, 45] on div "Status No active tasks You are ready to start receiving tasks. [PERSON_NAME] Av…" at bounding box center [117, 407] width 179 height 759
click at [166, 44] on div "Status No active tasks You are ready to start receiving tasks. [PERSON_NAME] Av…" at bounding box center [117, 407] width 179 height 759
click at [1357, 44] on span "Call to Customer" at bounding box center [1378, 44] width 67 height 12
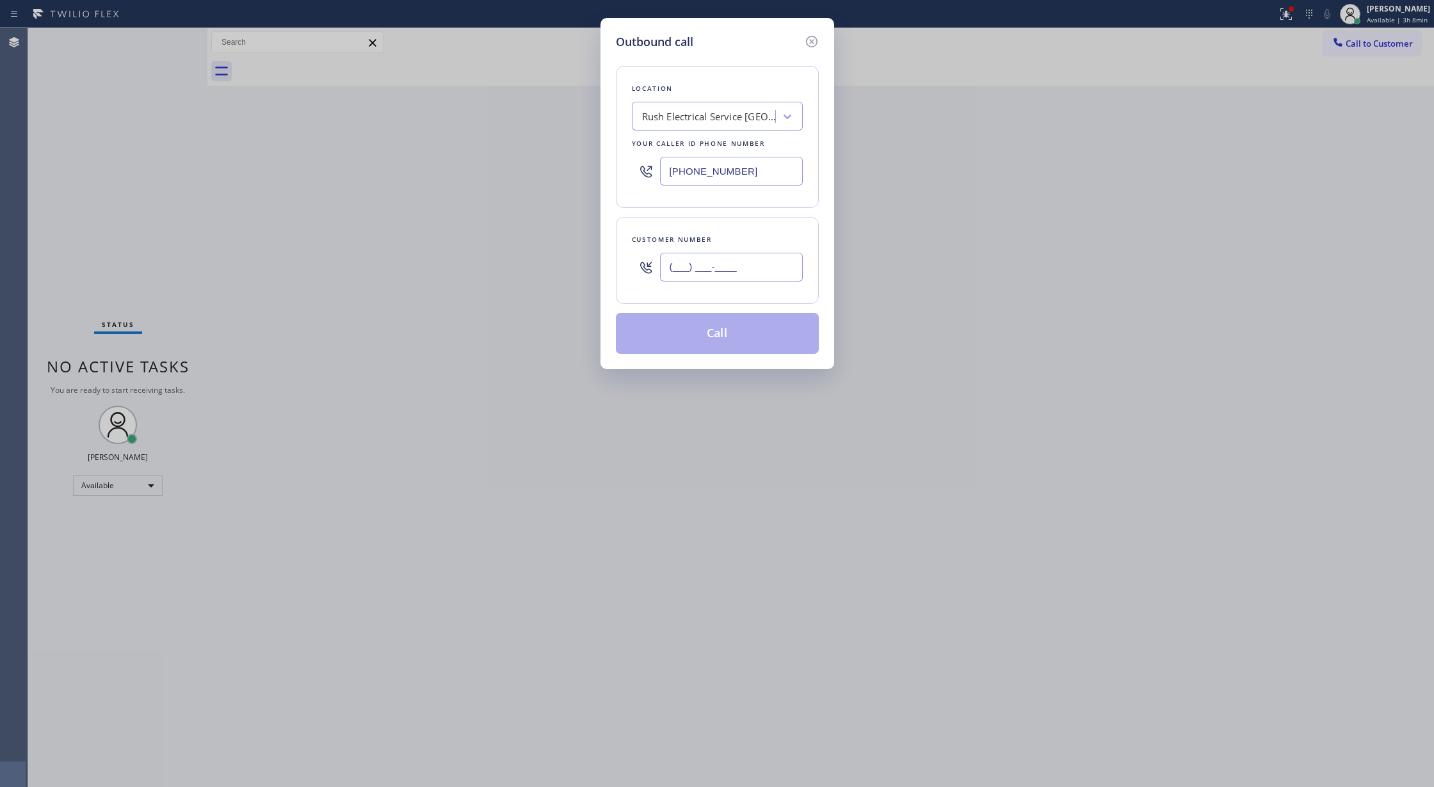
click at [676, 270] on input "(___) ___-____" at bounding box center [731, 267] width 143 height 29
paste input "818) 693-5098"
type input "[PHONE_NUMBER]"
click at [715, 339] on button "Call" at bounding box center [717, 333] width 203 height 41
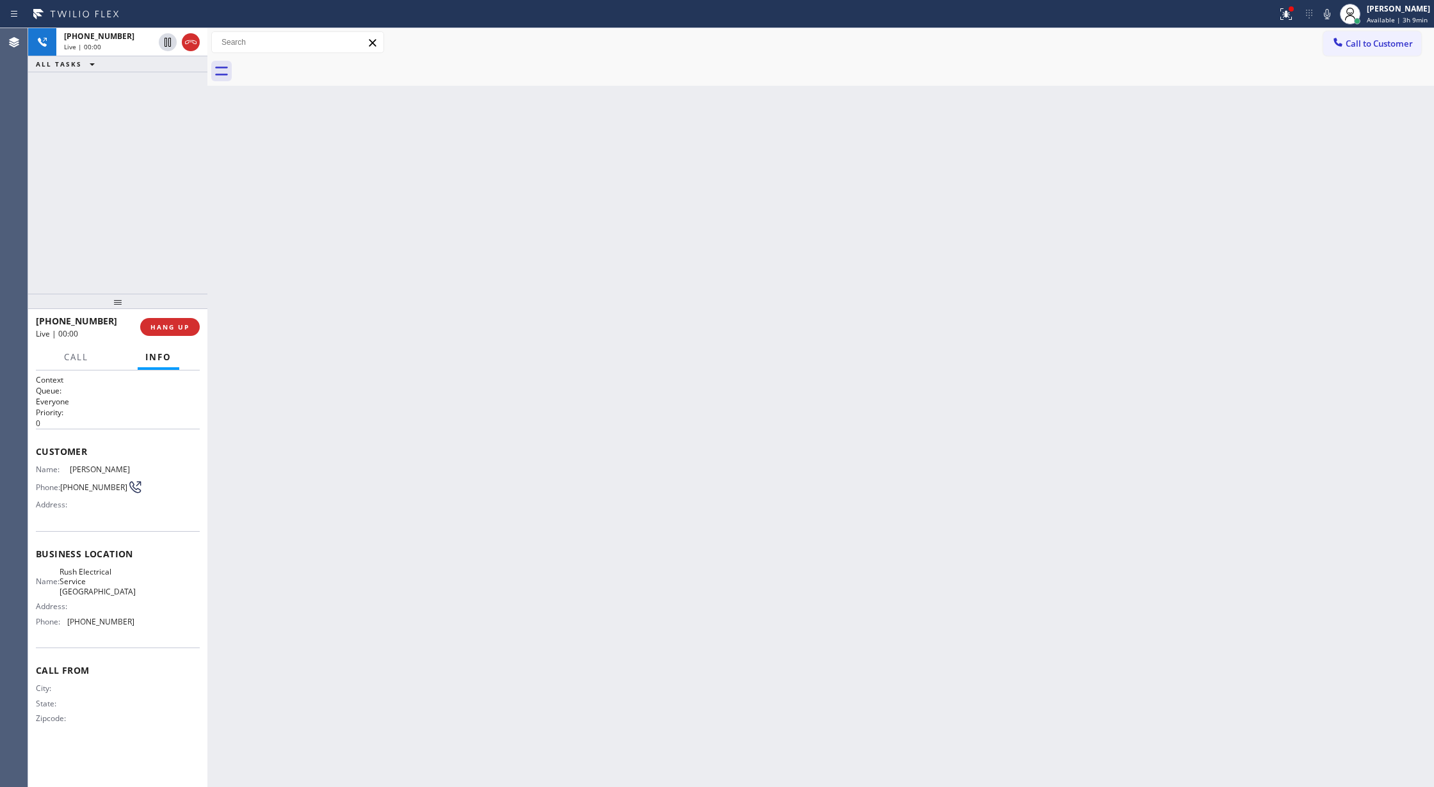
drag, startPoint x: 1334, startPoint y: 13, endPoint x: 1307, endPoint y: 87, distance: 79.0
click at [1334, 13] on icon at bounding box center [1326, 13] width 15 height 15
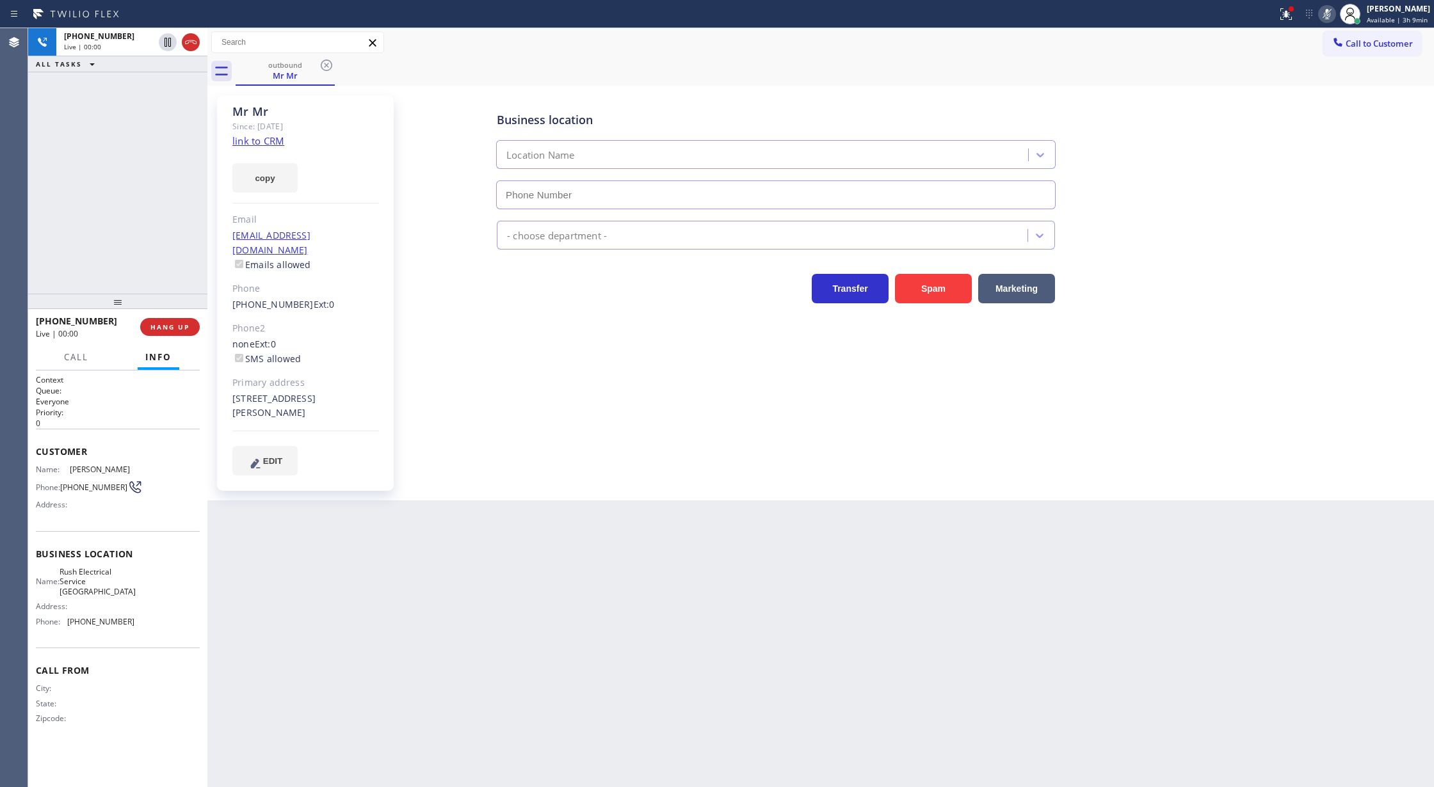
type input "[PHONE_NUMBER]"
click at [1330, 15] on icon at bounding box center [1326, 13] width 15 height 15
click at [1332, 11] on icon at bounding box center [1325, 13] width 15 height 15
click at [1332, 3] on div "Status report Issues detected These issues could affect your workflow. Please c…" at bounding box center [1351, 14] width 163 height 28
click at [1329, 11] on icon at bounding box center [1325, 13] width 15 height 15
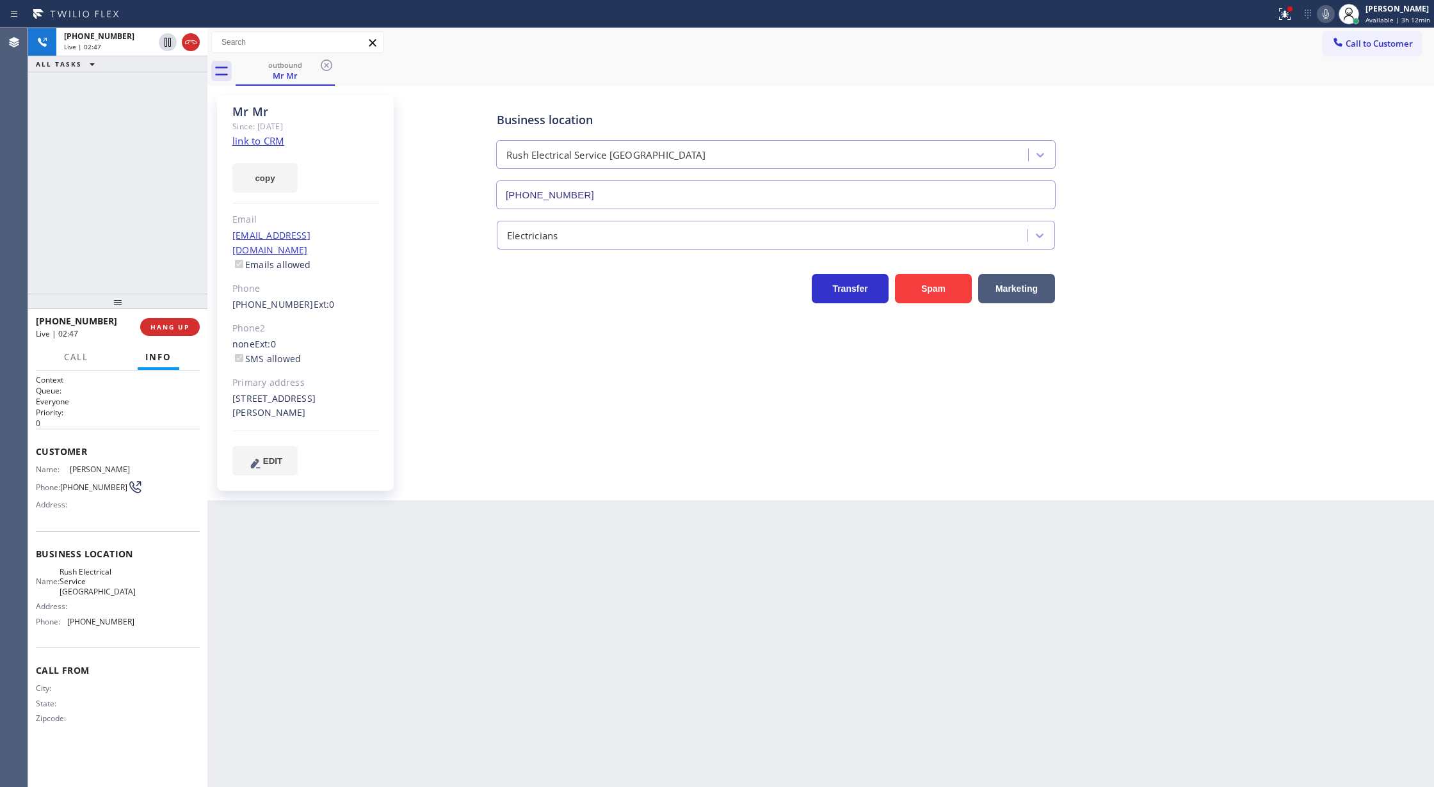
drag, startPoint x: 193, startPoint y: 44, endPoint x: 214, endPoint y: 165, distance: 123.4
click at [193, 44] on icon at bounding box center [190, 42] width 15 height 15
click at [172, 321] on button "HANG UP" at bounding box center [170, 327] width 60 height 18
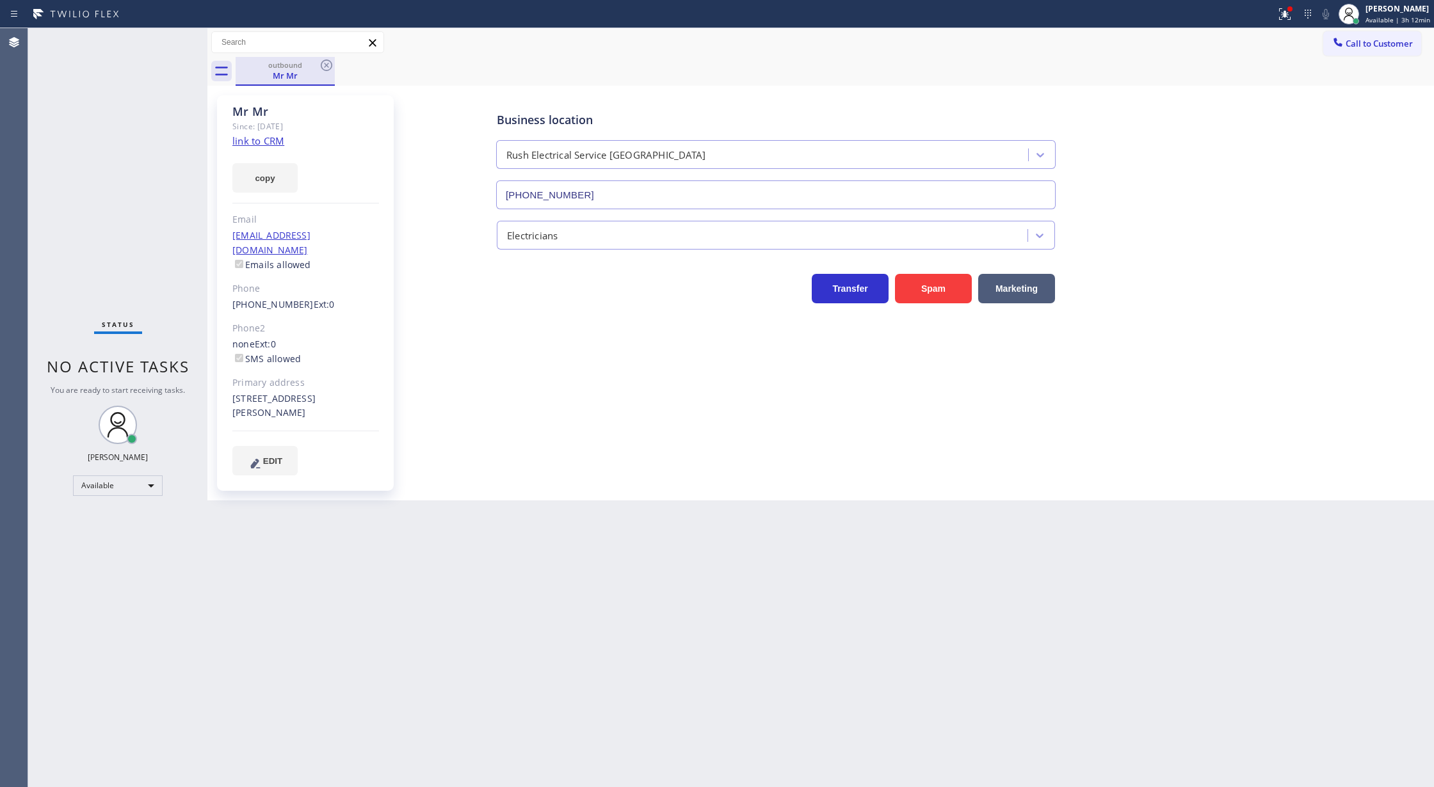
click at [279, 72] on div "Mr Mr" at bounding box center [285, 76] width 97 height 12
click at [326, 67] on icon at bounding box center [326, 65] width 15 height 15
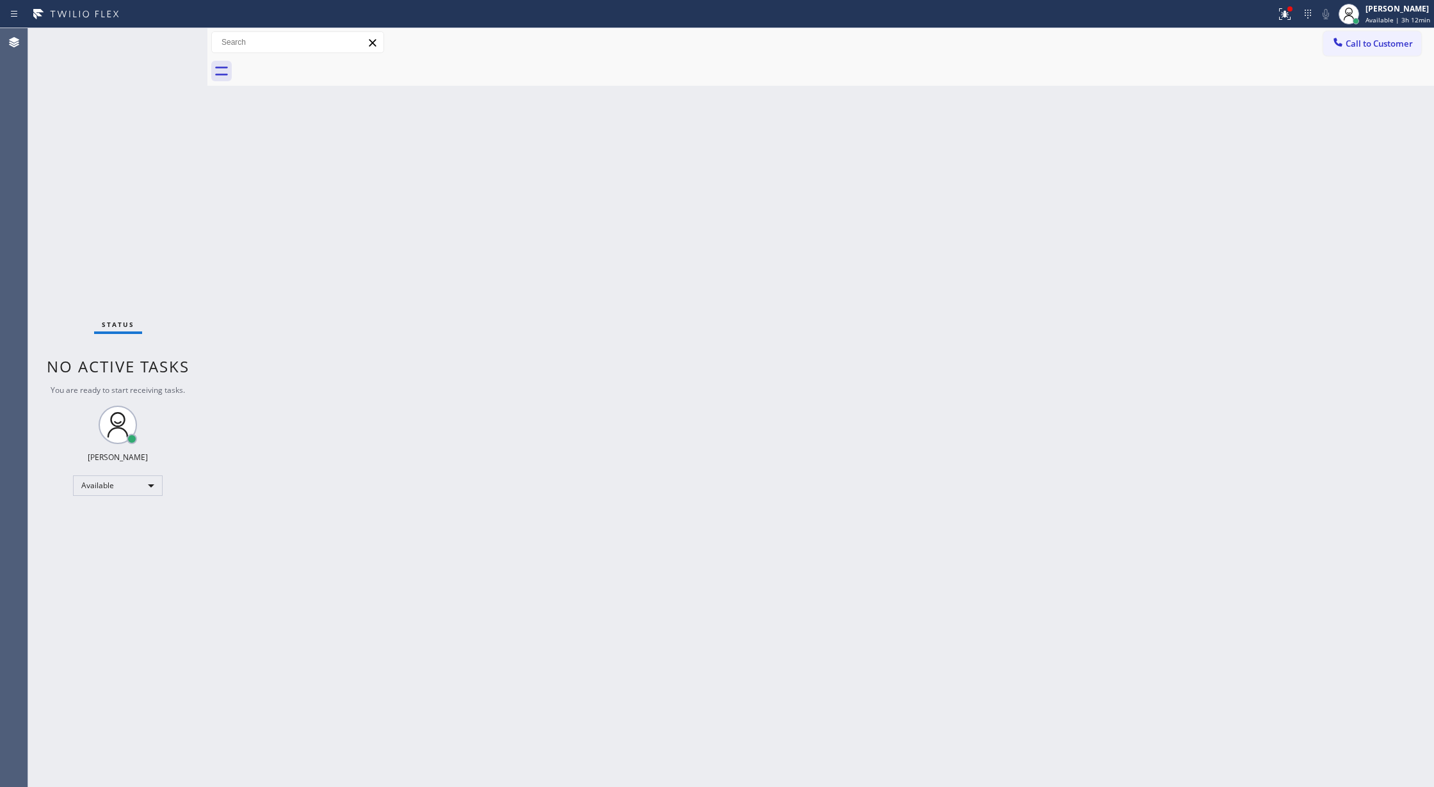
click at [172, 37] on div "Status No active tasks You are ready to start receiving tasks. [PERSON_NAME] Av…" at bounding box center [117, 407] width 179 height 759
drag, startPoint x: 179, startPoint y: 35, endPoint x: 210, endPoint y: 174, distance: 142.9
click at [179, 35] on div "Status No active tasks You are ready to start receiving tasks. [PERSON_NAME] Av…" at bounding box center [117, 407] width 179 height 759
drag, startPoint x: 349, startPoint y: 352, endPoint x: 269, endPoint y: 290, distance: 101.3
click at [349, 352] on div "Back to Dashboard Change Sender ID Customers Technicians Select a contact Outbo…" at bounding box center [820, 407] width 1226 height 759
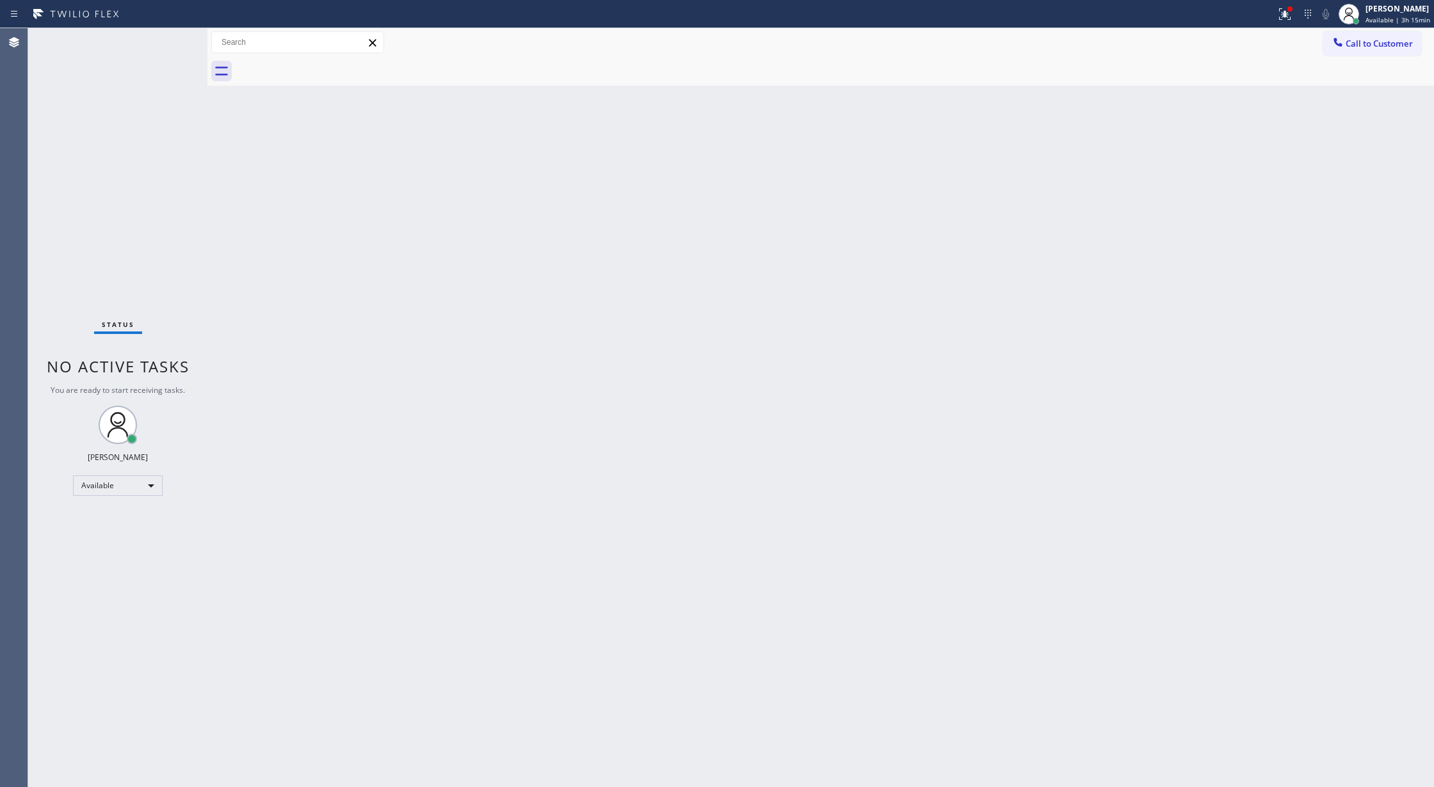
click at [293, 326] on div "Back to Dashboard Change Sender ID Customers Technicians Select a contact Outbo…" at bounding box center [820, 407] width 1226 height 759
click at [362, 351] on div "Back to Dashboard Change Sender ID Customers Technicians Select a contact Outbo…" at bounding box center [820, 407] width 1226 height 759
drag, startPoint x: 164, startPoint y: 33, endPoint x: 362, endPoint y: 367, distance: 387.7
click at [164, 33] on div "Status No active tasks You are ready to start receiving tasks. [PERSON_NAME] Av…" at bounding box center [117, 407] width 179 height 759
click at [376, 293] on div "Back to Dashboard Change Sender ID Customers Technicians Select a contact Outbo…" at bounding box center [820, 407] width 1226 height 759
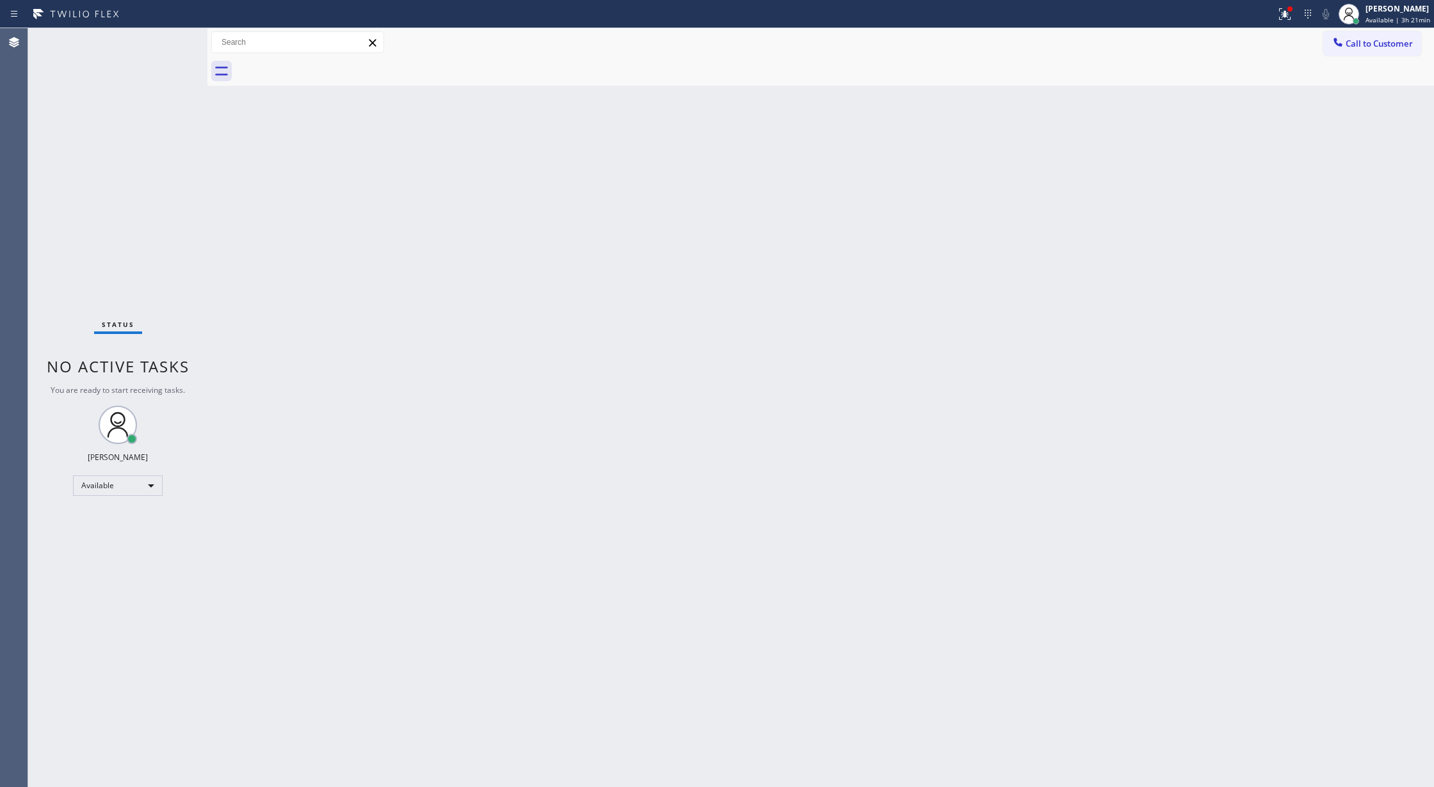
click at [164, 32] on div "Status No active tasks You are ready to start receiving tasks. [PERSON_NAME] Av…" at bounding box center [117, 407] width 179 height 759
click at [172, 38] on div "Status No active tasks You are ready to start receiving tasks. [PERSON_NAME] Av…" at bounding box center [117, 407] width 179 height 759
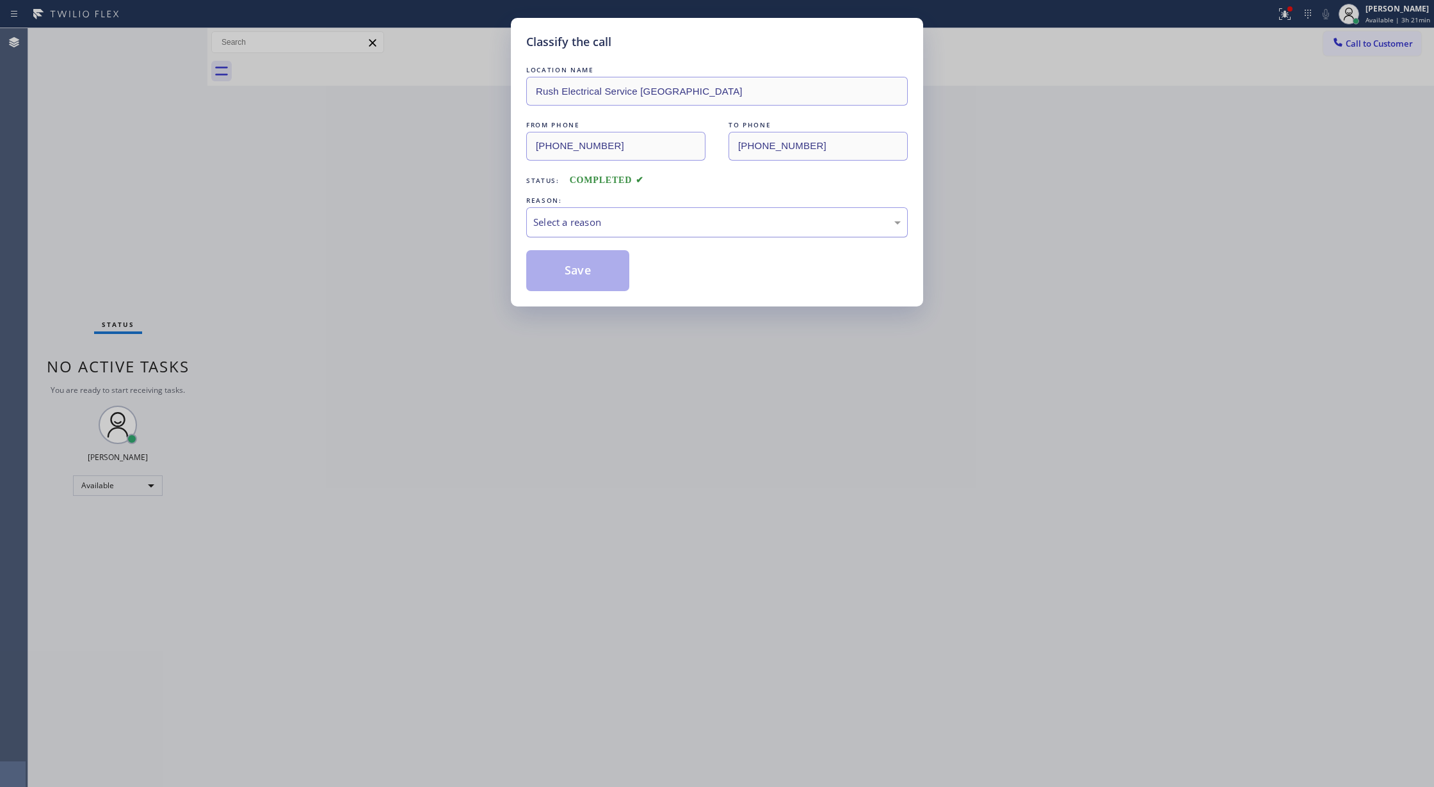
click at [600, 214] on div "Select a reason" at bounding box center [716, 222] width 381 height 30
click at [587, 280] on button "Save" at bounding box center [577, 270] width 103 height 41
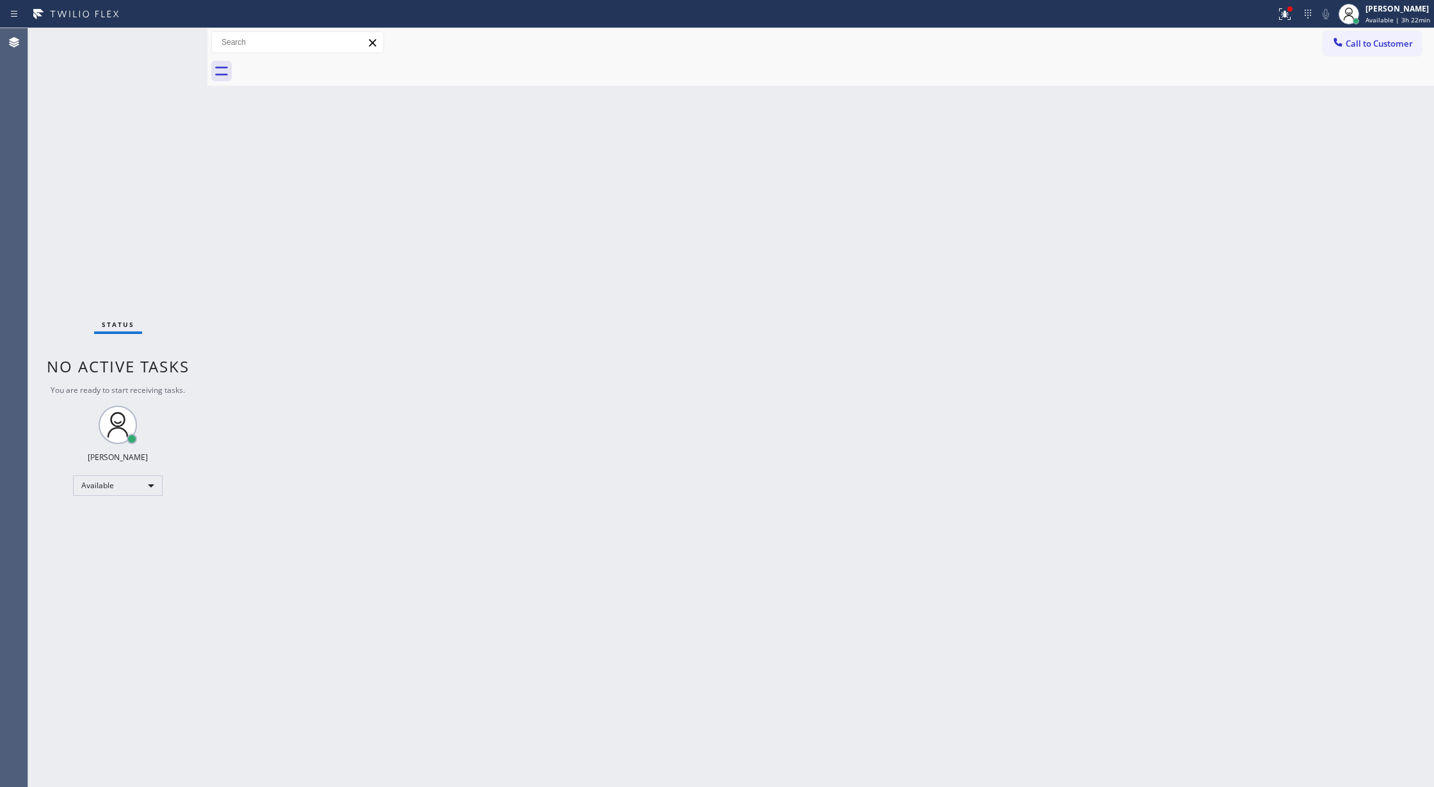
click at [390, 468] on div "Back to Dashboard Change Sender ID Customers Technicians Select a contact Outbo…" at bounding box center [820, 407] width 1226 height 759
click at [170, 37] on div "Status No active tasks You are ready to start receiving tasks. [PERSON_NAME] Av…" at bounding box center [117, 407] width 179 height 759
click at [170, 41] on div "Status No active tasks You are ready to start receiving tasks. [PERSON_NAME] Av…" at bounding box center [117, 407] width 179 height 759
click at [169, 39] on div "Status No active tasks You are ready to start receiving tasks. [PERSON_NAME] Av…" at bounding box center [117, 407] width 179 height 759
click at [168, 37] on div "Status No active tasks You are ready to start receiving tasks. [PERSON_NAME] Av…" at bounding box center [117, 407] width 179 height 759
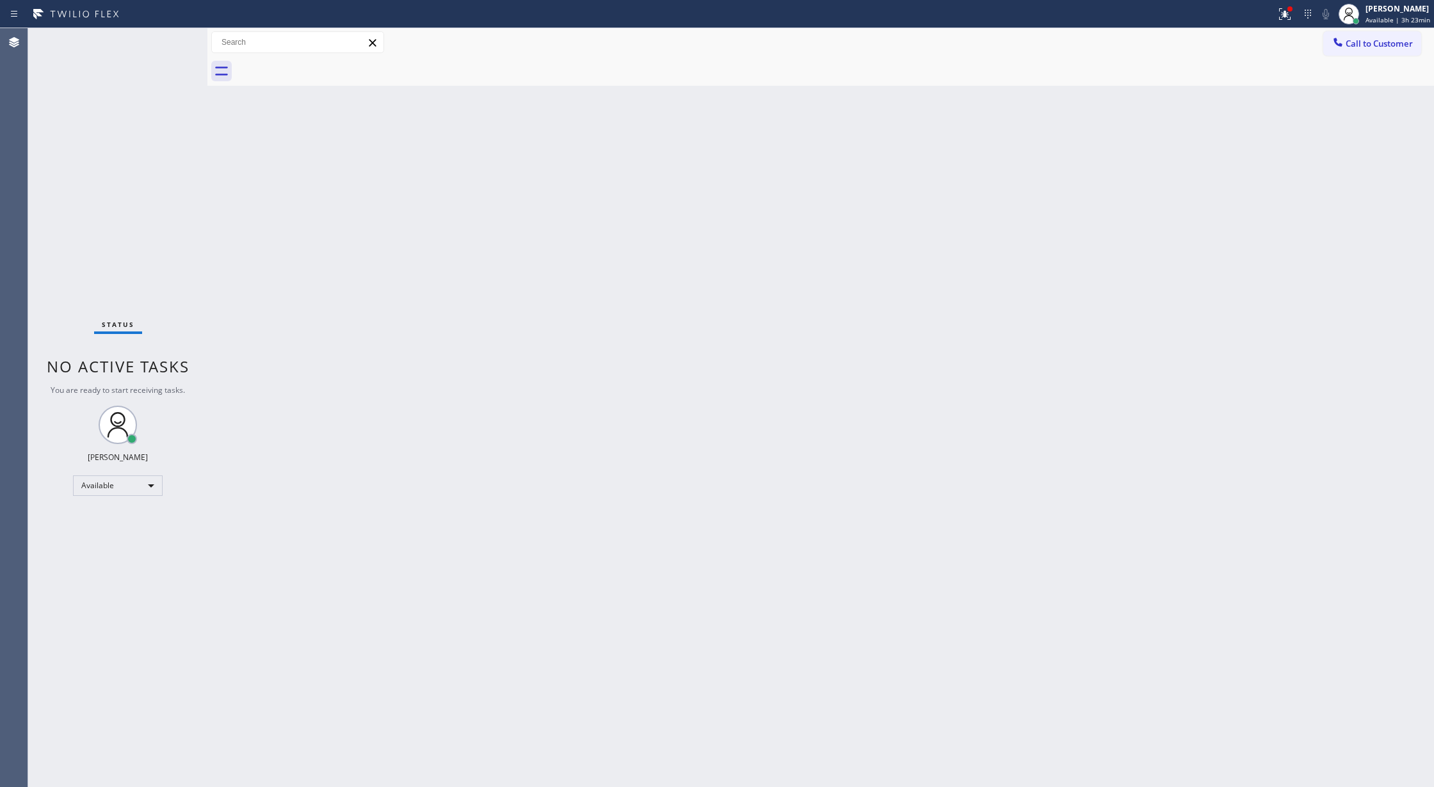
drag, startPoint x: 339, startPoint y: 374, endPoint x: 254, endPoint y: 197, distance: 196.6
click at [339, 374] on div "Back to Dashboard Change Sender ID Customers Technicians Select a contact Outbo…" at bounding box center [820, 407] width 1226 height 759
click at [165, 32] on div "Status No active tasks You are ready to start receiving tasks. [PERSON_NAME] Av…" at bounding box center [117, 407] width 179 height 759
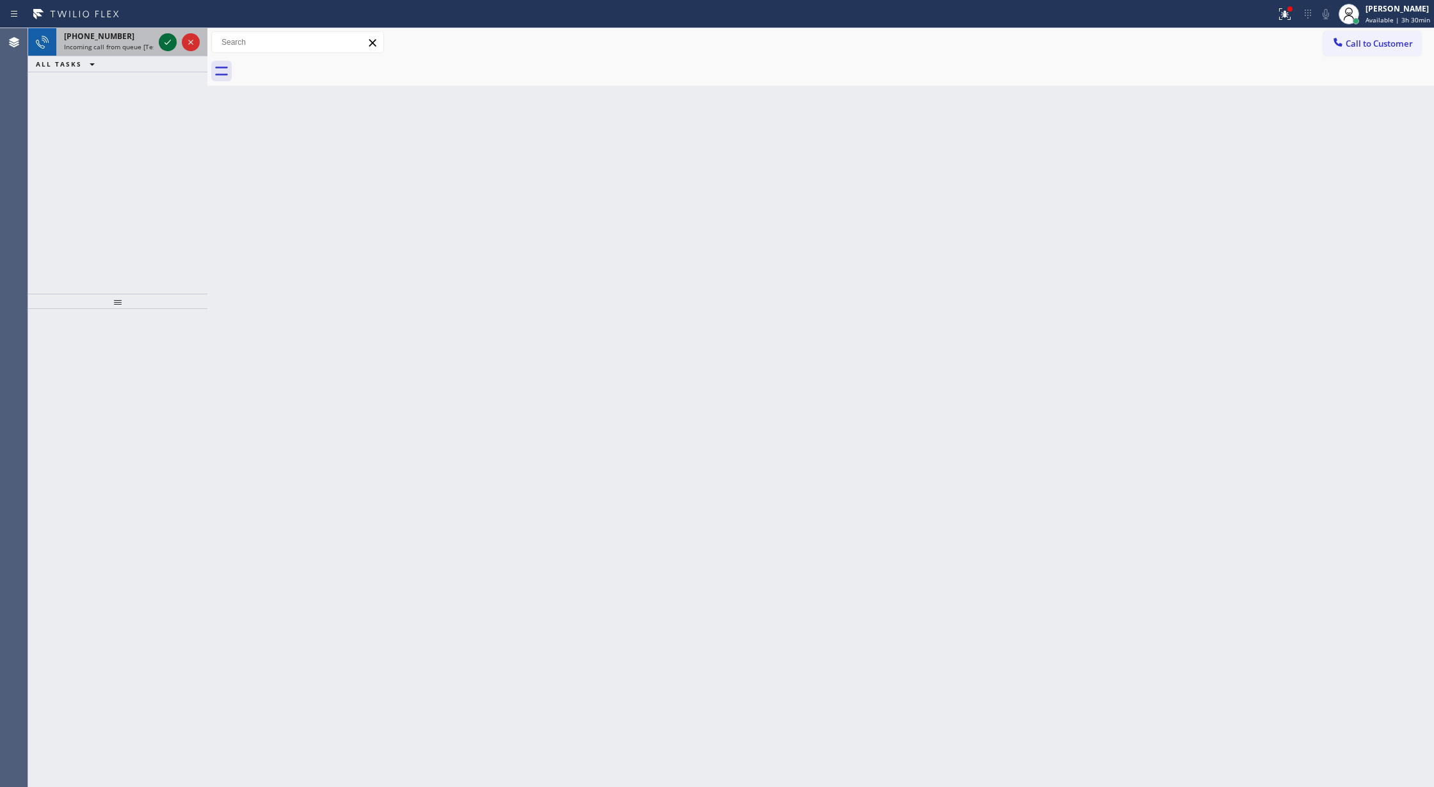
click at [162, 40] on icon at bounding box center [167, 42] width 15 height 15
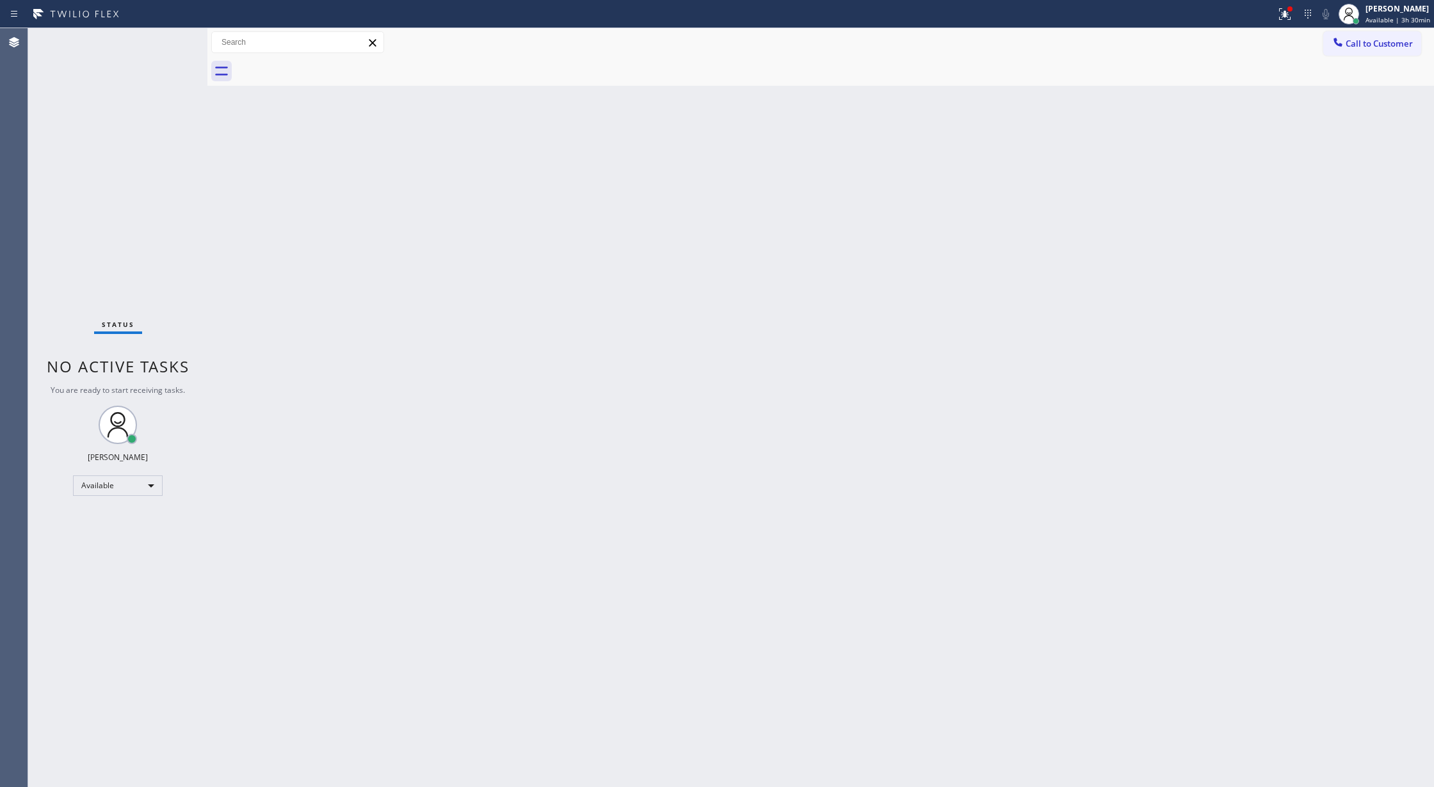
click at [163, 39] on div "Status No active tasks You are ready to start receiving tasks. [PERSON_NAME] Av…" at bounding box center [117, 407] width 179 height 759
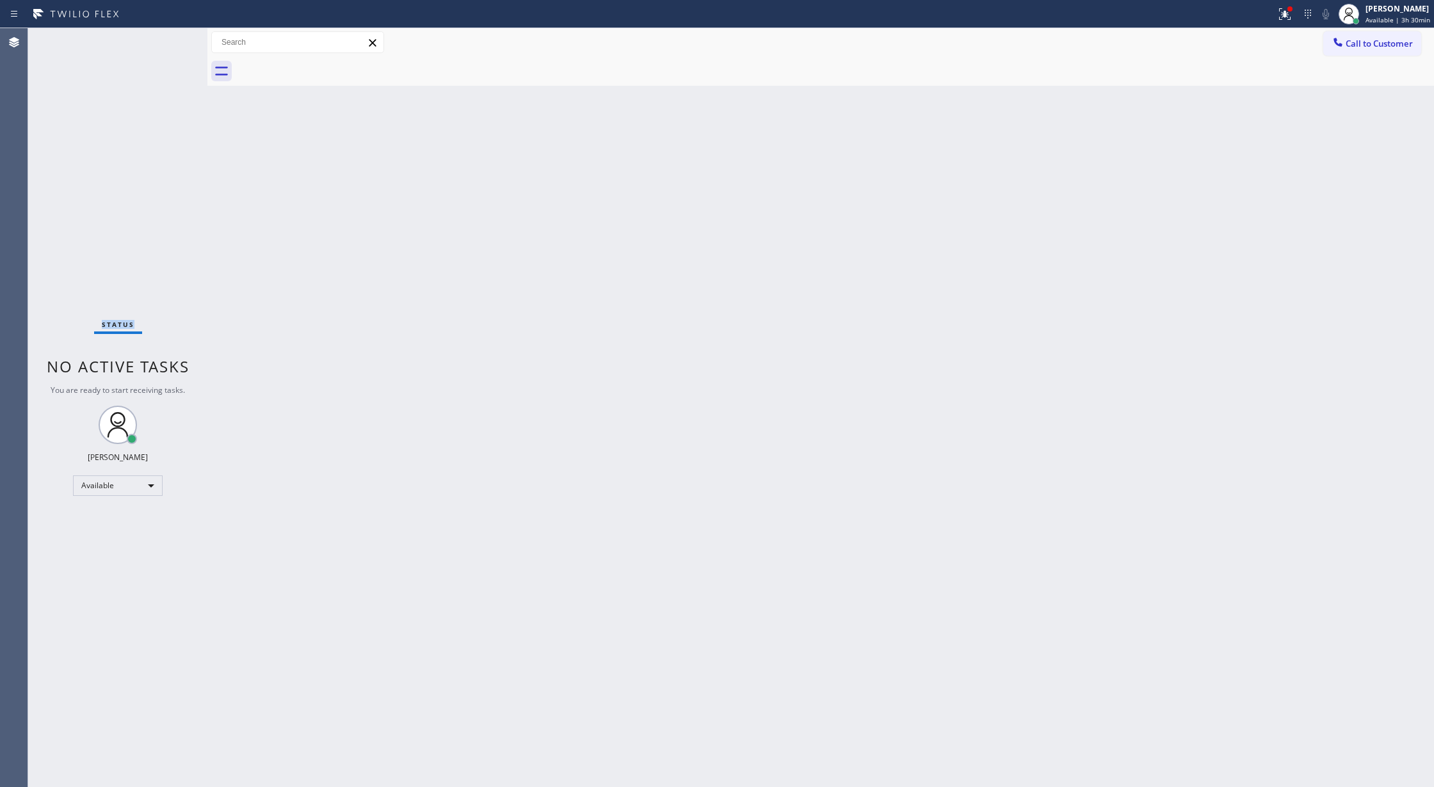
click at [175, 37] on div "Status No active tasks You are ready to start receiving tasks. [PERSON_NAME] Av…" at bounding box center [117, 407] width 179 height 759
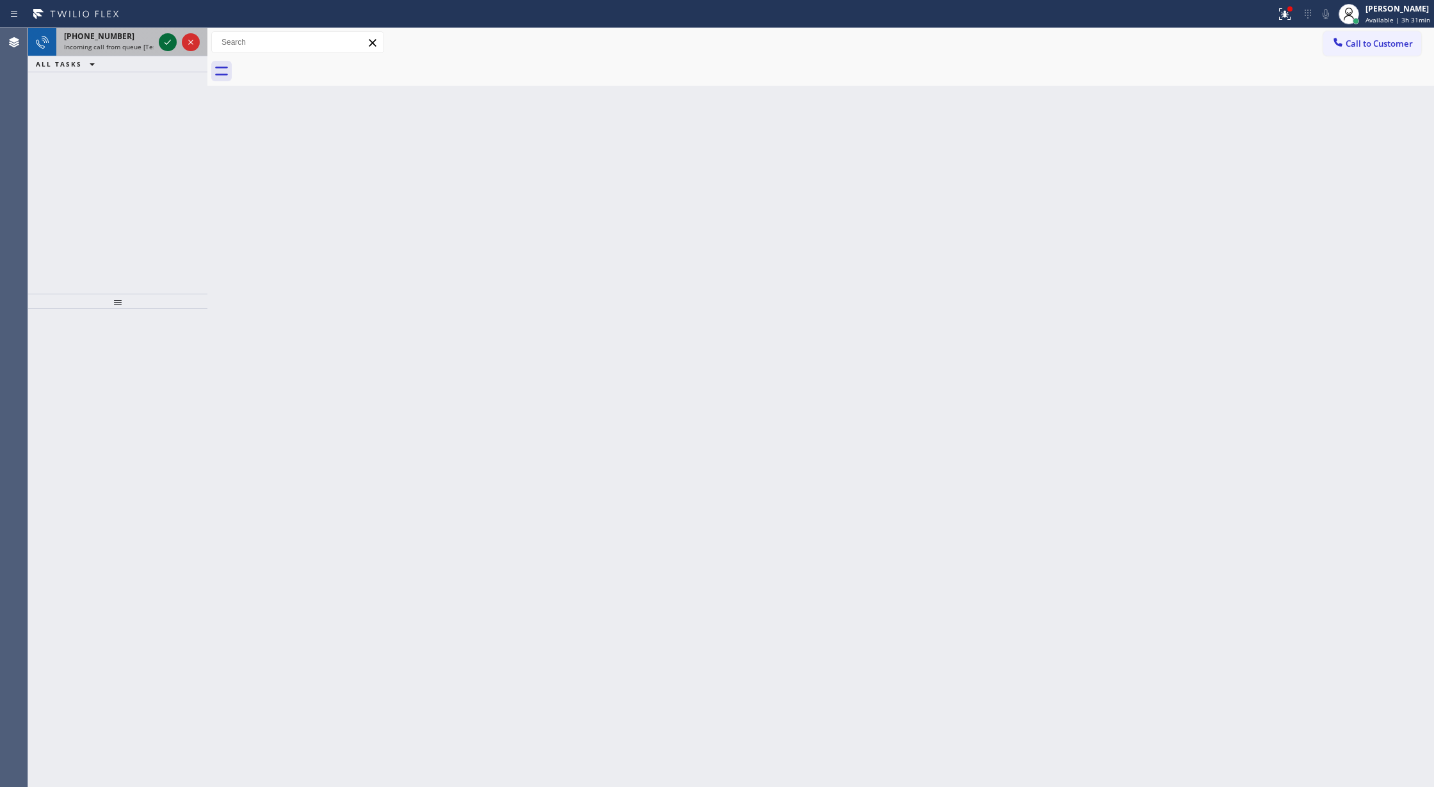
click at [164, 45] on icon at bounding box center [167, 42] width 15 height 15
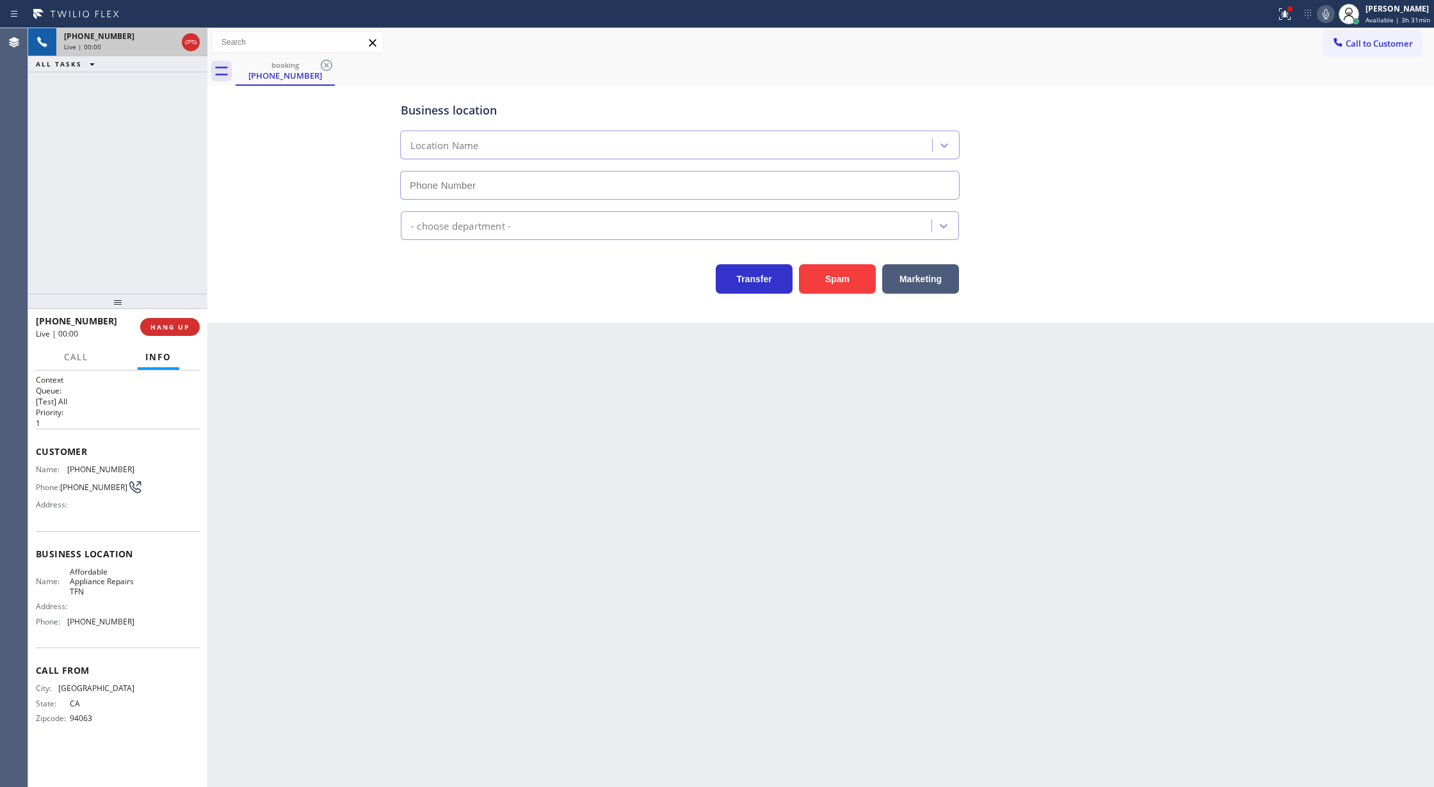
type input "[PHONE_NUMBER]"
click at [152, 330] on span "COMPLETE" at bounding box center [167, 327] width 44 height 9
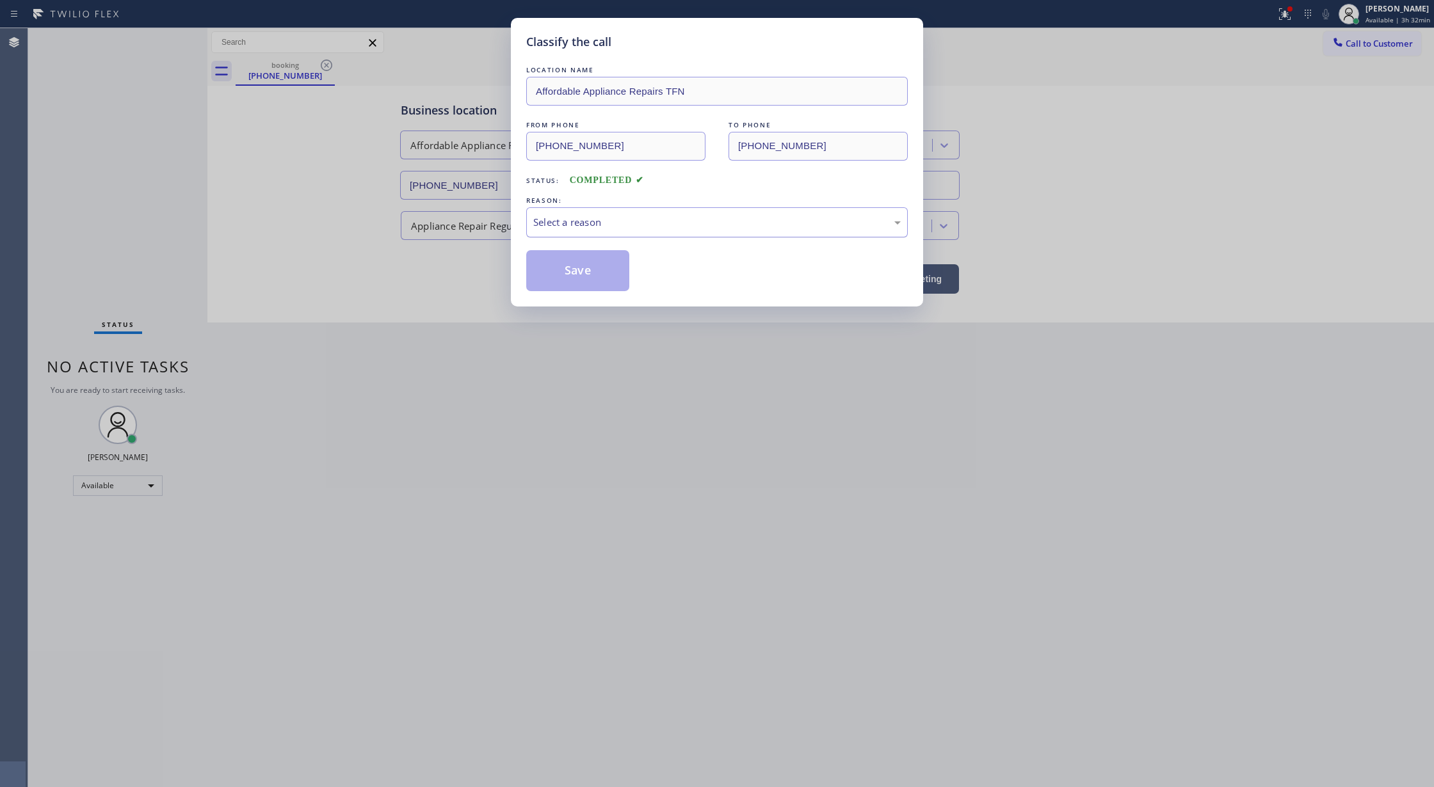
click at [590, 221] on div "Select a reason" at bounding box center [716, 222] width 367 height 15
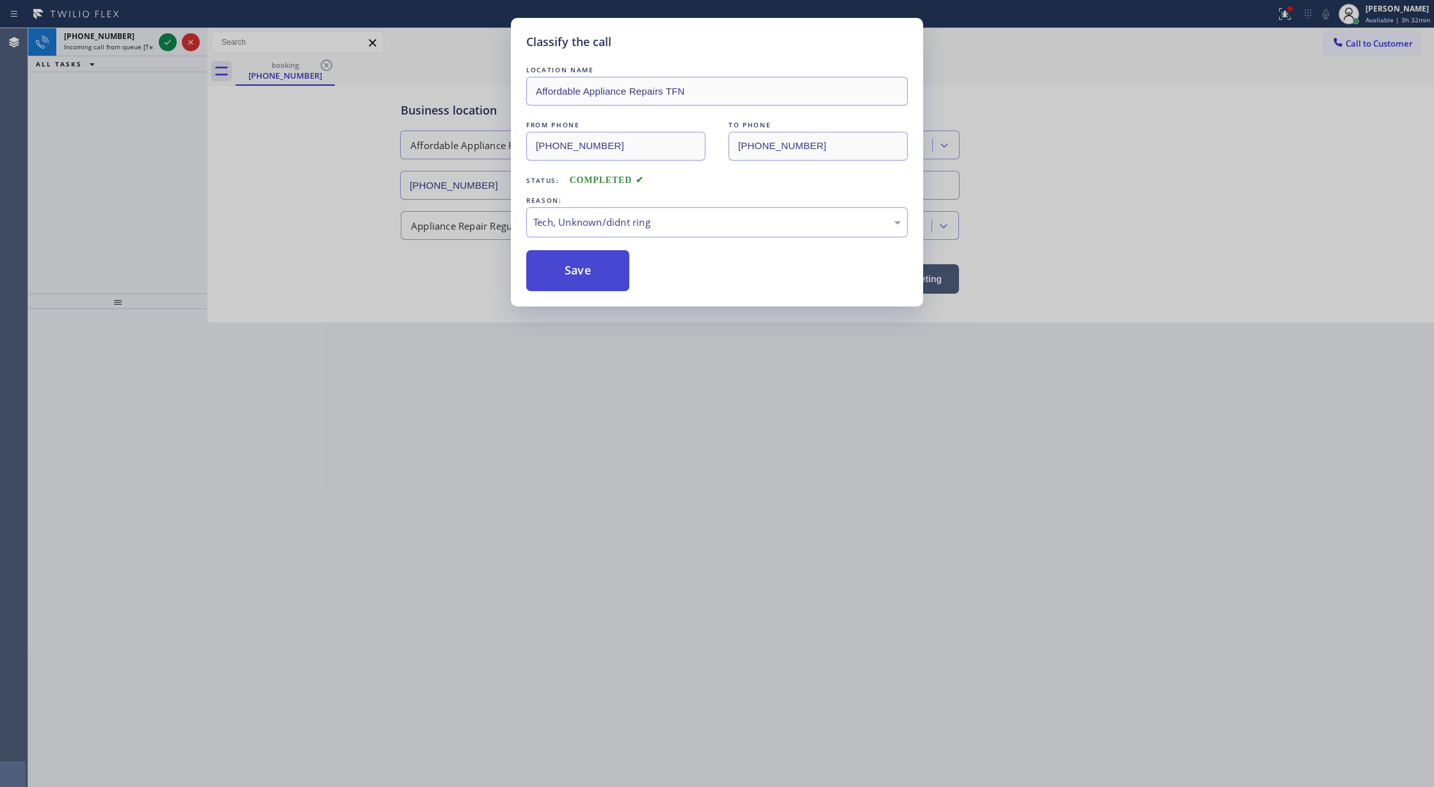
click at [577, 269] on button "Save" at bounding box center [577, 270] width 103 height 41
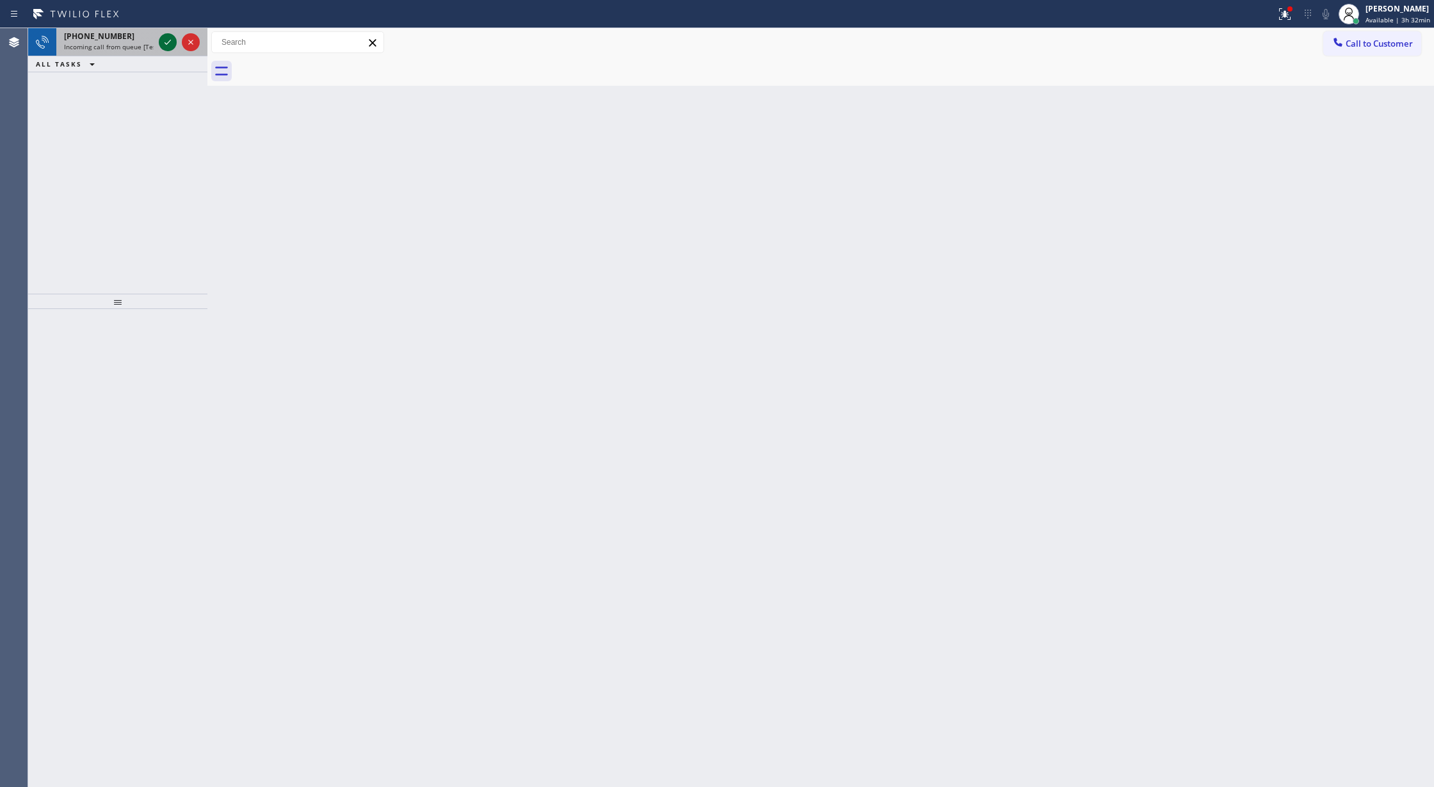
click at [164, 44] on icon at bounding box center [167, 42] width 15 height 15
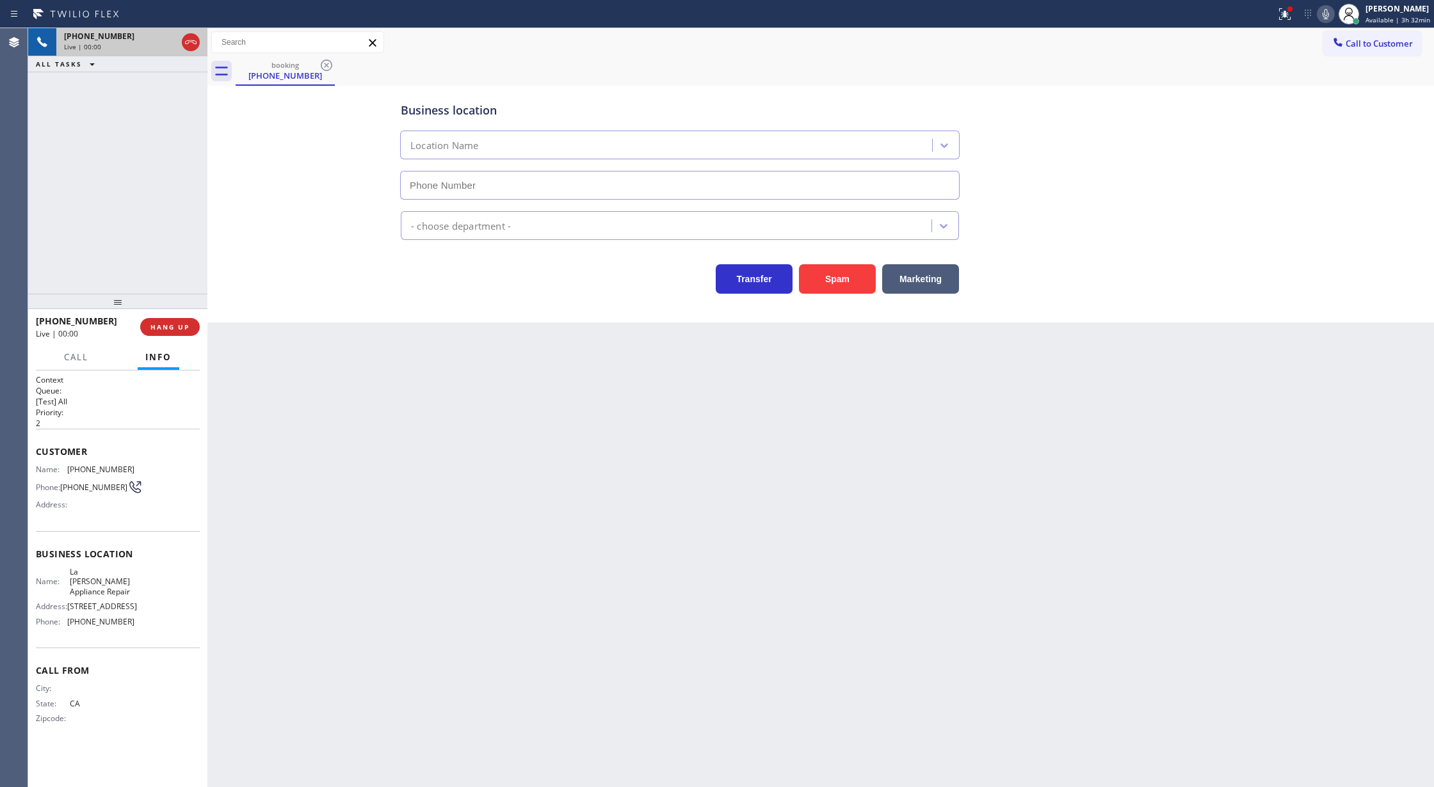
type input "[PHONE_NUMBER]"
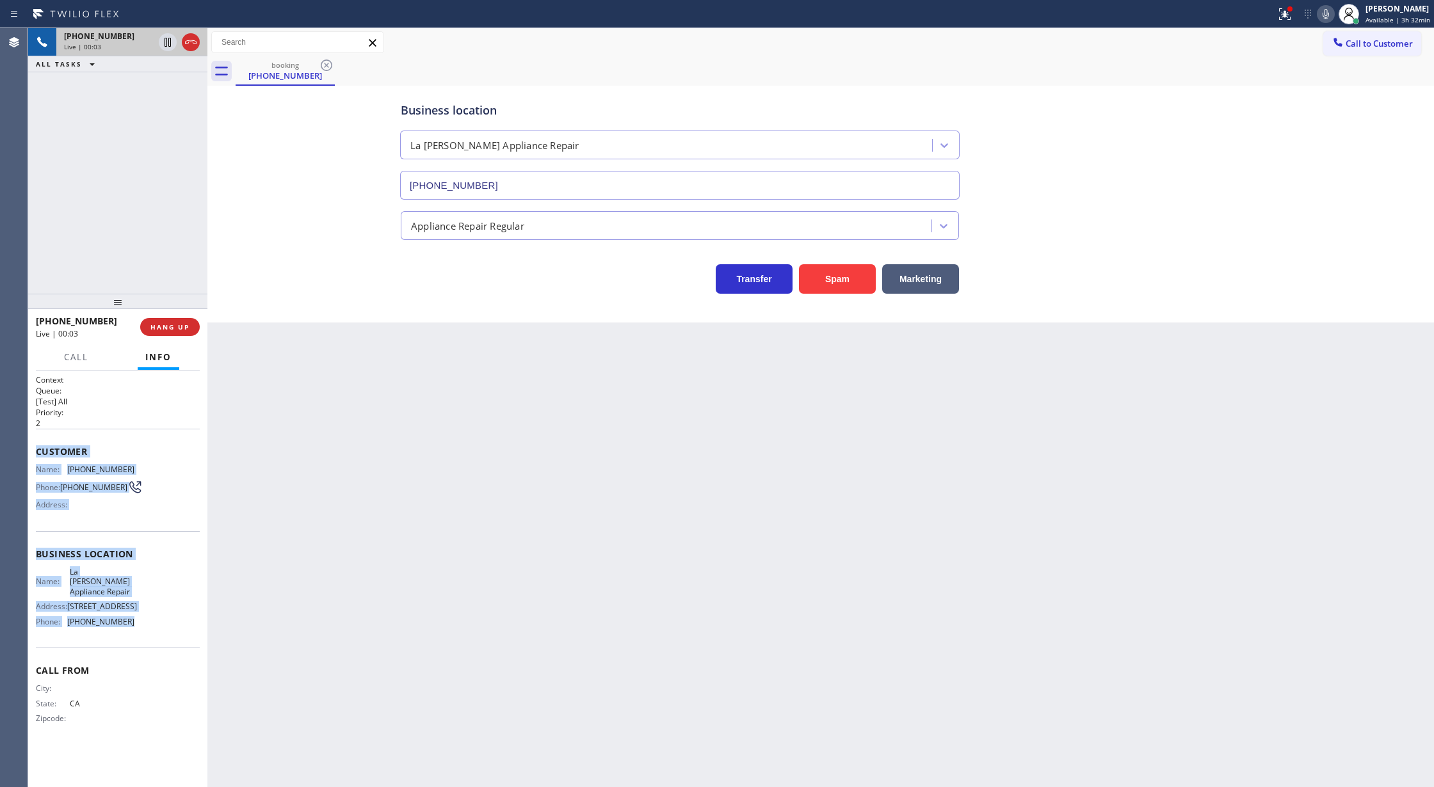
copy div "Customer Name: [PHONE_NUMBER] Phone: [PHONE_NUMBER] Address: Business location …"
drag, startPoint x: 33, startPoint y: 451, endPoint x: 159, endPoint y: 627, distance: 216.6
click at [159, 627] on div "Context Queue: [Test] All Priority: 2 Customer Name: [PHONE_NUMBER] Phone: [PHO…" at bounding box center [117, 579] width 179 height 417
click at [165, 323] on span "COMPLETE" at bounding box center [167, 327] width 44 height 9
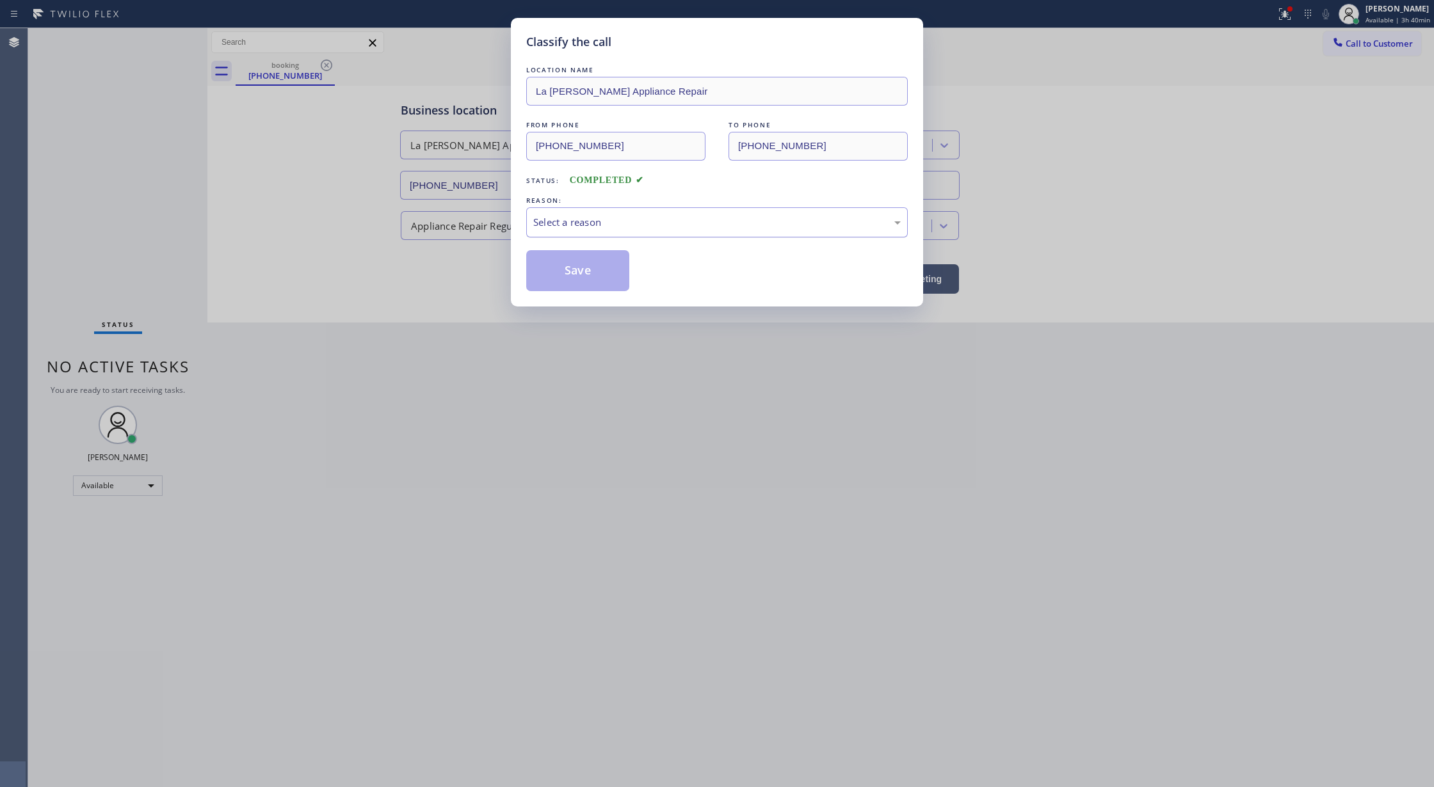
click at [619, 225] on div "Select a reason" at bounding box center [716, 222] width 367 height 15
click at [575, 270] on button "Save" at bounding box center [577, 270] width 103 height 41
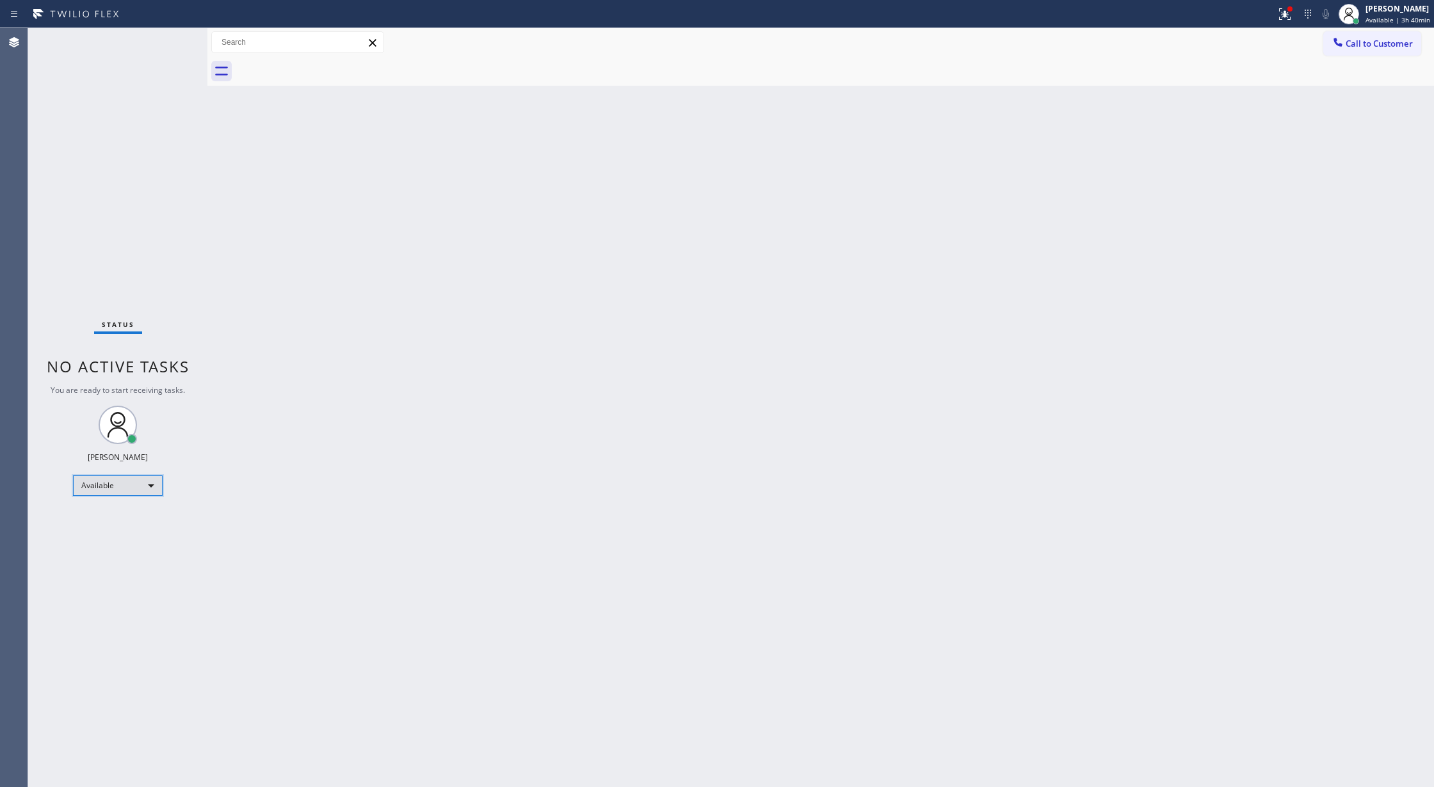
click at [140, 484] on div "Available" at bounding box center [118, 485] width 90 height 20
click at [134, 510] on li "Offline" at bounding box center [117, 503] width 86 height 15
click at [1382, 18] on span "Offline | 58s" at bounding box center [1385, 19] width 39 height 9
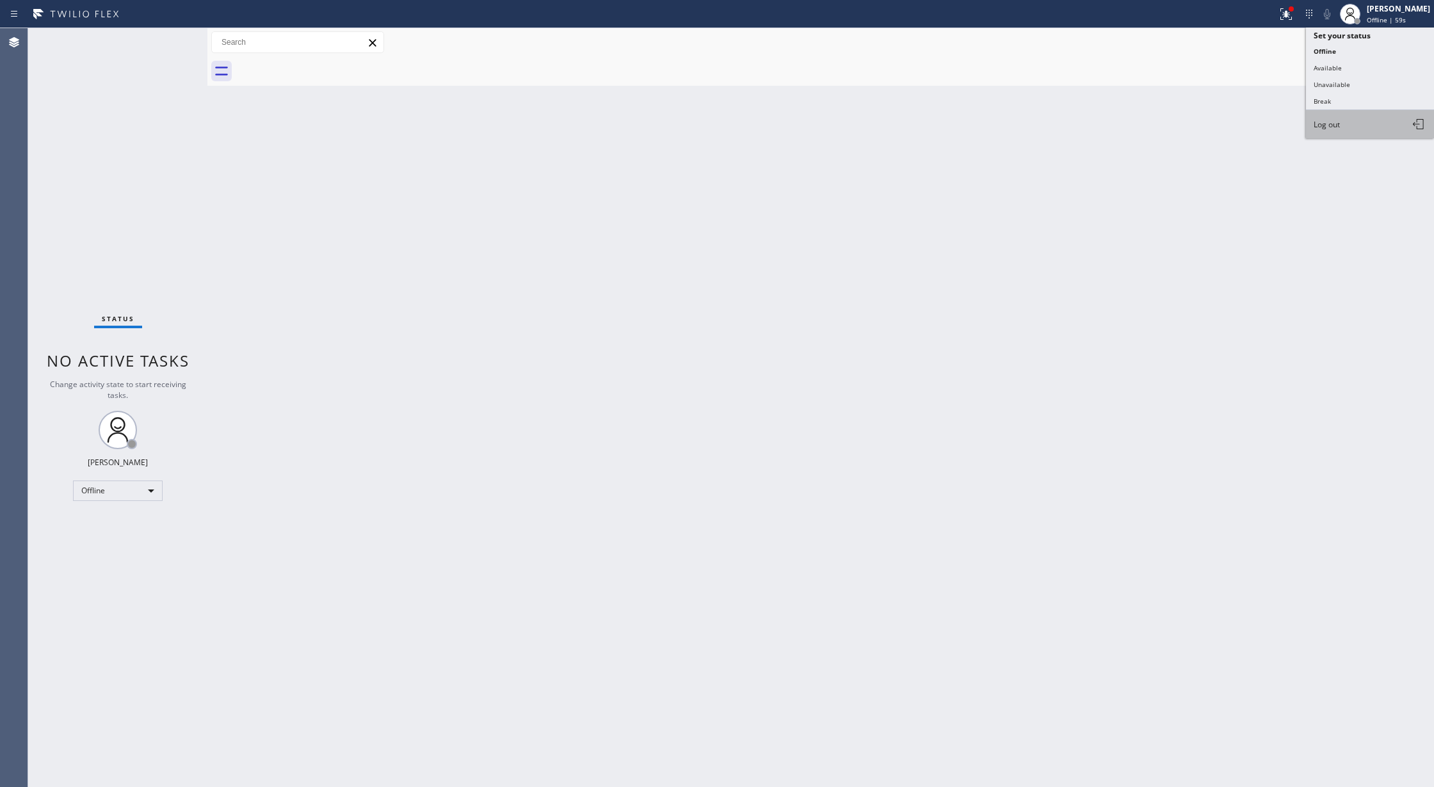
click at [1337, 123] on span "Log out" at bounding box center [1326, 124] width 26 height 11
